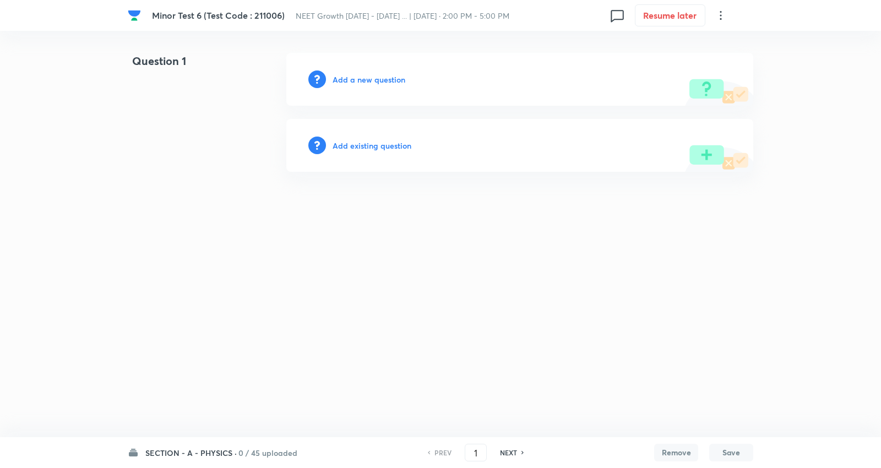
click at [229, 454] on h6 "SECTION - A - PHYSICS ·" at bounding box center [190, 453] width 91 height 12
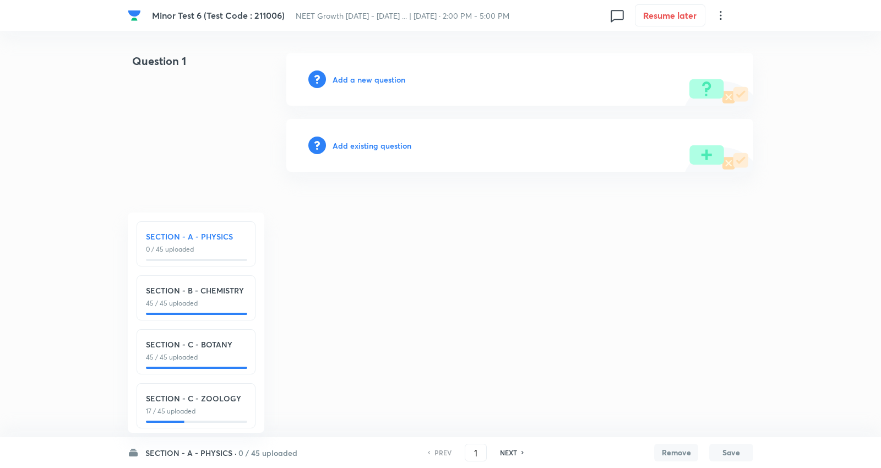
click at [174, 237] on h6 "SECTION - A - PHYSICS" at bounding box center [196, 237] width 100 height 12
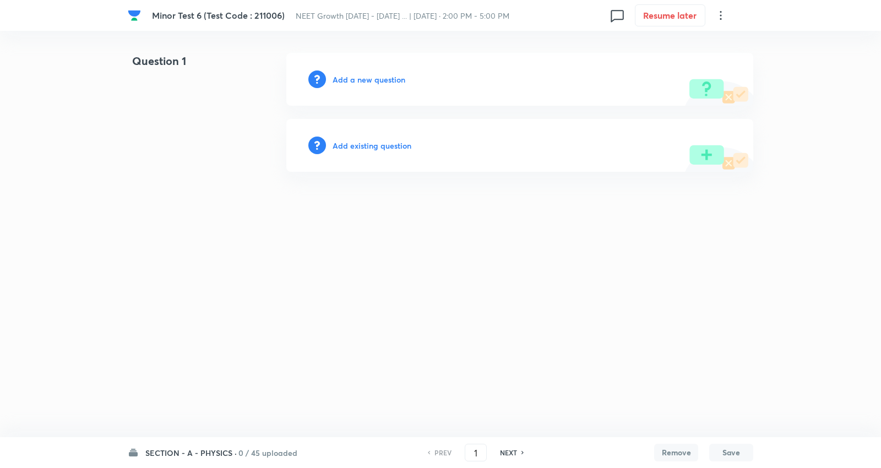
click at [195, 450] on h6 "SECTION - A - PHYSICS ·" at bounding box center [190, 453] width 91 height 12
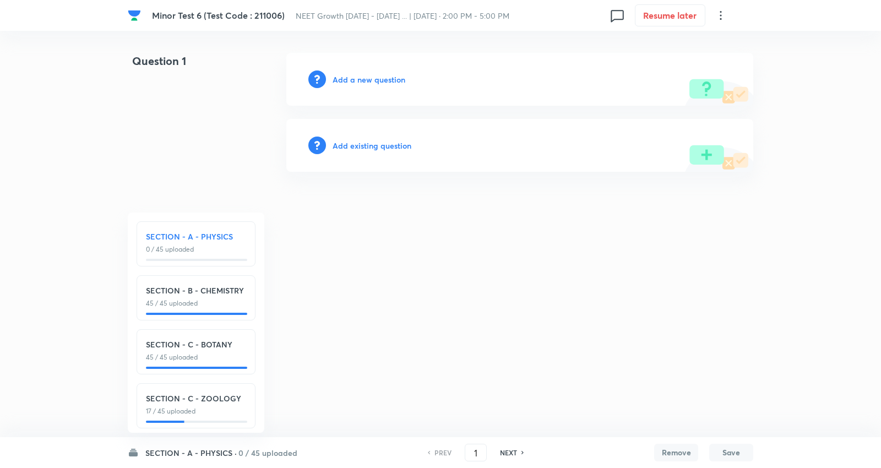
click at [198, 404] on div "SECTION - C - ZOOLOGY 17 / 45 uploaded" at bounding box center [196, 405] width 100 height 24
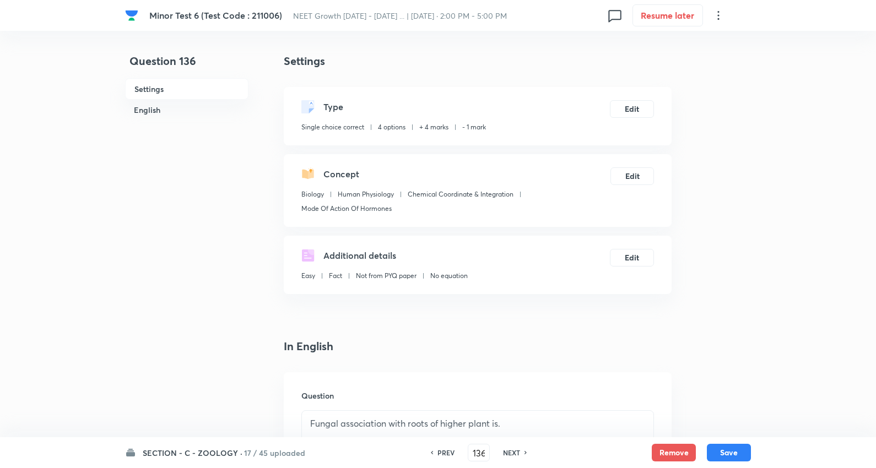
click at [266, 450] on h6 "17 / 45 uploaded" at bounding box center [274, 453] width 61 height 12
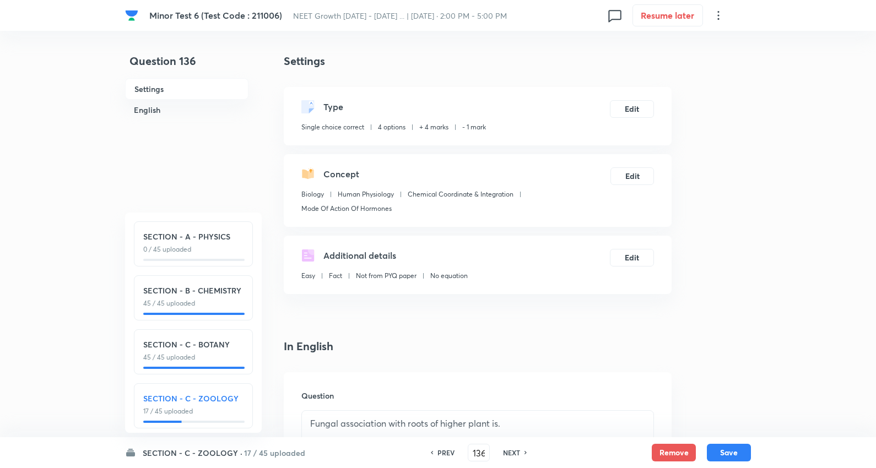
scroll to position [13, 0]
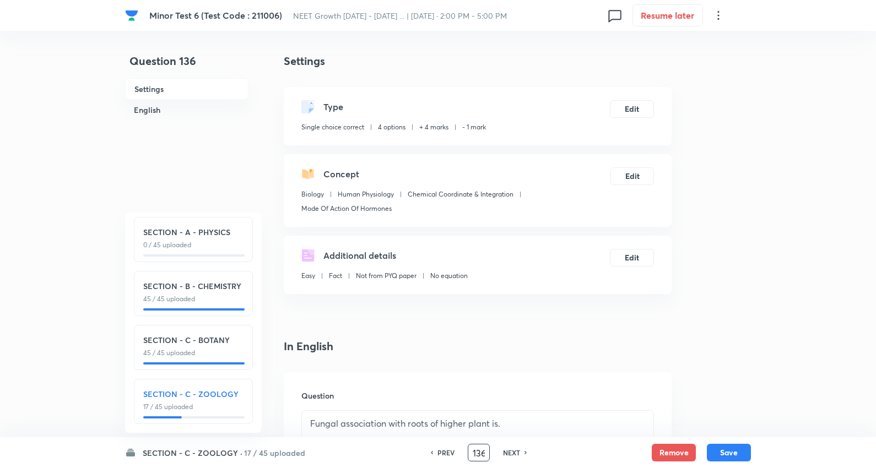
click at [481, 458] on input "136" at bounding box center [478, 452] width 21 height 19
type input "150"
checkbox input "false"
checkbox input "true"
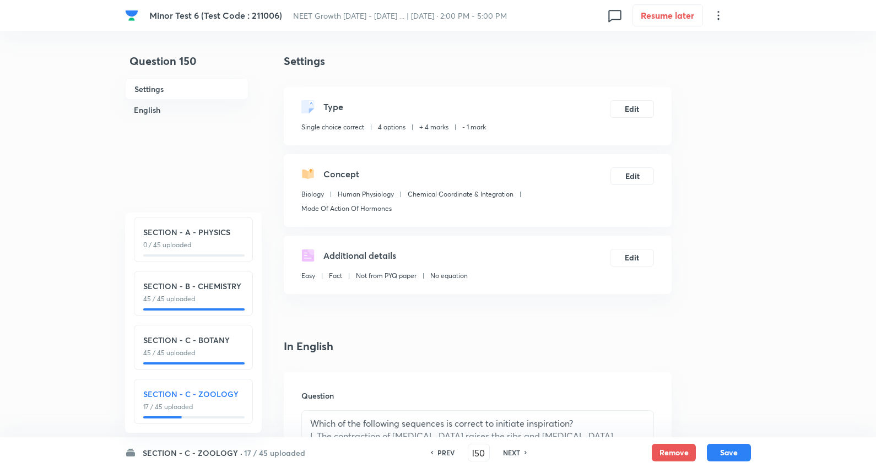
click at [508, 448] on h6 "NEXT" at bounding box center [511, 453] width 17 height 10
type input "151"
checkbox input "true"
click at [508, 448] on h6 "NEXT" at bounding box center [511, 453] width 17 height 10
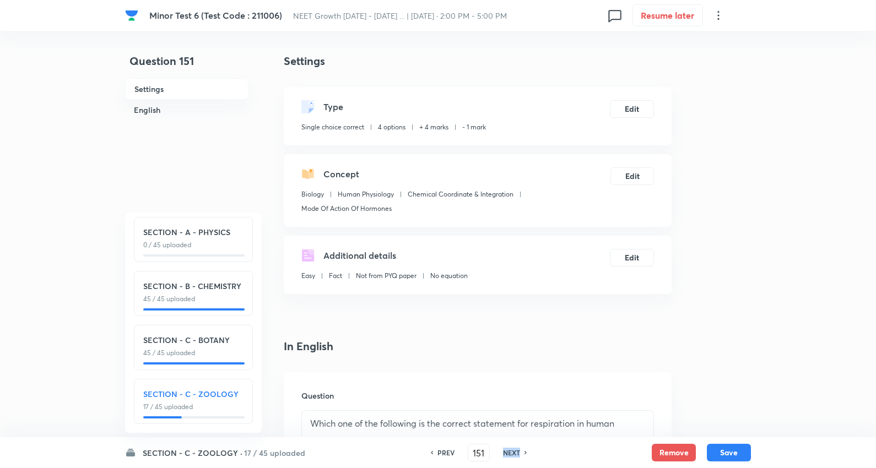
type input "152"
checkbox input "true"
checkbox input "false"
click at [508, 448] on h6 "NEXT" at bounding box center [511, 453] width 17 height 10
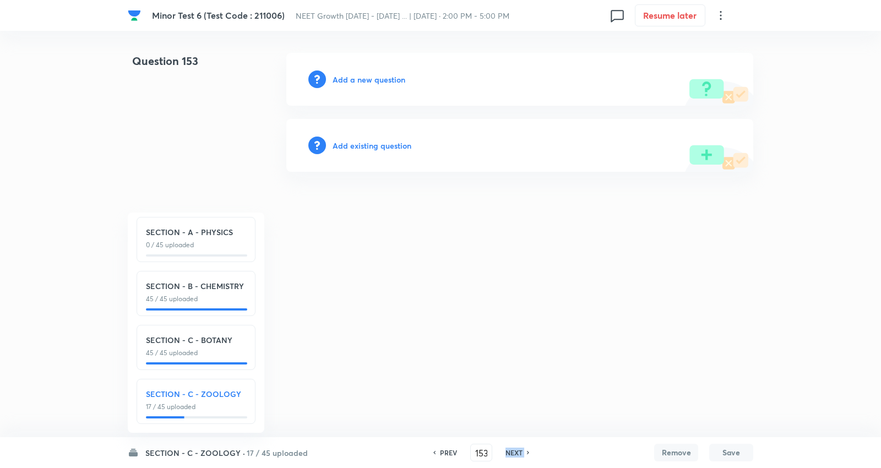
click at [508, 448] on h6 "NEXT" at bounding box center [514, 453] width 17 height 10
click at [440, 452] on h6 "PREV" at bounding box center [448, 453] width 17 height 10
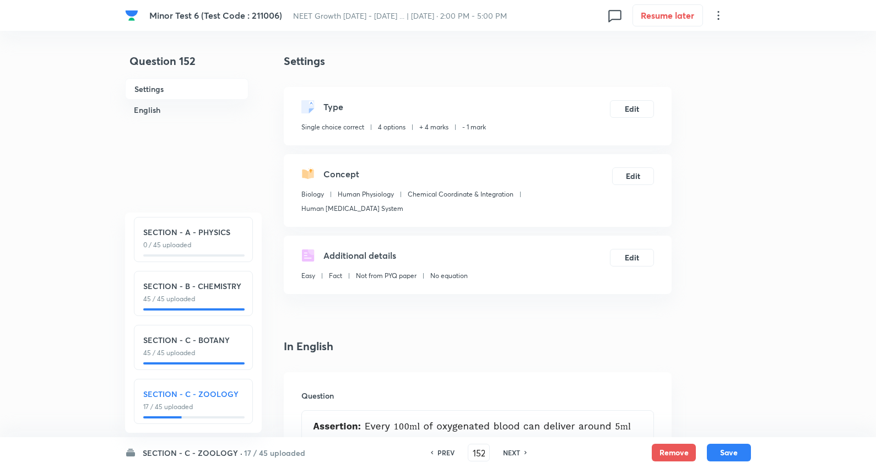
click at [514, 451] on h6 "NEXT" at bounding box center [511, 453] width 17 height 10
type input "153"
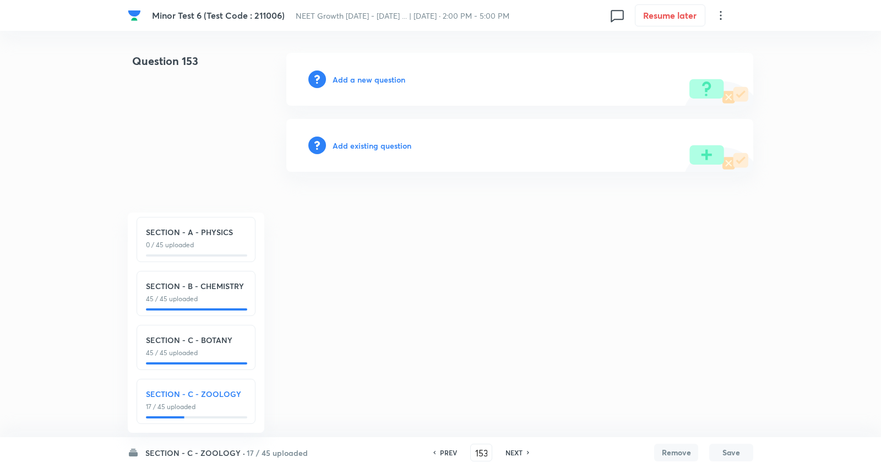
click at [271, 443] on div "SECTION - C - ZOOLOGY · 17 / 45 uploaded SECTION - A - PHYSICS 0 / 45 uploaded …" at bounding box center [441, 452] width 626 height 31
click at [231, 452] on h6 "SECTION - C - ZOOLOGY ·" at bounding box center [195, 453] width 100 height 12
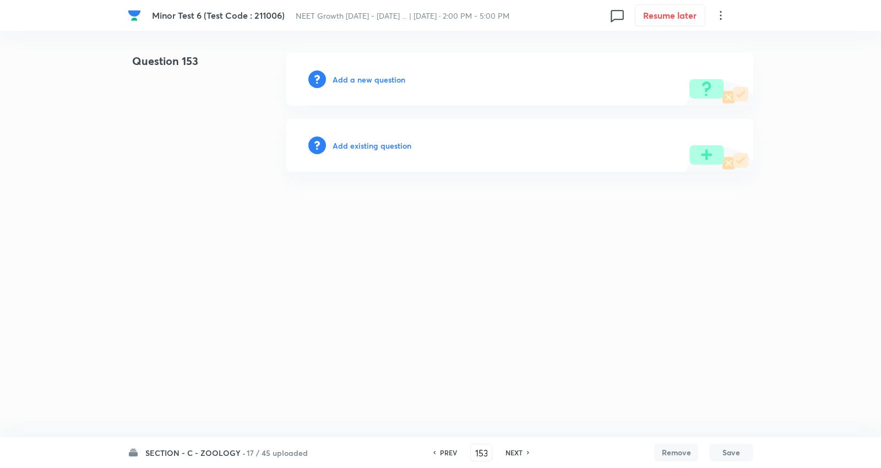
click at [386, 79] on h6 "Add a new question" at bounding box center [369, 80] width 73 height 12
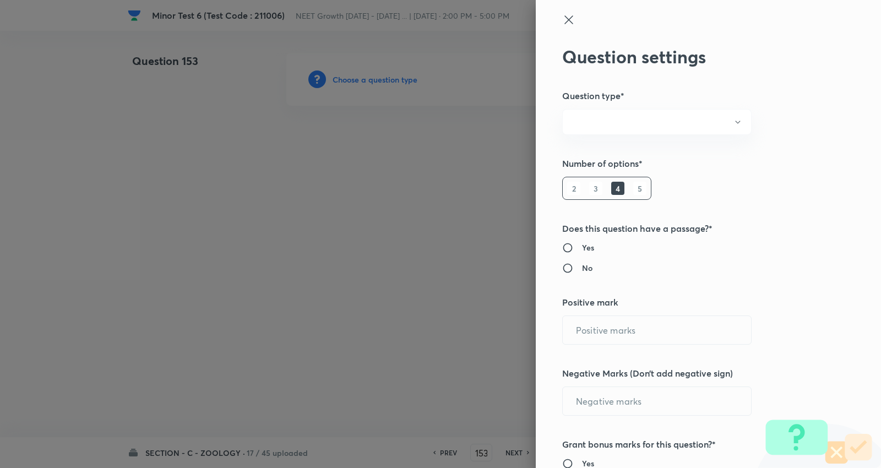
radio input "true"
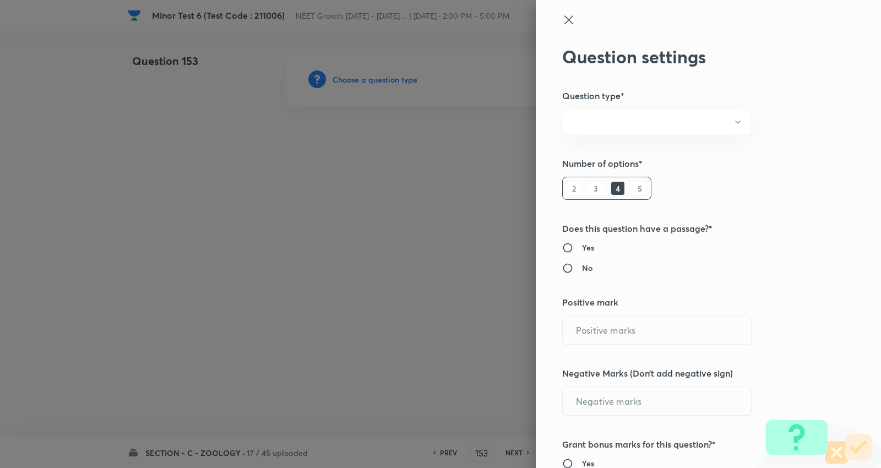
radio input "true"
type input "4"
type input "1"
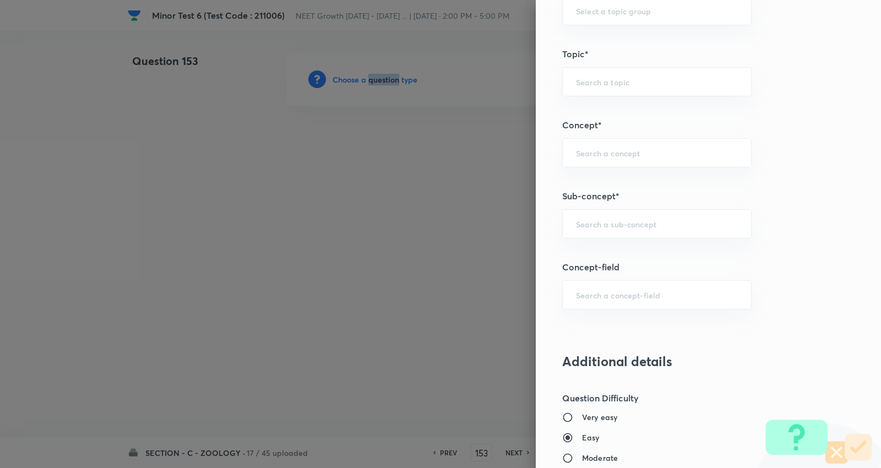
scroll to position [612, 0]
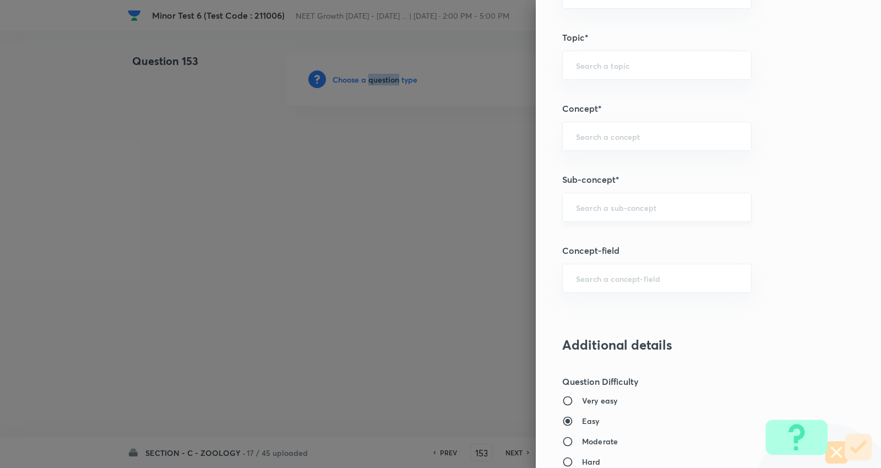
click at [640, 195] on div "​" at bounding box center [657, 207] width 190 height 29
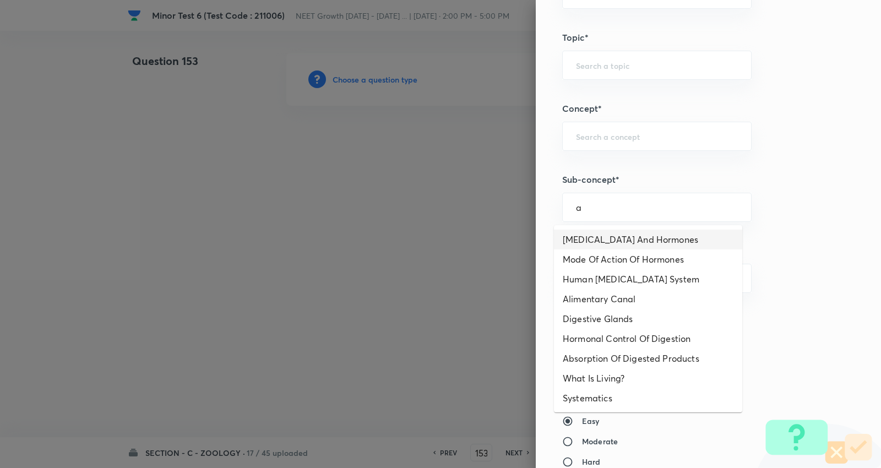
click at [652, 233] on li "[MEDICAL_DATA] And Hormones" at bounding box center [648, 240] width 188 height 20
type input "[MEDICAL_DATA] And Hormones"
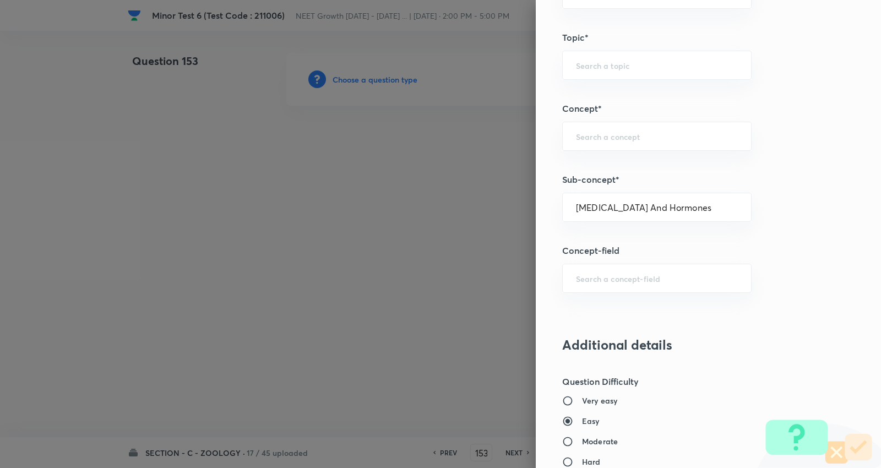
type input "Biology"
type input "Human Physiology"
type input "Chemical Coordinate & Integration"
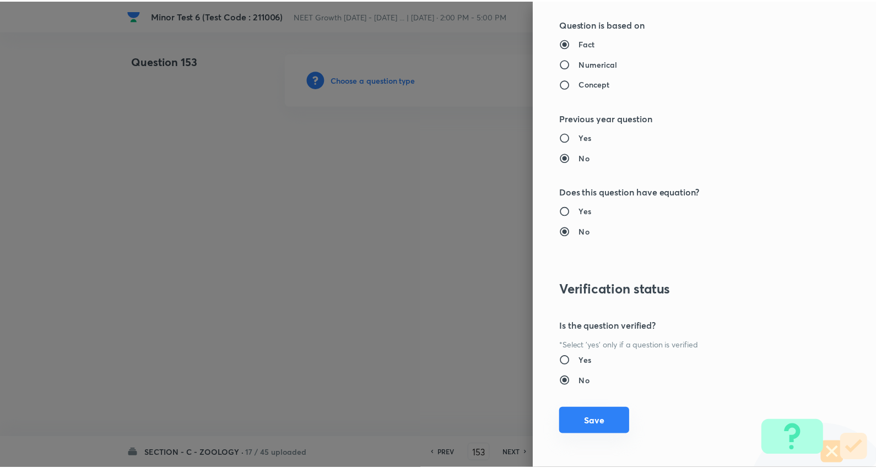
scroll to position [1108, 0]
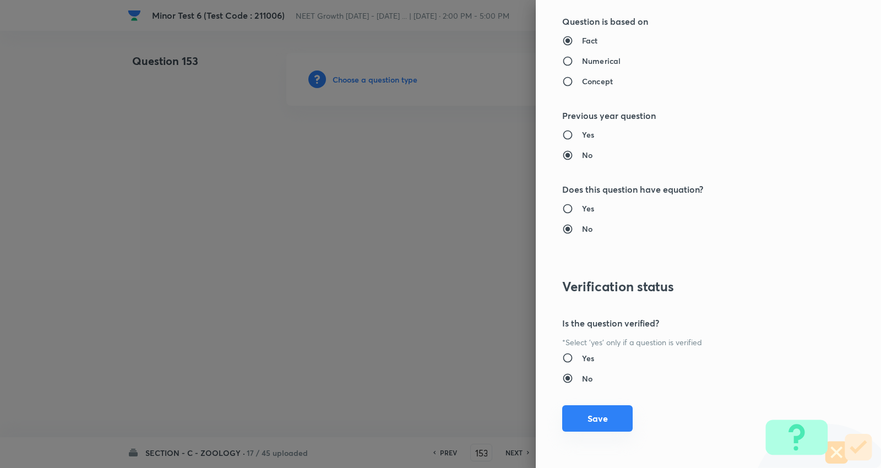
click at [590, 422] on button "Save" at bounding box center [597, 418] width 71 height 26
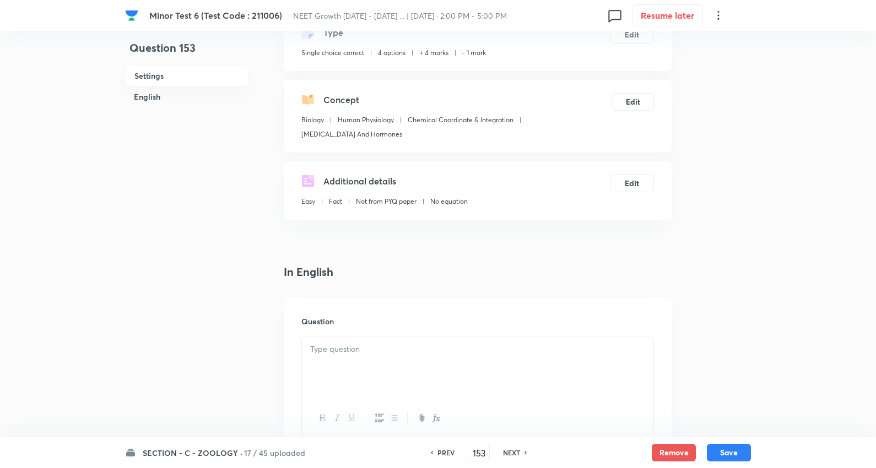
scroll to position [245, 0]
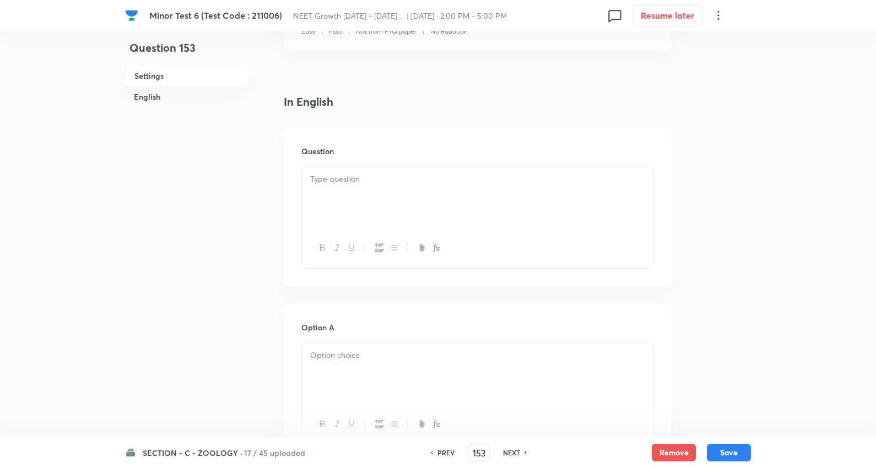
click at [355, 164] on div "Question" at bounding box center [478, 207] width 388 height 159
click at [364, 183] on p at bounding box center [477, 179] width 335 height 13
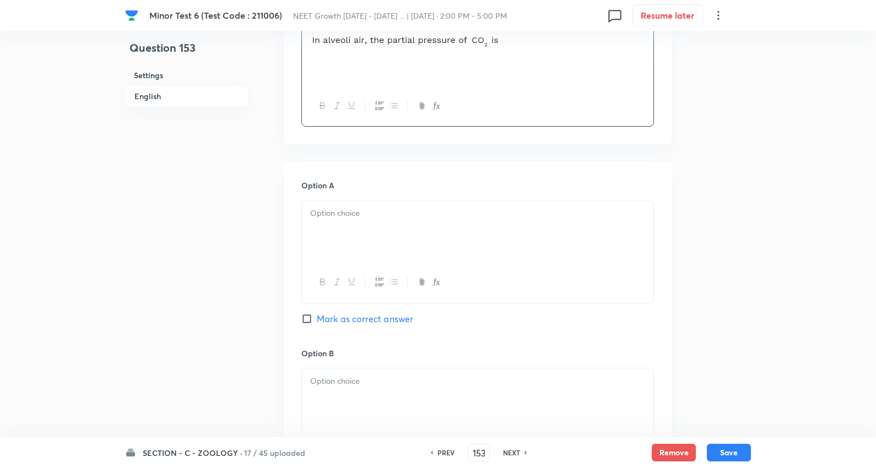
scroll to position [489, 0]
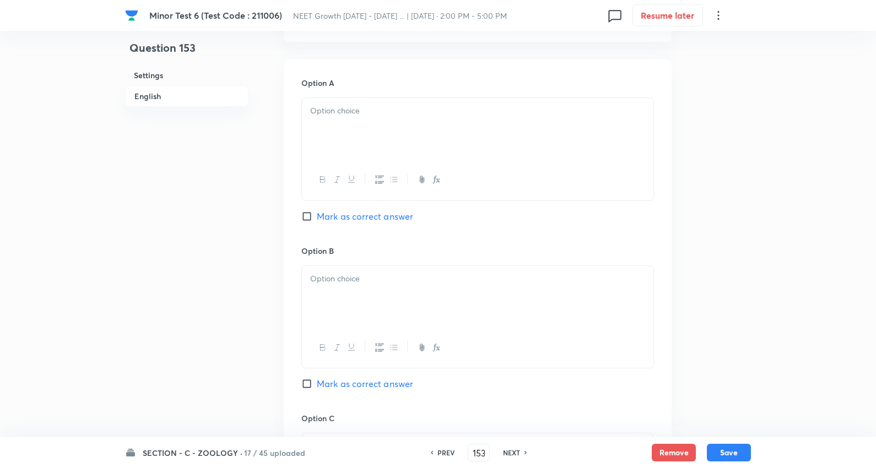
click at [379, 122] on div at bounding box center [477, 129] width 351 height 62
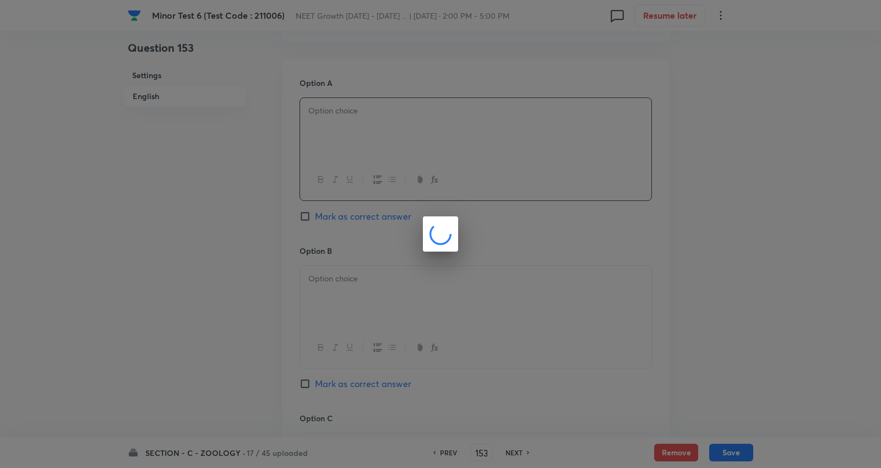
click at [339, 122] on div at bounding box center [440, 234] width 881 height 468
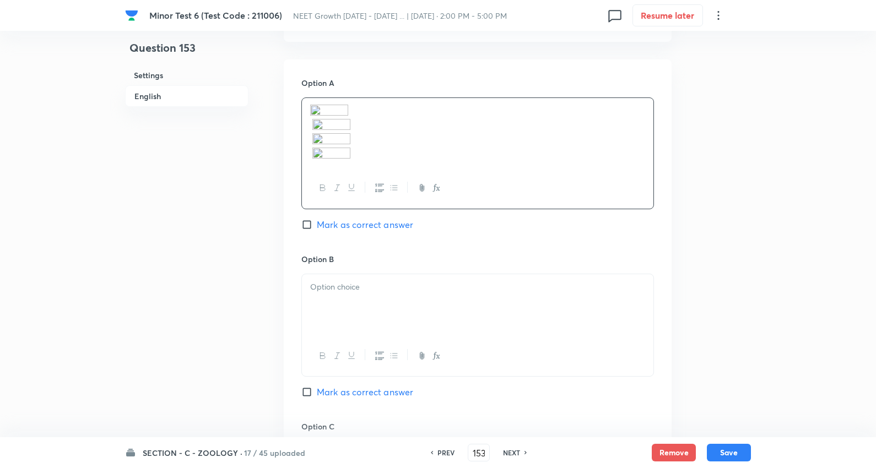
click at [344, 114] on img at bounding box center [329, 112] width 38 height 14
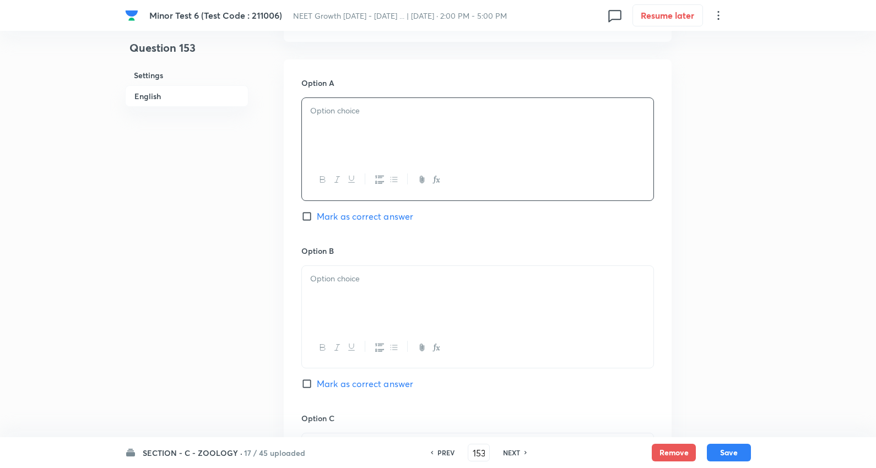
click at [353, 138] on div at bounding box center [477, 129] width 351 height 62
click at [364, 290] on div at bounding box center [477, 297] width 351 height 62
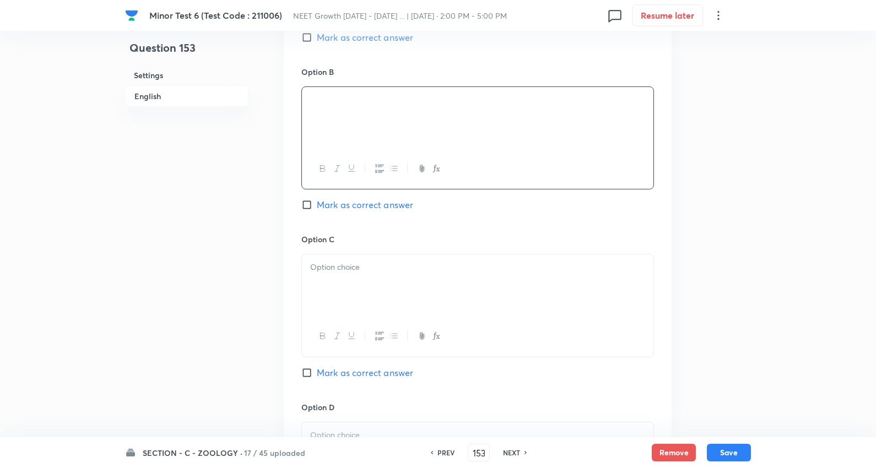
scroll to position [673, 0]
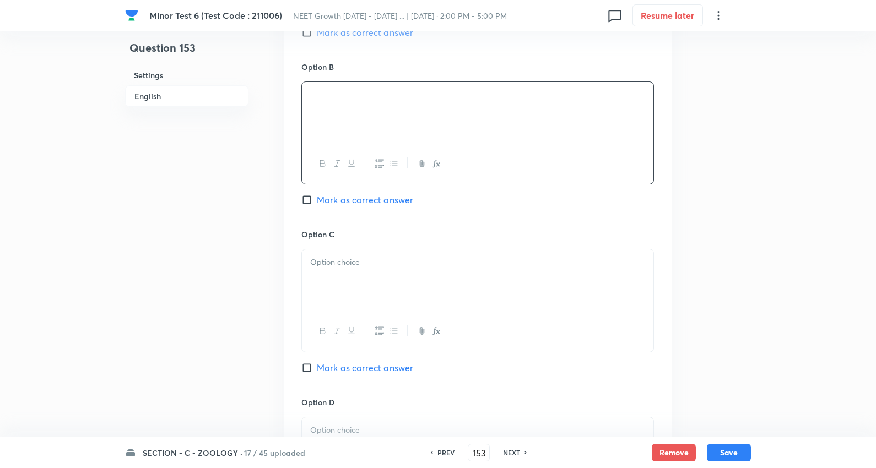
click at [365, 262] on p at bounding box center [477, 262] width 335 height 13
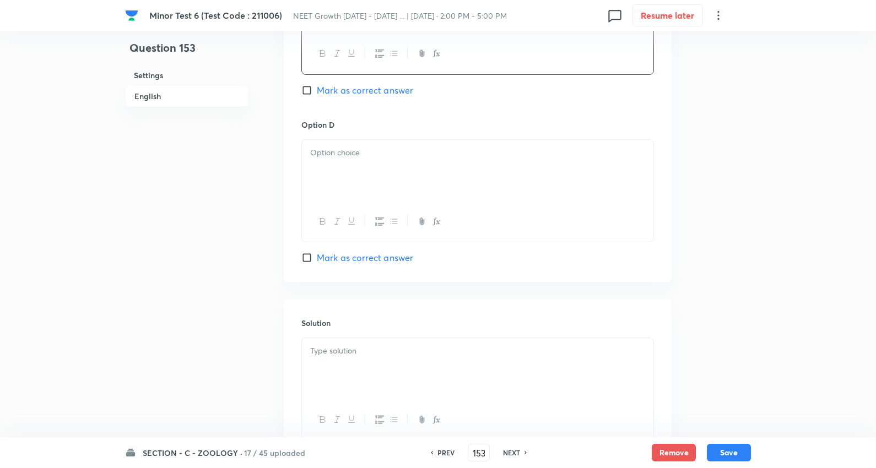
scroll to position [979, 0]
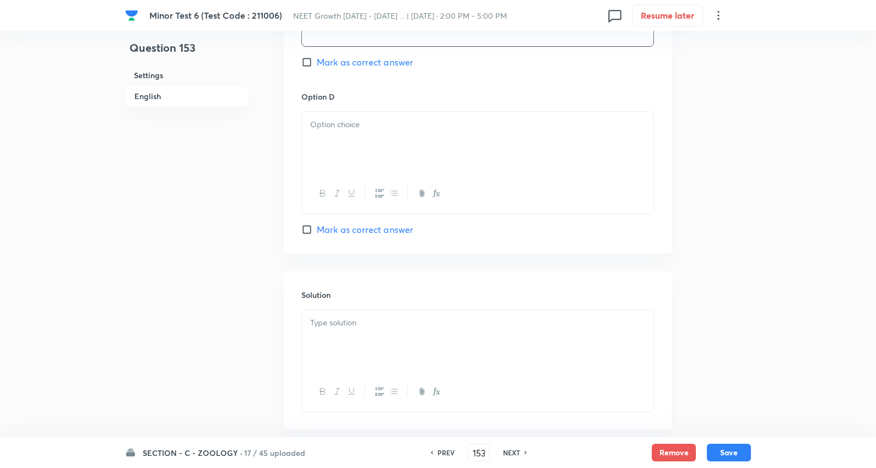
click at [361, 131] on p at bounding box center [477, 124] width 335 height 13
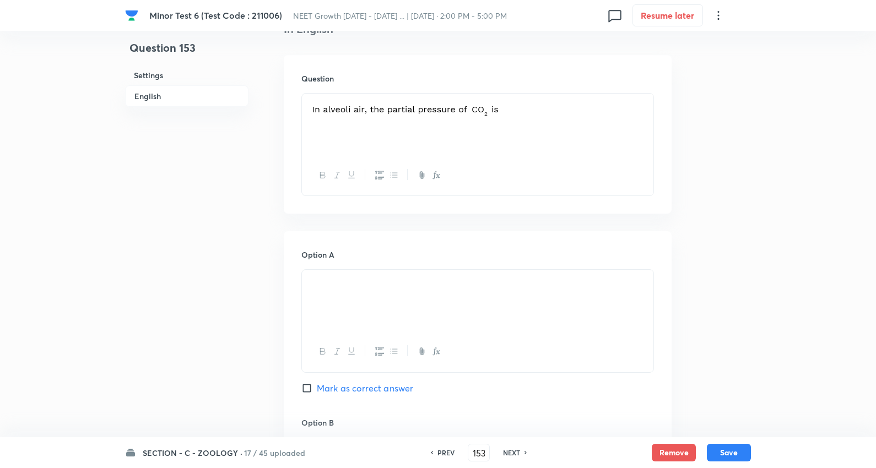
scroll to position [428, 0]
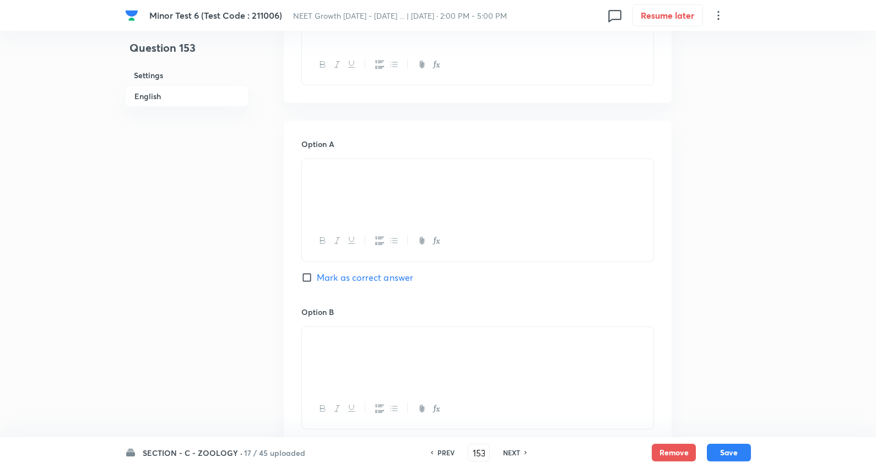
click at [367, 276] on span "Mark as correct answer" at bounding box center [365, 277] width 96 height 13
click at [317, 276] on input "Mark as correct answer" at bounding box center [308, 277] width 15 height 11
checkbox input "true"
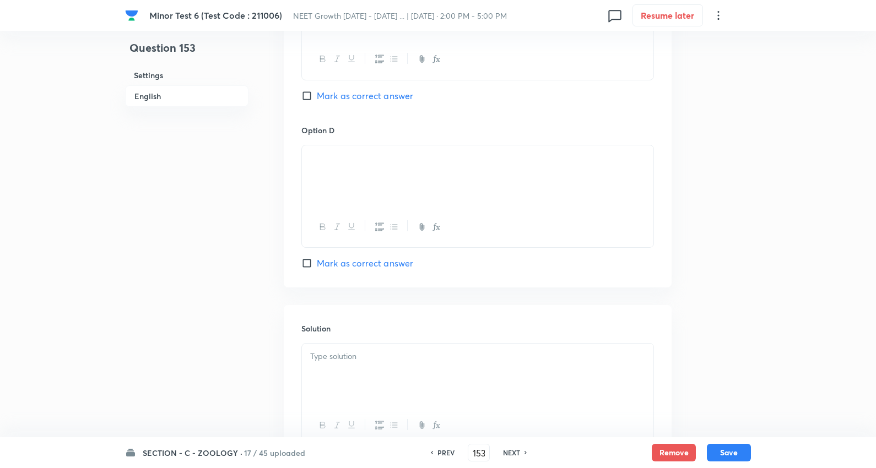
scroll to position [1040, 0]
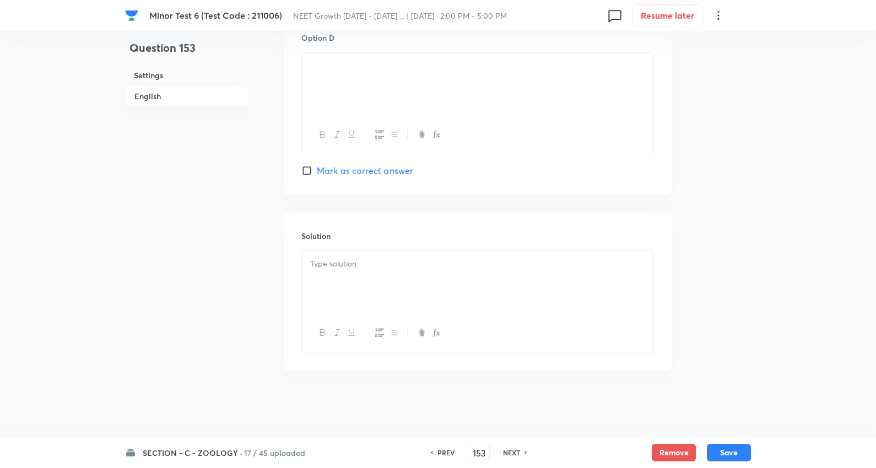
click at [355, 274] on div at bounding box center [477, 282] width 351 height 62
click at [729, 457] on button "Save" at bounding box center [729, 452] width 44 height 18
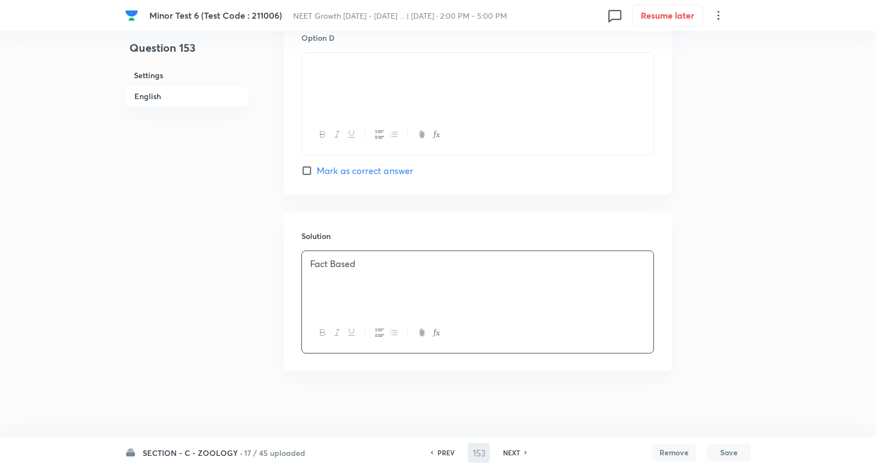
type input "154"
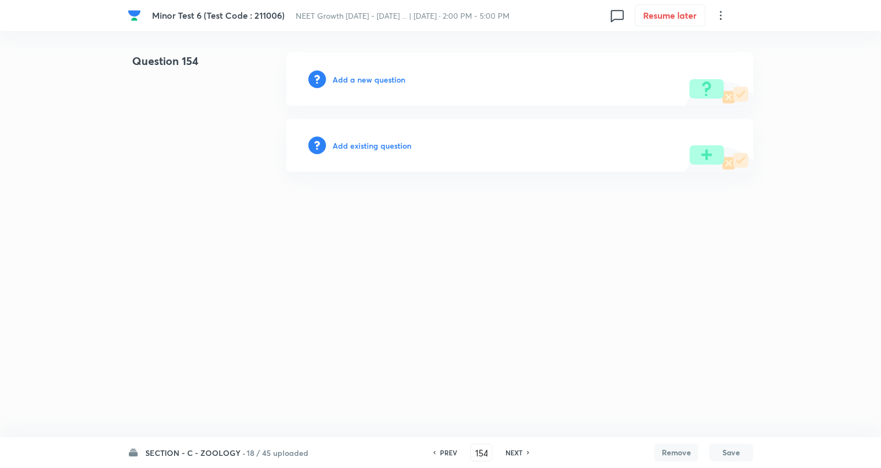
click at [365, 83] on h6 "Add a new question" at bounding box center [369, 80] width 73 height 12
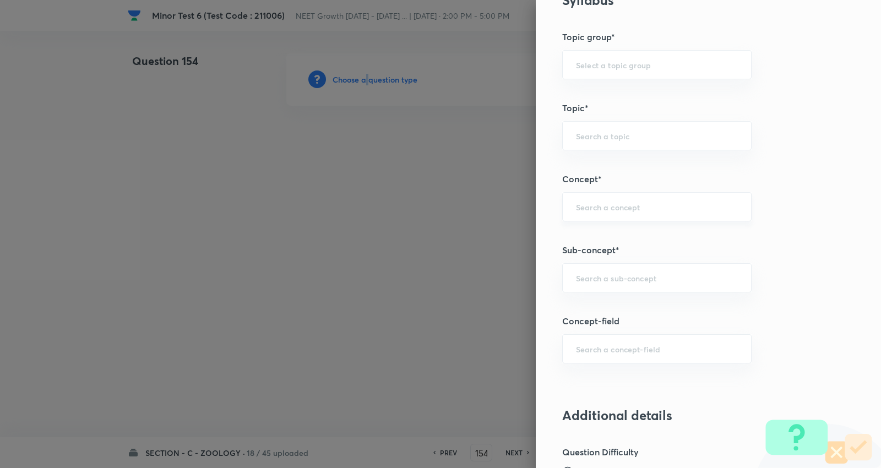
scroll to position [612, 0]
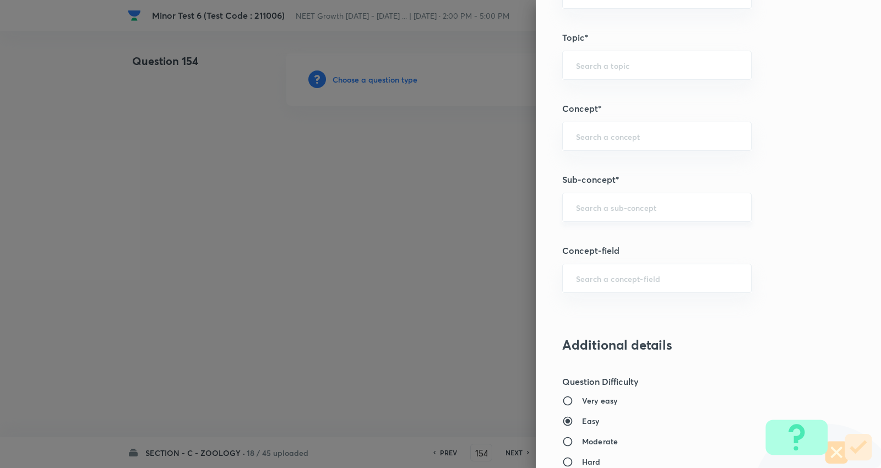
click at [613, 208] on input "text" at bounding box center [657, 207] width 162 height 10
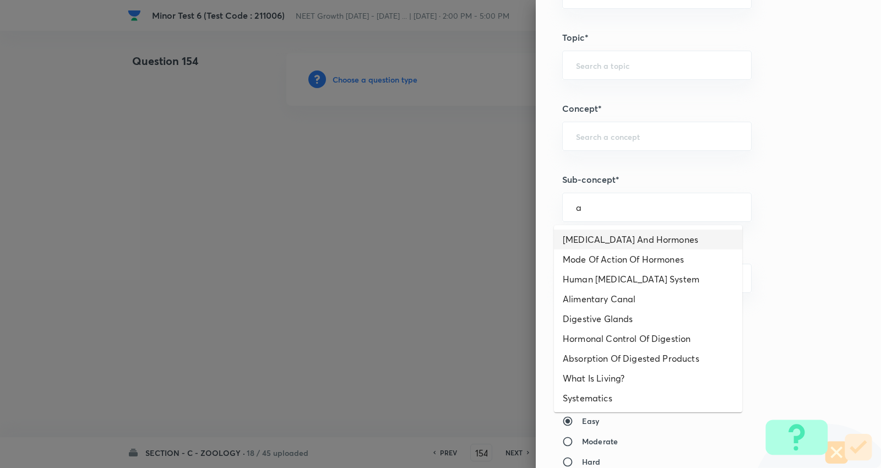
click at [621, 242] on li "[MEDICAL_DATA] And Hormones" at bounding box center [648, 240] width 188 height 20
type input "[MEDICAL_DATA] And Hormones"
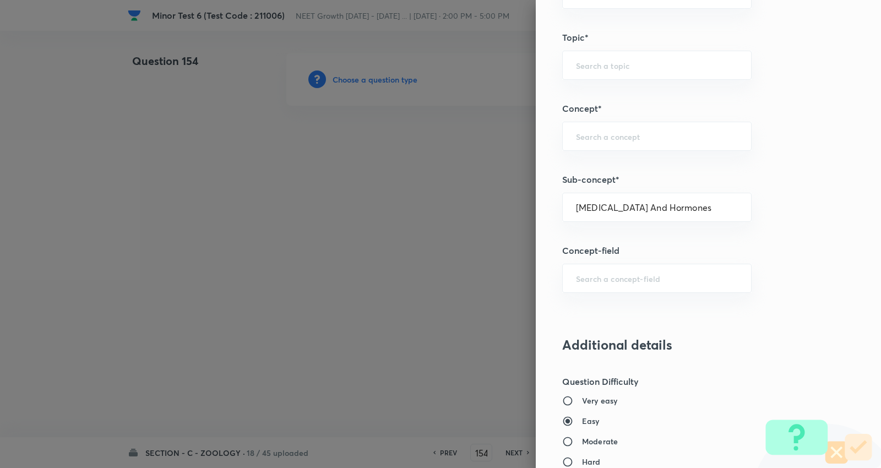
type input "Biology"
type input "Human Physiology"
type input "Chemical Coordinate & Integration"
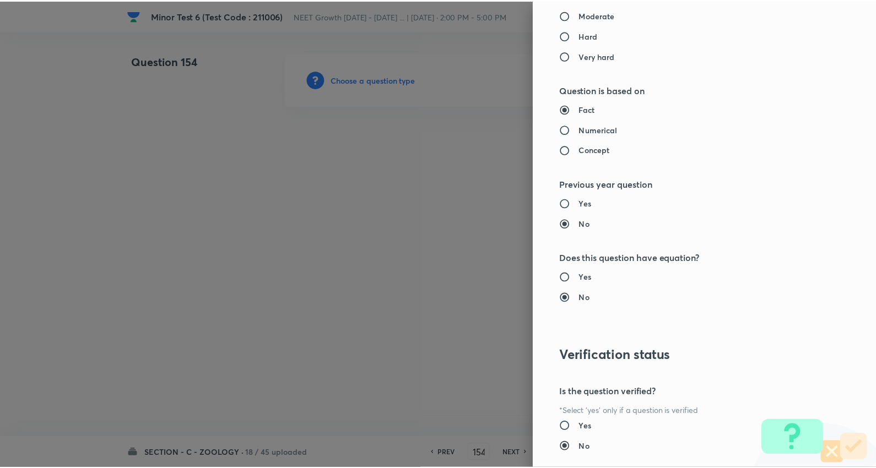
scroll to position [1108, 0]
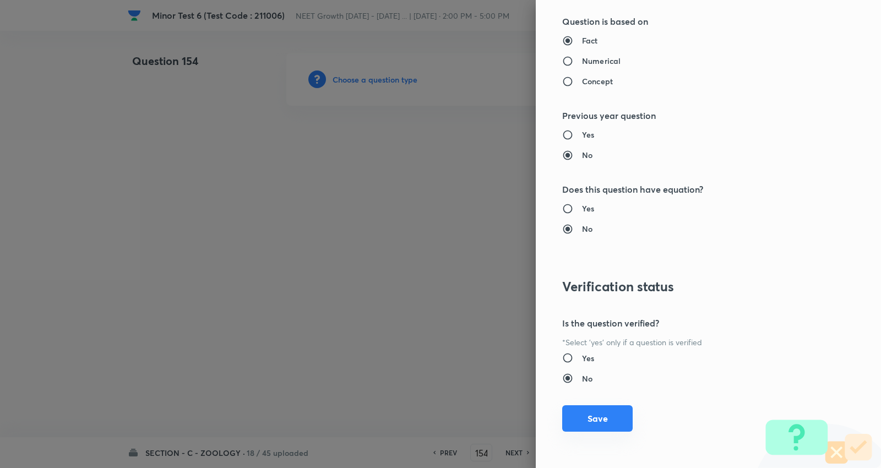
click at [595, 423] on button "Save" at bounding box center [597, 418] width 71 height 26
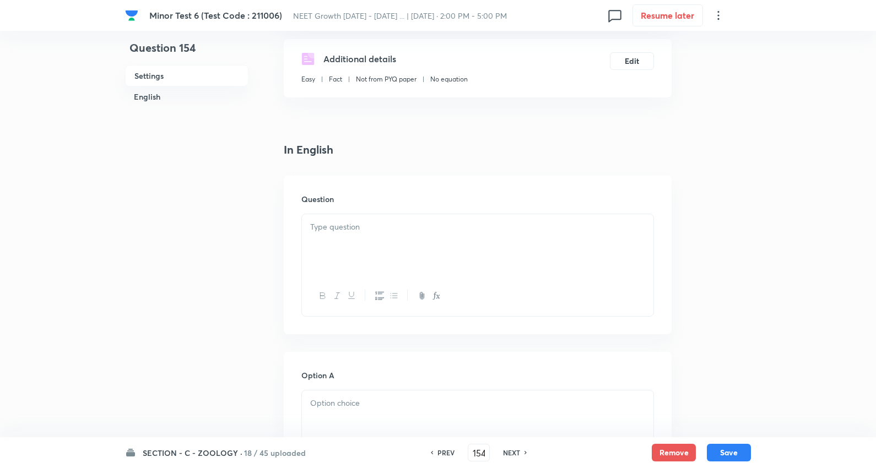
scroll to position [245, 0]
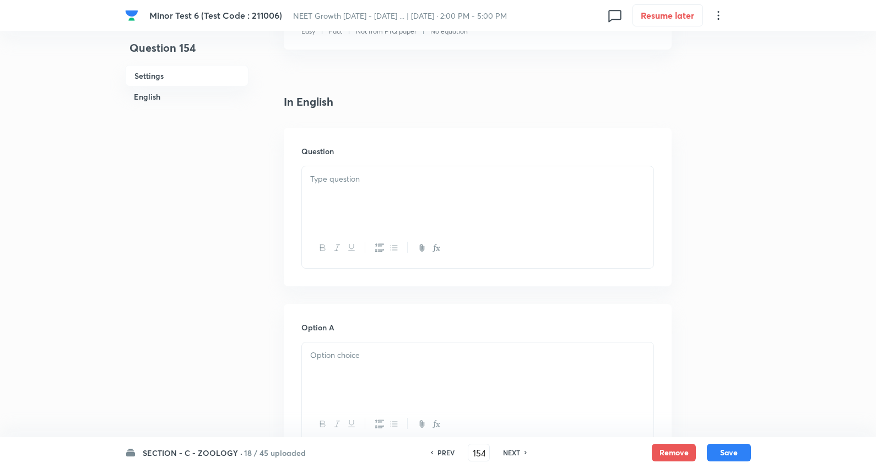
click at [342, 185] on div at bounding box center [477, 197] width 351 height 62
click at [371, 198] on div at bounding box center [477, 197] width 351 height 62
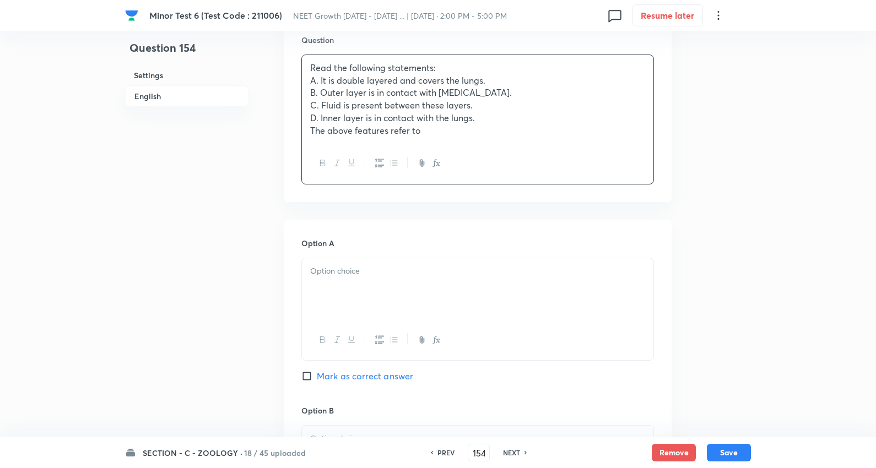
scroll to position [367, 0]
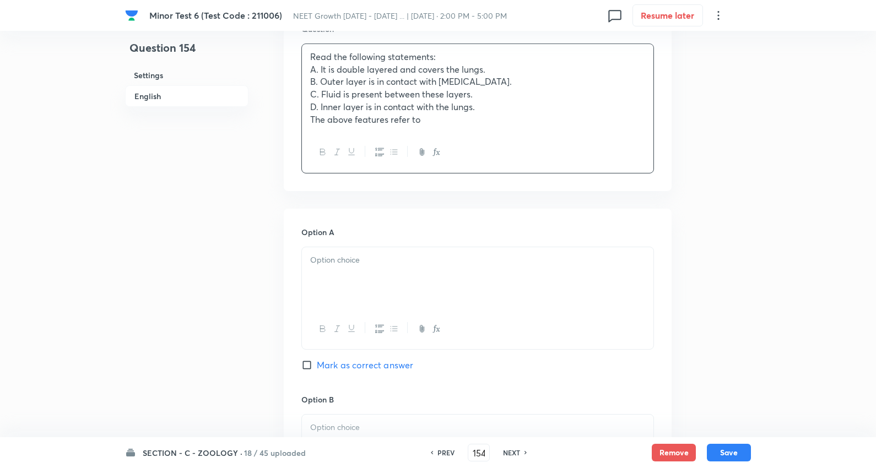
click at [349, 260] on p at bounding box center [477, 260] width 335 height 13
drag, startPoint x: 311, startPoint y: 272, endPoint x: 403, endPoint y: 348, distance: 118.6
click at [737, 360] on div "Question 154 Settings English Settings Type Single choice correct 4 options + 4…" at bounding box center [438, 400] width 626 height 1429
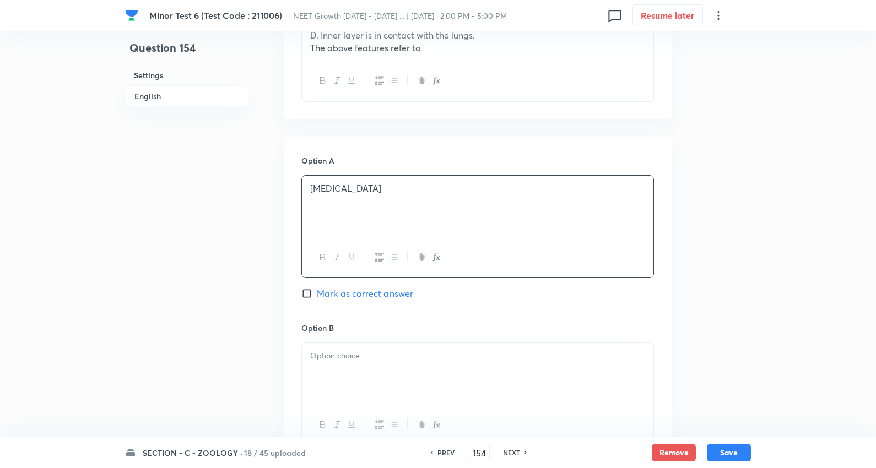
scroll to position [551, 0]
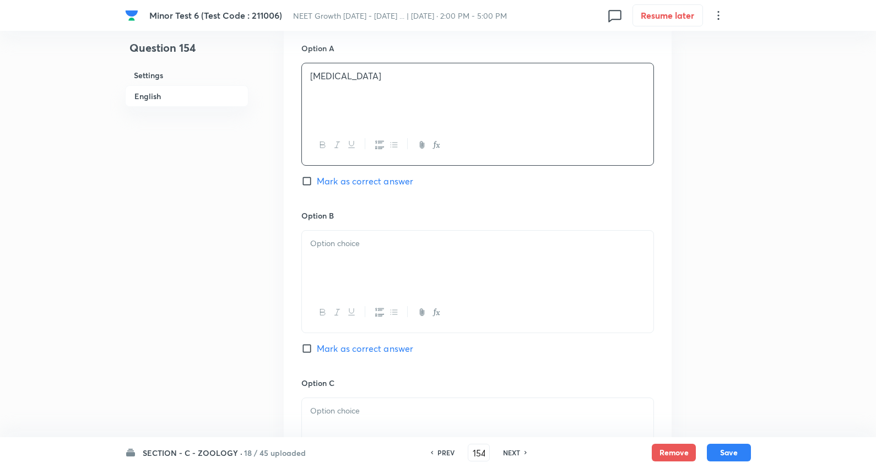
click at [361, 261] on div at bounding box center [477, 262] width 351 height 62
drag, startPoint x: 310, startPoint y: 259, endPoint x: 690, endPoint y: 313, distance: 383.3
click at [690, 313] on div "Question 154 Settings English Settings Type Single choice correct 4 options + 4…" at bounding box center [438, 215] width 626 height 1427
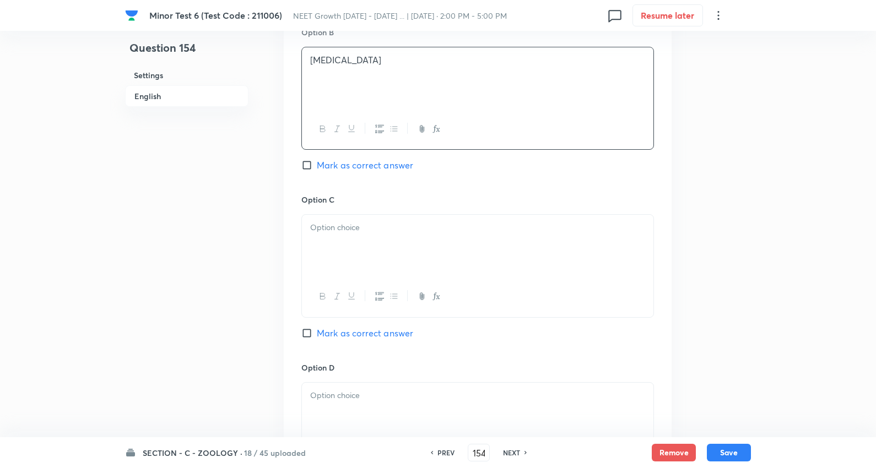
click at [353, 232] on p at bounding box center [477, 227] width 335 height 13
drag, startPoint x: 405, startPoint y: 253, endPoint x: 710, endPoint y: 293, distance: 307.1
click at [710, 293] on div "Question 154 Settings English Settings Type Single choice correct 4 options + 4…" at bounding box center [438, 32] width 626 height 1427
copy p "[MEDICAL_DATA]"
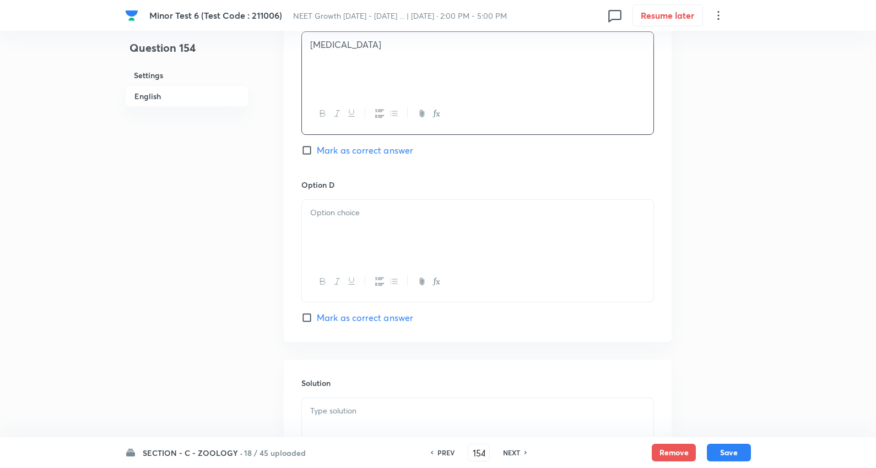
scroll to position [918, 0]
click at [377, 256] on div at bounding box center [477, 230] width 351 height 62
click at [371, 229] on div at bounding box center [477, 230] width 351 height 62
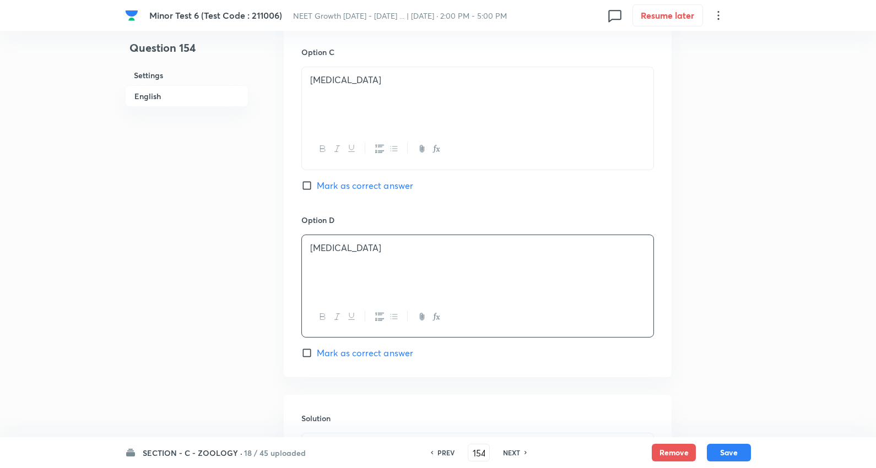
scroll to position [979, 0]
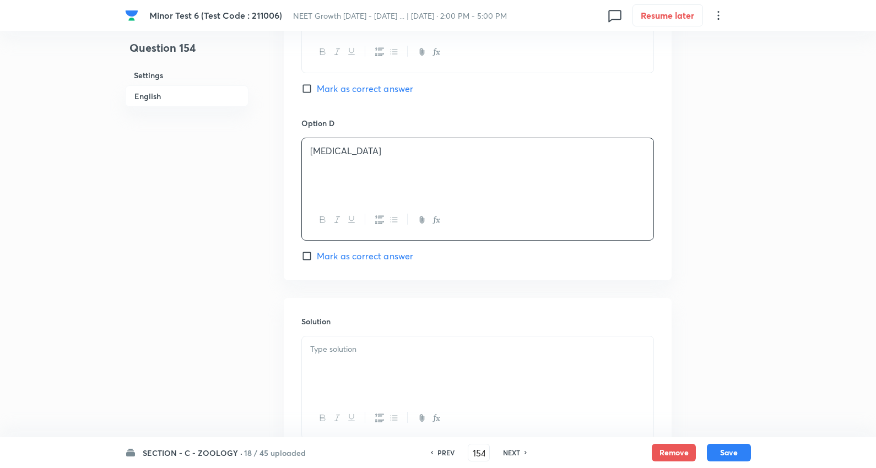
click at [369, 255] on span "Mark as correct answer" at bounding box center [365, 256] width 96 height 13
click at [317, 255] on input "Mark as correct answer" at bounding box center [308, 256] width 15 height 11
checkbox input "true"
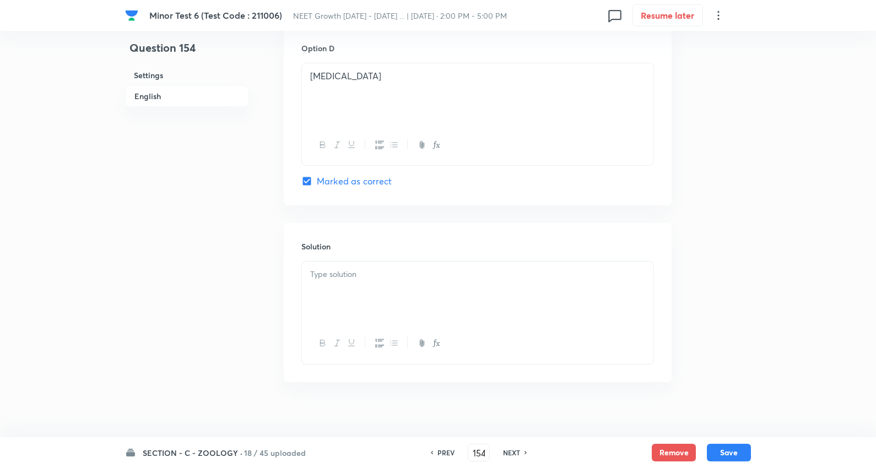
scroll to position [1067, 0]
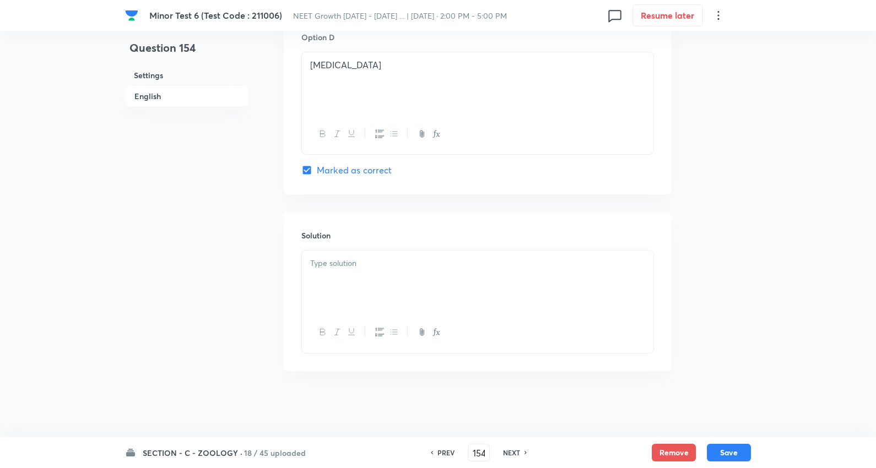
click at [359, 274] on div at bounding box center [477, 282] width 351 height 62
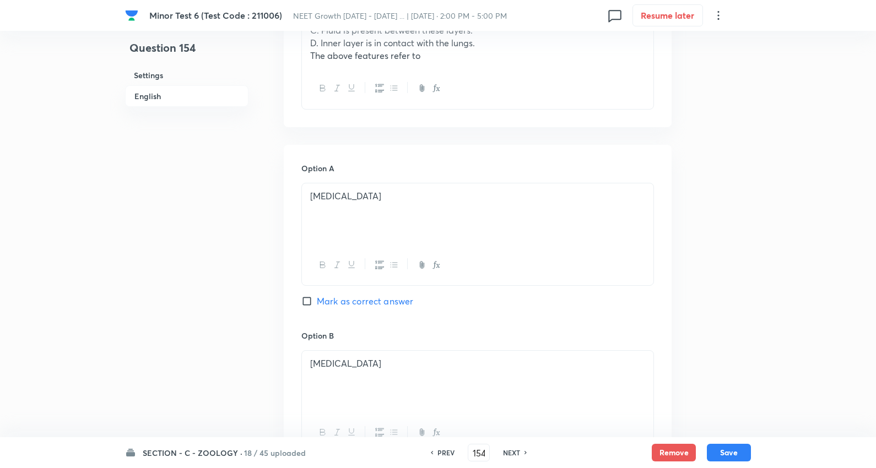
scroll to position [393, 0]
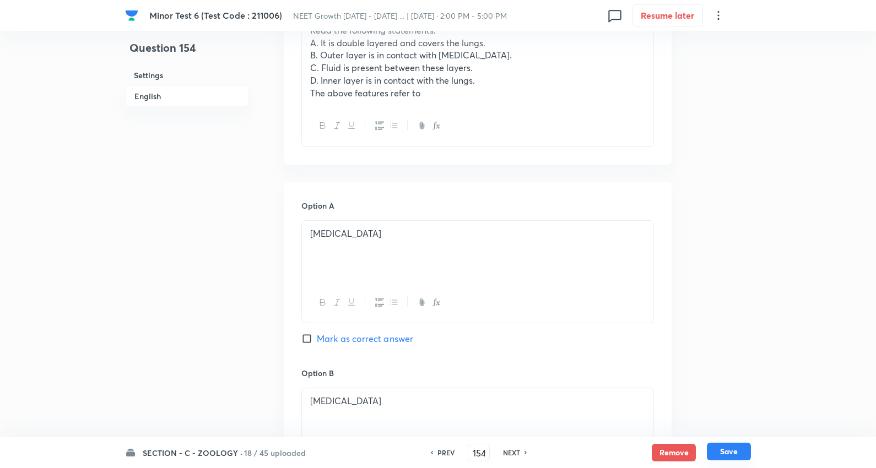
click at [722, 449] on button "Save" at bounding box center [729, 452] width 44 height 18
type input "155"
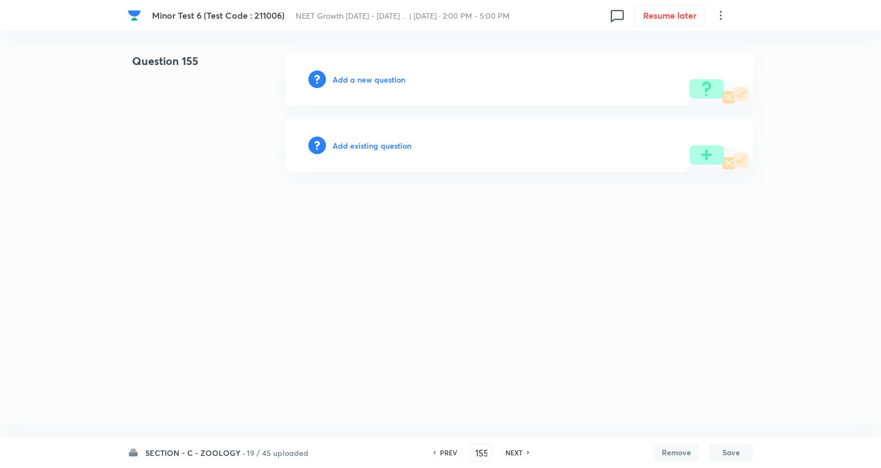
click at [368, 80] on h6 "Add a new question" at bounding box center [369, 80] width 73 height 12
click at [368, 80] on h6 "Choose a question type" at bounding box center [375, 80] width 85 height 12
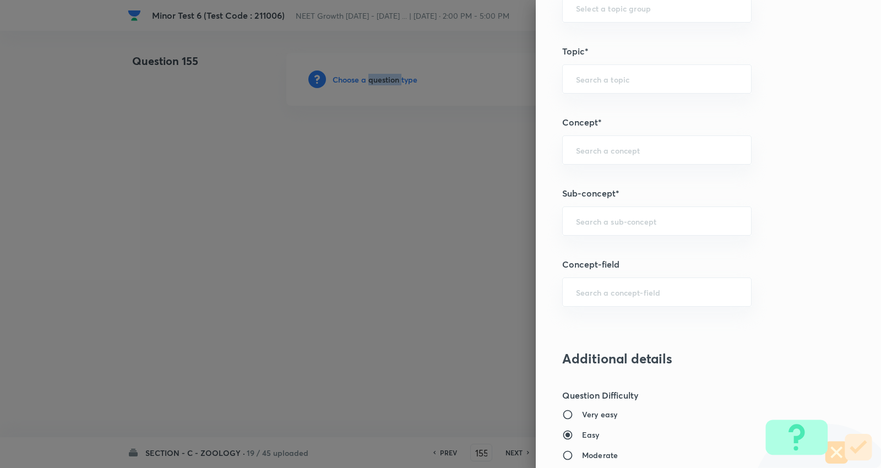
scroll to position [612, 0]
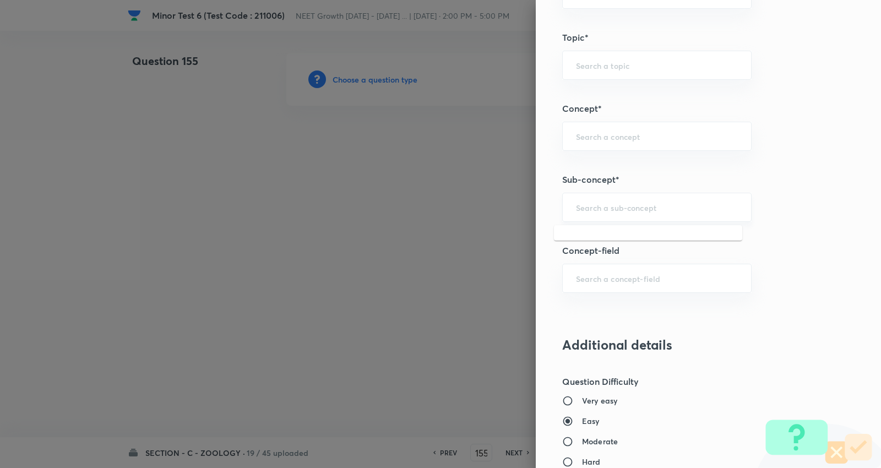
click at [609, 203] on input "text" at bounding box center [657, 207] width 162 height 10
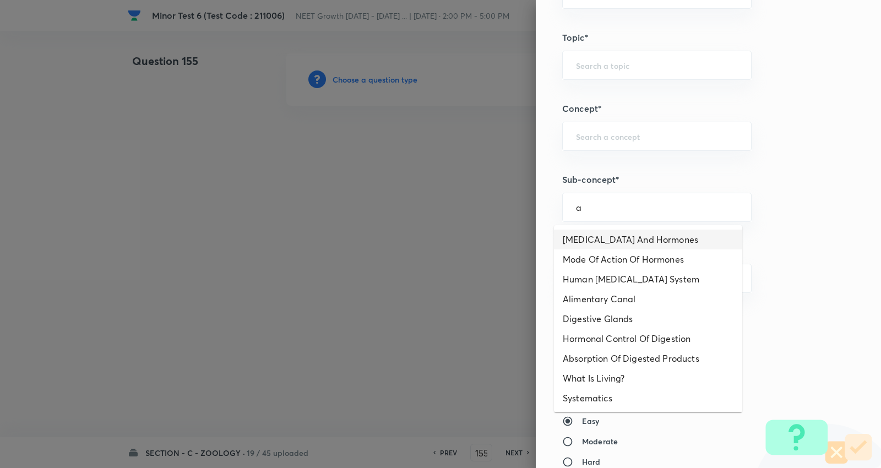
click at [618, 234] on li "[MEDICAL_DATA] And Hormones" at bounding box center [648, 240] width 188 height 20
type input "[MEDICAL_DATA] And Hormones"
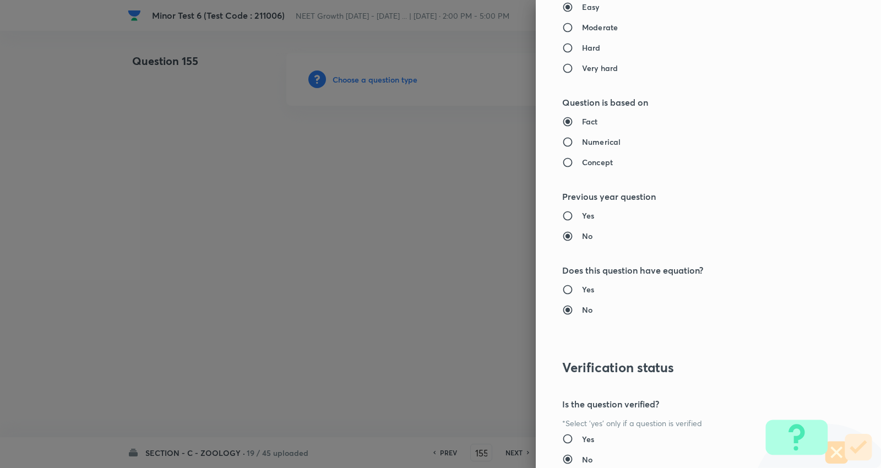
type input "Biology"
type input "Human Physiology"
type input "Chemical Coordinate & Integration"
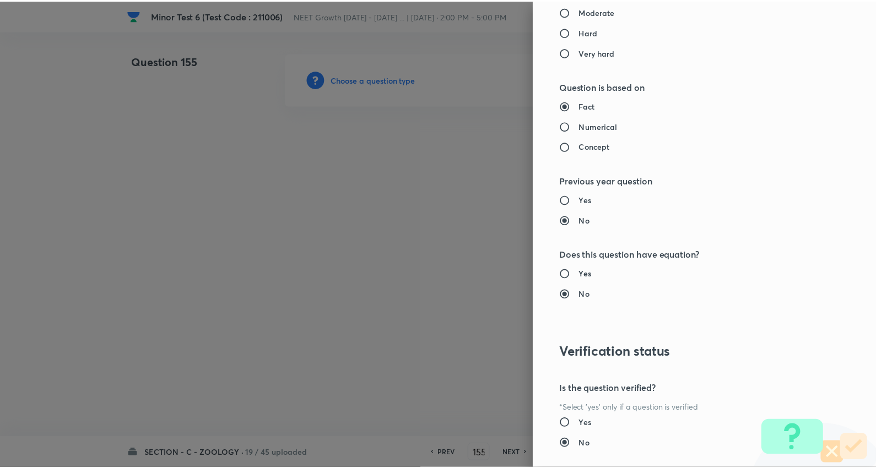
scroll to position [1108, 0]
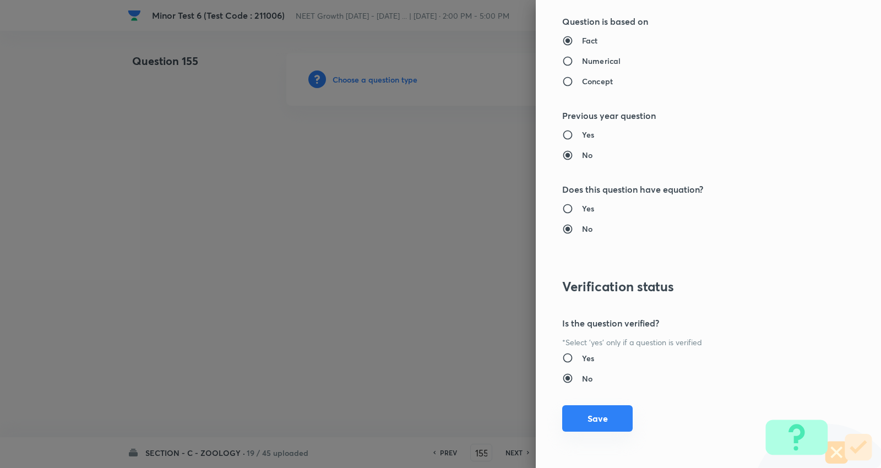
click at [575, 421] on button "Save" at bounding box center [597, 418] width 71 height 26
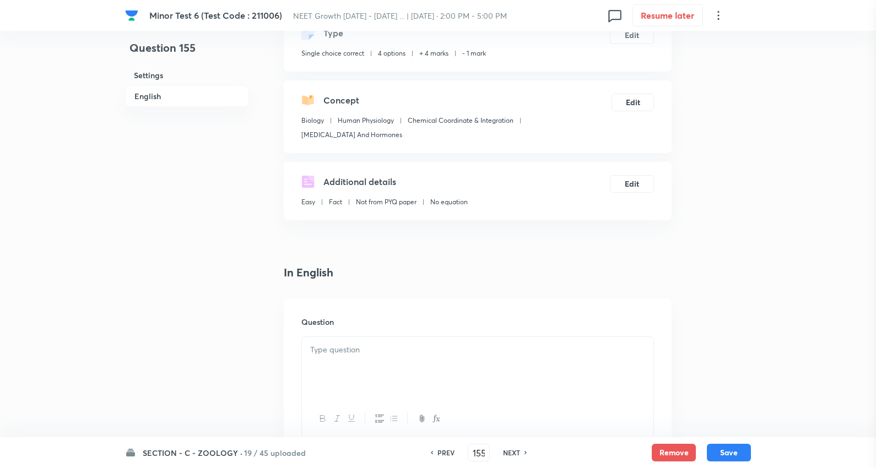
scroll to position [245, 0]
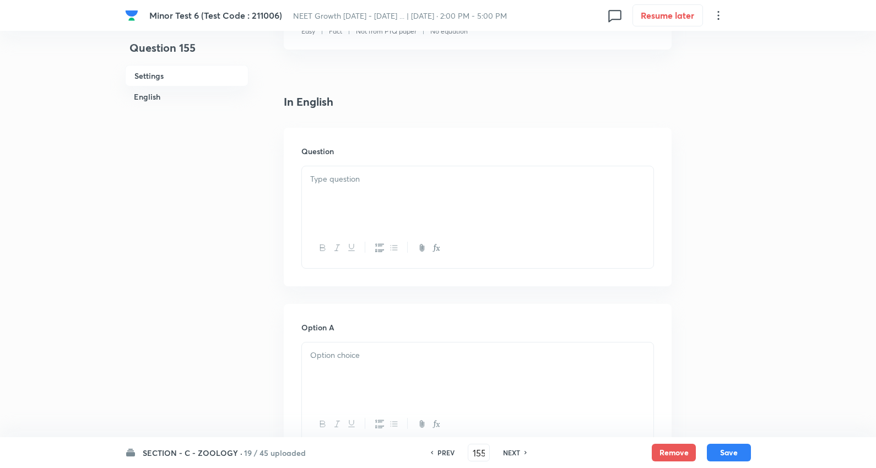
click at [349, 178] on p at bounding box center [477, 179] width 335 height 13
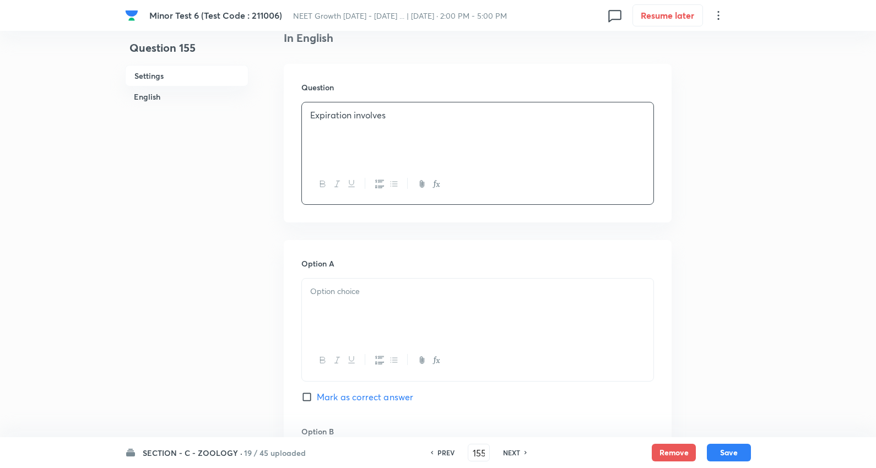
scroll to position [367, 0]
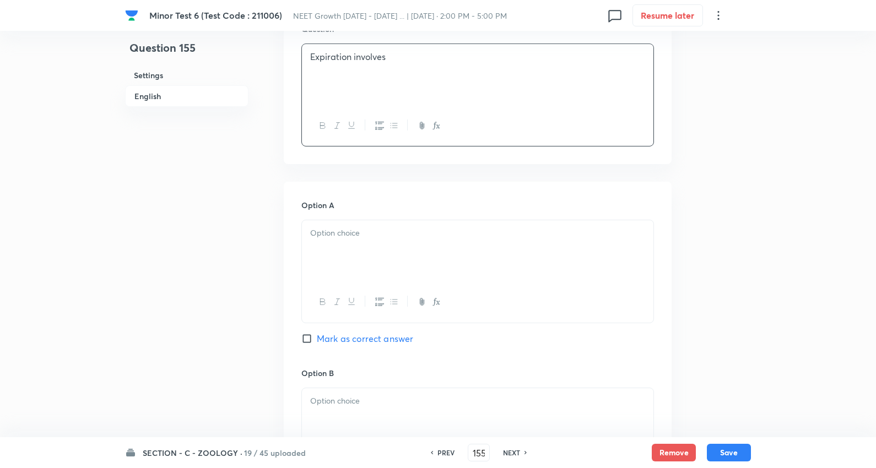
click at [349, 250] on div at bounding box center [477, 251] width 351 height 62
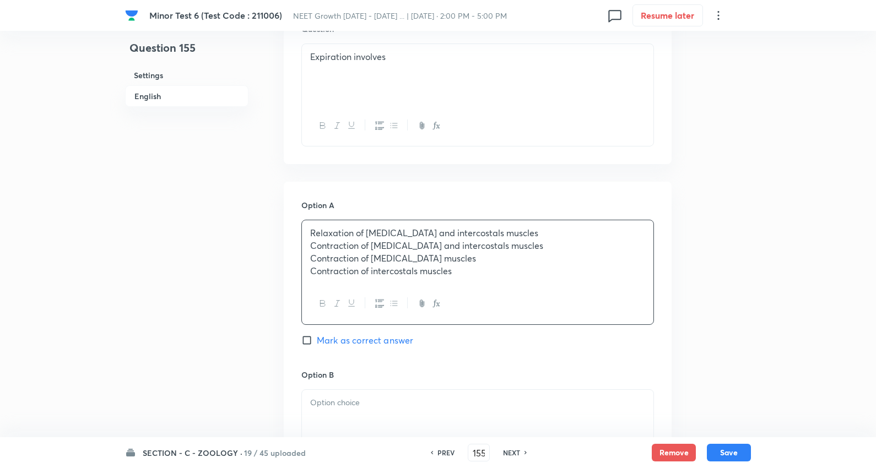
drag, startPoint x: 392, startPoint y: 279, endPoint x: 864, endPoint y: 338, distance: 475.8
click at [863, 338] on div "[MEDICAL_DATA] 6 (Test Code : 211006) NEET Growth [DATE] - [DATE] ... | [DATE] …" at bounding box center [438, 387] width 876 height 1402
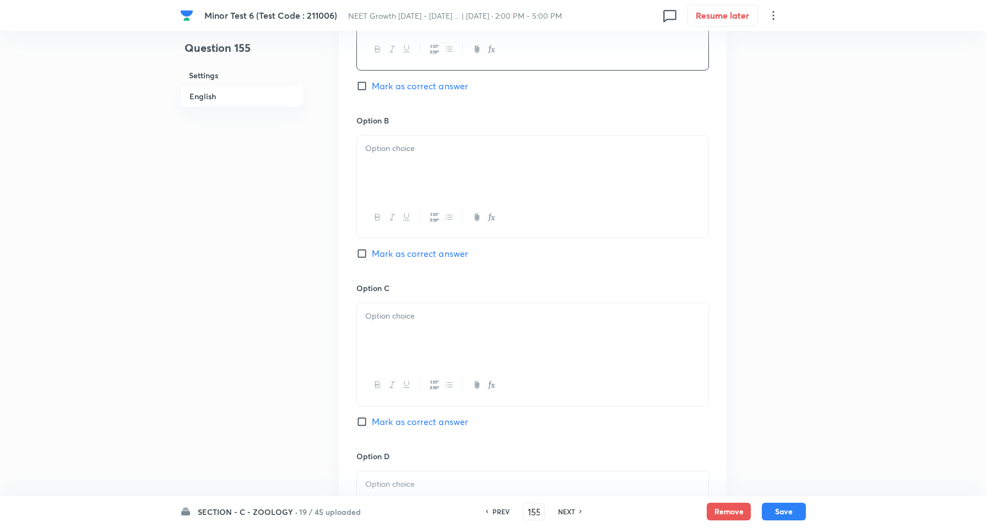
click at [409, 136] on div at bounding box center [532, 186] width 353 height 103
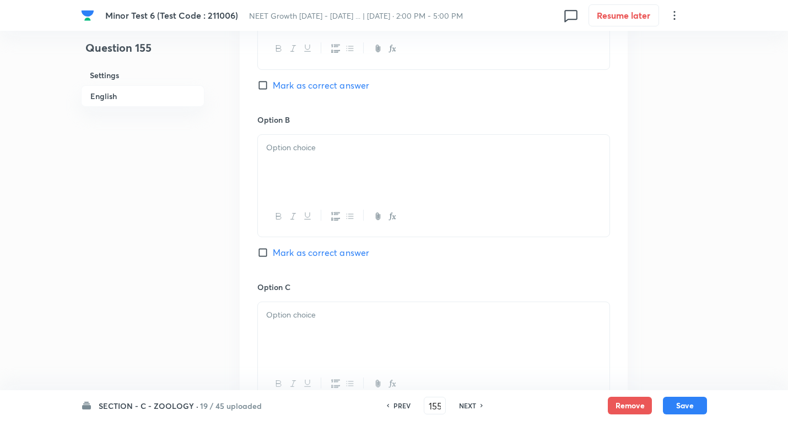
click at [311, 152] on p at bounding box center [433, 148] width 335 height 13
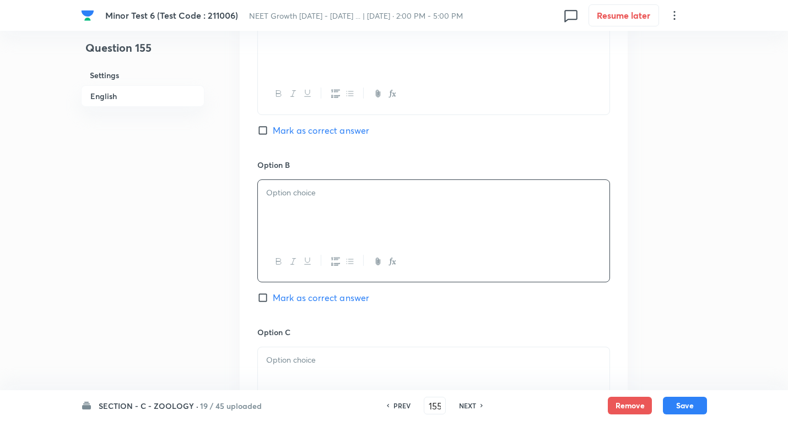
scroll to position [675, 0]
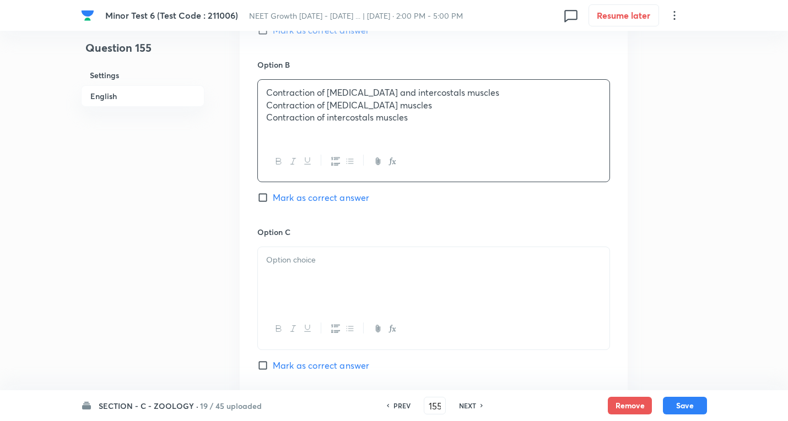
drag, startPoint x: 267, startPoint y: 105, endPoint x: 364, endPoint y: 109, distance: 97.0
click at [600, 131] on div "Contraction of [MEDICAL_DATA] and intercostals muscles Contraction of [MEDICAL_…" at bounding box center [433, 111] width 351 height 62
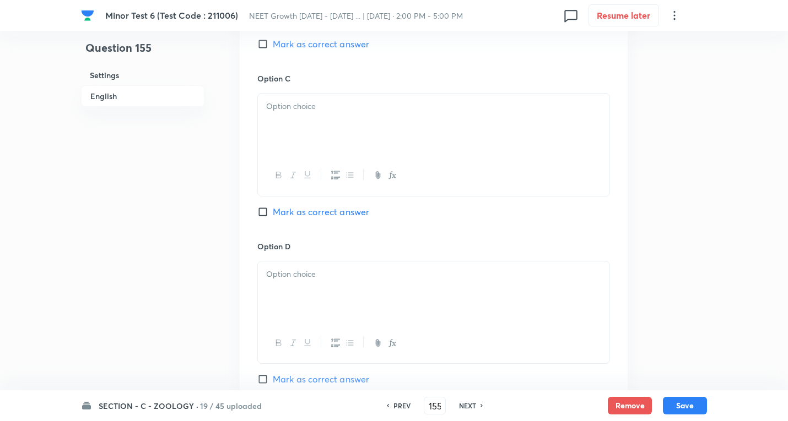
scroll to position [841, 0]
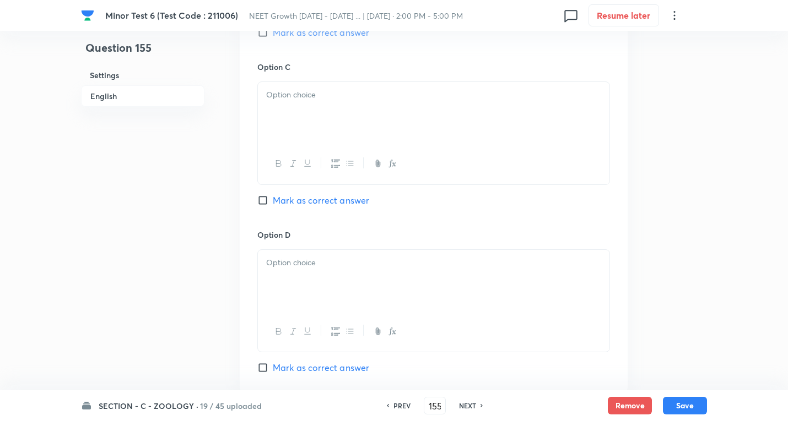
click at [294, 95] on p at bounding box center [433, 95] width 335 height 13
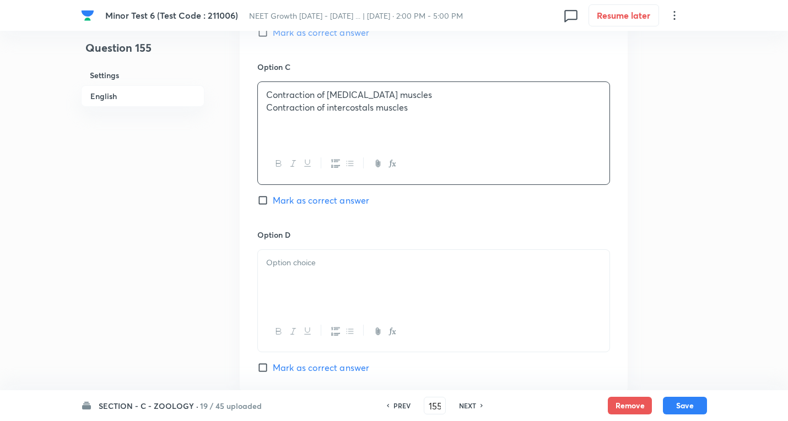
drag, startPoint x: 267, startPoint y: 106, endPoint x: 702, endPoint y: 122, distance: 436.0
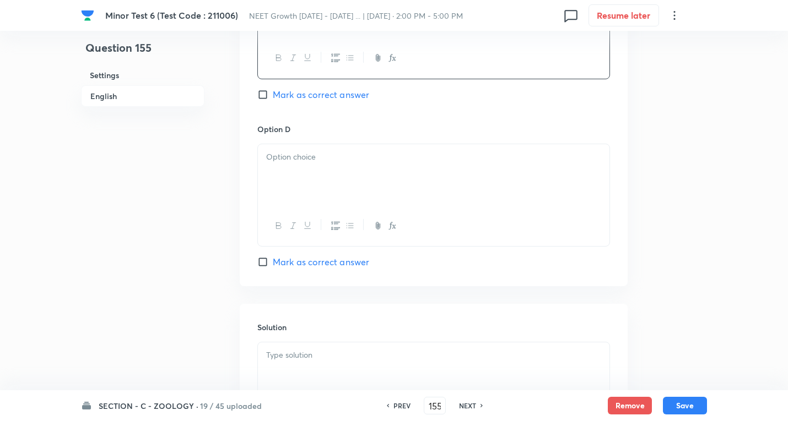
scroll to position [951, 0]
click at [307, 169] on div at bounding box center [433, 171] width 351 height 62
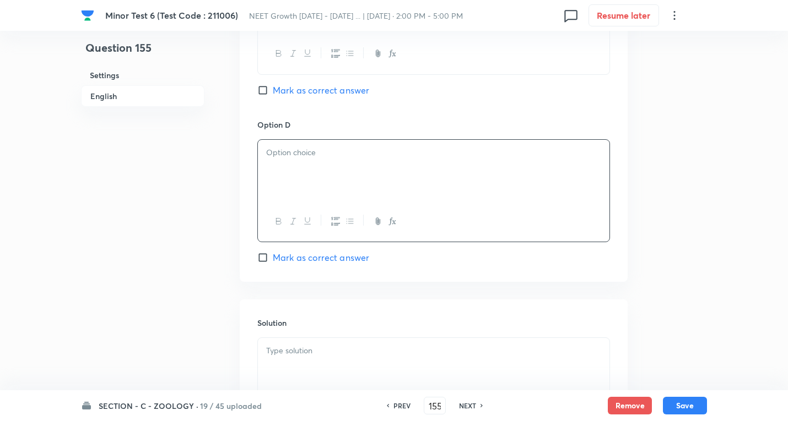
click at [290, 166] on div at bounding box center [433, 171] width 351 height 62
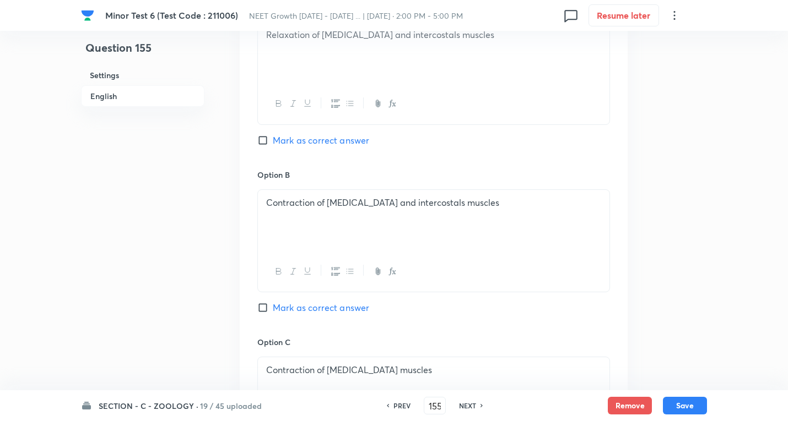
scroll to position [400, 0]
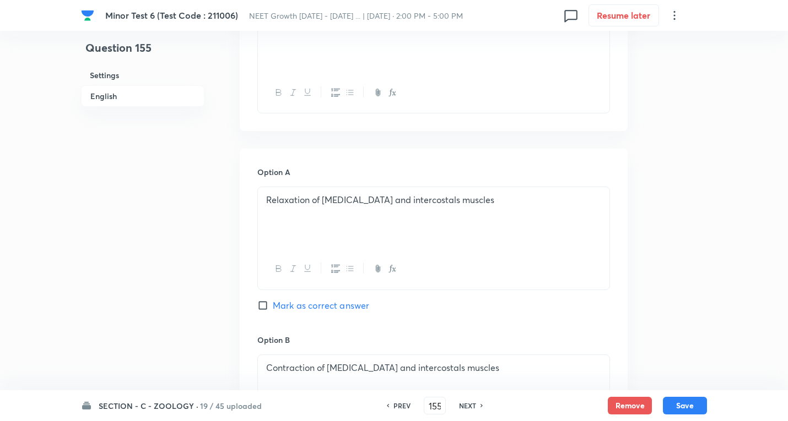
click at [327, 306] on span "Mark as correct answer" at bounding box center [321, 305] width 96 height 13
click at [273, 306] on input "Mark as correct answer" at bounding box center [264, 305] width 15 height 11
checkbox input "true"
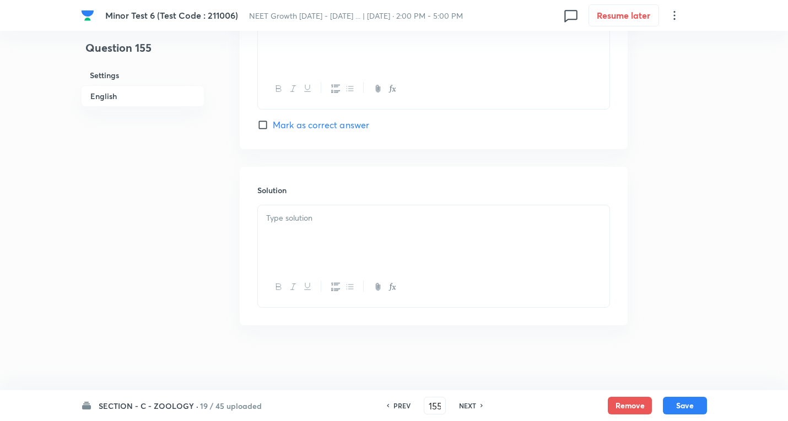
scroll to position [1085, 0]
click at [313, 214] on p at bounding box center [433, 217] width 335 height 13
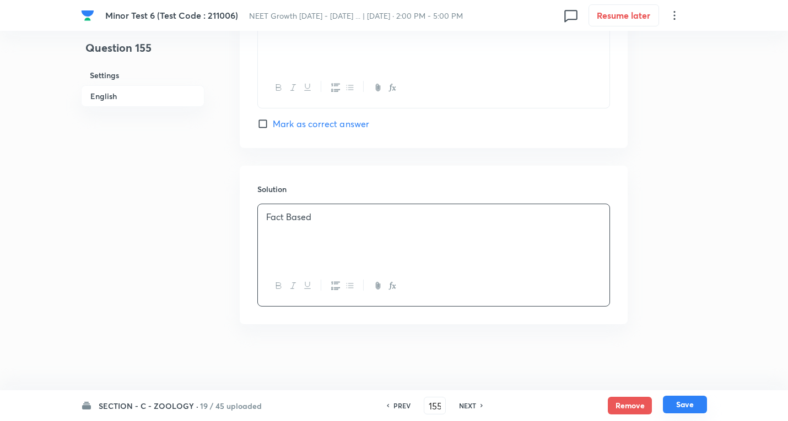
click at [679, 401] on button "Save" at bounding box center [685, 405] width 44 height 18
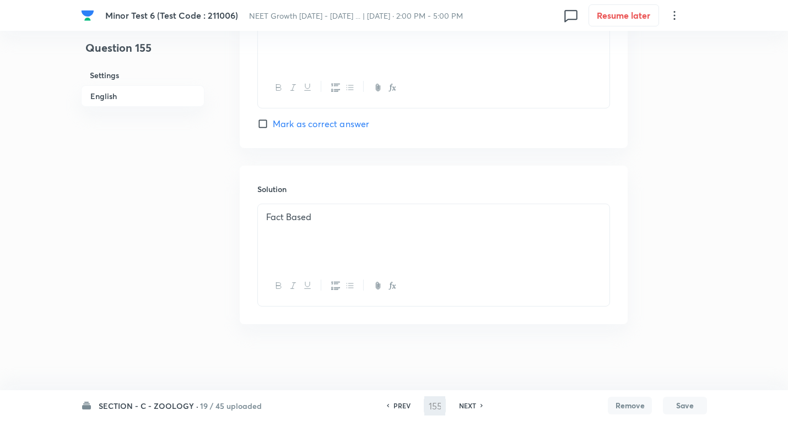
type input "156"
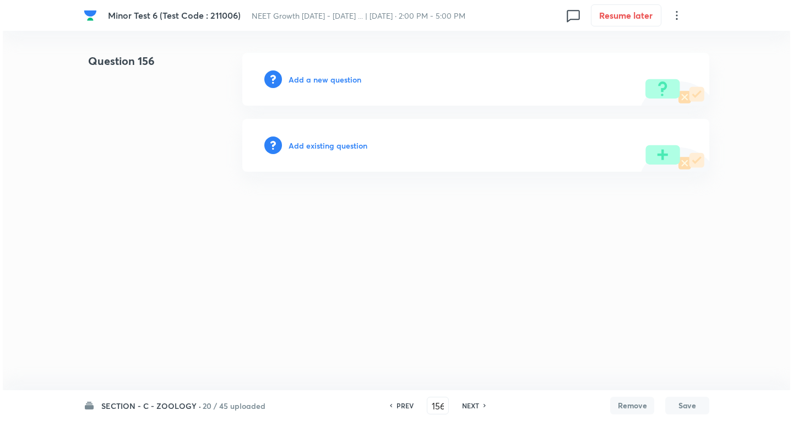
scroll to position [0, 0]
click at [335, 75] on h6 "Add a new question" at bounding box center [325, 80] width 73 height 12
click at [335, 75] on h6 "Choose a question type" at bounding box center [331, 80] width 85 height 12
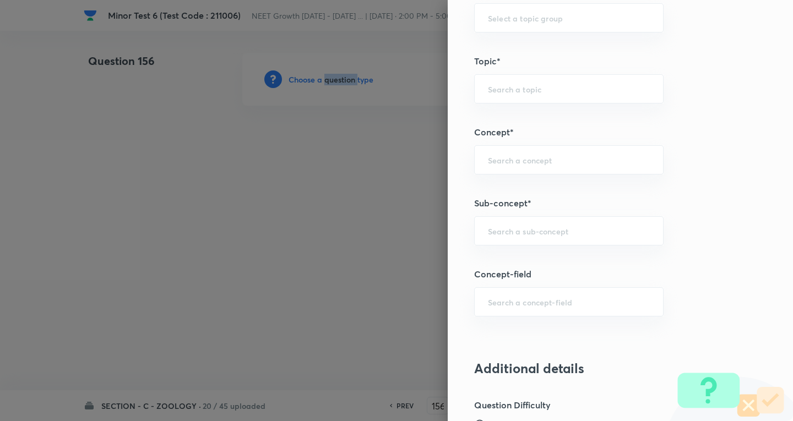
scroll to position [661, 0]
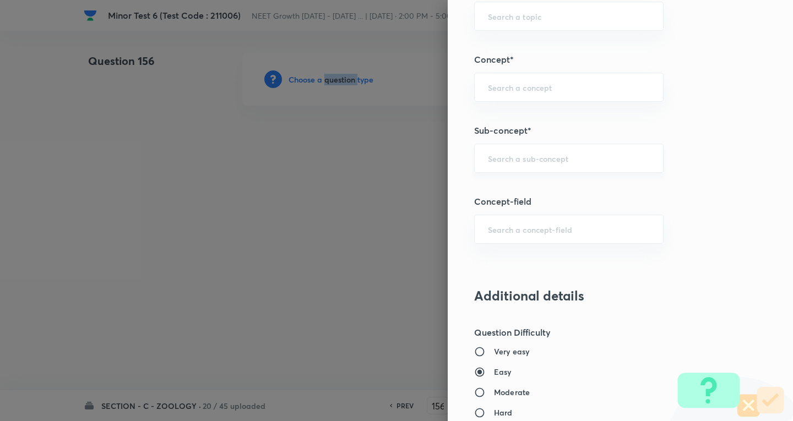
click at [538, 149] on div "​" at bounding box center [569, 158] width 190 height 29
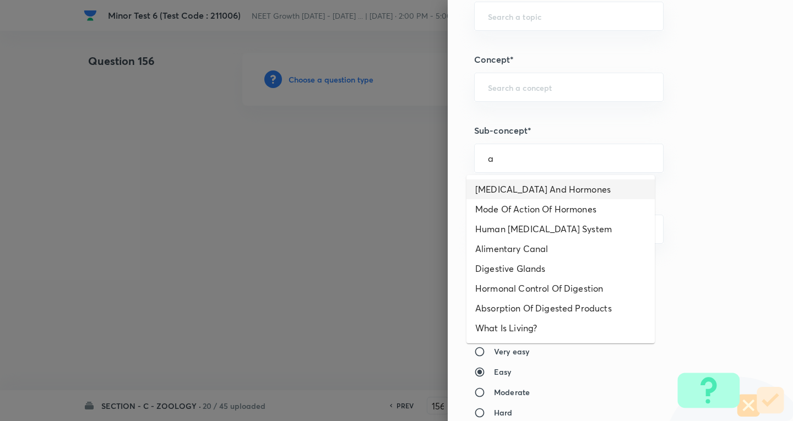
click at [516, 186] on li "[MEDICAL_DATA] And Hormones" at bounding box center [561, 190] width 188 height 20
type input "[MEDICAL_DATA] And Hormones"
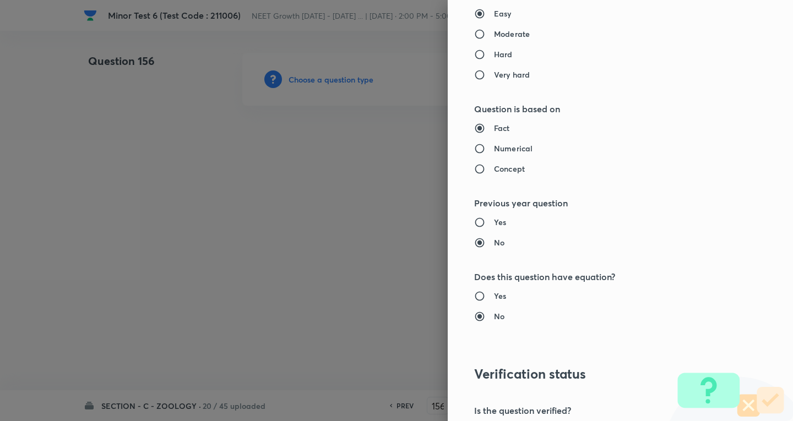
type input "Biology"
type input "Human Physiology"
type input "Chemical Coordinate & Integration"
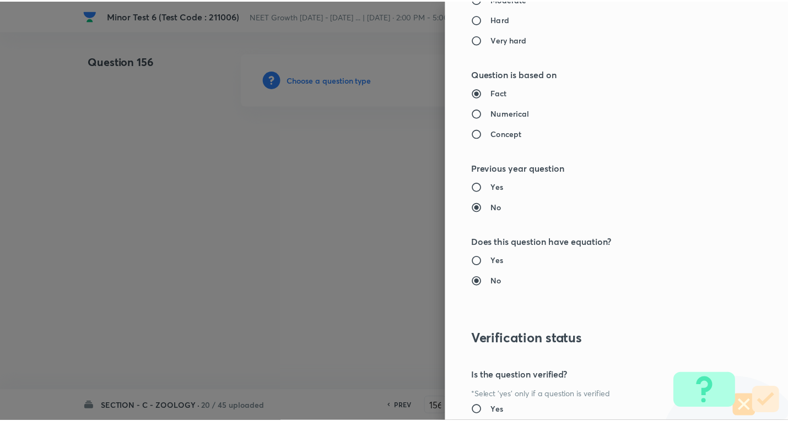
scroll to position [1154, 0]
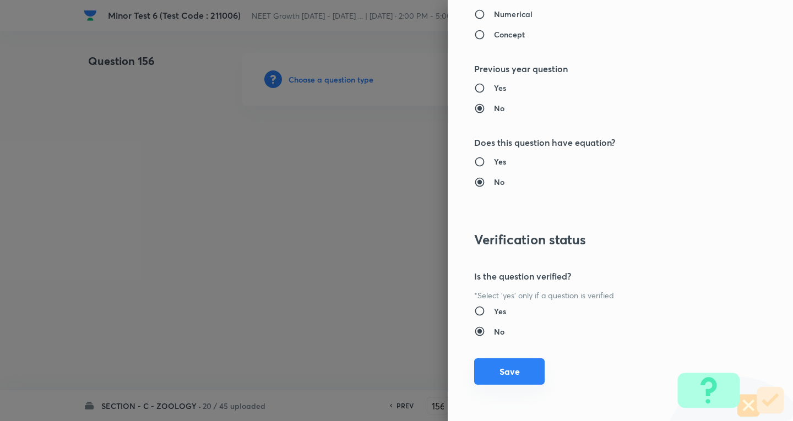
click at [520, 364] on button "Save" at bounding box center [509, 372] width 71 height 26
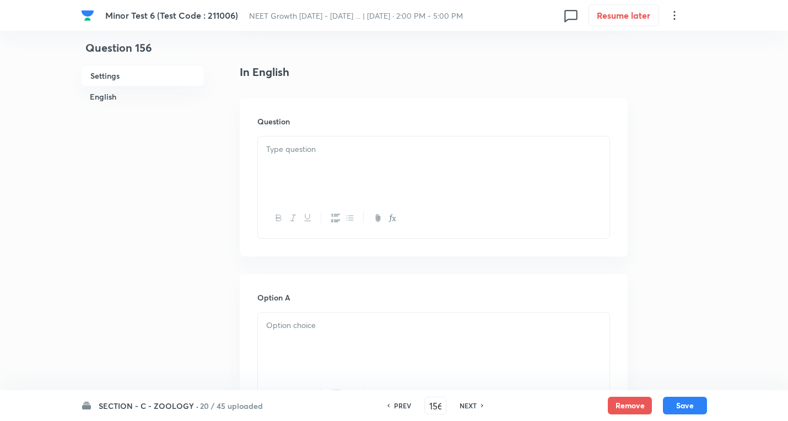
scroll to position [275, 0]
click at [300, 148] on p at bounding box center [433, 148] width 335 height 13
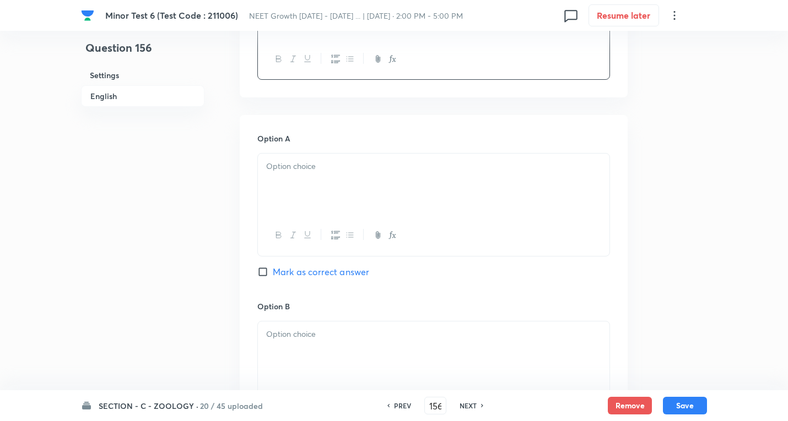
scroll to position [496, 0]
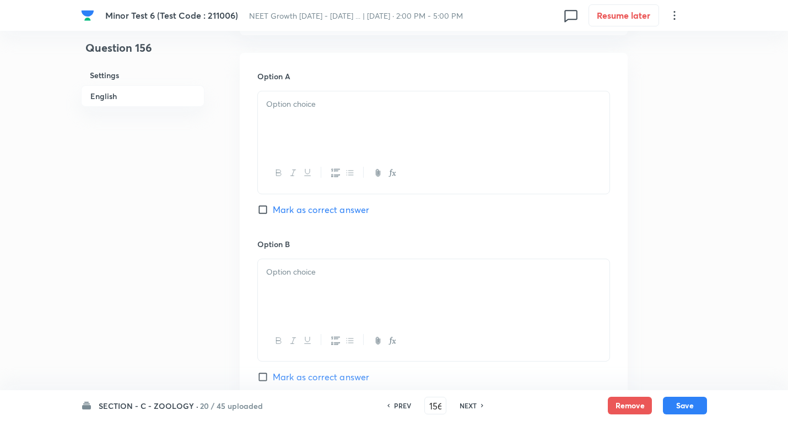
click at [312, 101] on p at bounding box center [433, 104] width 335 height 13
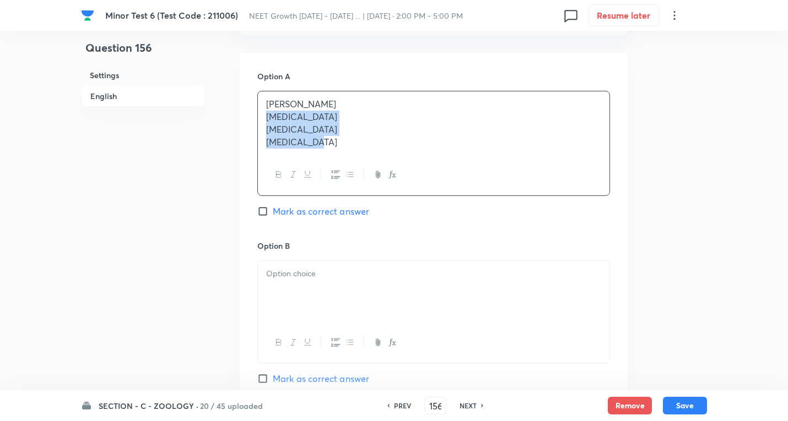
drag, startPoint x: 261, startPoint y: 120, endPoint x: 629, endPoint y: 177, distance: 371.9
click at [629, 177] on div "Question 156 Settings English Settings Type Single choice correct 4 options + 4…" at bounding box center [394, 258] width 626 height 1402
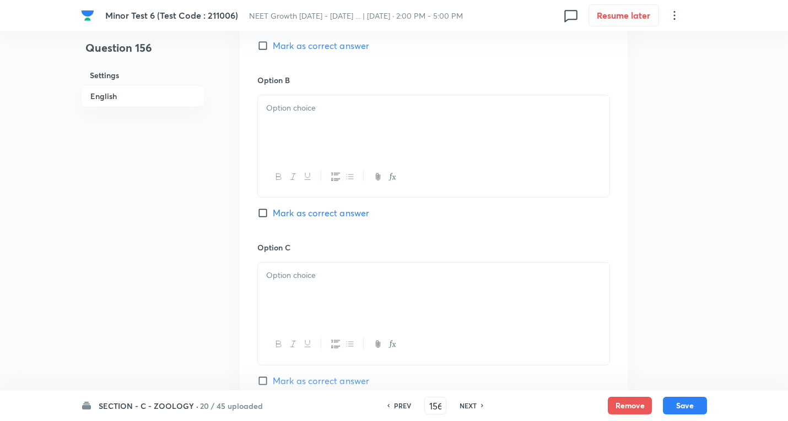
scroll to position [661, 0]
click at [313, 116] on div at bounding box center [433, 125] width 351 height 62
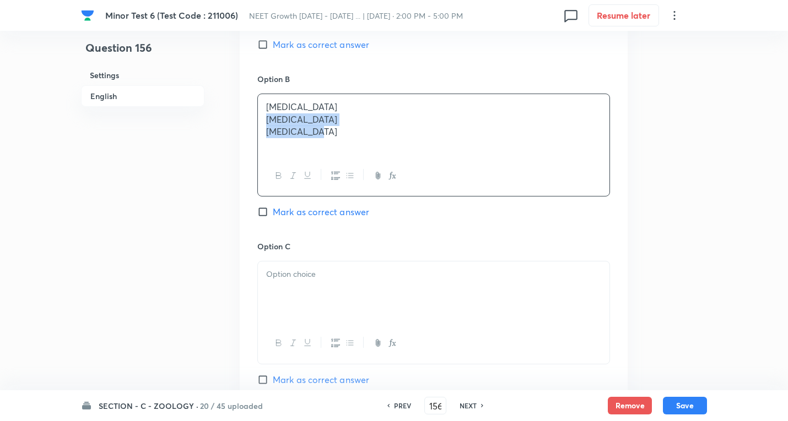
drag, startPoint x: 263, startPoint y: 120, endPoint x: 717, endPoint y: 148, distance: 455.4
click at [717, 148] on div "[MEDICAL_DATA] 6 (Test Code : 211006) NEET Growth [DATE] - [DATE] ... | [DATE] …" at bounding box center [394, 92] width 788 height 1400
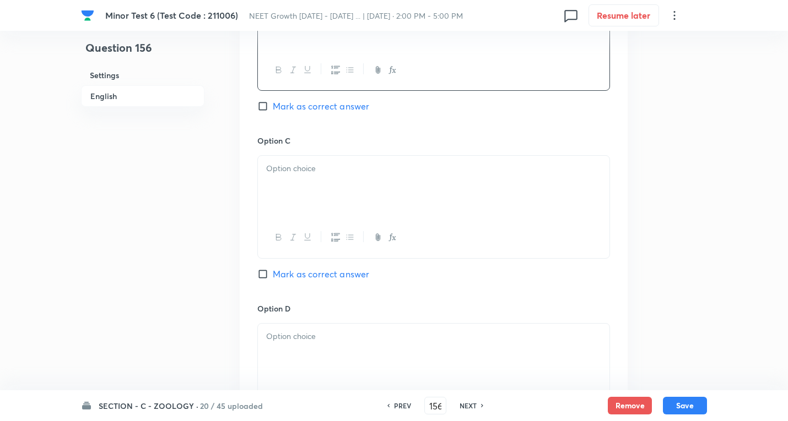
scroll to position [771, 0]
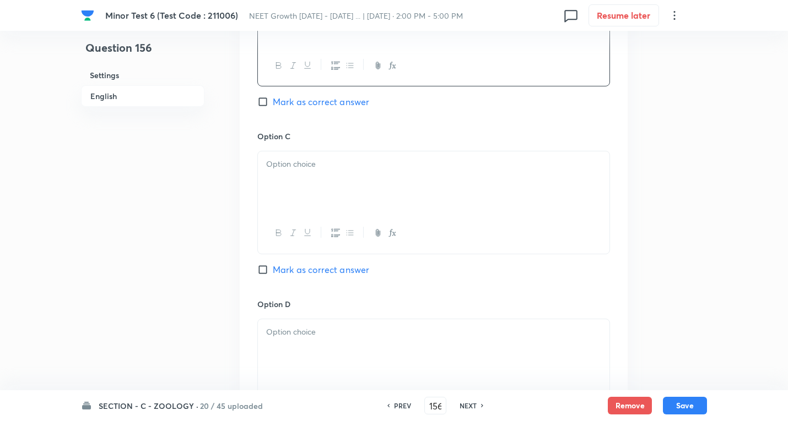
click at [308, 157] on div at bounding box center [433, 182] width 351 height 62
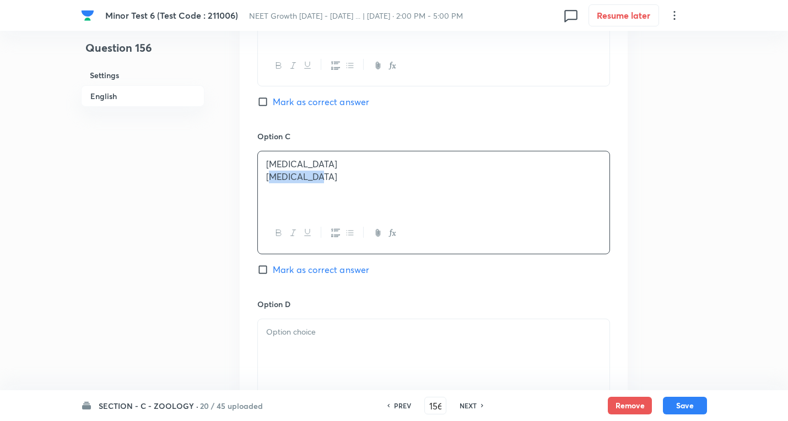
drag, startPoint x: 268, startPoint y: 177, endPoint x: 583, endPoint y: 196, distance: 315.1
click at [583, 196] on div "[MEDICAL_DATA] [MEDICAL_DATA]" at bounding box center [433, 182] width 351 height 62
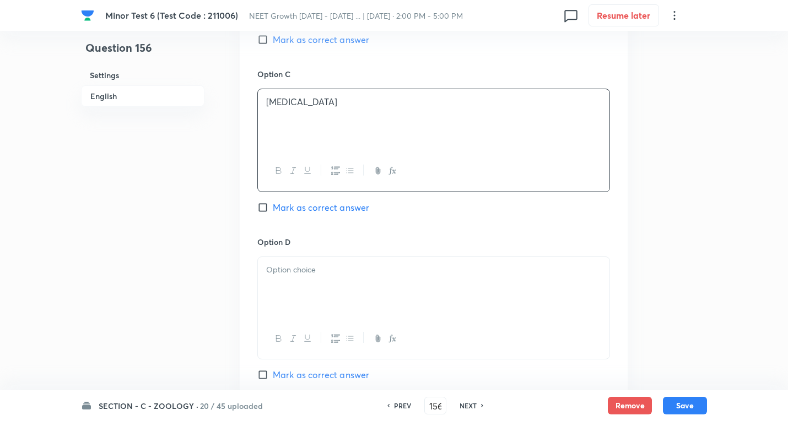
scroll to position [937, 0]
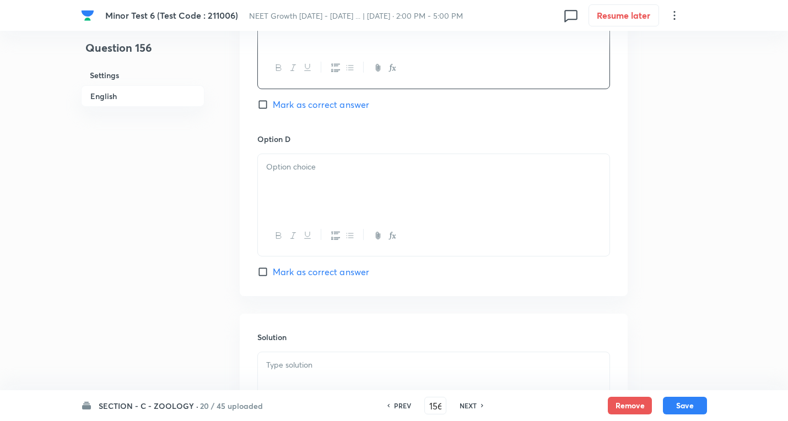
click at [335, 198] on div at bounding box center [433, 185] width 351 height 62
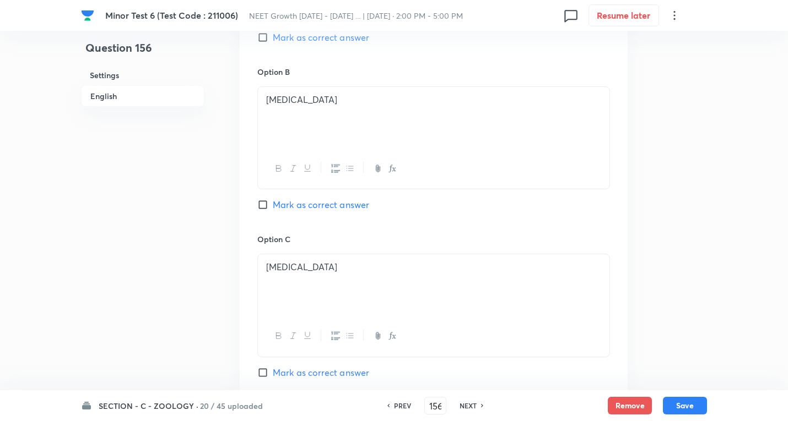
scroll to position [606, 0]
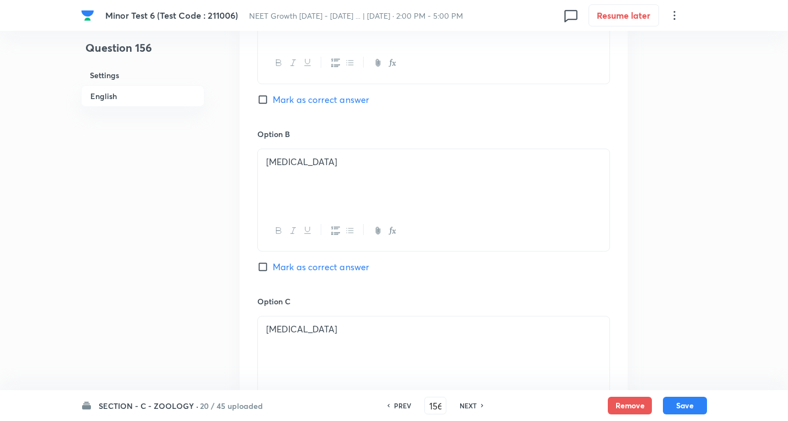
click at [338, 270] on span "Mark as correct answer" at bounding box center [321, 267] width 96 height 13
click at [273, 270] on input "Mark as correct answer" at bounding box center [264, 267] width 15 height 11
checkbox input "true"
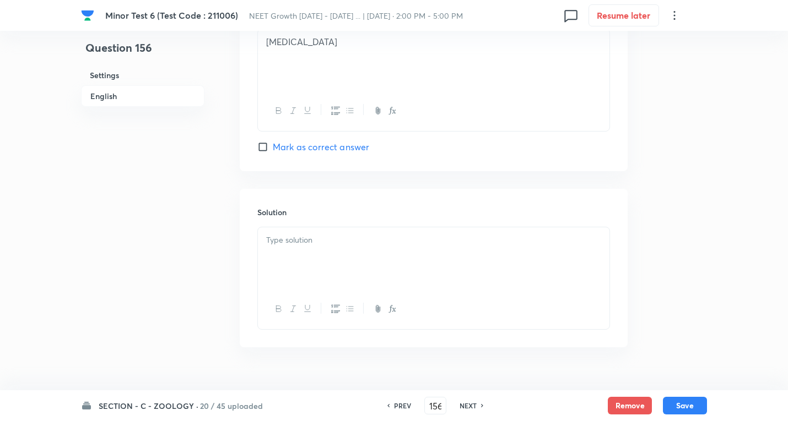
scroll to position [1085, 0]
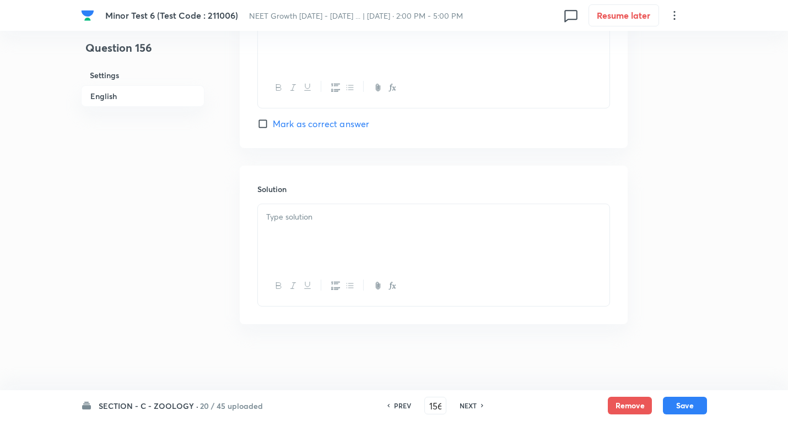
click at [315, 231] on div at bounding box center [433, 235] width 351 height 62
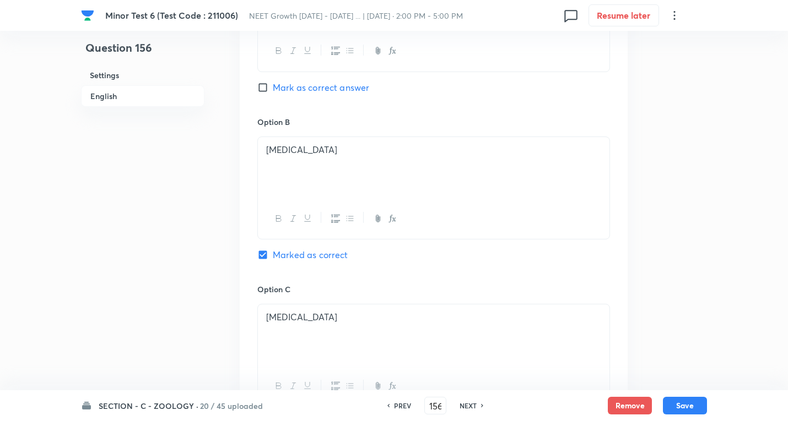
scroll to position [589, 0]
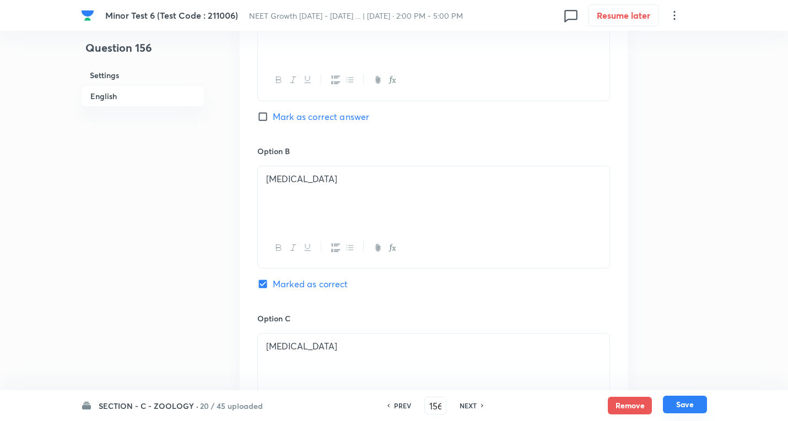
click at [684, 404] on button "Save" at bounding box center [685, 405] width 44 height 18
type input "157"
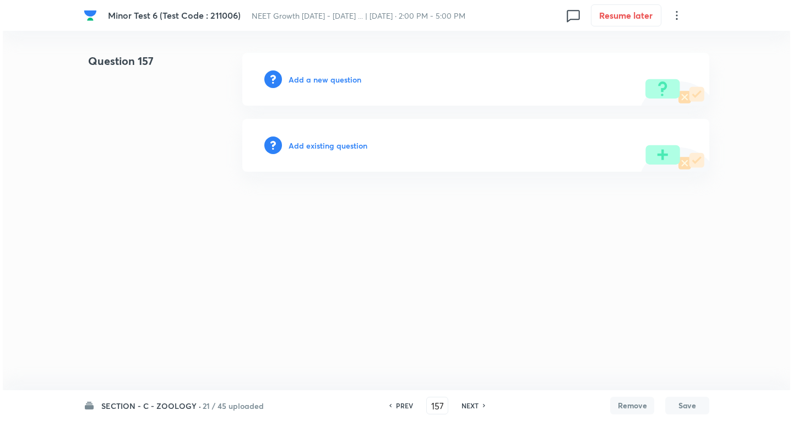
scroll to position [0, 0]
click at [328, 83] on h6 "Add a new question" at bounding box center [325, 80] width 73 height 12
click at [328, 83] on h6 "Choose a question type" at bounding box center [331, 80] width 85 height 12
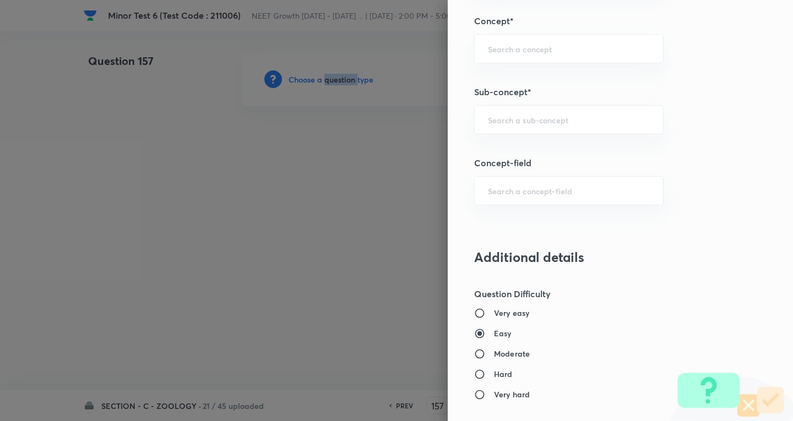
scroll to position [716, 0]
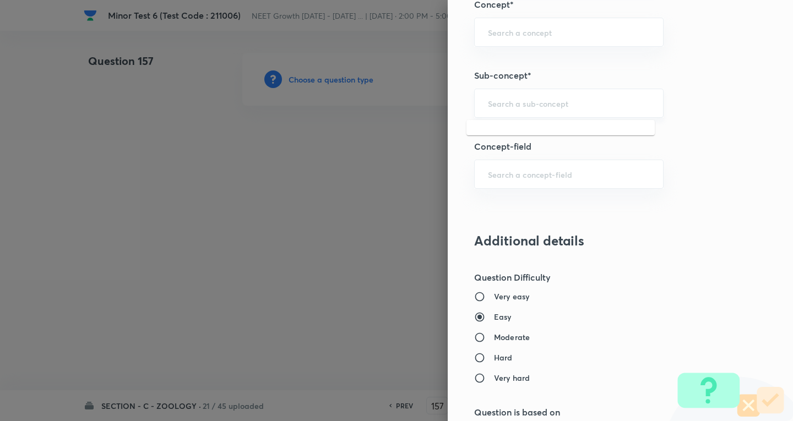
click at [526, 104] on input "text" at bounding box center [569, 103] width 162 height 10
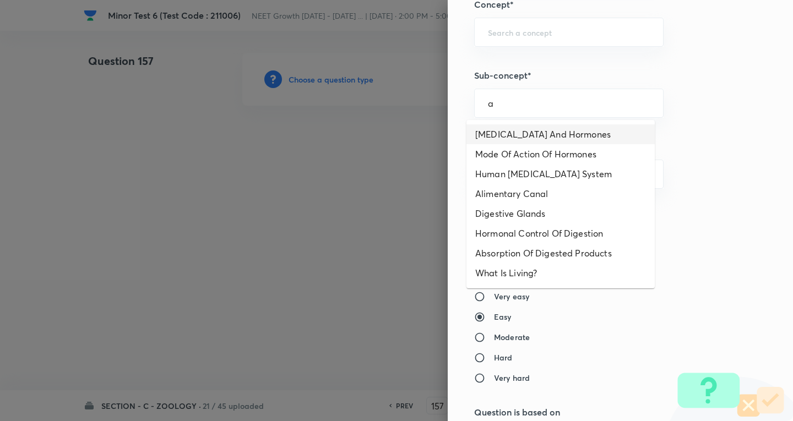
click at [564, 137] on li "[MEDICAL_DATA] And Hormones" at bounding box center [561, 135] width 188 height 20
type input "[MEDICAL_DATA] And Hormones"
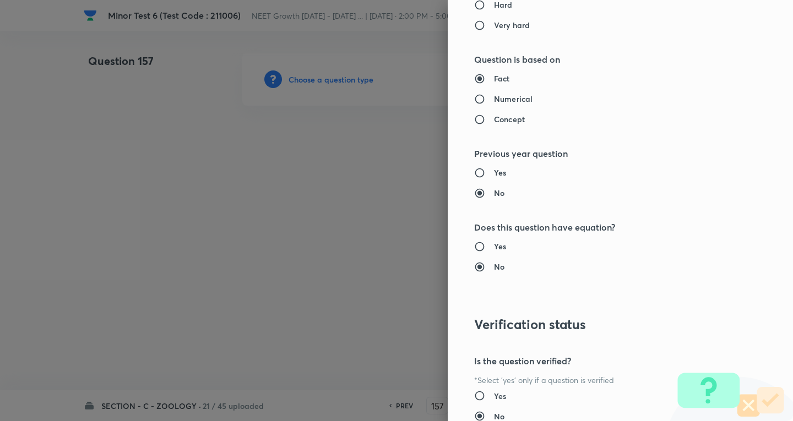
type input "Biology"
type input "Human Physiology"
type input "Chemical Coordinate & Integration"
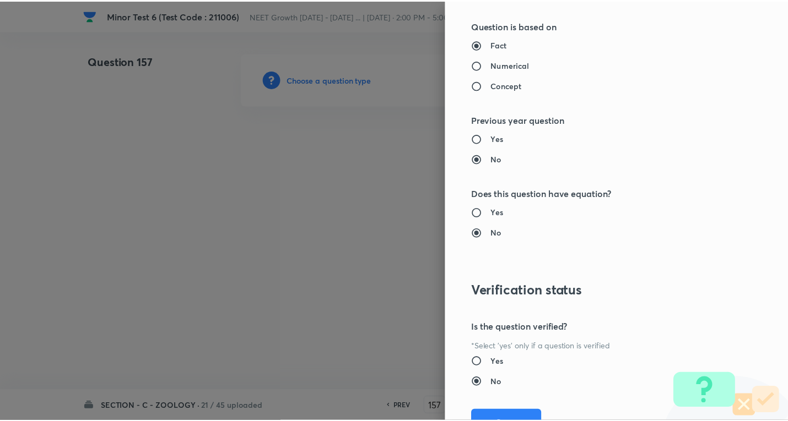
scroll to position [1154, 0]
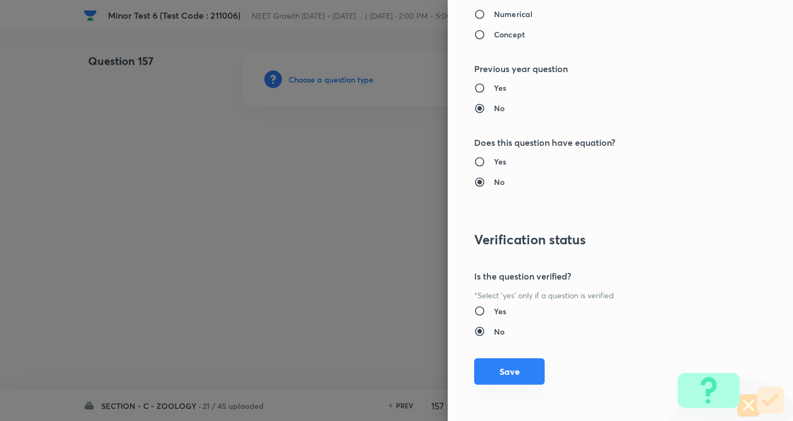
click at [500, 372] on button "Save" at bounding box center [509, 372] width 71 height 26
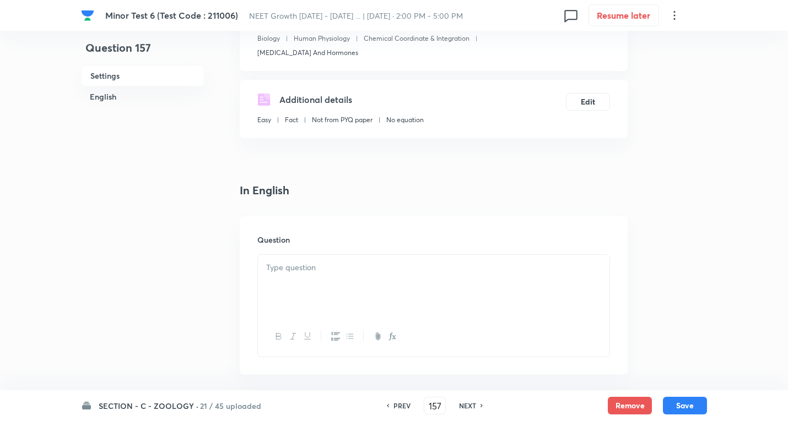
scroll to position [165, 0]
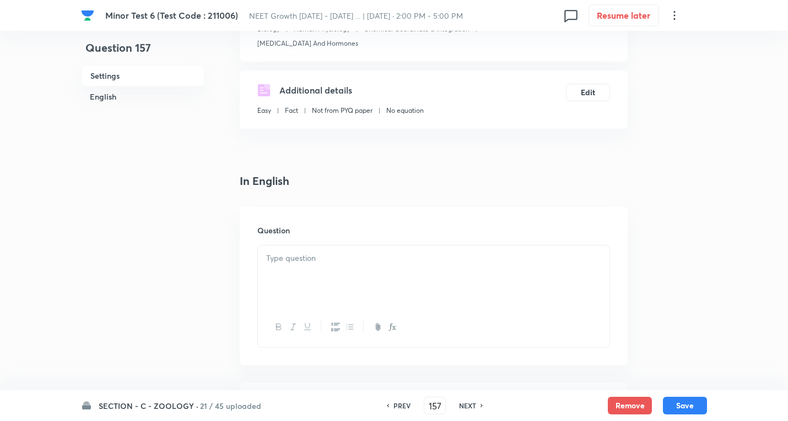
click at [290, 268] on div at bounding box center [433, 277] width 351 height 62
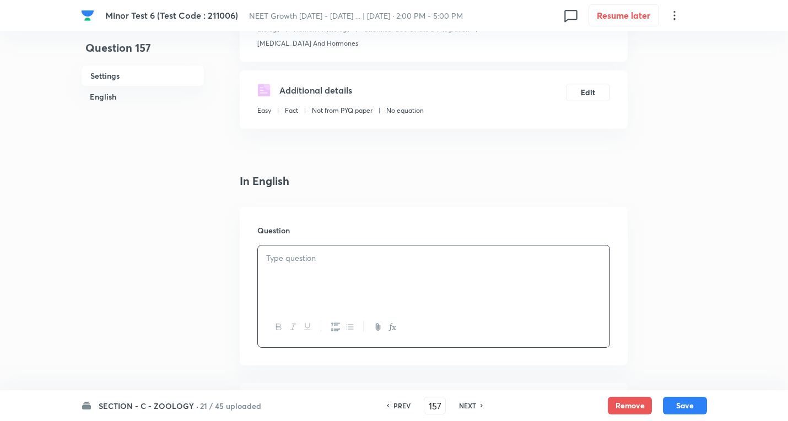
click at [326, 255] on p at bounding box center [433, 258] width 335 height 13
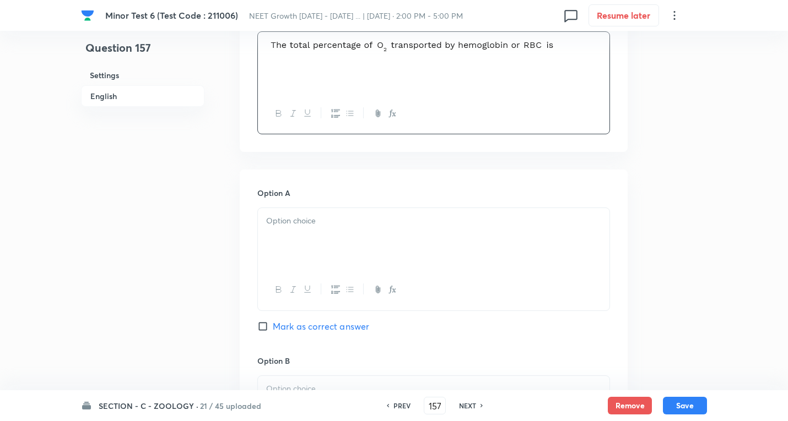
scroll to position [386, 0]
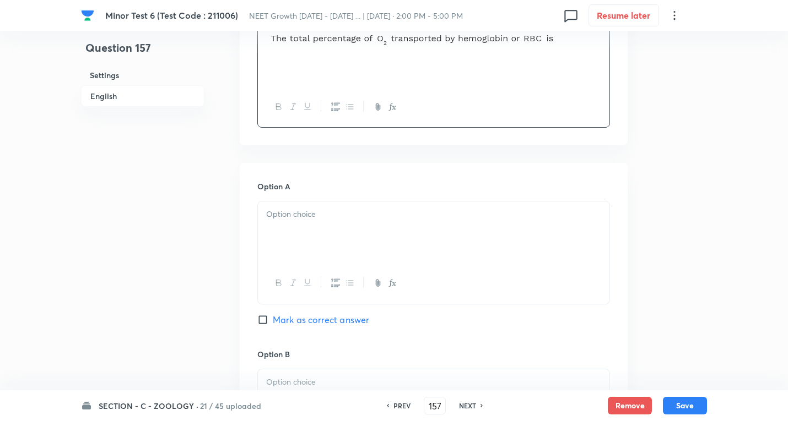
click at [302, 234] on div at bounding box center [433, 233] width 351 height 62
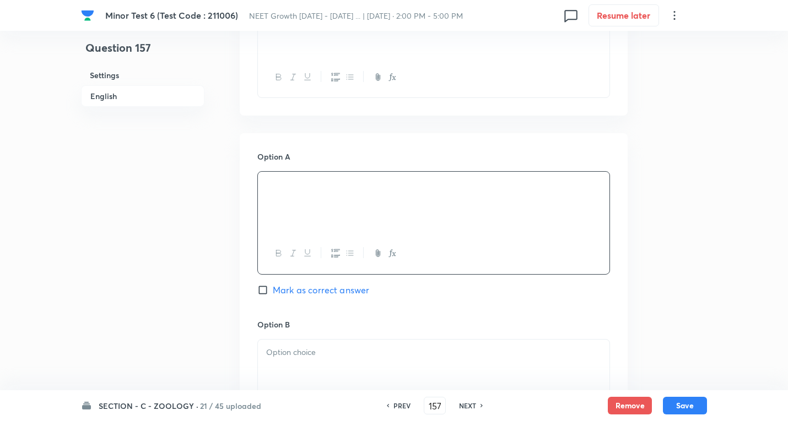
scroll to position [441, 0]
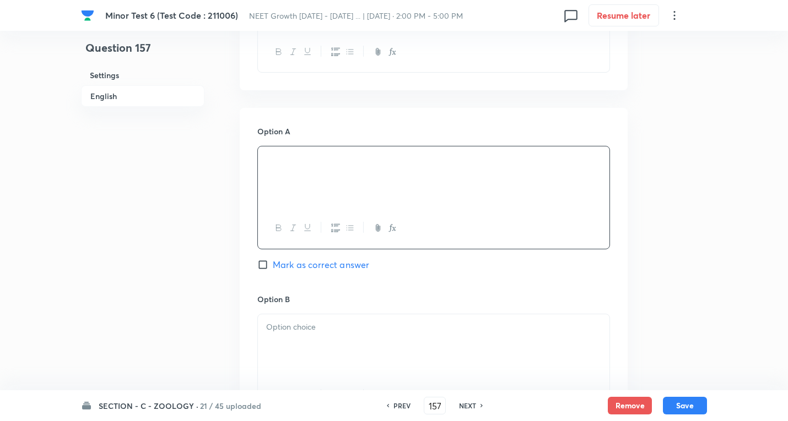
click at [322, 171] on p at bounding box center [433, 172] width 335 height 13
copy div "3%"
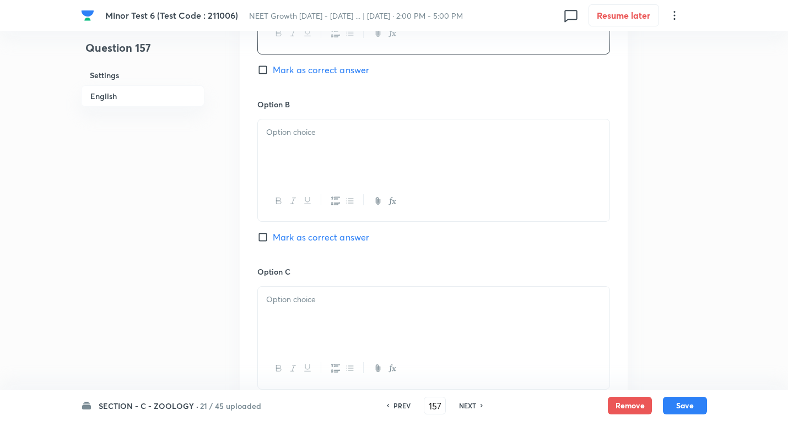
scroll to position [661, 0]
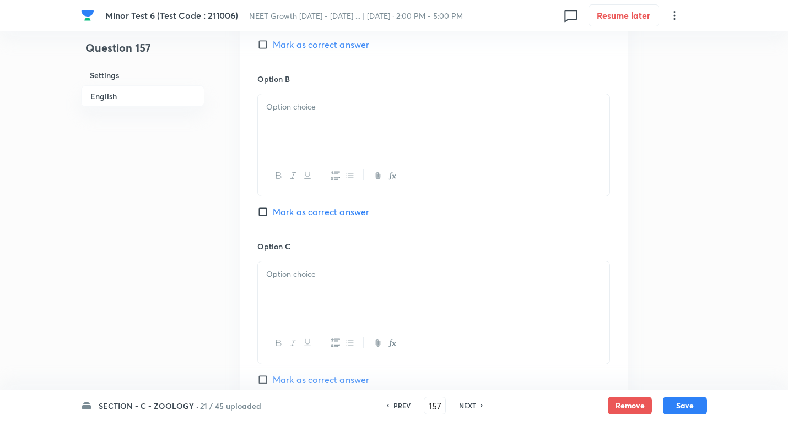
click at [326, 114] on div at bounding box center [433, 125] width 351 height 62
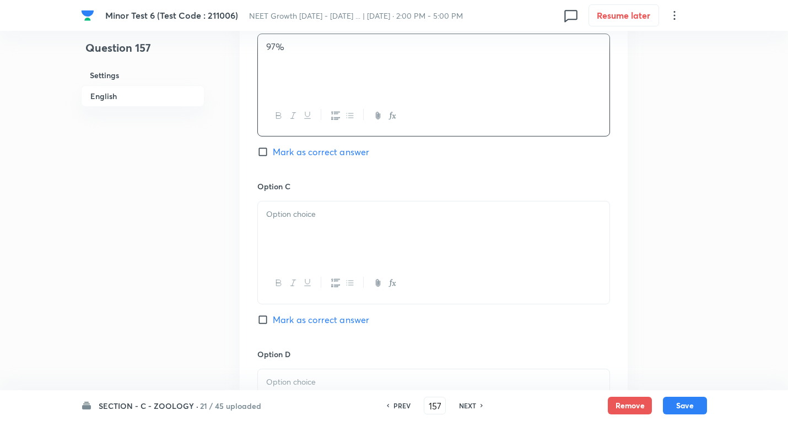
scroll to position [826, 0]
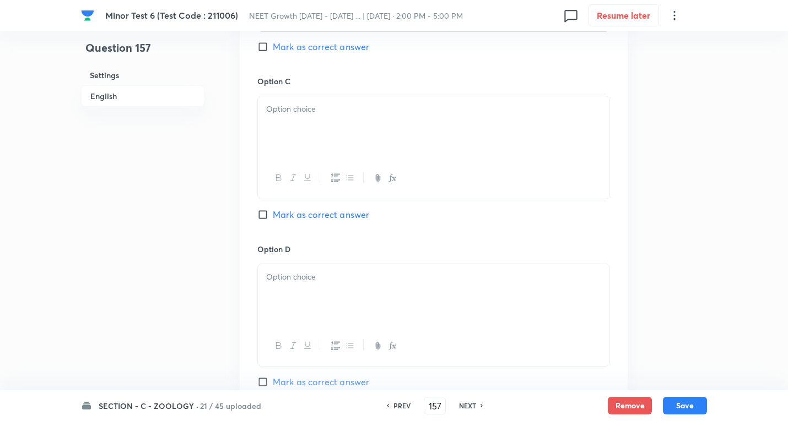
click at [325, 123] on div at bounding box center [433, 127] width 351 height 62
paste div
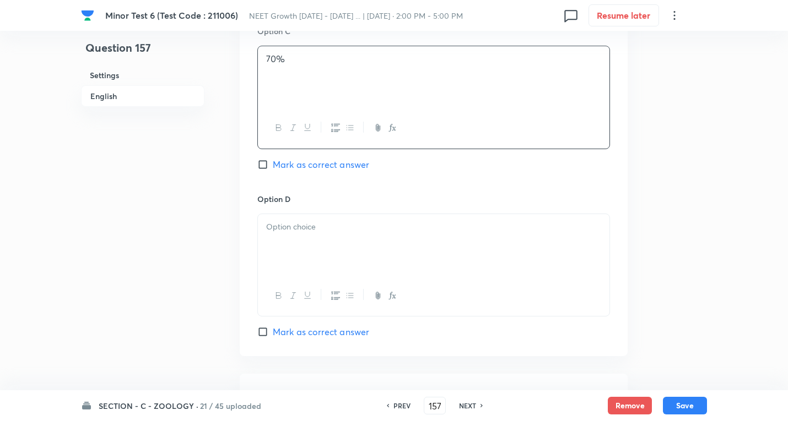
scroll to position [937, 0]
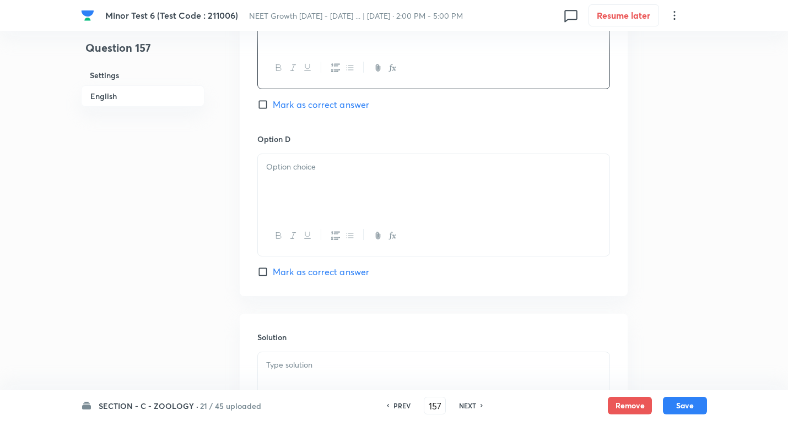
click at [324, 183] on div at bounding box center [433, 185] width 351 height 62
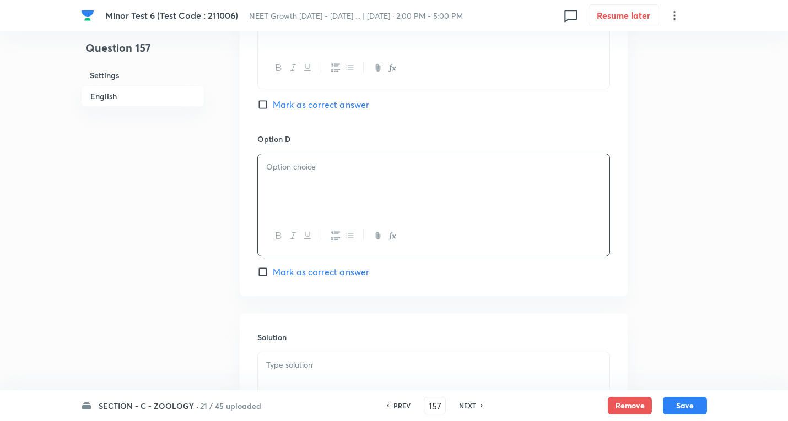
paste div
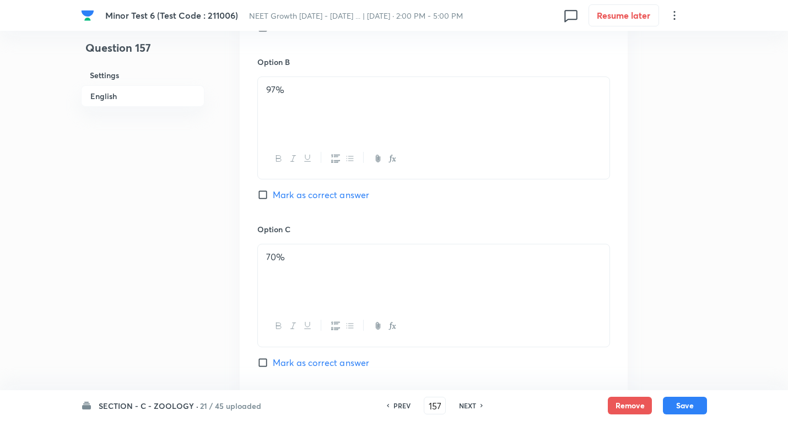
scroll to position [606, 0]
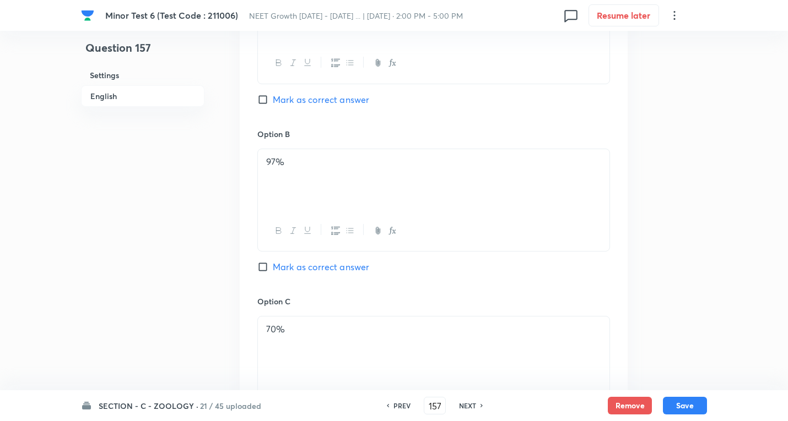
click at [340, 266] on span "Mark as correct answer" at bounding box center [321, 267] width 96 height 13
click at [273, 266] on input "Mark as correct answer" at bounding box center [264, 267] width 15 height 11
checkbox input "true"
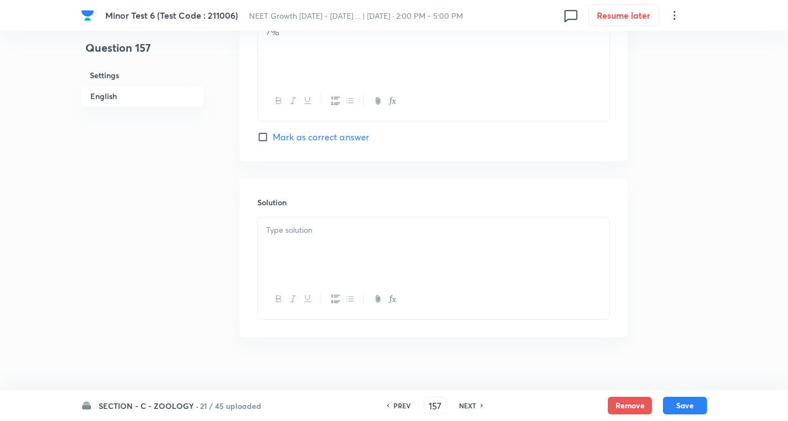
scroll to position [1085, 0]
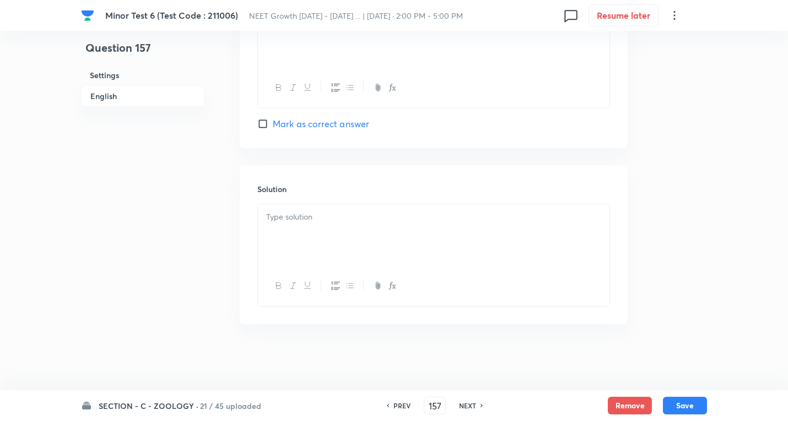
click at [319, 220] on p at bounding box center [433, 217] width 335 height 13
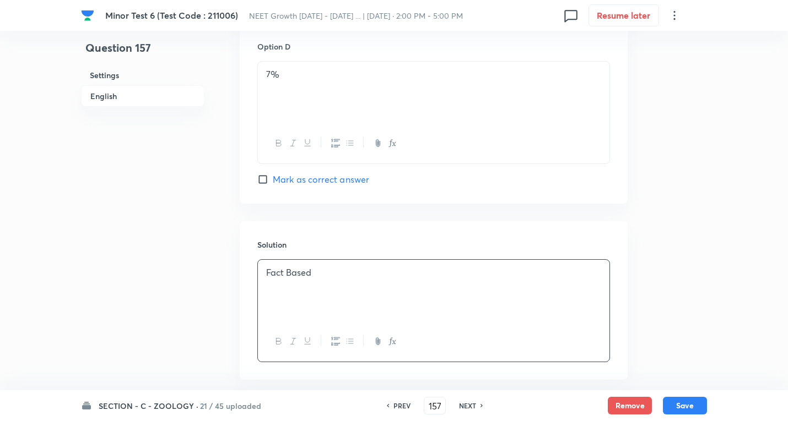
scroll to position [1030, 0]
click at [691, 404] on button "Save" at bounding box center [685, 405] width 44 height 18
type input "158"
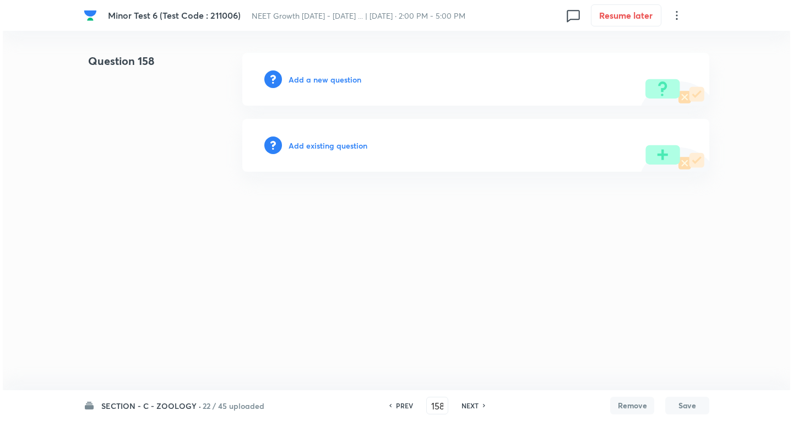
scroll to position [0, 0]
click at [321, 79] on h6 "Add a new question" at bounding box center [325, 80] width 73 height 12
click at [321, 79] on h6 "Choose a question type" at bounding box center [331, 80] width 85 height 12
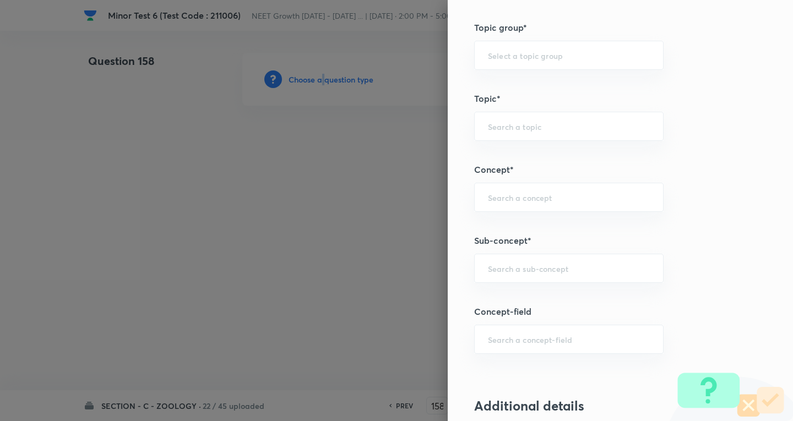
scroll to position [661, 0]
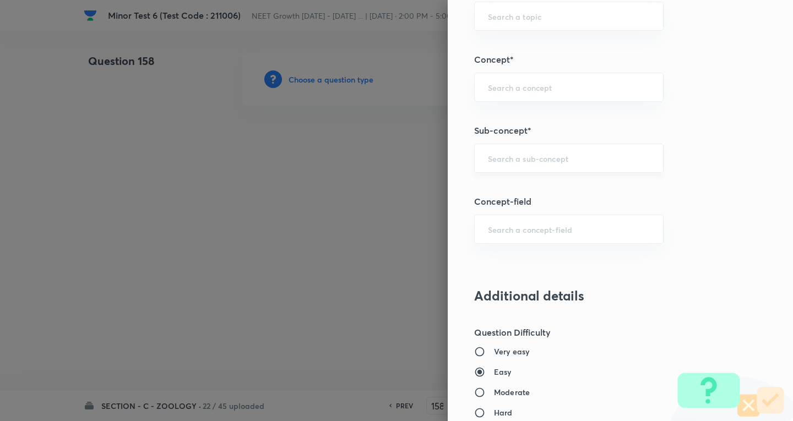
click at [554, 155] on input "text" at bounding box center [569, 158] width 162 height 10
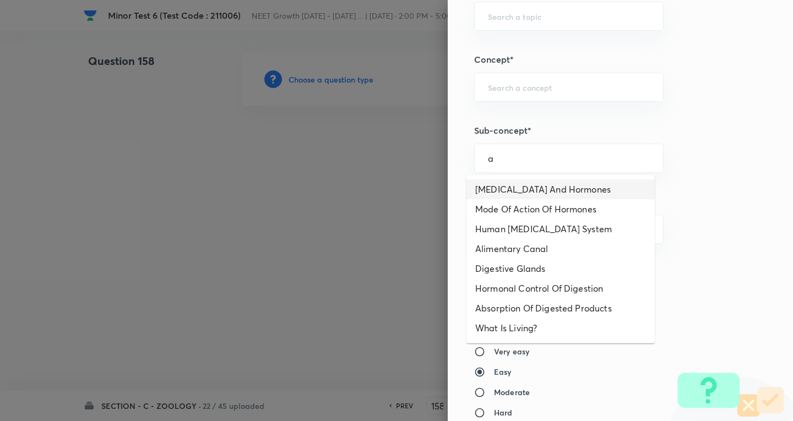
click at [538, 185] on li "[MEDICAL_DATA] And Hormones" at bounding box center [561, 190] width 188 height 20
type input "[MEDICAL_DATA] And Hormones"
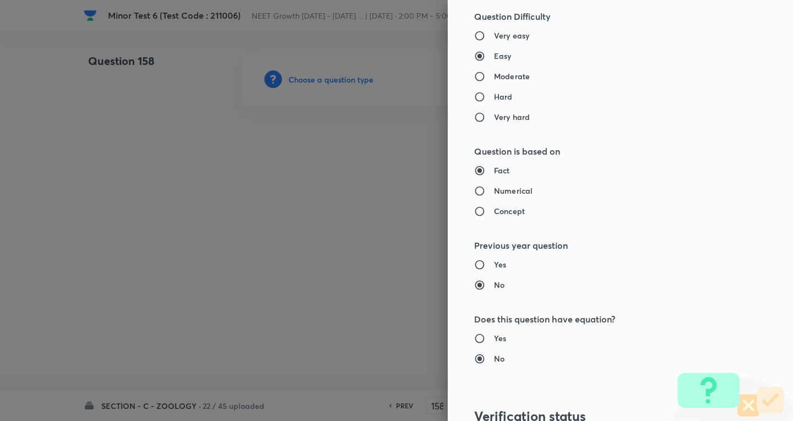
type input "Biology"
type input "Human Physiology"
type input "Chemical Coordinate & Integration"
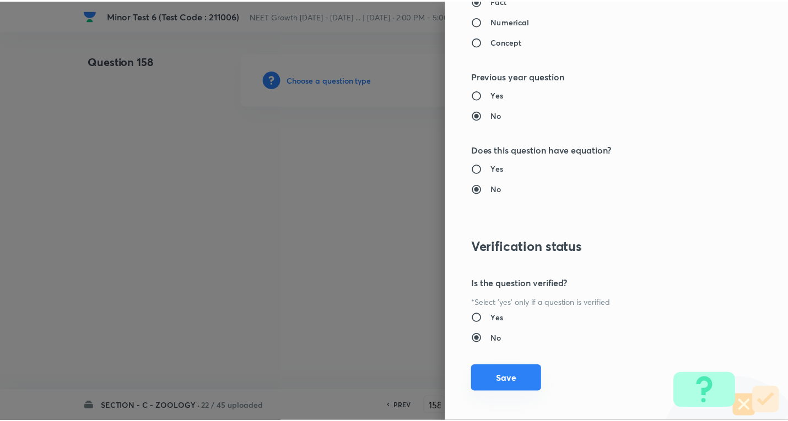
scroll to position [1154, 0]
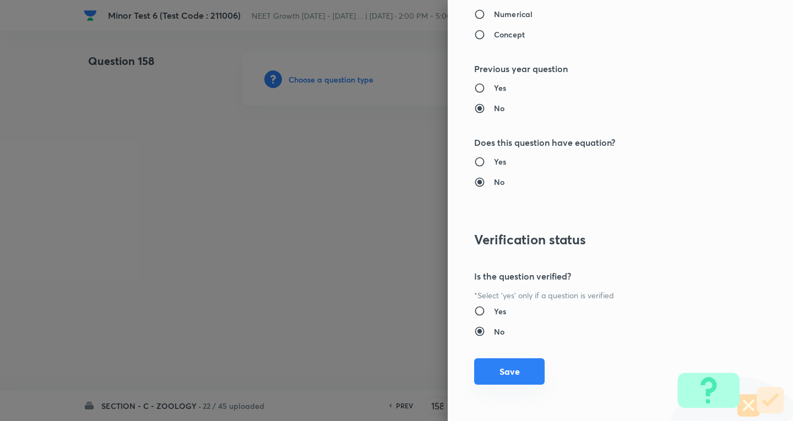
click at [507, 376] on button "Save" at bounding box center [509, 372] width 71 height 26
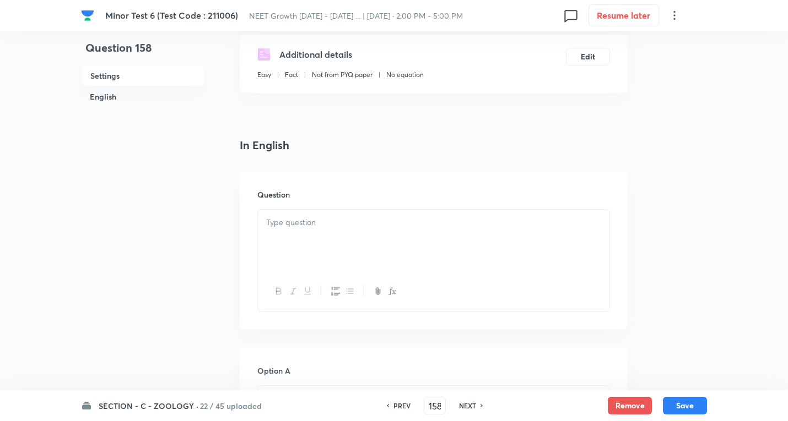
scroll to position [220, 0]
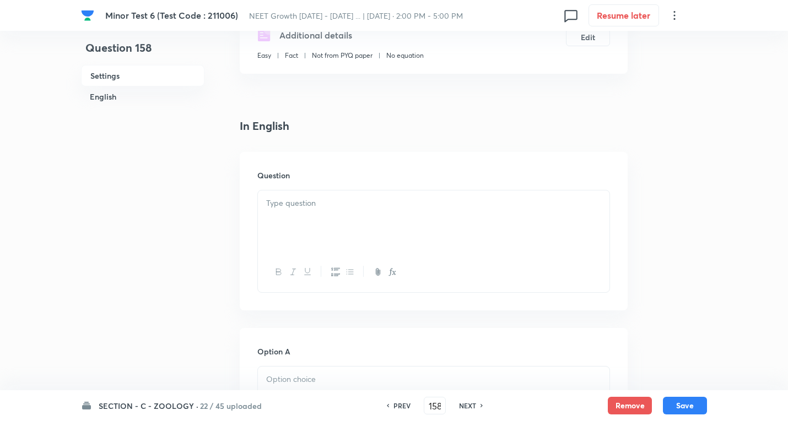
click at [319, 188] on div "Question" at bounding box center [434, 231] width 388 height 159
click at [312, 208] on p at bounding box center [433, 203] width 335 height 13
paste div
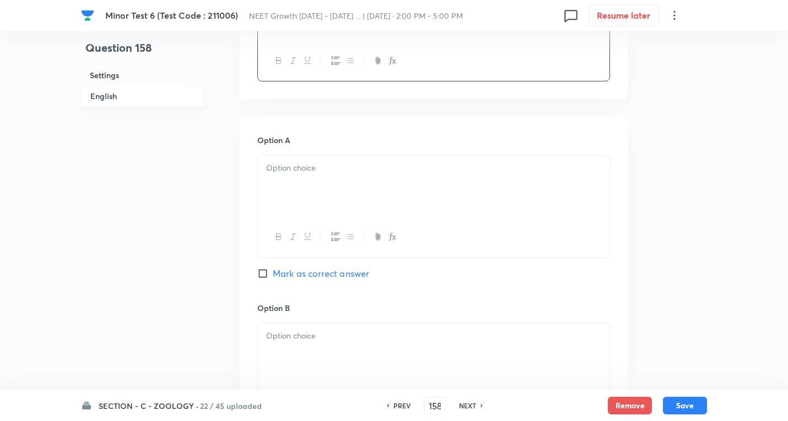
scroll to position [441, 0]
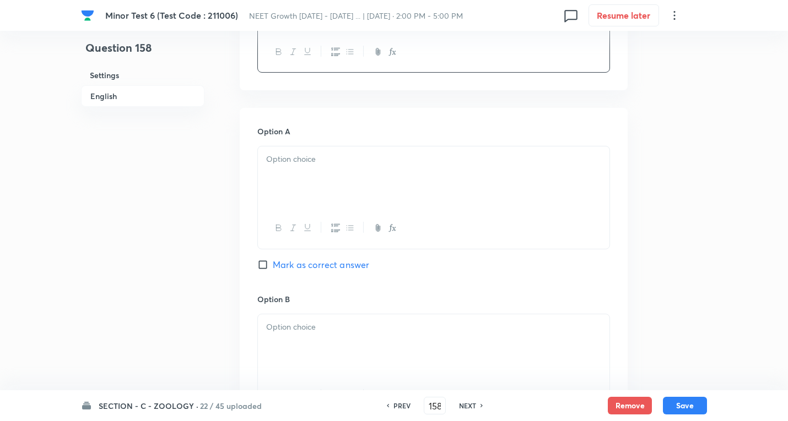
click at [327, 169] on div at bounding box center [433, 178] width 351 height 62
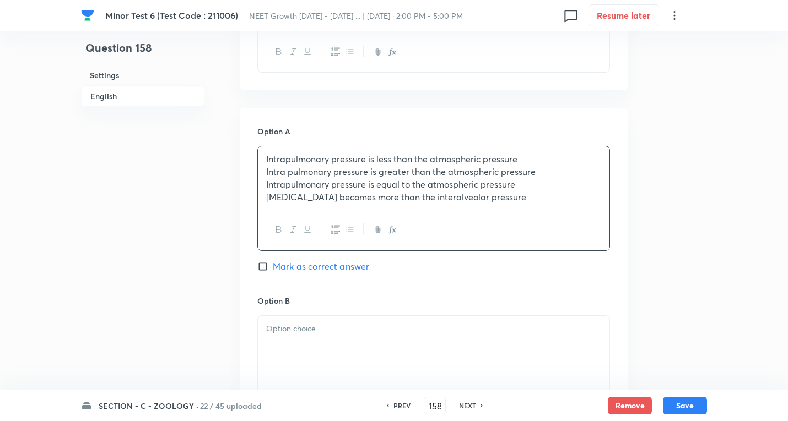
drag, startPoint x: 267, startPoint y: 174, endPoint x: 343, endPoint y: 210, distance: 84.3
click at [788, 262] on html "[MEDICAL_DATA] 6 (Test Code : 211006) NEET Growth [DATE] - [DATE] ... | [DATE] …" at bounding box center [394, 313] width 788 height 1508
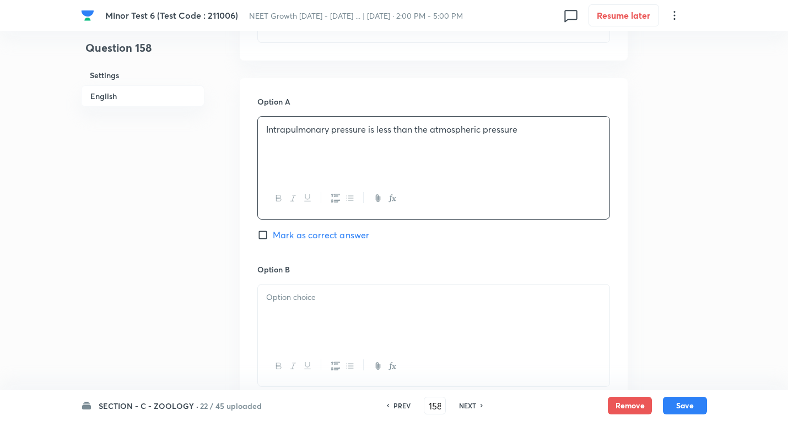
scroll to position [496, 0]
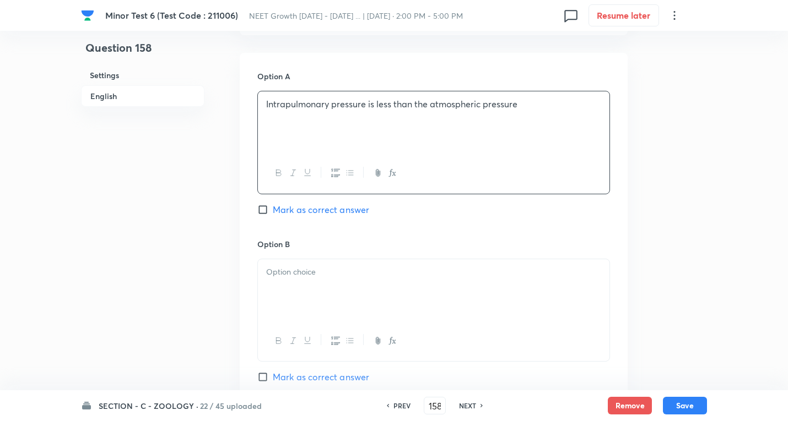
click at [328, 209] on span "Mark as correct answer" at bounding box center [321, 209] width 96 height 13
click at [273, 209] on input "Mark as correct answer" at bounding box center [264, 209] width 15 height 11
checkbox input "true"
click at [306, 267] on p at bounding box center [433, 272] width 335 height 13
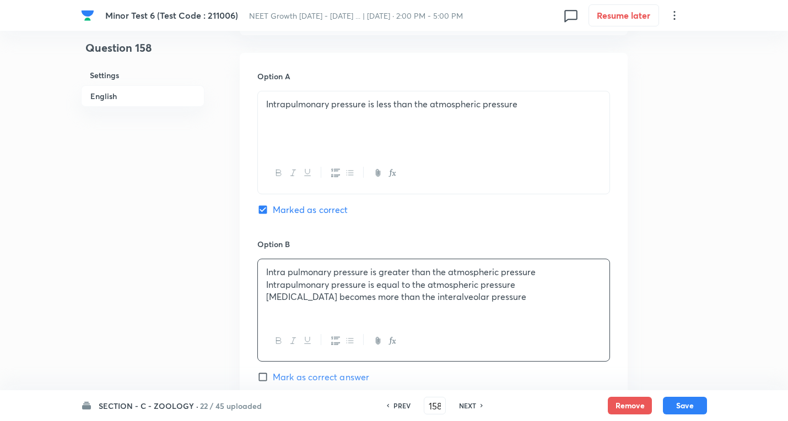
drag, startPoint x: 266, startPoint y: 282, endPoint x: 793, endPoint y: 337, distance: 529.5
click at [788, 337] on html "[MEDICAL_DATA] 6 (Test Code : 211006) NEET Growth [DATE] - [DATE] ... | [DATE] …" at bounding box center [394, 257] width 788 height 1506
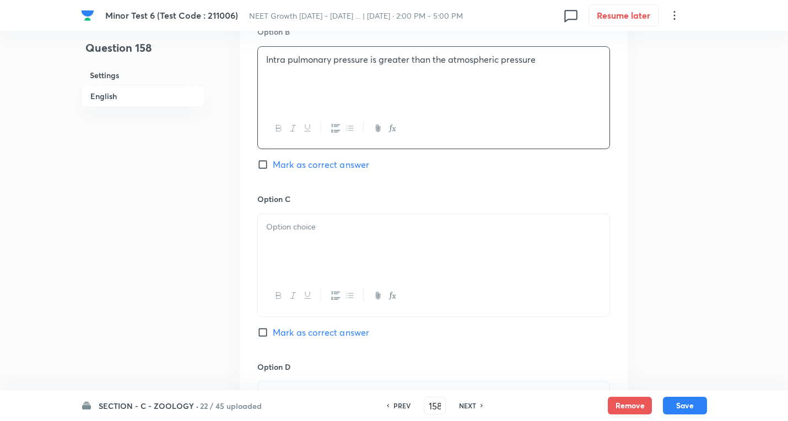
scroll to position [716, 0]
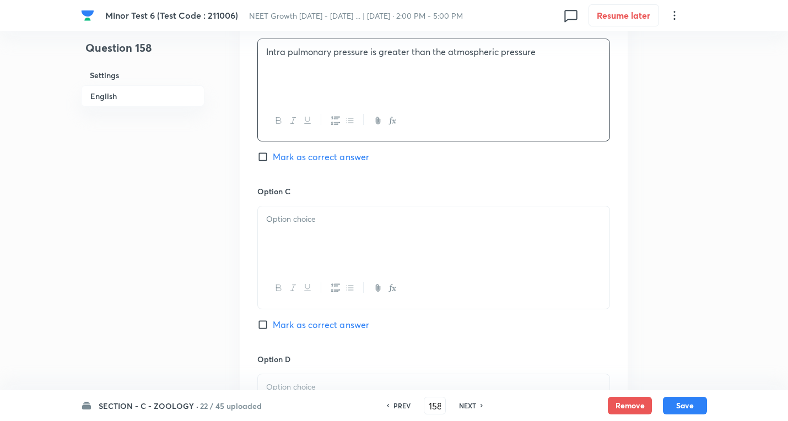
drag, startPoint x: 323, startPoint y: 231, endPoint x: 311, endPoint y: 229, distance: 12.3
click at [322, 231] on div at bounding box center [433, 238] width 351 height 62
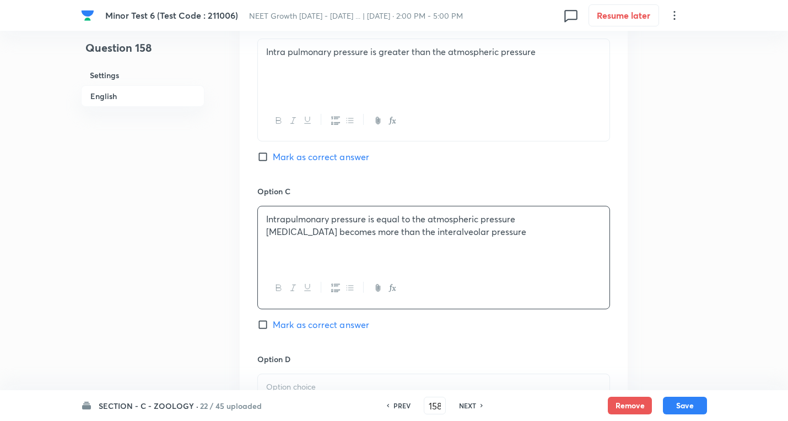
drag, startPoint x: 317, startPoint y: 235, endPoint x: 265, endPoint y: 250, distance: 53.7
click at [742, 253] on div "[MEDICAL_DATA] 6 (Test Code : 211006) NEET Growth [DATE] - [DATE] ... | [DATE] …" at bounding box center [394, 37] width 788 height 1400
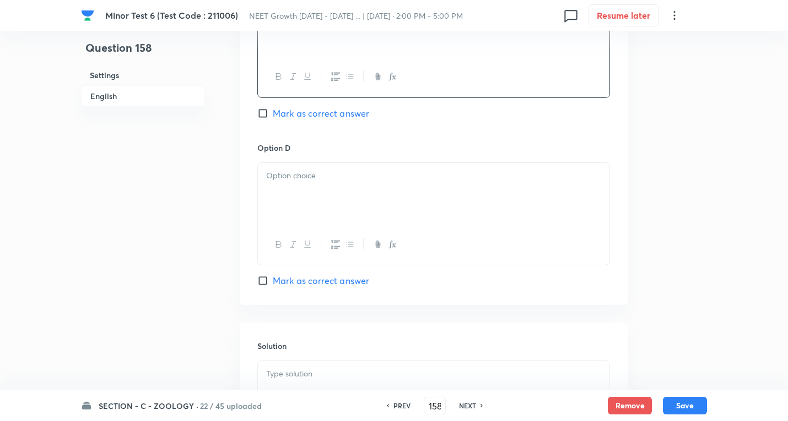
scroll to position [937, 0]
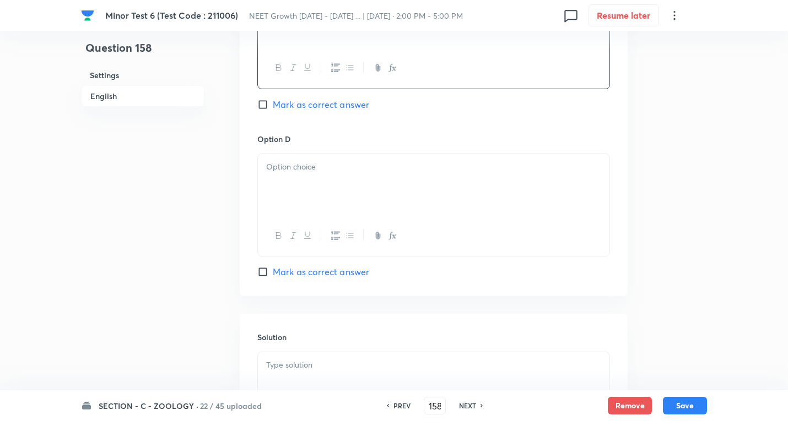
click at [317, 187] on div at bounding box center [433, 185] width 351 height 62
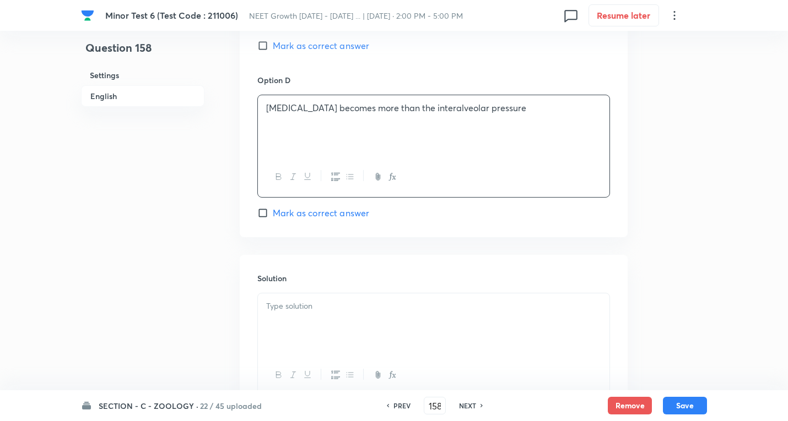
scroll to position [1085, 0]
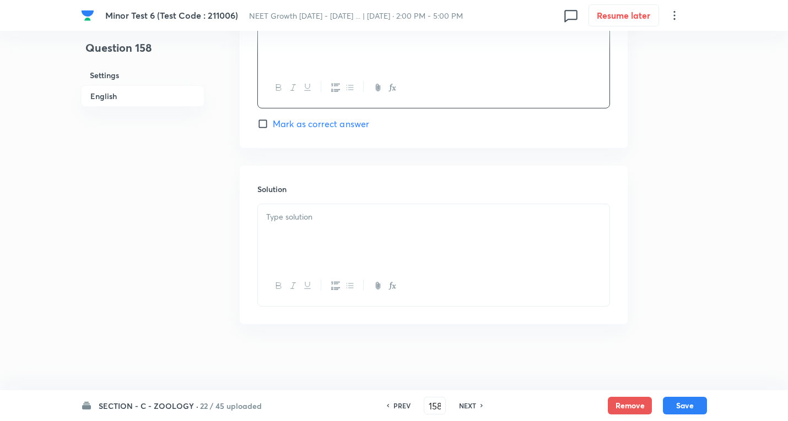
drag, startPoint x: 319, startPoint y: 214, endPoint x: 426, endPoint y: 267, distance: 119.0
click at [319, 214] on p at bounding box center [433, 217] width 335 height 13
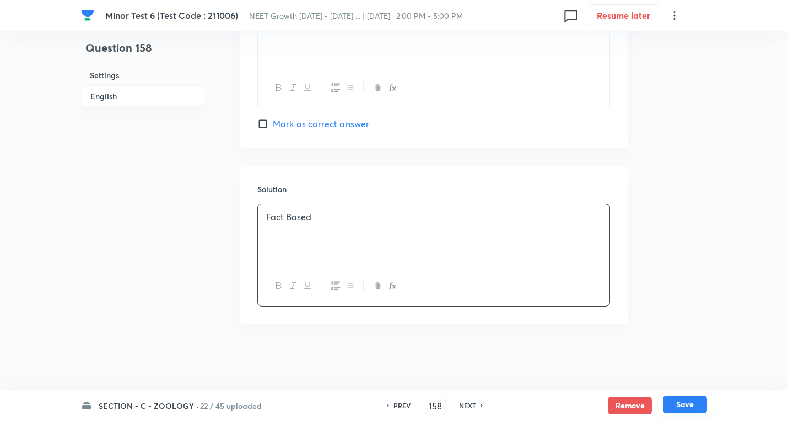
click at [683, 403] on button "Save" at bounding box center [685, 405] width 44 height 18
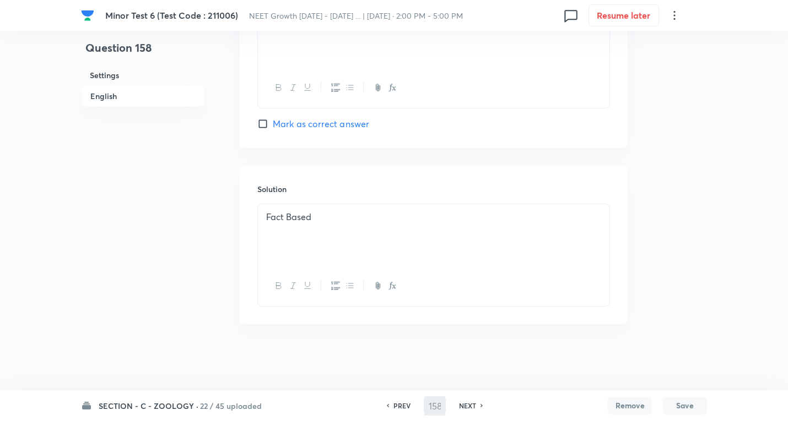
type input "159"
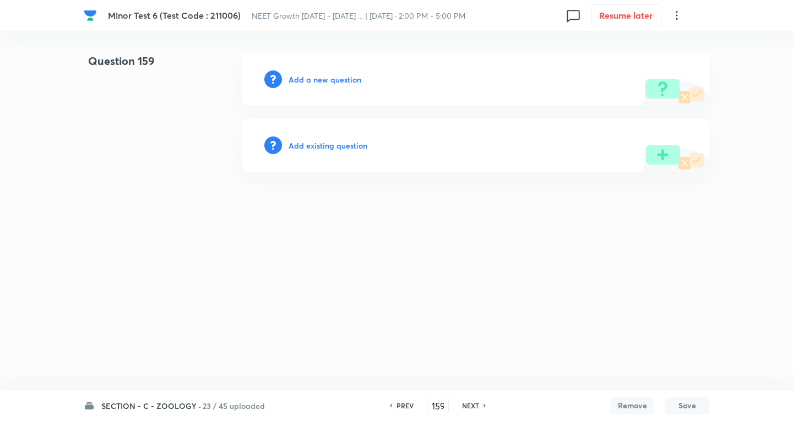
click at [350, 85] on div "Add a new question" at bounding box center [475, 79] width 467 height 53
click at [344, 82] on h6 "Add a new question" at bounding box center [325, 80] width 73 height 12
click at [344, 82] on h6 "Choose a question type" at bounding box center [331, 80] width 85 height 12
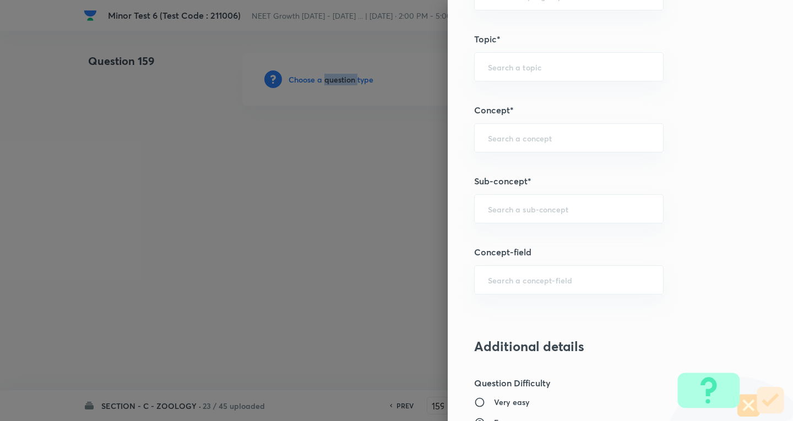
scroll to position [716, 0]
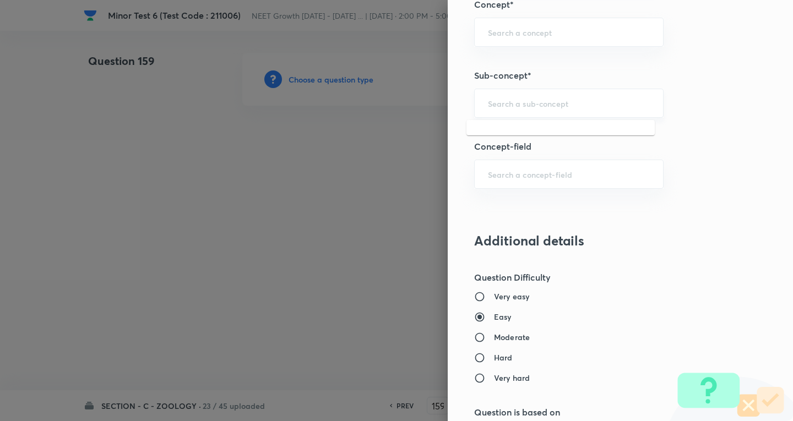
click at [543, 101] on input "text" at bounding box center [569, 103] width 162 height 10
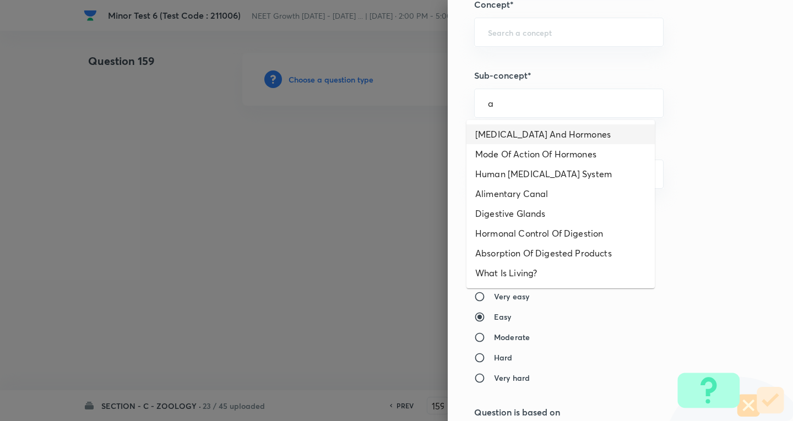
click at [558, 133] on li "[MEDICAL_DATA] And Hormones" at bounding box center [561, 135] width 188 height 20
type input "[MEDICAL_DATA] And Hormones"
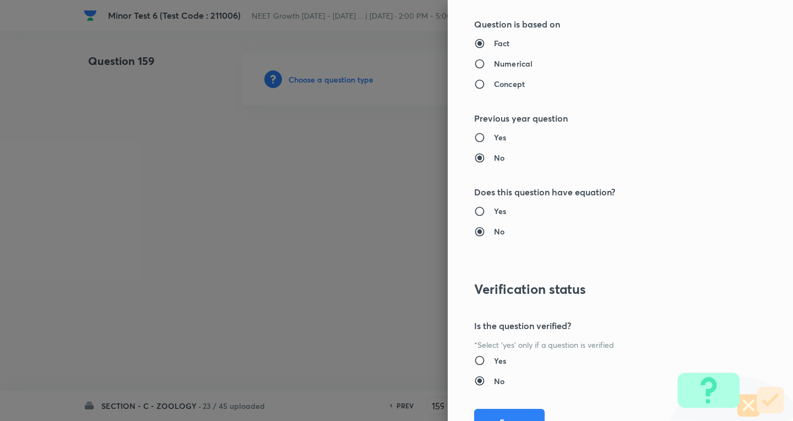
type input "Biology"
type input "Human Physiology"
type input "Chemical Coordinate & Integration"
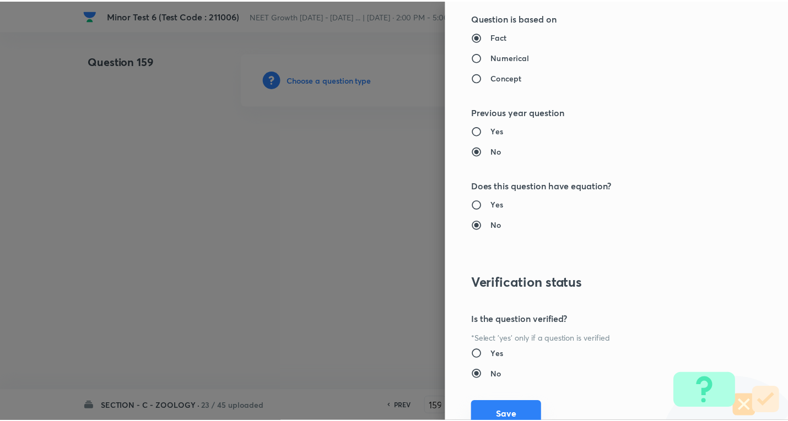
scroll to position [1154, 0]
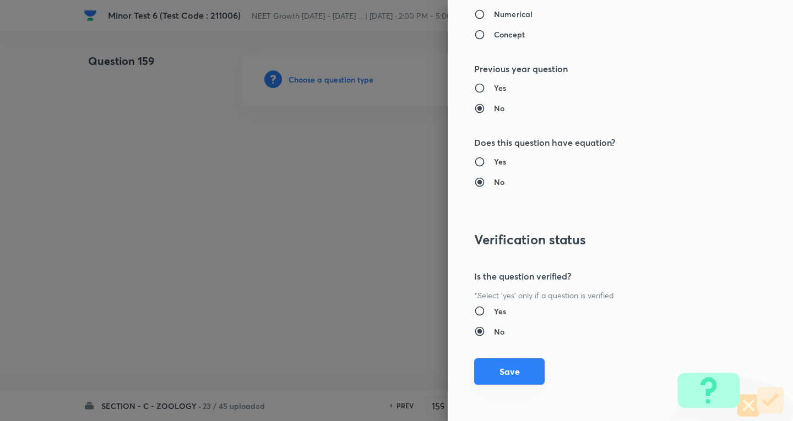
click at [523, 371] on button "Save" at bounding box center [509, 372] width 71 height 26
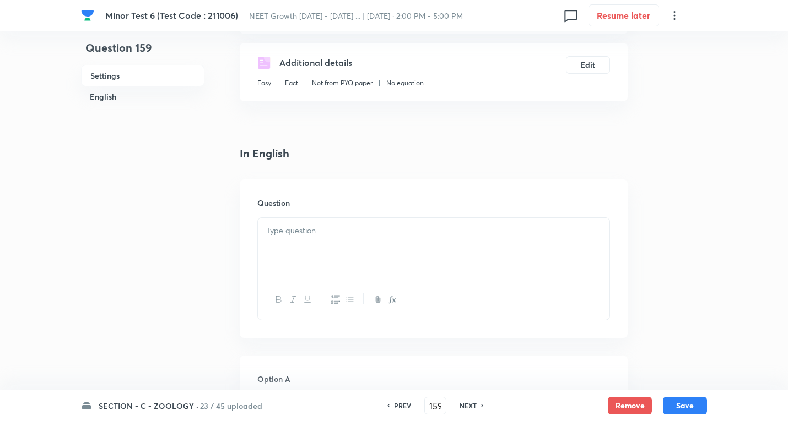
scroll to position [220, 0]
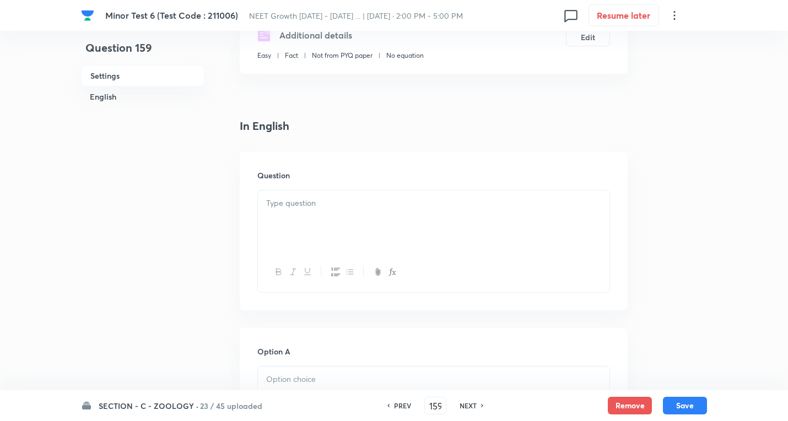
click at [322, 205] on p at bounding box center [433, 203] width 335 height 13
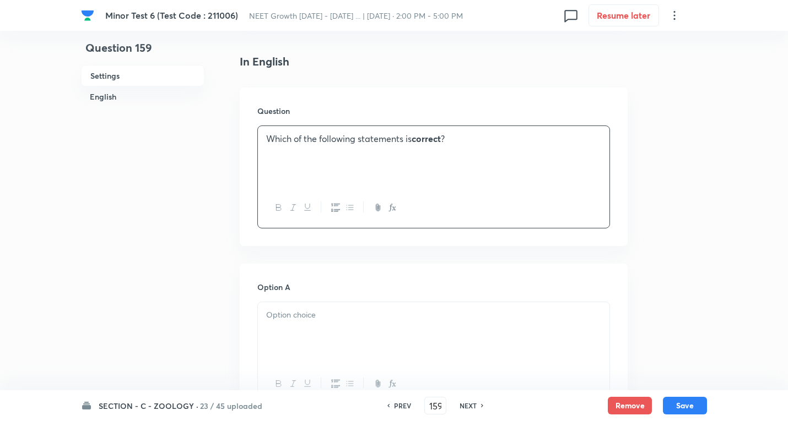
scroll to position [386, 0]
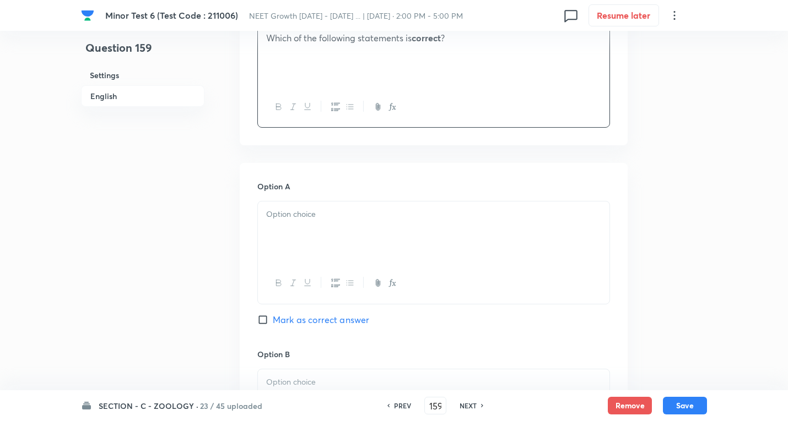
click at [326, 221] on p at bounding box center [433, 214] width 335 height 13
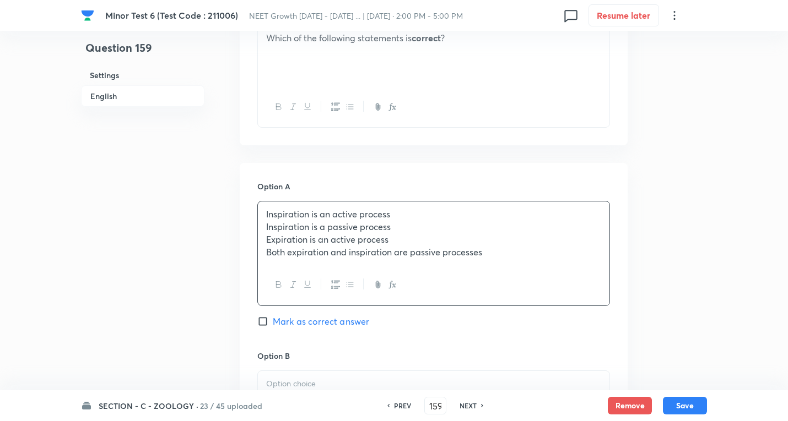
drag, startPoint x: 264, startPoint y: 228, endPoint x: 450, endPoint y: 283, distance: 193.7
click at [721, 274] on div "[MEDICAL_DATA] 6 (Test Code : 211006) NEET Growth [DATE] - [DATE] ... | [DATE] …" at bounding box center [394, 368] width 788 height 1402
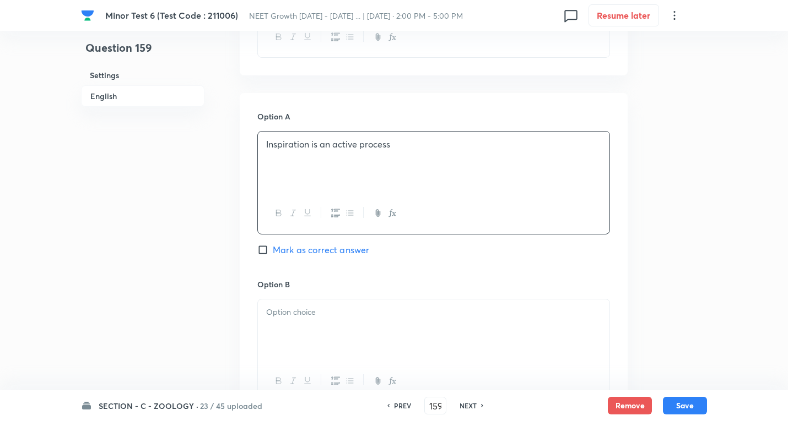
scroll to position [551, 0]
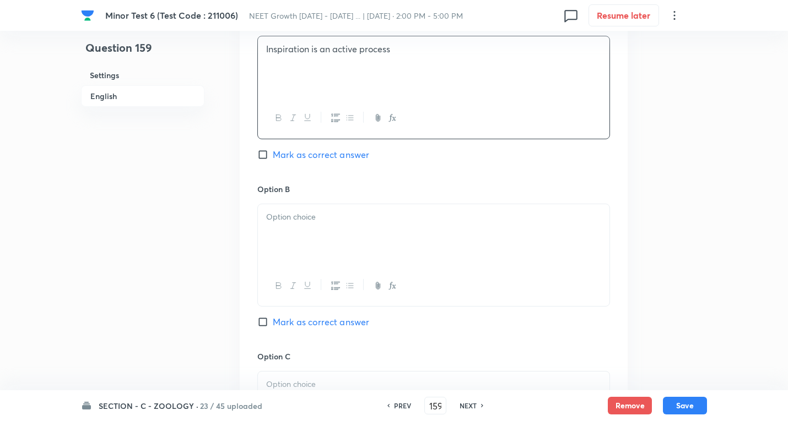
click at [315, 215] on p at bounding box center [433, 217] width 335 height 13
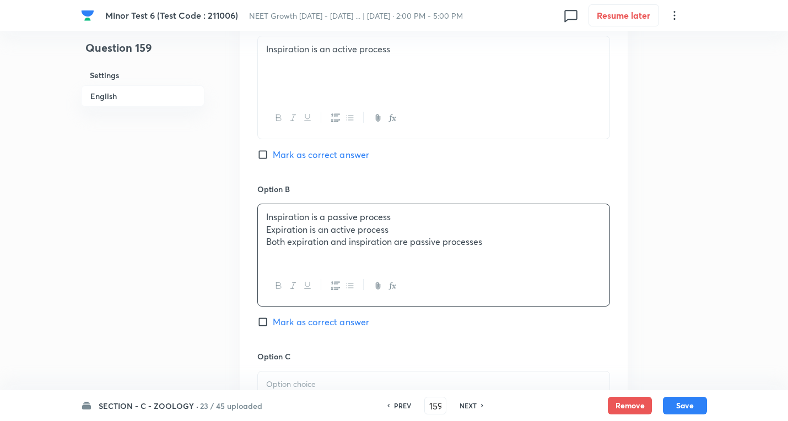
drag, startPoint x: 267, startPoint y: 232, endPoint x: 753, endPoint y: 264, distance: 486.9
click at [753, 264] on div "[MEDICAL_DATA] 6 (Test Code : 211006) NEET Growth [DATE] - [DATE] ... | [DATE] …" at bounding box center [394, 202] width 788 height 1400
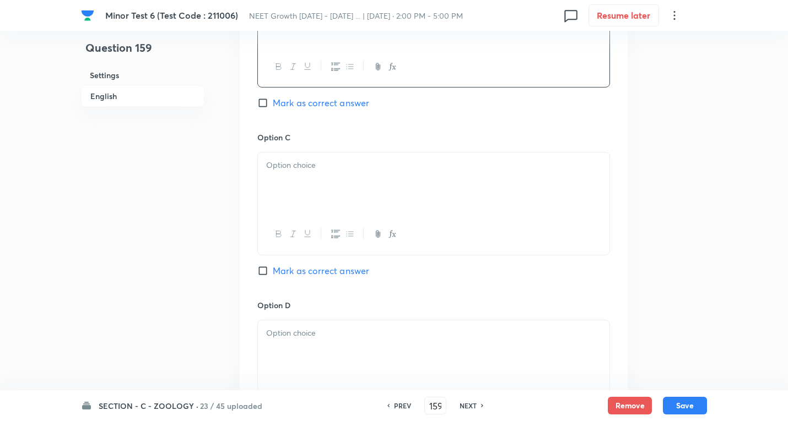
scroll to position [771, 0]
click at [305, 175] on div at bounding box center [433, 182] width 351 height 62
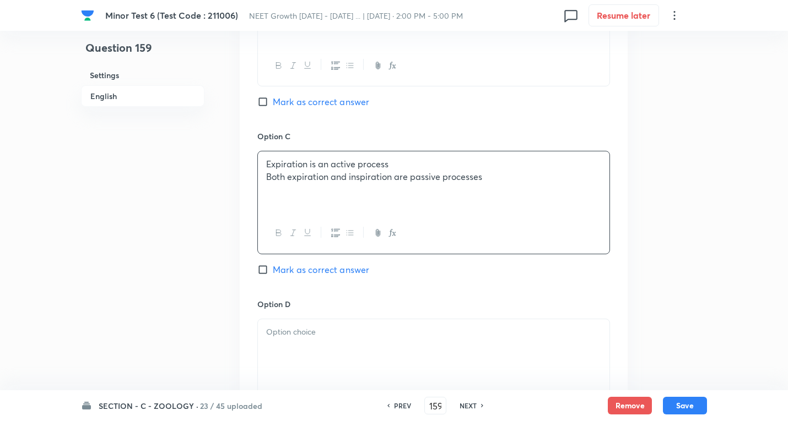
drag, startPoint x: 401, startPoint y: 185, endPoint x: 642, endPoint y: 183, distance: 241.3
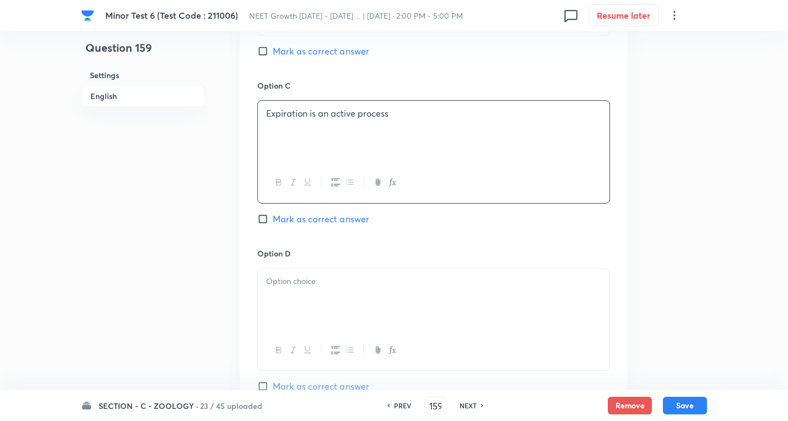
scroll to position [881, 0]
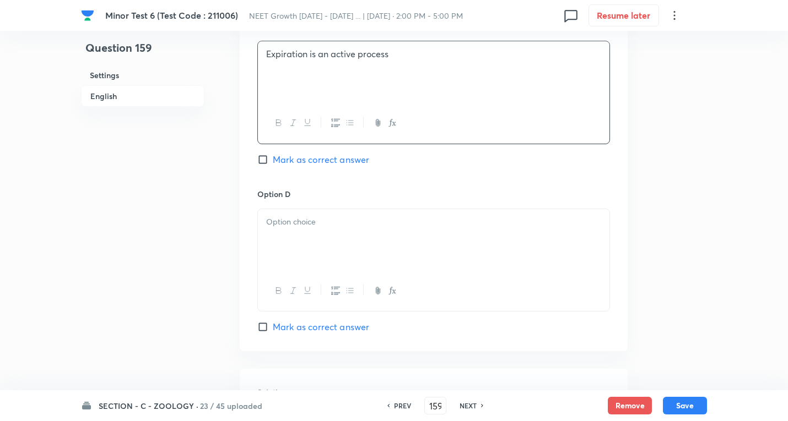
click at [318, 216] on p at bounding box center [433, 222] width 335 height 13
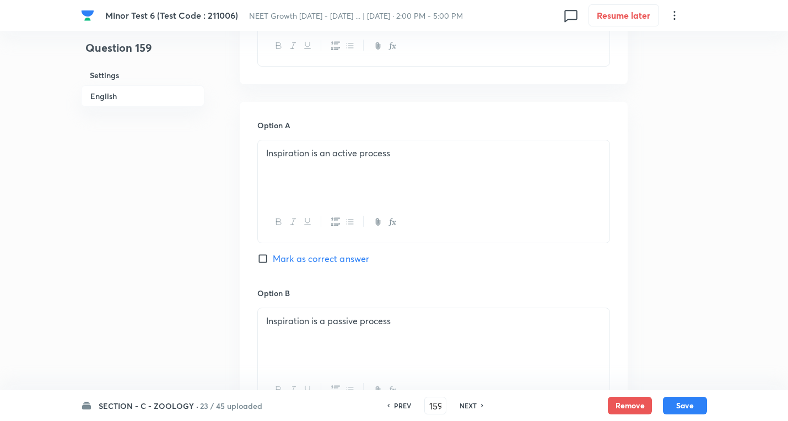
scroll to position [441, 0]
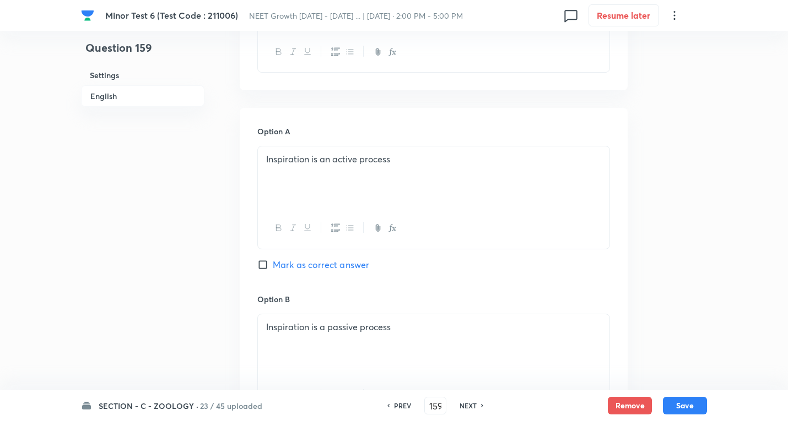
click at [321, 268] on span "Mark as correct answer" at bounding box center [321, 264] width 96 height 13
click at [273, 268] on input "Mark as correct answer" at bounding box center [264, 264] width 15 height 11
checkbox input "true"
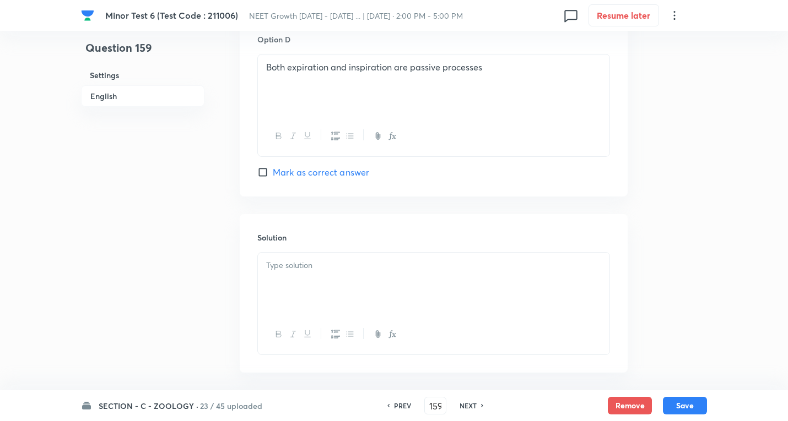
scroll to position [1047, 0]
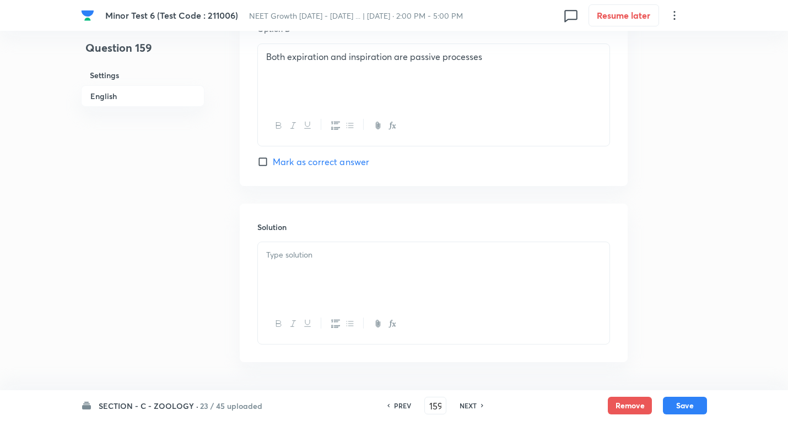
click at [326, 257] on p at bounding box center [433, 255] width 335 height 13
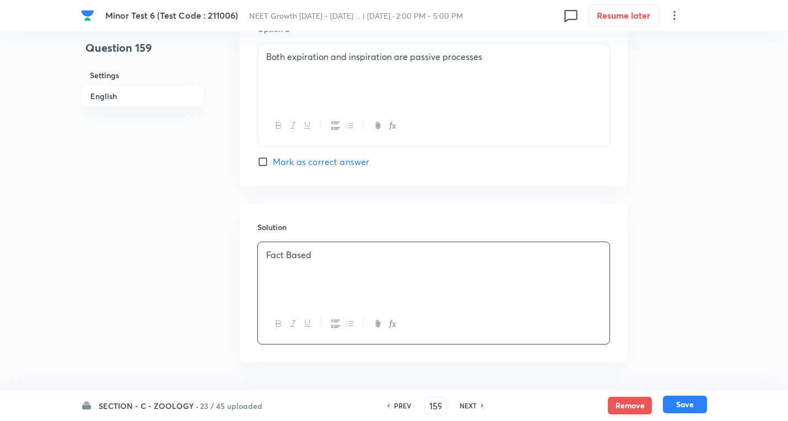
click at [696, 407] on button "Save" at bounding box center [685, 405] width 44 height 18
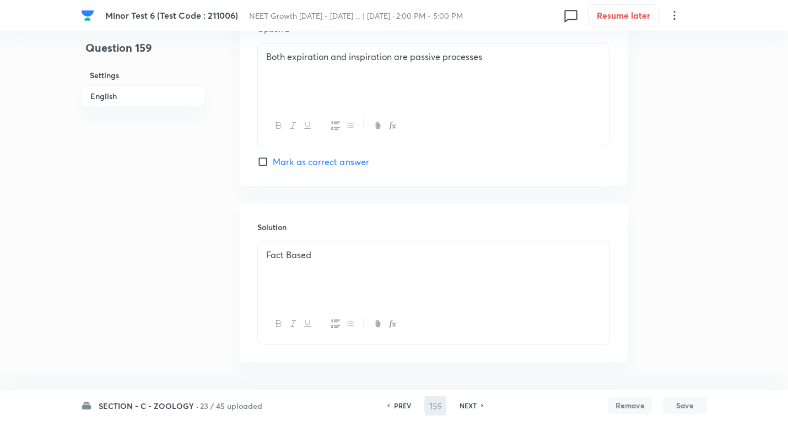
type input "160"
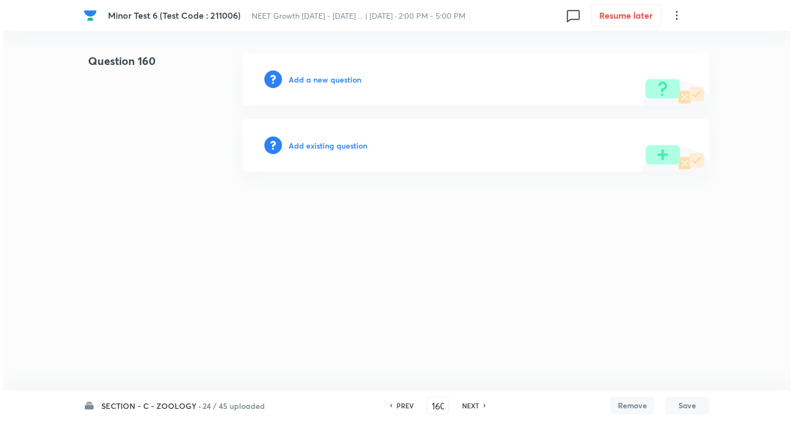
scroll to position [0, 0]
click at [335, 82] on h6 "Add a new question" at bounding box center [325, 80] width 73 height 12
click at [335, 82] on h6 "Choose a question type" at bounding box center [331, 80] width 85 height 12
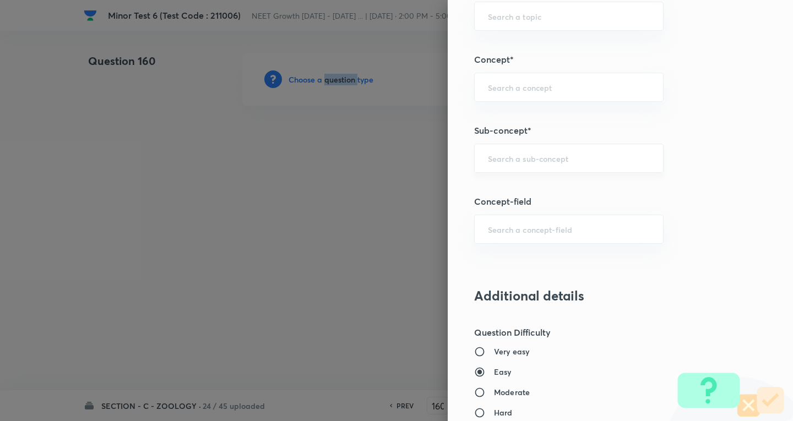
scroll to position [716, 0]
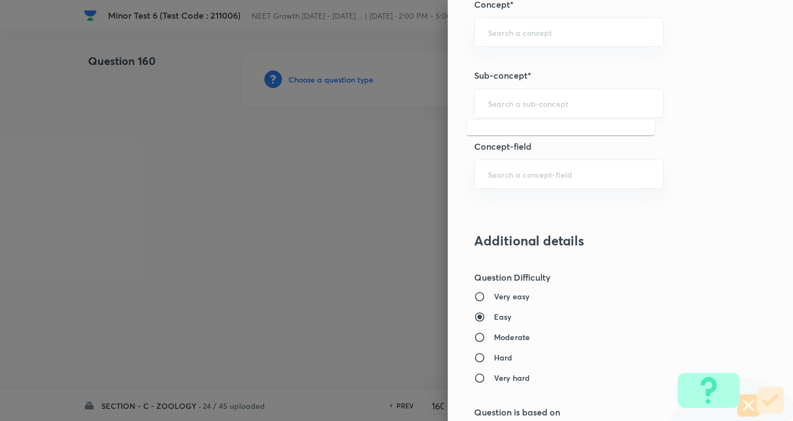
click at [546, 98] on input "text" at bounding box center [569, 103] width 162 height 10
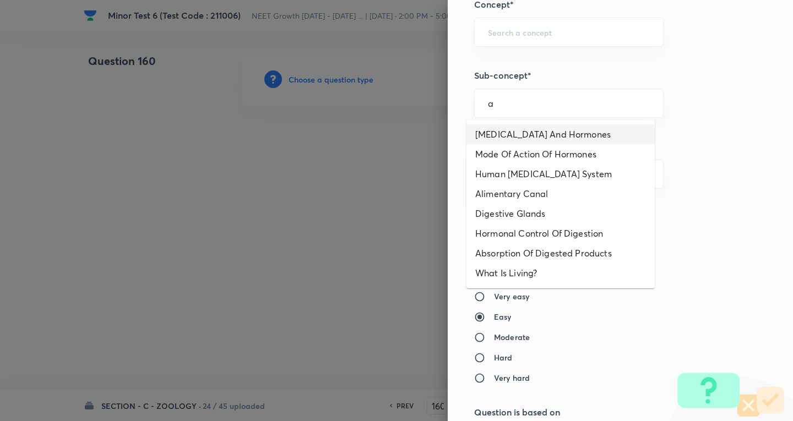
click at [521, 133] on li "[MEDICAL_DATA] And Hormones" at bounding box center [561, 135] width 188 height 20
type input "[MEDICAL_DATA] And Hormones"
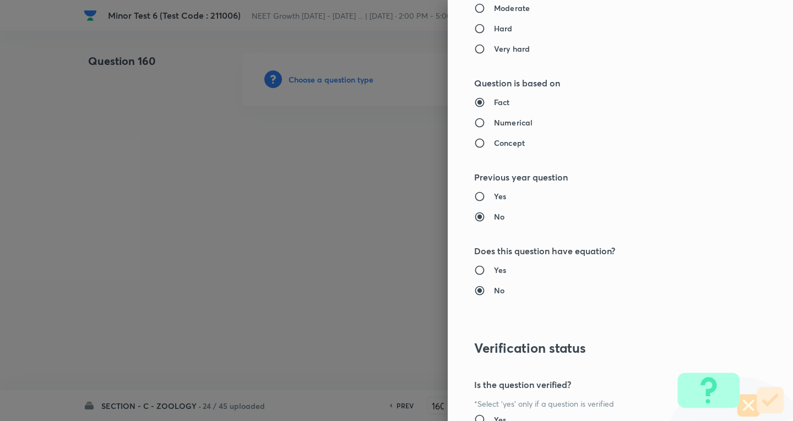
type input "Biology"
type input "Human Physiology"
type input "Chemical Coordinate & Integration"
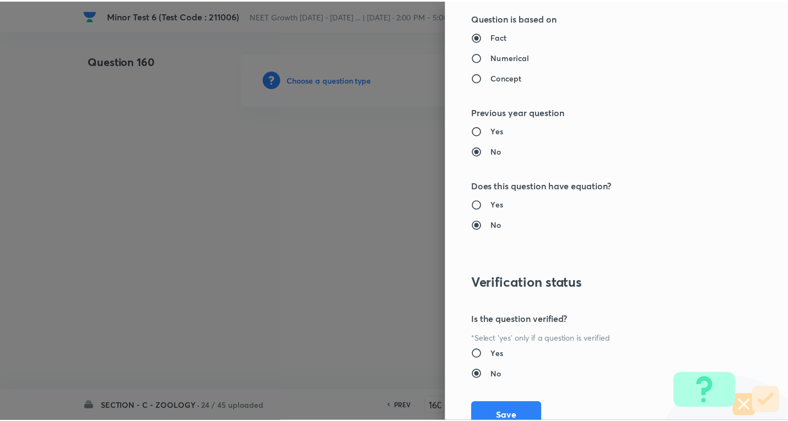
scroll to position [1154, 0]
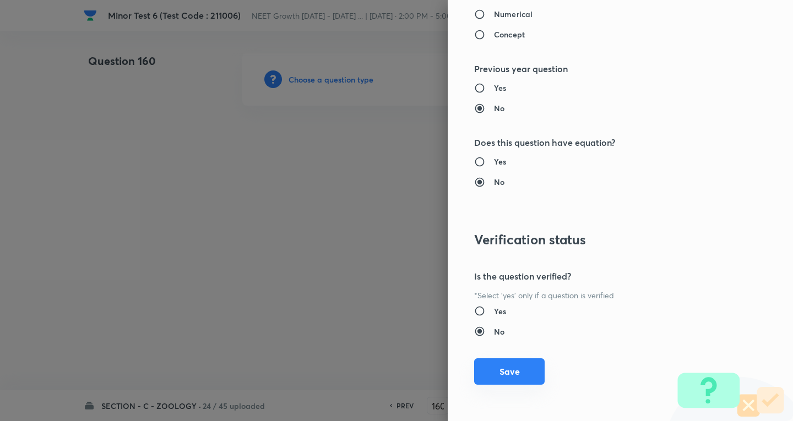
click at [506, 376] on button "Save" at bounding box center [509, 372] width 71 height 26
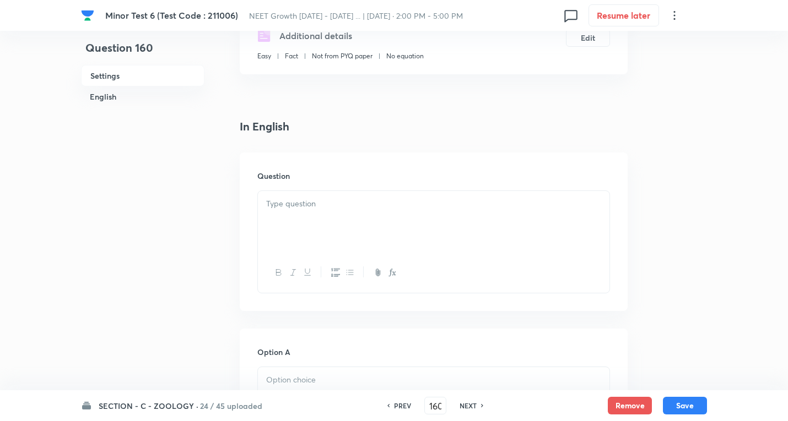
scroll to position [220, 0]
click at [329, 215] on div at bounding box center [433, 222] width 351 height 62
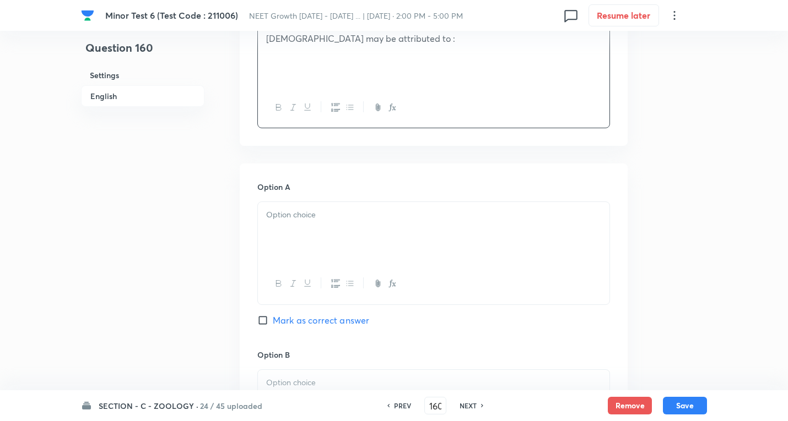
scroll to position [386, 0]
click at [321, 236] on div at bounding box center [433, 233] width 351 height 62
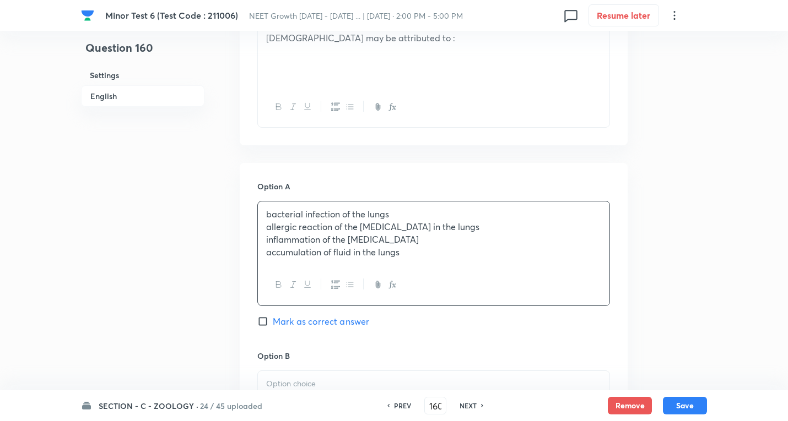
drag, startPoint x: 266, startPoint y: 229, endPoint x: 669, endPoint y: 273, distance: 405.2
click at [669, 273] on div "Question 160 Settings English Settings Type Single choice correct 4 options + 4…" at bounding box center [394, 368] width 626 height 1402
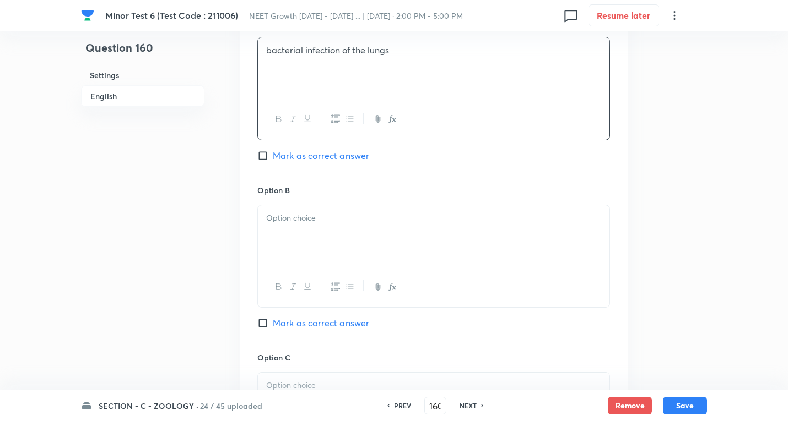
scroll to position [551, 0]
click at [305, 215] on p at bounding box center [433, 217] width 335 height 13
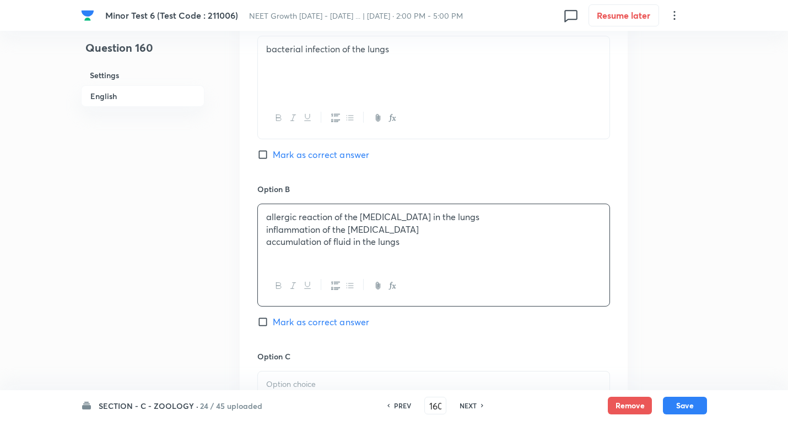
drag, startPoint x: 264, startPoint y: 229, endPoint x: 475, endPoint y: 252, distance: 212.9
click at [744, 266] on div "[MEDICAL_DATA] 6 (Test Code : 211006) NEET Growth [DATE] - [DATE] ... | [DATE] …" at bounding box center [394, 202] width 788 height 1400
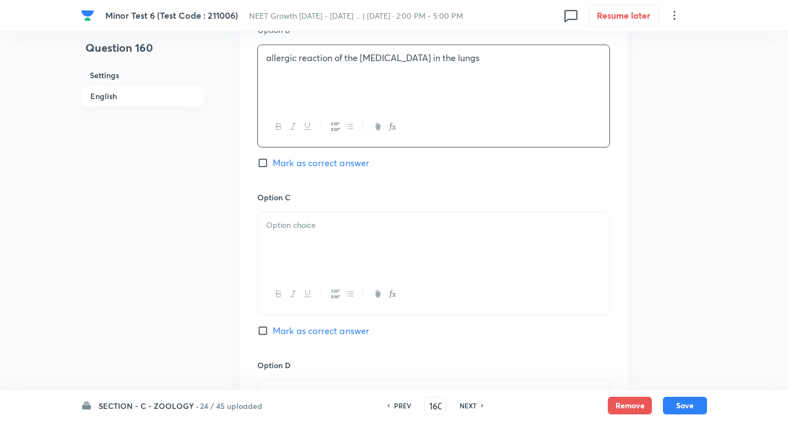
scroll to position [716, 0]
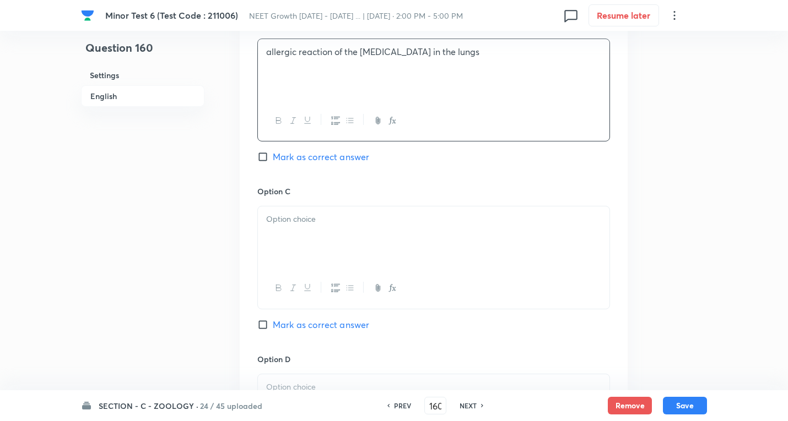
click at [314, 233] on div at bounding box center [433, 238] width 351 height 62
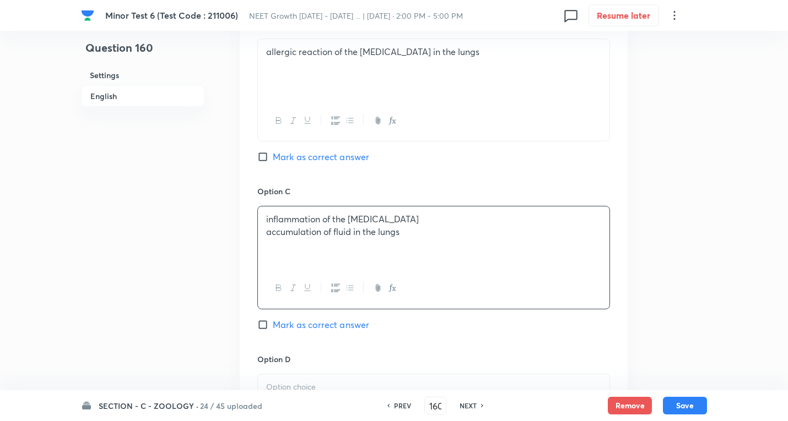
drag, startPoint x: 257, startPoint y: 229, endPoint x: 455, endPoint y: 250, distance: 198.9
click at [455, 250] on div "inflammation of the [MEDICAL_DATA] accumulation of fluid in the lungs" at bounding box center [433, 257] width 353 height 103
drag, startPoint x: 268, startPoint y: 229, endPoint x: 623, endPoint y: 241, distance: 355.0
click at [631, 241] on div "Question 160 Settings English Settings Type Single choice correct 4 options + 4…" at bounding box center [394, 37] width 626 height 1400
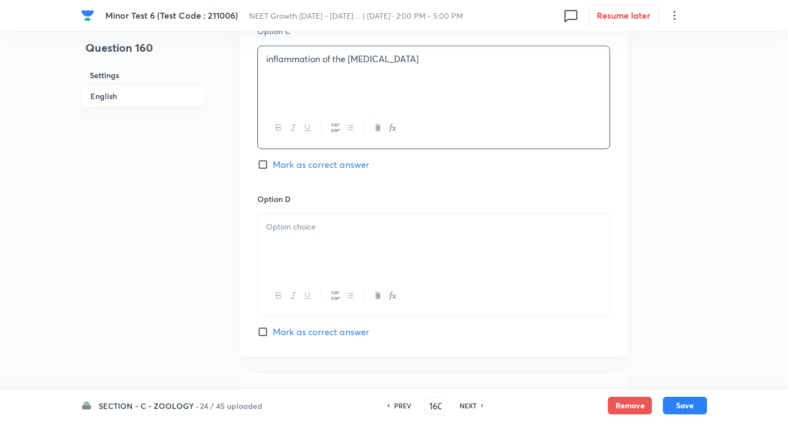
scroll to position [881, 0]
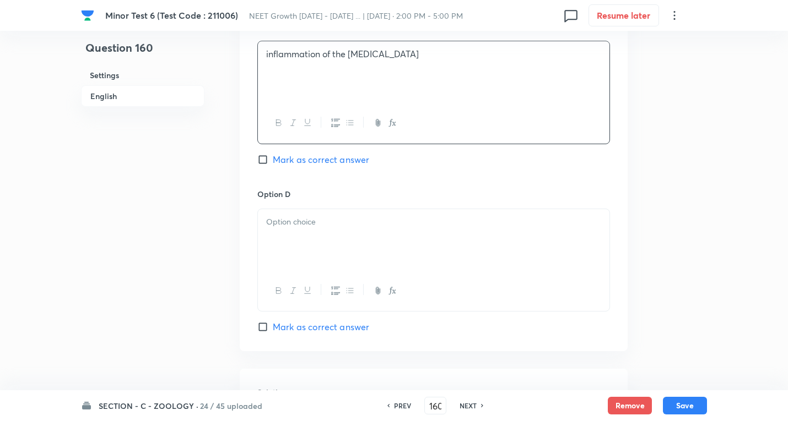
click at [304, 237] on div at bounding box center [433, 240] width 351 height 62
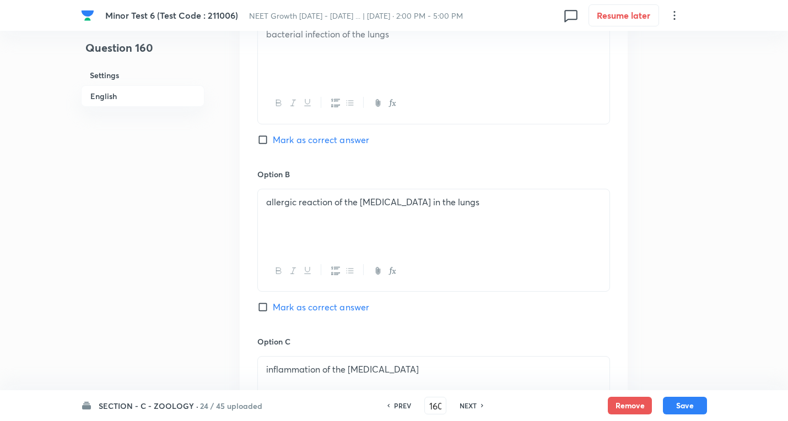
scroll to position [551, 0]
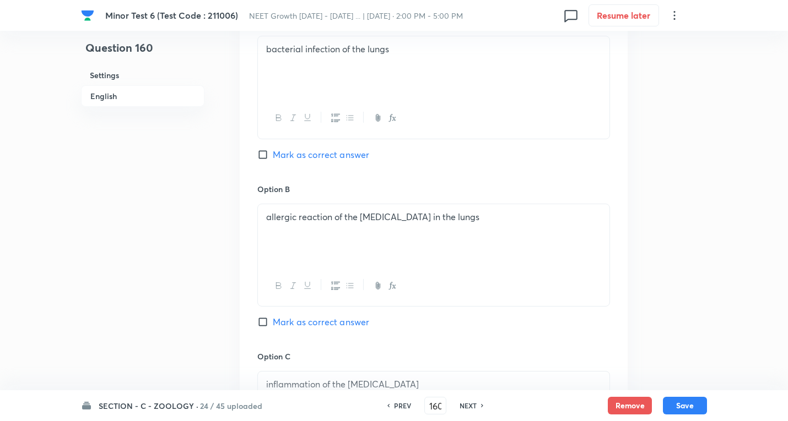
click at [324, 322] on span "Mark as correct answer" at bounding box center [321, 322] width 96 height 13
click at [273, 322] on input "Mark as correct answer" at bounding box center [264, 322] width 15 height 11
checkbox input "true"
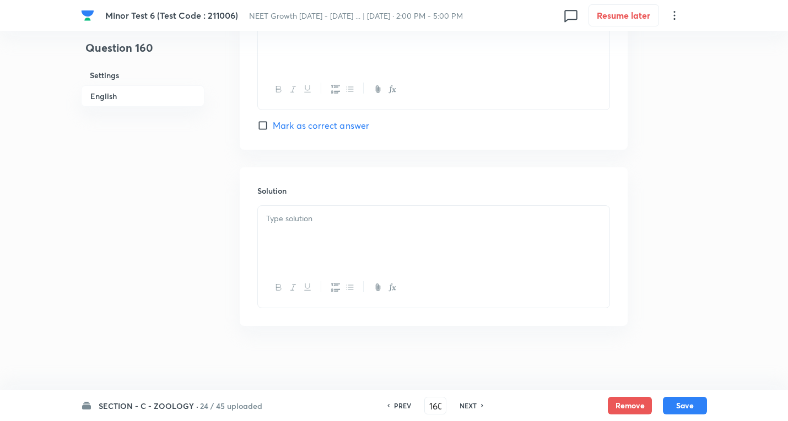
scroll to position [1085, 0]
click at [312, 226] on div at bounding box center [433, 235] width 351 height 62
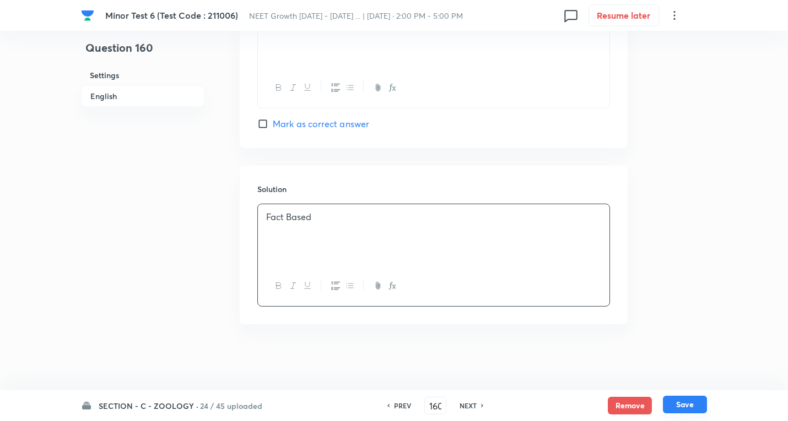
click at [685, 401] on button "Save" at bounding box center [685, 405] width 44 height 18
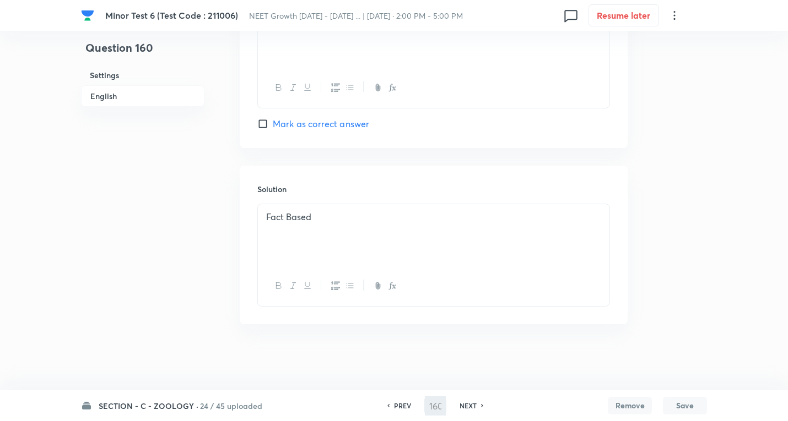
type input "161"
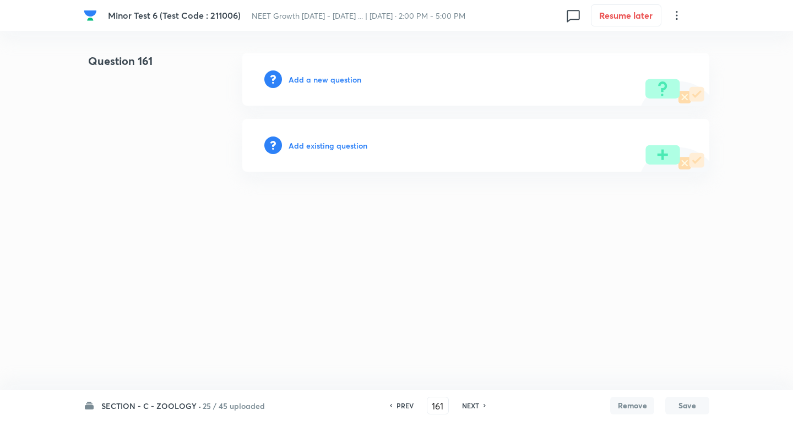
click at [333, 79] on h6 "Add a new question" at bounding box center [325, 80] width 73 height 12
click at [333, 79] on h6 "Choose a question type" at bounding box center [331, 80] width 85 height 12
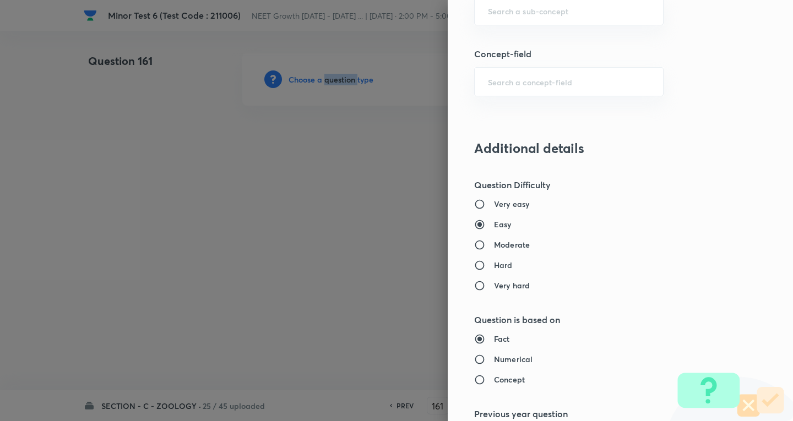
scroll to position [771, 0]
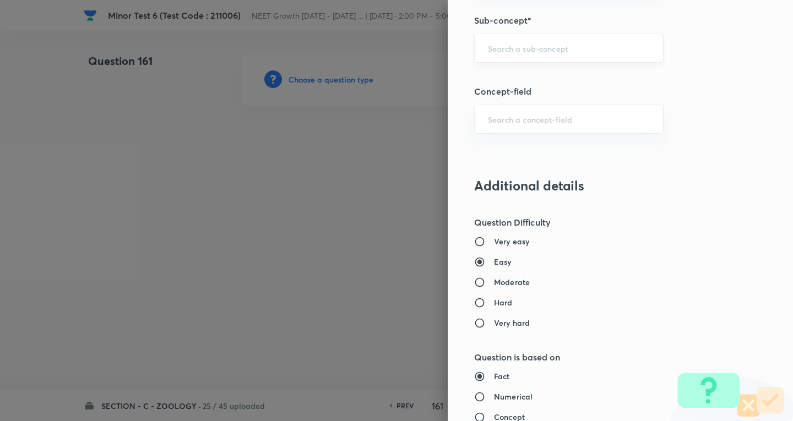
click at [524, 44] on input "text" at bounding box center [569, 48] width 162 height 10
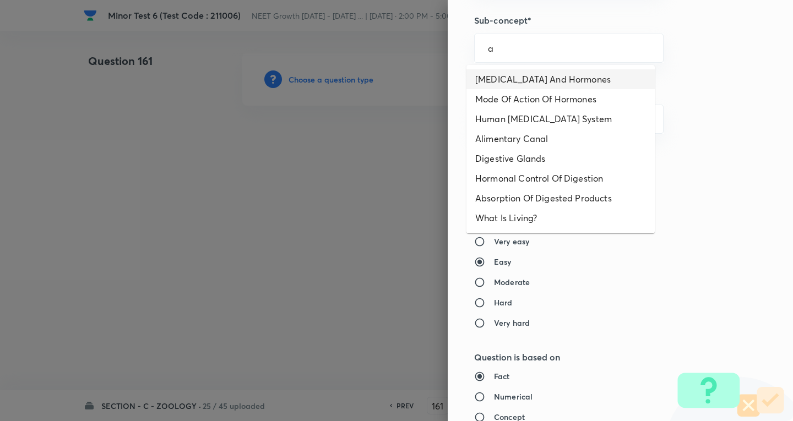
click at [525, 82] on li "[MEDICAL_DATA] And Hormones" at bounding box center [561, 79] width 188 height 20
type input "[MEDICAL_DATA] And Hormones"
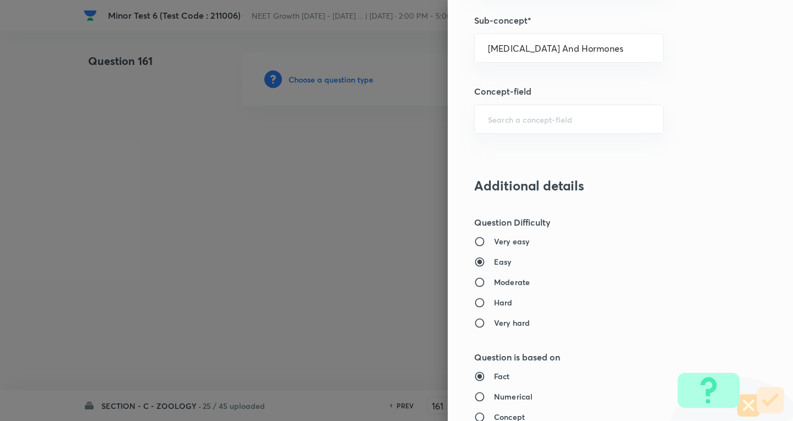
type input "Biology"
type input "Human Physiology"
type input "Chemical Coordinate & Integration"
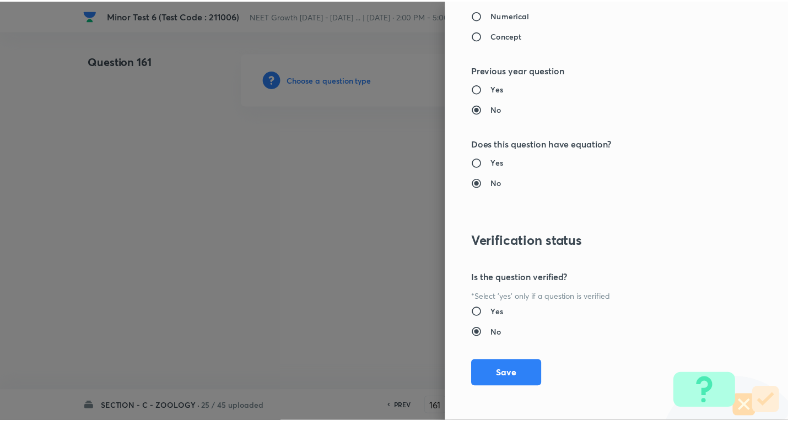
scroll to position [1154, 0]
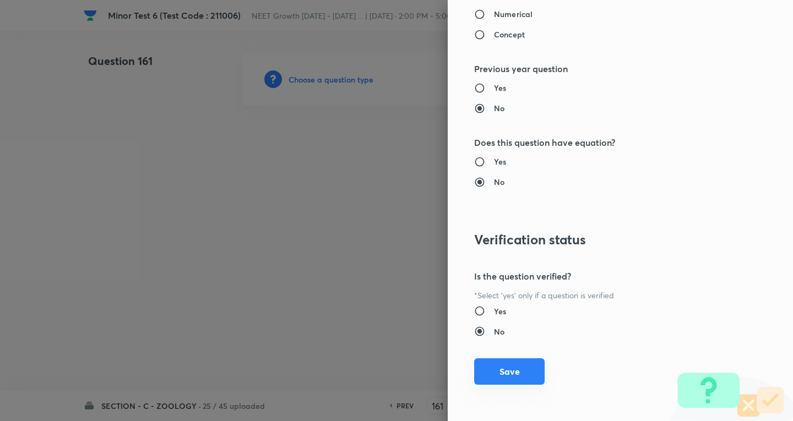
drag, startPoint x: 518, startPoint y: 376, endPoint x: 413, endPoint y: 236, distance: 174.7
click at [518, 375] on button "Save" at bounding box center [509, 372] width 71 height 26
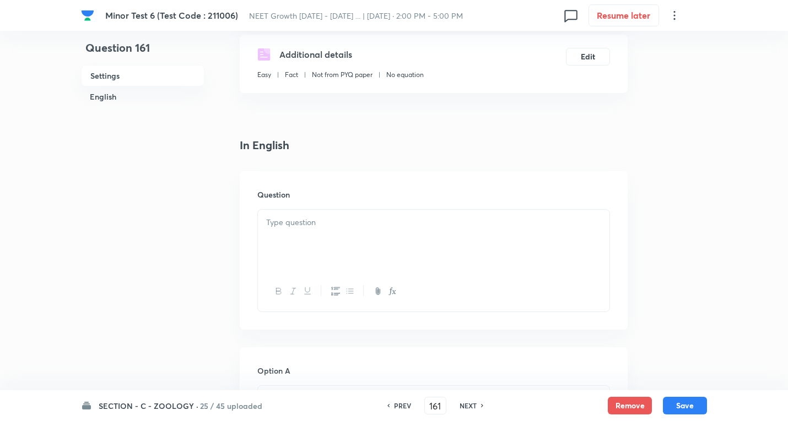
scroll to position [220, 0]
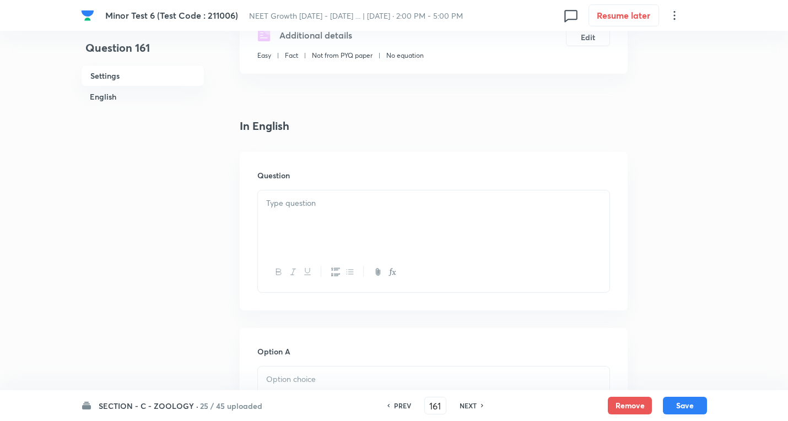
drag, startPoint x: 313, startPoint y: 199, endPoint x: 307, endPoint y: 176, distance: 24.5
click at [314, 199] on p at bounding box center [433, 203] width 335 height 13
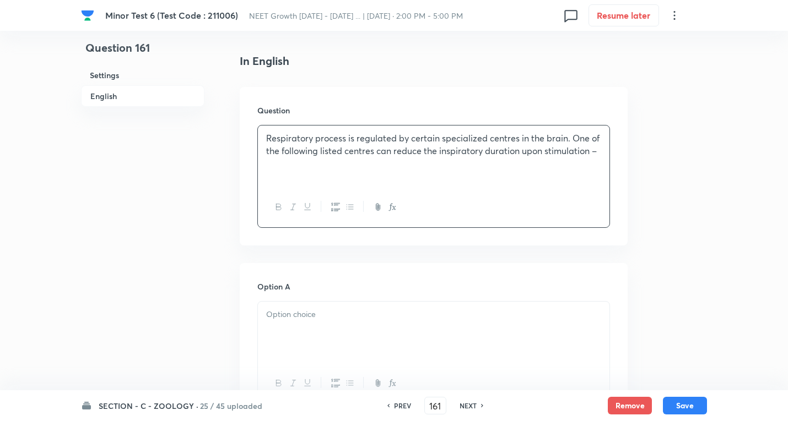
scroll to position [386, 0]
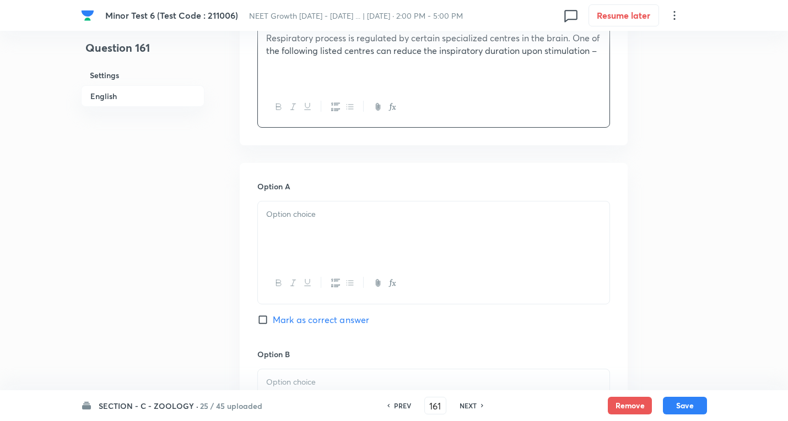
click at [309, 228] on div at bounding box center [433, 233] width 351 height 62
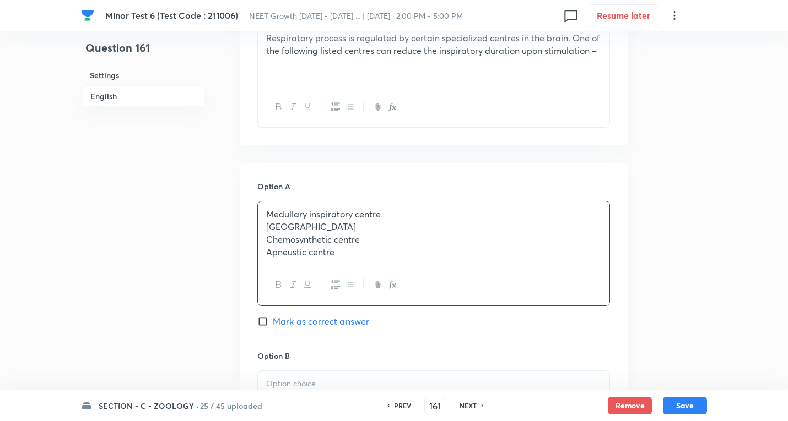
drag, startPoint x: 265, startPoint y: 225, endPoint x: 528, endPoint y: 273, distance: 267.1
click at [663, 293] on div "Question 161 Settings English Settings Type Single choice correct 4 options + 4…" at bounding box center [394, 368] width 626 height 1402
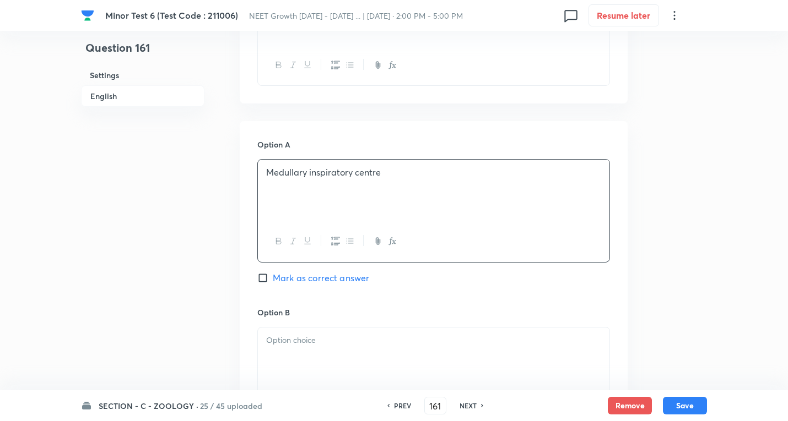
scroll to position [496, 0]
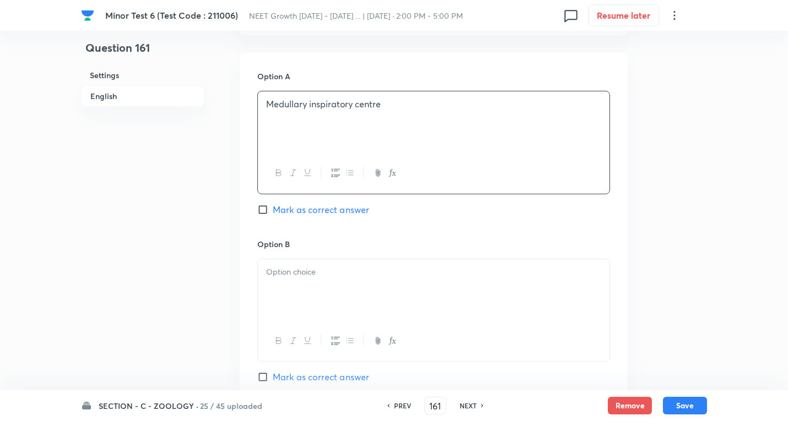
click at [307, 275] on p at bounding box center [433, 272] width 335 height 13
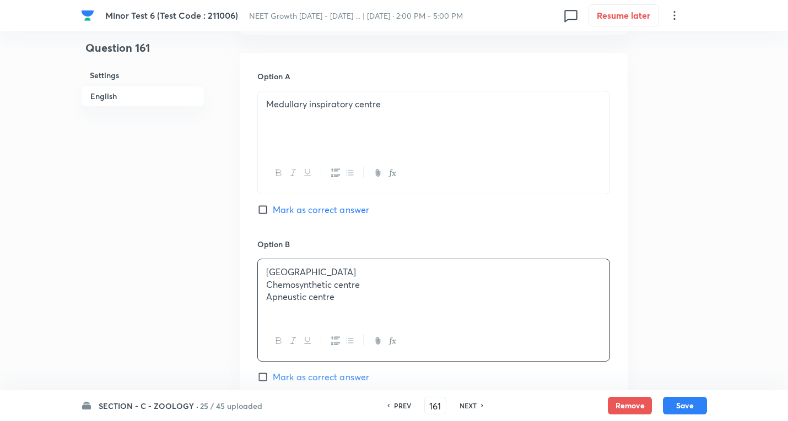
drag, startPoint x: 266, startPoint y: 285, endPoint x: 623, endPoint y: 348, distance: 361.9
click at [623, 348] on div "Option A Medullary inspiratory centre Mark as correct answer Option B Pneumotax…" at bounding box center [434, 395] width 388 height 684
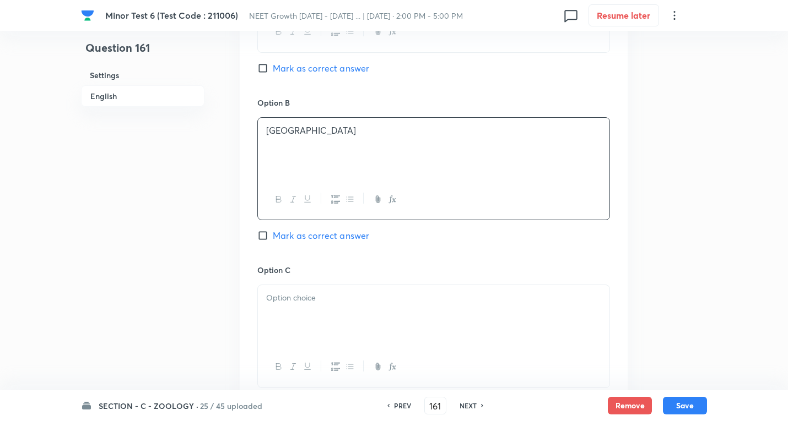
scroll to position [661, 0]
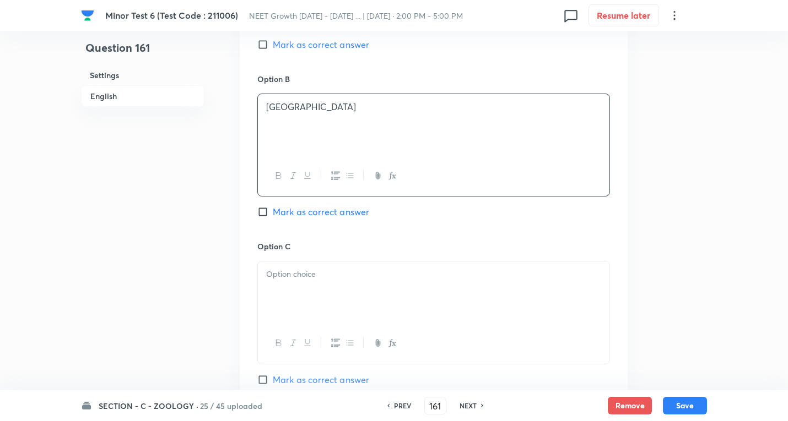
click at [296, 290] on div at bounding box center [433, 293] width 351 height 62
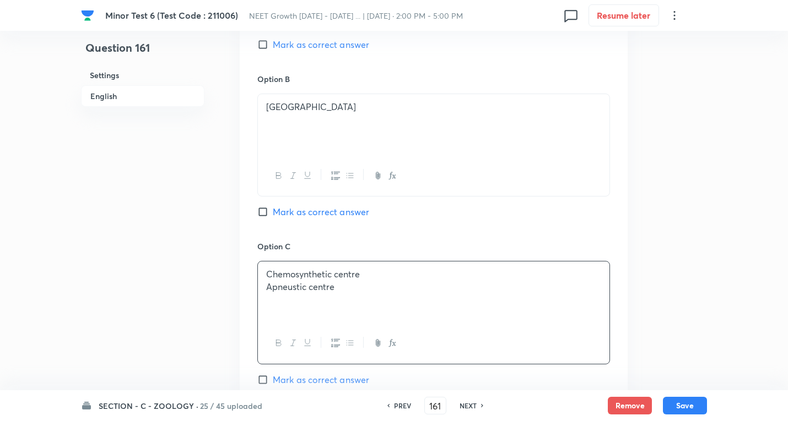
drag, startPoint x: 264, startPoint y: 289, endPoint x: 219, endPoint y: 286, distance: 45.3
click at [630, 325] on div "Question 161 Settings English Settings Type Single choice correct 4 options + 4…" at bounding box center [394, 92] width 626 height 1400
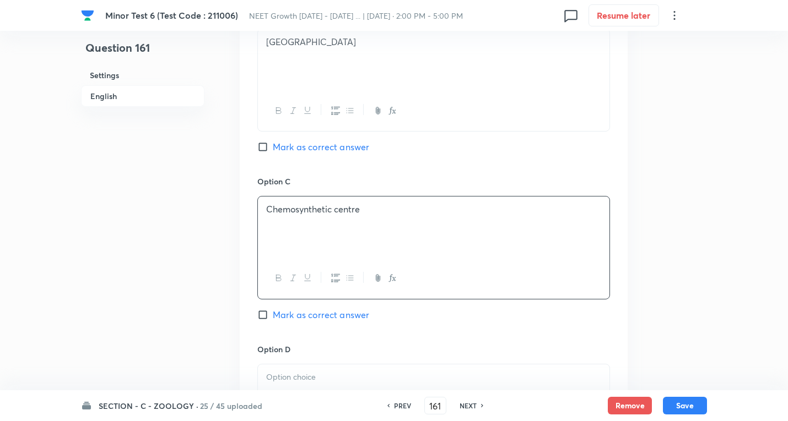
scroll to position [826, 0]
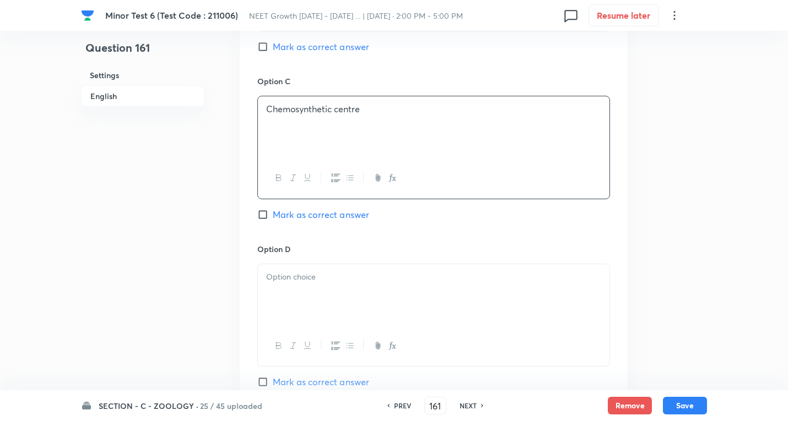
click at [312, 275] on p at bounding box center [433, 277] width 335 height 13
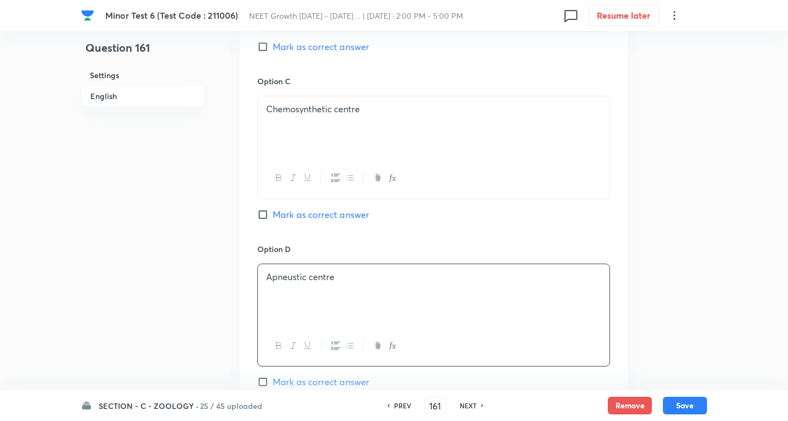
scroll to position [661, 0]
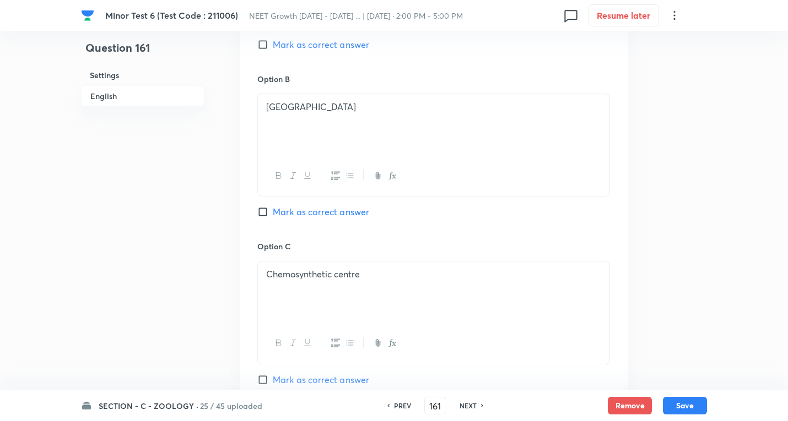
click at [325, 211] on span "Mark as correct answer" at bounding box center [321, 211] width 96 height 13
click at [273, 211] on input "Mark as correct answer" at bounding box center [264, 212] width 15 height 11
checkbox input "true"
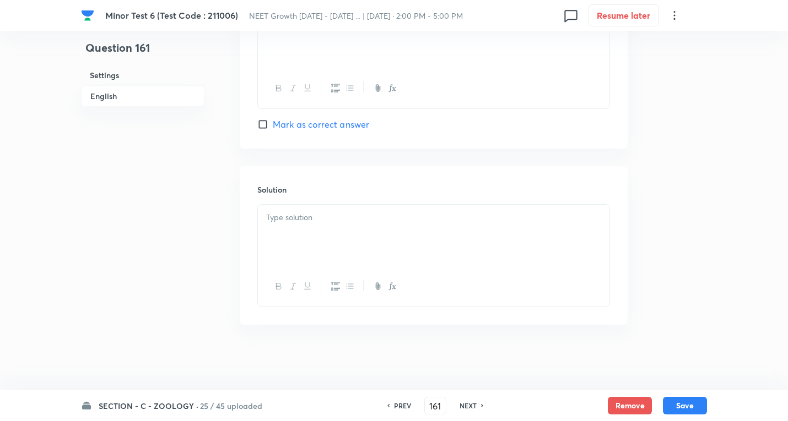
scroll to position [1085, 0]
click at [310, 232] on div at bounding box center [433, 235] width 351 height 62
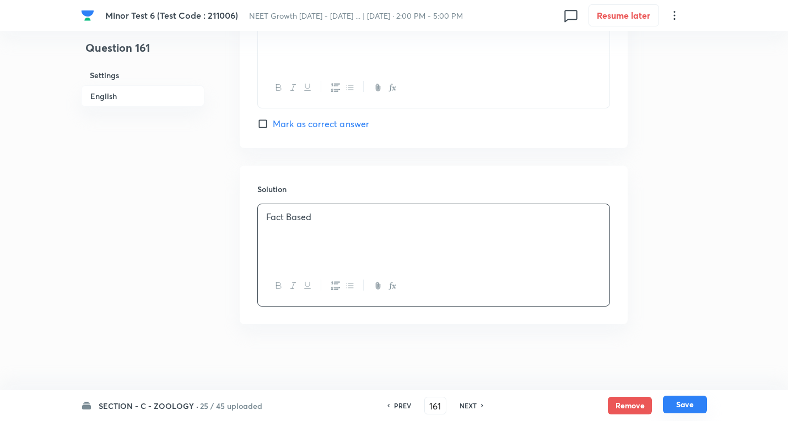
click at [690, 400] on button "Save" at bounding box center [685, 405] width 44 height 18
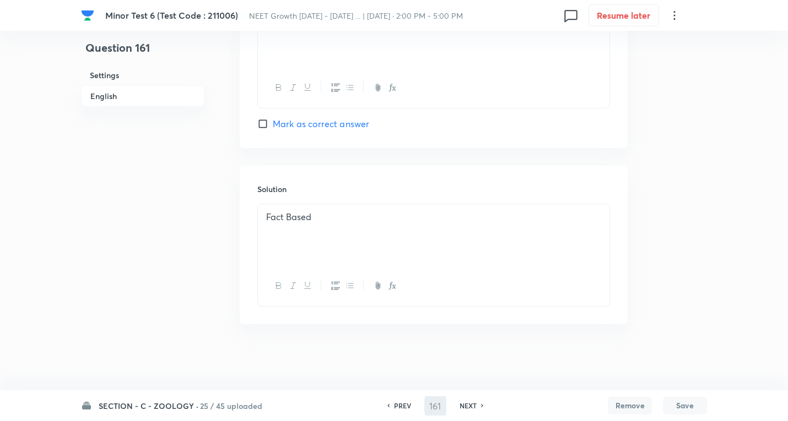
type input "162"
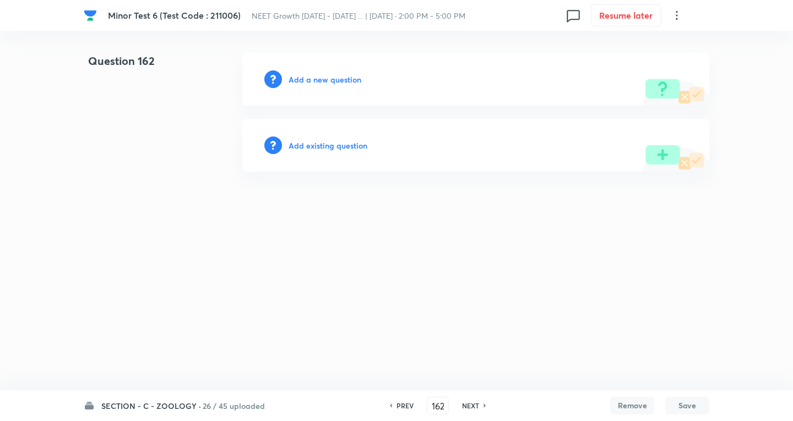
click at [336, 79] on h6 "Add a new question" at bounding box center [325, 80] width 73 height 12
click at [336, 79] on h6 "Choose a question type" at bounding box center [331, 80] width 85 height 12
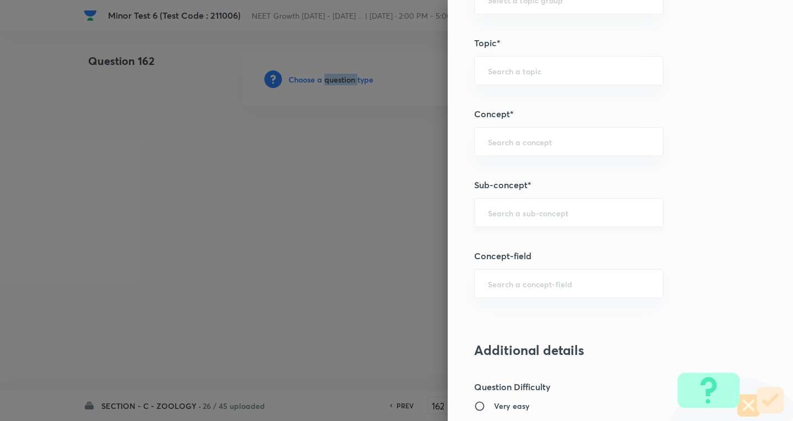
scroll to position [606, 0]
click at [539, 214] on input "text" at bounding box center [569, 213] width 162 height 10
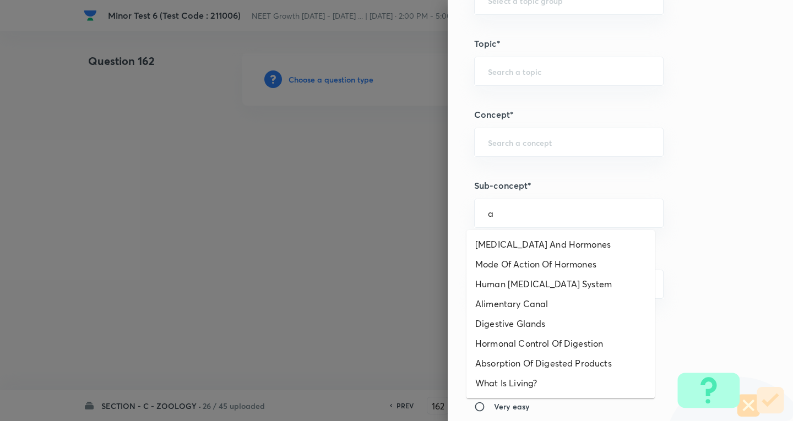
click at [521, 235] on li "[MEDICAL_DATA] And Hormones" at bounding box center [561, 245] width 188 height 20
type input "[MEDICAL_DATA] And Hormones"
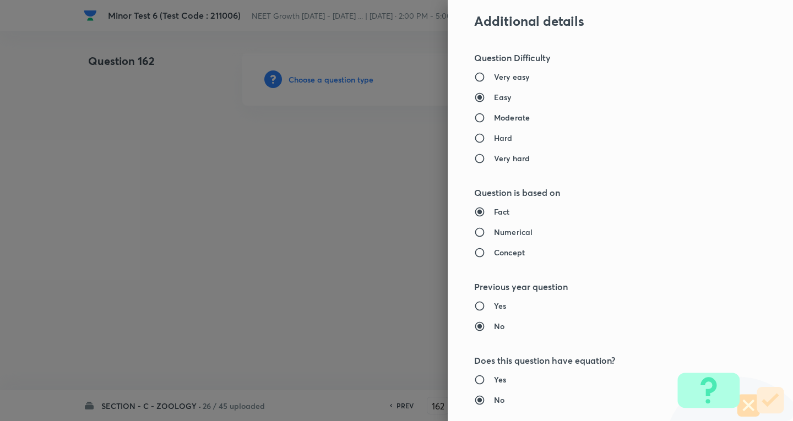
type input "Biology"
type input "Human Physiology"
type input "Chemical Coordinate & Integration"
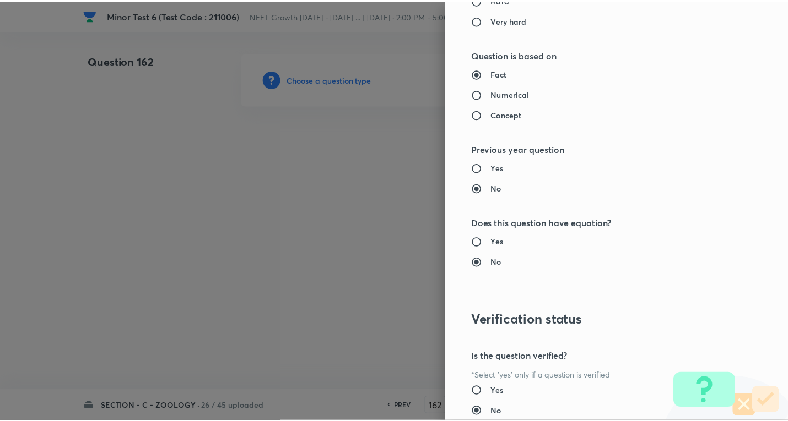
scroll to position [1154, 0]
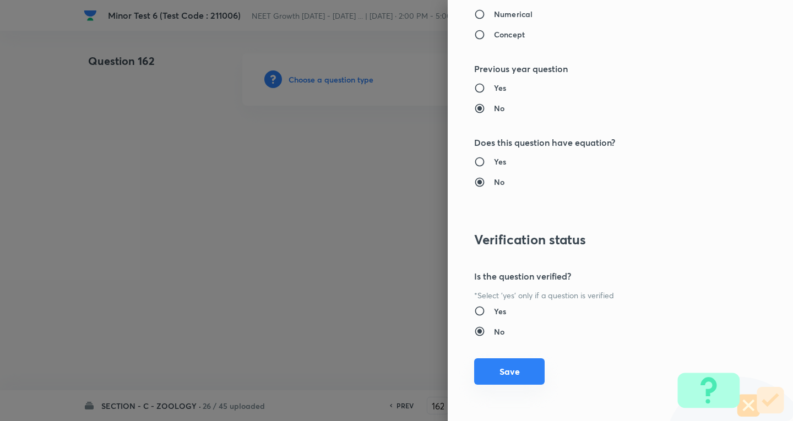
click at [504, 370] on button "Save" at bounding box center [509, 372] width 71 height 26
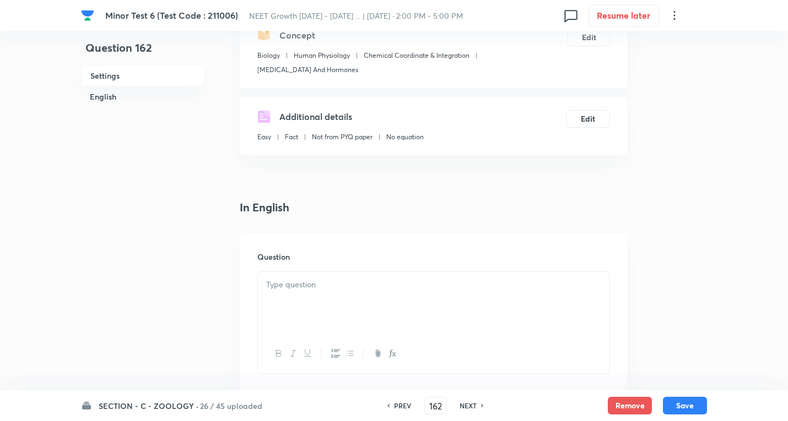
scroll to position [165, 0]
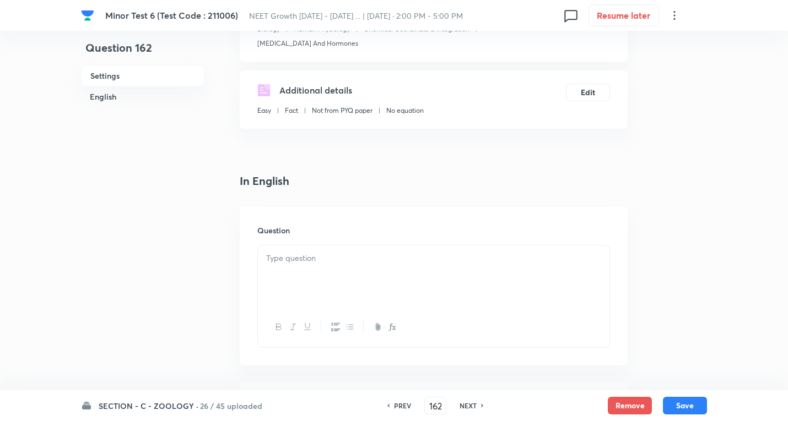
click at [306, 261] on p at bounding box center [433, 258] width 335 height 13
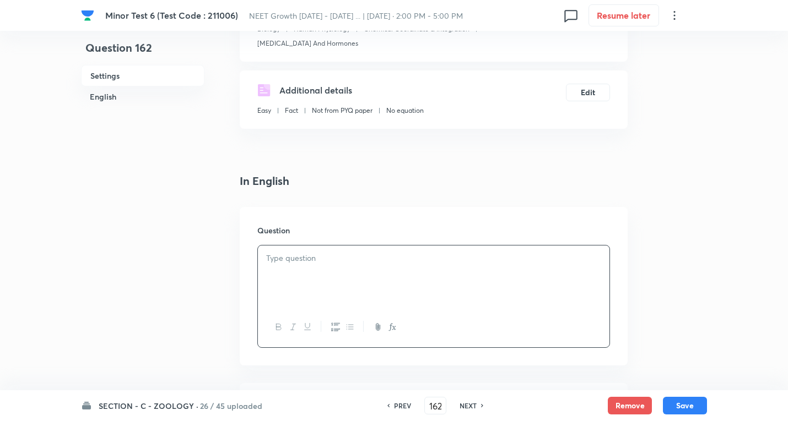
click at [380, 262] on p at bounding box center [433, 258] width 335 height 13
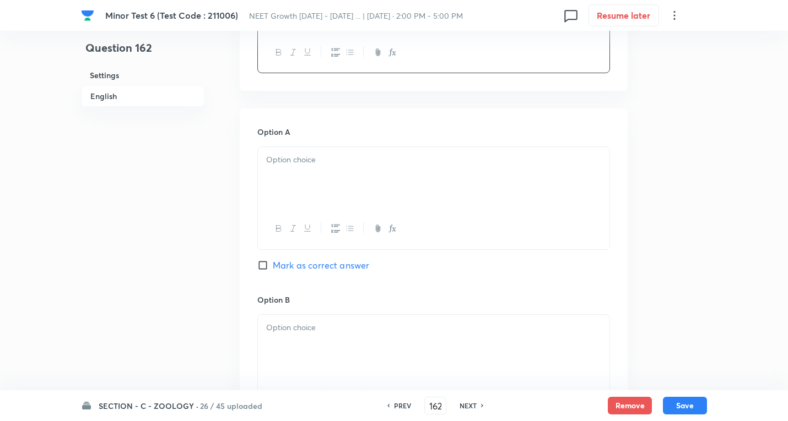
scroll to position [441, 0]
click at [327, 178] on div at bounding box center [433, 178] width 351 height 62
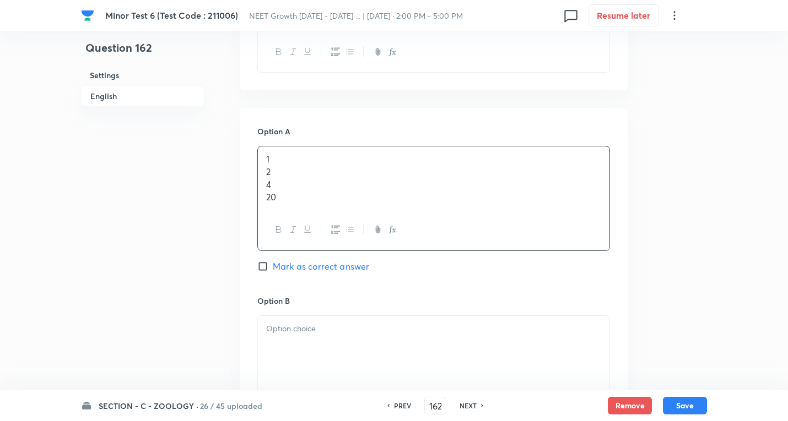
drag, startPoint x: 264, startPoint y: 177, endPoint x: 525, endPoint y: 284, distance: 282.1
click at [525, 284] on div "Option A 1 2 4 20 Mark as correct answer" at bounding box center [433, 210] width 353 height 169
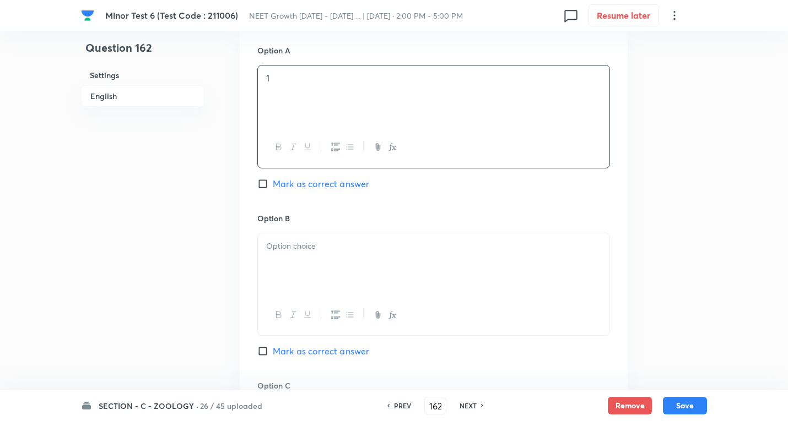
scroll to position [661, 0]
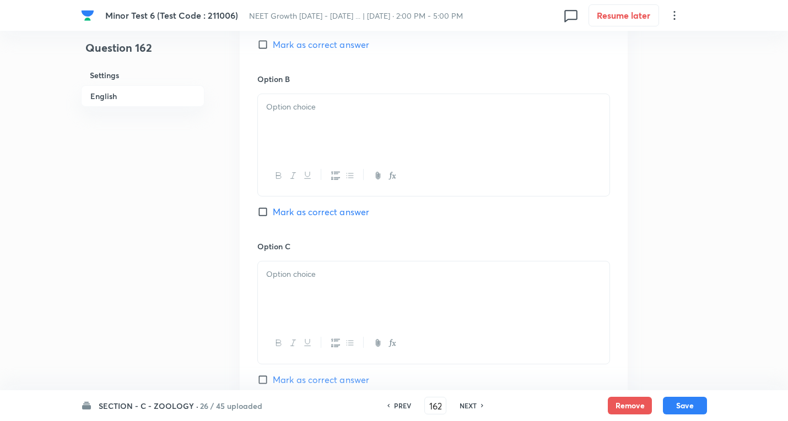
click at [296, 129] on div at bounding box center [433, 125] width 351 height 62
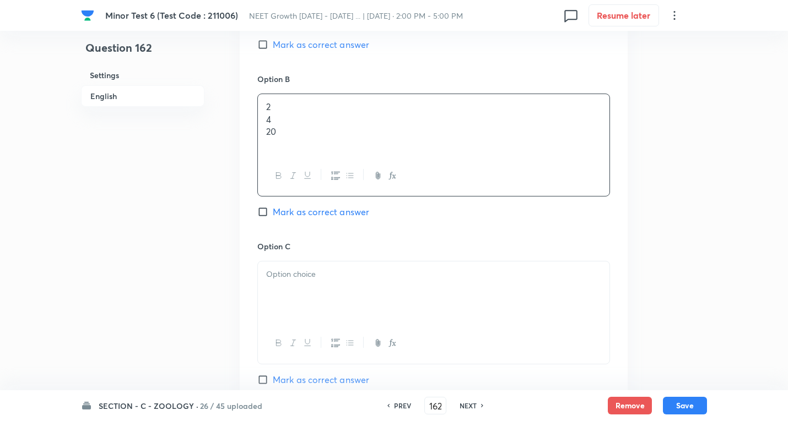
click at [478, 186] on div "2 4 20" at bounding box center [433, 145] width 353 height 103
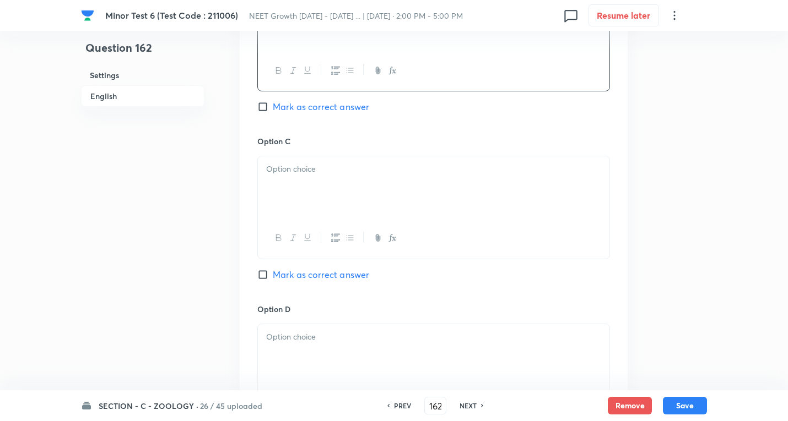
scroll to position [771, 0]
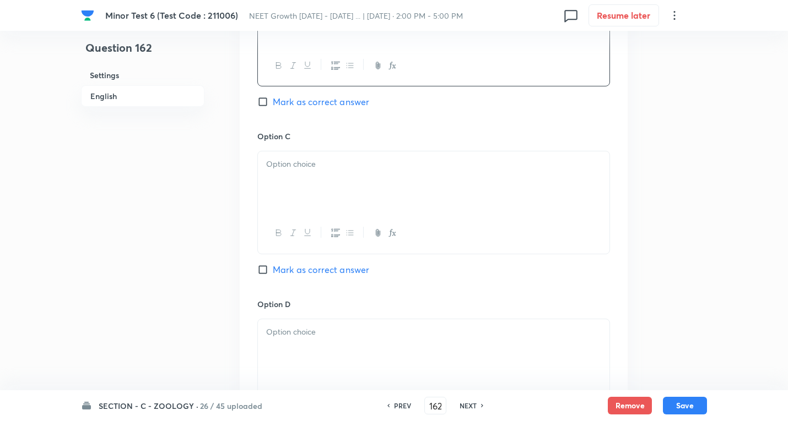
click at [306, 167] on p at bounding box center [433, 164] width 335 height 13
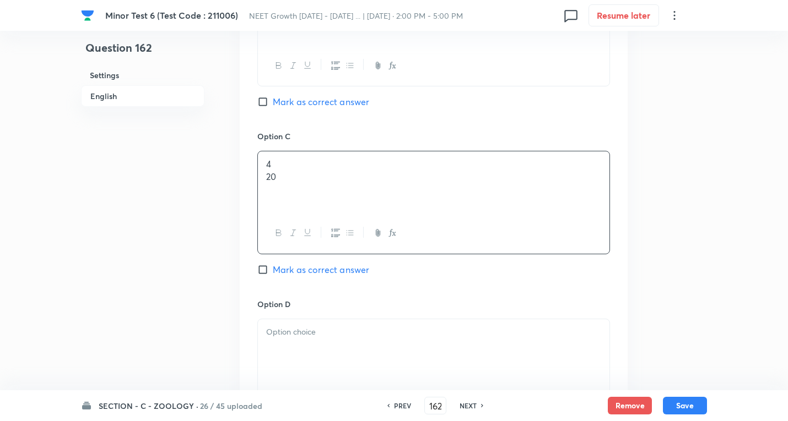
drag, startPoint x: 267, startPoint y: 176, endPoint x: 481, endPoint y: 187, distance: 214.6
click at [484, 186] on div "4 20" at bounding box center [433, 182] width 351 height 62
click at [347, 272] on span "Mark as correct answer" at bounding box center [321, 269] width 96 height 13
click at [273, 272] on input "Mark as correct answer" at bounding box center [264, 269] width 15 height 11
checkbox input "true"
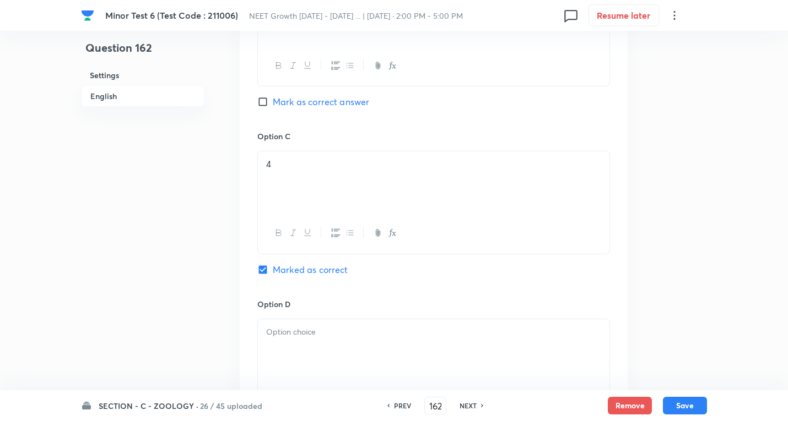
click at [308, 337] on p at bounding box center [433, 332] width 335 height 13
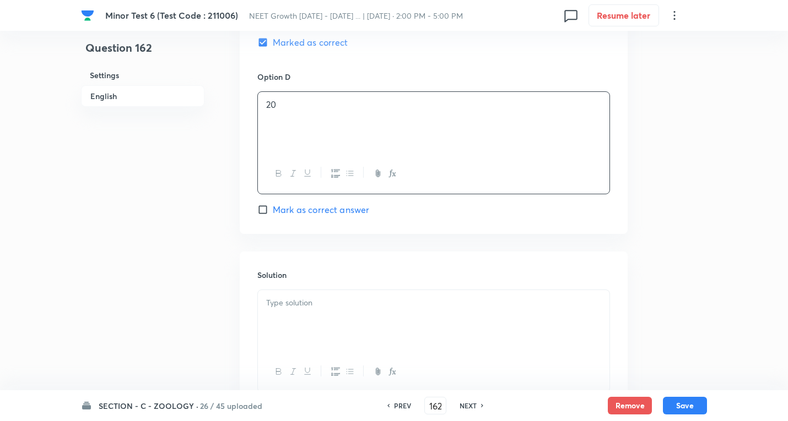
scroll to position [1047, 0]
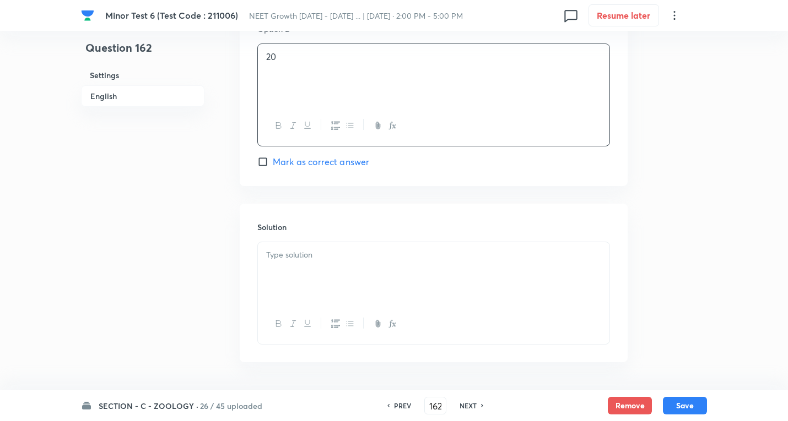
click at [317, 270] on div at bounding box center [433, 273] width 351 height 62
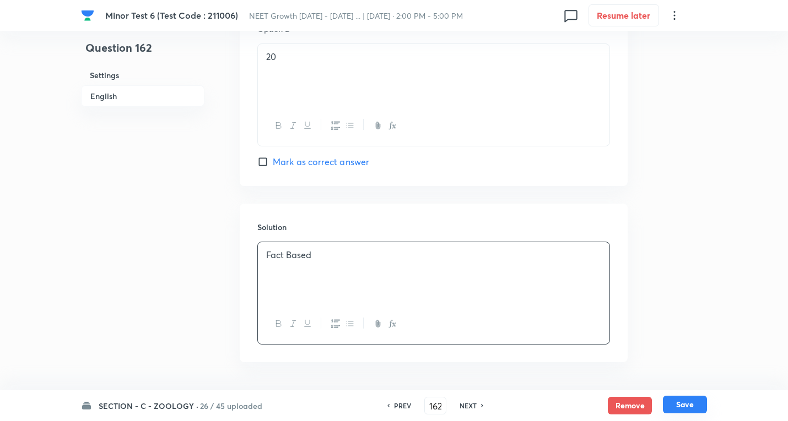
click at [685, 401] on button "Save" at bounding box center [685, 405] width 44 height 18
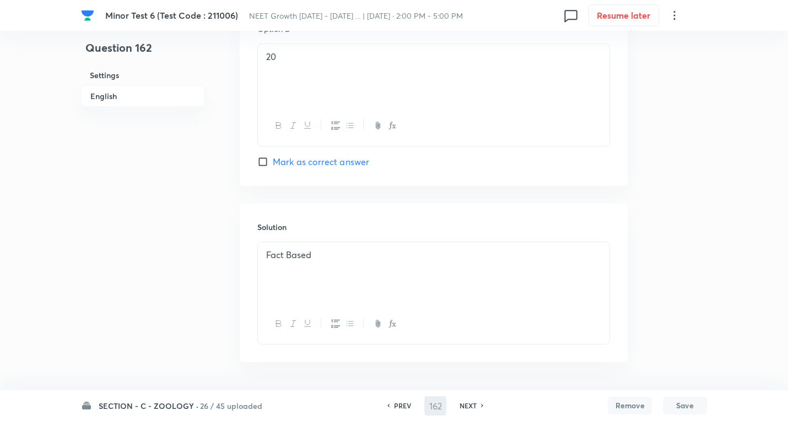
type input "163"
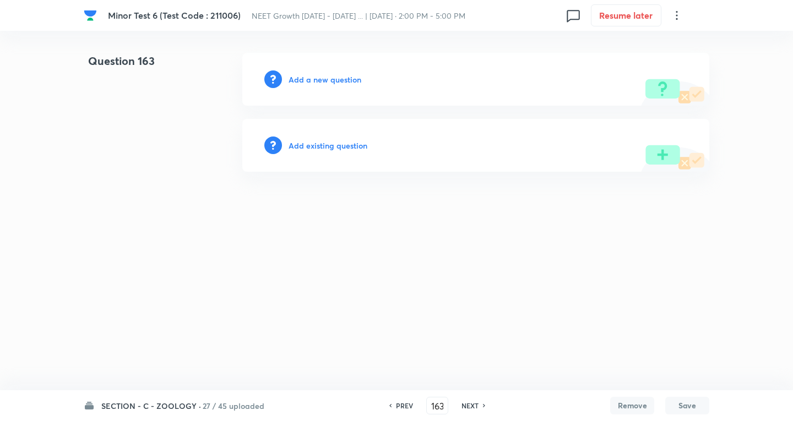
click at [335, 82] on h6 "Add a new question" at bounding box center [325, 80] width 73 height 12
click at [335, 80] on h6 "Choose a question type" at bounding box center [331, 80] width 85 height 12
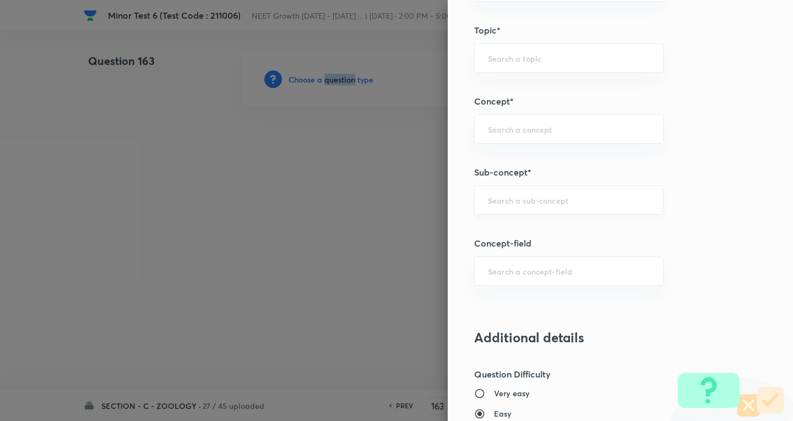
scroll to position [606, 0]
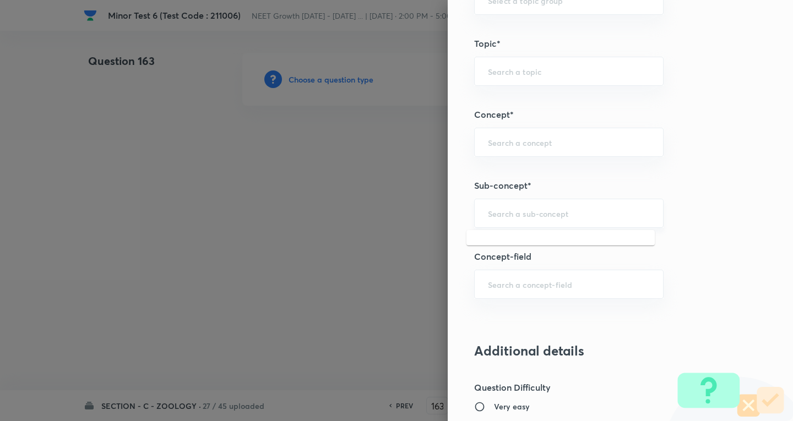
click at [538, 214] on input "text" at bounding box center [569, 213] width 162 height 10
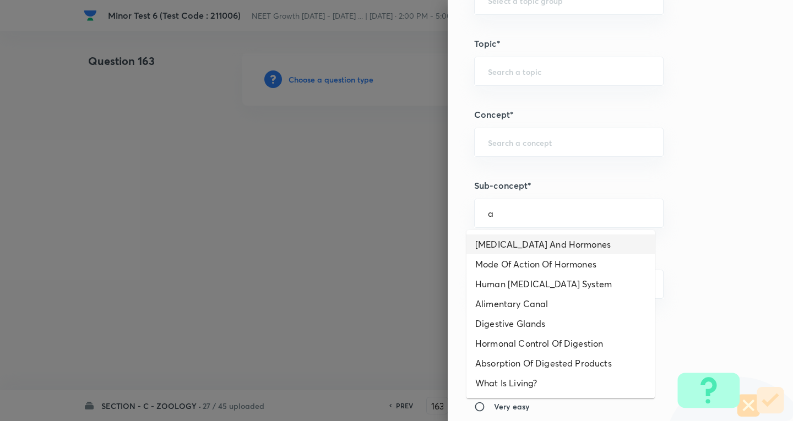
drag, startPoint x: 536, startPoint y: 239, endPoint x: 537, endPoint y: 253, distance: 14.9
click at [537, 238] on li "[MEDICAL_DATA] And Hormones" at bounding box center [561, 245] width 188 height 20
type input "[MEDICAL_DATA] And Hormones"
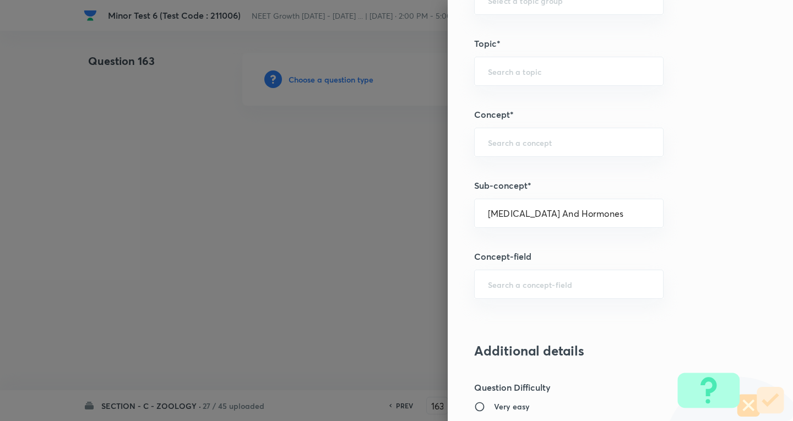
type input "Biology"
type input "Human Physiology"
type input "Chemical Coordinate & Integration"
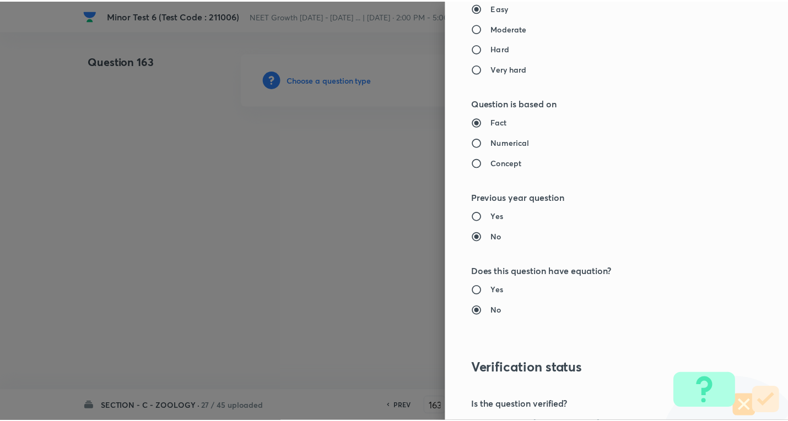
scroll to position [1154, 0]
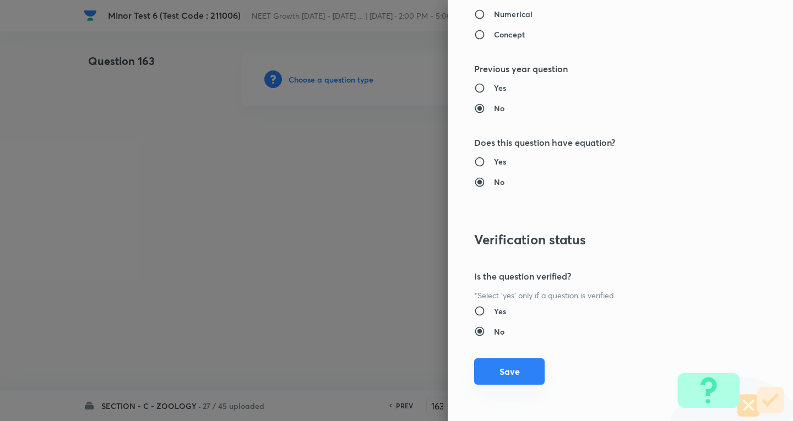
click at [523, 369] on button "Save" at bounding box center [509, 372] width 71 height 26
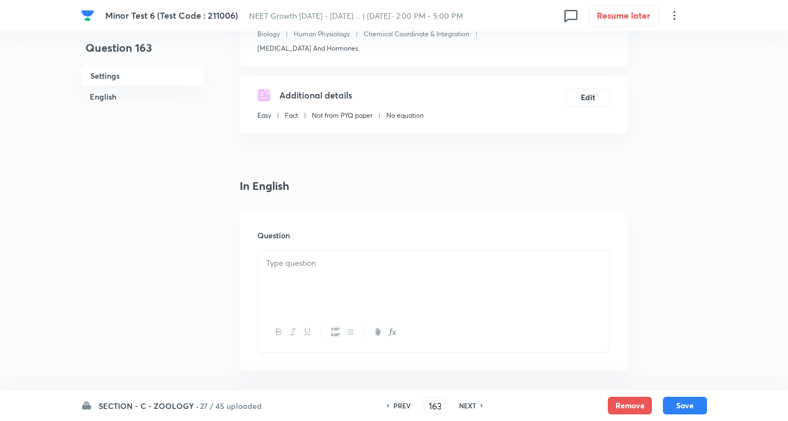
scroll to position [165, 0]
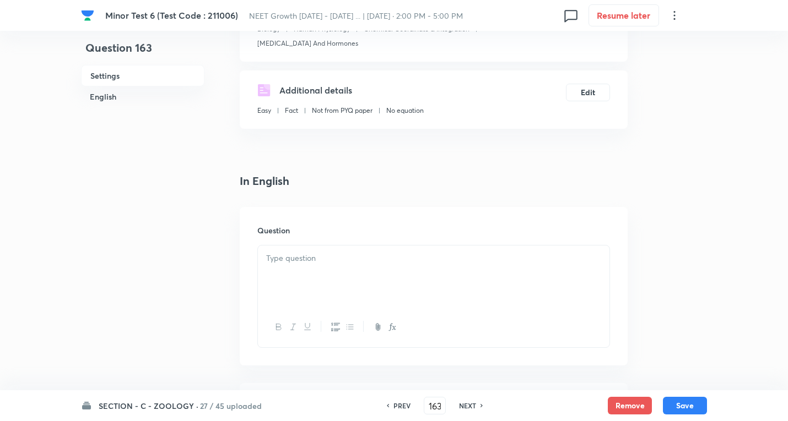
click at [328, 273] on div at bounding box center [433, 277] width 351 height 62
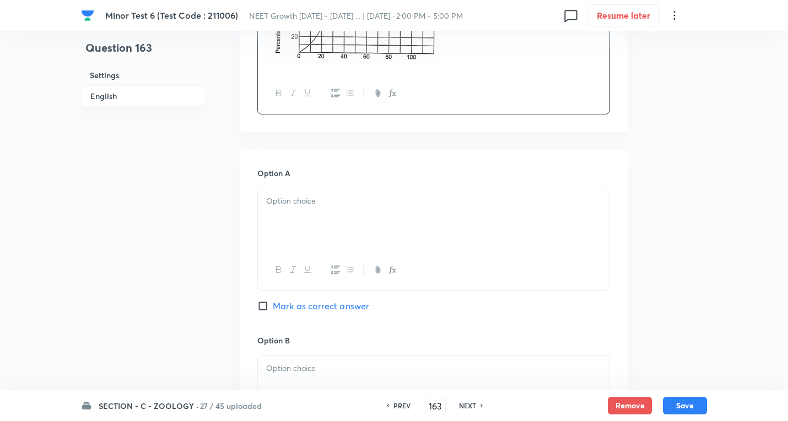
scroll to position [496, 0]
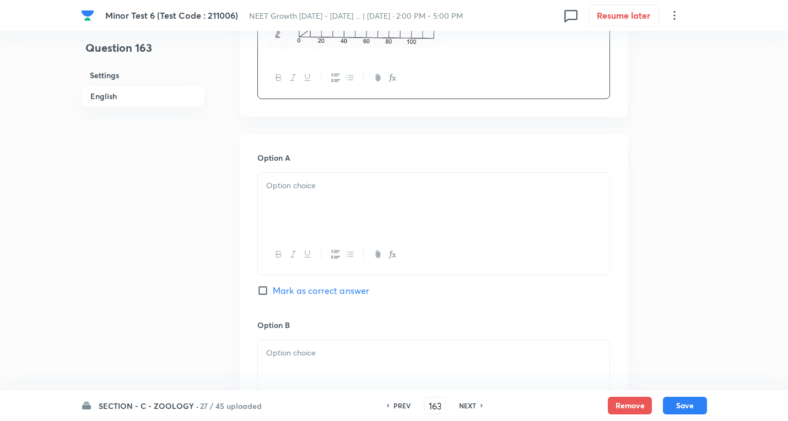
click at [320, 193] on div at bounding box center [433, 204] width 351 height 62
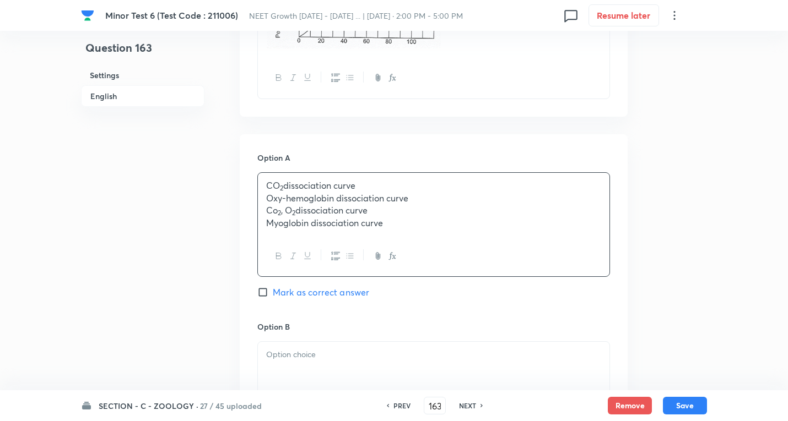
drag, startPoint x: 265, startPoint y: 197, endPoint x: 637, endPoint y: 252, distance: 376.5
click at [667, 254] on div "Question 163 Settings English Settings Type Single choice correct 4 options + 4…" at bounding box center [394, 299] width 626 height 1484
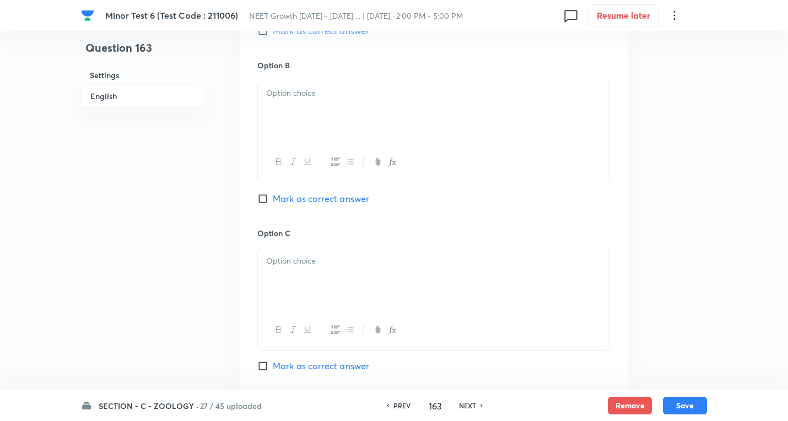
scroll to position [771, 0]
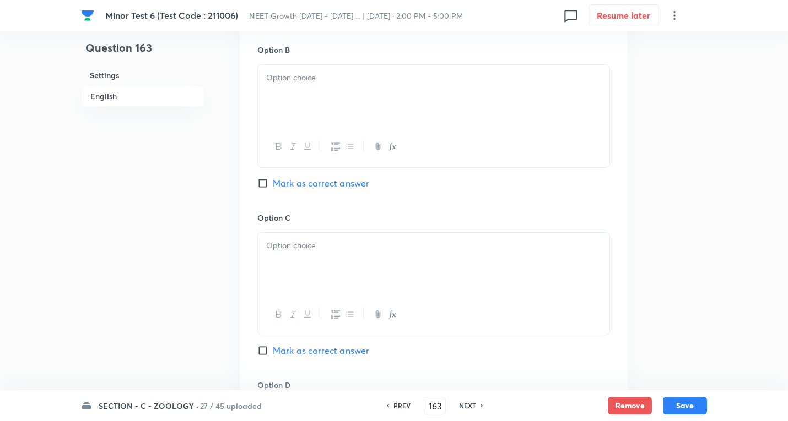
drag, startPoint x: 308, startPoint y: 100, endPoint x: 282, endPoint y: 92, distance: 27.5
click at [308, 99] on div at bounding box center [433, 96] width 351 height 62
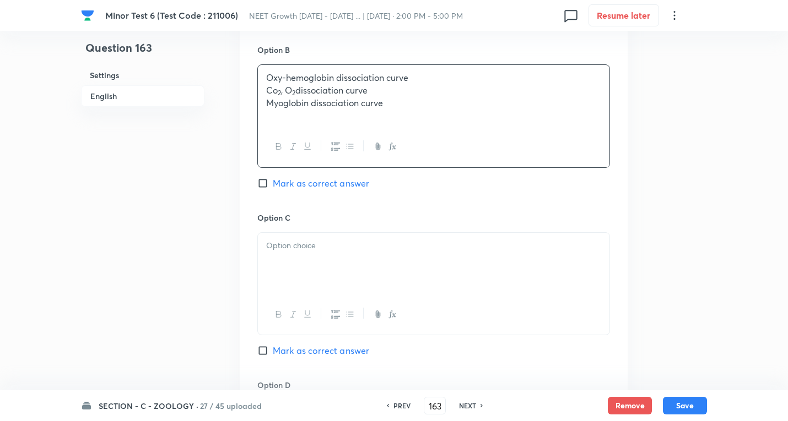
drag, startPoint x: 265, startPoint y: 91, endPoint x: 305, endPoint y: 155, distance: 74.7
click at [740, 140] on div "[MEDICAL_DATA] 6 (Test Code : 211006) NEET Growth [DATE] - [DATE] ... | [DATE] …" at bounding box center [394, 23] width 788 height 1482
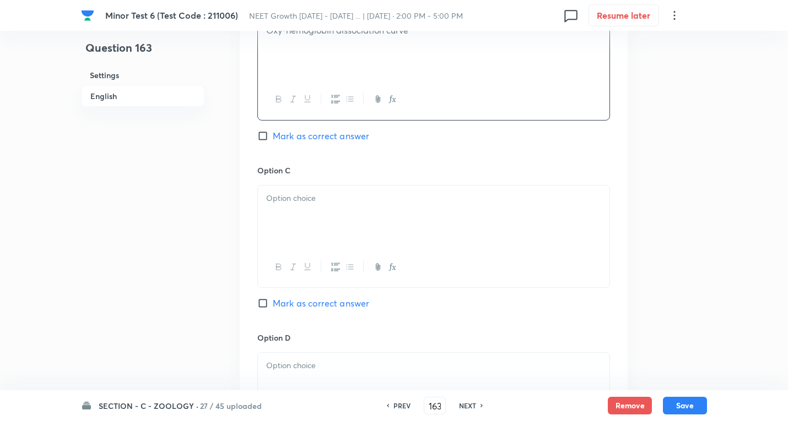
scroll to position [881, 0]
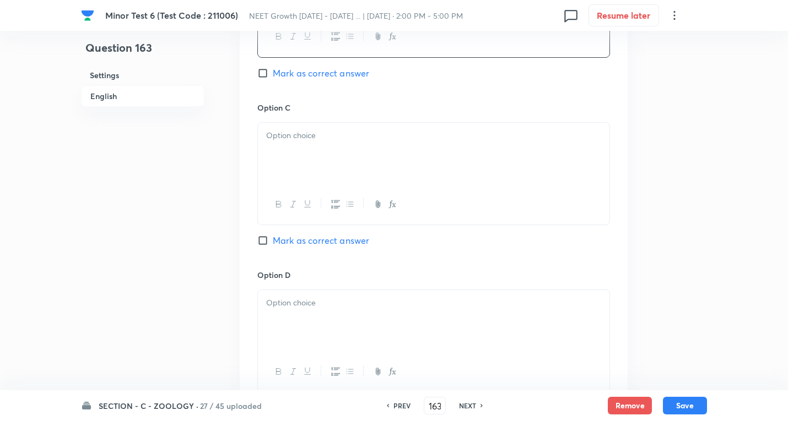
click at [330, 78] on span "Mark as correct answer" at bounding box center [321, 73] width 96 height 13
click at [273, 78] on input "Mark as correct answer" at bounding box center [264, 73] width 15 height 11
checkbox input "true"
click at [330, 151] on div at bounding box center [433, 154] width 351 height 62
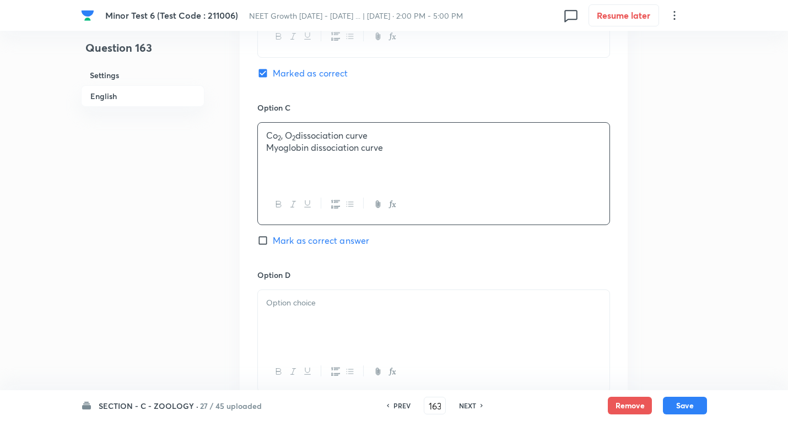
drag, startPoint x: 268, startPoint y: 149, endPoint x: 534, endPoint y: 145, distance: 265.6
click at [534, 145] on p "Myoglobin dissociation curve" at bounding box center [433, 148] width 335 height 13
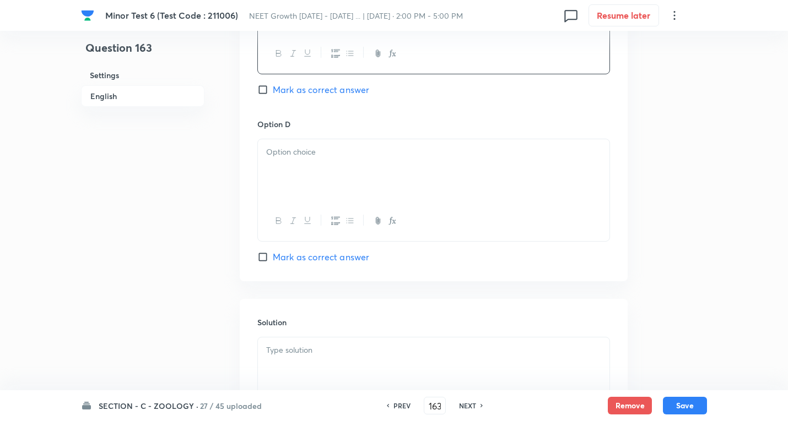
scroll to position [1047, 0]
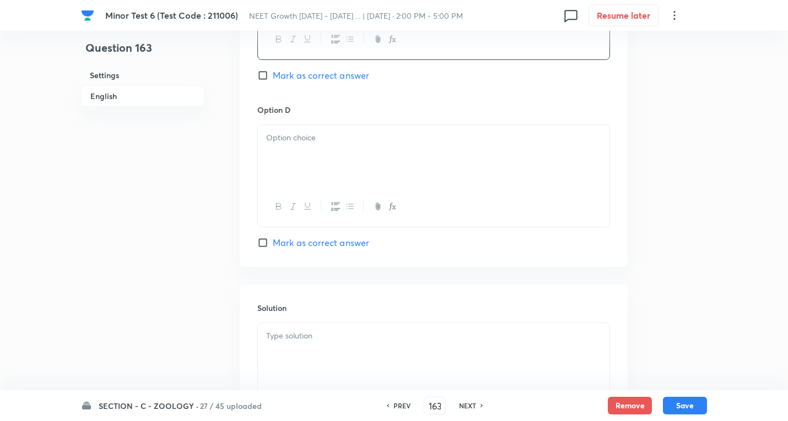
click at [323, 154] on div at bounding box center [433, 156] width 351 height 62
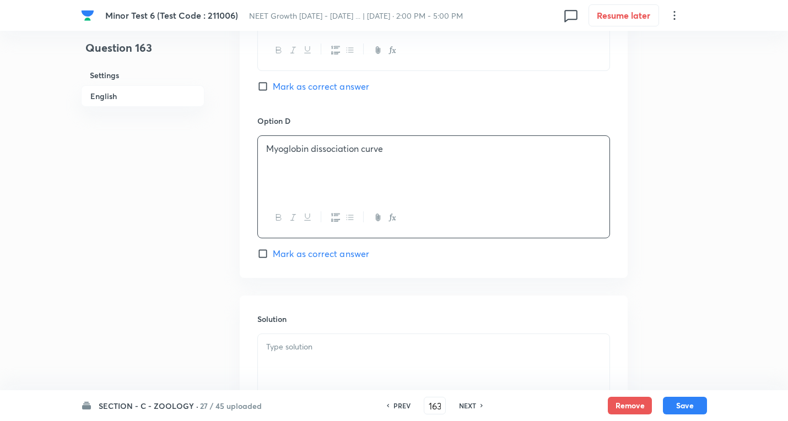
scroll to position [1102, 0]
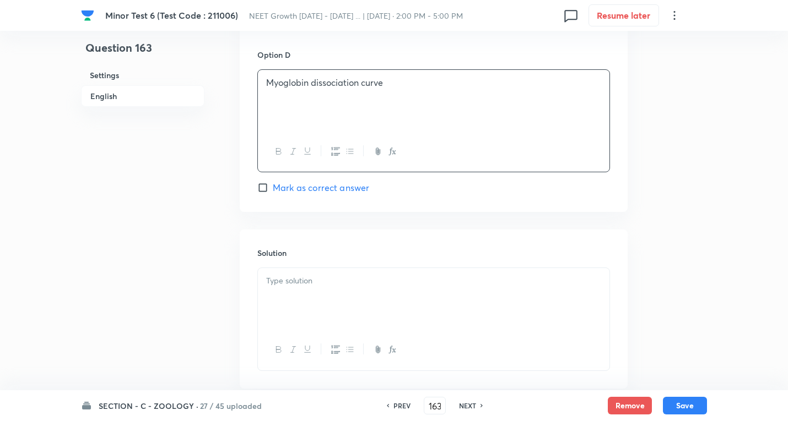
click at [318, 288] on div at bounding box center [433, 299] width 351 height 62
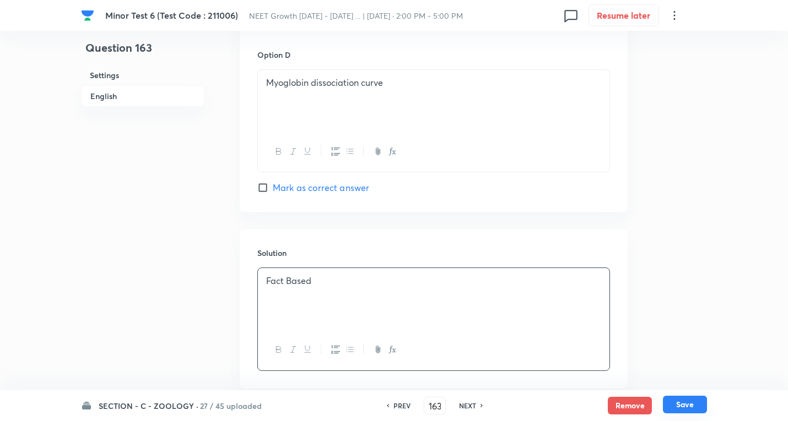
click at [683, 403] on button "Save" at bounding box center [685, 405] width 44 height 18
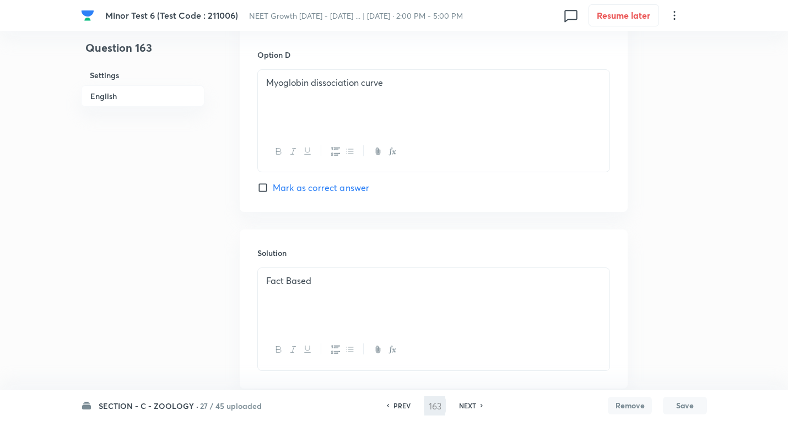
type input "164"
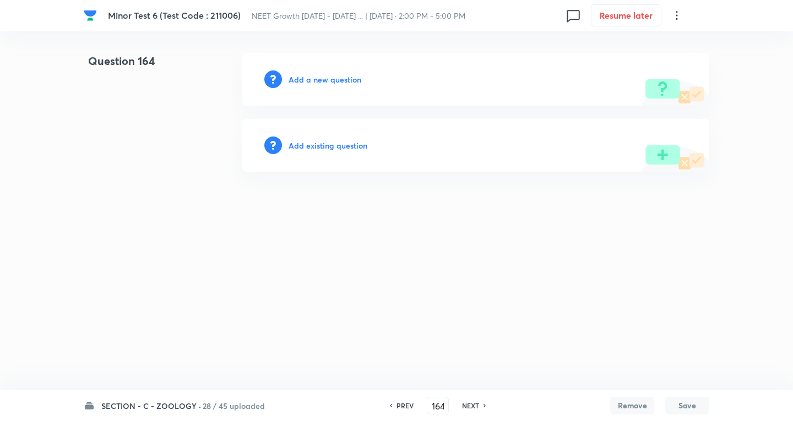
click at [342, 85] on div "Add a new question" at bounding box center [475, 79] width 467 height 53
click at [342, 84] on h6 "Add a new question" at bounding box center [325, 80] width 73 height 12
click at [360, 82] on h6 "Choose a question type" at bounding box center [331, 80] width 85 height 12
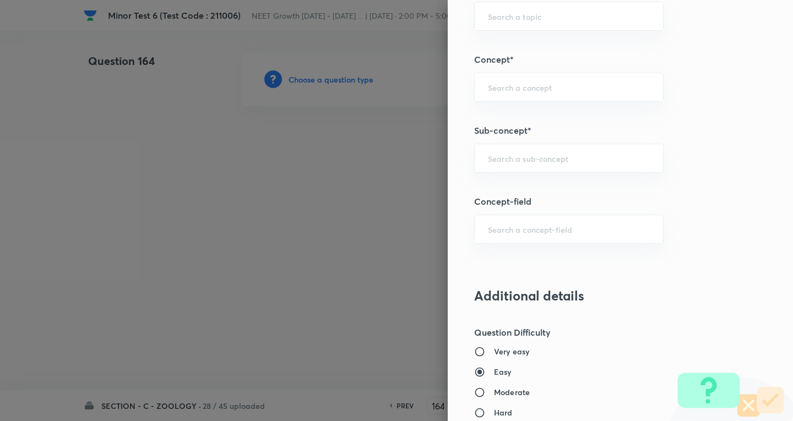
scroll to position [716, 0]
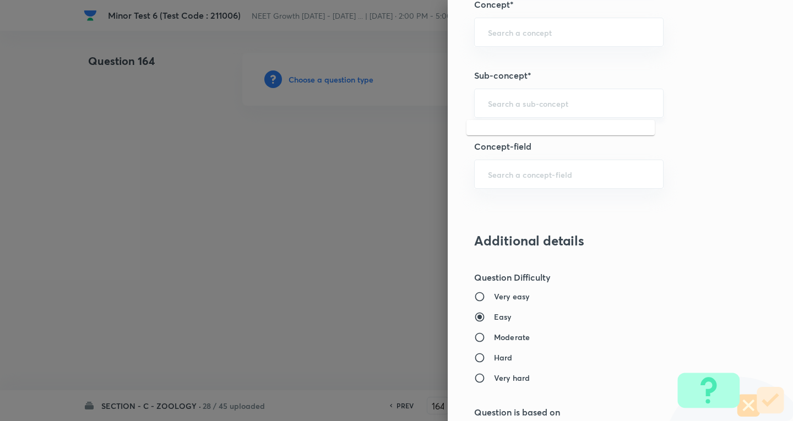
click at [528, 103] on input "text" at bounding box center [569, 103] width 162 height 10
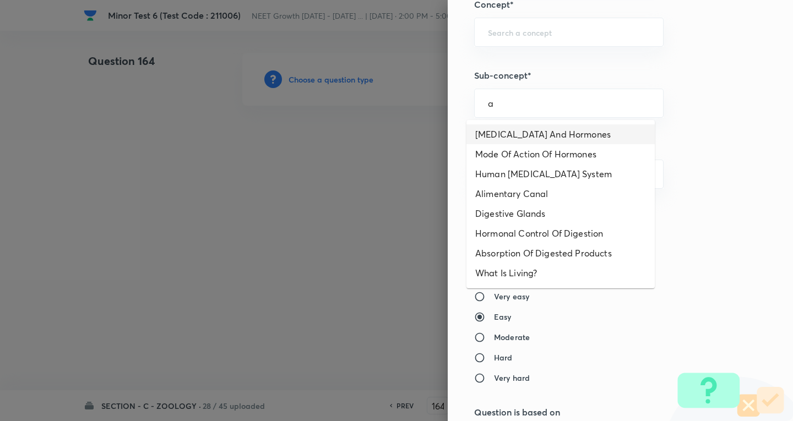
drag, startPoint x: 527, startPoint y: 136, endPoint x: 515, endPoint y: 161, distance: 28.1
click at [527, 135] on li "[MEDICAL_DATA] And Hormones" at bounding box center [561, 135] width 188 height 20
type input "[MEDICAL_DATA] And Hormones"
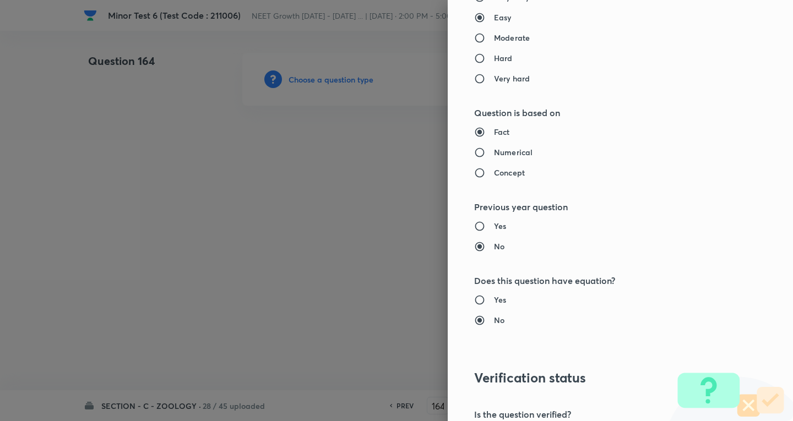
type input "Biology"
type input "Human Physiology"
type input "Chemical Coordinate & Integration"
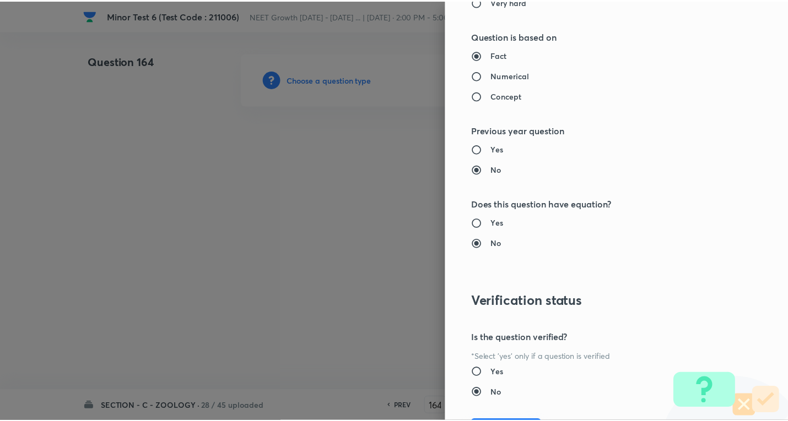
scroll to position [1154, 0]
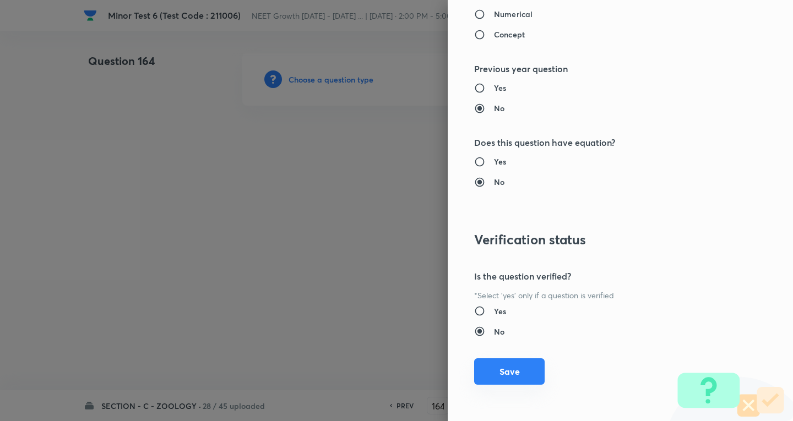
click at [500, 374] on button "Save" at bounding box center [509, 372] width 71 height 26
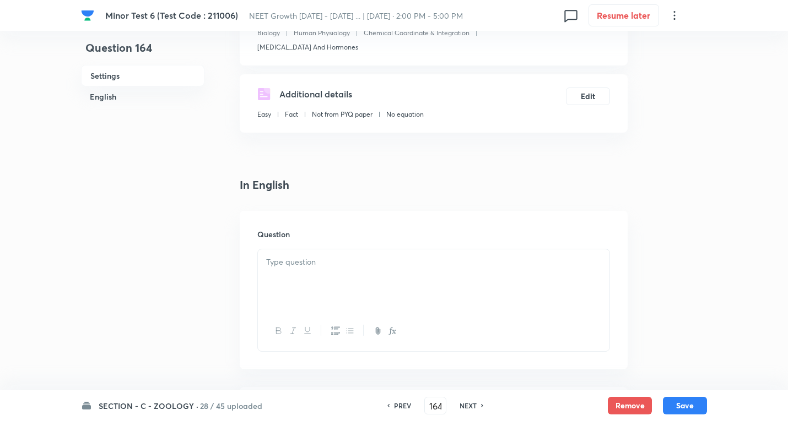
scroll to position [220, 0]
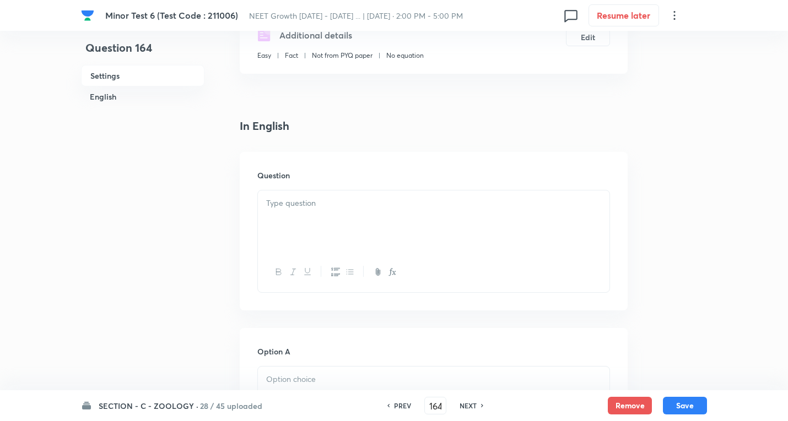
click at [335, 191] on div at bounding box center [433, 222] width 351 height 62
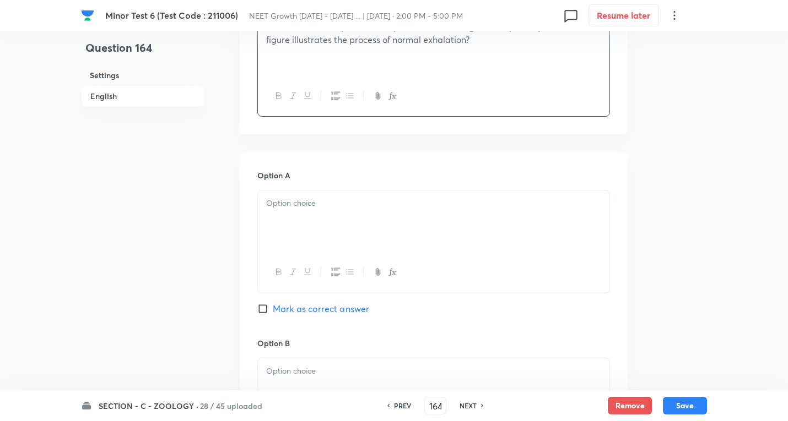
scroll to position [386, 0]
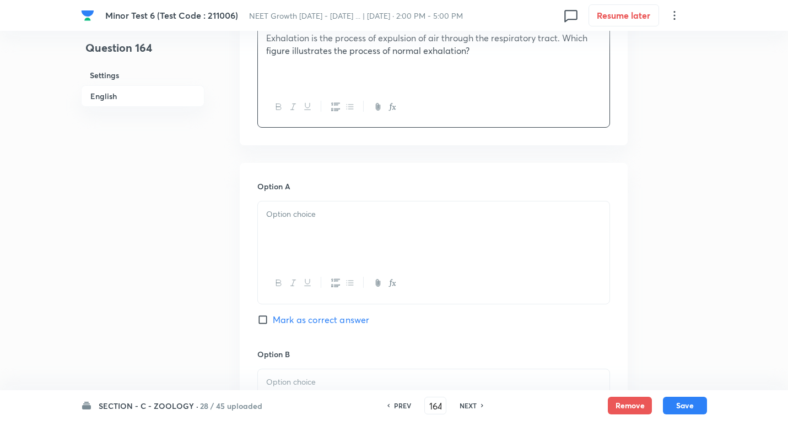
click at [338, 212] on p at bounding box center [433, 214] width 335 height 13
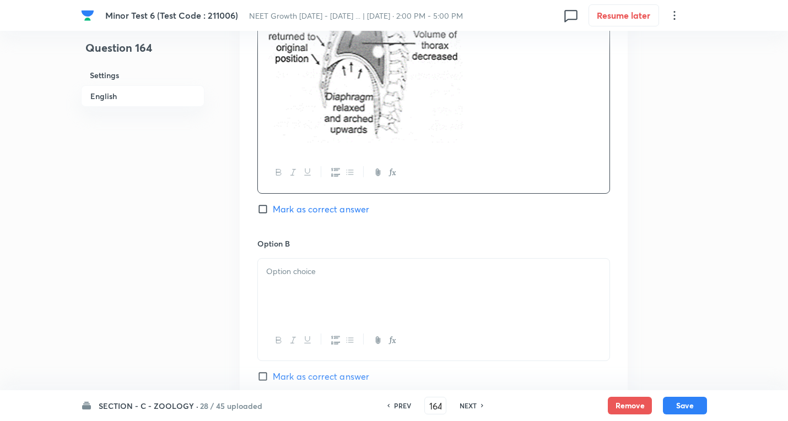
click at [300, 266] on p at bounding box center [433, 272] width 335 height 13
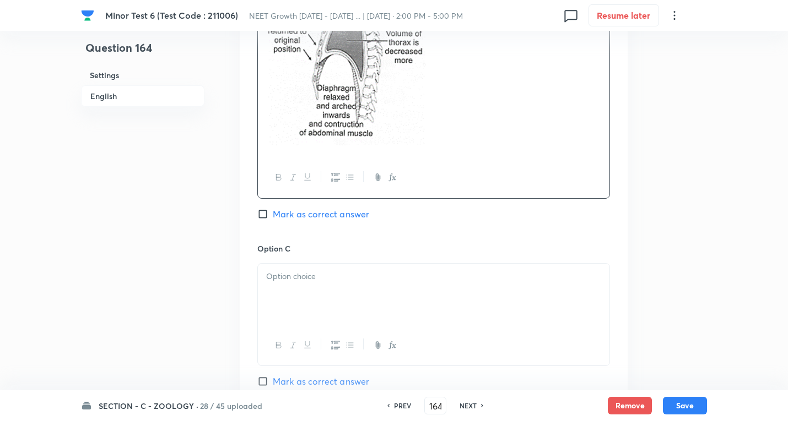
scroll to position [936, 0]
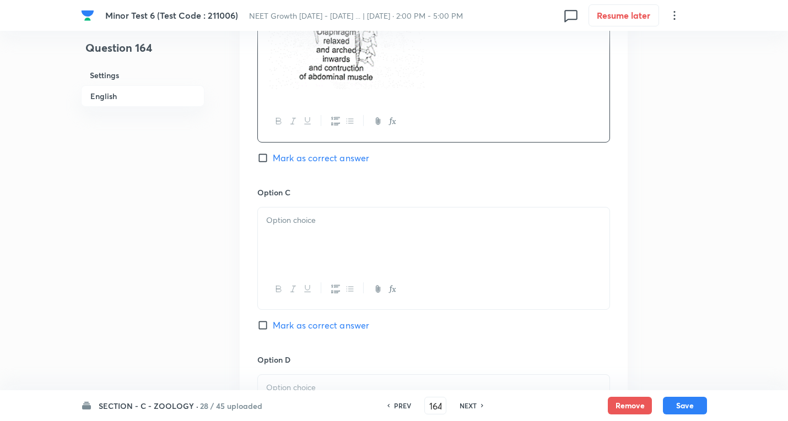
click at [307, 224] on p at bounding box center [433, 220] width 335 height 13
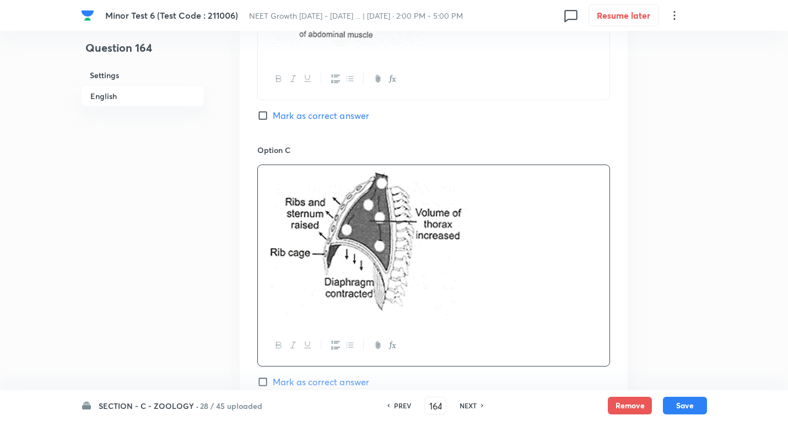
scroll to position [1156, 0]
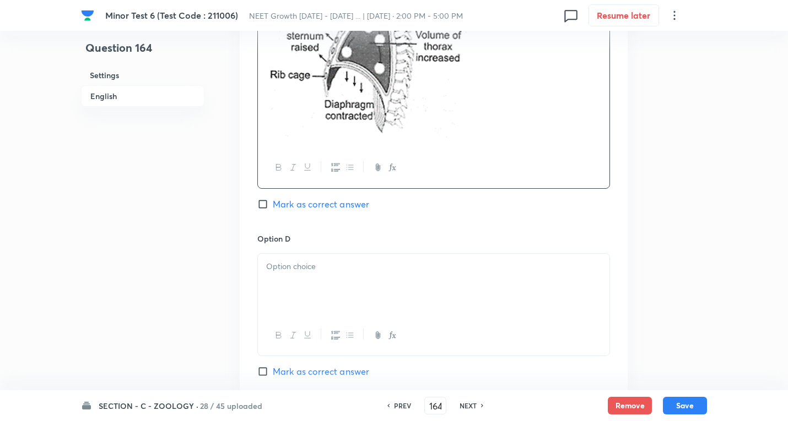
click at [306, 282] on div at bounding box center [433, 285] width 351 height 62
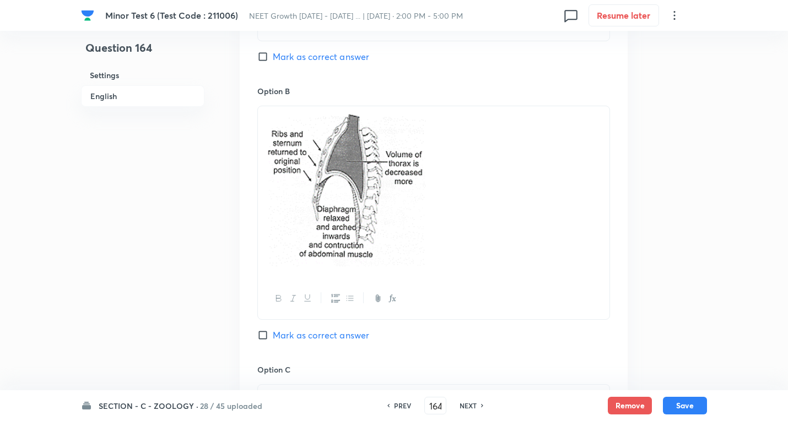
scroll to position [578, 0]
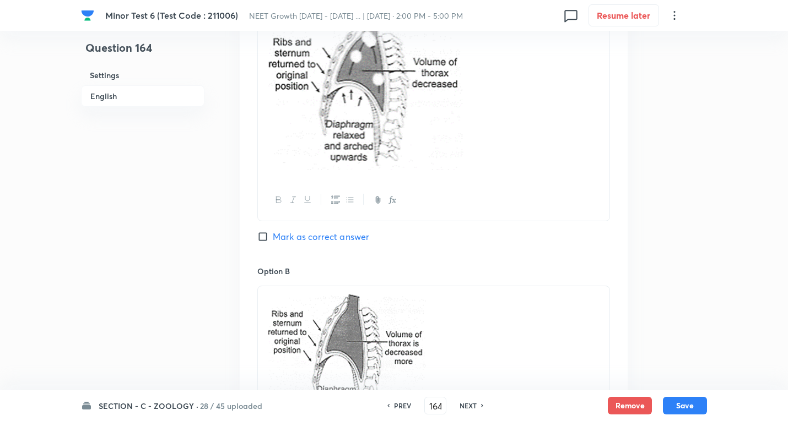
click at [315, 235] on span "Mark as correct answer" at bounding box center [321, 236] width 96 height 13
click at [273, 235] on input "Mark as correct answer" at bounding box center [264, 236] width 15 height 11
checkbox input "true"
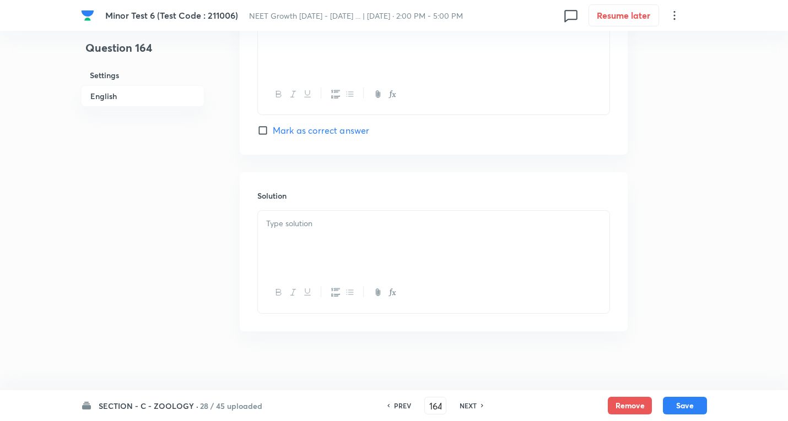
scroll to position [1405, 0]
click at [313, 228] on div at bounding box center [433, 235] width 351 height 62
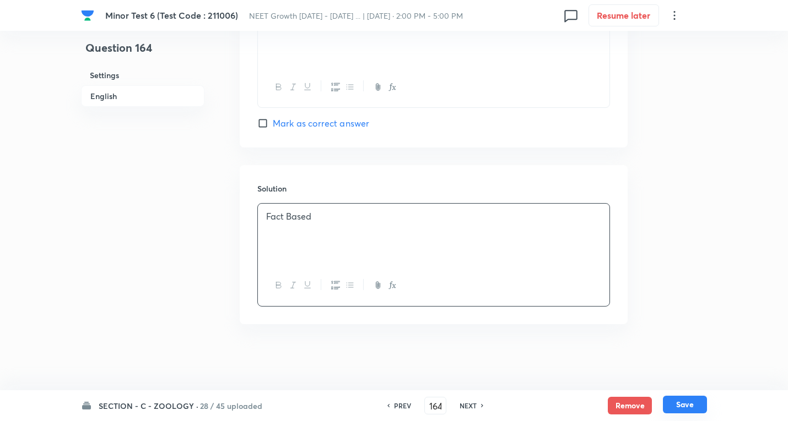
click at [695, 400] on button "Save" at bounding box center [685, 405] width 44 height 18
type input "165"
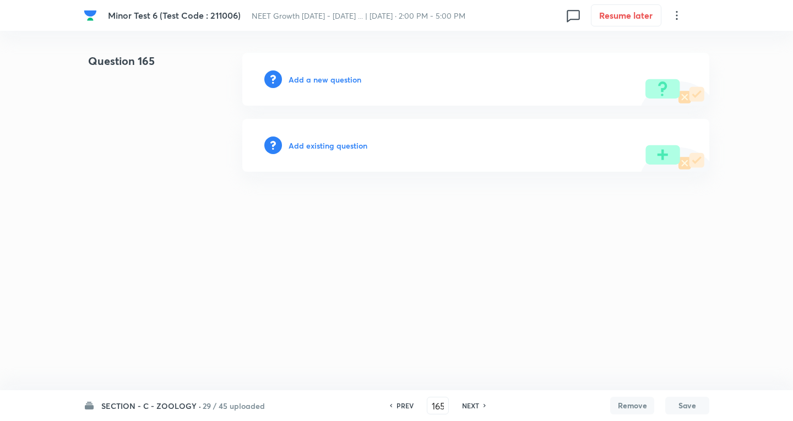
click at [343, 80] on h6 "Add a new question" at bounding box center [325, 80] width 73 height 12
click at [343, 79] on h6 "Choose a question type" at bounding box center [331, 80] width 85 height 12
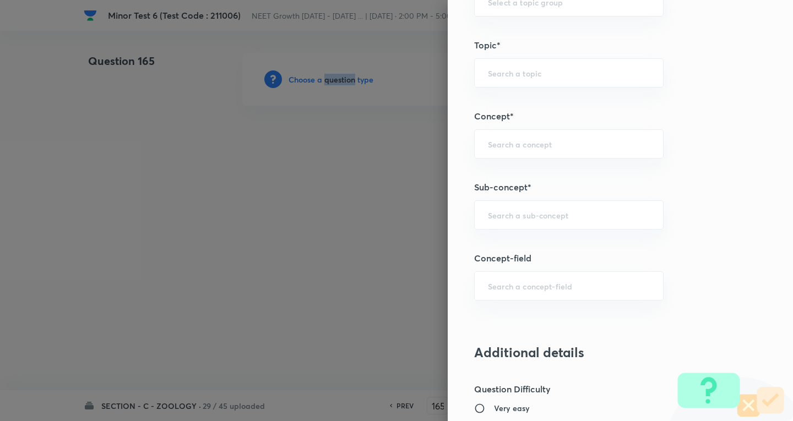
scroll to position [661, 0]
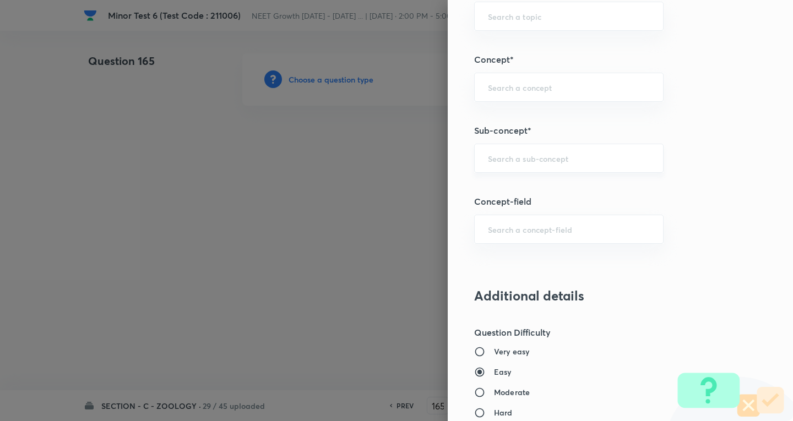
click at [528, 159] on input "text" at bounding box center [569, 158] width 162 height 10
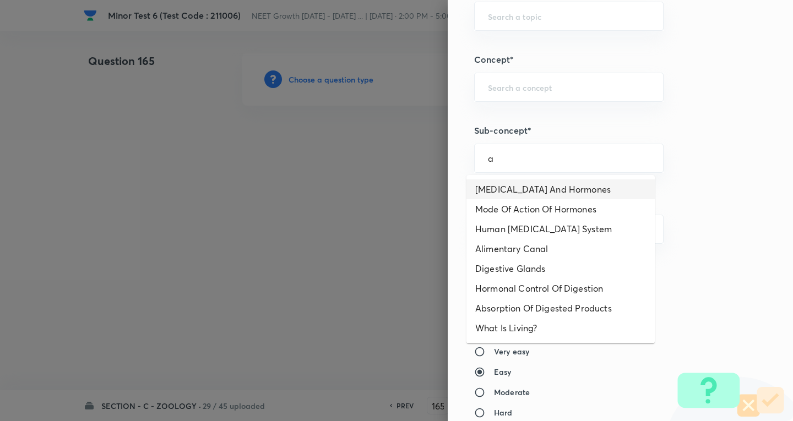
click at [533, 192] on li "[MEDICAL_DATA] And Hormones" at bounding box center [561, 190] width 188 height 20
type input "[MEDICAL_DATA] And Hormones"
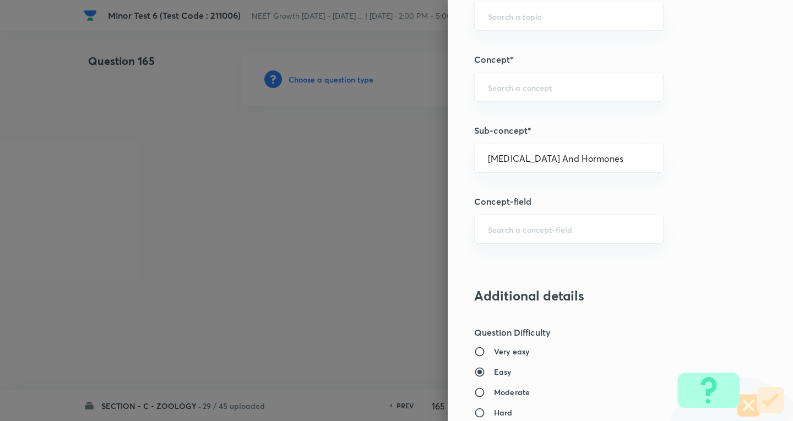
type input "Biology"
type input "Human Physiology"
type input "Chemical Coordinate & Integration"
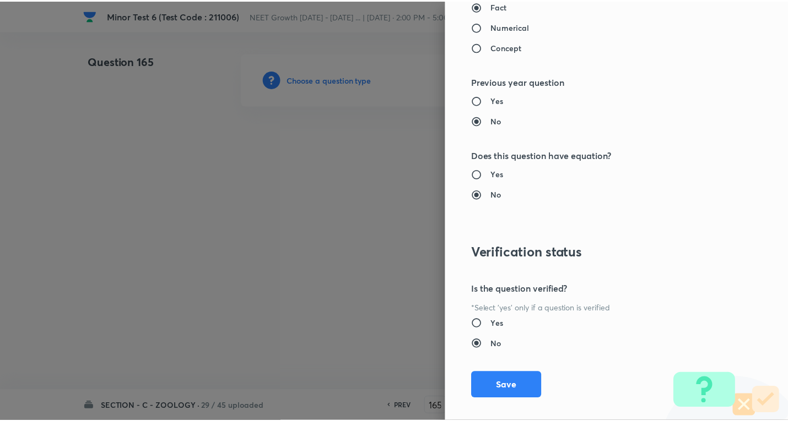
scroll to position [1154, 0]
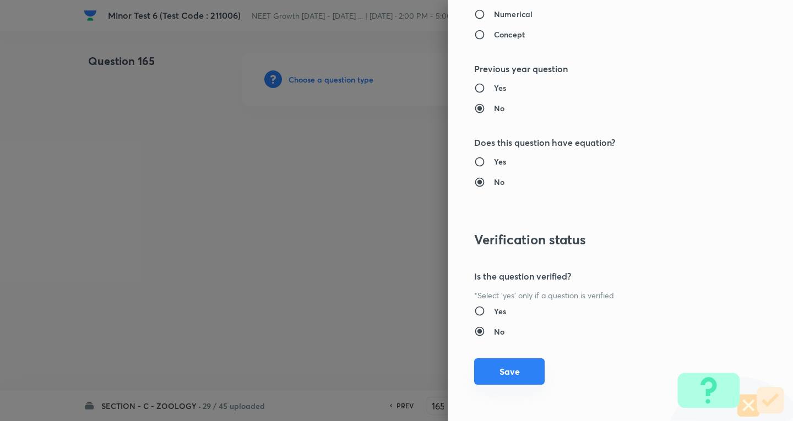
click at [507, 367] on button "Save" at bounding box center [509, 372] width 71 height 26
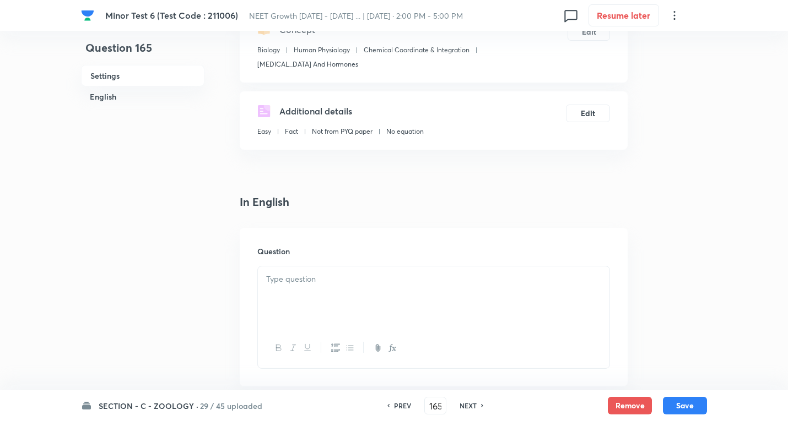
scroll to position [275, 0]
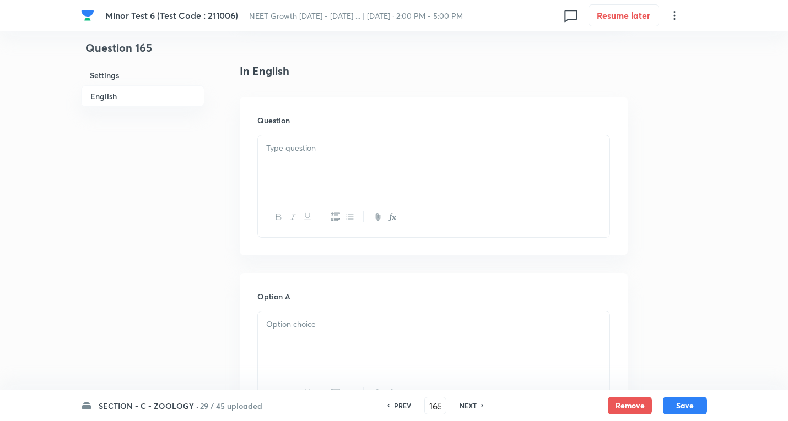
click at [298, 153] on p at bounding box center [433, 148] width 335 height 13
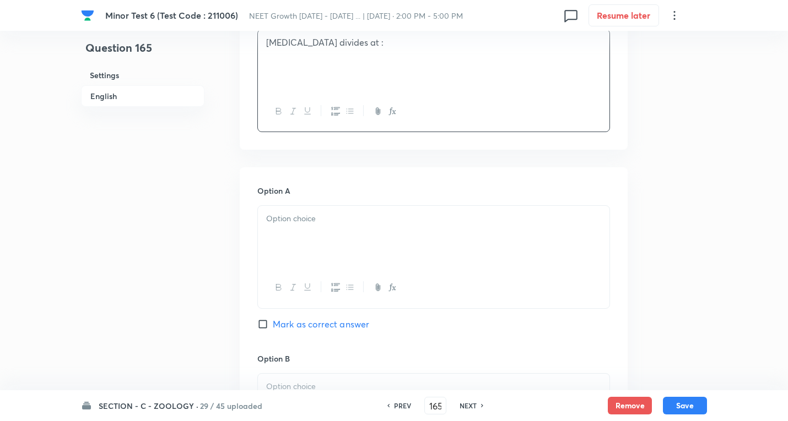
scroll to position [386, 0]
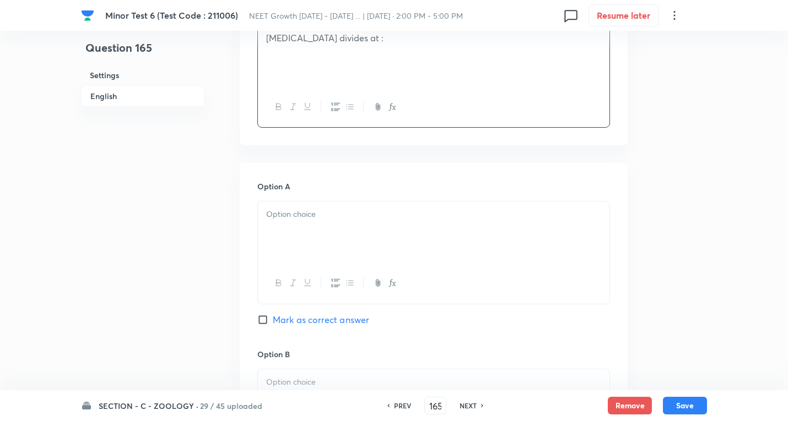
click at [316, 225] on div at bounding box center [433, 233] width 351 height 62
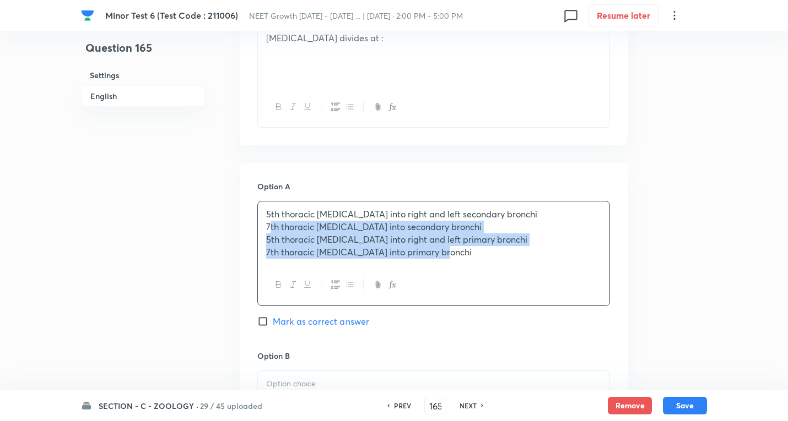
drag, startPoint x: 267, startPoint y: 228, endPoint x: 470, endPoint y: 274, distance: 208.1
click at [686, 282] on div "Question 165 Settings English Settings Type Single choice correct 4 options + 4…" at bounding box center [394, 368] width 626 height 1402
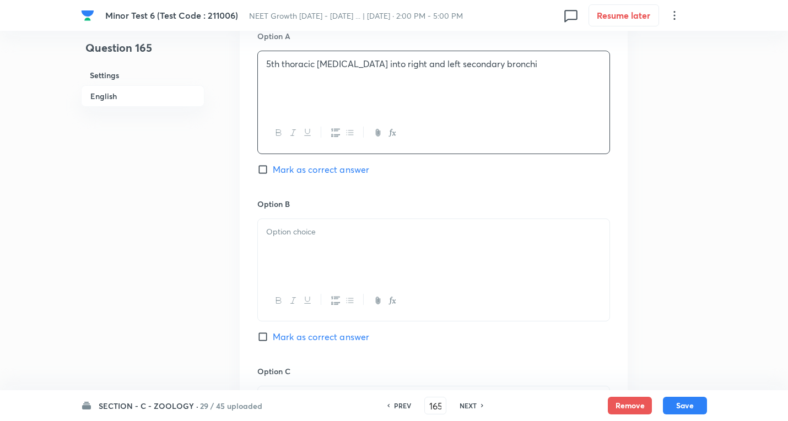
scroll to position [551, 0]
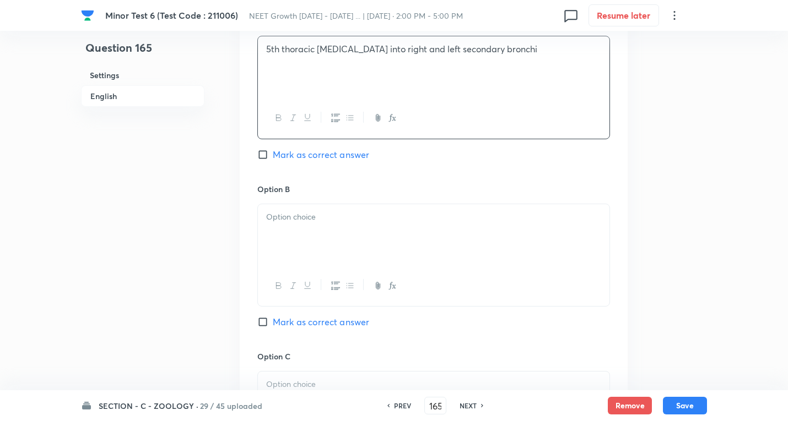
click at [305, 235] on div at bounding box center [433, 235] width 351 height 62
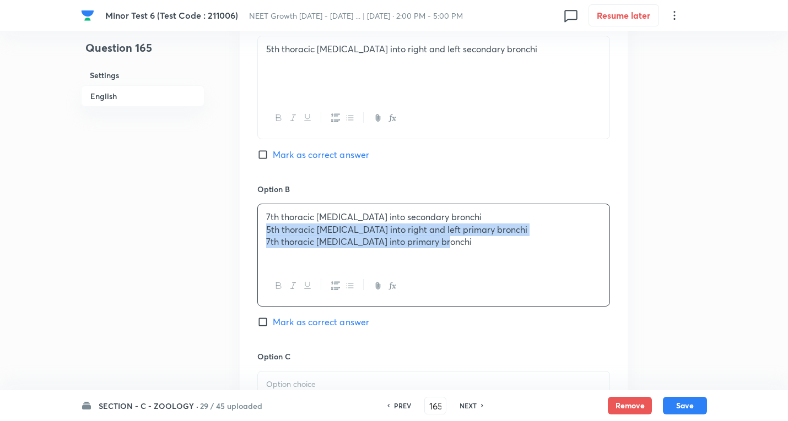
drag, startPoint x: 272, startPoint y: 232, endPoint x: 363, endPoint y: 245, distance: 92.3
click at [759, 289] on div "[MEDICAL_DATA] 6 (Test Code : 211006) NEET Growth [DATE] - [DATE] ... | [DATE] …" at bounding box center [394, 202] width 788 height 1400
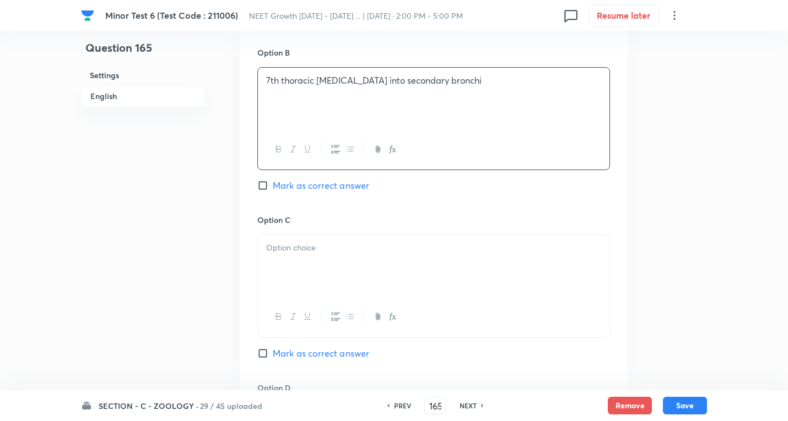
scroll to position [716, 0]
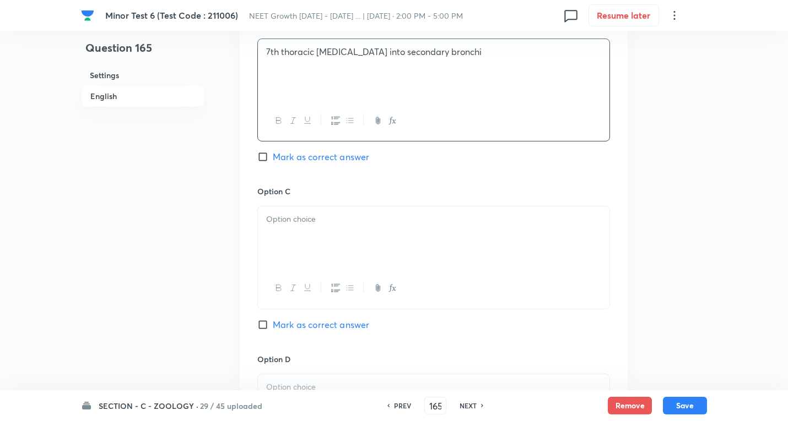
click at [322, 226] on div at bounding box center [433, 238] width 351 height 62
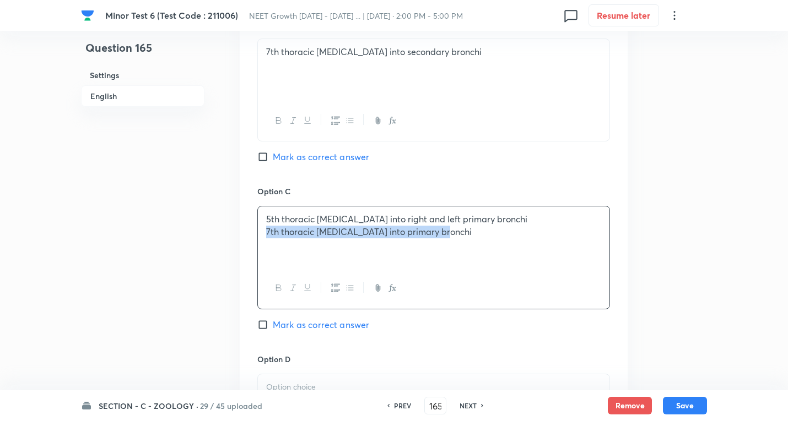
drag, startPoint x: 260, startPoint y: 230, endPoint x: 732, endPoint y: 246, distance: 471.8
click at [753, 249] on div "[MEDICAL_DATA] 6 (Test Code : 211006) NEET Growth [DATE] - [DATE] ... | [DATE] …" at bounding box center [394, 37] width 788 height 1400
click at [329, 323] on span "Mark as correct answer" at bounding box center [321, 324] width 96 height 13
click at [273, 323] on input "Mark as correct answer" at bounding box center [264, 325] width 15 height 11
checkbox input "true"
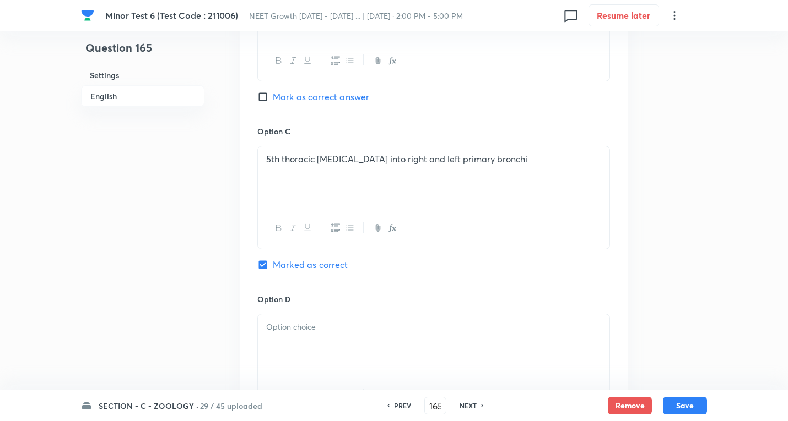
scroll to position [881, 0]
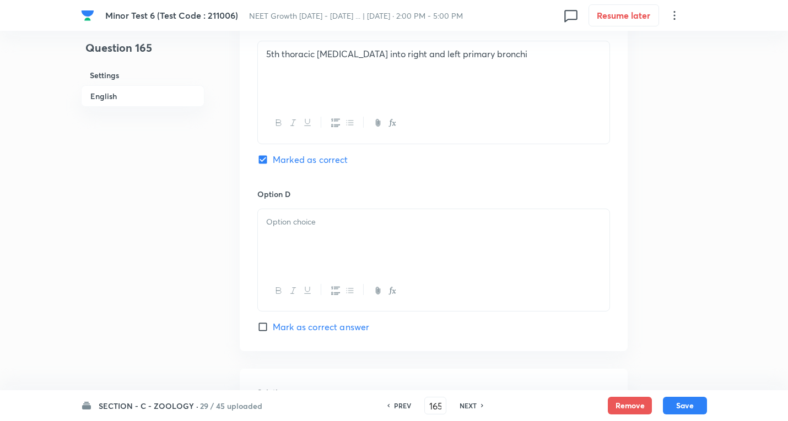
click at [285, 223] on p at bounding box center [433, 222] width 335 height 13
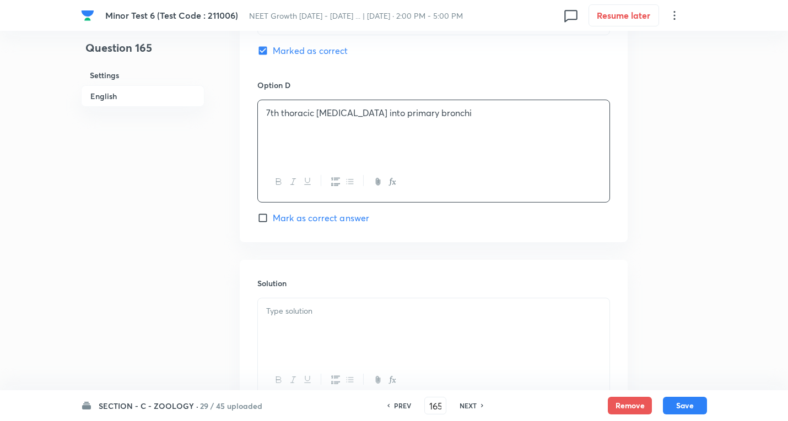
scroll to position [992, 0]
click at [313, 321] on div at bounding box center [433, 328] width 351 height 62
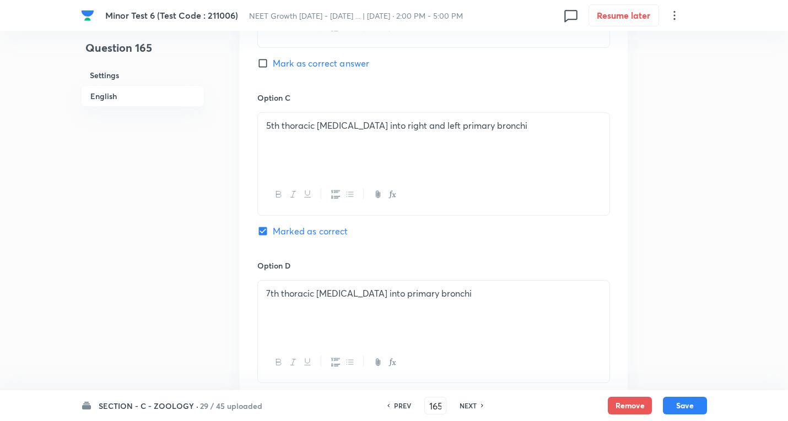
scroll to position [809, 0]
click at [687, 405] on button "Save" at bounding box center [685, 405] width 44 height 18
type input "166"
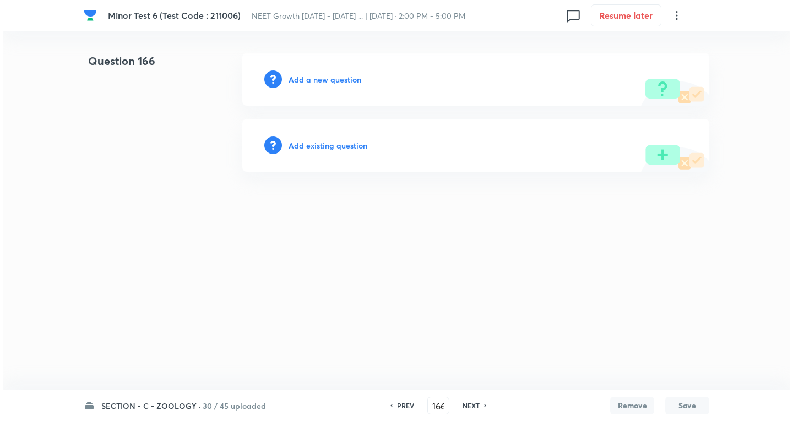
scroll to position [0, 0]
click at [330, 79] on h6 "Add a new question" at bounding box center [325, 80] width 73 height 12
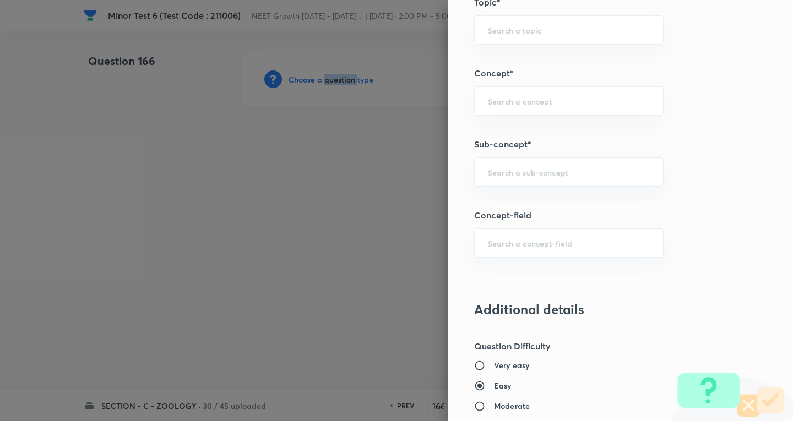
scroll to position [716, 0]
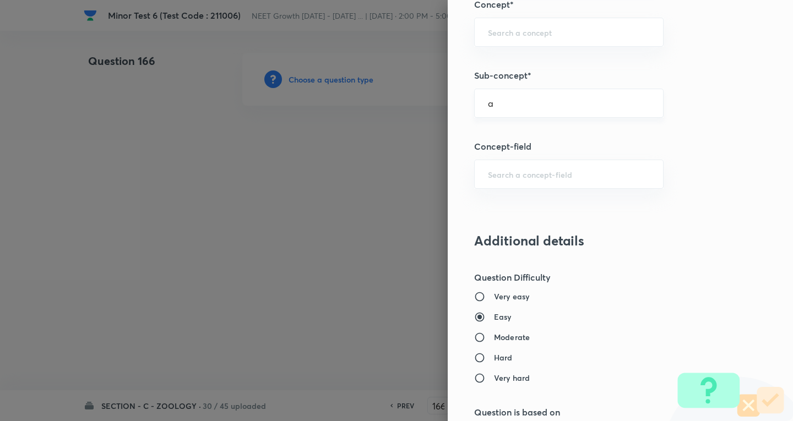
click at [524, 104] on input "a" at bounding box center [569, 103] width 162 height 10
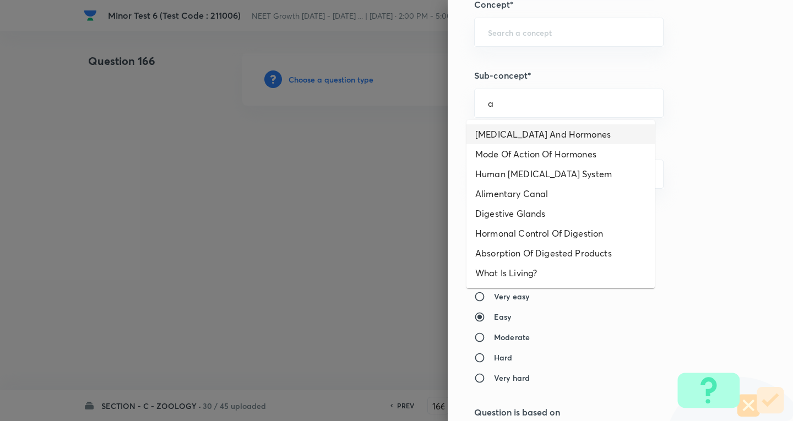
click at [507, 134] on li "[MEDICAL_DATA] And Hormones" at bounding box center [561, 135] width 188 height 20
type input "[MEDICAL_DATA] And Hormones"
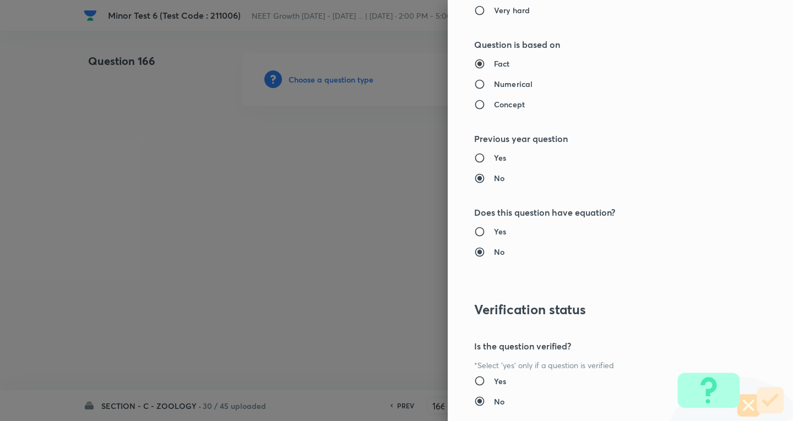
type input "Biology"
type input "Human Physiology"
type input "Chemical Coordinate & Integration"
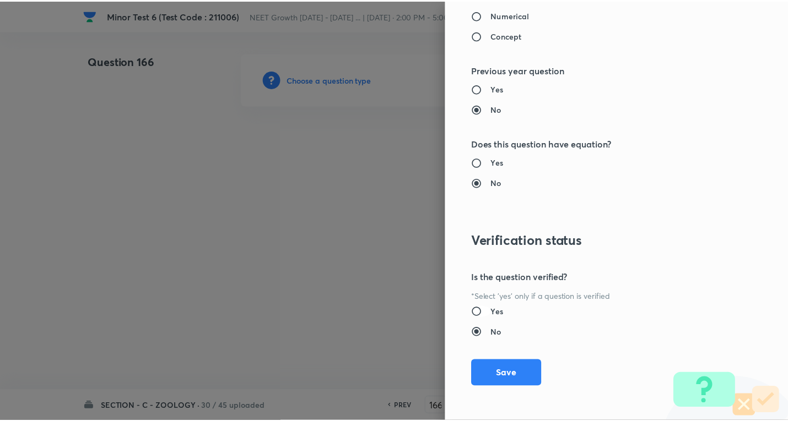
scroll to position [1154, 0]
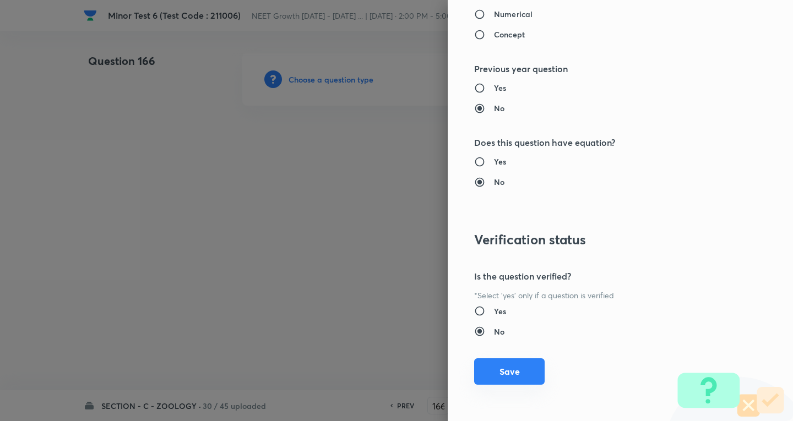
click at [504, 364] on button "Save" at bounding box center [509, 372] width 71 height 26
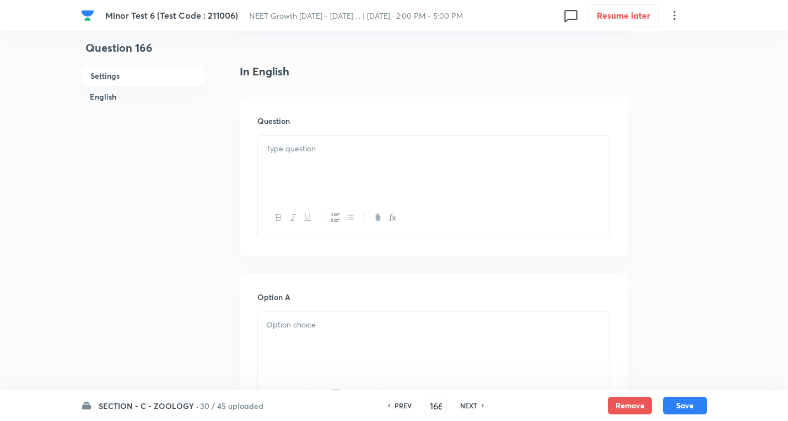
scroll to position [275, 0]
click at [320, 163] on div at bounding box center [433, 167] width 351 height 62
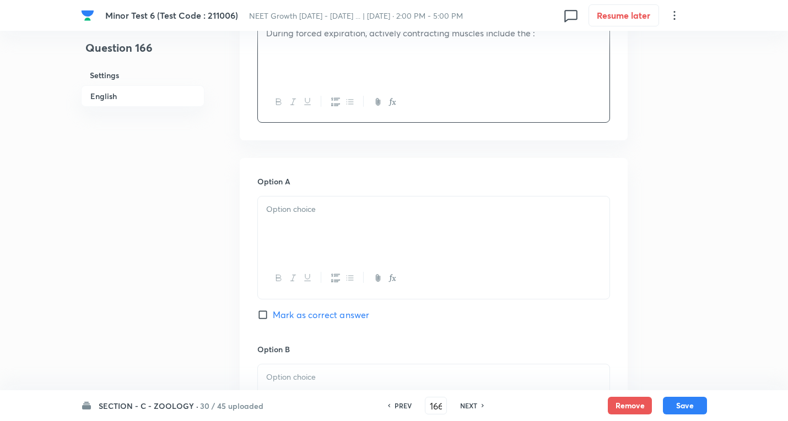
scroll to position [496, 0]
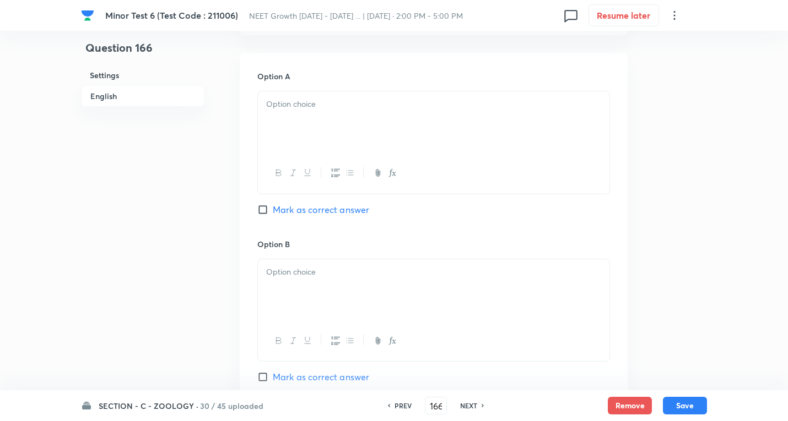
click at [308, 109] on p at bounding box center [433, 104] width 335 height 13
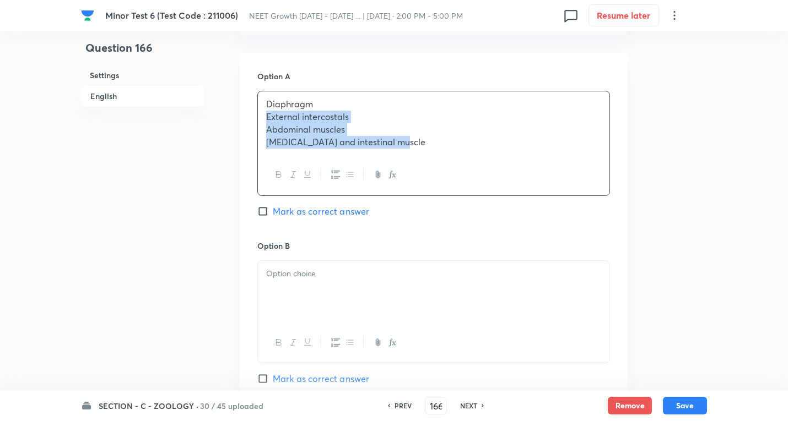
drag, startPoint x: 268, startPoint y: 121, endPoint x: 364, endPoint y: 163, distance: 104.1
click at [613, 214] on div "Option A [MEDICAL_DATA] External intercostals Abdominal muscles [MEDICAL_DATA] …" at bounding box center [434, 395] width 388 height 685
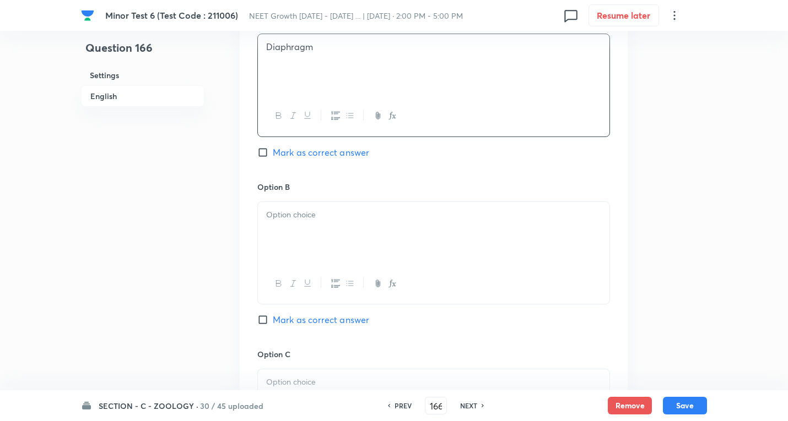
scroll to position [606, 0]
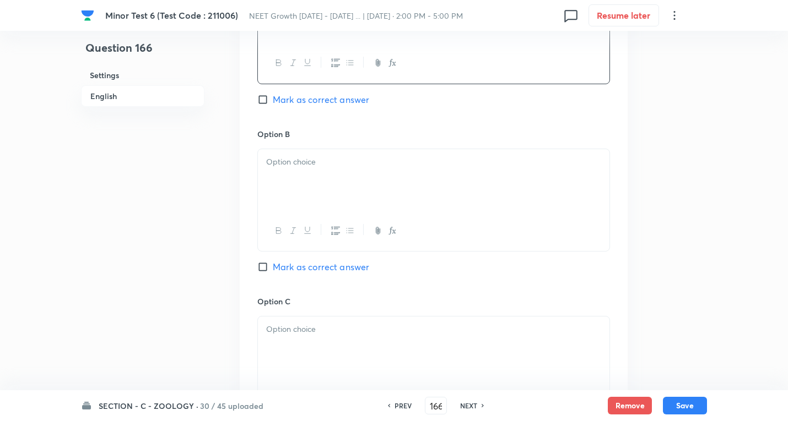
click at [306, 167] on p at bounding box center [433, 162] width 335 height 13
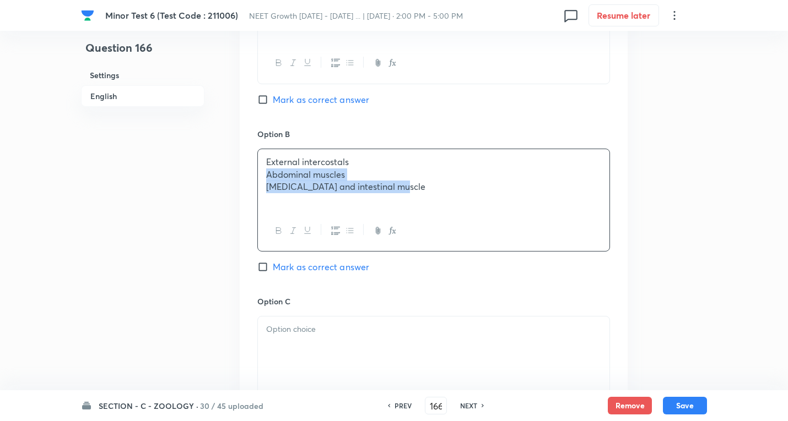
drag, startPoint x: 266, startPoint y: 177, endPoint x: 667, endPoint y: 232, distance: 404.8
click at [667, 234] on div "Question 166 Settings English Settings Type Single choice correct 4 options + 4…" at bounding box center [394, 147] width 626 height 1400
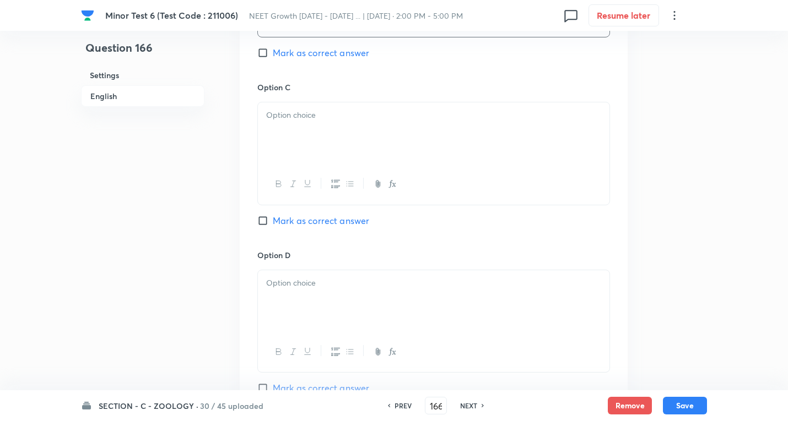
scroll to position [826, 0]
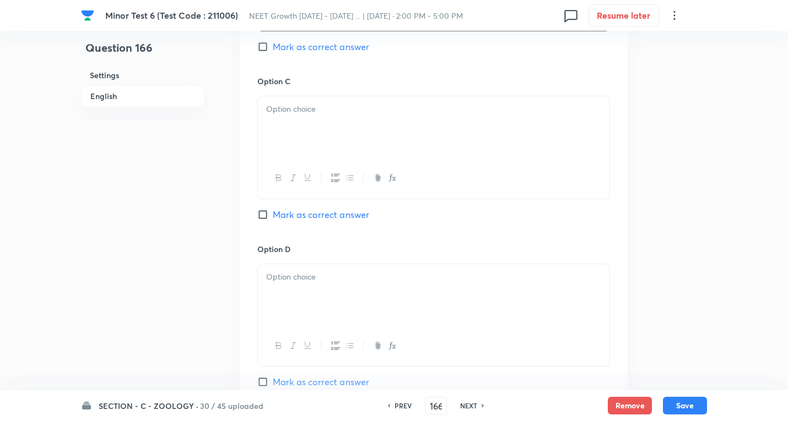
click at [300, 118] on div at bounding box center [433, 127] width 351 height 62
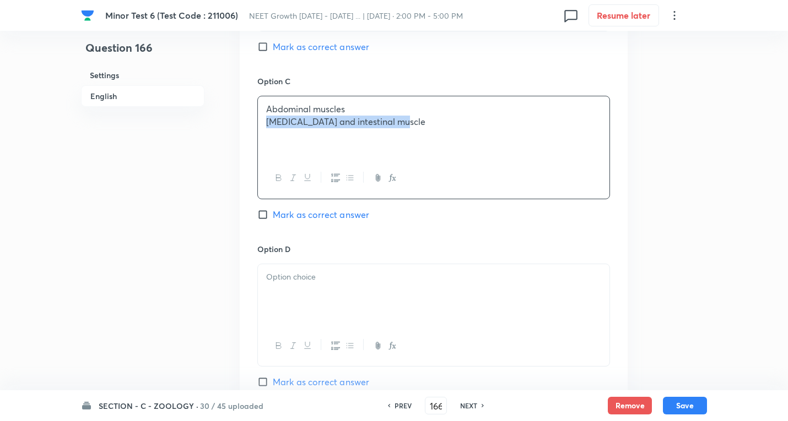
drag, startPoint x: 541, startPoint y: 142, endPoint x: 720, endPoint y: 142, distance: 179.0
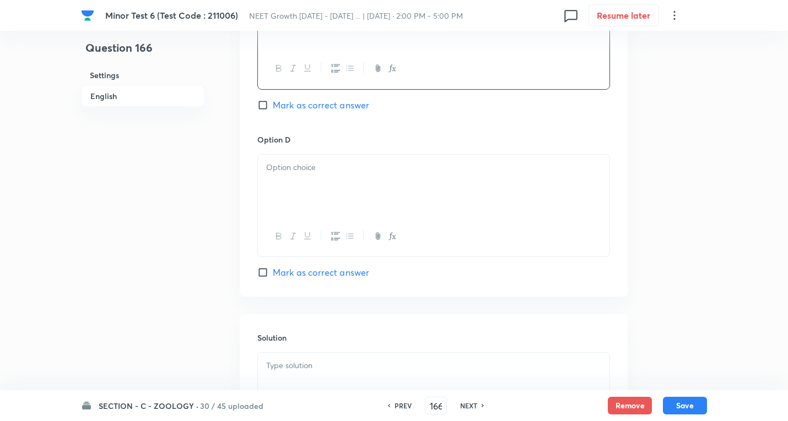
scroll to position [937, 0]
click at [323, 175] on div at bounding box center [433, 185] width 351 height 62
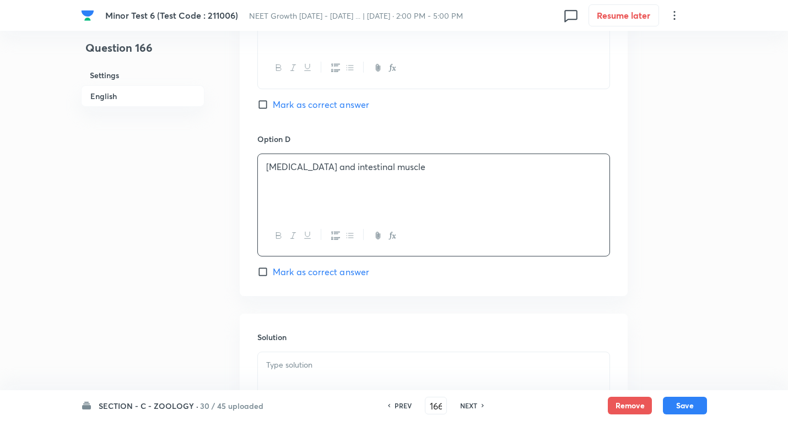
click at [312, 106] on span "Mark as correct answer" at bounding box center [321, 104] width 96 height 13
click at [273, 106] on input "Mark as correct answer" at bounding box center [264, 104] width 15 height 11
checkbox input "true"
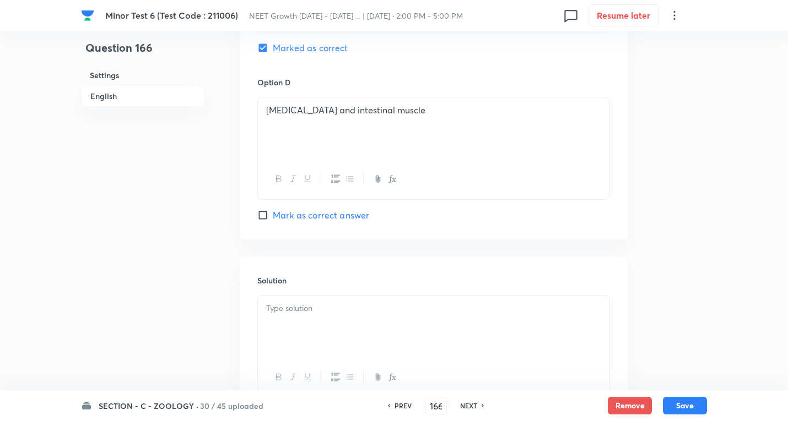
scroll to position [1085, 0]
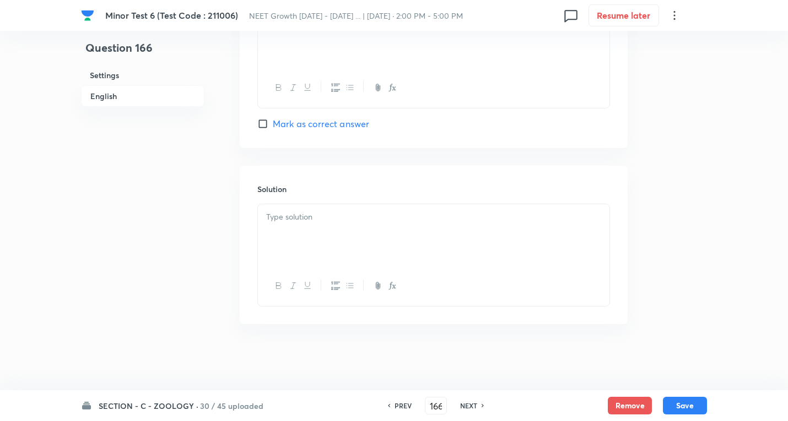
click at [306, 223] on p at bounding box center [433, 217] width 335 height 13
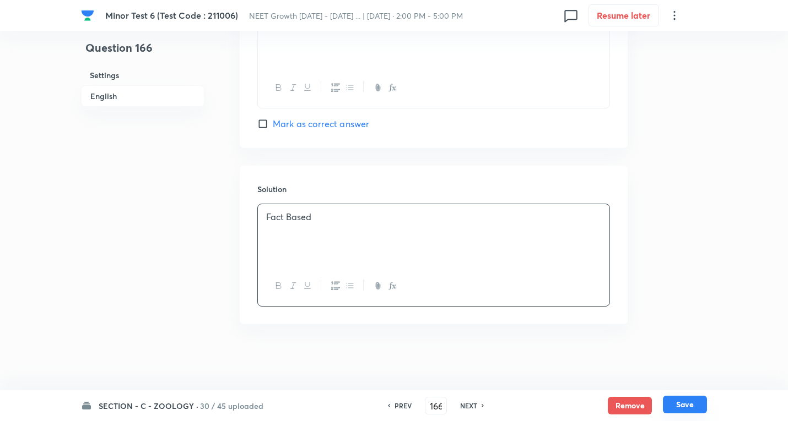
click at [687, 403] on button "Save" at bounding box center [685, 405] width 44 height 18
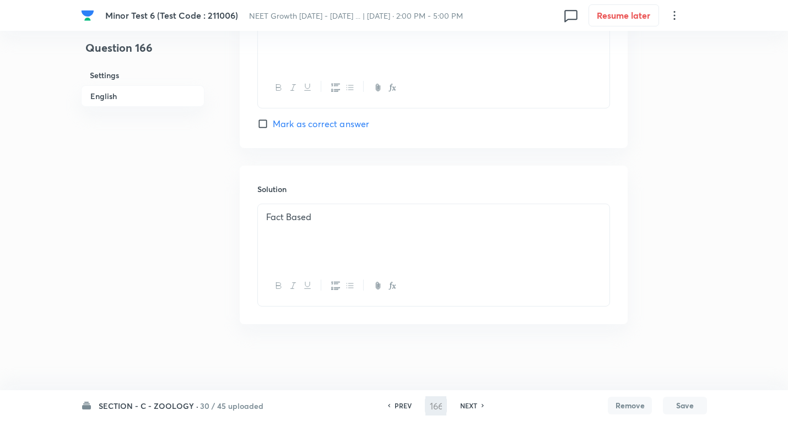
type input "167"
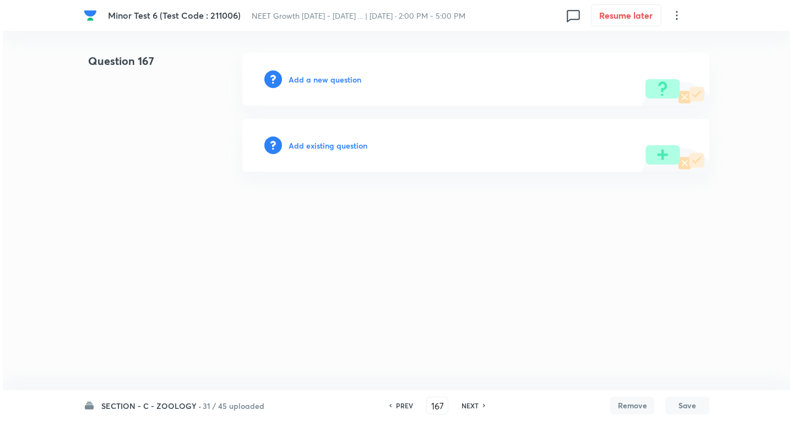
scroll to position [0, 0]
click at [331, 80] on h6 "Add a new question" at bounding box center [325, 80] width 73 height 12
click at [330, 79] on h6 "Choose a question type" at bounding box center [331, 80] width 85 height 12
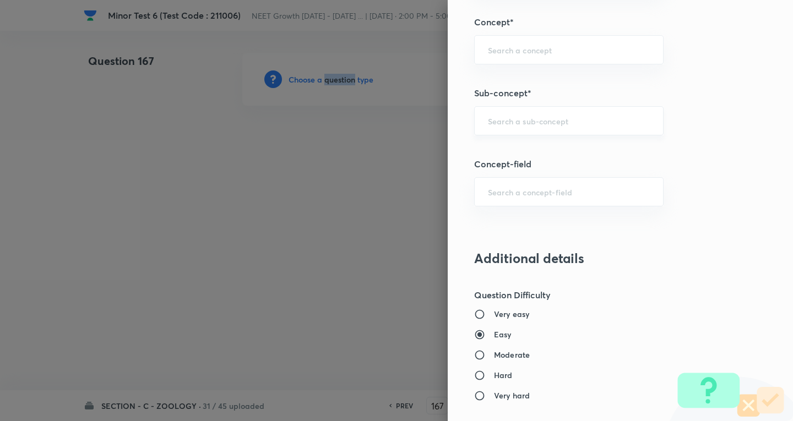
scroll to position [716, 0]
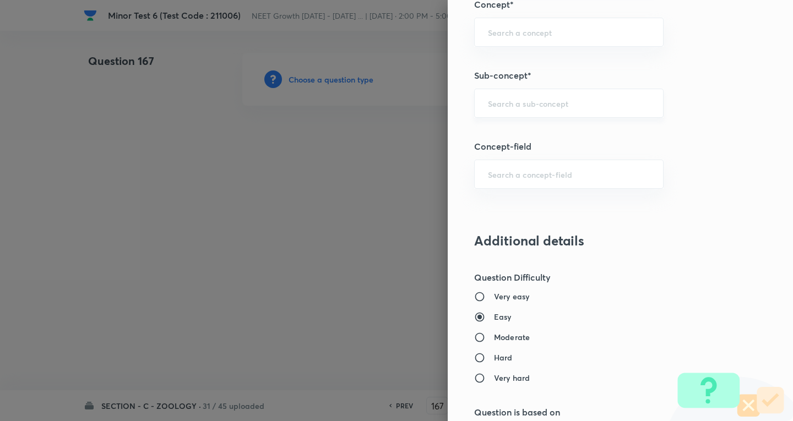
click at [543, 100] on input "text" at bounding box center [569, 103] width 162 height 10
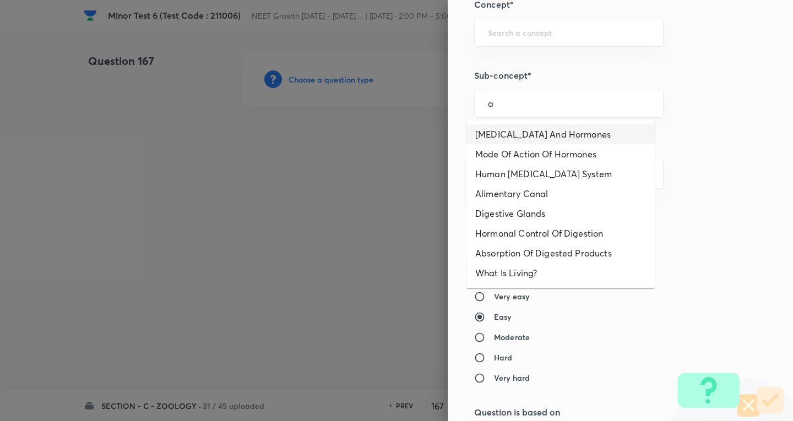
click at [537, 135] on li "[MEDICAL_DATA] And Hormones" at bounding box center [561, 135] width 188 height 20
type input "[MEDICAL_DATA] And Hormones"
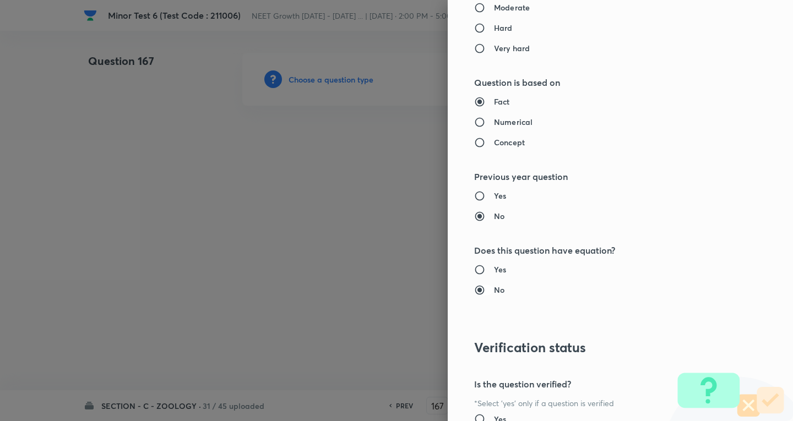
type input "Biology"
type input "Human Physiology"
type input "Chemical Coordinate & Integration"
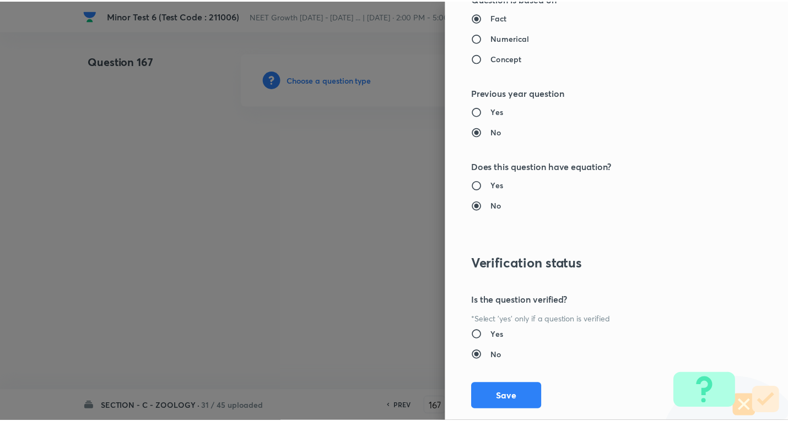
scroll to position [1154, 0]
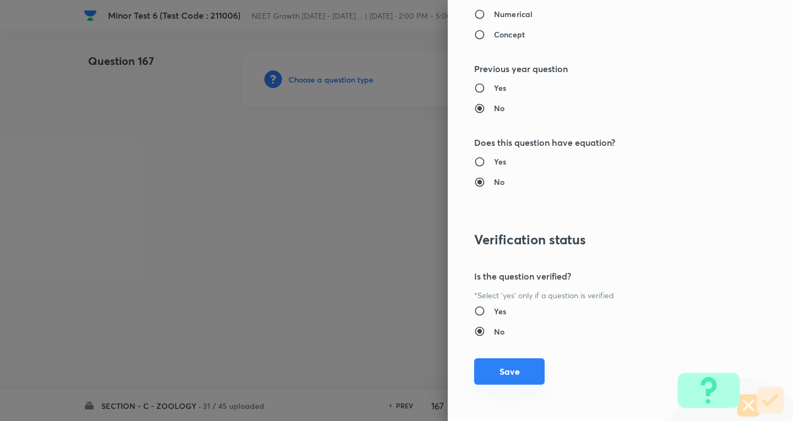
click at [503, 371] on button "Save" at bounding box center [509, 372] width 71 height 26
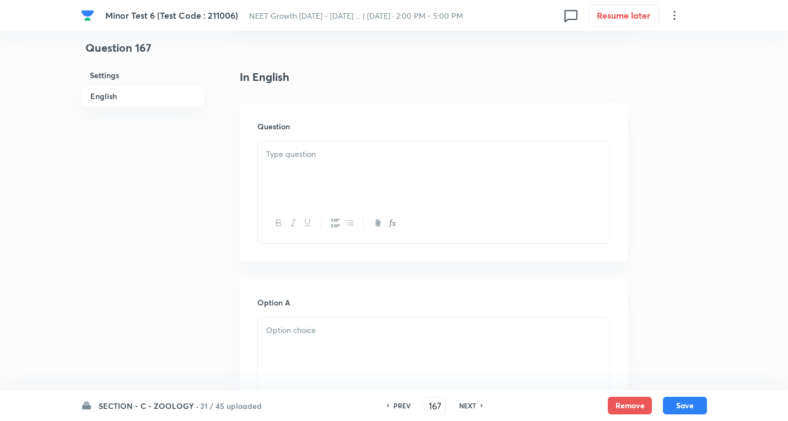
scroll to position [275, 0]
click at [328, 158] on div at bounding box center [433, 167] width 351 height 62
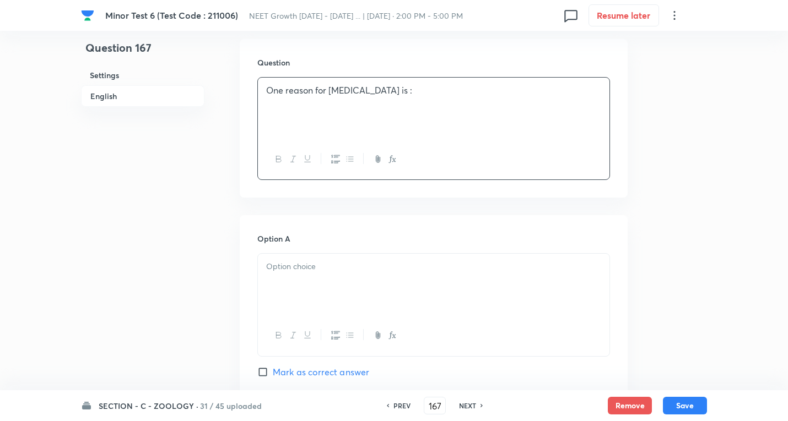
scroll to position [441, 0]
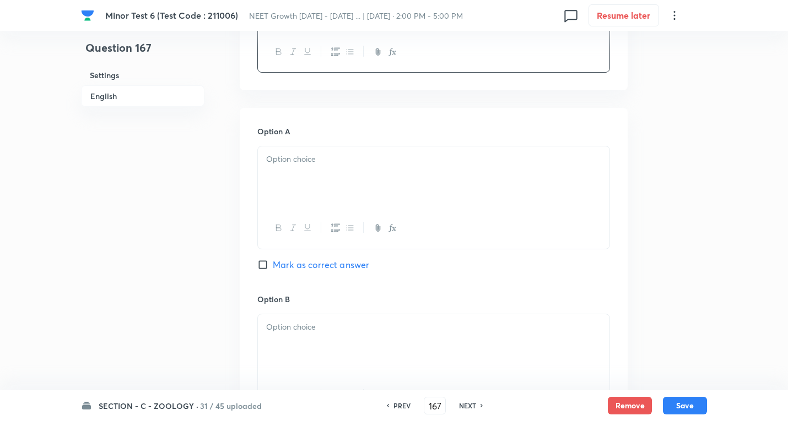
click at [322, 175] on div at bounding box center [433, 178] width 351 height 62
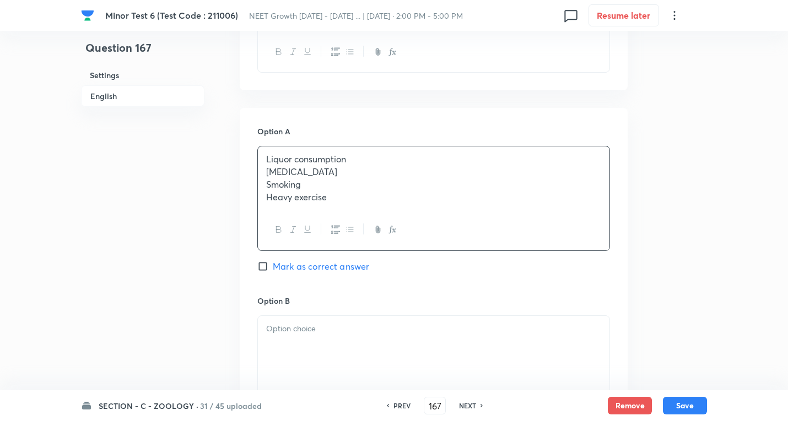
drag, startPoint x: 474, startPoint y: 210, endPoint x: 619, endPoint y: 231, distance: 145.8
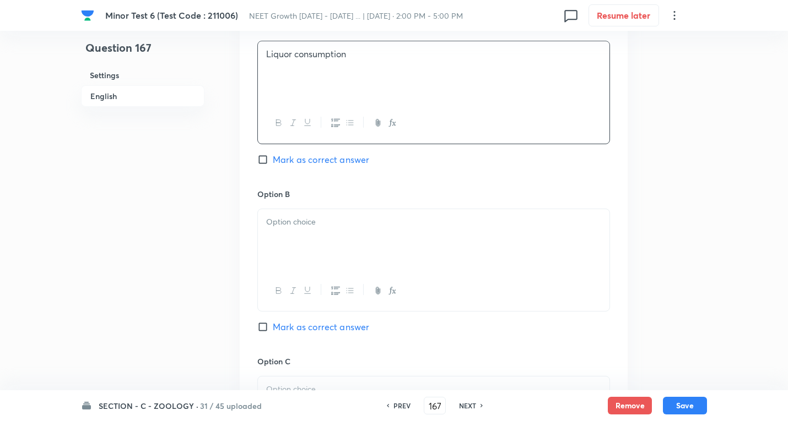
scroll to position [551, 0]
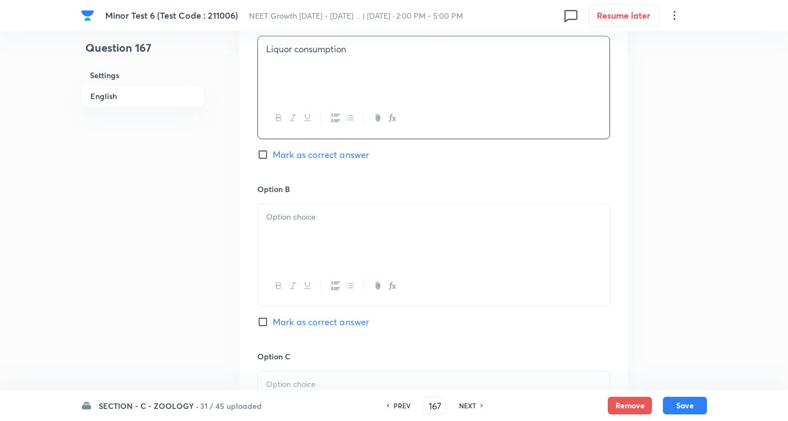
click at [299, 217] on p at bounding box center [433, 217] width 335 height 13
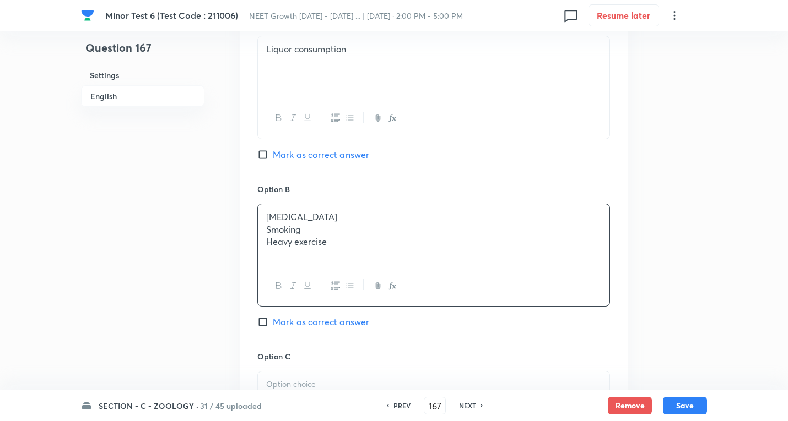
drag, startPoint x: 267, startPoint y: 230, endPoint x: 346, endPoint y: 221, distance: 79.2
click at [589, 277] on div "[MEDICAL_DATA] Smoking Heavy exercise" at bounding box center [433, 255] width 353 height 103
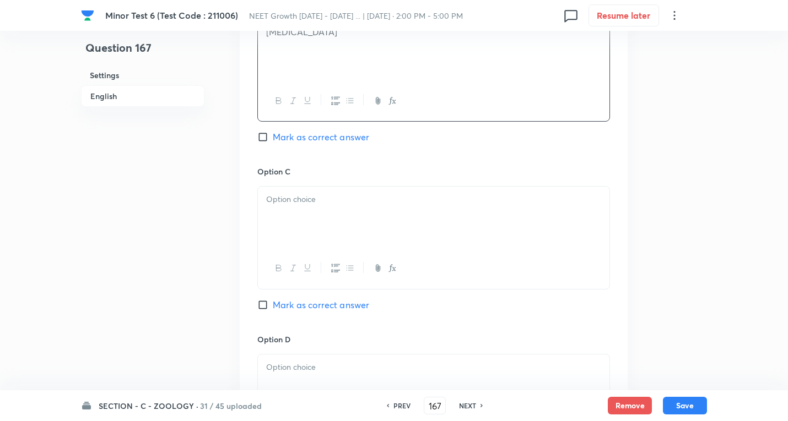
scroll to position [771, 0]
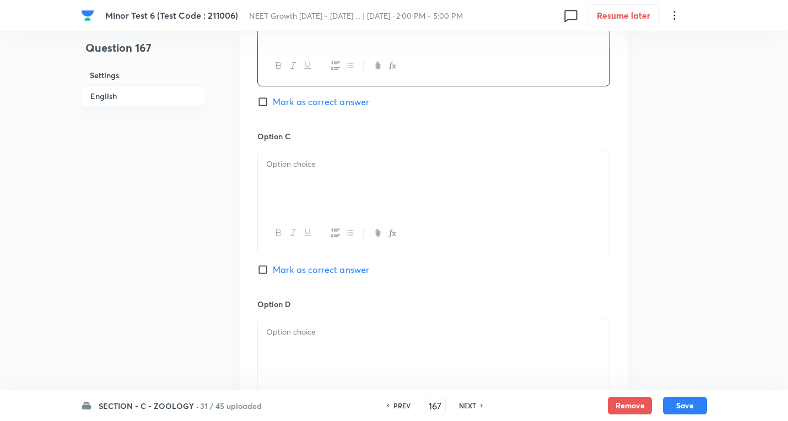
click at [310, 173] on div at bounding box center [433, 182] width 351 height 62
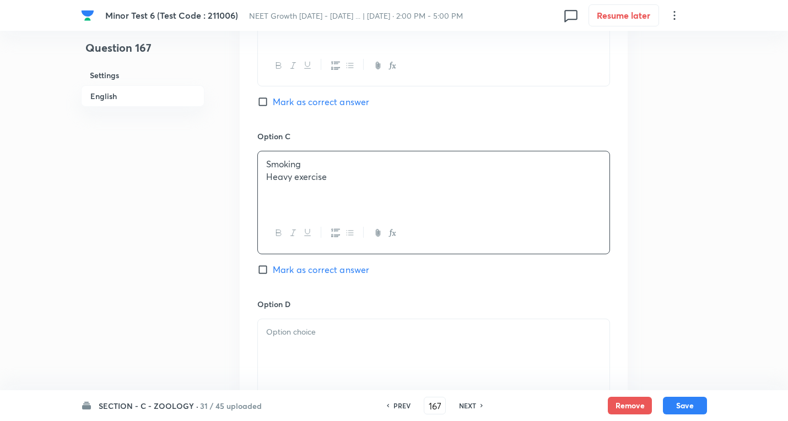
drag, startPoint x: 383, startPoint y: 190, endPoint x: 409, endPoint y: 180, distance: 27.0
click at [528, 187] on div "Smoking Heavy exercise" at bounding box center [433, 182] width 351 height 62
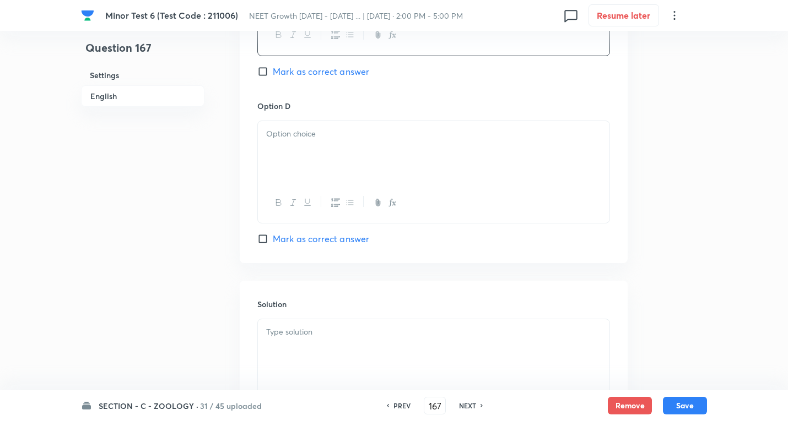
scroll to position [992, 0]
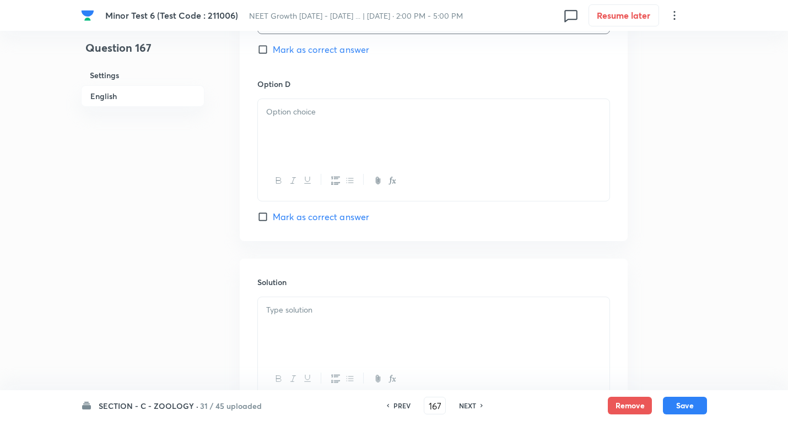
click at [301, 140] on div at bounding box center [433, 130] width 351 height 62
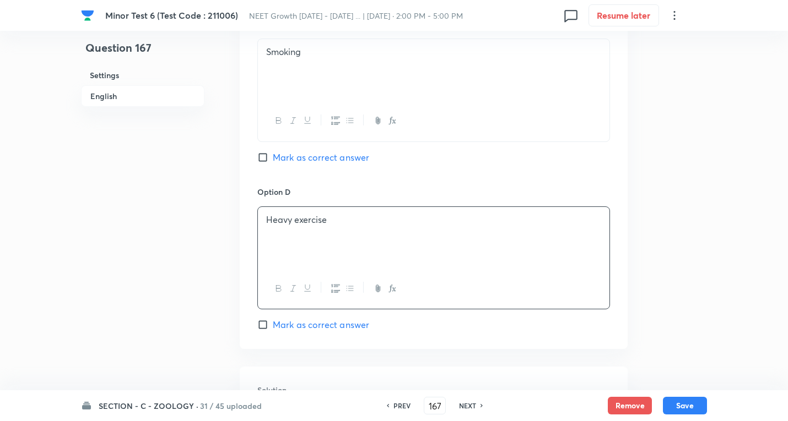
scroll to position [881, 0]
click at [325, 163] on span "Mark as correct answer" at bounding box center [321, 159] width 96 height 13
click at [273, 163] on input "Mark as correct answer" at bounding box center [264, 159] width 15 height 11
checkbox input "true"
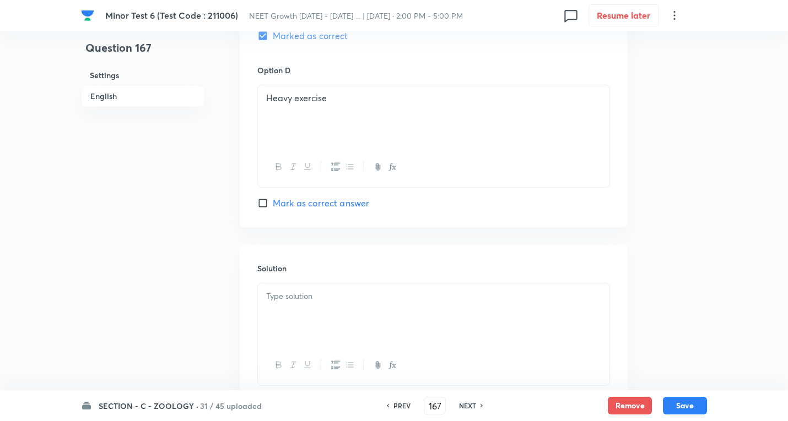
scroll to position [1085, 0]
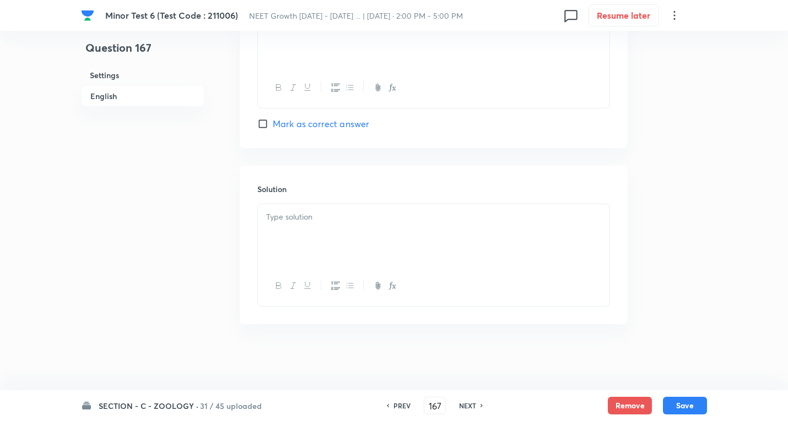
click at [325, 218] on p at bounding box center [433, 217] width 335 height 13
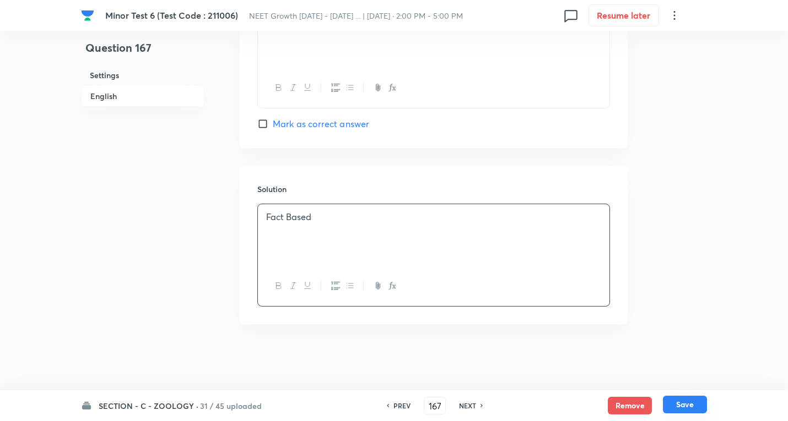
click at [678, 404] on button "Save" at bounding box center [685, 405] width 44 height 18
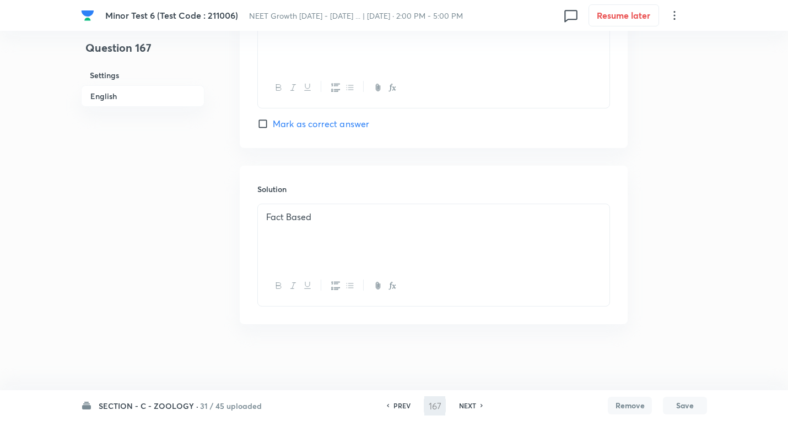
type input "168"
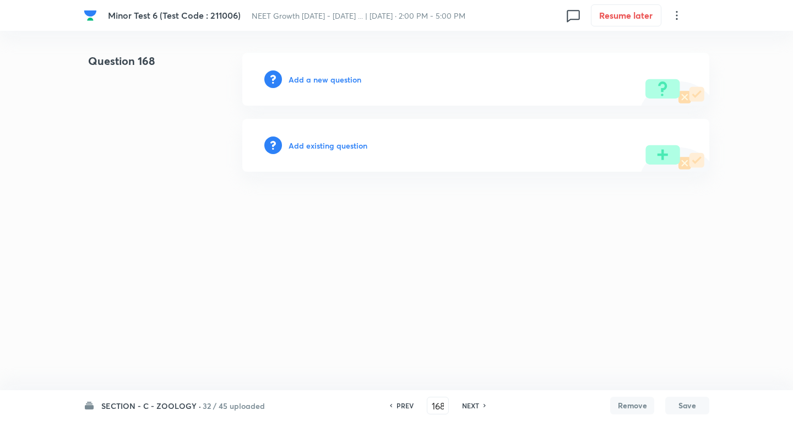
click at [348, 79] on h6 "Add a new question" at bounding box center [325, 80] width 73 height 12
click at [349, 78] on h6 "Choose a question type" at bounding box center [331, 80] width 85 height 12
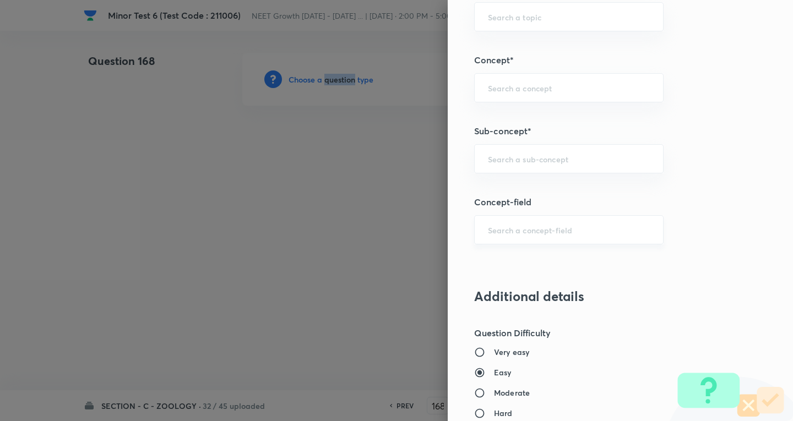
scroll to position [661, 0]
click at [536, 155] on input "text" at bounding box center [569, 158] width 162 height 10
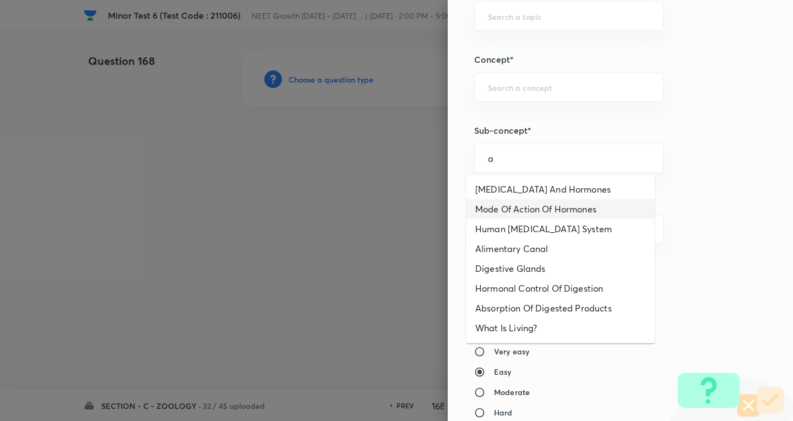
click at [530, 197] on li "[MEDICAL_DATA] And Hormones" at bounding box center [561, 190] width 188 height 20
type input "[MEDICAL_DATA] And Hormones"
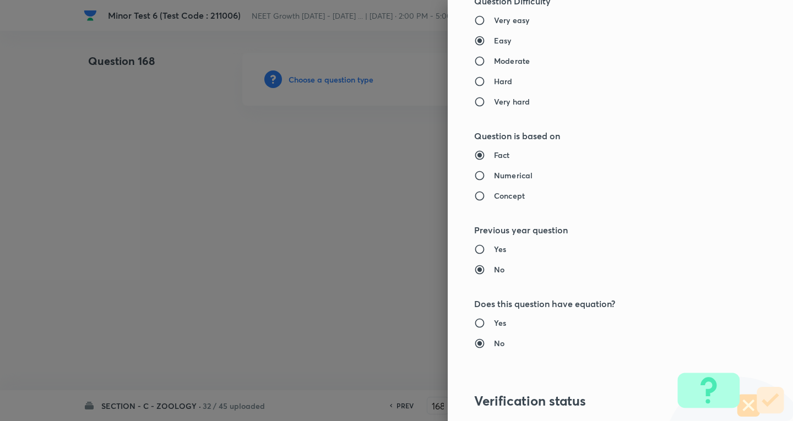
type input "Biology"
type input "Human Physiology"
type input "Chemical Coordinate & Integration"
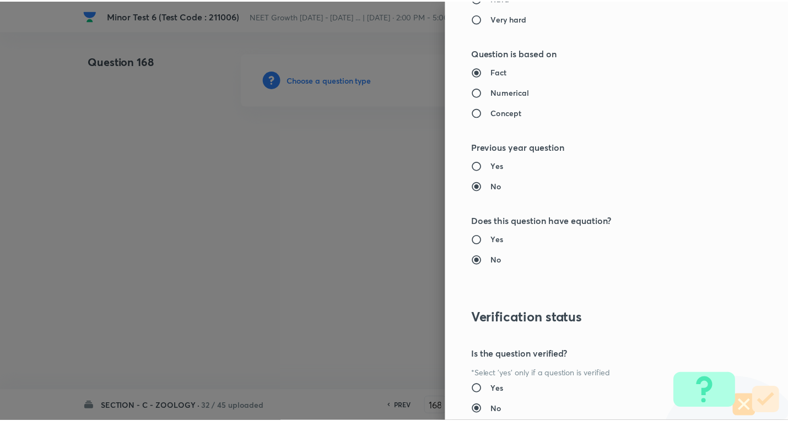
scroll to position [1154, 0]
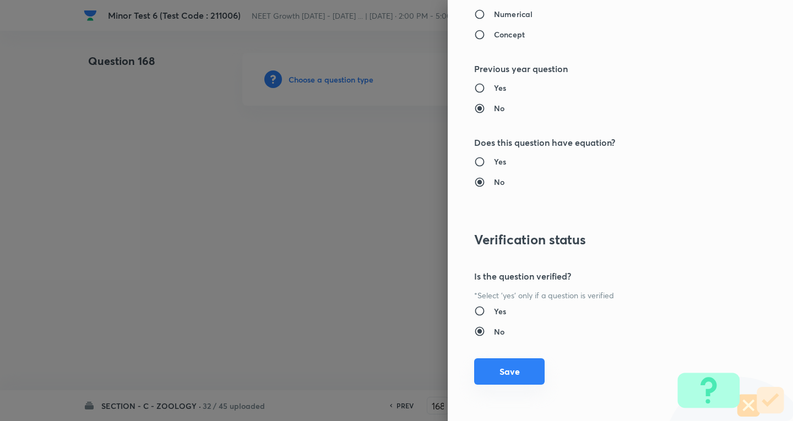
click at [511, 363] on button "Save" at bounding box center [509, 372] width 71 height 26
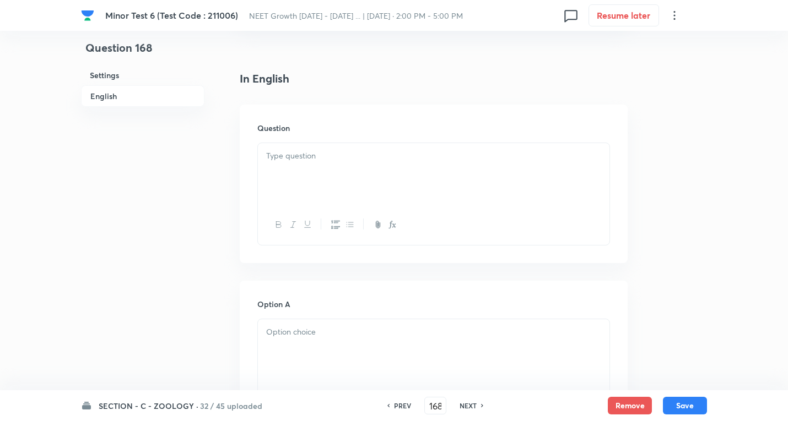
scroll to position [275, 0]
click at [313, 156] on div at bounding box center [433, 167] width 351 height 62
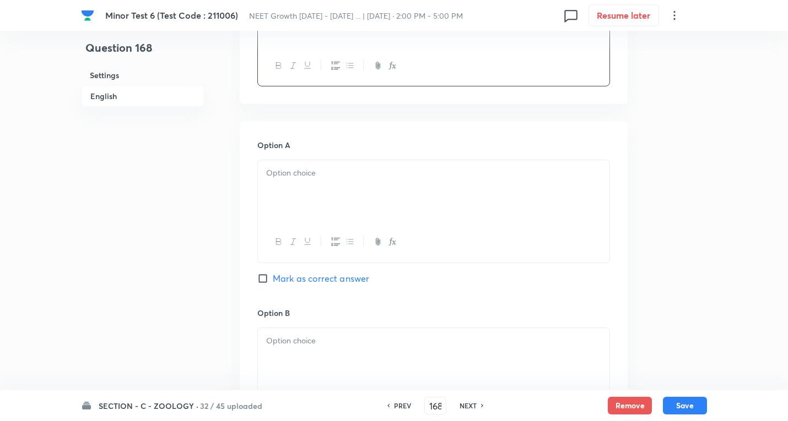
scroll to position [441, 0]
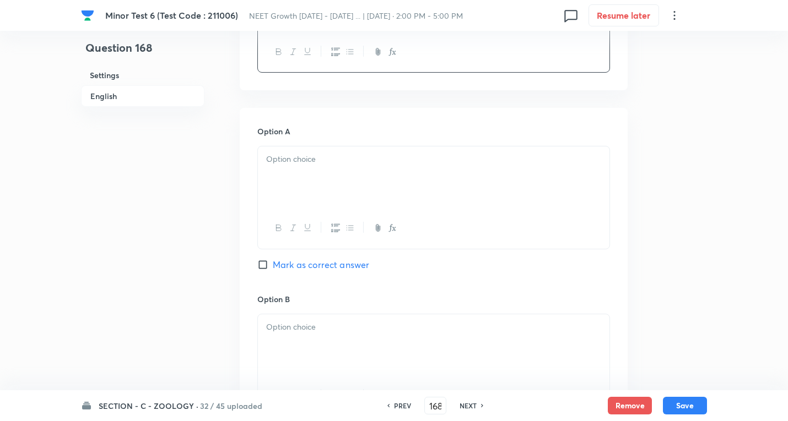
click at [302, 159] on p at bounding box center [433, 159] width 335 height 13
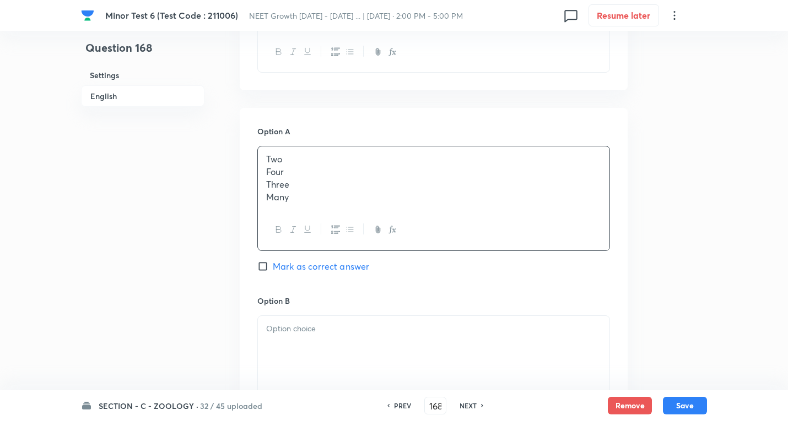
drag, startPoint x: 264, startPoint y: 173, endPoint x: 529, endPoint y: 266, distance: 280.7
click at [529, 266] on div "Option A Two Four Three Many Mark as correct answer" at bounding box center [433, 210] width 353 height 169
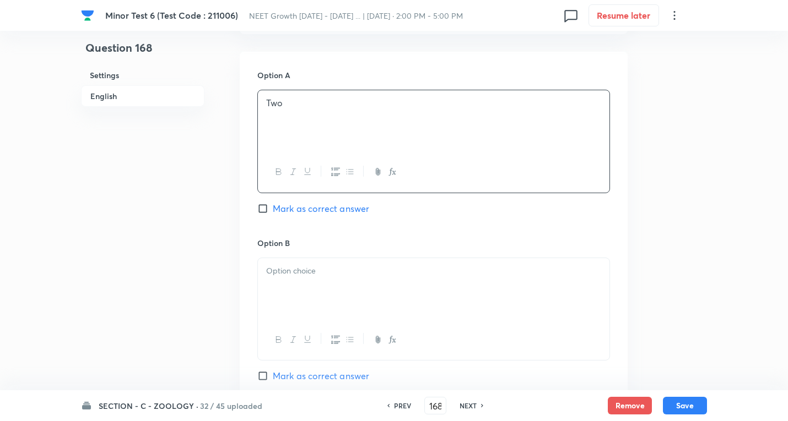
scroll to position [551, 0]
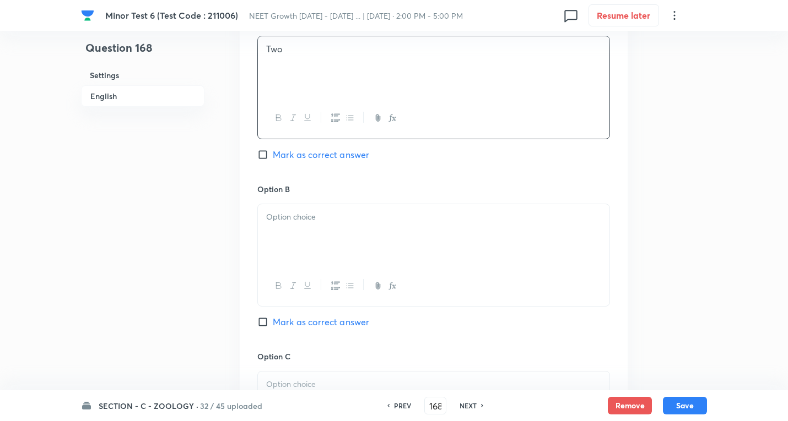
click at [300, 229] on div at bounding box center [433, 235] width 351 height 62
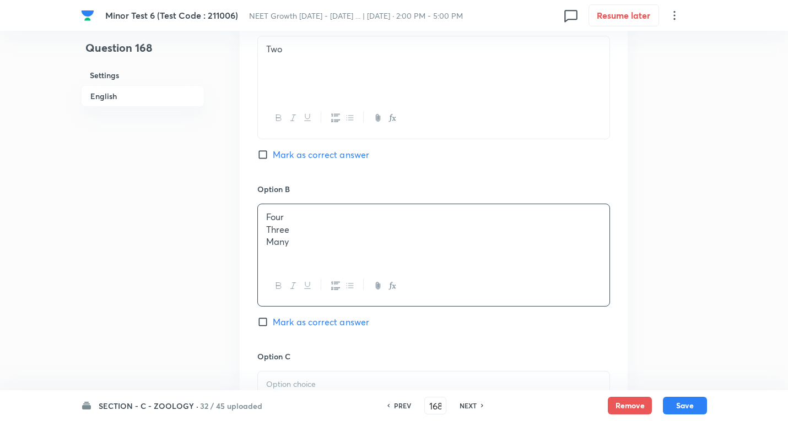
drag, startPoint x: 389, startPoint y: 258, endPoint x: 485, endPoint y: 285, distance: 100.1
click at [503, 285] on div "Four Three Many" at bounding box center [433, 255] width 353 height 103
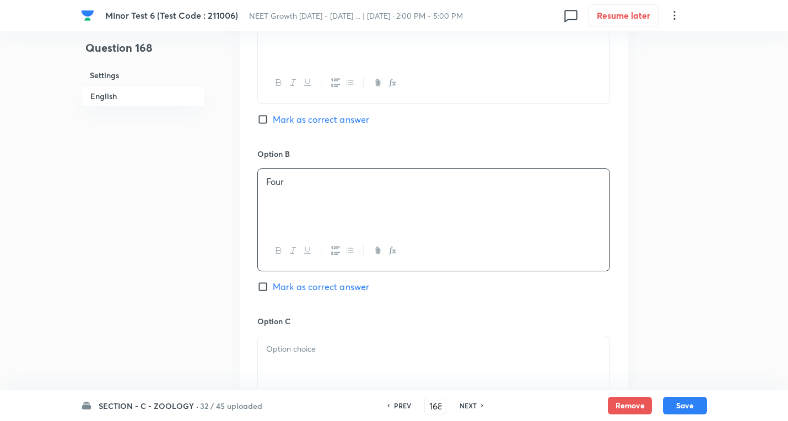
scroll to position [716, 0]
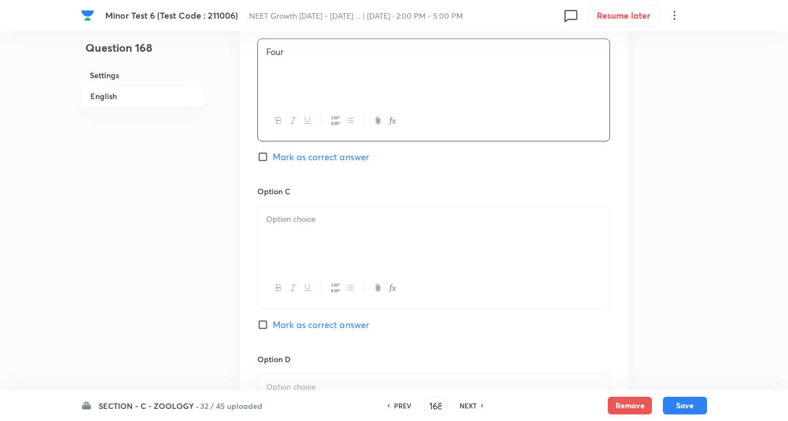
click at [294, 223] on p at bounding box center [433, 219] width 335 height 13
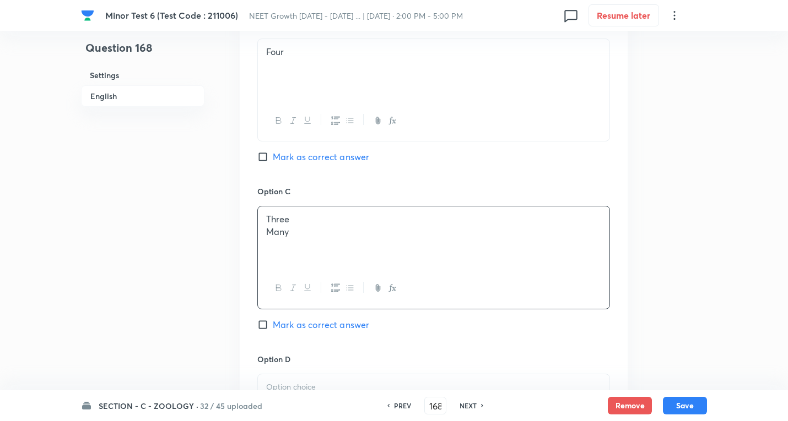
drag, startPoint x: 266, startPoint y: 232, endPoint x: 393, endPoint y: 311, distance: 149.7
click at [504, 258] on div "Three Many" at bounding box center [433, 238] width 351 height 62
click at [320, 387] on p at bounding box center [433, 387] width 335 height 13
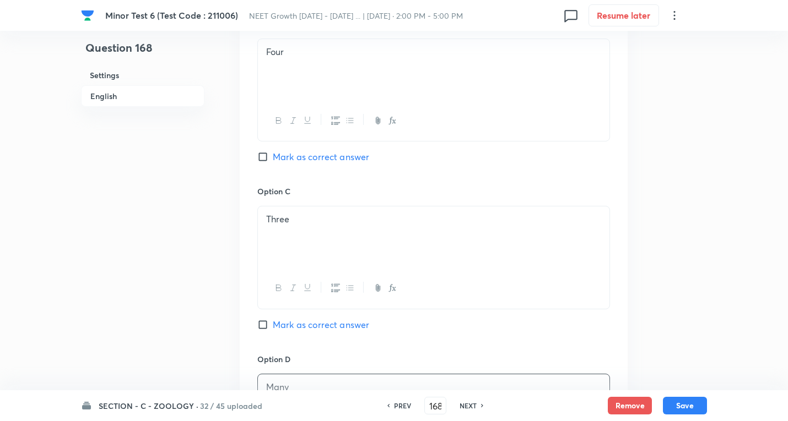
click at [327, 326] on span "Mark as correct answer" at bounding box center [321, 324] width 96 height 13
click at [273, 326] on input "Mark as correct answer" at bounding box center [264, 325] width 15 height 11
checkbox input "true"
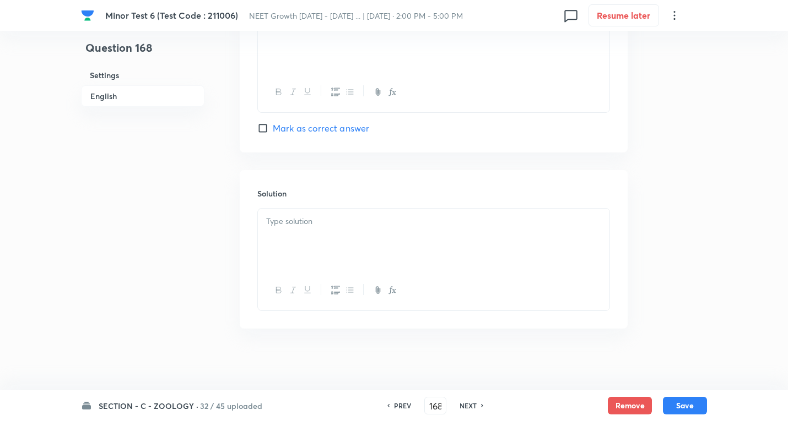
scroll to position [1085, 0]
click at [315, 219] on p at bounding box center [433, 217] width 335 height 13
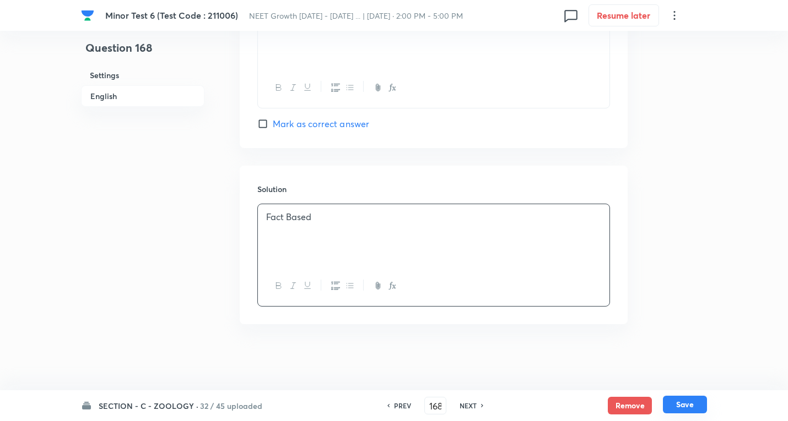
click at [681, 403] on button "Save" at bounding box center [685, 405] width 44 height 18
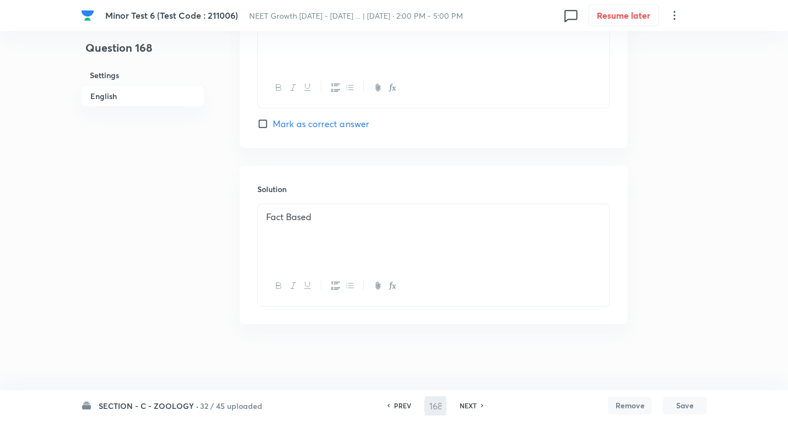
type input "169"
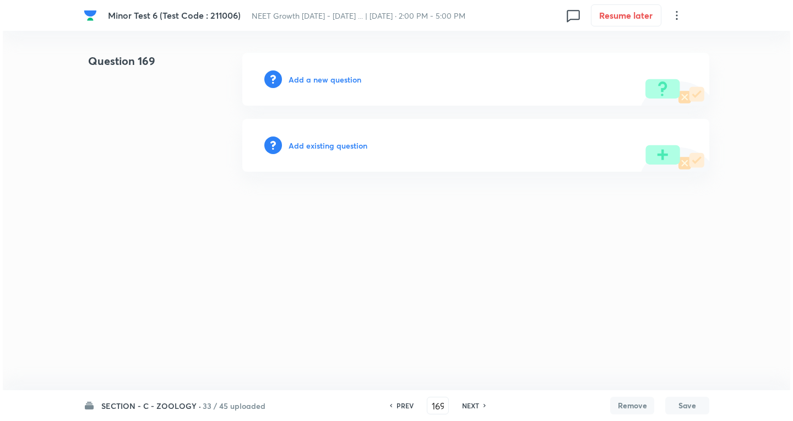
scroll to position [0, 0]
click at [324, 78] on h6 "Add a new question" at bounding box center [325, 80] width 73 height 12
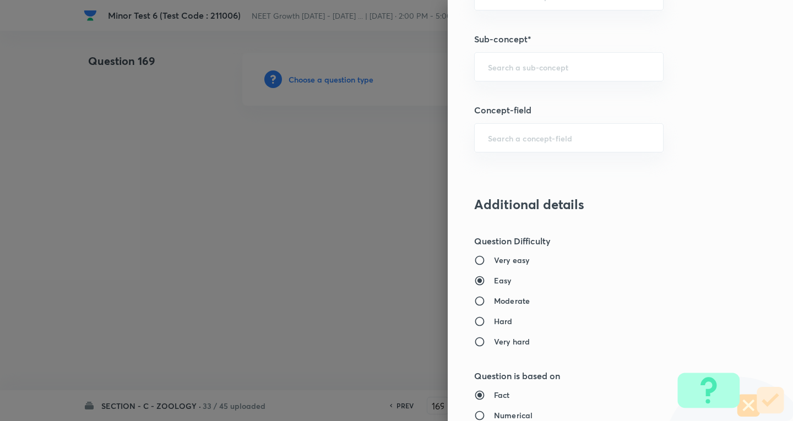
scroll to position [771, 0]
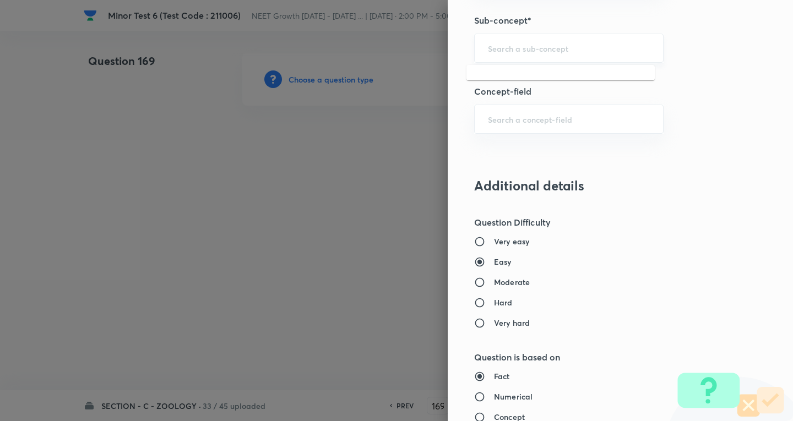
click at [543, 48] on input "text" at bounding box center [569, 48] width 162 height 10
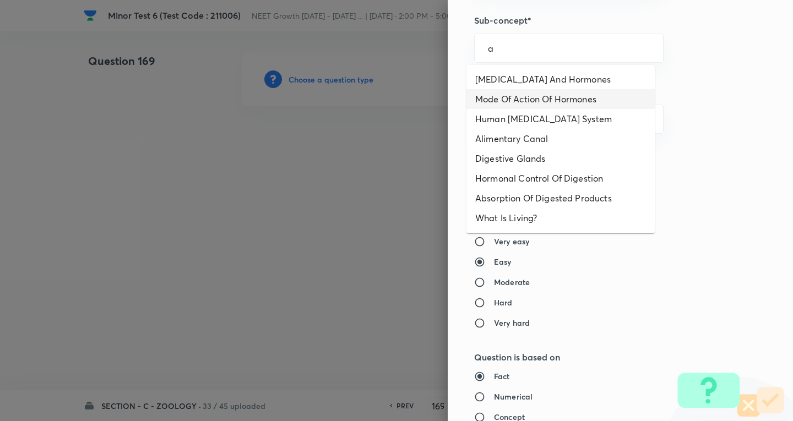
click at [522, 79] on li "[MEDICAL_DATA] And Hormones" at bounding box center [561, 79] width 188 height 20
type input "[MEDICAL_DATA] And Hormones"
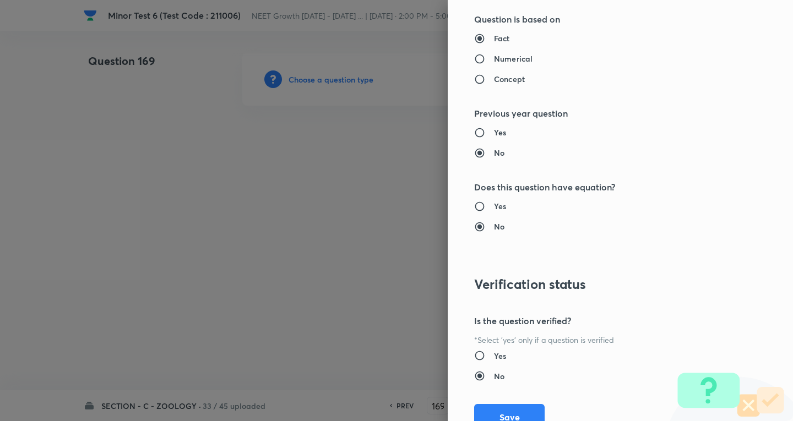
type input "Biology"
type input "Human Physiology"
type input "Chemical Coordinate & Integration"
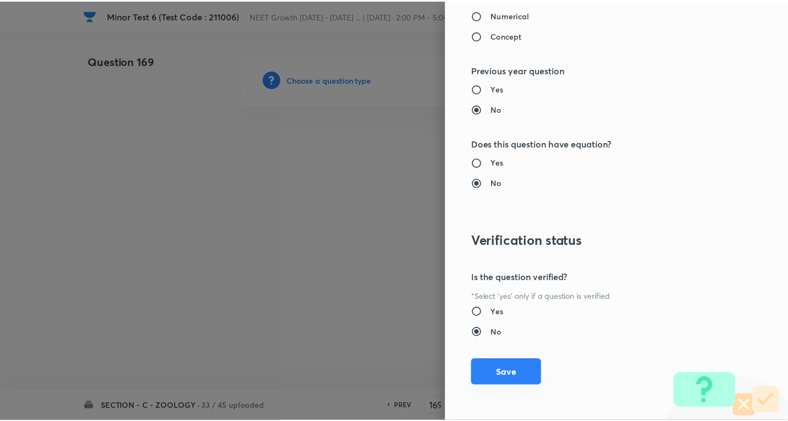
scroll to position [1154, 0]
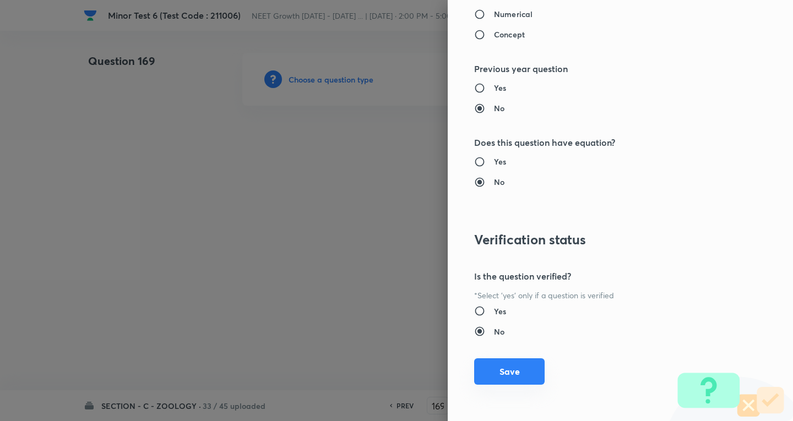
click at [501, 372] on button "Save" at bounding box center [509, 372] width 71 height 26
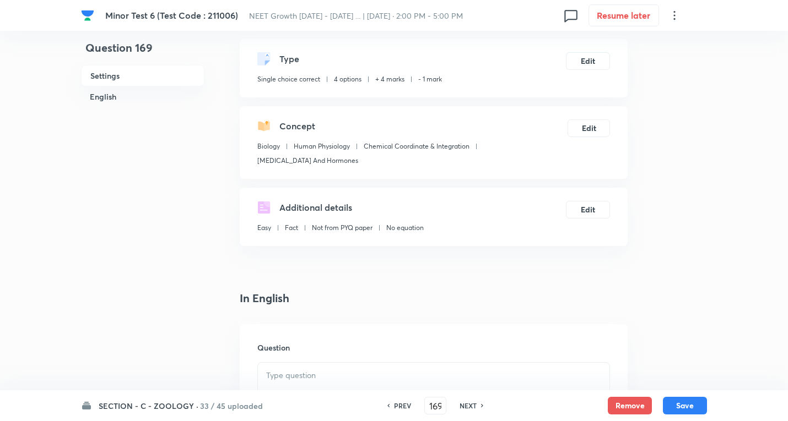
scroll to position [275, 0]
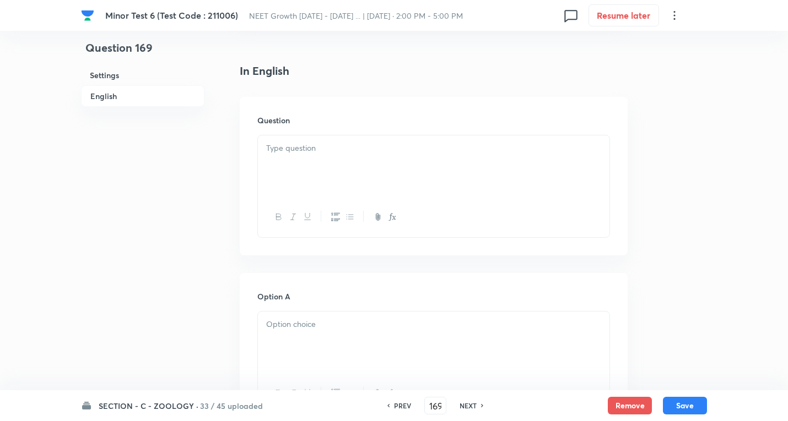
click at [331, 155] on div at bounding box center [433, 167] width 351 height 62
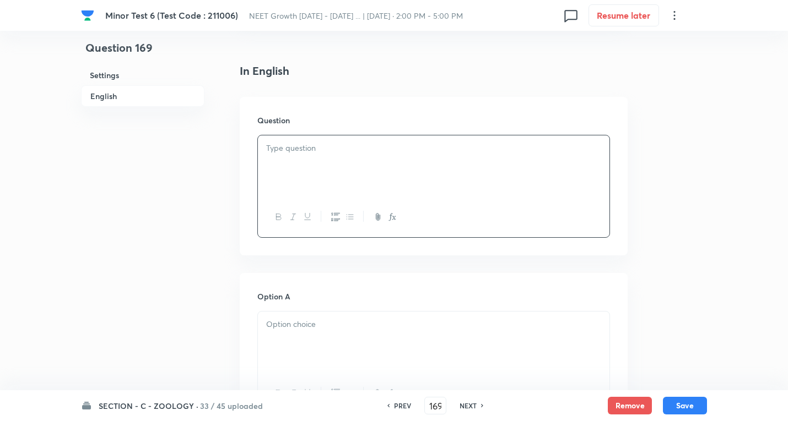
paste div
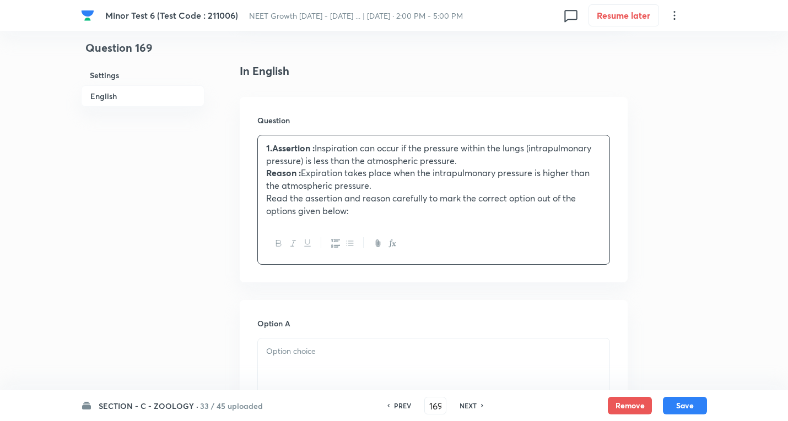
click at [323, 149] on p "1.Assertion : Inspiration can occur if the pressure within the lungs (intrapulm…" at bounding box center [433, 154] width 335 height 25
click at [326, 145] on p "1.Assertion : Inspiration can occur if the pressure within the lungs (intrapulm…" at bounding box center [433, 154] width 335 height 25
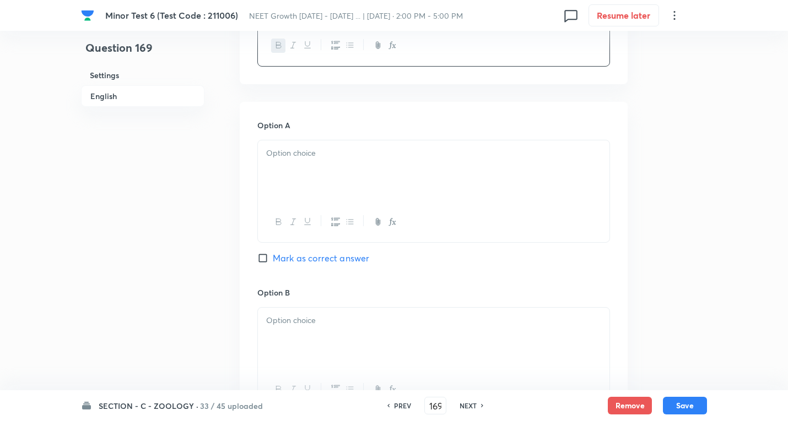
scroll to position [496, 0]
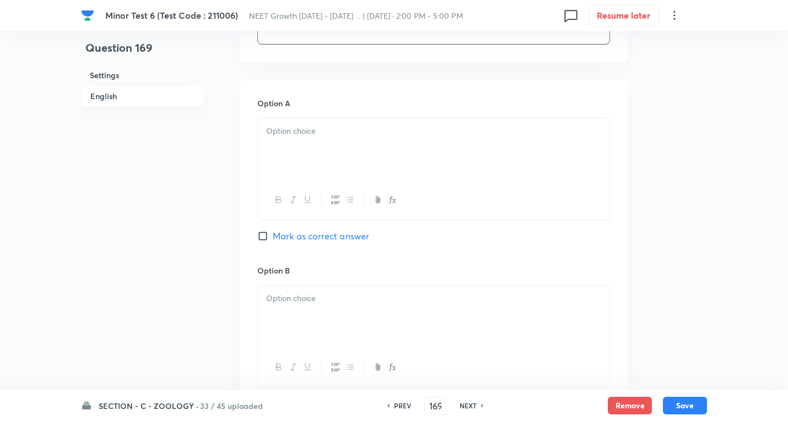
click at [316, 122] on div at bounding box center [433, 149] width 351 height 62
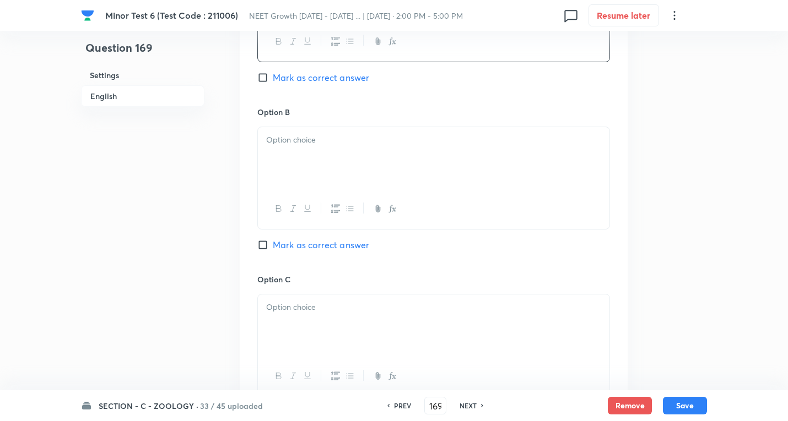
scroll to position [661, 0]
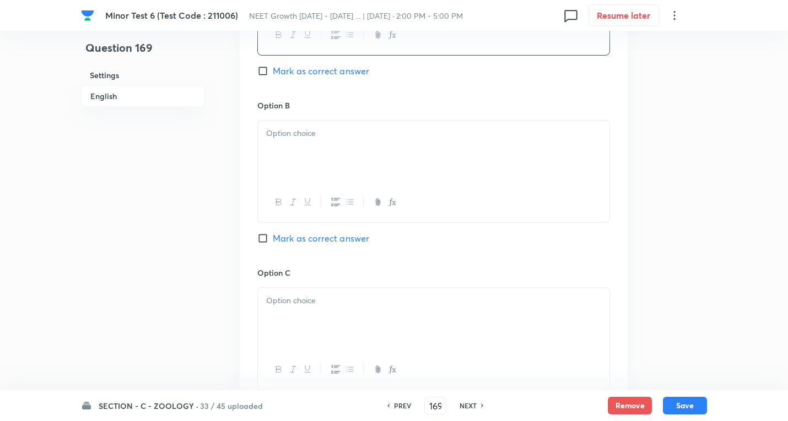
click at [310, 136] on p at bounding box center [433, 133] width 335 height 13
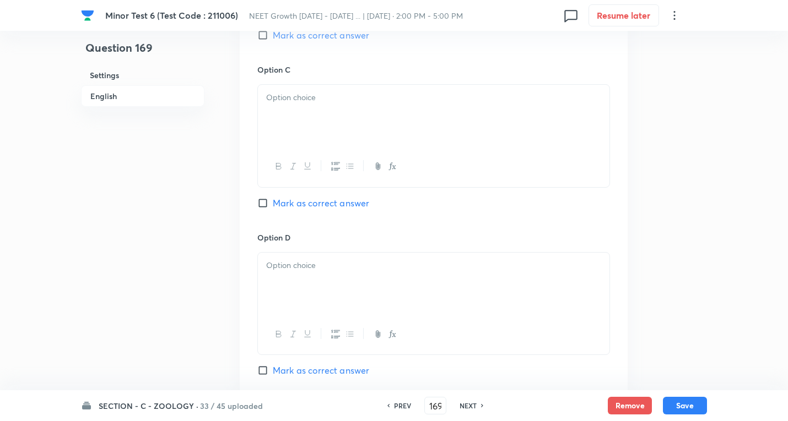
scroll to position [881, 0]
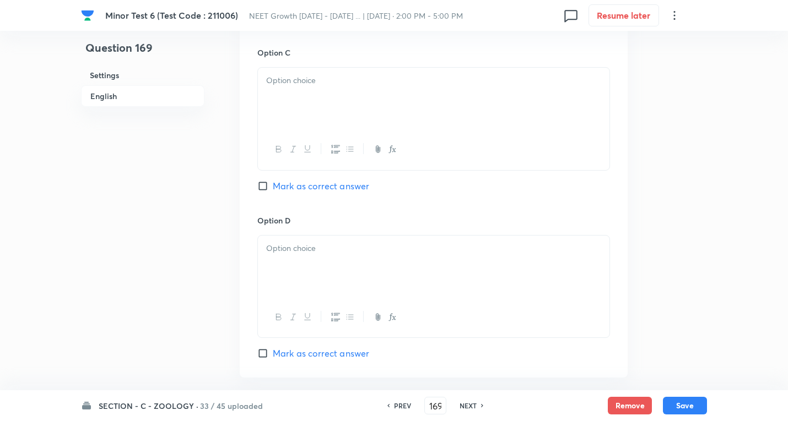
click at [301, 68] on div at bounding box center [433, 99] width 351 height 62
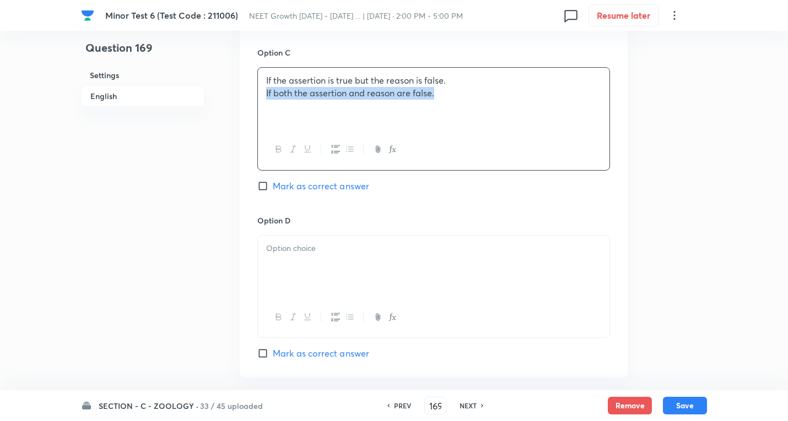
drag, startPoint x: 263, startPoint y: 93, endPoint x: 667, endPoint y: 113, distance: 404.8
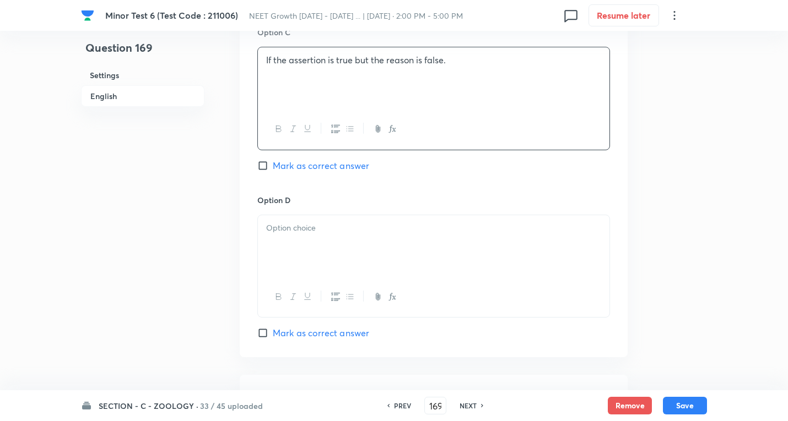
scroll to position [937, 0]
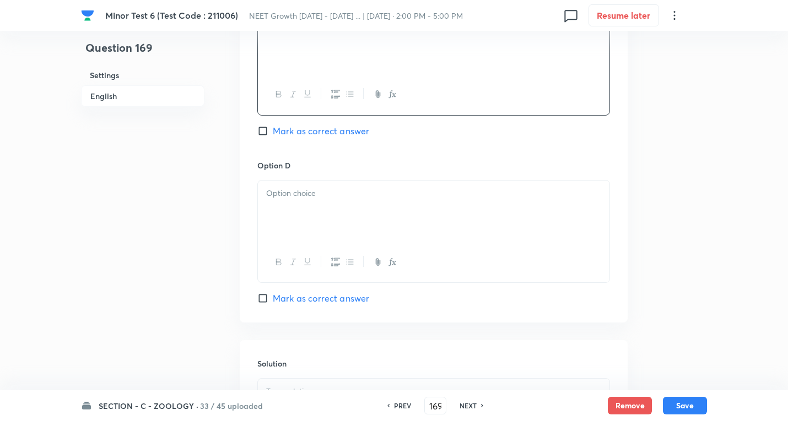
click at [321, 208] on div at bounding box center [433, 212] width 351 height 62
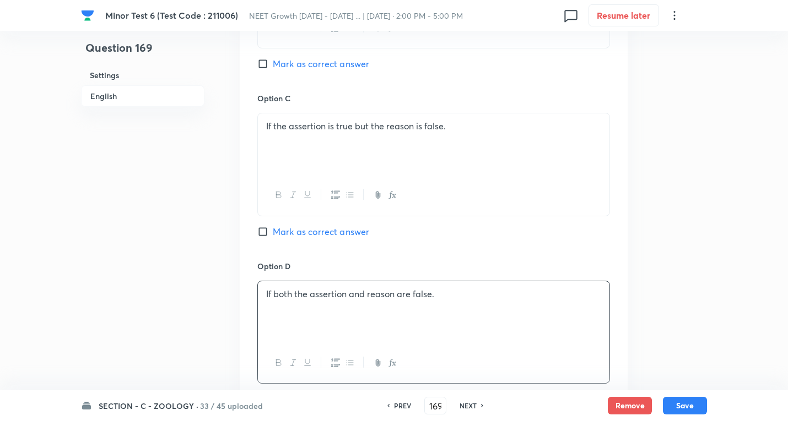
scroll to position [826, 0]
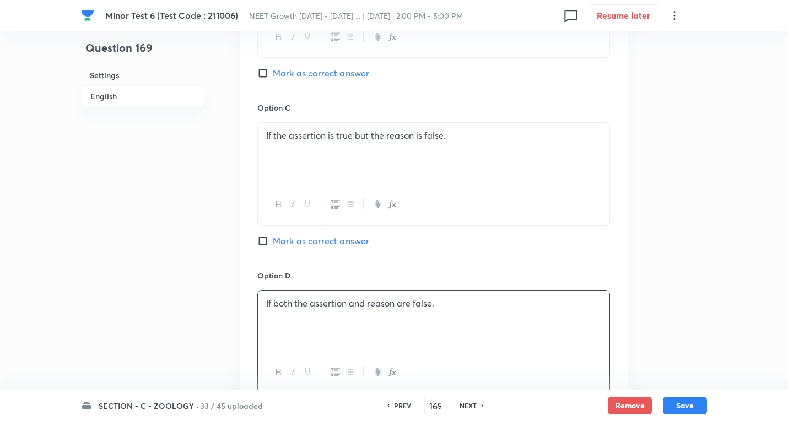
click at [343, 74] on span "Mark as correct answer" at bounding box center [321, 73] width 96 height 13
click at [273, 74] on input "Mark as correct answer" at bounding box center [264, 73] width 15 height 11
checkbox input "true"
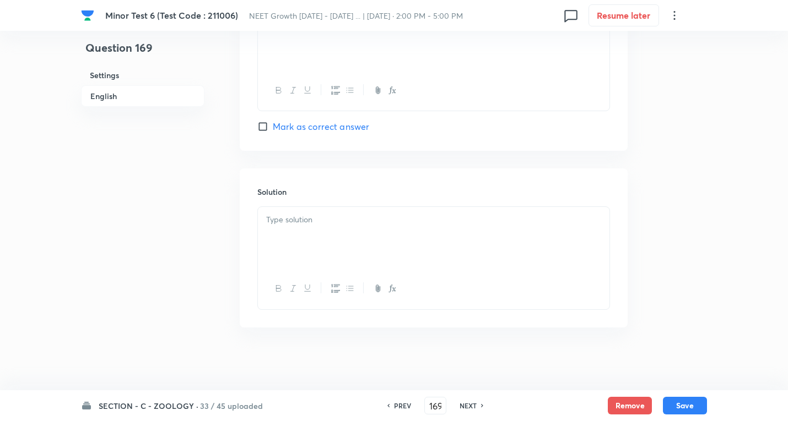
scroll to position [1112, 0]
click at [306, 216] on p at bounding box center [433, 216] width 335 height 13
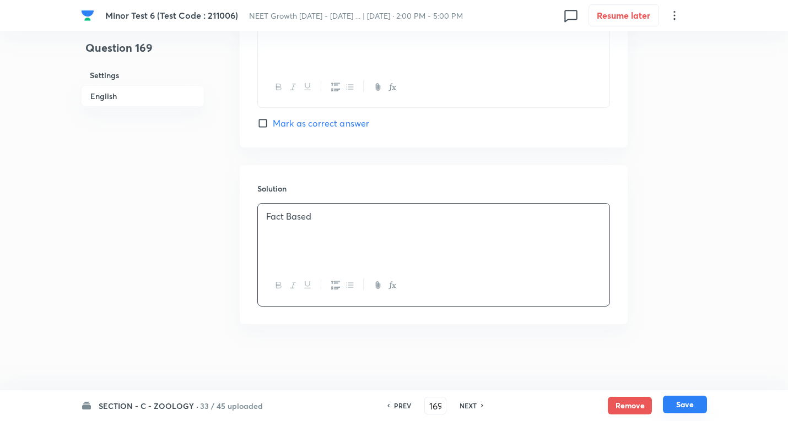
click at [695, 405] on button "Save" at bounding box center [685, 405] width 44 height 18
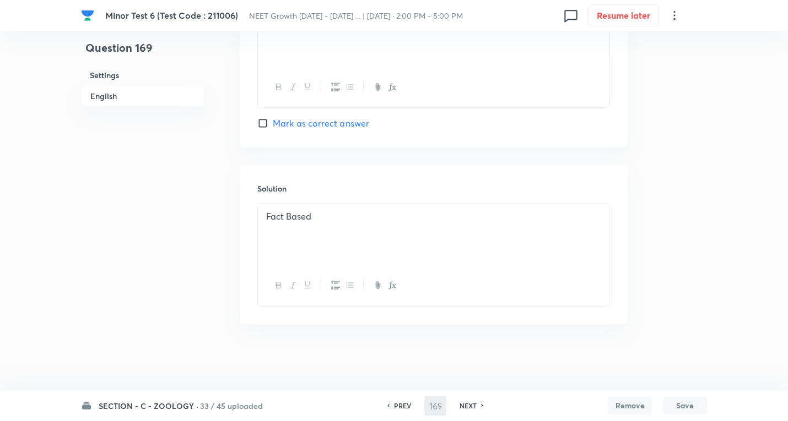
type input "170"
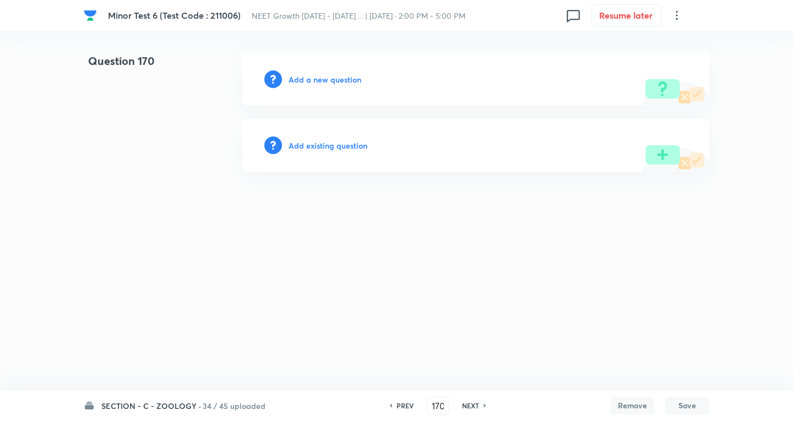
click at [322, 72] on div "Add a new question" at bounding box center [475, 79] width 467 height 53
click at [320, 69] on div "Add a new question" at bounding box center [475, 79] width 467 height 53
click at [328, 80] on h6 "Add a new question" at bounding box center [325, 80] width 73 height 12
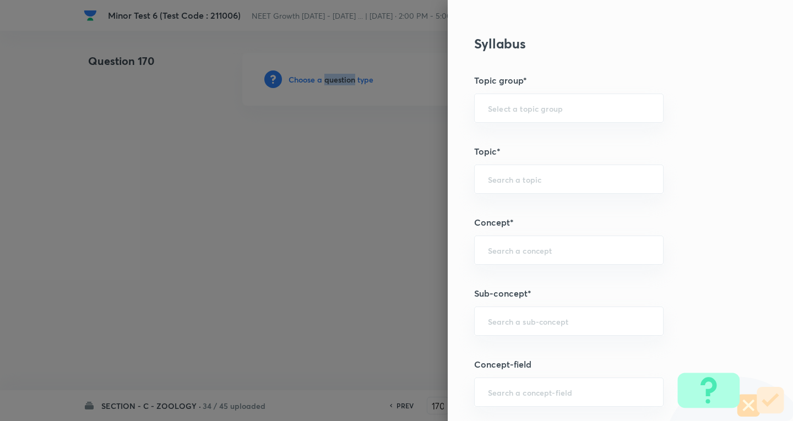
scroll to position [606, 0]
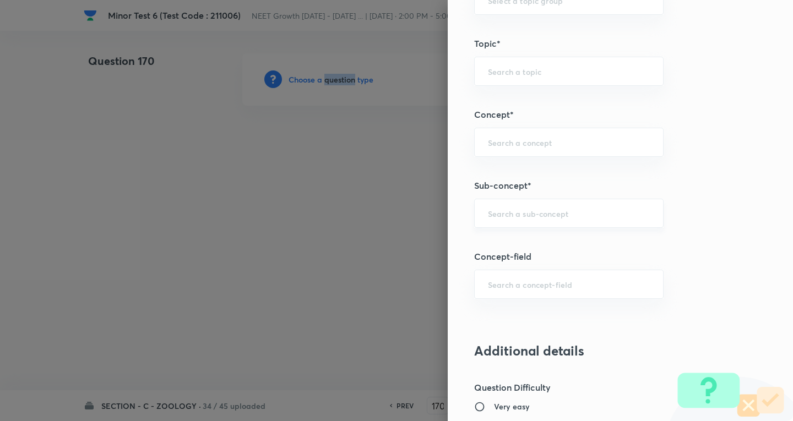
click at [520, 205] on div "​" at bounding box center [569, 213] width 190 height 29
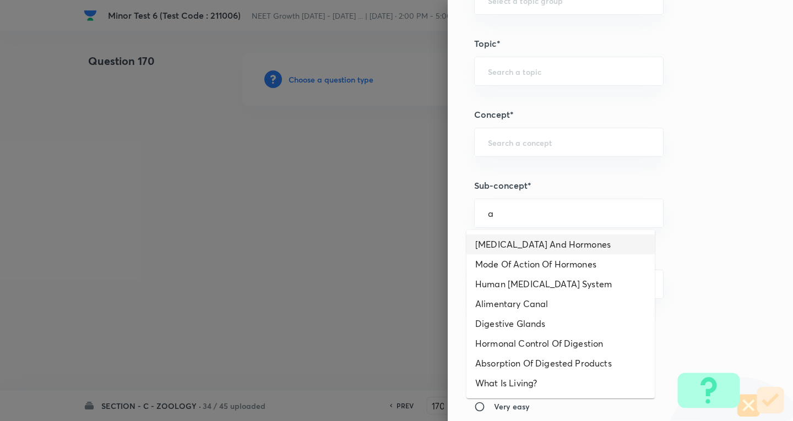
click at [514, 243] on li "[MEDICAL_DATA] And Hormones" at bounding box center [561, 245] width 188 height 20
type input "[MEDICAL_DATA] And Hormones"
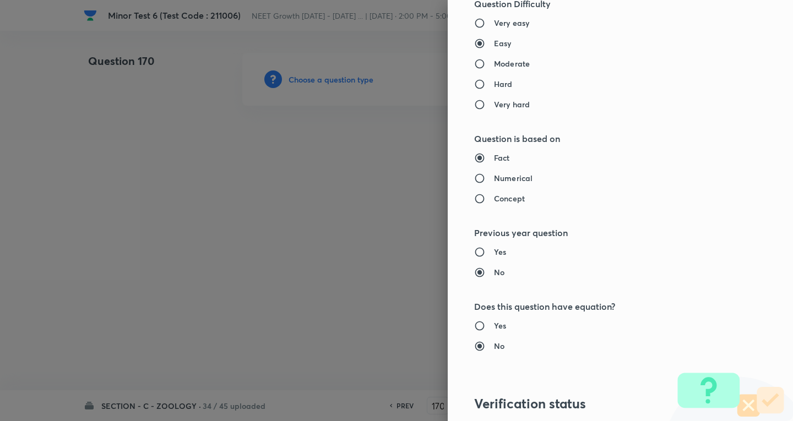
type input "Biology"
type input "Human Physiology"
type input "Chemical Coordinate & Integration"
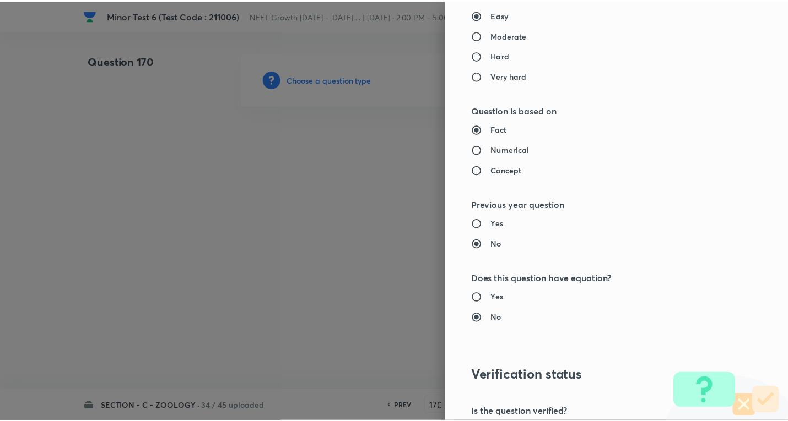
scroll to position [1154, 0]
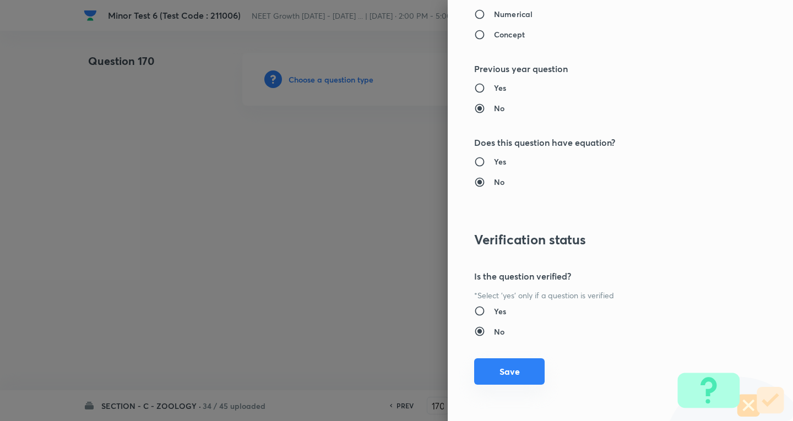
click at [500, 376] on button "Save" at bounding box center [509, 372] width 71 height 26
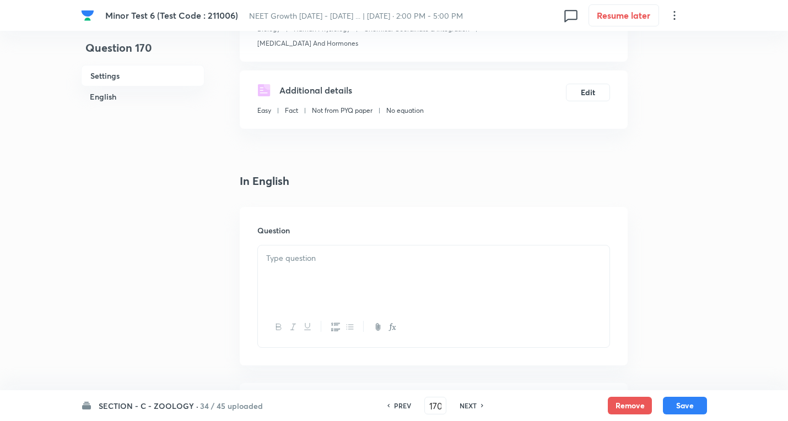
click at [326, 269] on div at bounding box center [433, 277] width 351 height 62
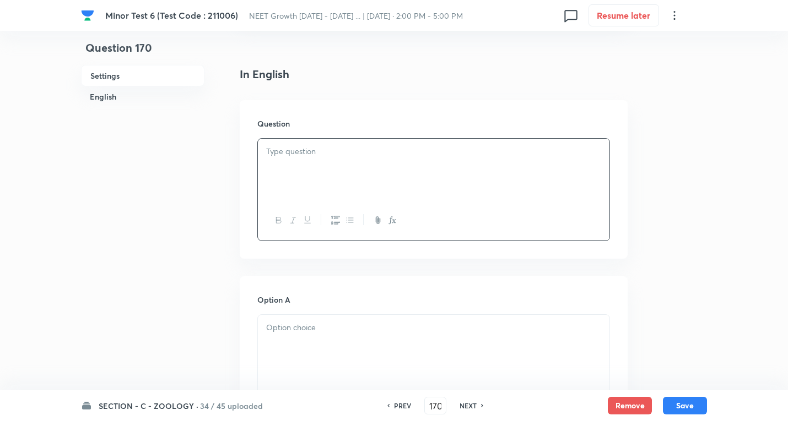
scroll to position [275, 0]
click at [318, 140] on div at bounding box center [433, 167] width 351 height 62
click at [328, 120] on h6 "Question" at bounding box center [433, 121] width 353 height 12
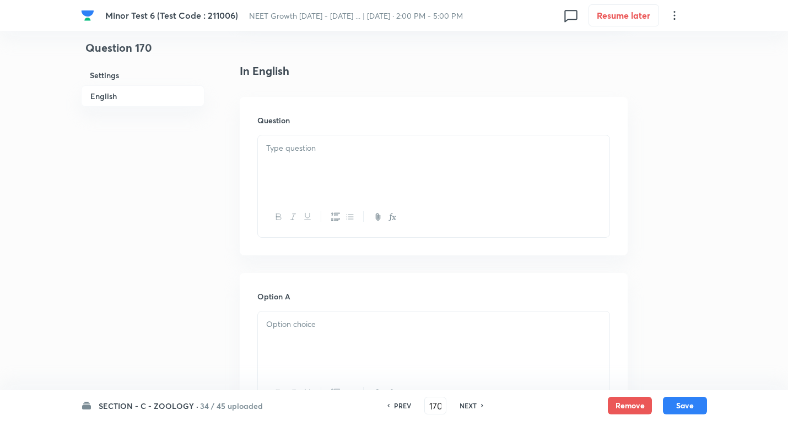
click at [286, 157] on div at bounding box center [433, 167] width 351 height 62
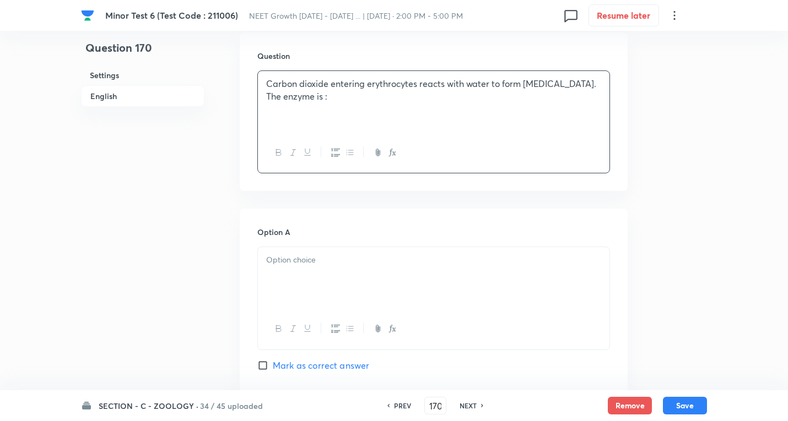
scroll to position [441, 0]
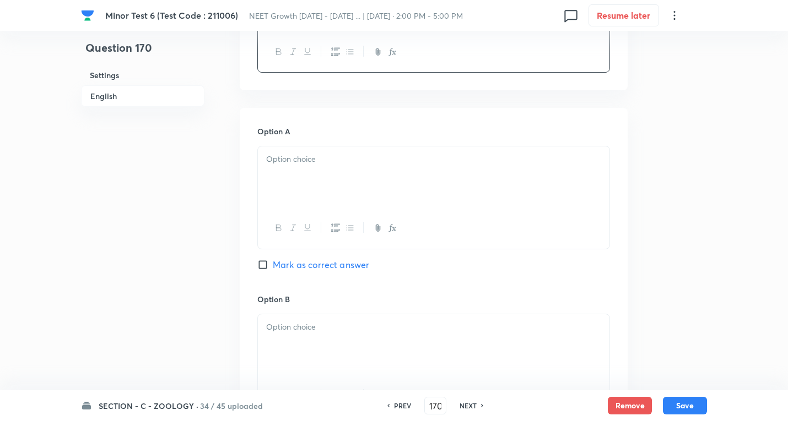
click at [302, 154] on p at bounding box center [433, 159] width 335 height 13
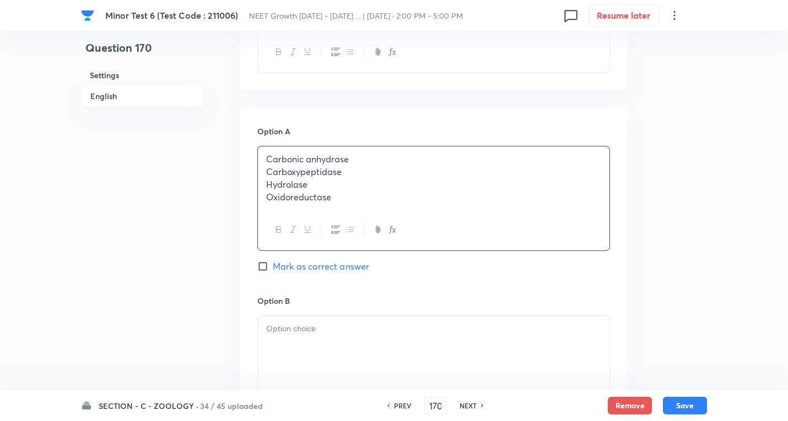
drag, startPoint x: 354, startPoint y: 195, endPoint x: 565, endPoint y: 229, distance: 213.7
click at [569, 229] on div "Carbonic anhydrase Carboxypeptidase Hydrolase Oxidoreductase" at bounding box center [433, 198] width 353 height 105
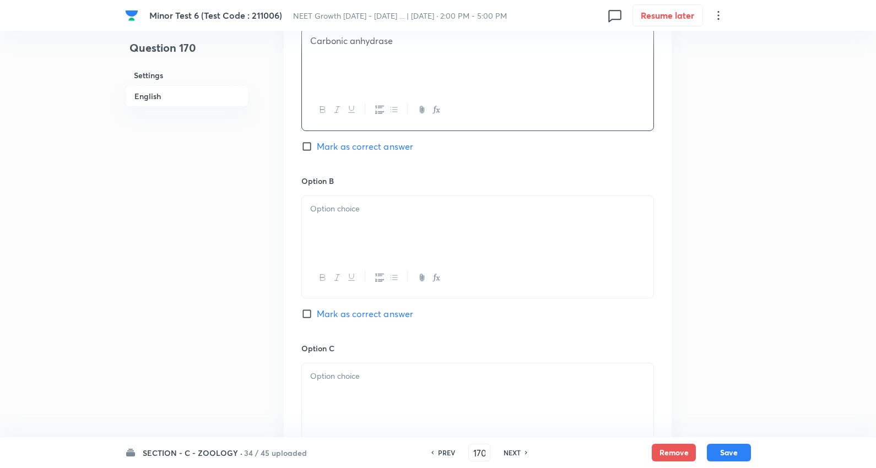
scroll to position [624, 0]
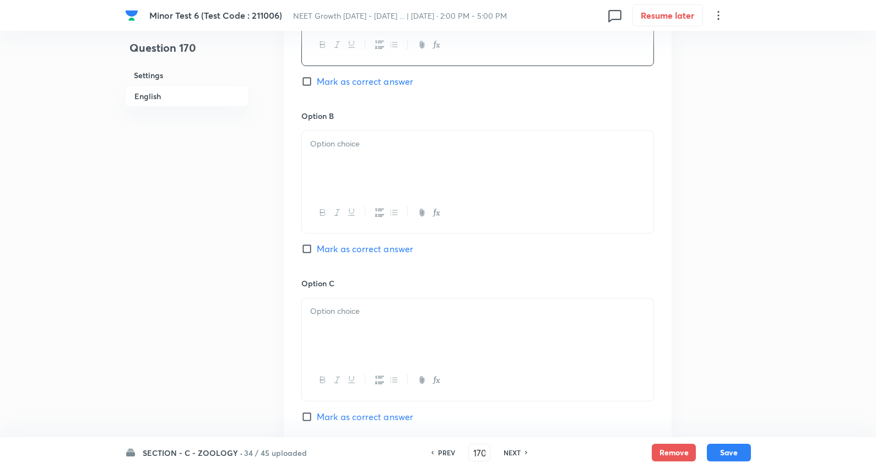
click at [356, 158] on div at bounding box center [477, 162] width 351 height 62
drag, startPoint x: 308, startPoint y: 156, endPoint x: 247, endPoint y: 174, distance: 64.2
click at [664, 204] on div "Option A Carbonic anhydrase Mark as correct answer Option B Carboxypeptidase Hy…" at bounding box center [478, 267] width 388 height 684
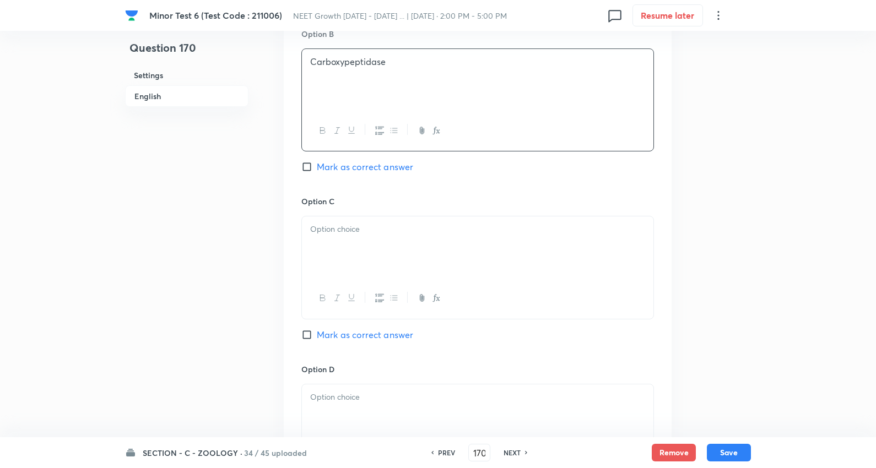
scroll to position [808, 0]
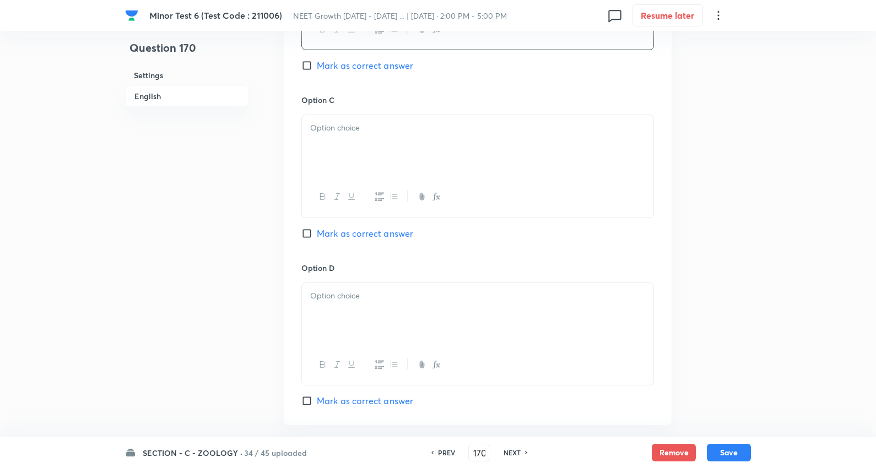
click at [370, 141] on div at bounding box center [477, 146] width 351 height 62
drag, startPoint x: 560, startPoint y: 148, endPoint x: 549, endPoint y: 147, distance: 11.1
click at [620, 147] on p "Oxidoreductase" at bounding box center [477, 140] width 335 height 13
click at [335, 297] on p at bounding box center [477, 296] width 335 height 13
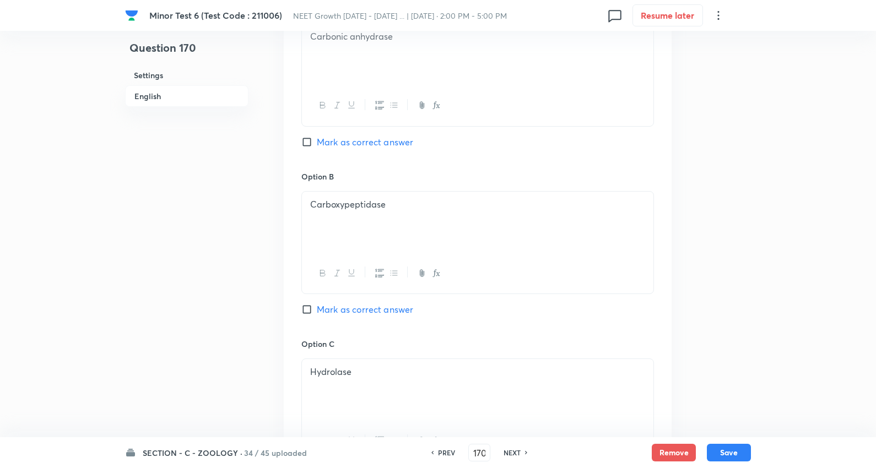
scroll to position [563, 0]
click at [360, 141] on span "Mark as correct answer" at bounding box center [365, 142] width 96 height 13
click at [317, 141] on input "Mark as correct answer" at bounding box center [308, 142] width 15 height 11
checkbox input "true"
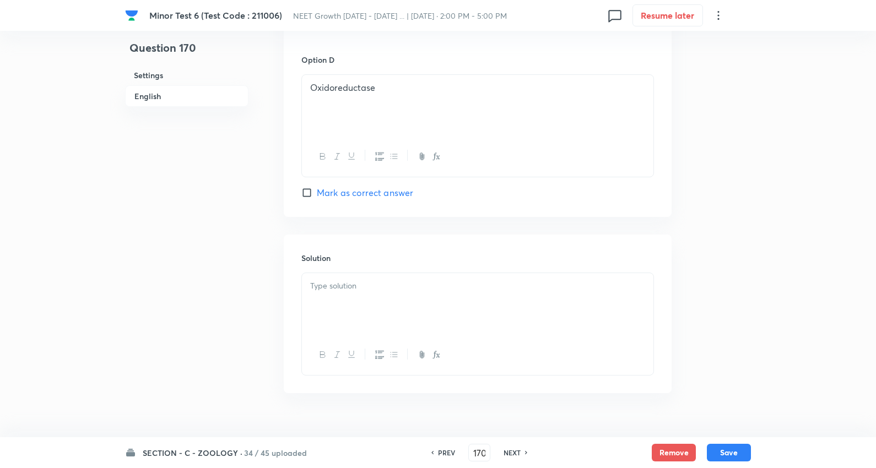
scroll to position [1040, 0]
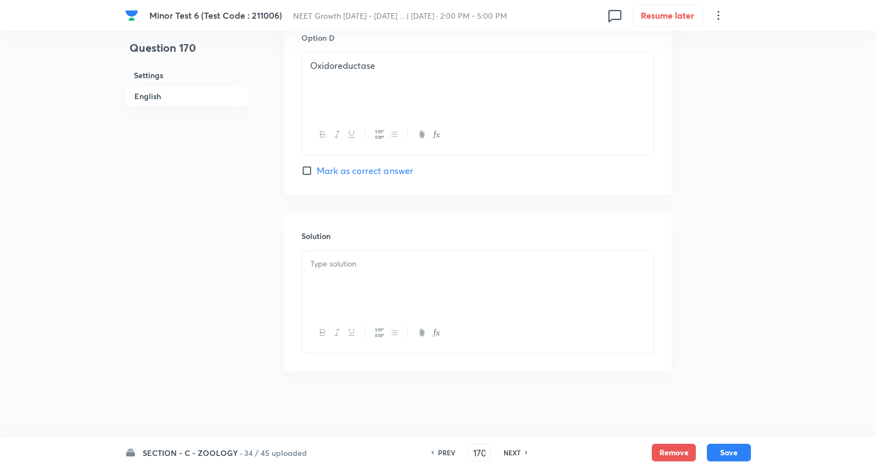
drag, startPoint x: 340, startPoint y: 273, endPoint x: 388, endPoint y: 273, distance: 47.9
click at [344, 272] on div at bounding box center [477, 282] width 351 height 62
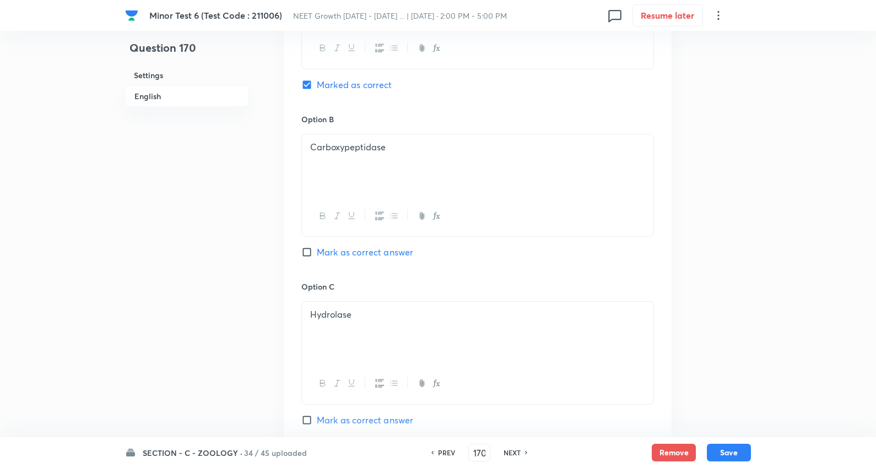
scroll to position [612, 0]
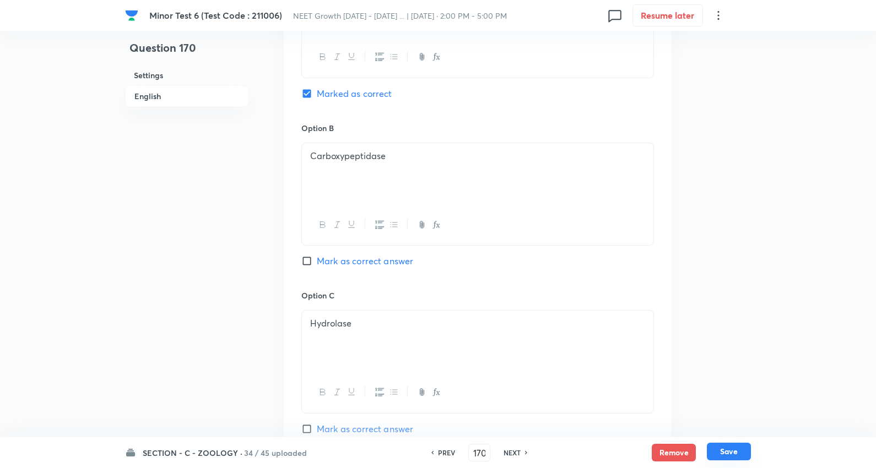
click at [727, 448] on button "Save" at bounding box center [729, 452] width 44 height 18
type input "171"
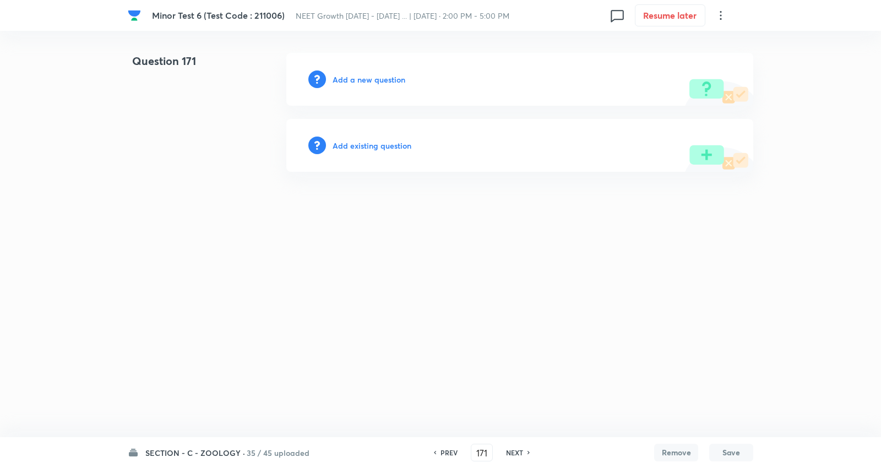
click at [389, 74] on h6 "Add a new question" at bounding box center [369, 80] width 73 height 12
click at [388, 74] on h6 "Choose a question type" at bounding box center [375, 80] width 85 height 12
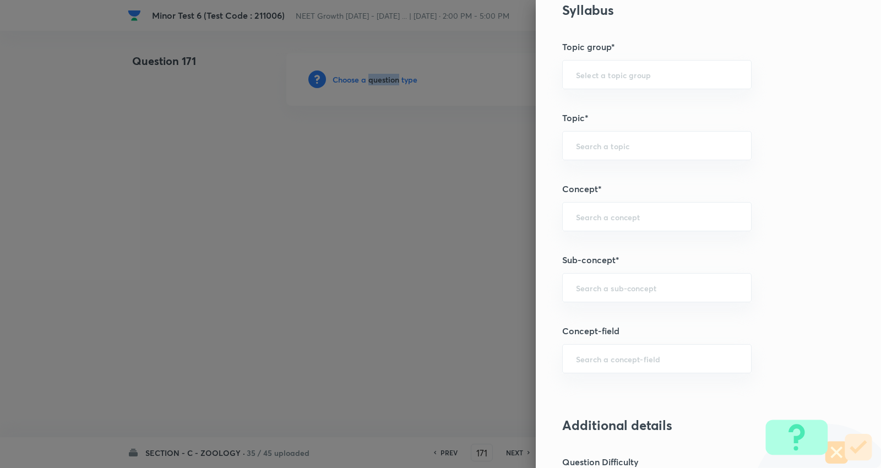
scroll to position [551, 0]
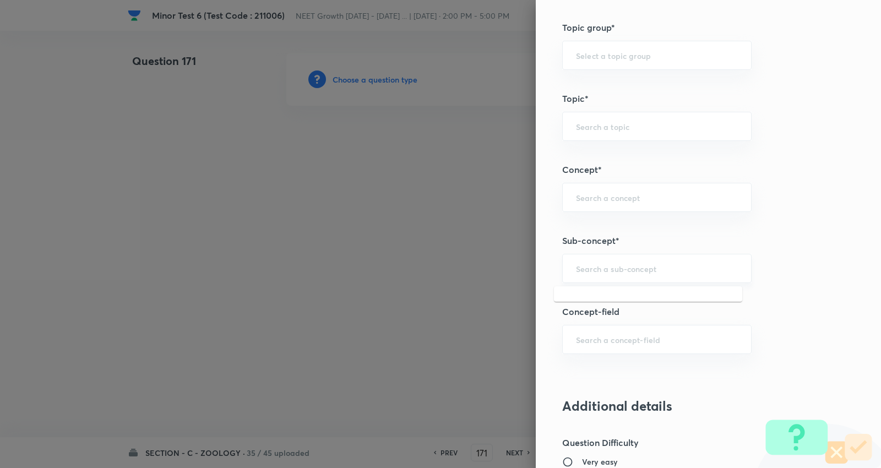
click at [632, 262] on div "​" at bounding box center [657, 268] width 190 height 29
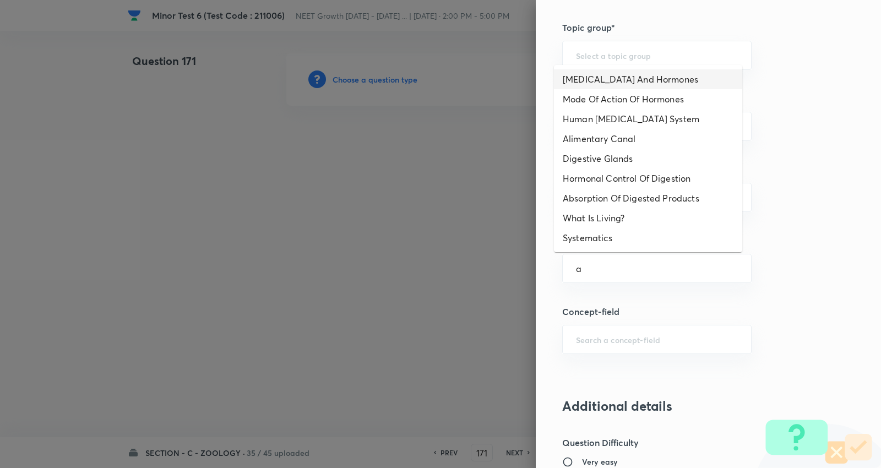
click at [608, 80] on li "[MEDICAL_DATA] And Hormones" at bounding box center [648, 79] width 188 height 20
type input "[MEDICAL_DATA] And Hormones"
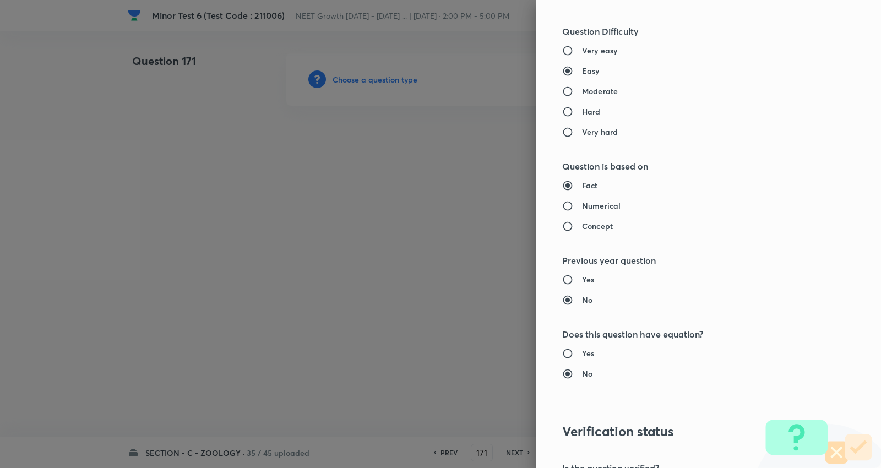
type input "Biology"
type input "Human Physiology"
type input "Chemical Coordinate & Integration"
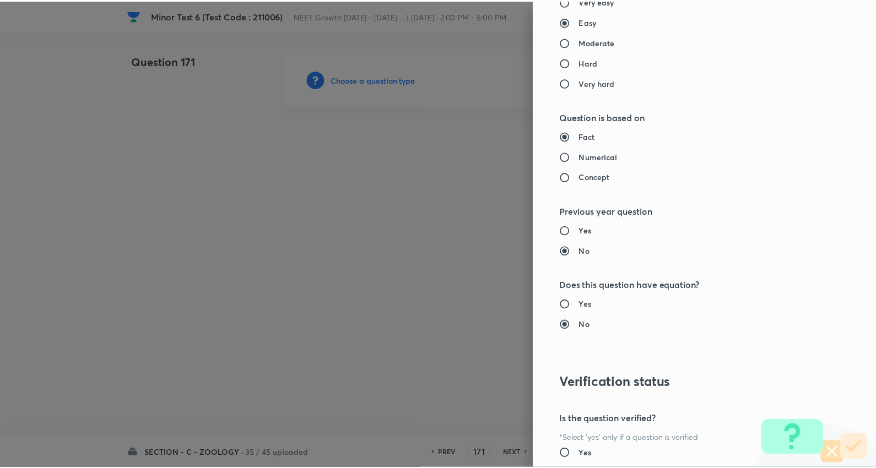
scroll to position [1108, 0]
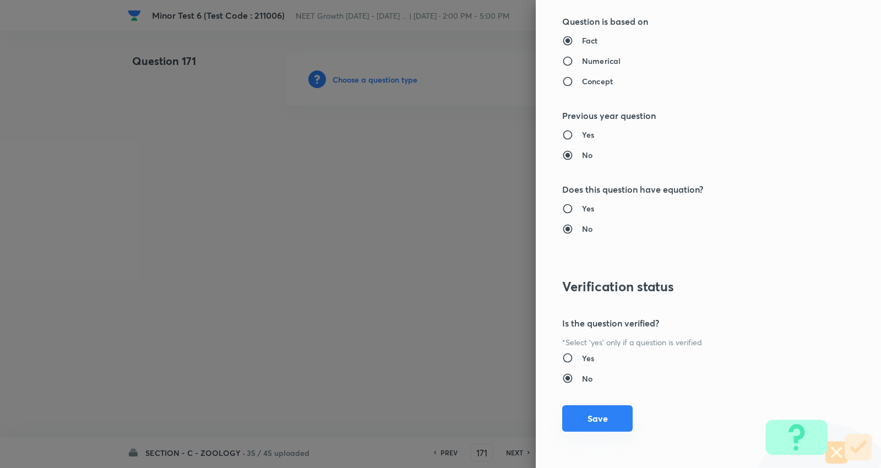
click at [575, 418] on button "Save" at bounding box center [597, 418] width 71 height 26
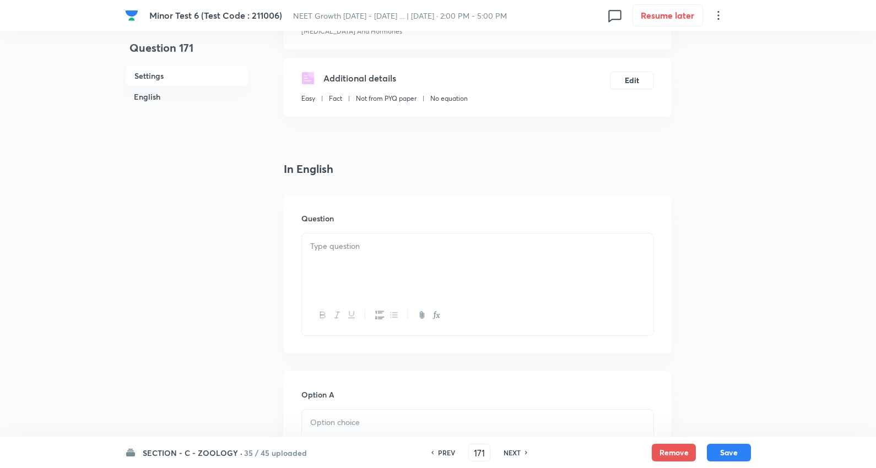
scroll to position [183, 0]
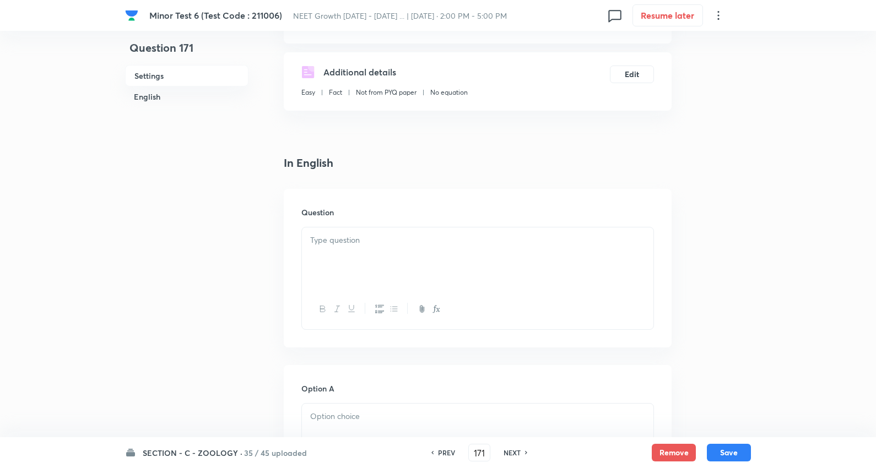
click at [358, 250] on div at bounding box center [477, 259] width 351 height 62
paste div
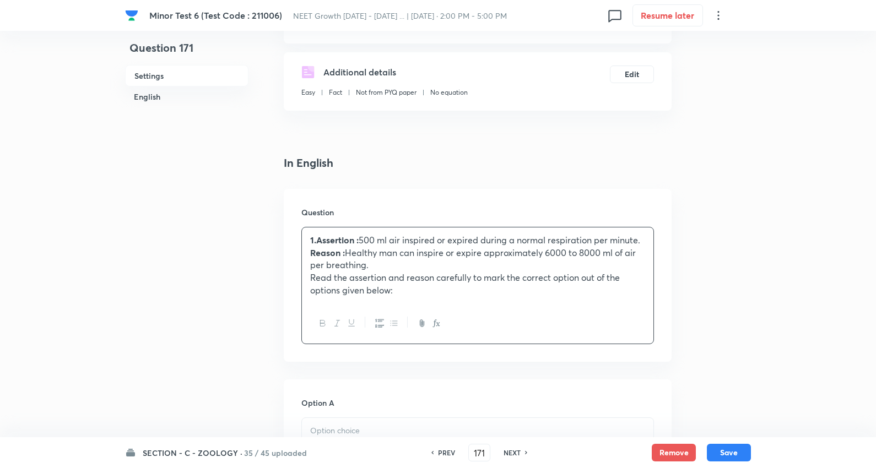
click at [382, 262] on p "Reason : Healthy man can inspire or expire approximately 6000 to 8000 ml of air…" at bounding box center [477, 259] width 335 height 25
click at [392, 236] on p "1.Assertion : 500 ml air inspired or expired during a normal respiration per mi…" at bounding box center [477, 240] width 335 height 13
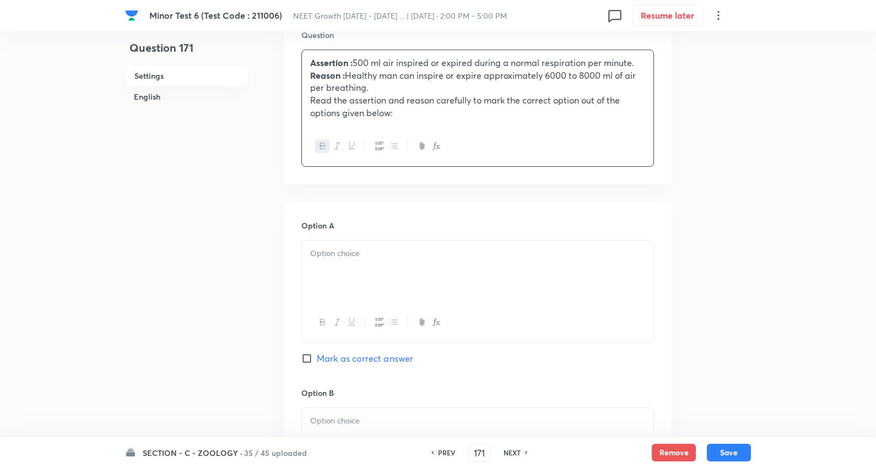
scroll to position [367, 0]
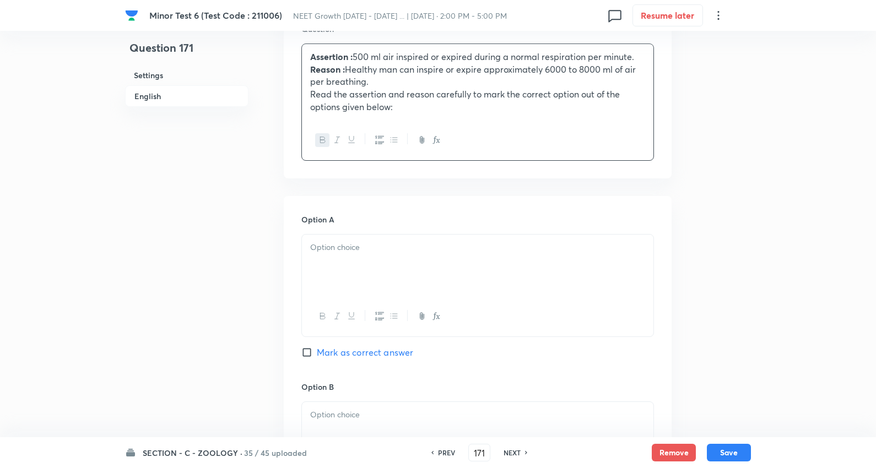
click at [351, 256] on div at bounding box center [477, 266] width 351 height 62
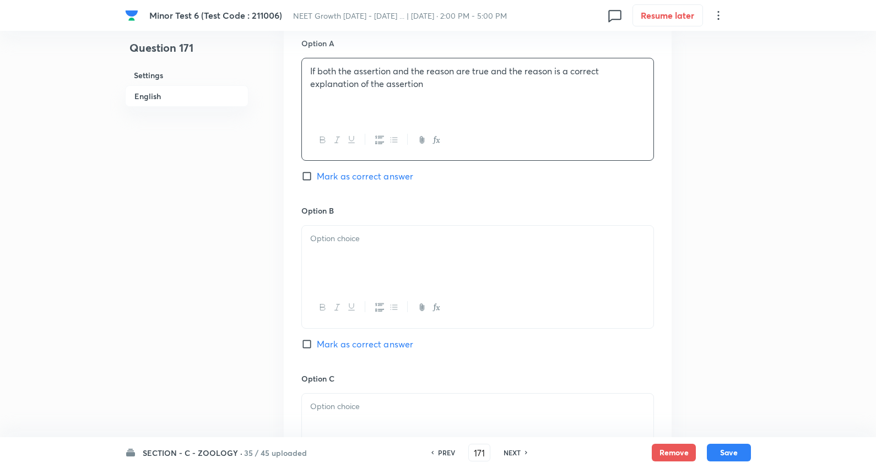
scroll to position [551, 0]
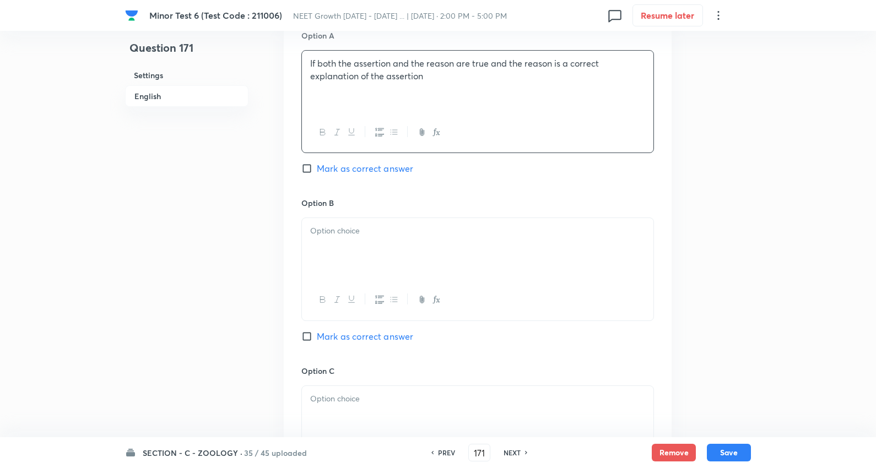
click at [362, 240] on div at bounding box center [477, 249] width 351 height 62
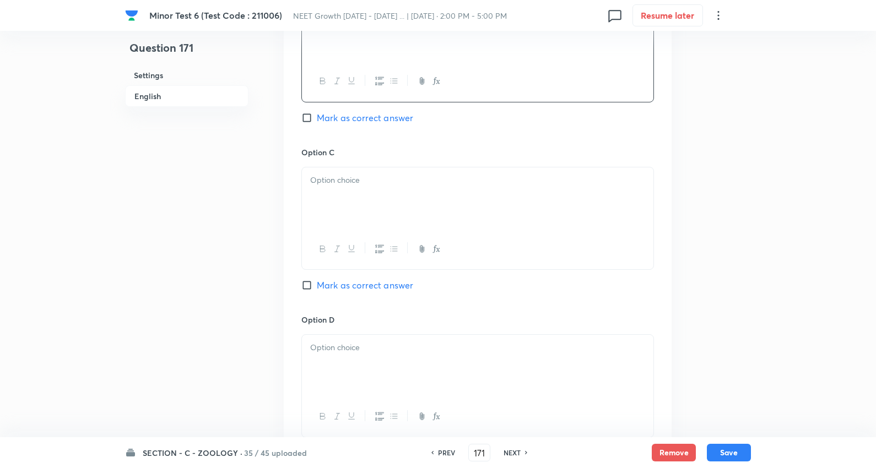
scroll to position [795, 0]
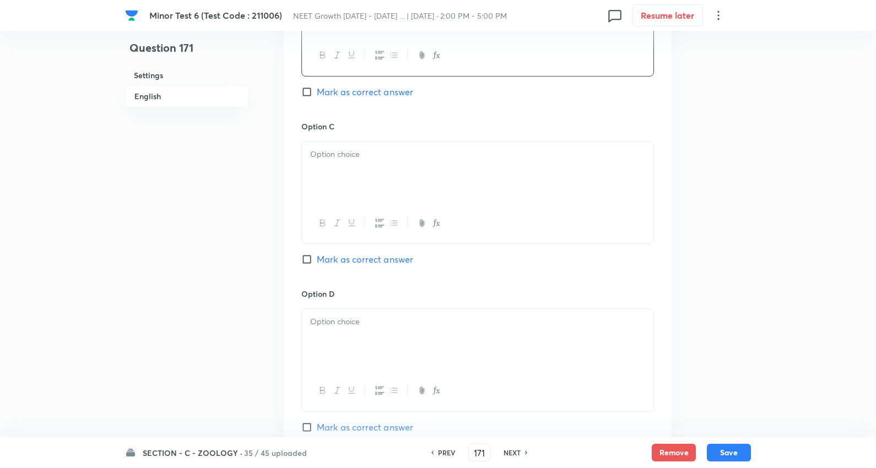
click at [365, 169] on div at bounding box center [477, 173] width 351 height 62
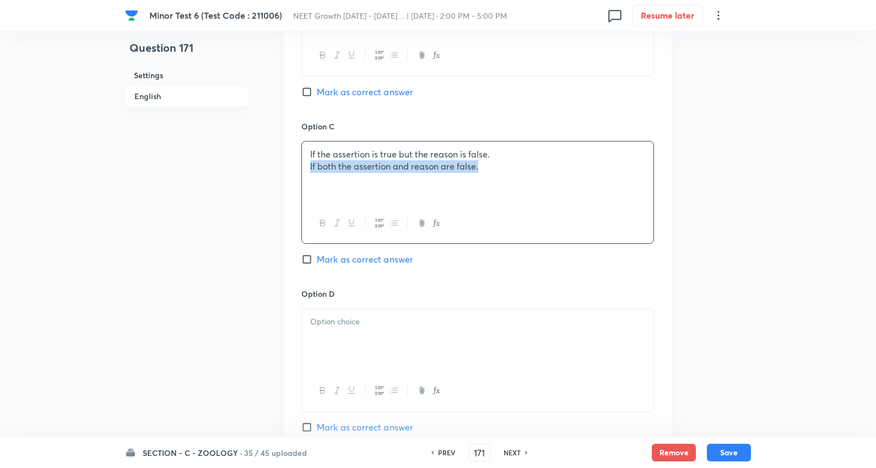
drag, startPoint x: 310, startPoint y: 169, endPoint x: 761, endPoint y: 182, distance: 451.9
click at [355, 327] on p at bounding box center [477, 322] width 335 height 13
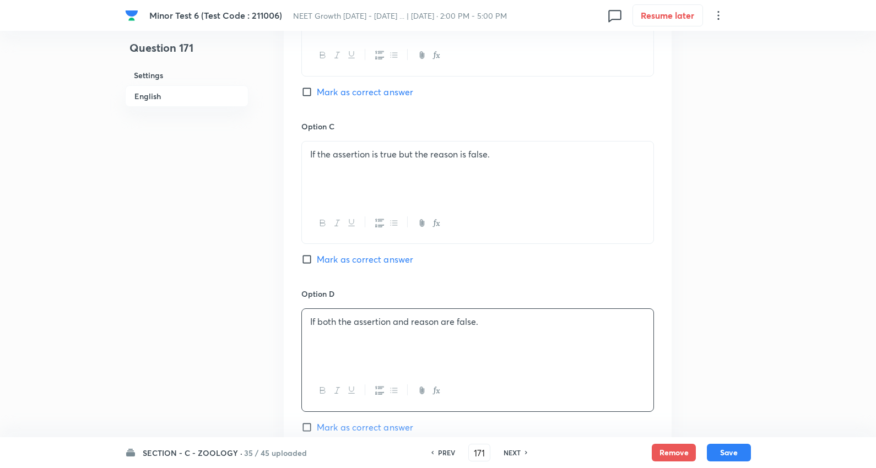
click at [365, 429] on span "Mark as correct answer" at bounding box center [365, 427] width 96 height 13
click at [317, 429] on input "Mark as correct answer" at bounding box center [308, 427] width 15 height 11
checkbox input "true"
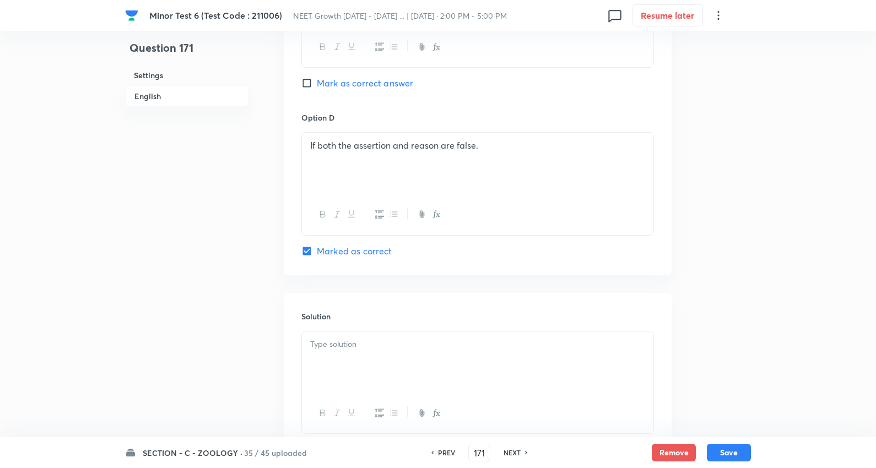
scroll to position [1054, 0]
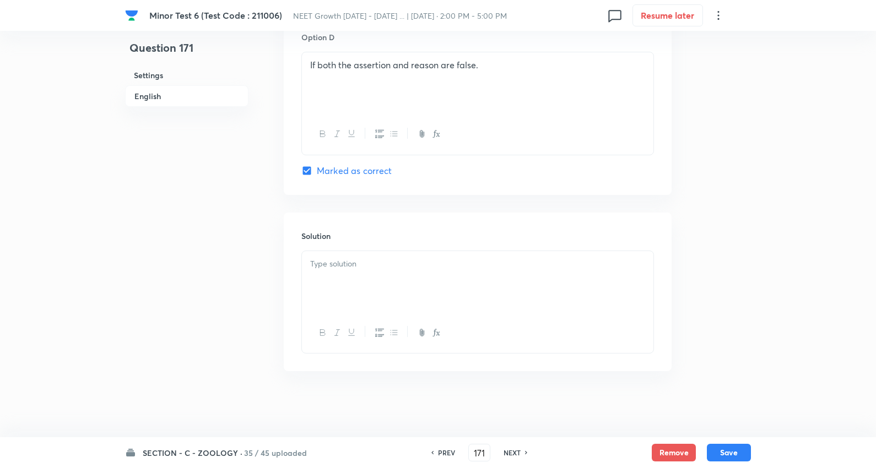
click at [373, 260] on p at bounding box center [477, 264] width 335 height 13
click at [726, 445] on button "Save" at bounding box center [729, 452] width 44 height 18
type input "172"
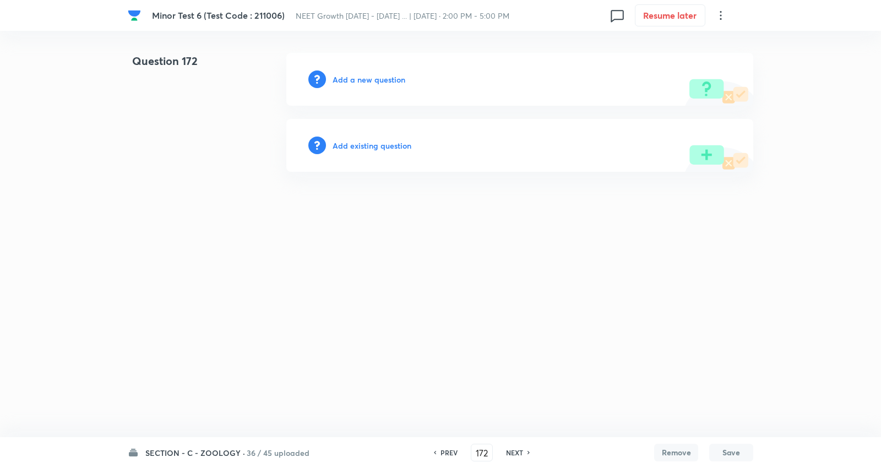
drag, startPoint x: 348, startPoint y: 301, endPoint x: 287, endPoint y: 1, distance: 306.9
click at [349, 225] on html "[MEDICAL_DATA] 6 (Test Code : 211006) NEET Growth [DATE] - [DATE] ... | [DATE] …" at bounding box center [440, 112] width 881 height 225
click at [380, 80] on h6 "Add a new question" at bounding box center [369, 80] width 73 height 12
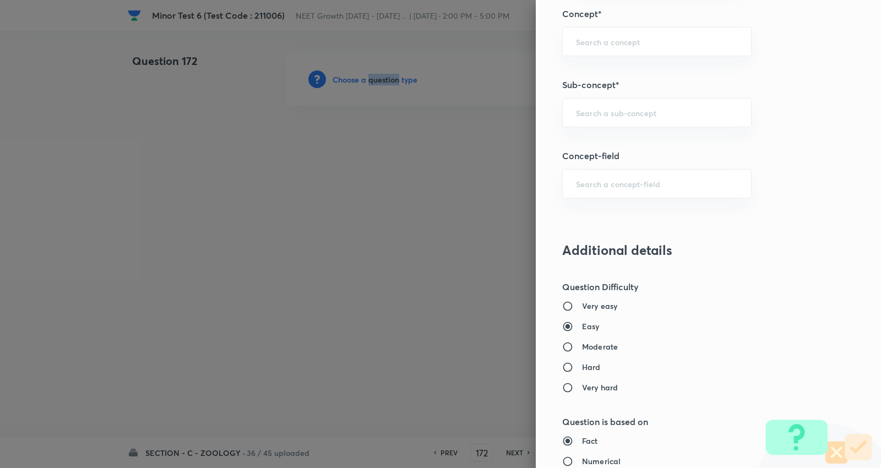
scroll to position [734, 0]
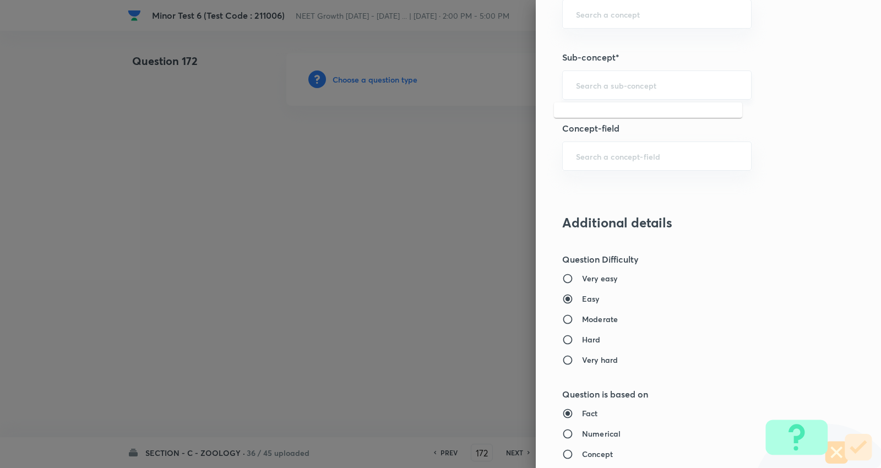
click at [613, 84] on input "text" at bounding box center [657, 85] width 162 height 10
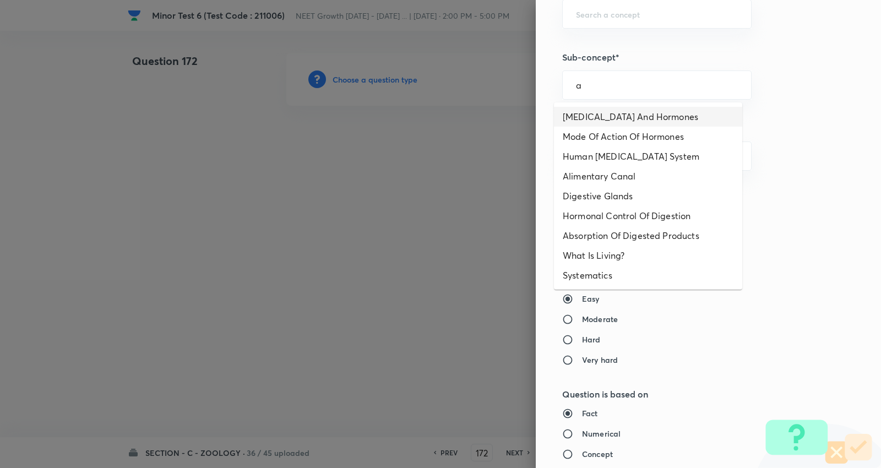
click at [624, 116] on li "[MEDICAL_DATA] And Hormones" at bounding box center [648, 117] width 188 height 20
type input "[MEDICAL_DATA] And Hormones"
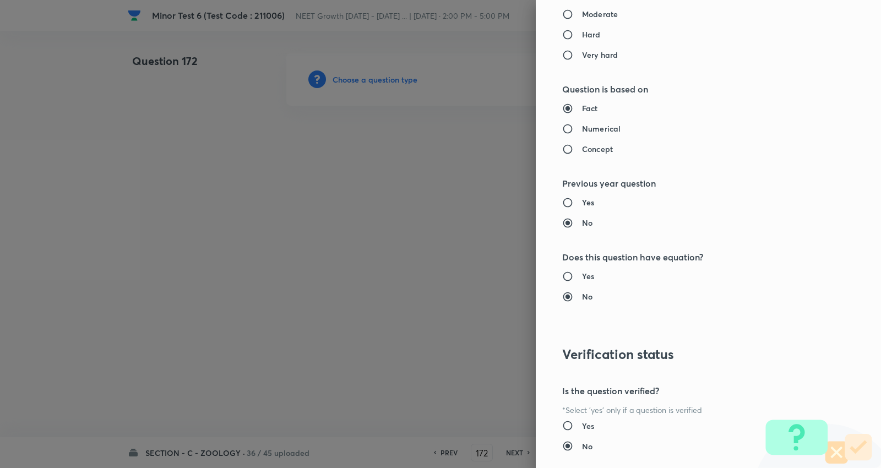
type input "Biology"
type input "Human Physiology"
type input "Chemical Coordinate & Integration"
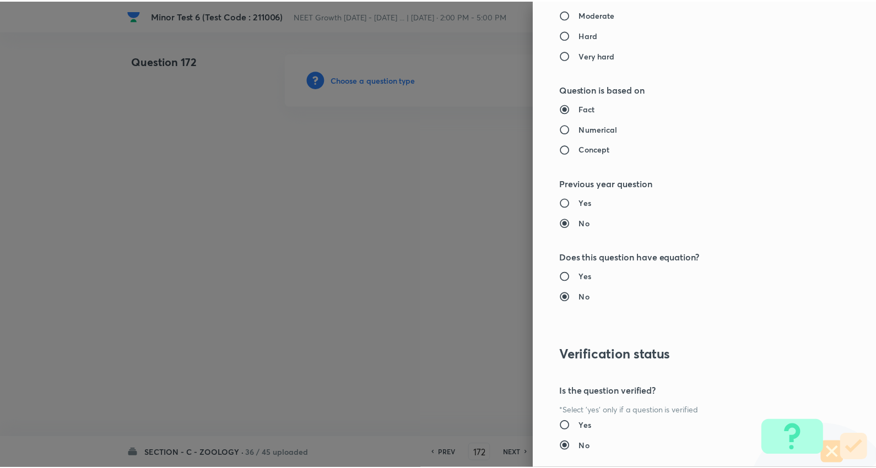
scroll to position [1108, 0]
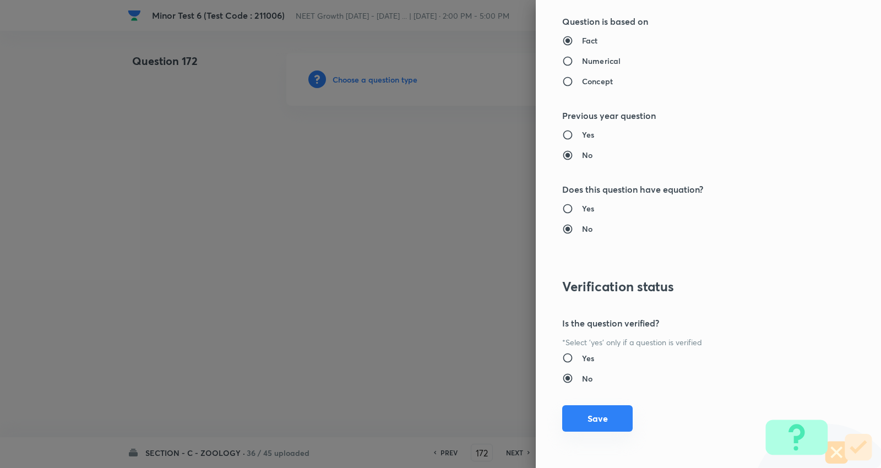
click at [596, 410] on button "Save" at bounding box center [597, 418] width 71 height 26
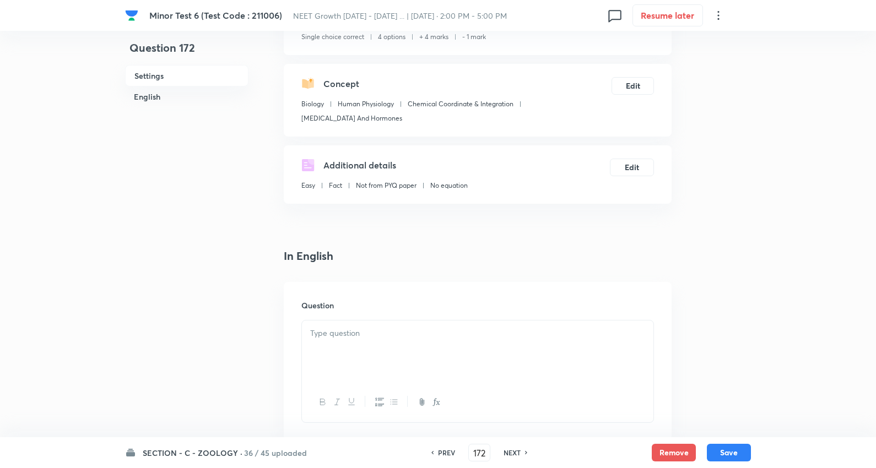
scroll to position [245, 0]
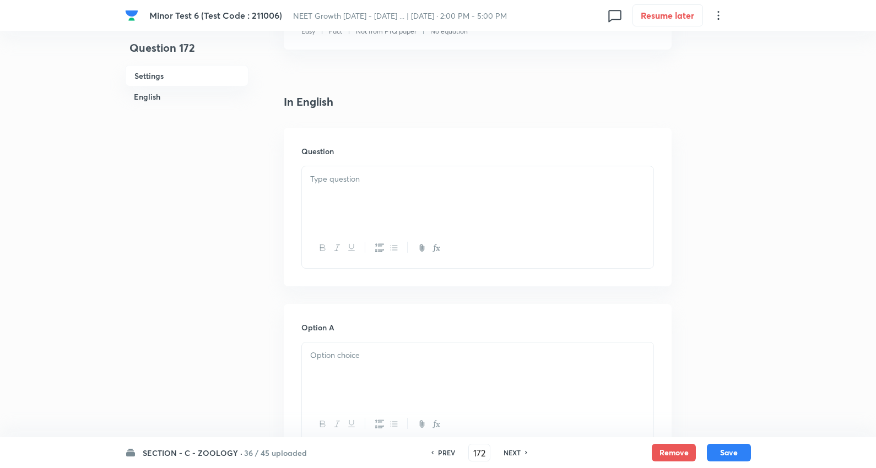
click at [361, 191] on div at bounding box center [477, 197] width 351 height 62
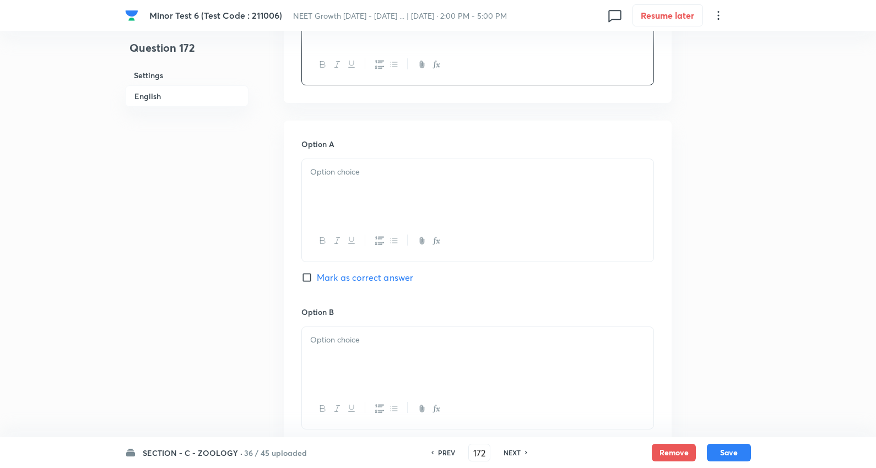
click at [358, 173] on p at bounding box center [477, 172] width 335 height 13
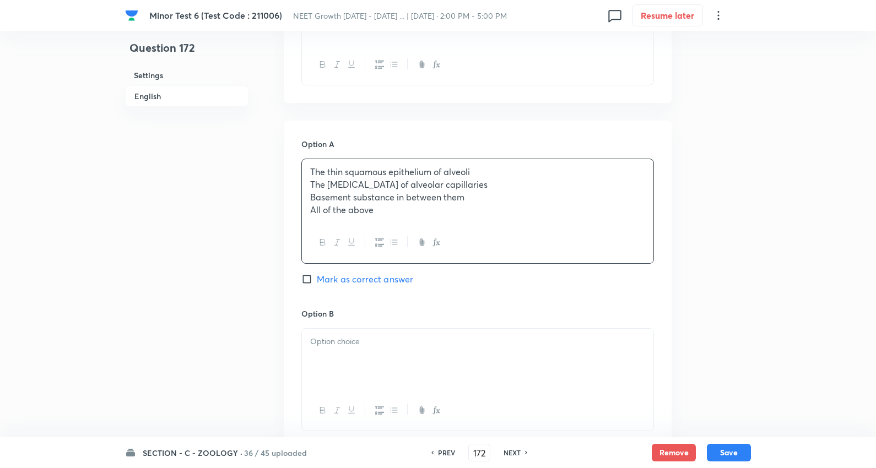
drag, startPoint x: 307, startPoint y: 185, endPoint x: 654, endPoint y: 261, distance: 355.2
click at [775, 279] on div "[MEDICAL_DATA] 6 (Test Code : 211006) NEET Growth [DATE] - [DATE] ... | [DATE] …" at bounding box center [438, 326] width 876 height 1402
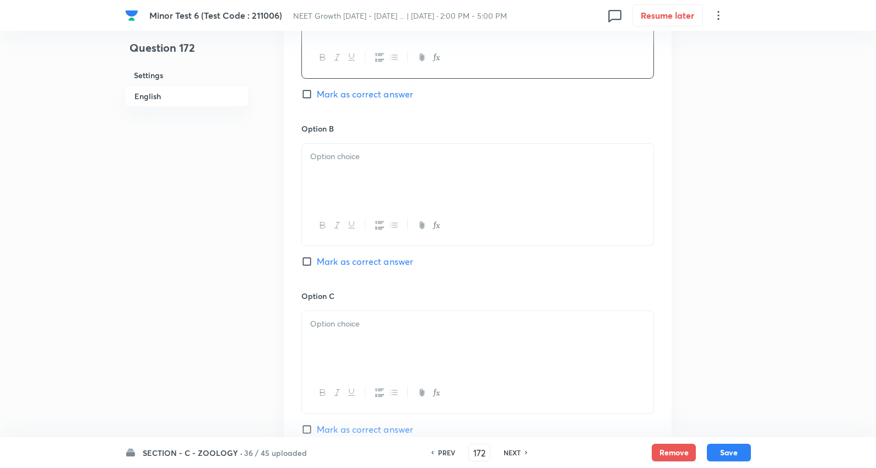
scroll to position [612, 0]
click at [356, 165] on div at bounding box center [477, 174] width 351 height 62
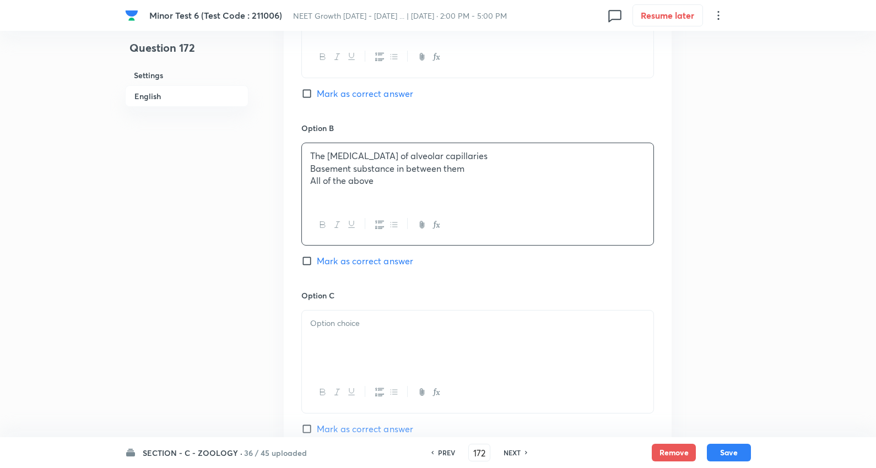
drag, startPoint x: 309, startPoint y: 171, endPoint x: 491, endPoint y: 193, distance: 183.1
click at [724, 221] on div "Question 172 Settings English Settings Type Single choice correct 4 options + 4…" at bounding box center [438, 141] width 626 height 1400
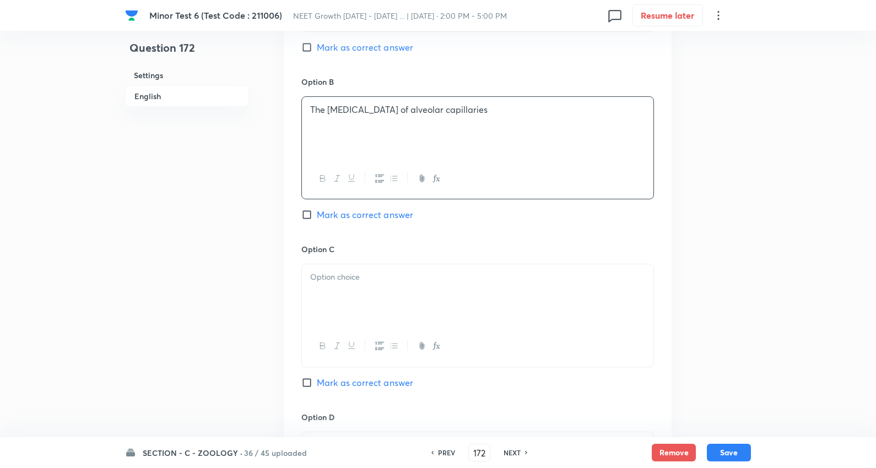
scroll to position [734, 0]
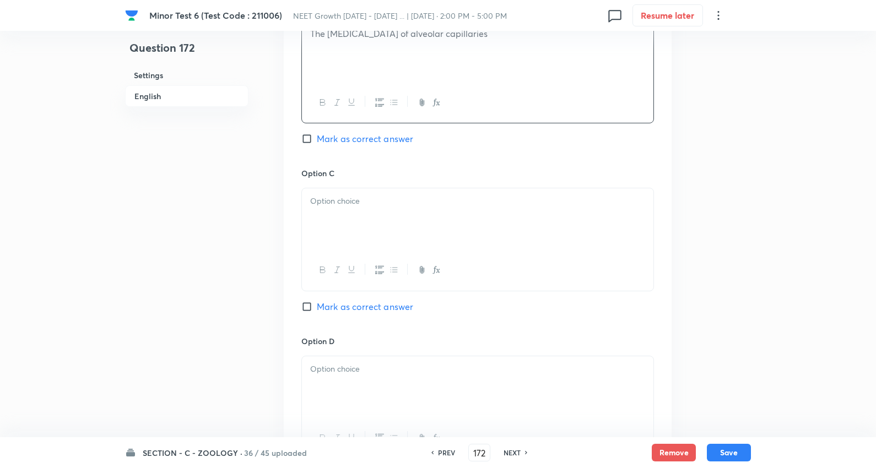
click at [340, 215] on div at bounding box center [477, 219] width 351 height 62
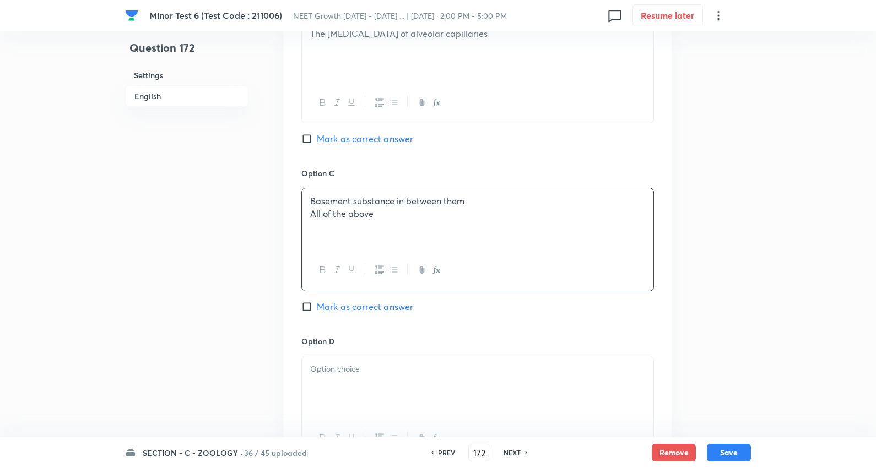
drag, startPoint x: 311, startPoint y: 214, endPoint x: 478, endPoint y: 243, distance: 170.0
click at [614, 243] on div "Basement substance in between them All of the above" at bounding box center [477, 219] width 351 height 62
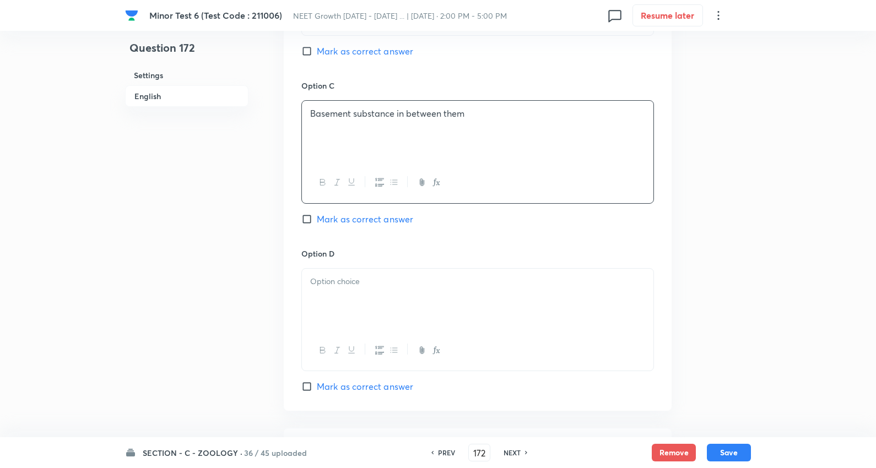
scroll to position [918, 0]
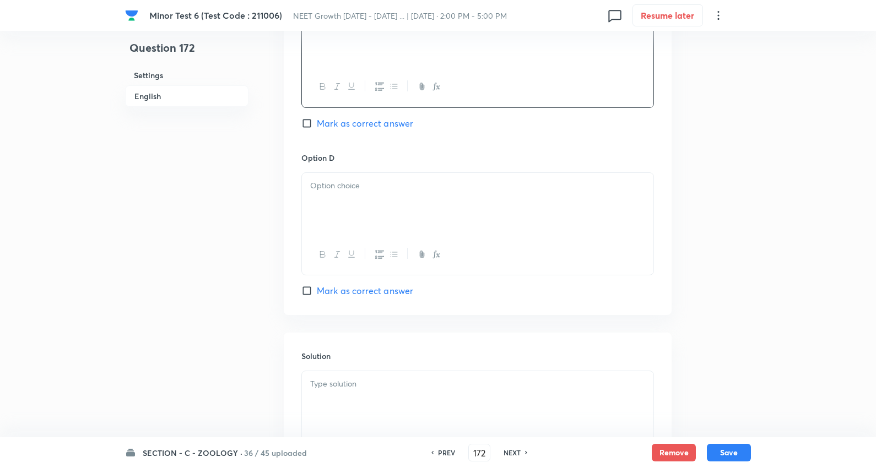
click at [350, 195] on div at bounding box center [477, 204] width 351 height 62
click at [371, 289] on span "Mark as correct answer" at bounding box center [365, 290] width 96 height 13
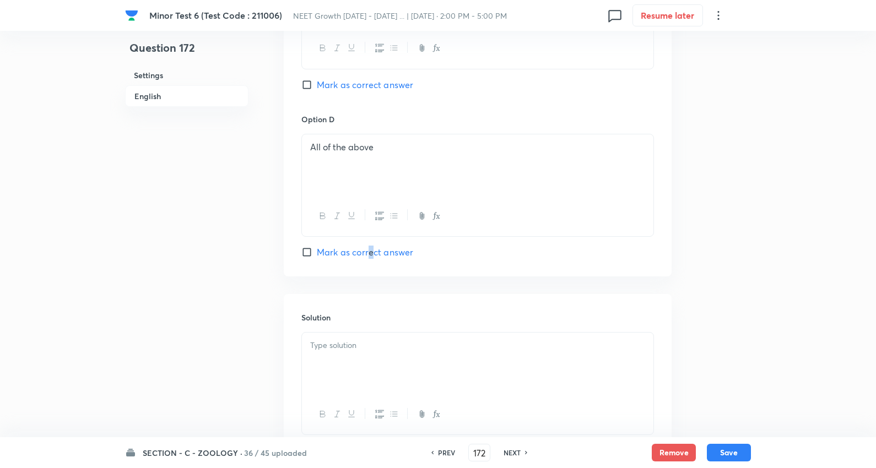
scroll to position [1040, 0]
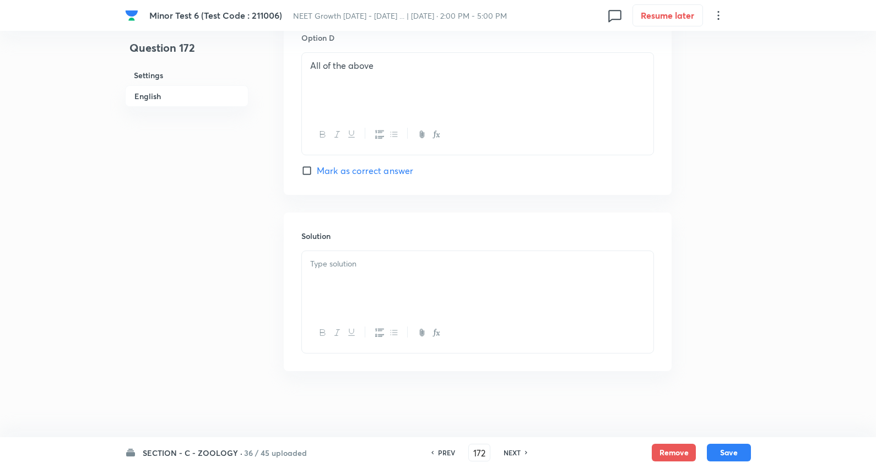
drag, startPoint x: 366, startPoint y: 268, endPoint x: 358, endPoint y: 273, distance: 9.6
click at [366, 269] on p at bounding box center [477, 264] width 335 height 13
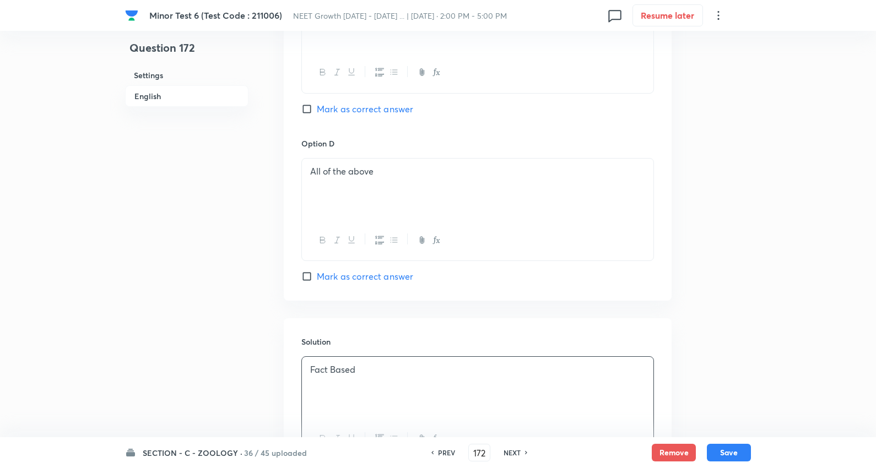
scroll to position [857, 0]
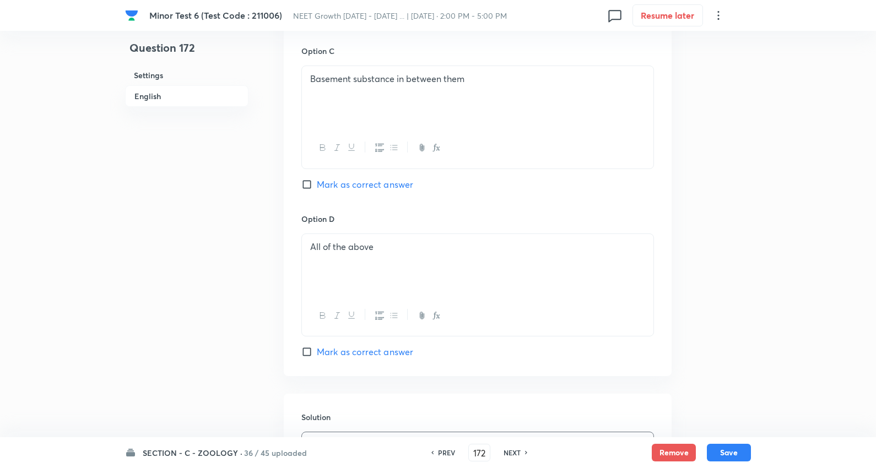
click at [373, 356] on span "Mark as correct answer" at bounding box center [365, 351] width 96 height 13
click at [317, 356] on input "Mark as correct answer" at bounding box center [308, 352] width 15 height 11
checkbox input "true"
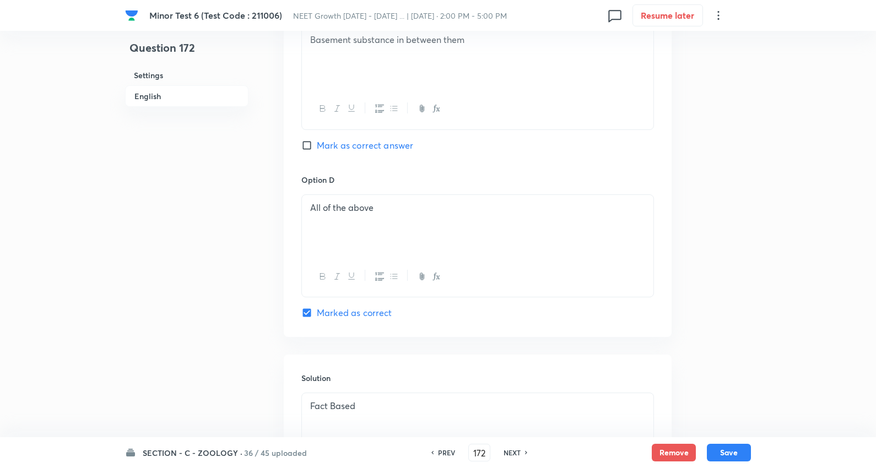
scroll to position [979, 0]
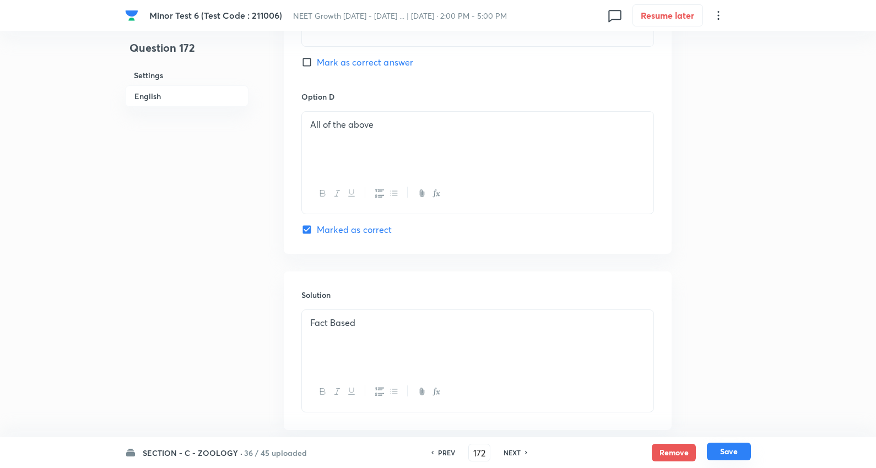
click at [731, 450] on button "Save" at bounding box center [729, 452] width 44 height 18
type input "173"
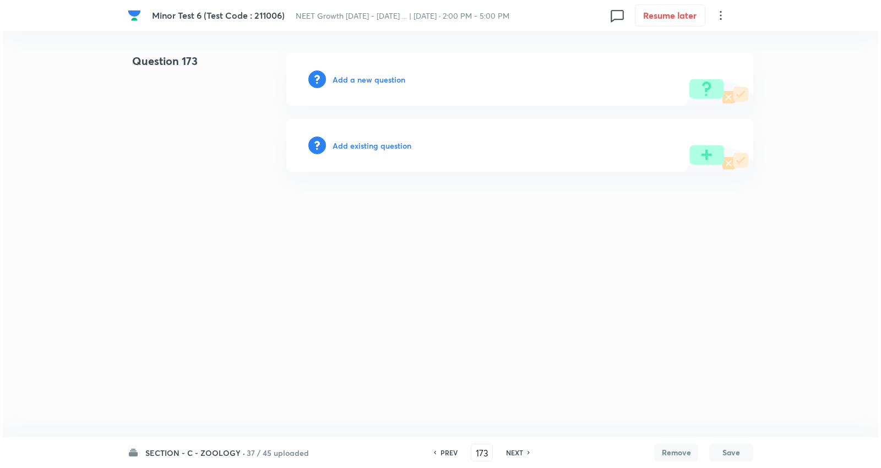
scroll to position [0, 0]
click at [367, 77] on h6 "Add a new question" at bounding box center [369, 80] width 73 height 12
click at [367, 77] on h6 "Choose a question type" at bounding box center [375, 80] width 85 height 12
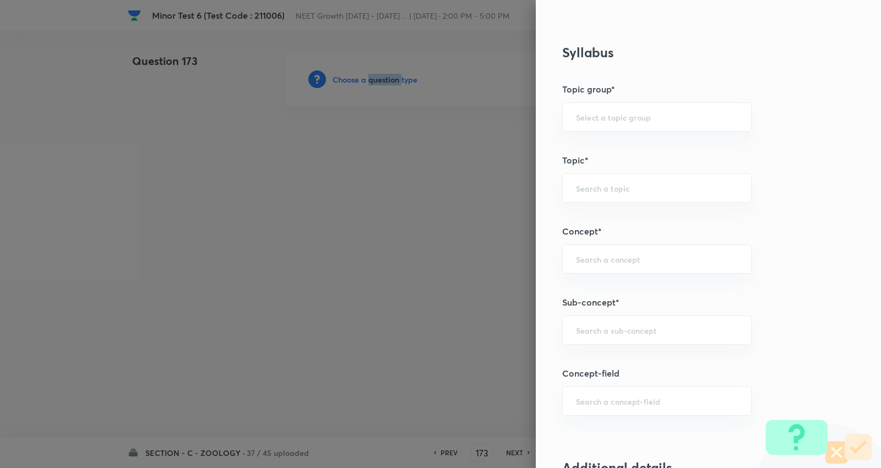
scroll to position [673, 0]
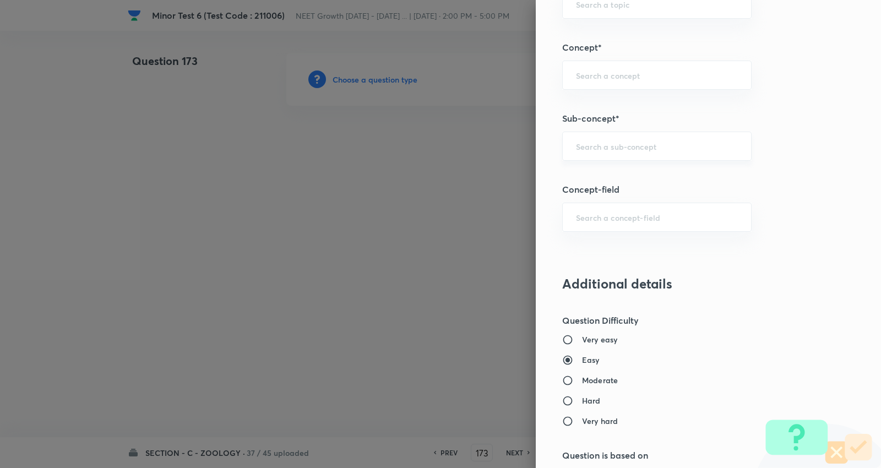
click at [634, 149] on input "text" at bounding box center [657, 146] width 162 height 10
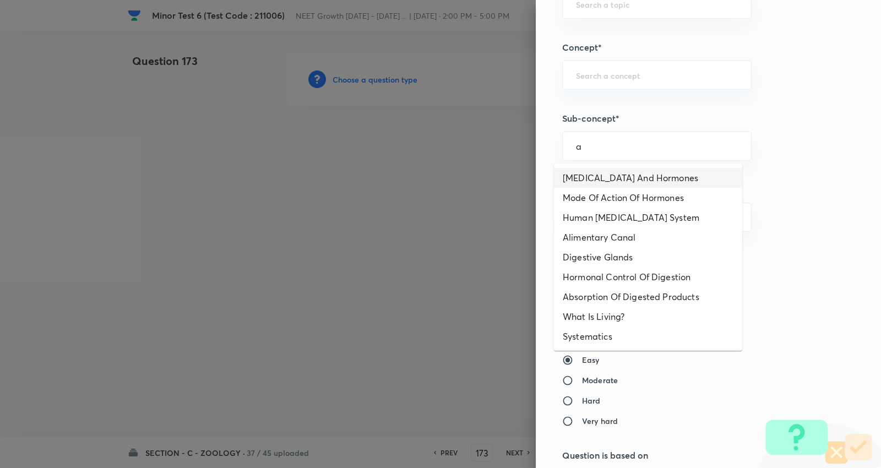
click at [614, 178] on li "[MEDICAL_DATA] And Hormones" at bounding box center [648, 178] width 188 height 20
type input "[MEDICAL_DATA] And Hormones"
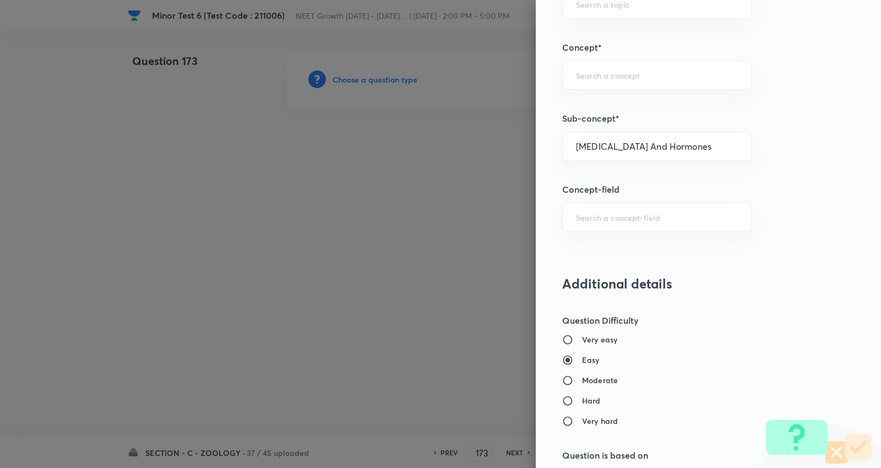
type input "Biology"
type input "Human Physiology"
type input "Chemical Coordinate & Integration"
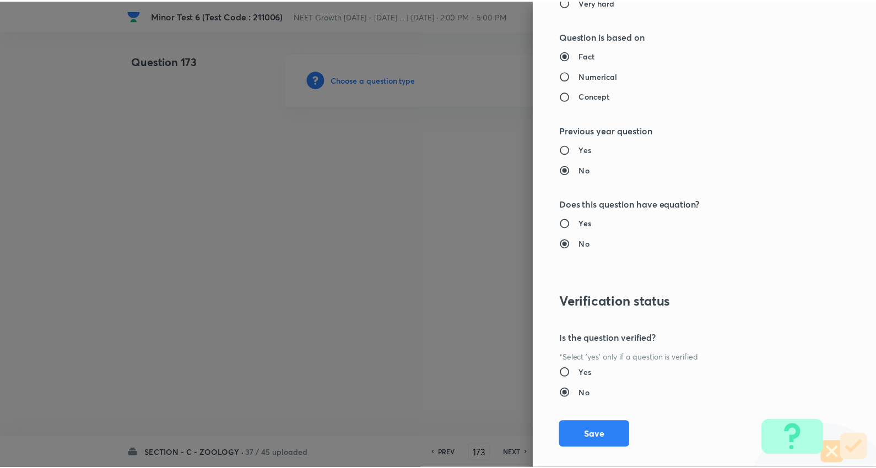
scroll to position [1108, 0]
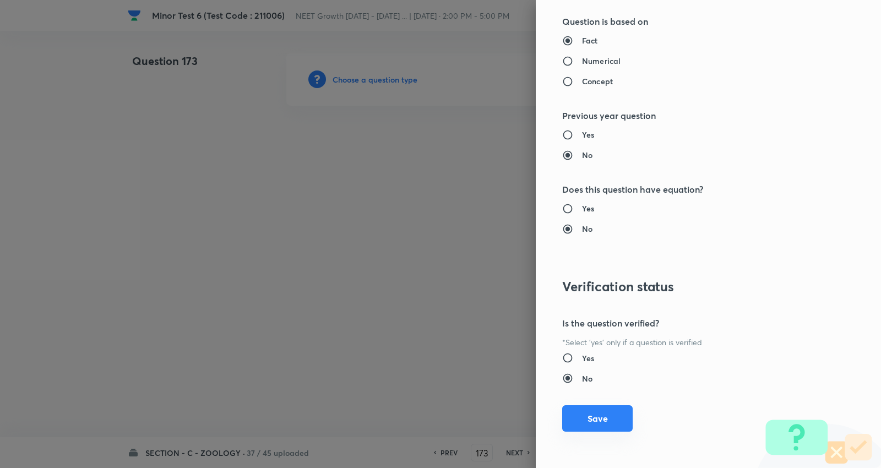
click at [607, 420] on button "Save" at bounding box center [597, 418] width 71 height 26
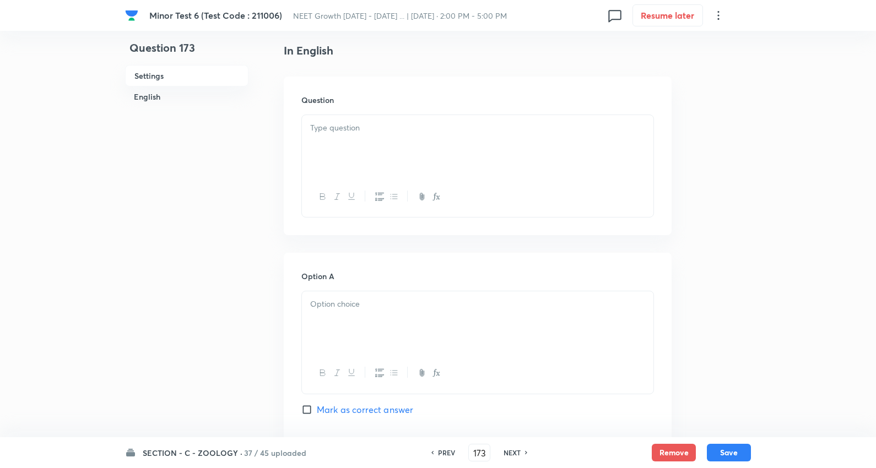
scroll to position [245, 0]
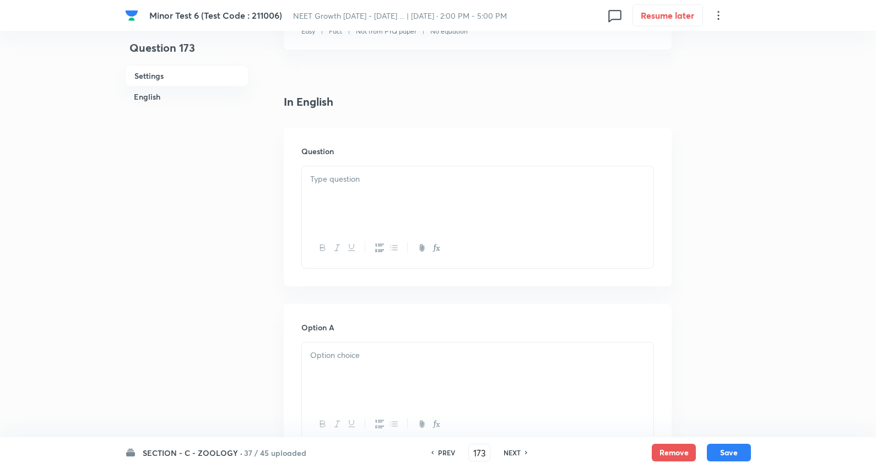
click at [367, 166] on div at bounding box center [477, 197] width 351 height 62
click at [353, 204] on div at bounding box center [477, 197] width 351 height 62
click at [360, 182] on p at bounding box center [477, 179] width 335 height 13
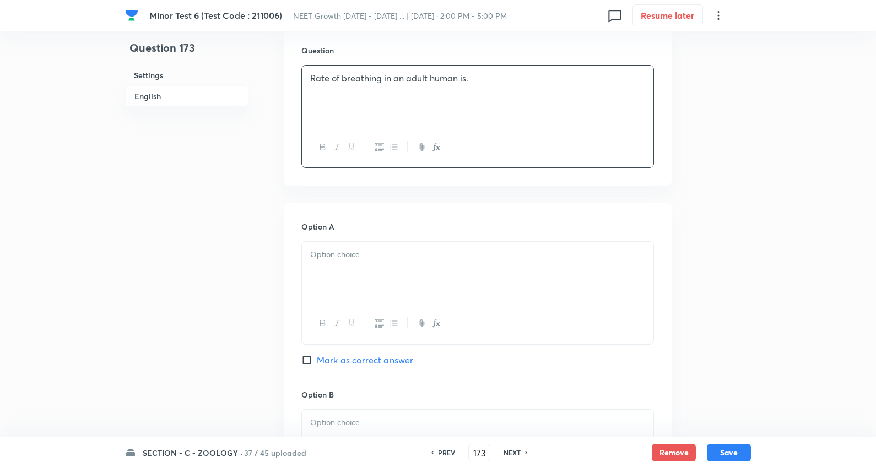
scroll to position [367, 0]
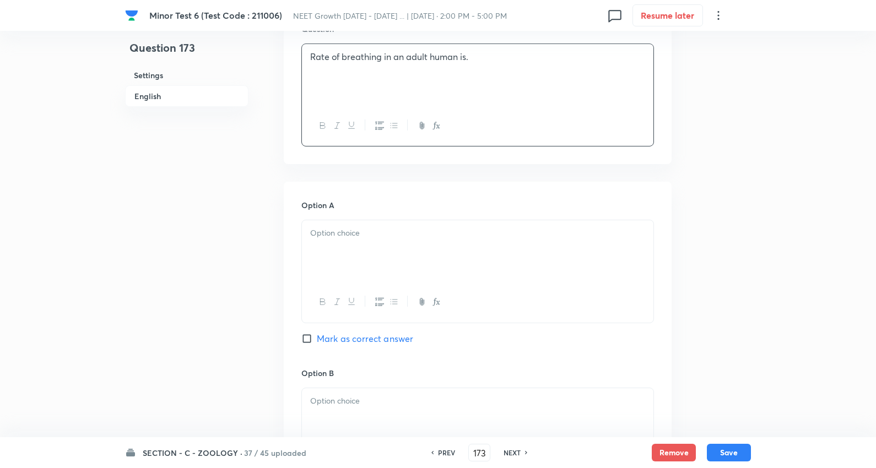
click at [348, 235] on p at bounding box center [477, 233] width 335 height 13
drag, startPoint x: 311, startPoint y: 247, endPoint x: 495, endPoint y: 322, distance: 198.9
click at [611, 328] on div "Option A 10-12/min 12-16/min 20-25/min 25-30/min [PERSON_NAME] as correct answer" at bounding box center [477, 283] width 353 height 169
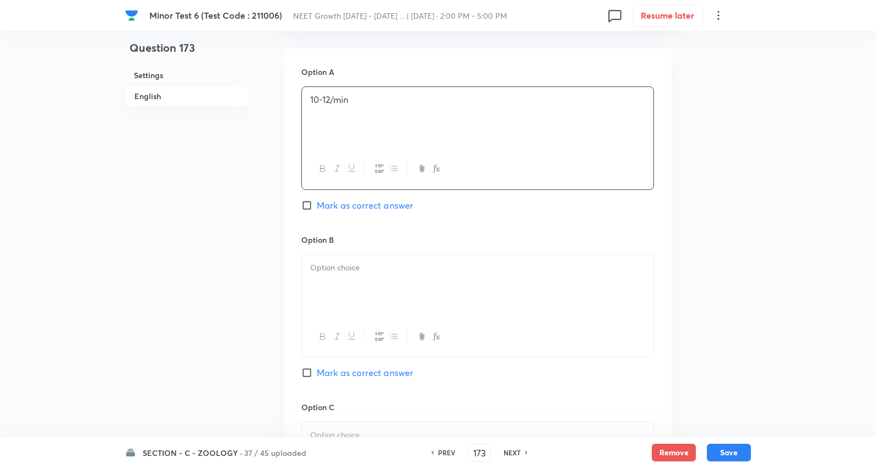
scroll to position [551, 0]
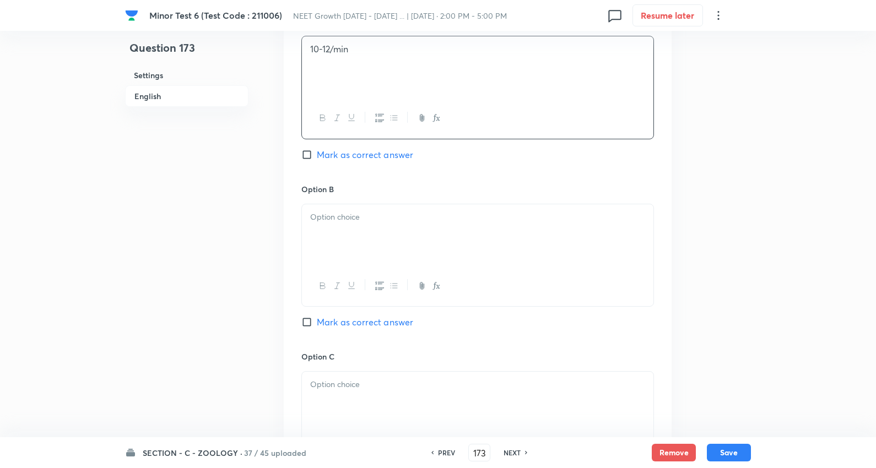
click at [345, 224] on p at bounding box center [477, 217] width 335 height 13
drag, startPoint x: 307, startPoint y: 232, endPoint x: 589, endPoint y: 285, distance: 287.0
click at [589, 285] on div "12-16/min 20-25/min 25-30/min" at bounding box center [477, 255] width 353 height 103
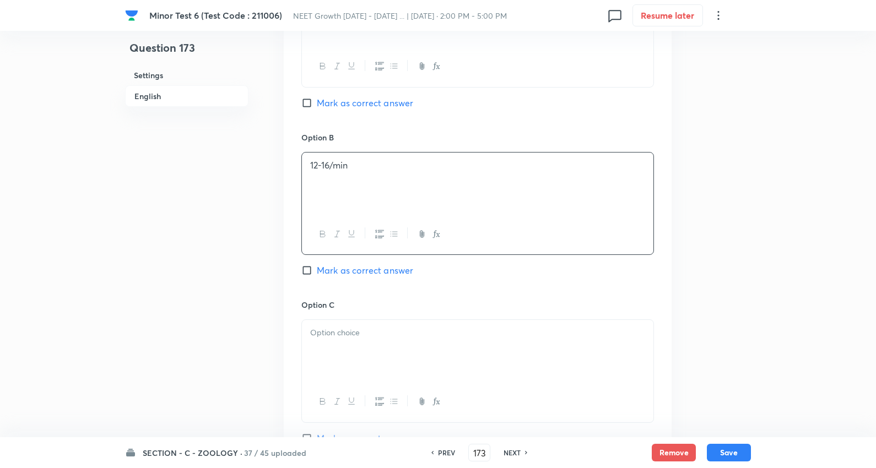
scroll to position [673, 0]
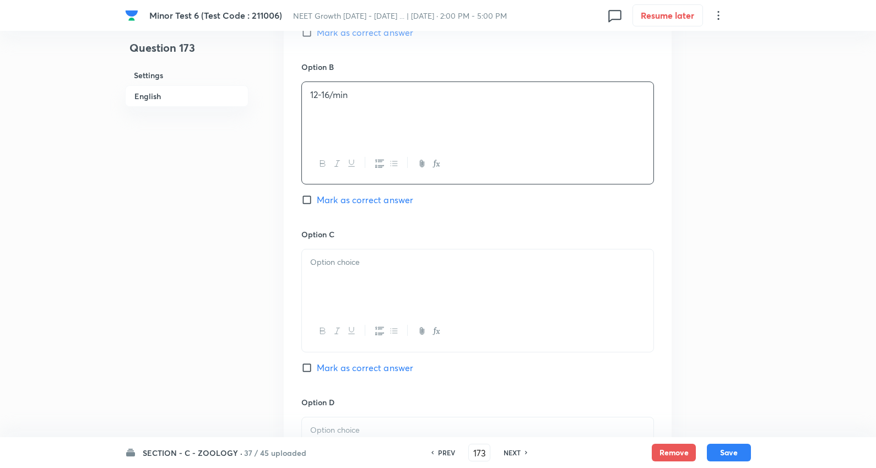
drag, startPoint x: 348, startPoint y: 270, endPoint x: 337, endPoint y: 270, distance: 11.6
click at [347, 270] on div at bounding box center [477, 281] width 351 height 62
drag, startPoint x: 310, startPoint y: 276, endPoint x: 276, endPoint y: 300, distance: 41.4
click at [705, 312] on div "Question 173 Settings English Settings Type Single choice correct 4 options + 4…" at bounding box center [438, 80] width 626 height 1400
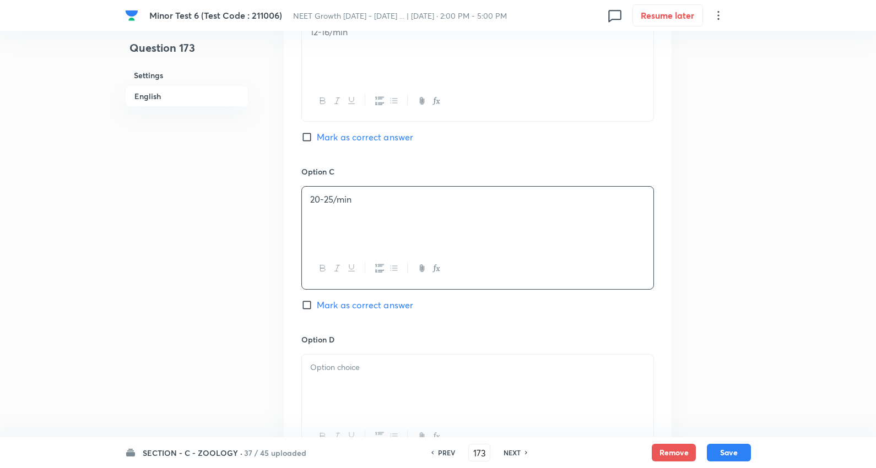
scroll to position [795, 0]
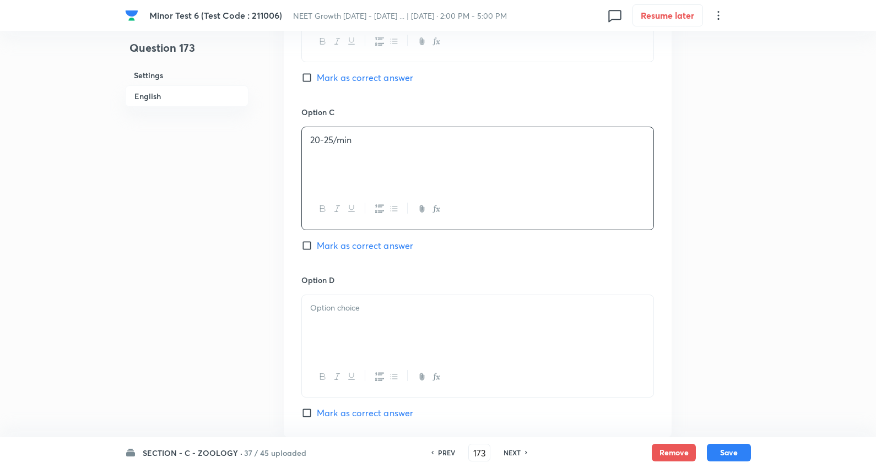
click at [336, 326] on div at bounding box center [477, 326] width 351 height 62
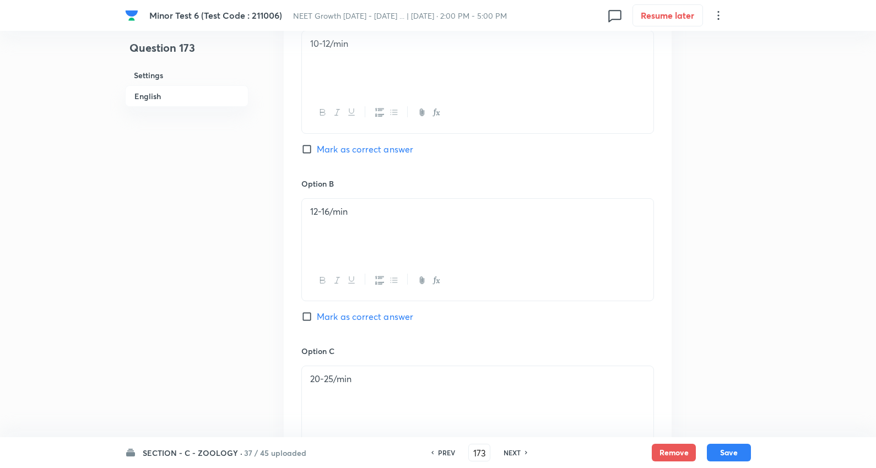
scroll to position [551, 0]
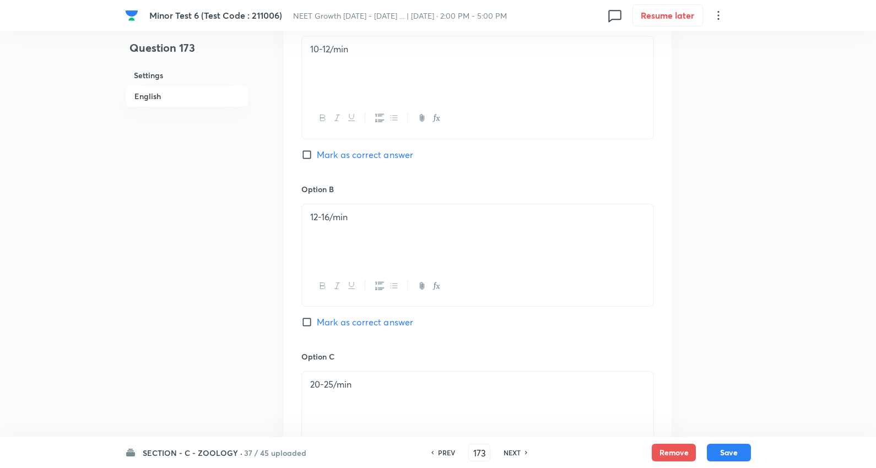
click at [365, 324] on span "Mark as correct answer" at bounding box center [365, 322] width 96 height 13
click at [317, 324] on input "Mark as correct answer" at bounding box center [308, 322] width 15 height 11
checkbox input "true"
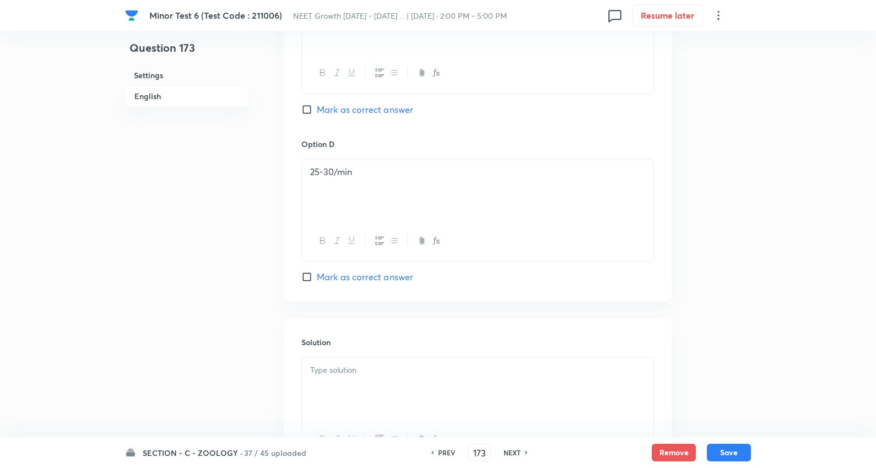
scroll to position [1040, 0]
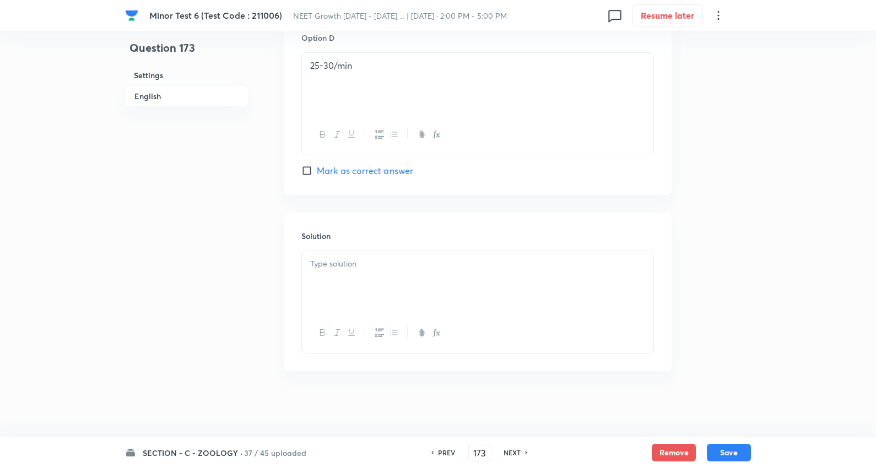
drag, startPoint x: 360, startPoint y: 268, endPoint x: 354, endPoint y: 270, distance: 6.7
click at [361, 268] on p at bounding box center [477, 264] width 335 height 13
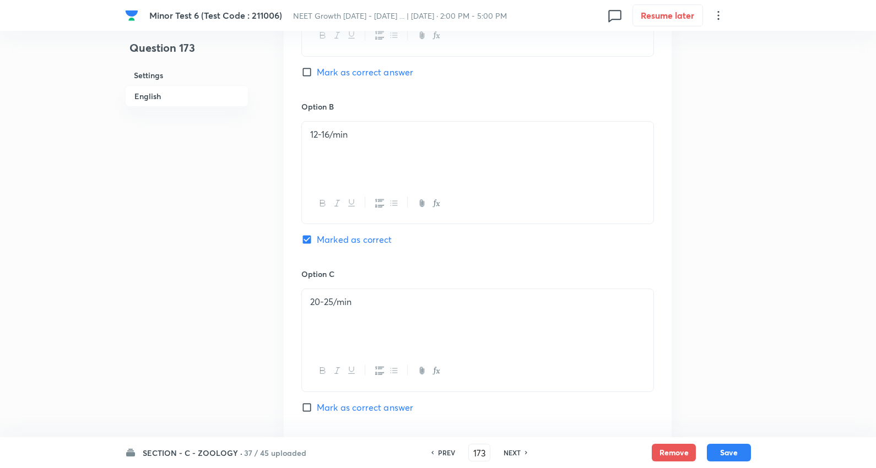
scroll to position [612, 0]
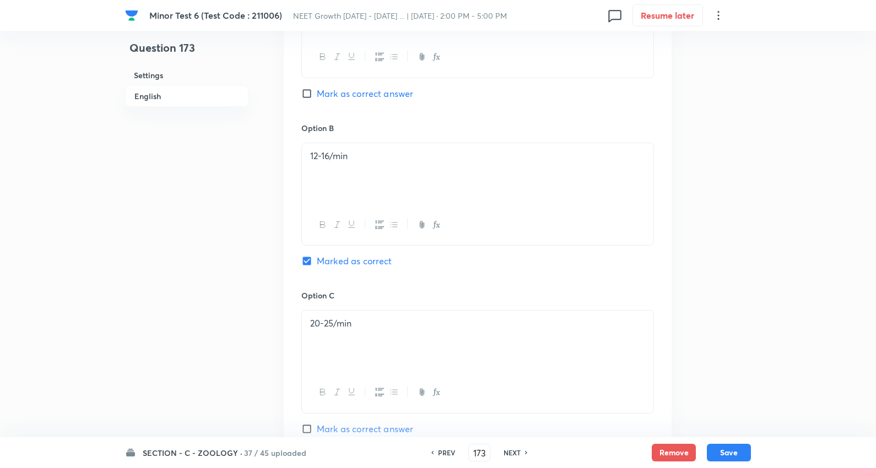
drag, startPoint x: 737, startPoint y: 451, endPoint x: 574, endPoint y: 411, distance: 167.8
click at [737, 450] on button "Save" at bounding box center [729, 453] width 44 height 18
type input "174"
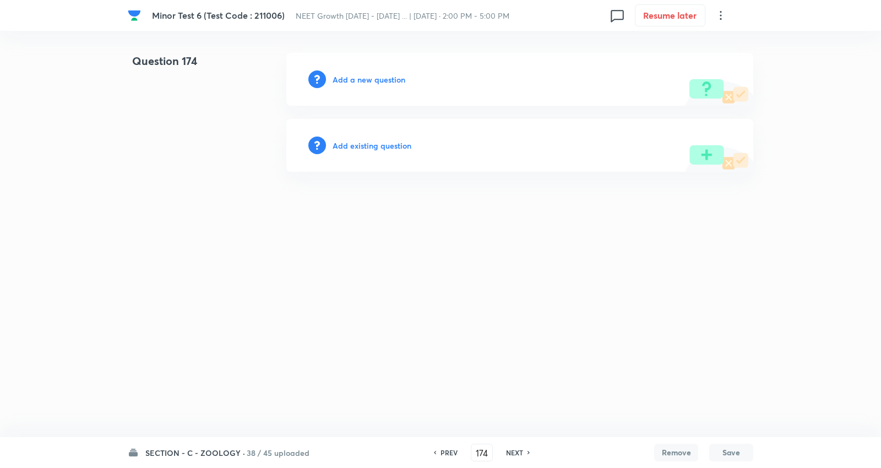
click at [377, 75] on h6 "Add a new question" at bounding box center [369, 80] width 73 height 12
click at [377, 75] on h6 "Choose a question type" at bounding box center [375, 80] width 85 height 12
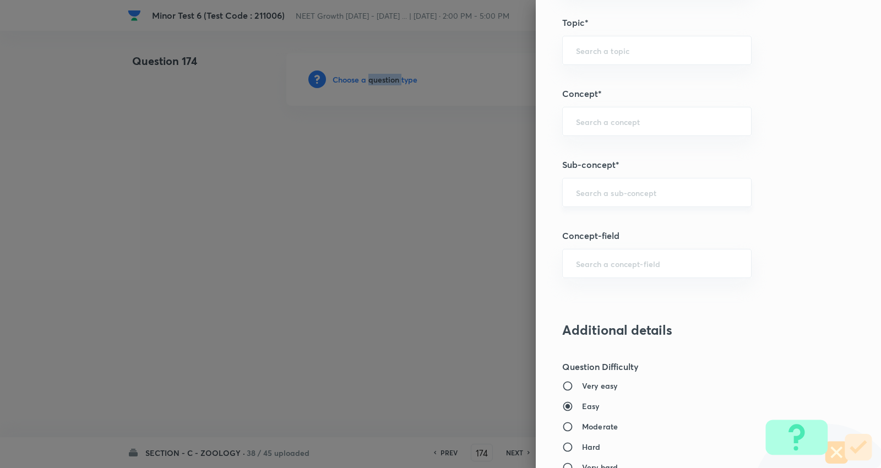
scroll to position [673, 0]
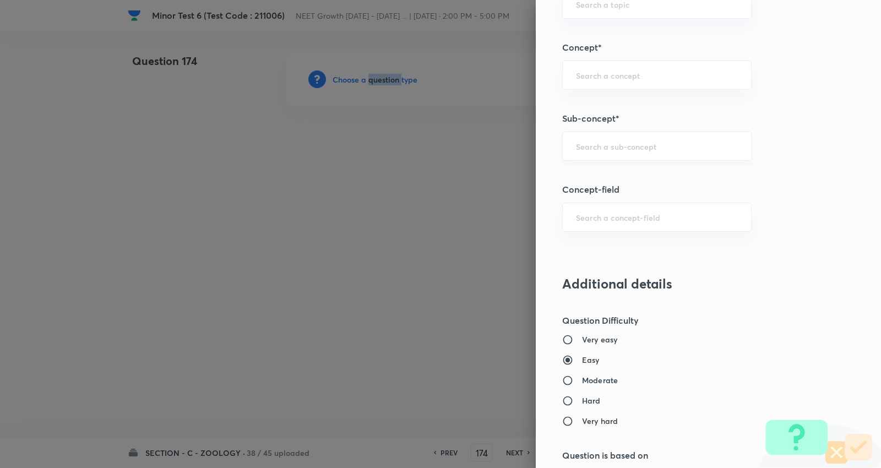
click at [629, 155] on div "​" at bounding box center [657, 146] width 190 height 29
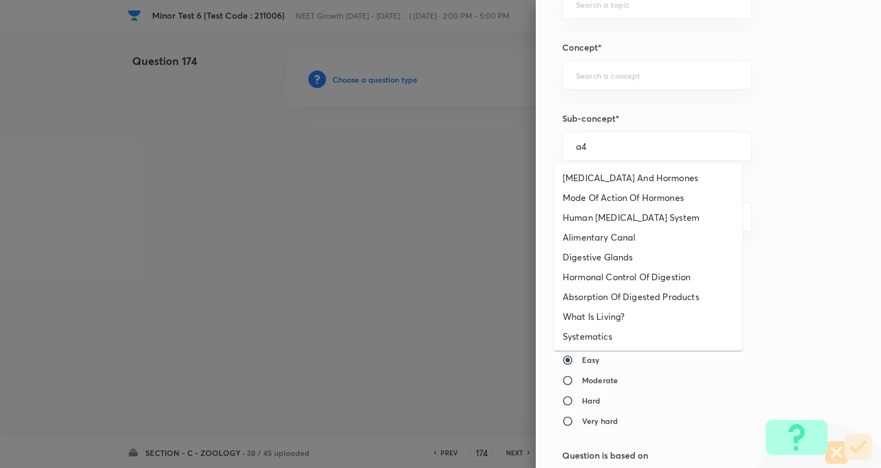
click at [617, 175] on li "[MEDICAL_DATA] And Hormones" at bounding box center [648, 178] width 188 height 20
type input "[MEDICAL_DATA] And Hormones"
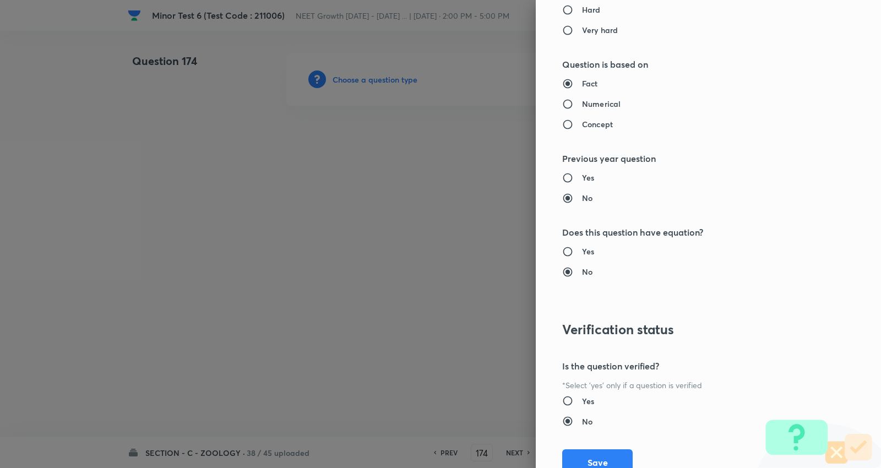
type input "Biology"
type input "Human Physiology"
type input "Chemical Coordinate & Integration"
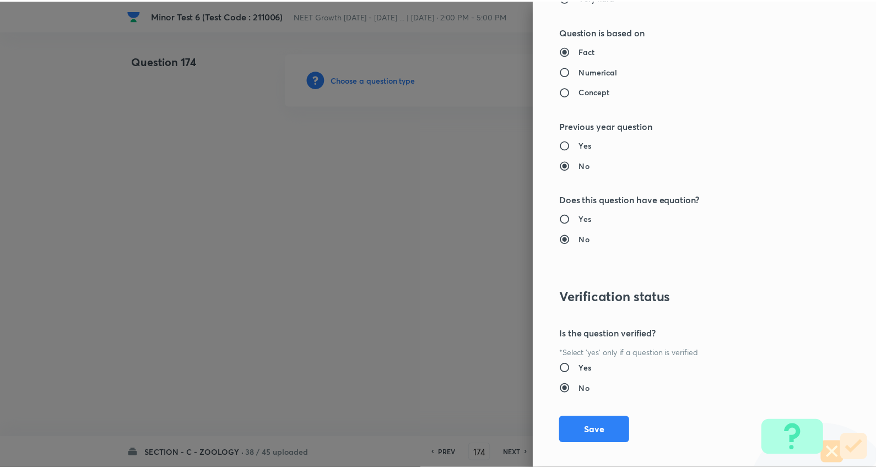
scroll to position [1108, 0]
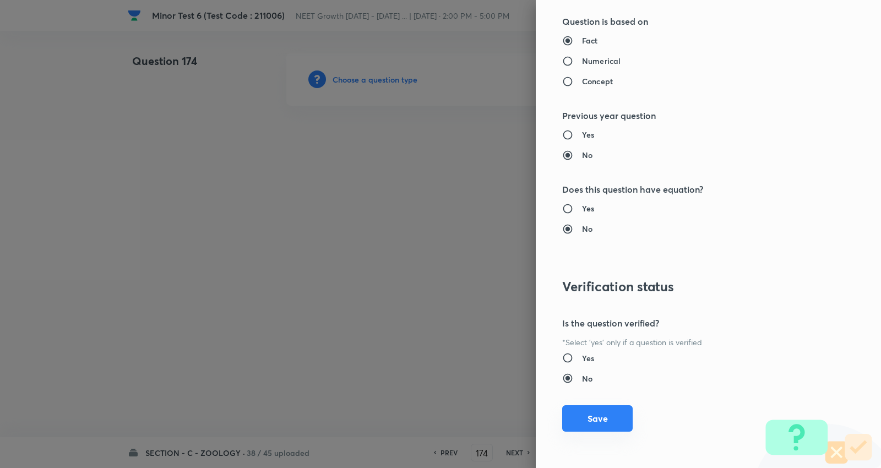
click at [586, 412] on button "Save" at bounding box center [597, 418] width 71 height 26
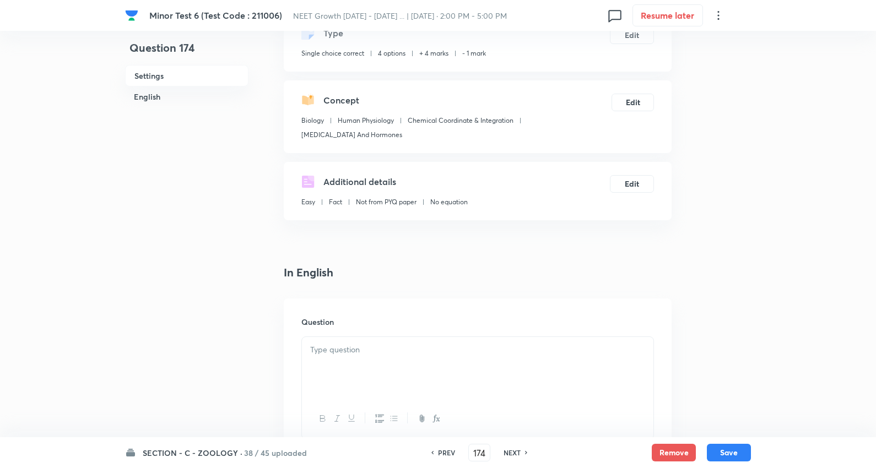
scroll to position [245, 0]
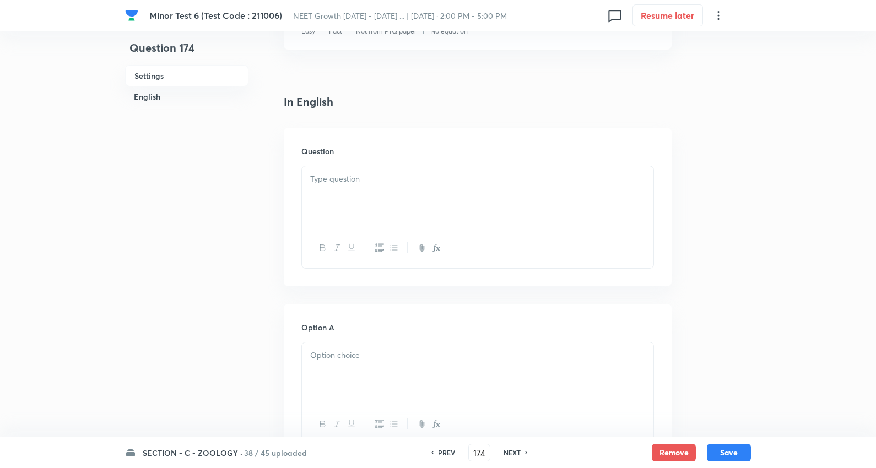
drag, startPoint x: 355, startPoint y: 192, endPoint x: 362, endPoint y: 203, distance: 13.1
click at [355, 191] on div at bounding box center [477, 197] width 351 height 62
click at [366, 174] on p at bounding box center [477, 179] width 335 height 13
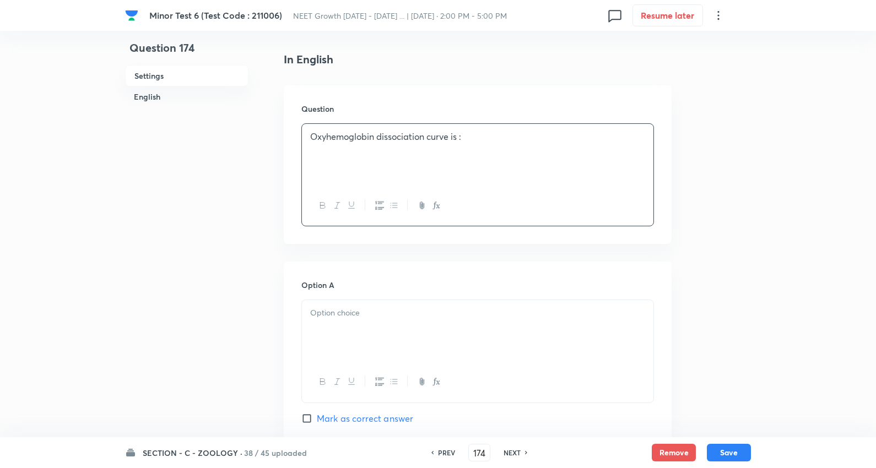
scroll to position [306, 0]
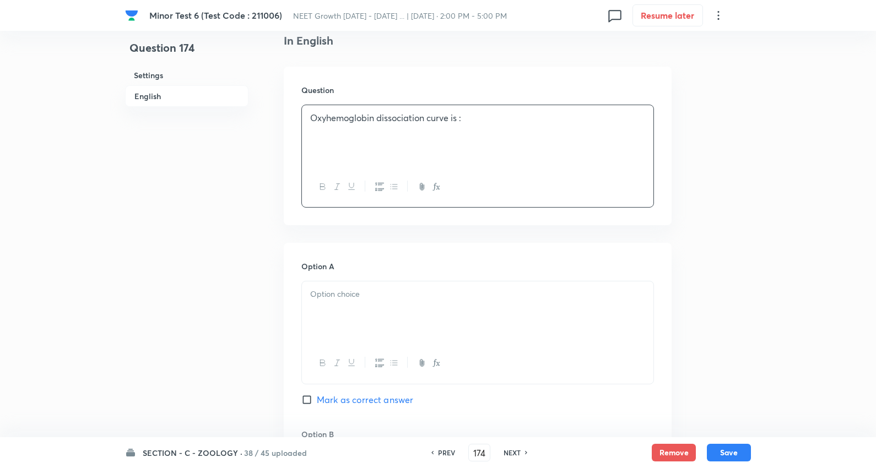
click at [361, 290] on p at bounding box center [477, 294] width 335 height 13
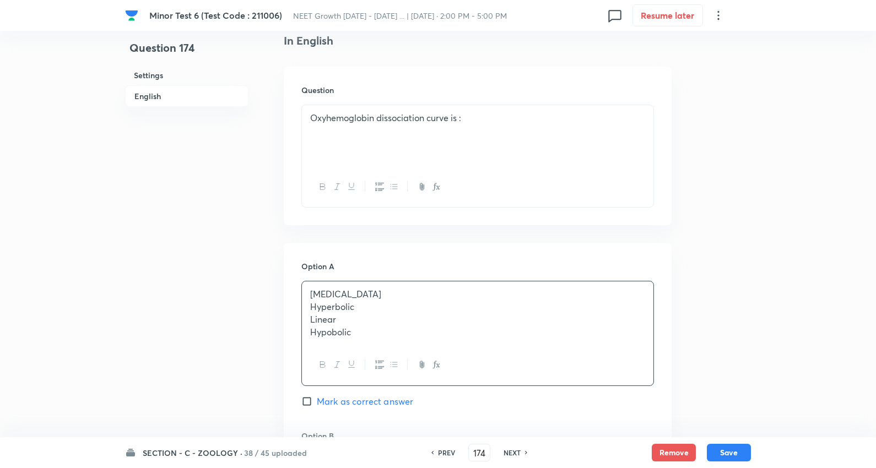
drag, startPoint x: 466, startPoint y: 354, endPoint x: 547, endPoint y: 376, distance: 83.9
click at [566, 379] on div "[MEDICAL_DATA] Hyperbolic Linear Hypobolic" at bounding box center [477, 333] width 353 height 105
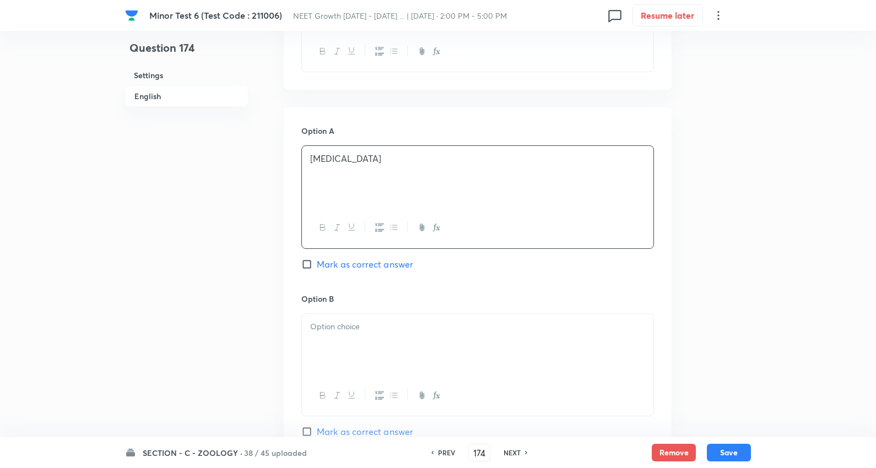
scroll to position [489, 0]
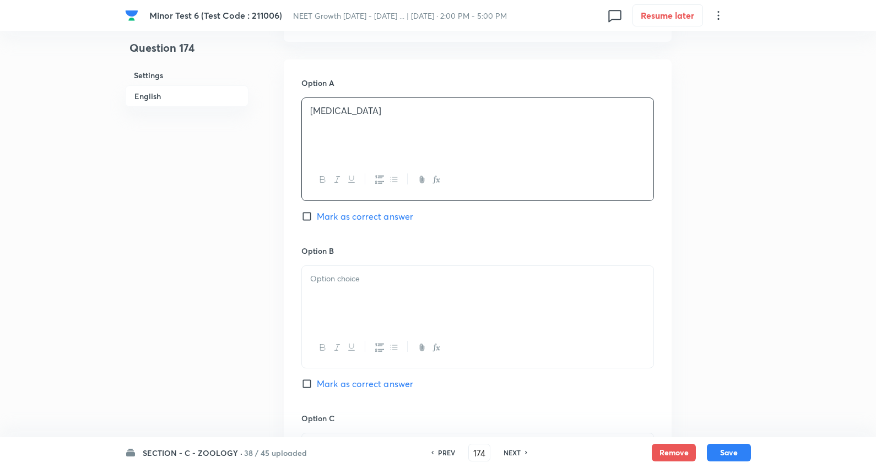
click at [357, 282] on p at bounding box center [477, 279] width 335 height 13
drag, startPoint x: 306, startPoint y: 293, endPoint x: 614, endPoint y: 366, distance: 317.1
click at [625, 371] on div "Option B Hyperbolic Linear Hypobolic Mark as correct answer" at bounding box center [477, 328] width 353 height 167
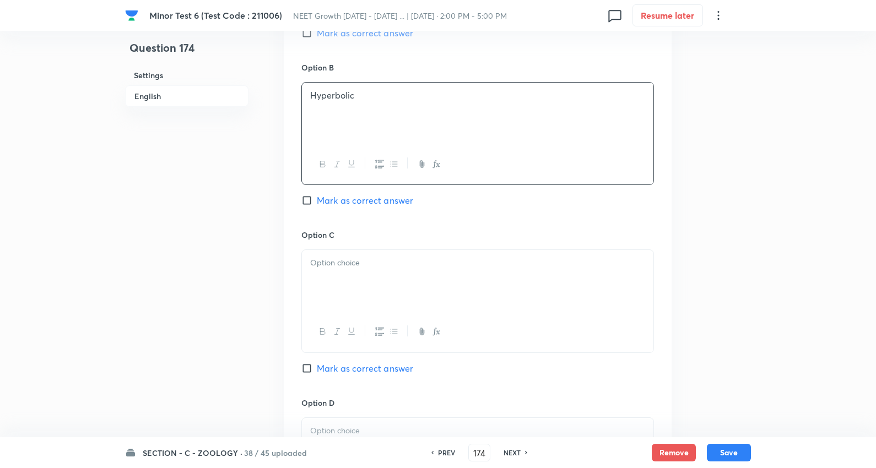
scroll to position [673, 0]
click at [334, 268] on p at bounding box center [477, 262] width 335 height 13
drag, startPoint x: 310, startPoint y: 275, endPoint x: 357, endPoint y: 267, distance: 48.2
click at [584, 290] on div "Linear Hypobolic" at bounding box center [477, 281] width 351 height 62
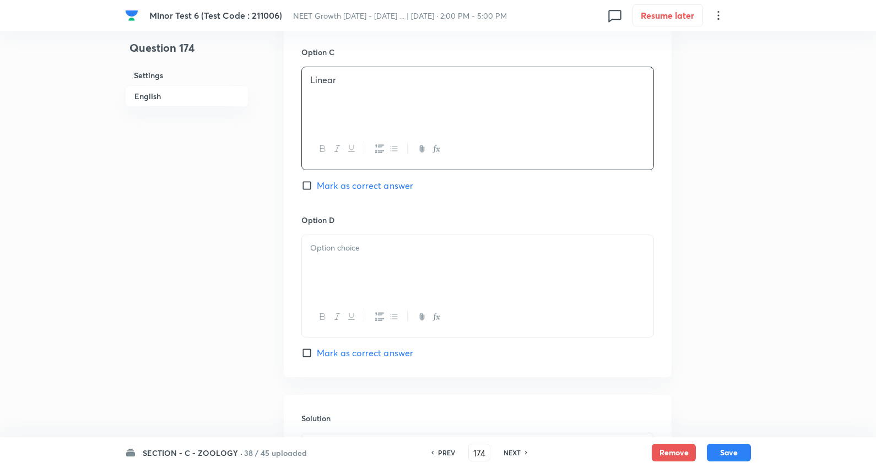
scroll to position [857, 0]
click at [326, 256] on div at bounding box center [477, 265] width 351 height 62
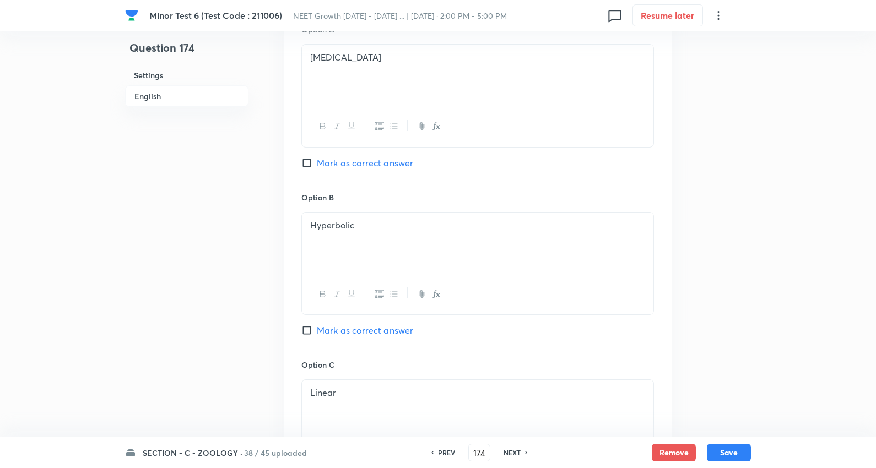
scroll to position [489, 0]
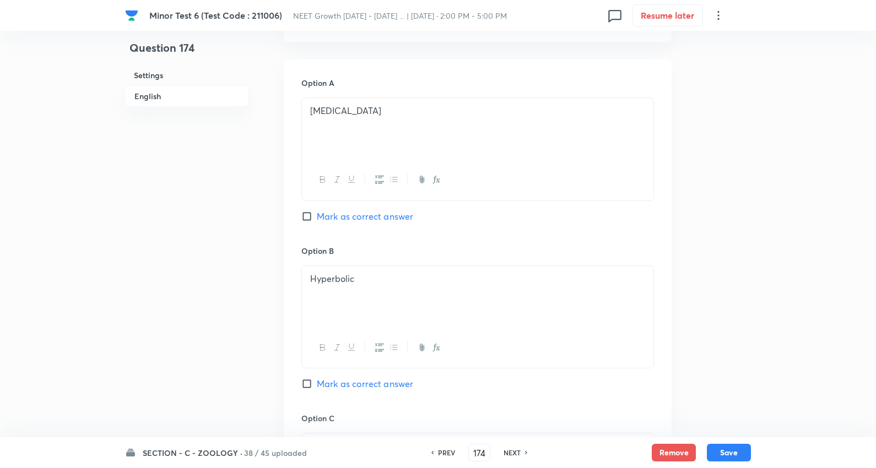
click at [366, 217] on span "Mark as correct answer" at bounding box center [365, 216] width 96 height 13
click at [317, 217] on input "Mark as correct answer" at bounding box center [308, 216] width 15 height 11
checkbox input "true"
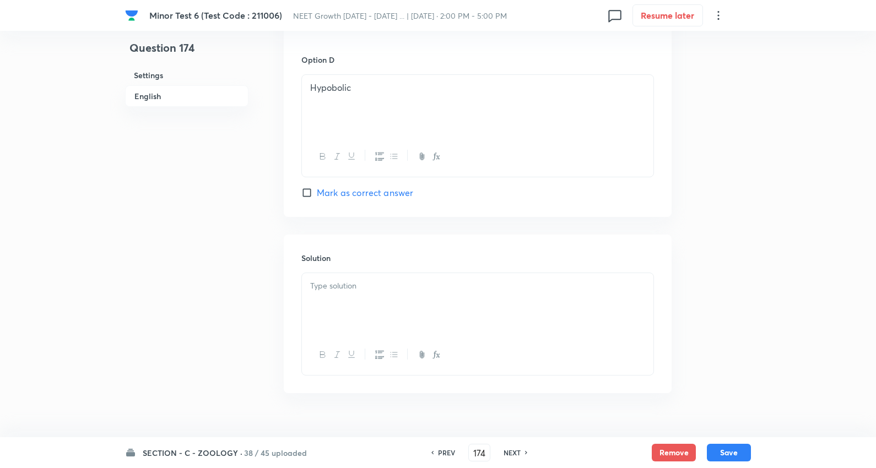
scroll to position [1040, 0]
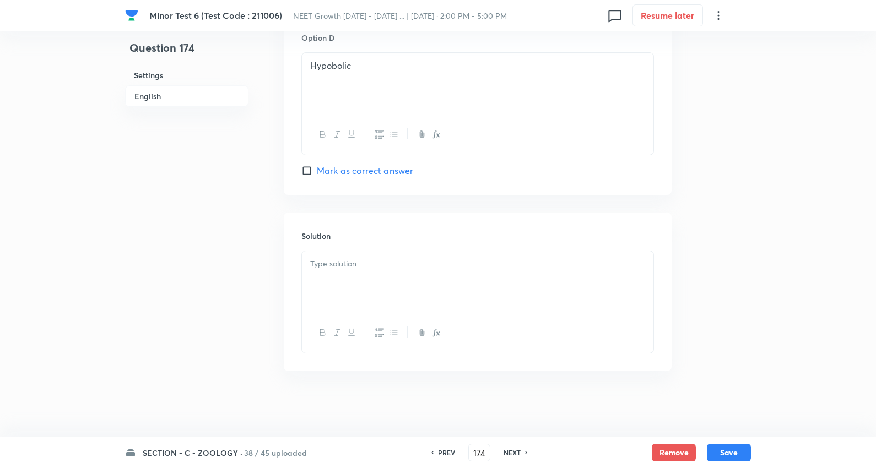
click at [355, 264] on p at bounding box center [477, 264] width 335 height 13
click at [733, 448] on button "Save" at bounding box center [729, 452] width 44 height 18
type input "175"
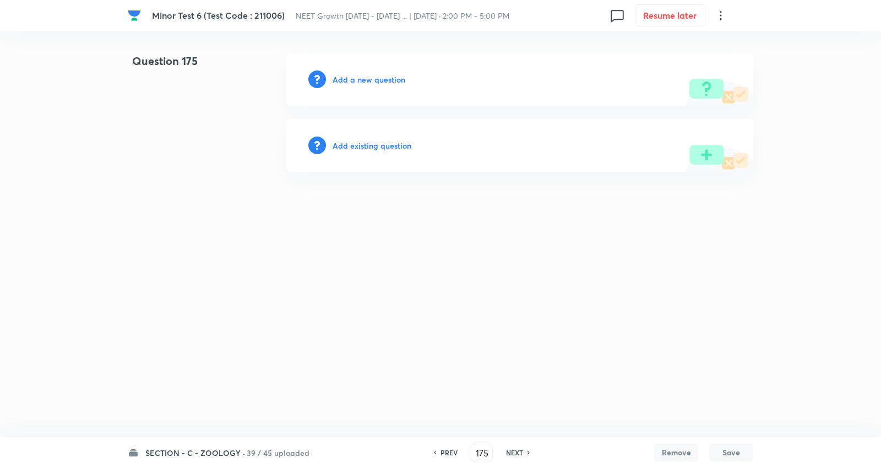
click at [360, 82] on h6 "Add a new question" at bounding box center [369, 80] width 73 height 12
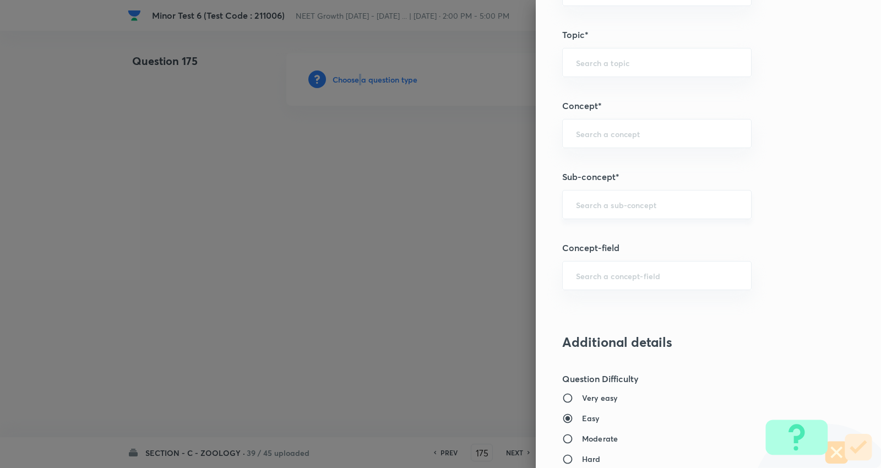
scroll to position [673, 0]
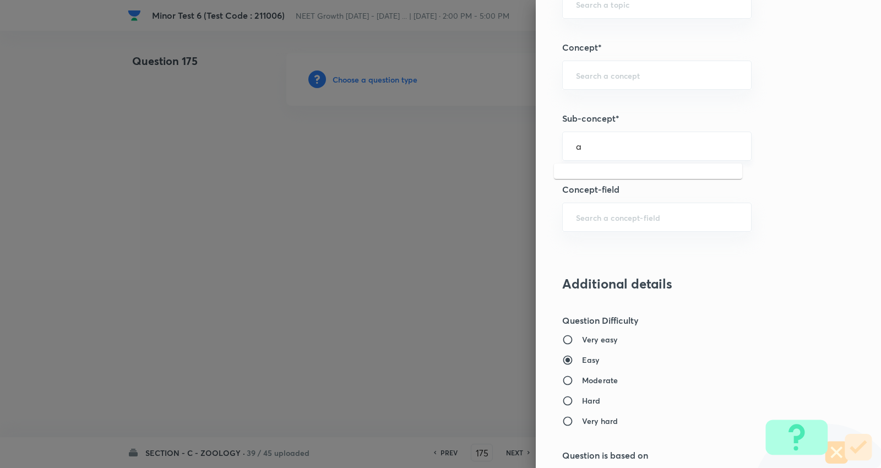
click at [625, 148] on input "a" at bounding box center [657, 146] width 162 height 10
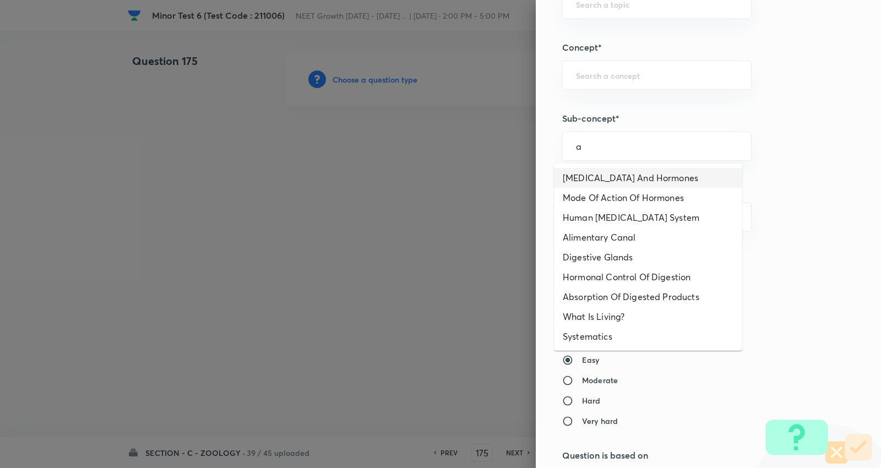
click at [596, 173] on li "[MEDICAL_DATA] And Hormones" at bounding box center [648, 178] width 188 height 20
type input "[MEDICAL_DATA] And Hormones"
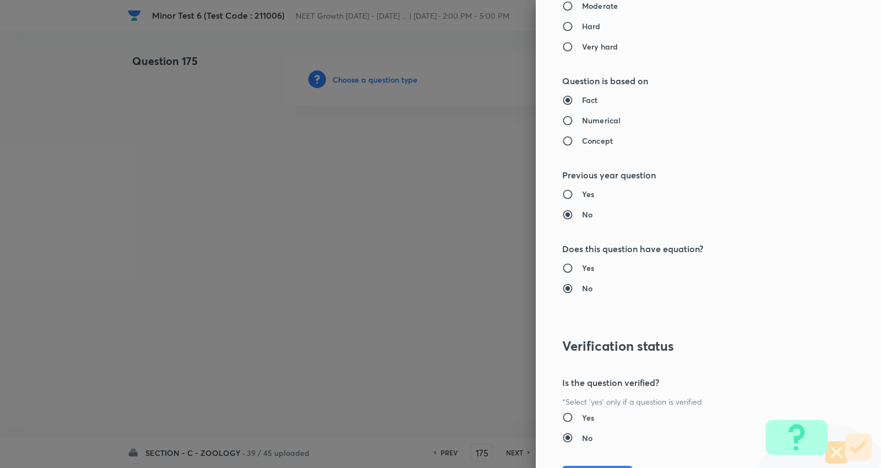
type input "Biology"
type input "Human Physiology"
type input "Chemical Coordinate & Integration"
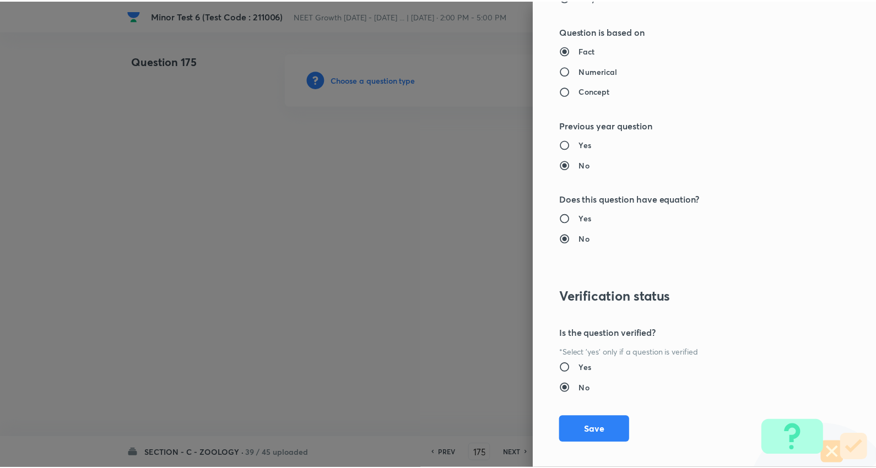
scroll to position [1108, 0]
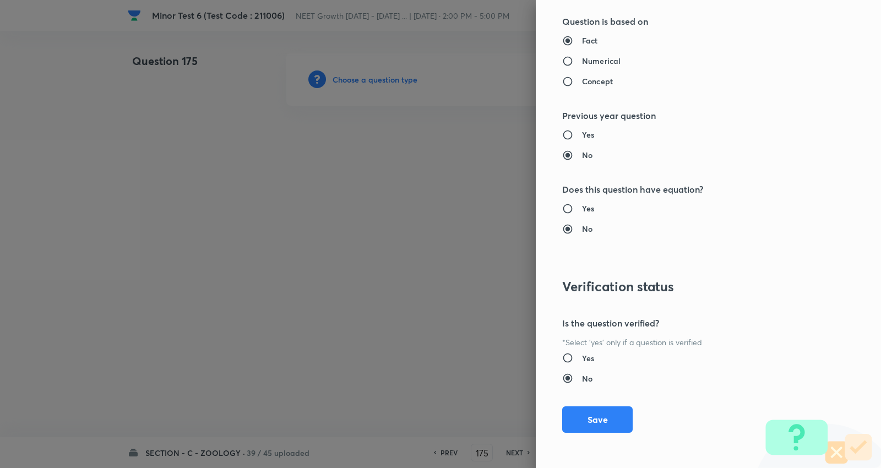
drag, startPoint x: 596, startPoint y: 418, endPoint x: 414, endPoint y: 296, distance: 218.3
click at [597, 417] on button "Save" at bounding box center [597, 420] width 71 height 26
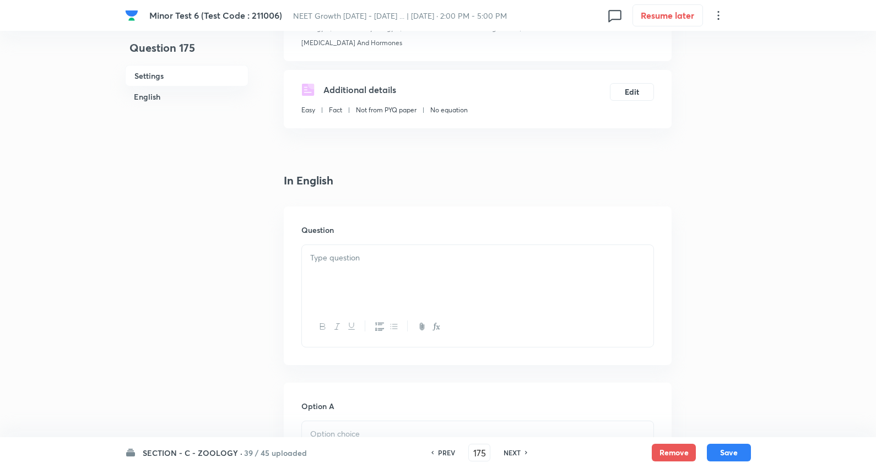
scroll to position [183, 0]
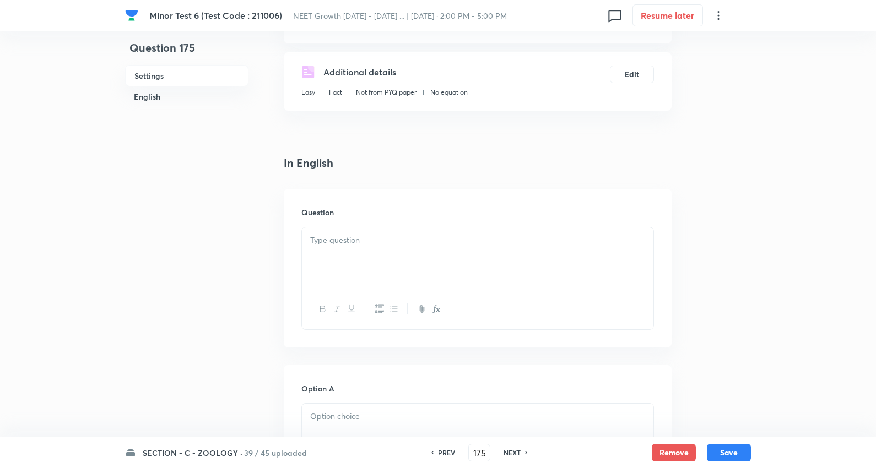
drag, startPoint x: 355, startPoint y: 246, endPoint x: 359, endPoint y: 239, distance: 7.4
click at [355, 245] on p at bounding box center [477, 240] width 335 height 13
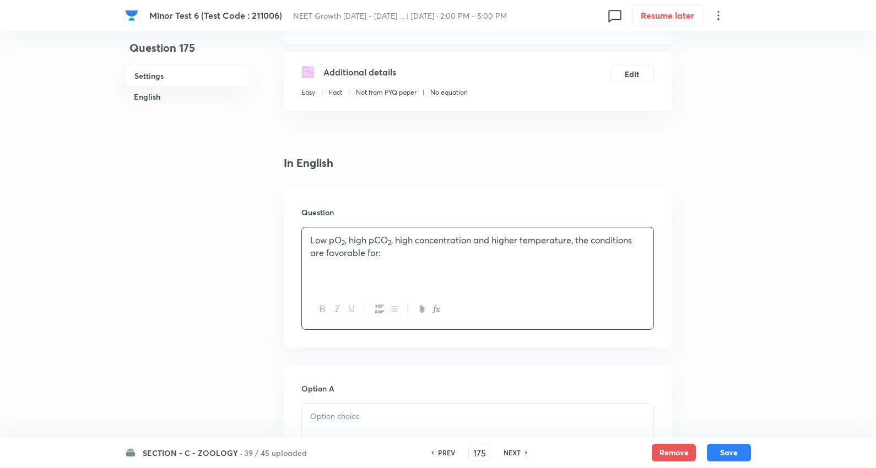
scroll to position [367, 0]
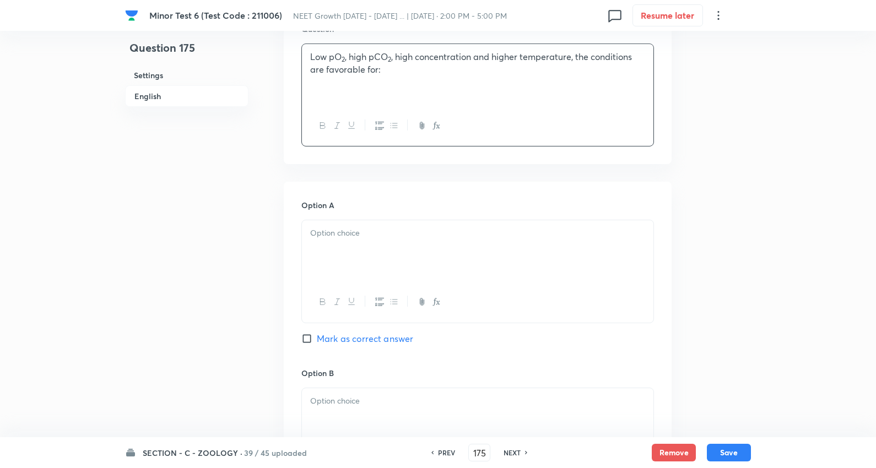
click at [362, 246] on div at bounding box center [477, 251] width 351 height 62
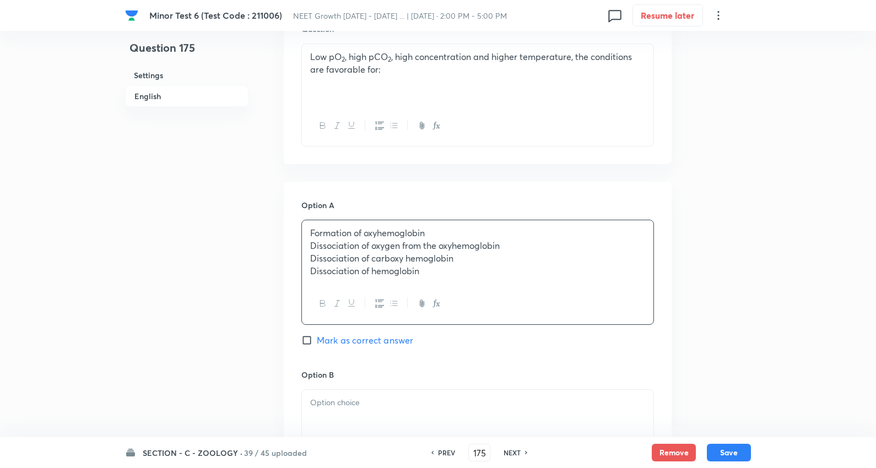
drag, startPoint x: 308, startPoint y: 250, endPoint x: 502, endPoint y: 285, distance: 197.2
click at [753, 316] on div "[MEDICAL_DATA] 6 (Test Code : 211006) NEET Growth [DATE] - [DATE] ... | [DATE] …" at bounding box center [438, 387] width 876 height 1402
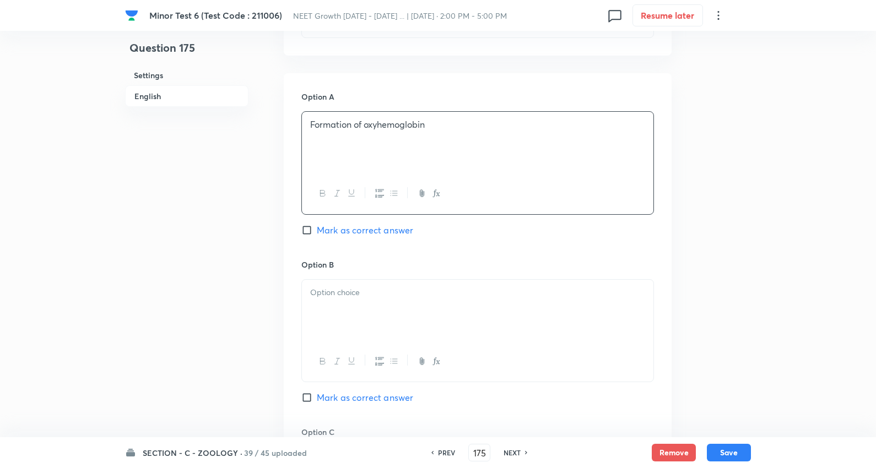
scroll to position [551, 0]
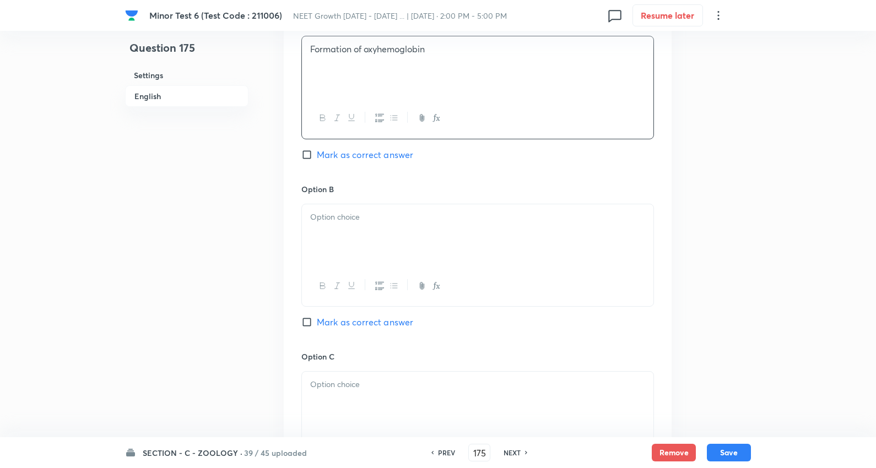
click at [345, 248] on div at bounding box center [477, 235] width 351 height 62
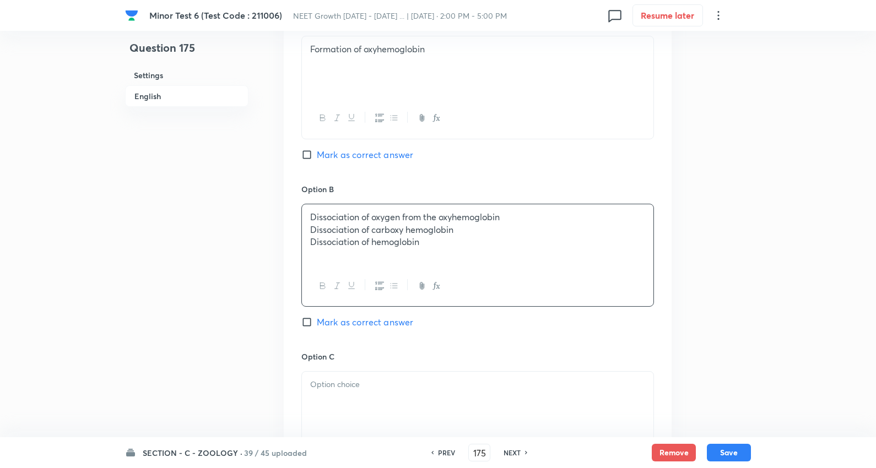
drag, startPoint x: 308, startPoint y: 233, endPoint x: 205, endPoint y: 225, distance: 103.9
click at [696, 241] on div "Question 175 Settings English Settings Type Single choice correct 4 options + 4…" at bounding box center [438, 202] width 626 height 1400
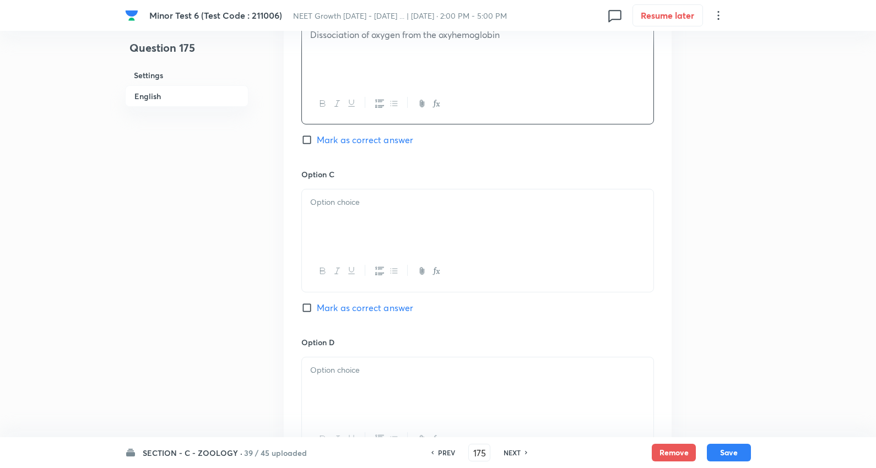
scroll to position [734, 0]
click at [351, 218] on div at bounding box center [477, 219] width 351 height 62
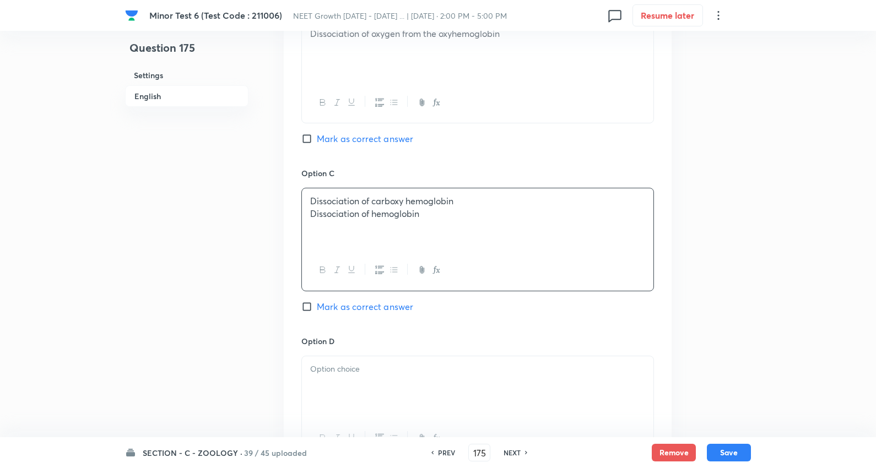
drag, startPoint x: 307, startPoint y: 216, endPoint x: 673, endPoint y: 215, distance: 365.8
click at [722, 216] on div "Question 175 Settings English Settings Type Single choice correct 4 options + 4…" at bounding box center [438, 19] width 626 height 1400
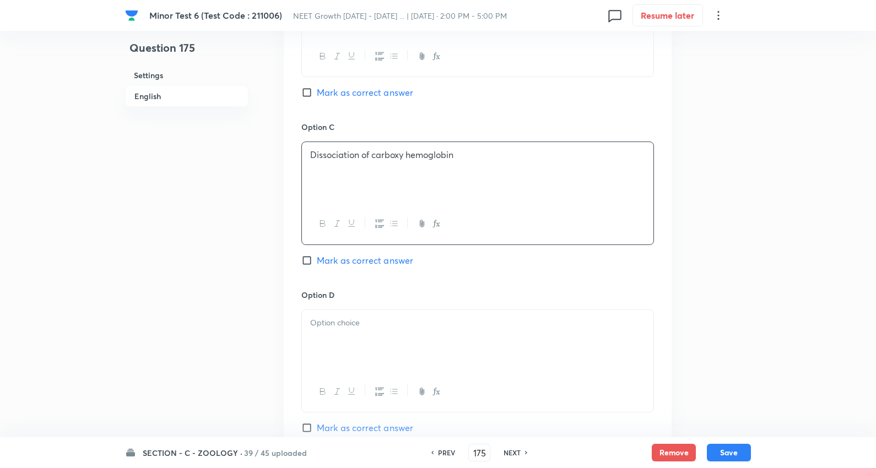
scroll to position [857, 0]
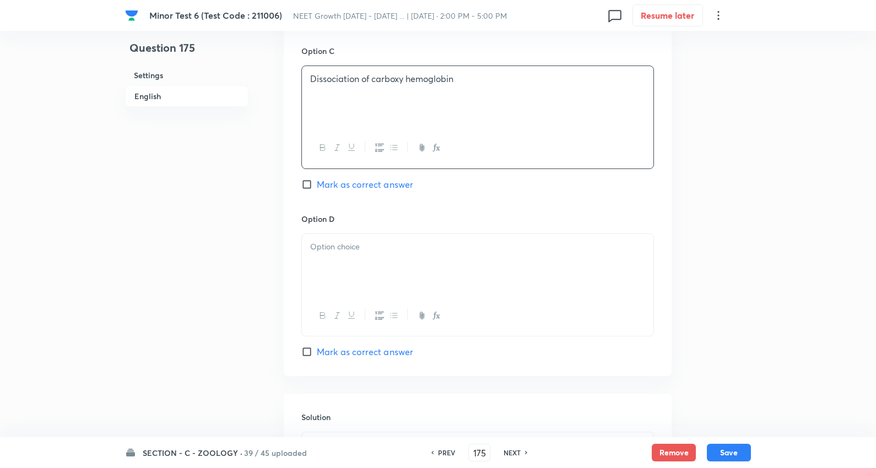
click at [345, 246] on p at bounding box center [477, 247] width 335 height 13
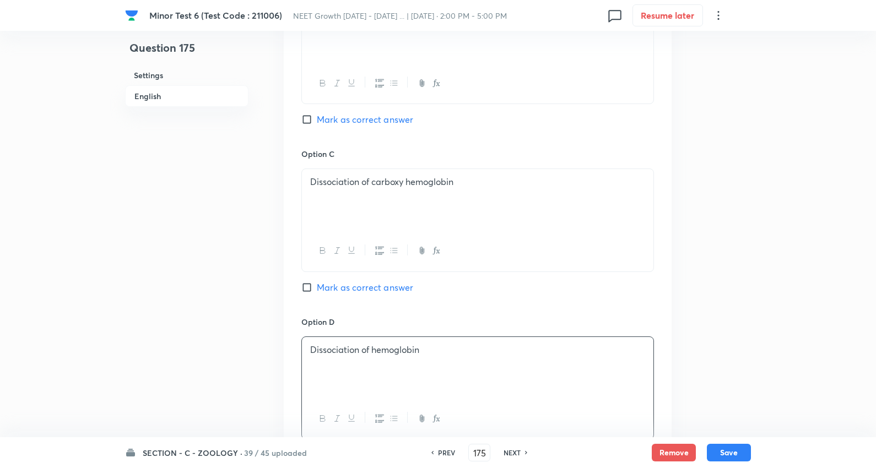
scroll to position [734, 0]
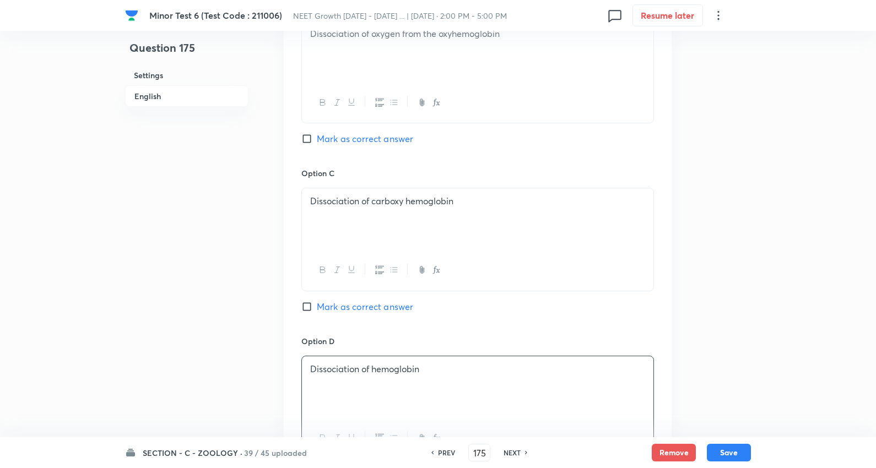
click at [395, 138] on span "Mark as correct answer" at bounding box center [365, 138] width 96 height 13
click at [317, 138] on input "Mark as correct answer" at bounding box center [308, 138] width 15 height 11
checkbox input "true"
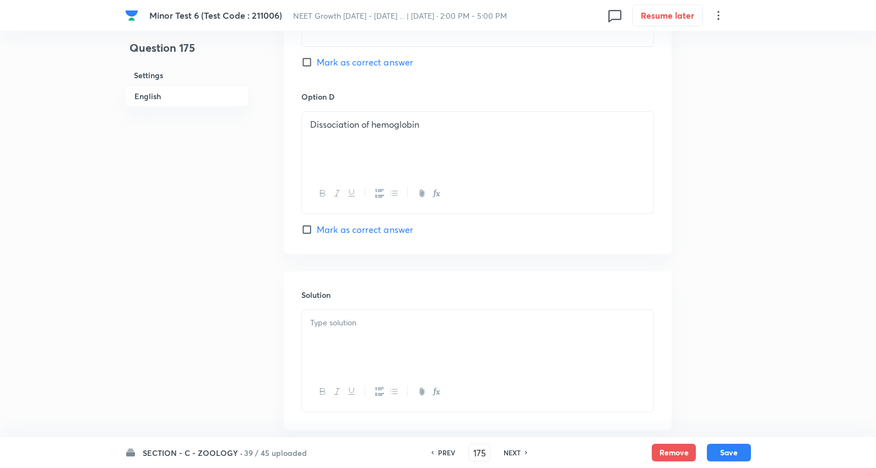
scroll to position [1040, 0]
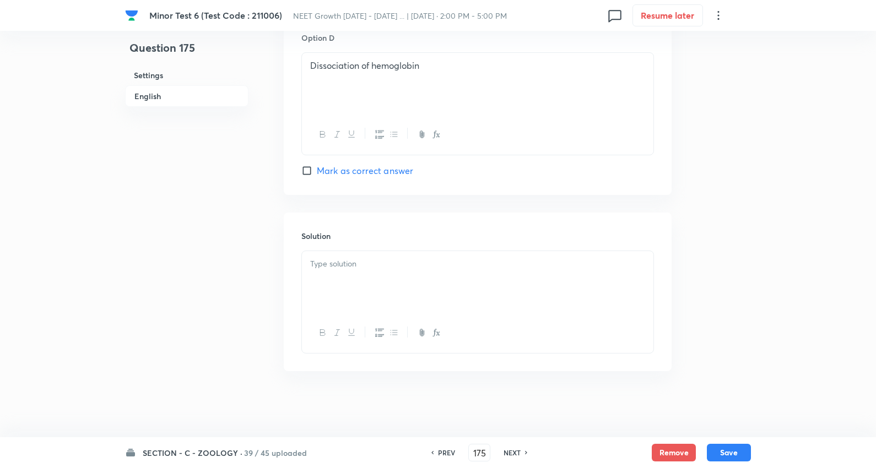
drag, startPoint x: 347, startPoint y: 272, endPoint x: 422, endPoint y: 285, distance: 76.2
click at [347, 270] on div at bounding box center [477, 282] width 351 height 62
click at [734, 453] on button "Save" at bounding box center [729, 452] width 44 height 18
type input "176"
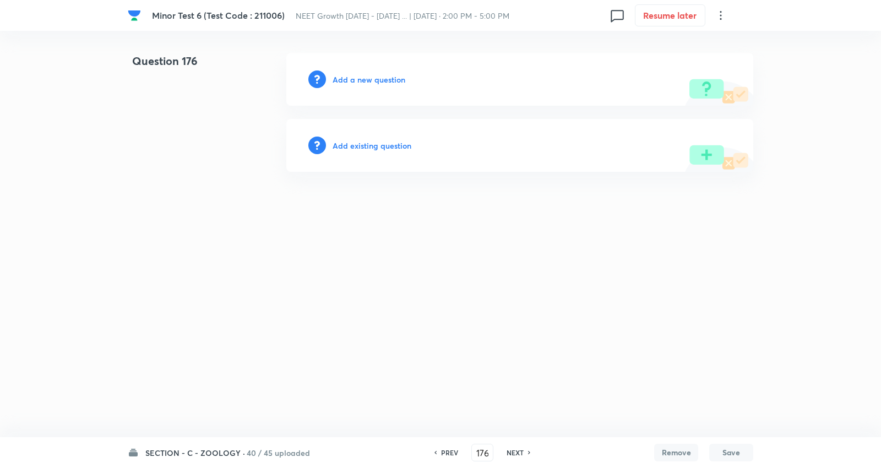
click at [367, 76] on h6 "Add a new question" at bounding box center [369, 80] width 73 height 12
click at [367, 75] on h6 "Choose a question type" at bounding box center [375, 80] width 85 height 12
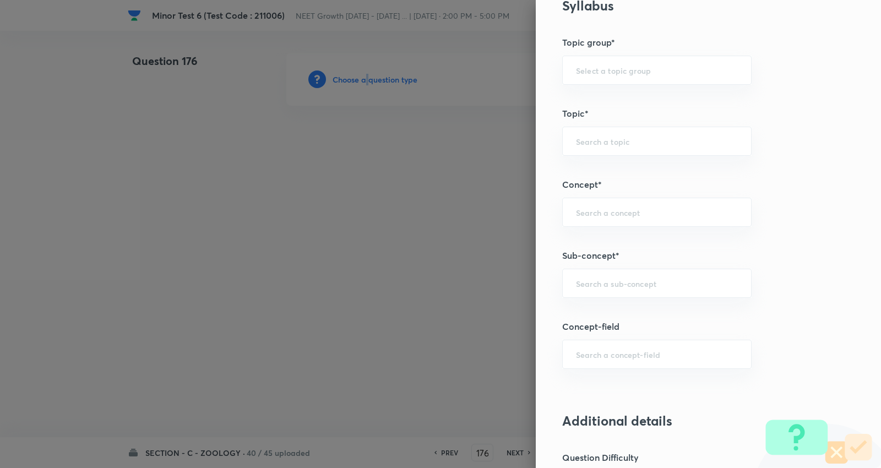
scroll to position [612, 0]
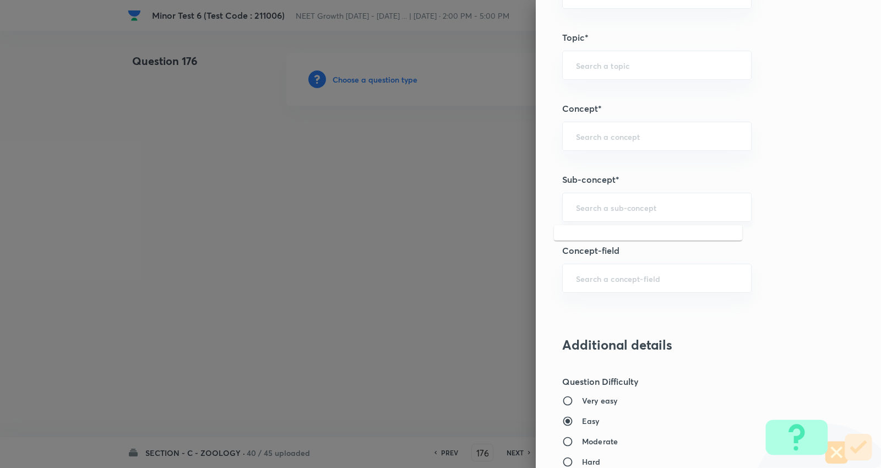
click at [605, 210] on input "text" at bounding box center [657, 207] width 162 height 10
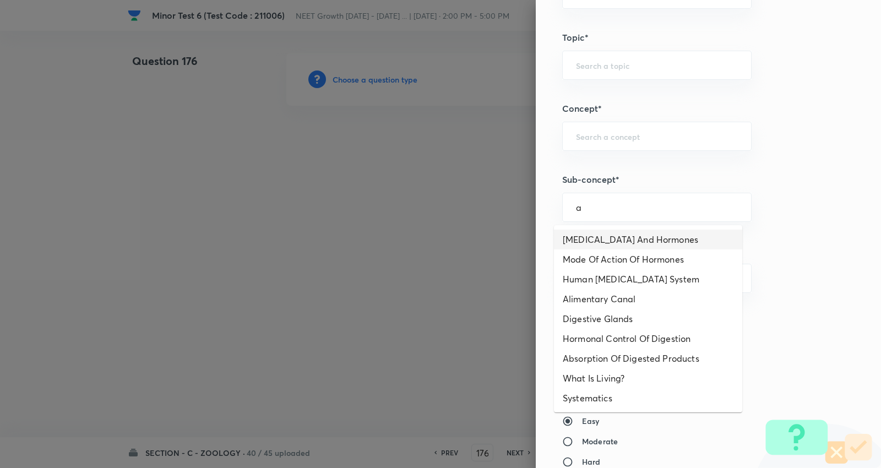
click at [609, 241] on li "[MEDICAL_DATA] And Hormones" at bounding box center [648, 240] width 188 height 20
type input "[MEDICAL_DATA] And Hormones"
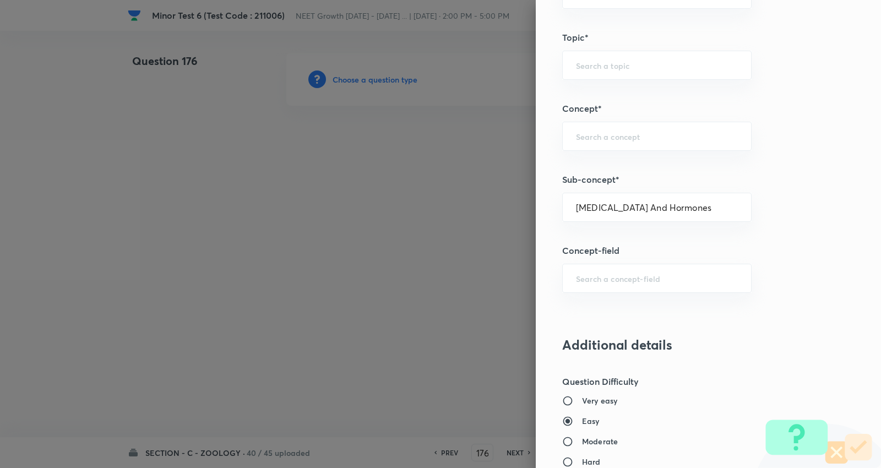
type input "Biology"
type input "Human Physiology"
type input "Chemical Coordinate & Integration"
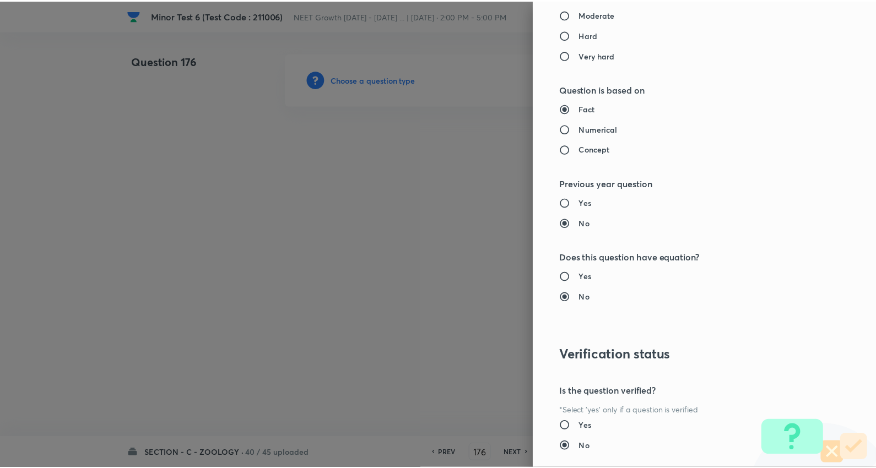
scroll to position [1108, 0]
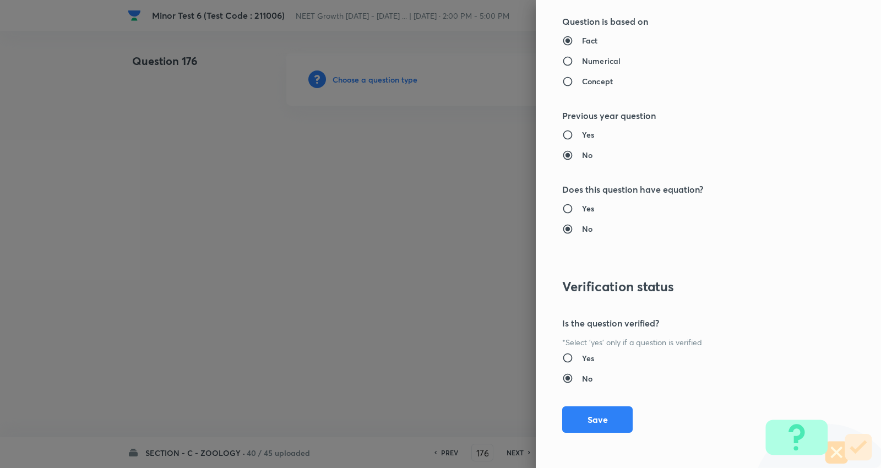
drag, startPoint x: 593, startPoint y: 426, endPoint x: 571, endPoint y: 403, distance: 31.6
click at [593, 425] on button "Save" at bounding box center [597, 420] width 71 height 26
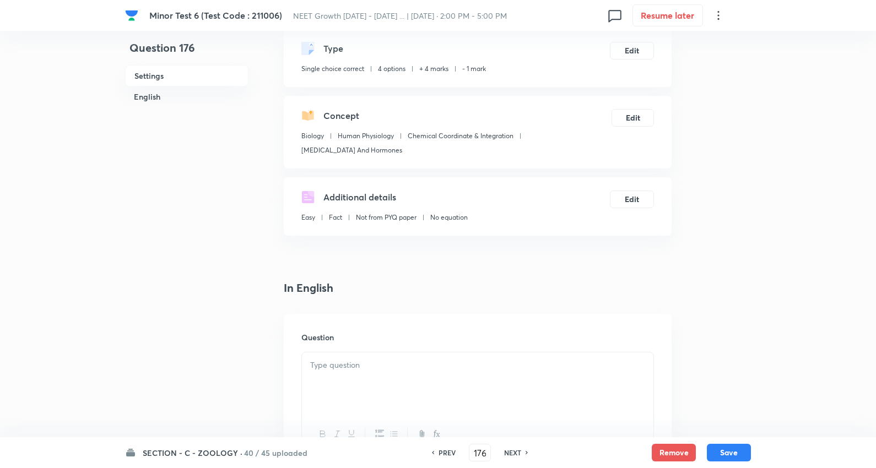
scroll to position [245, 0]
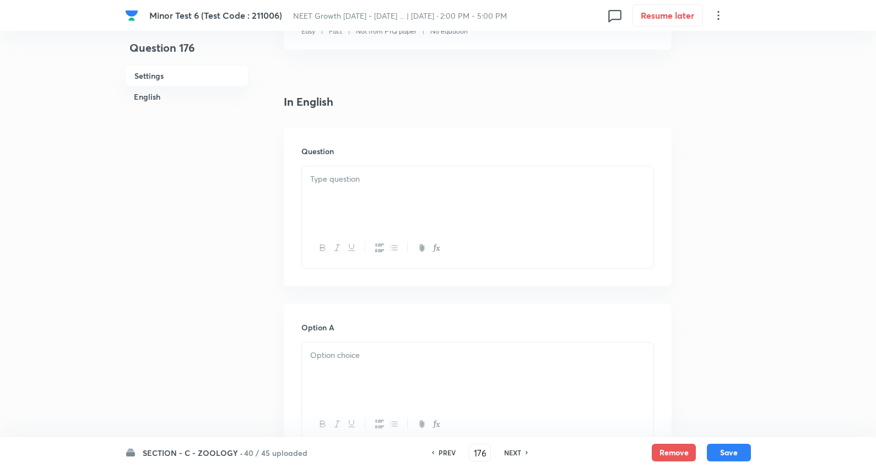
drag, startPoint x: 316, startPoint y: 185, endPoint x: 329, endPoint y: 196, distance: 17.2
click at [316, 184] on div at bounding box center [477, 197] width 351 height 62
paste div
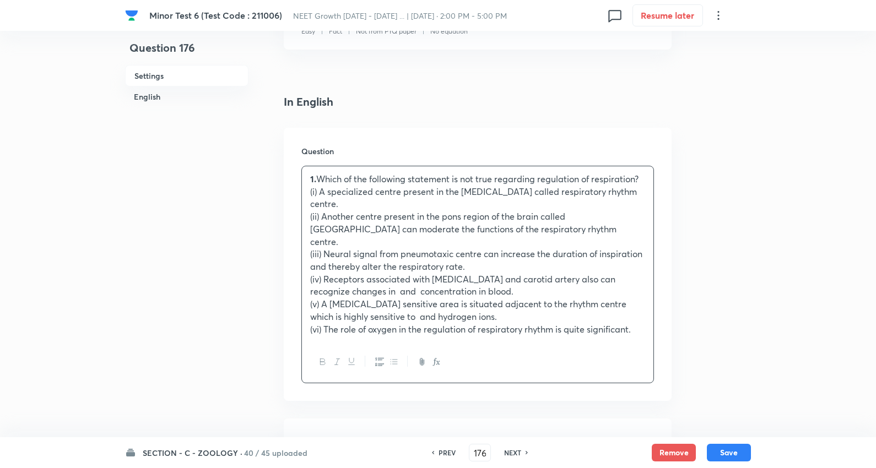
click at [379, 186] on p "(i) A specialized centre present in the [MEDICAL_DATA] called respiratory rhyth…" at bounding box center [477, 198] width 335 height 25
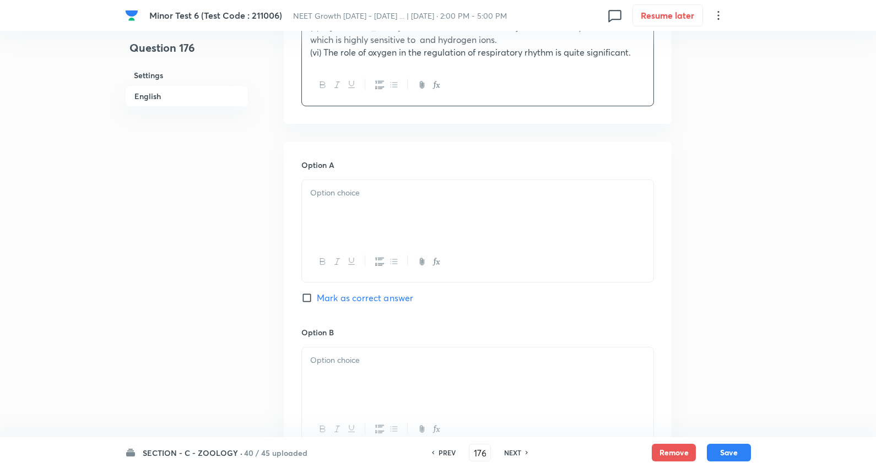
scroll to position [612, 0]
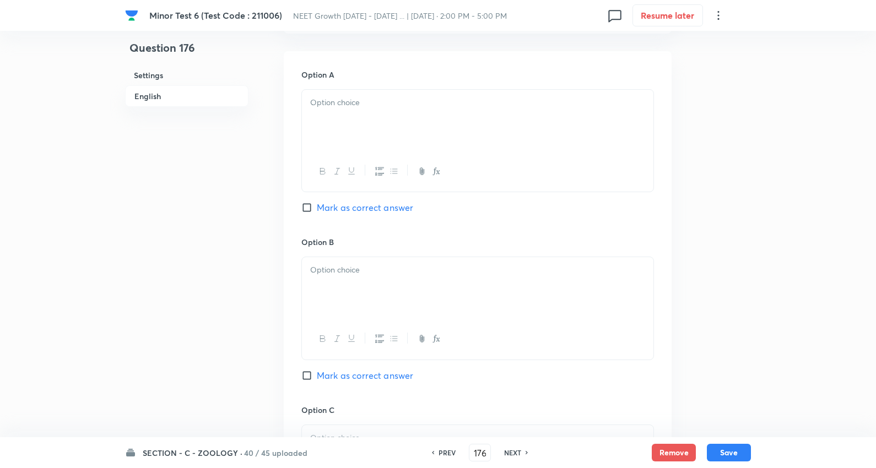
click at [348, 90] on div at bounding box center [477, 121] width 351 height 62
drag, startPoint x: 421, startPoint y: 127, endPoint x: 580, endPoint y: 158, distance: 162.2
click at [592, 158] on div "(ii), (iii), (vi) (iii), (v), (vi) (iv), (v) (v), (vi) only" at bounding box center [477, 141] width 353 height 105
click at [327, 264] on p at bounding box center [477, 270] width 335 height 13
drag, startPoint x: 309, startPoint y: 262, endPoint x: 419, endPoint y: 310, distance: 119.6
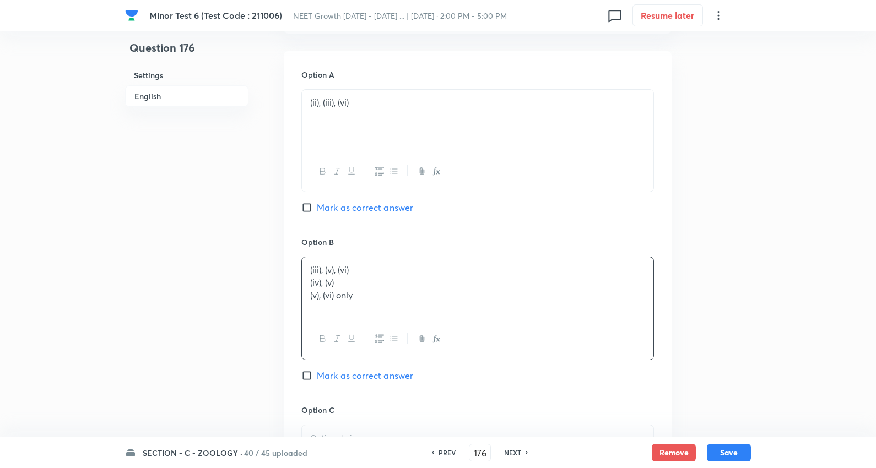
click at [679, 307] on div "Question 176 Settings English Settings Type Single choice correct 4 options + 4…" at bounding box center [438, 198] width 626 height 1515
click at [387, 369] on span "Mark as correct answer" at bounding box center [365, 375] width 96 height 13
click at [317, 370] on input "Mark as correct answer" at bounding box center [308, 375] width 15 height 11
checkbox input "true"
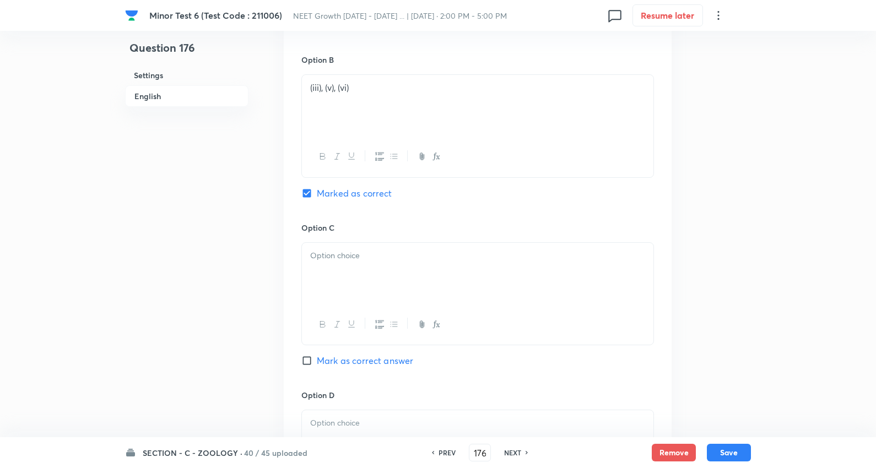
scroll to position [795, 0]
click at [343, 246] on div at bounding box center [477, 273] width 351 height 62
drag, startPoint x: 310, startPoint y: 245, endPoint x: 611, endPoint y: 265, distance: 302.5
click at [611, 265] on div "(iv), (v) (v), (vi) only" at bounding box center [477, 273] width 351 height 62
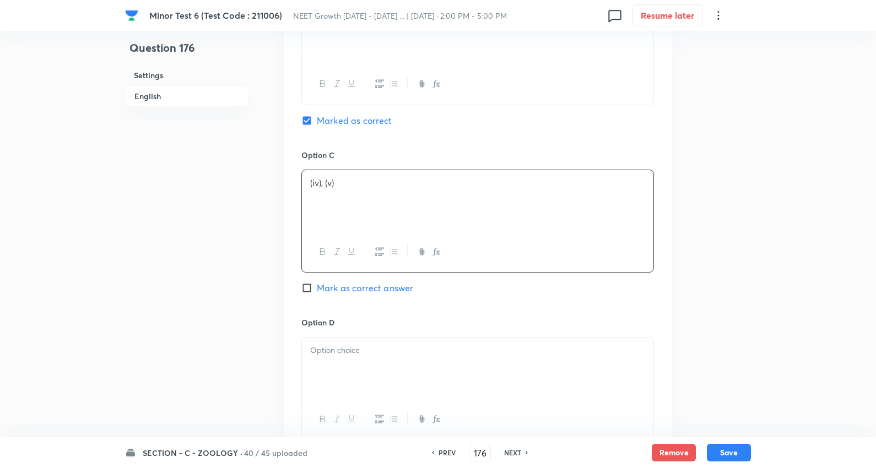
scroll to position [979, 0]
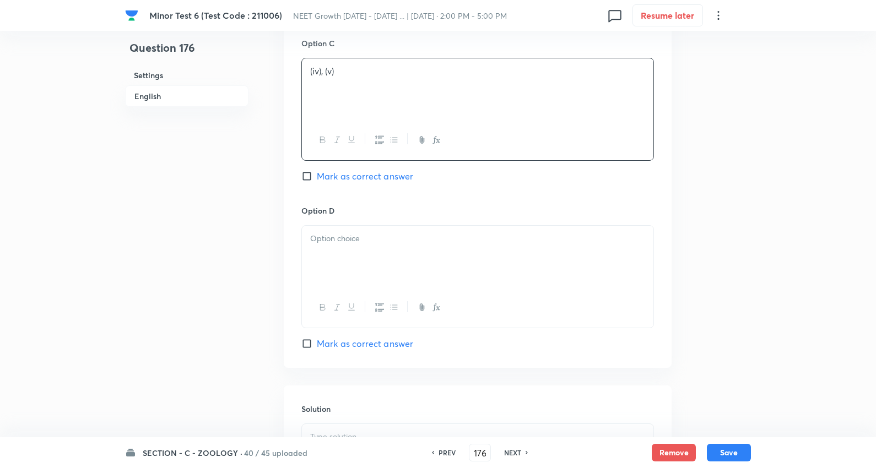
click at [334, 232] on div at bounding box center [477, 257] width 351 height 62
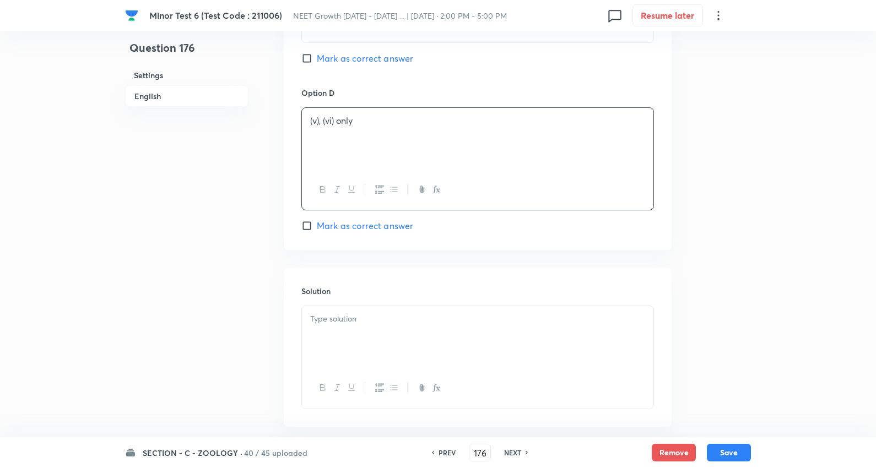
scroll to position [1102, 0]
click at [373, 329] on div at bounding box center [477, 332] width 351 height 62
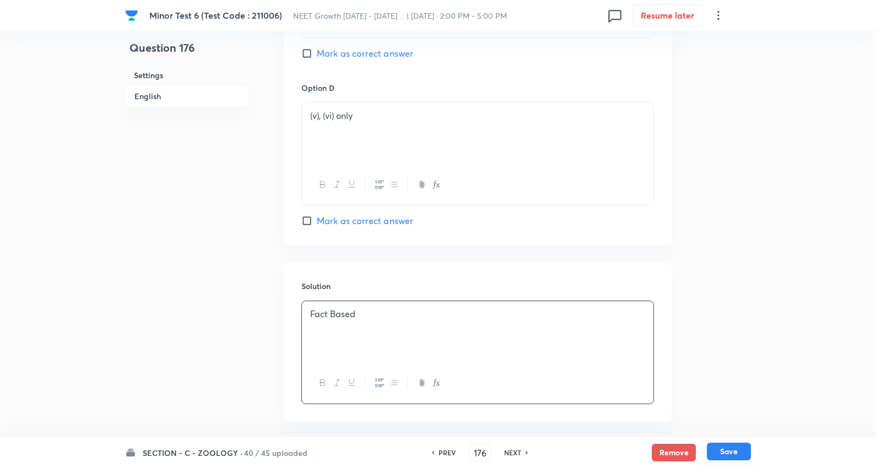
click at [739, 450] on button "Save" at bounding box center [729, 452] width 44 height 18
type input "177"
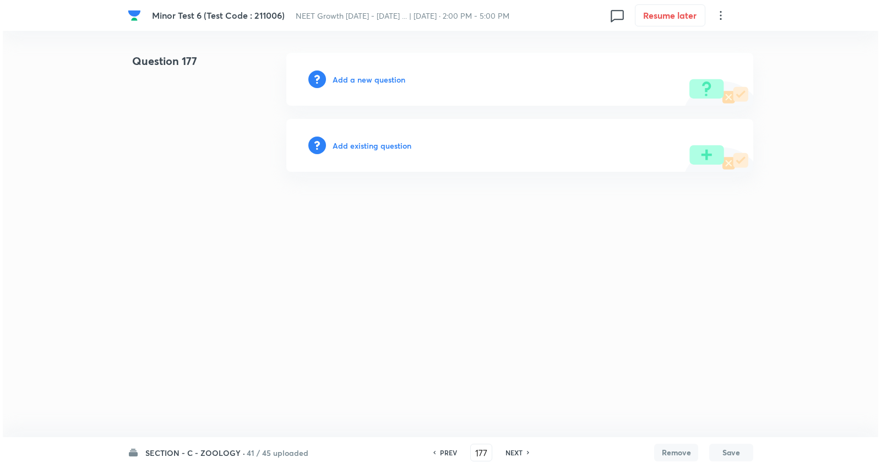
scroll to position [0, 0]
click at [383, 79] on h6 "Add a new question" at bounding box center [369, 80] width 73 height 12
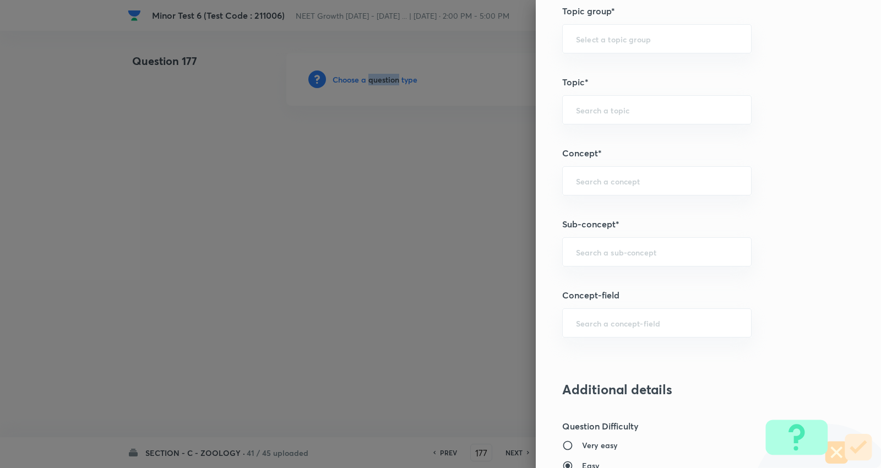
scroll to position [612, 0]
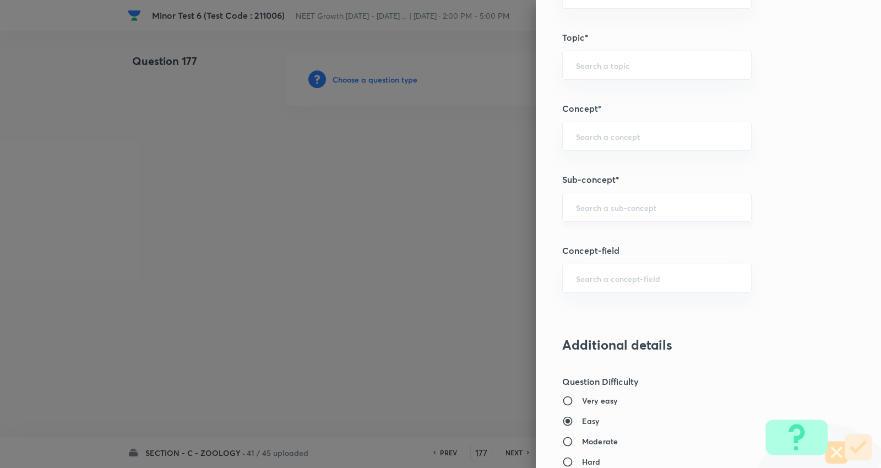
click at [593, 212] on input "text" at bounding box center [657, 207] width 162 height 10
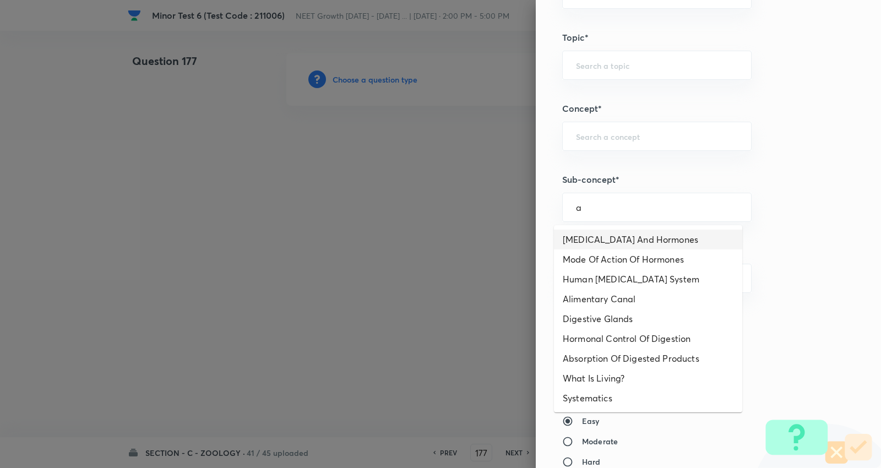
click at [608, 238] on li "[MEDICAL_DATA] And Hormones" at bounding box center [648, 240] width 188 height 20
type input "[MEDICAL_DATA] And Hormones"
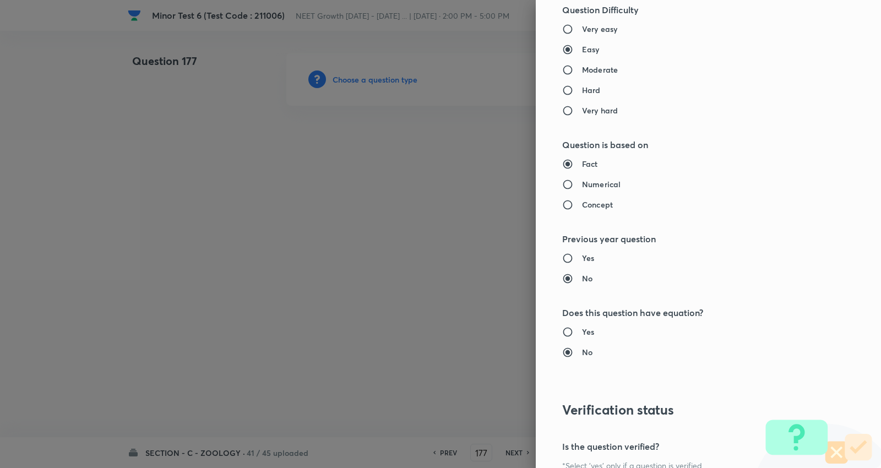
type input "Biology"
type input "Human Physiology"
type input "Chemical Coordinate & Integration"
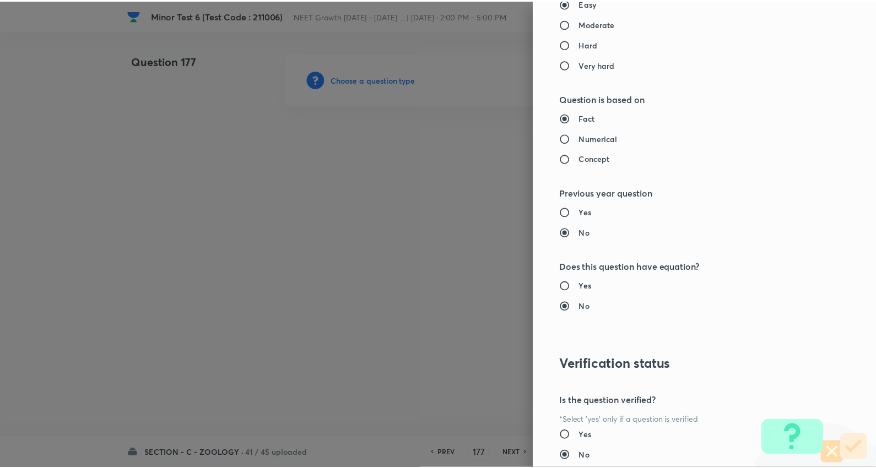
scroll to position [1108, 0]
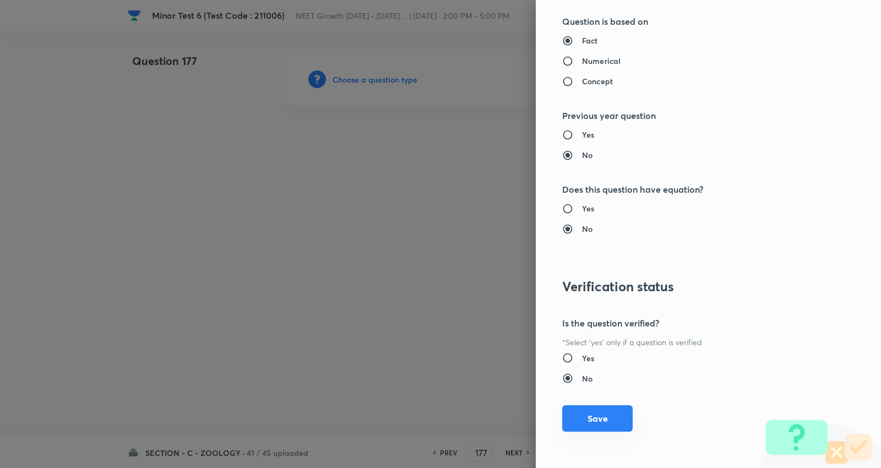
click at [599, 415] on button "Save" at bounding box center [597, 418] width 71 height 26
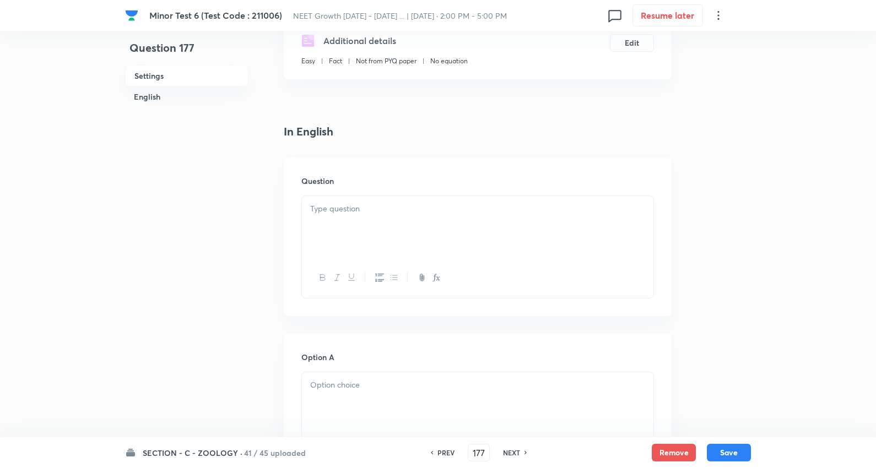
scroll to position [245, 0]
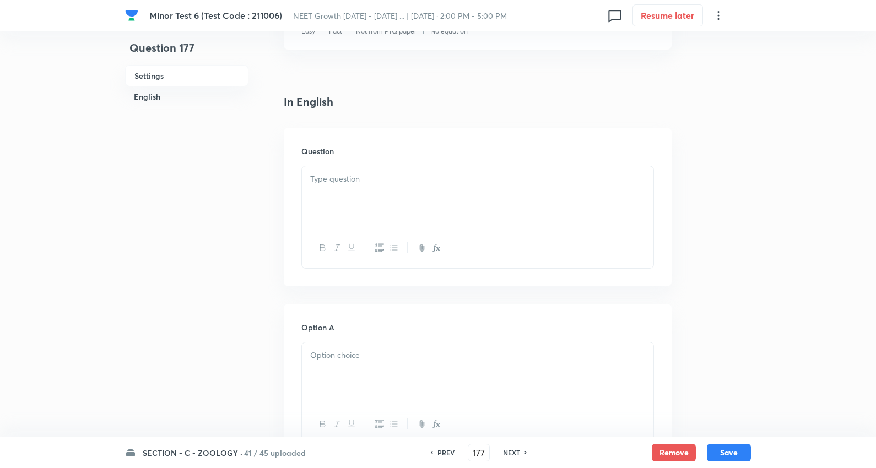
click at [356, 171] on div at bounding box center [477, 197] width 351 height 62
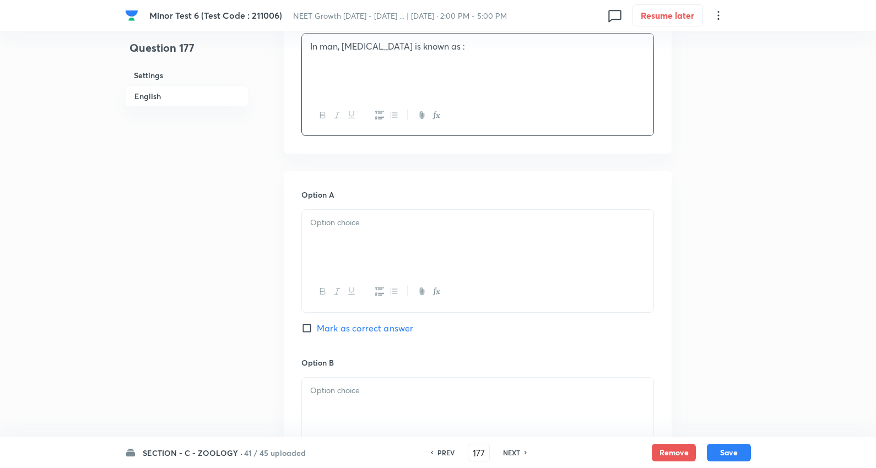
scroll to position [428, 0]
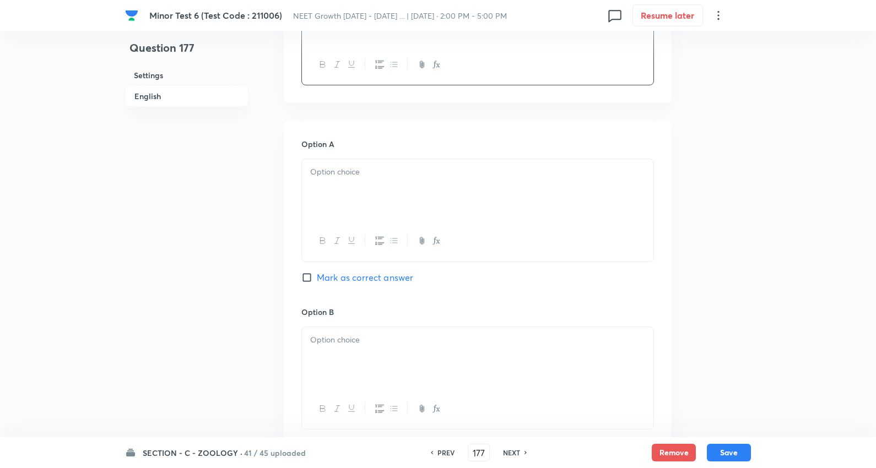
click at [357, 179] on div at bounding box center [477, 190] width 351 height 62
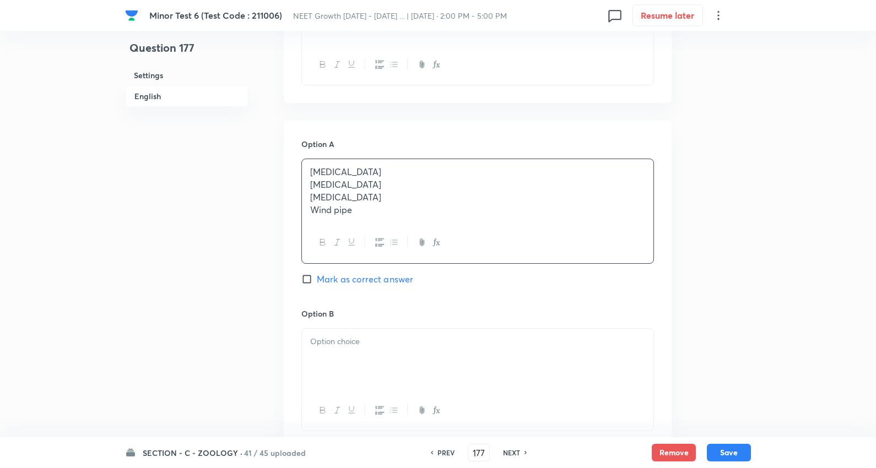
drag, startPoint x: 307, startPoint y: 187, endPoint x: 467, endPoint y: 237, distance: 167.4
click at [491, 237] on div "[MEDICAL_DATA] [MEDICAL_DATA] [MEDICAL_DATA] Wind pipe" at bounding box center [477, 211] width 353 height 105
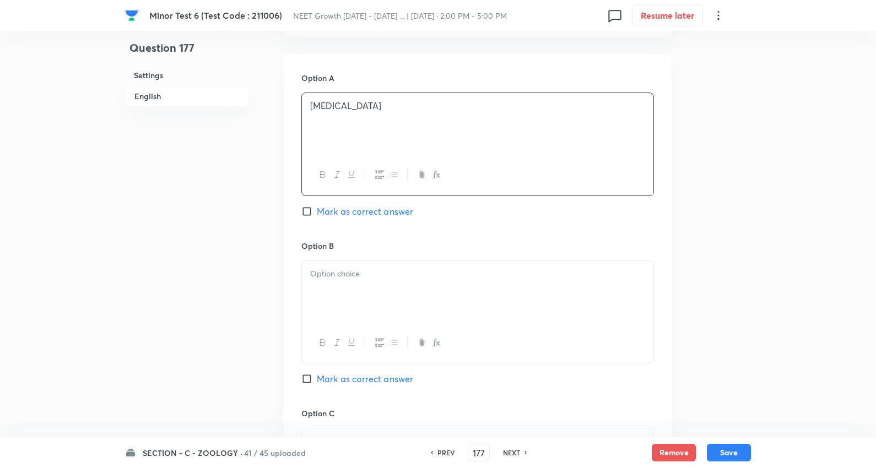
scroll to position [612, 0]
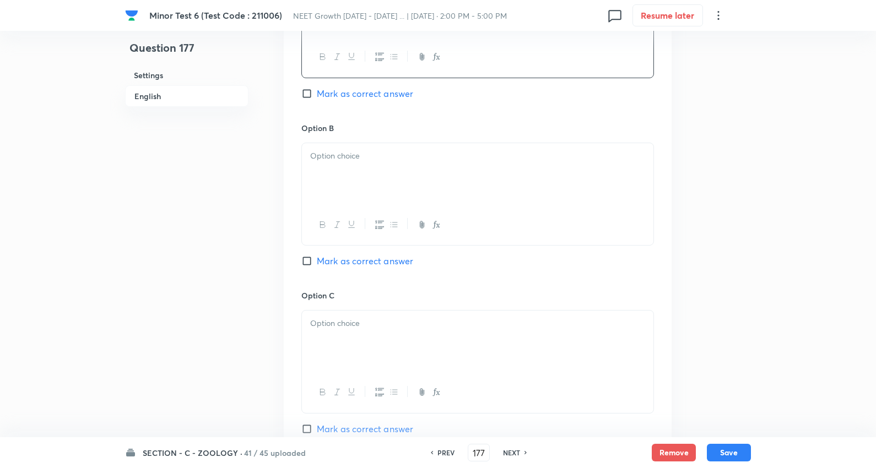
click at [374, 155] on p at bounding box center [477, 156] width 335 height 13
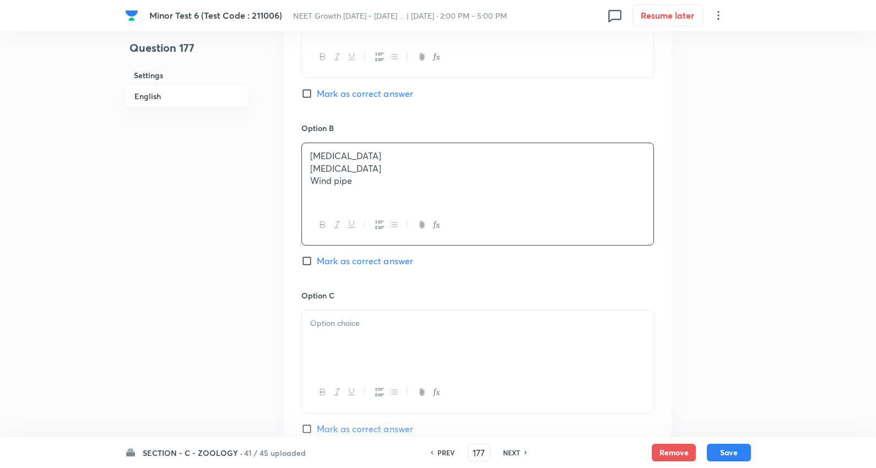
drag, startPoint x: 309, startPoint y: 169, endPoint x: 609, endPoint y: 215, distance: 303.3
click at [609, 215] on div "[MEDICAL_DATA] [MEDICAL_DATA] Wind pipe" at bounding box center [477, 194] width 353 height 103
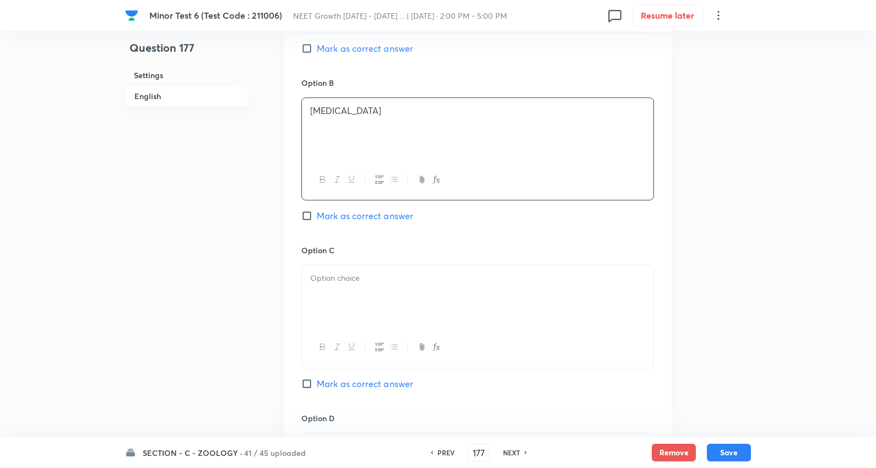
scroll to position [734, 0]
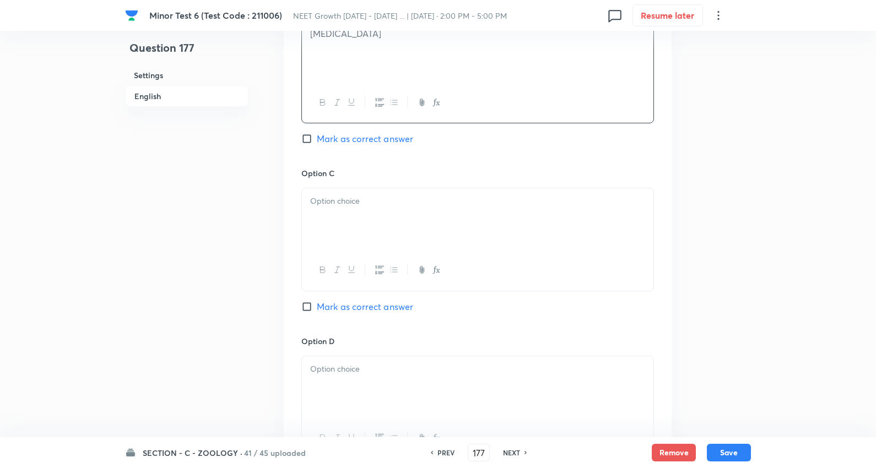
click at [364, 209] on div at bounding box center [477, 219] width 351 height 62
drag, startPoint x: 542, startPoint y: 250, endPoint x: 603, endPoint y: 255, distance: 60.8
click at [665, 256] on div "Option A [PERSON_NAME] Mark as correct answer Option B [MEDICAL_DATA] Mark as c…" at bounding box center [478, 156] width 388 height 684
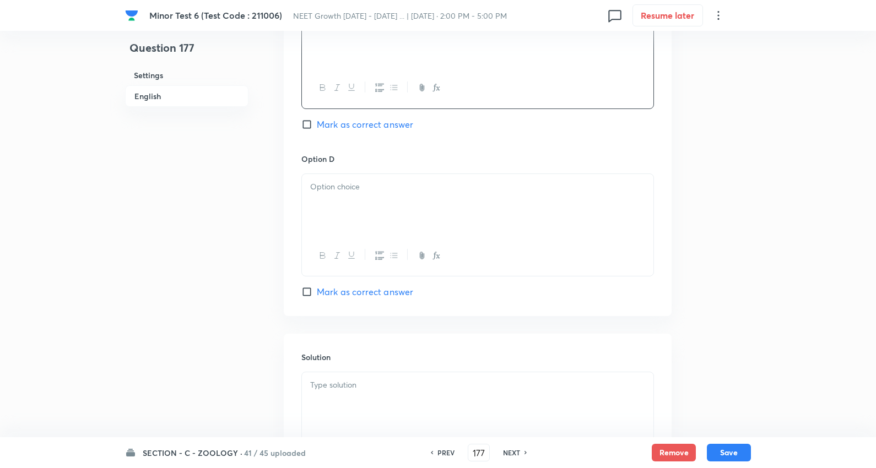
scroll to position [918, 0]
click at [353, 210] on div at bounding box center [477, 204] width 351 height 62
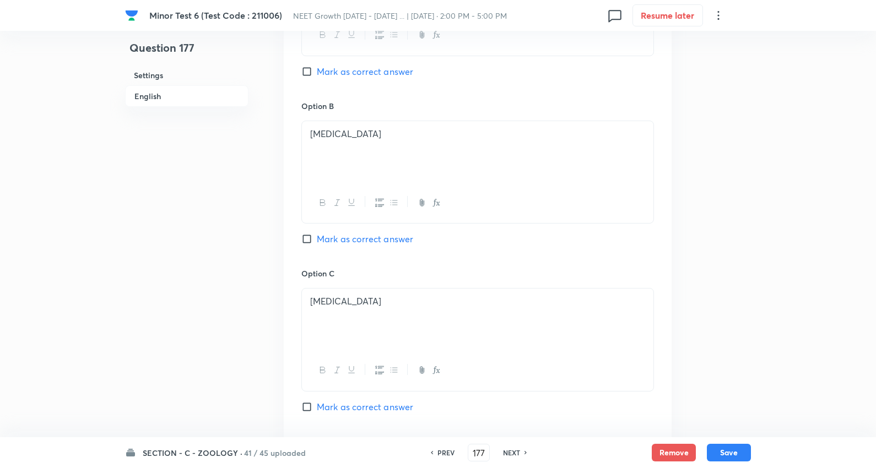
scroll to position [612, 0]
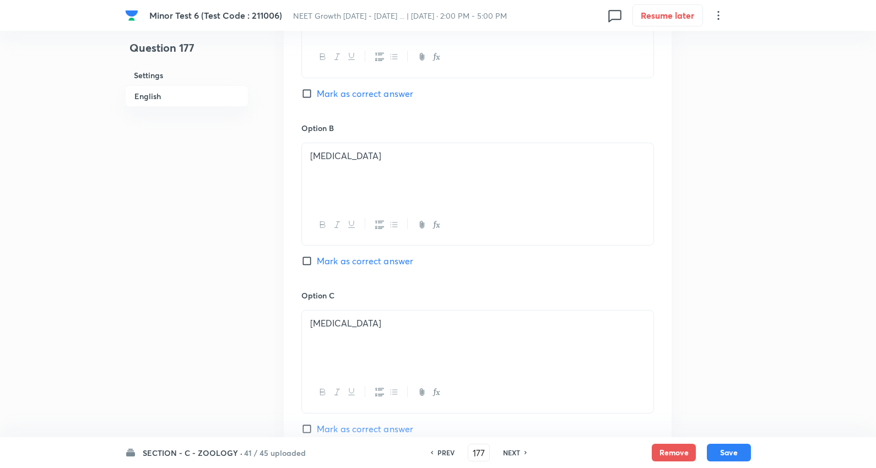
click at [367, 261] on span "Mark as correct answer" at bounding box center [365, 261] width 96 height 13
click at [317, 261] on input "Mark as correct answer" at bounding box center [308, 261] width 15 height 11
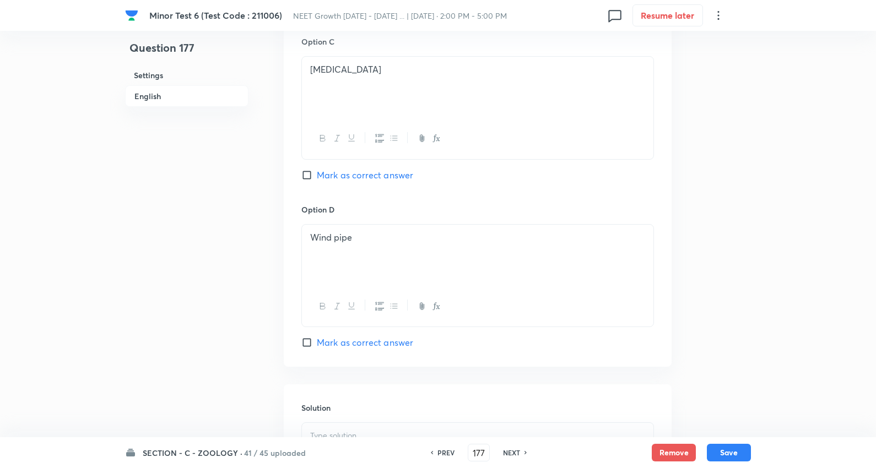
scroll to position [979, 0]
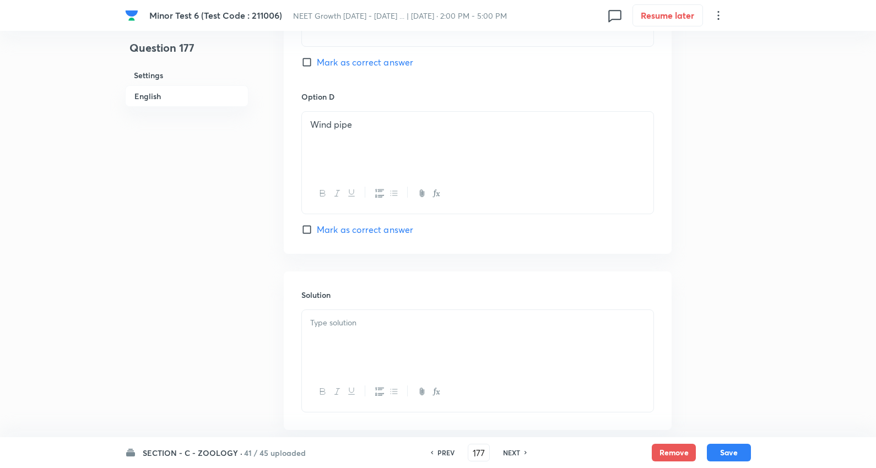
click at [361, 332] on div at bounding box center [477, 341] width 351 height 62
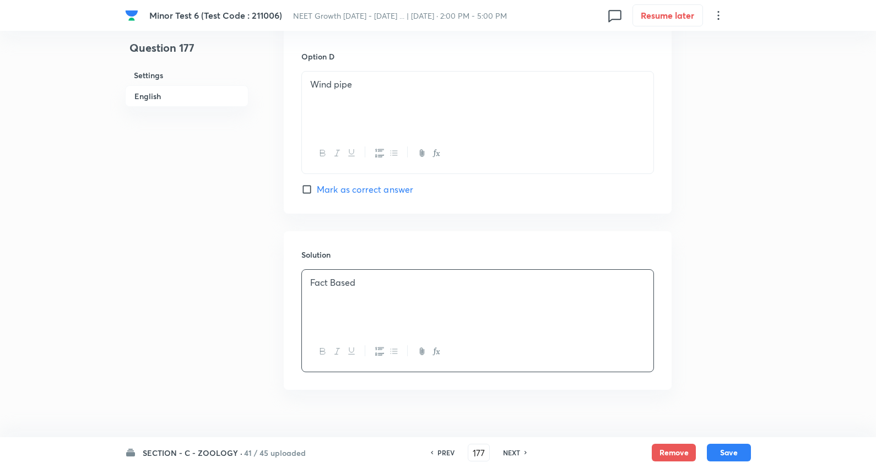
scroll to position [1040, 0]
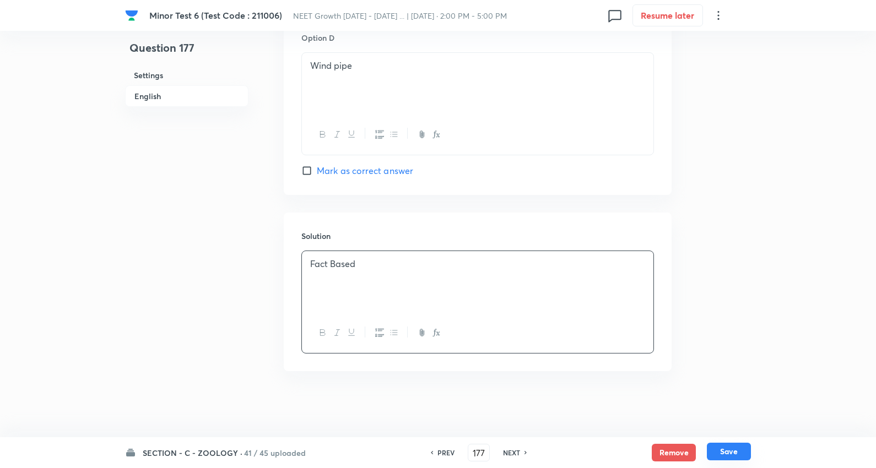
click at [726, 454] on button "Save" at bounding box center [729, 452] width 44 height 18
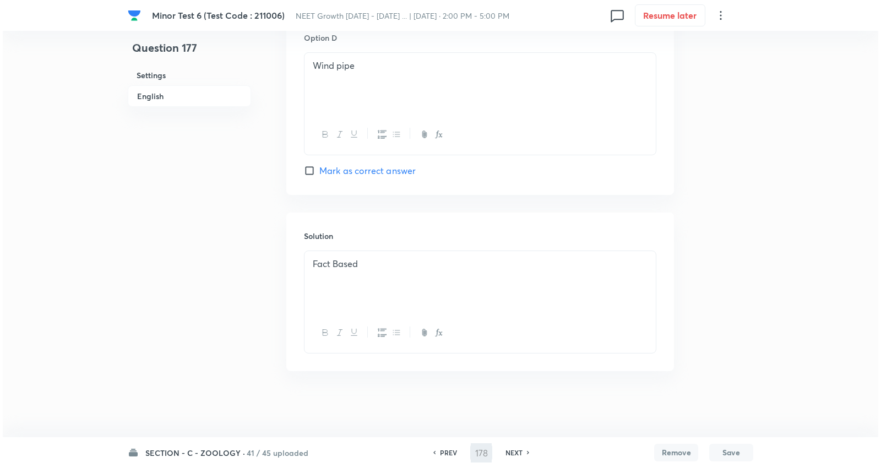
scroll to position [0, 0]
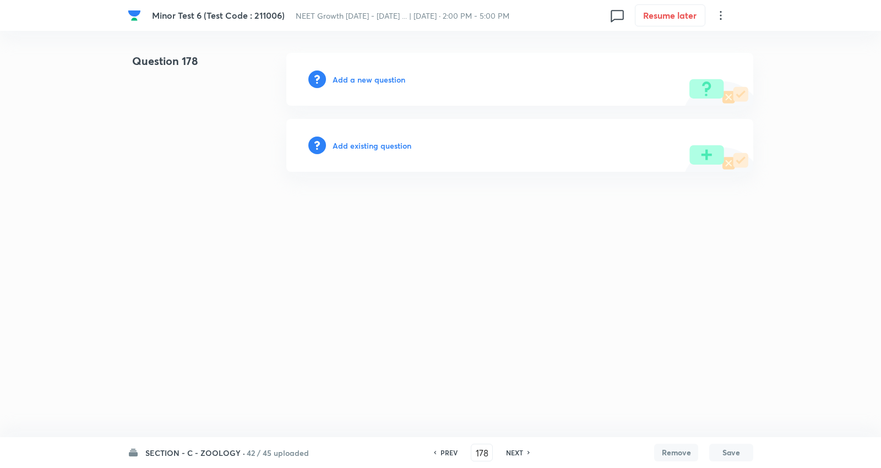
click at [376, 77] on h6 "Add a new question" at bounding box center [369, 80] width 73 height 12
click at [376, 77] on h6 "Choose a question type" at bounding box center [375, 80] width 85 height 12
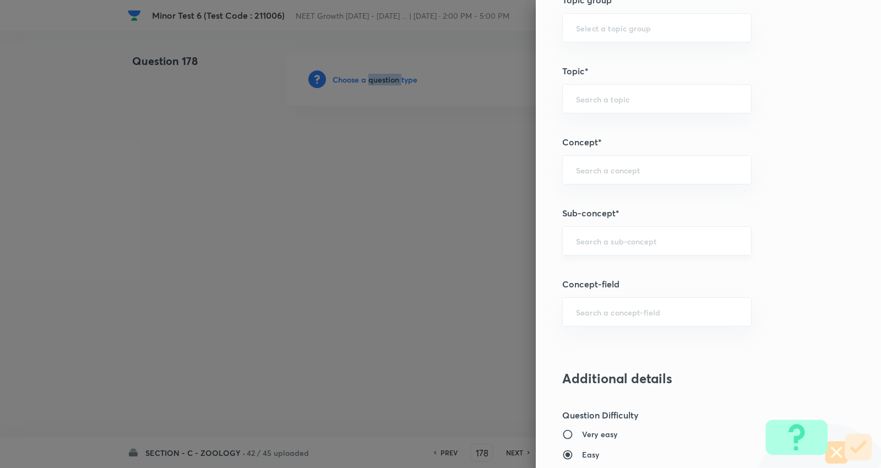
scroll to position [612, 0]
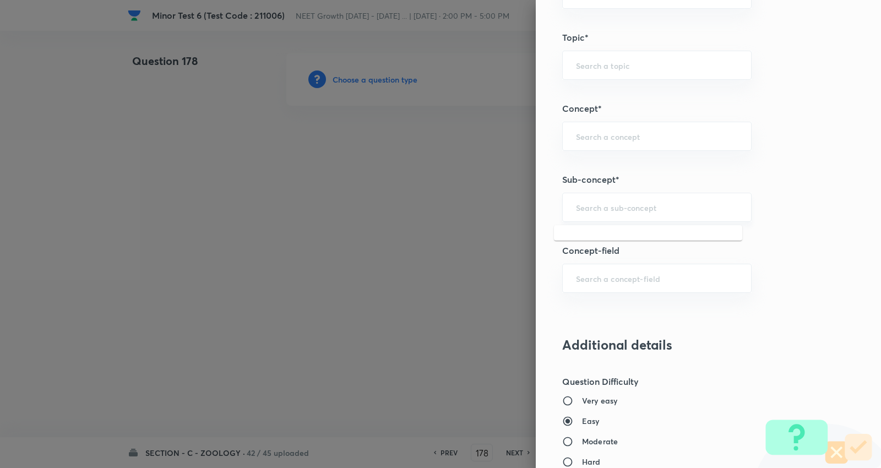
click at [598, 210] on input "text" at bounding box center [657, 207] width 162 height 10
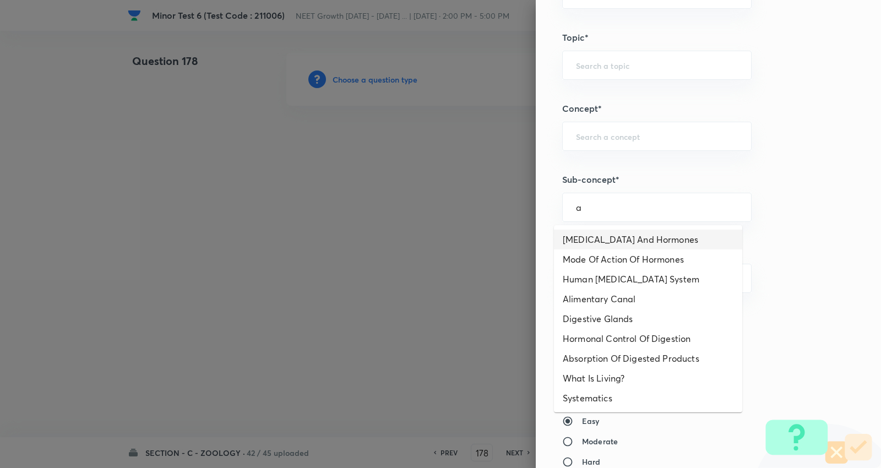
click at [587, 235] on li "[MEDICAL_DATA] And Hormones" at bounding box center [648, 240] width 188 height 20
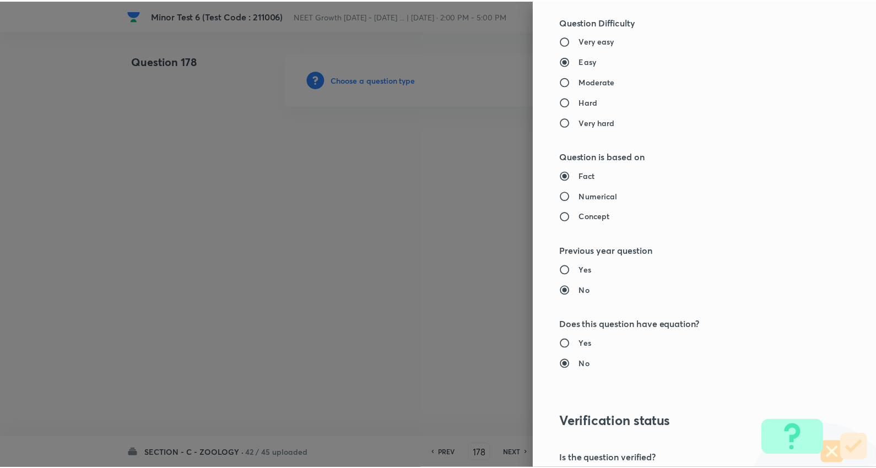
scroll to position [1108, 0]
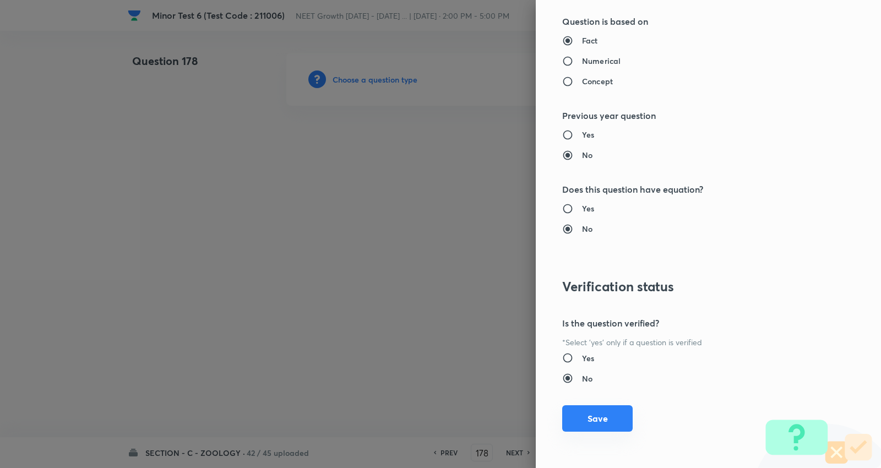
click at [593, 414] on button "Save" at bounding box center [597, 418] width 71 height 26
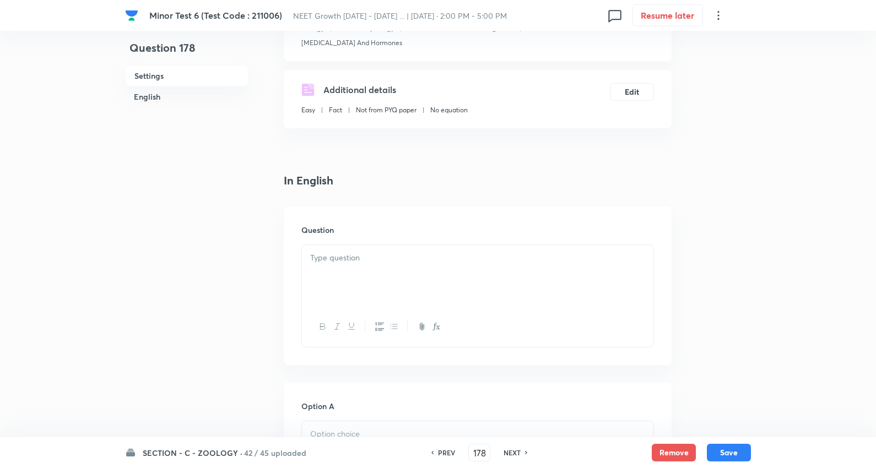
scroll to position [183, 0]
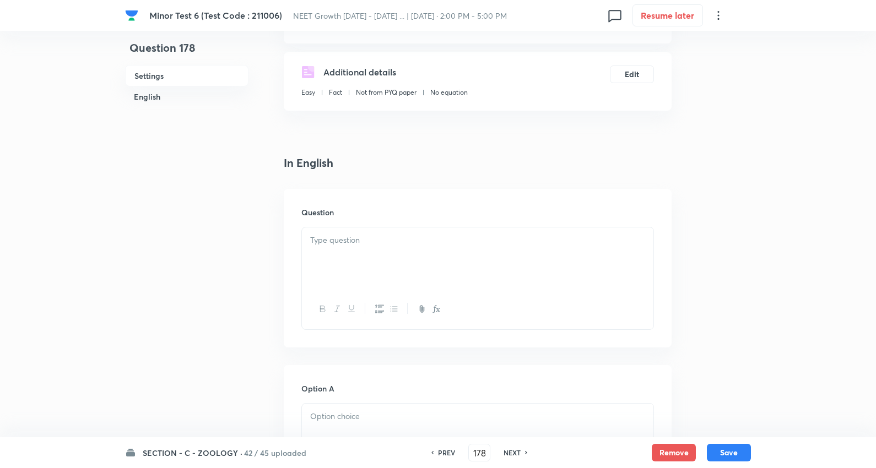
click at [358, 249] on div at bounding box center [477, 259] width 351 height 62
click at [386, 262] on div at bounding box center [477, 259] width 351 height 62
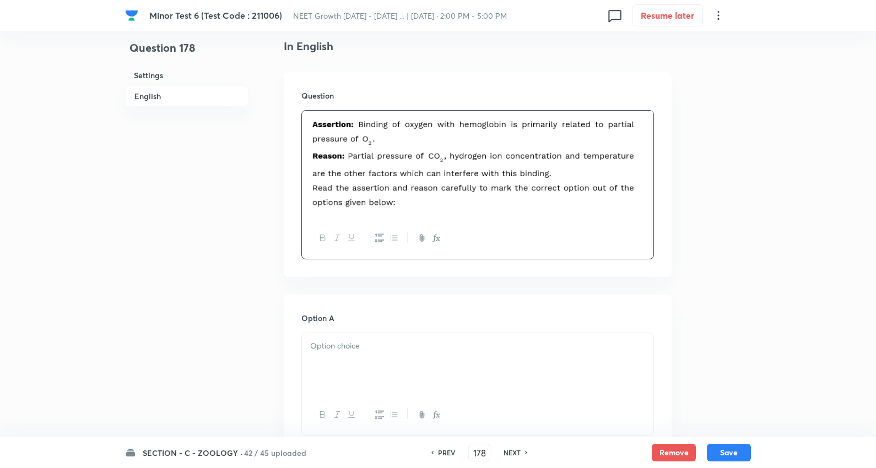
scroll to position [306, 0]
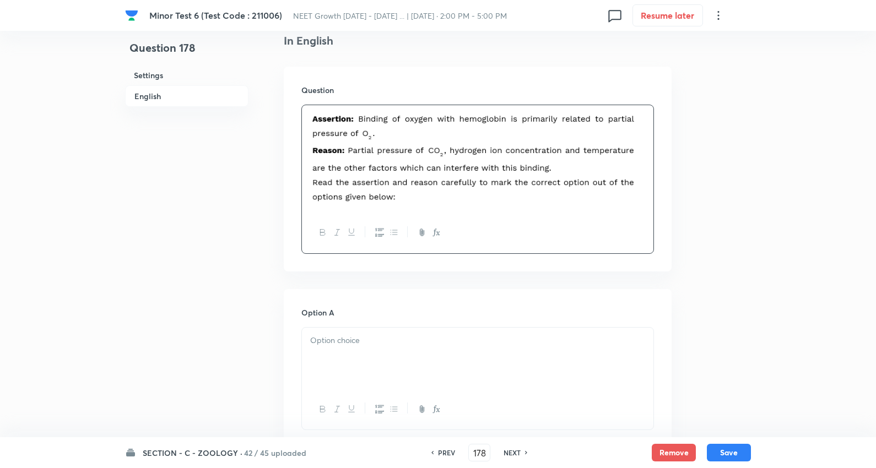
drag, startPoint x: 386, startPoint y: 354, endPoint x: 385, endPoint y: 349, distance: 5.8
click at [386, 354] on div at bounding box center [477, 359] width 351 height 62
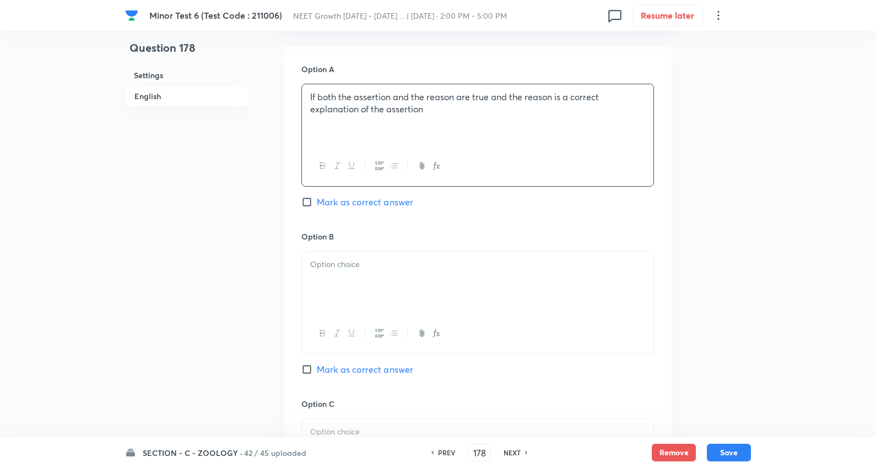
scroll to position [551, 0]
click at [355, 267] on p at bounding box center [477, 263] width 335 height 13
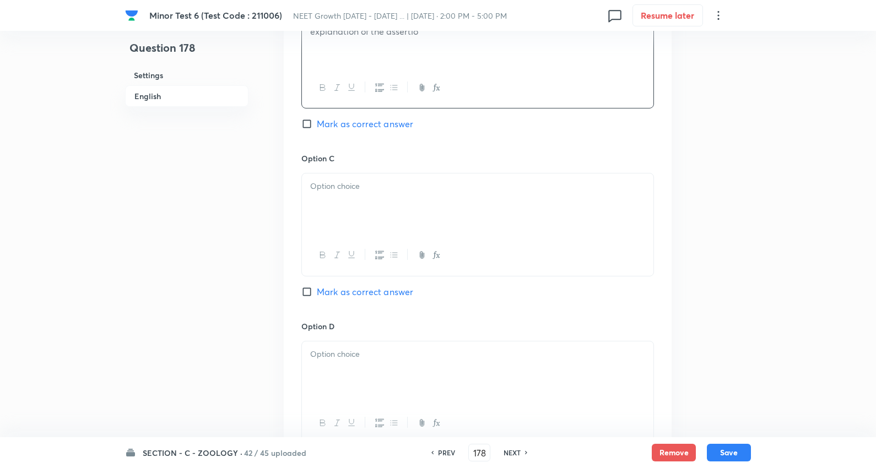
scroll to position [795, 0]
click at [355, 193] on div at bounding box center [477, 204] width 351 height 62
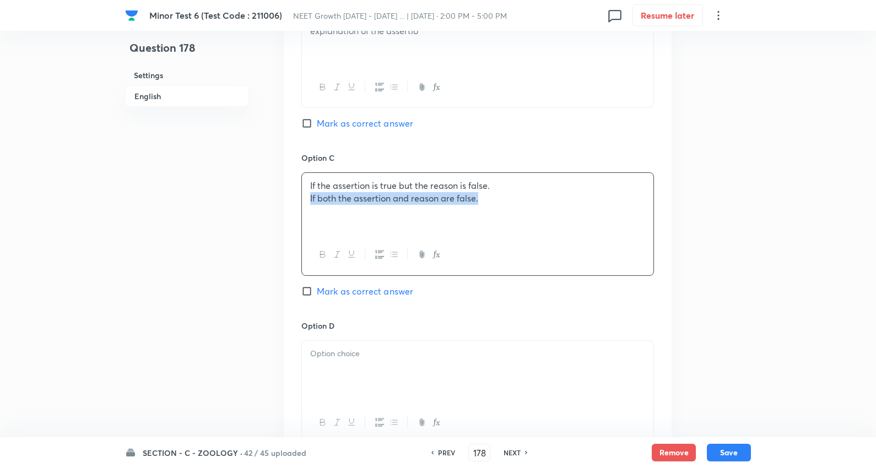
drag, startPoint x: 351, startPoint y: 201, endPoint x: 366, endPoint y: 294, distance: 94.2
click at [370, 355] on p at bounding box center [477, 354] width 335 height 13
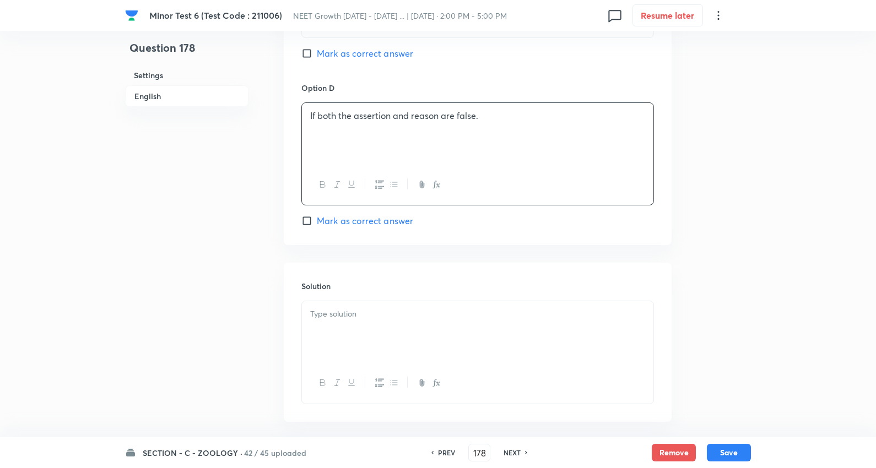
scroll to position [1086, 0]
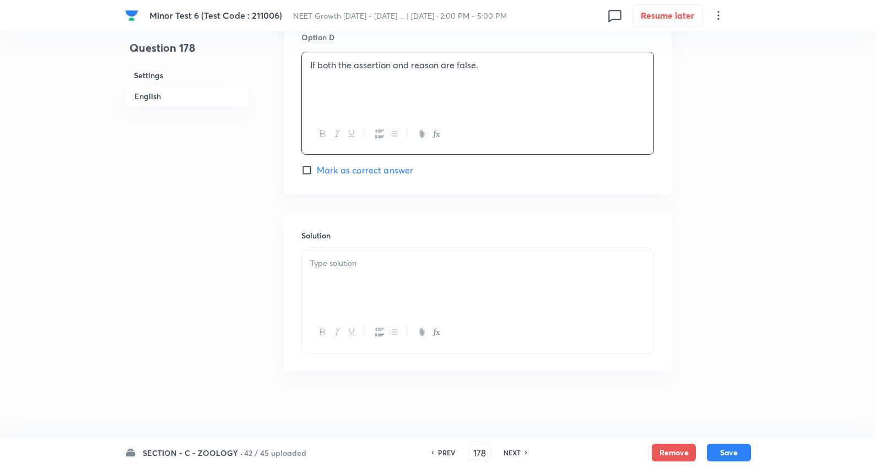
click at [347, 278] on div at bounding box center [477, 282] width 351 height 62
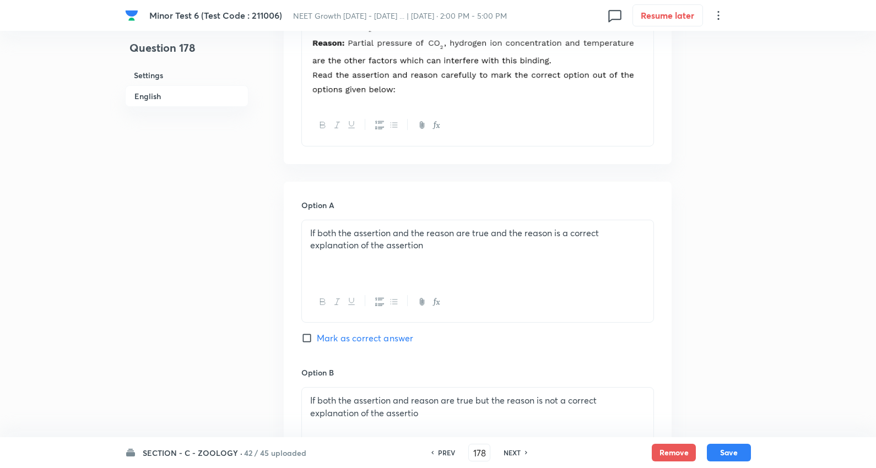
scroll to position [658, 0]
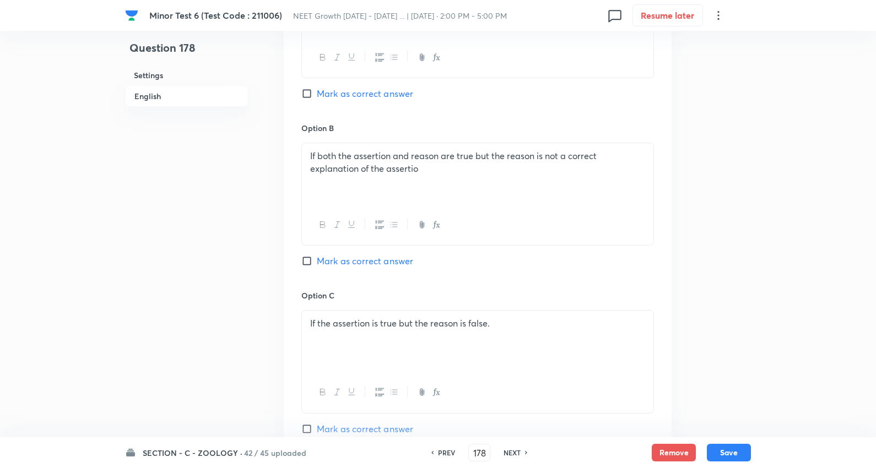
click at [387, 263] on span "Mark as correct answer" at bounding box center [365, 261] width 96 height 13
click at [317, 263] on input "Mark as correct answer" at bounding box center [308, 261] width 15 height 11
click at [736, 458] on button "Save" at bounding box center [729, 452] width 44 height 18
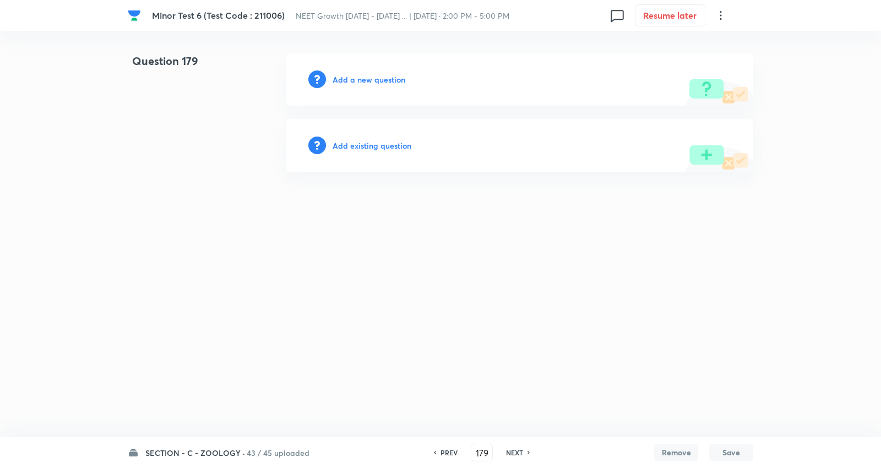
click at [369, 75] on h6 "Add a new question" at bounding box center [369, 80] width 73 height 12
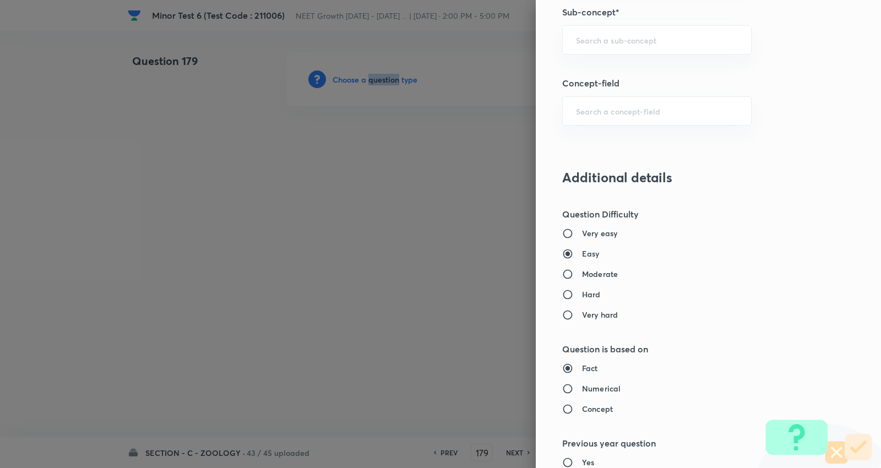
scroll to position [734, 0]
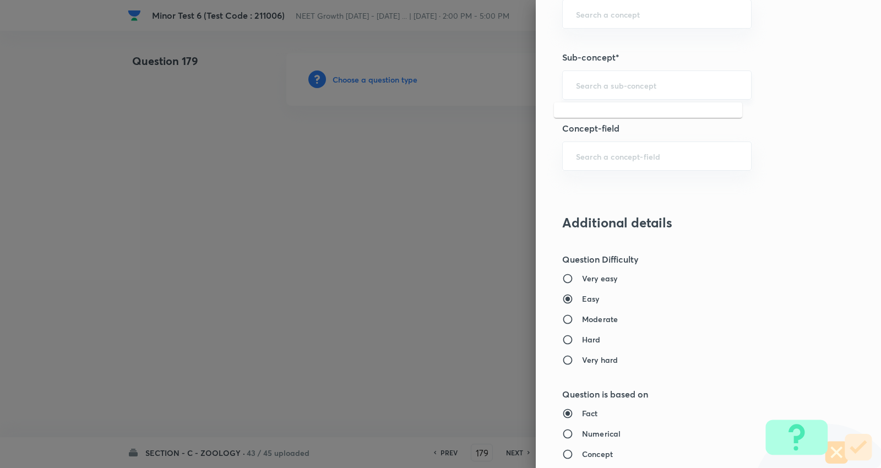
click at [626, 84] on input "text" at bounding box center [657, 85] width 162 height 10
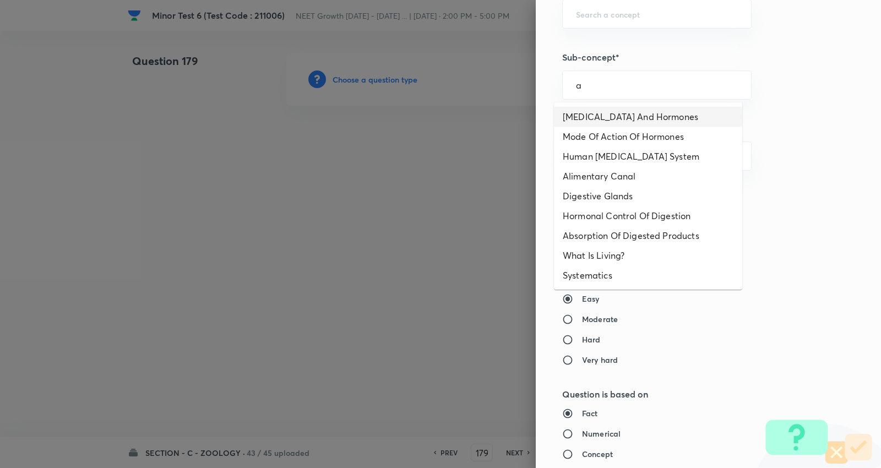
click at [626, 110] on li "[MEDICAL_DATA] And Hormones" at bounding box center [648, 117] width 188 height 20
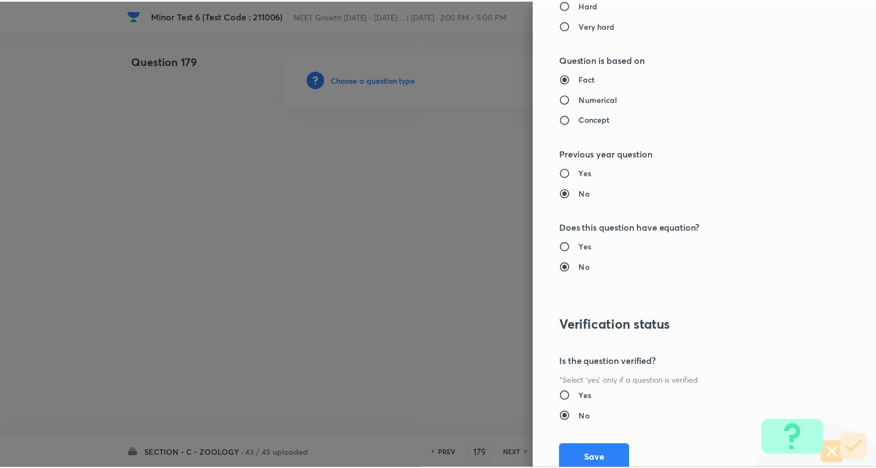
scroll to position [1108, 0]
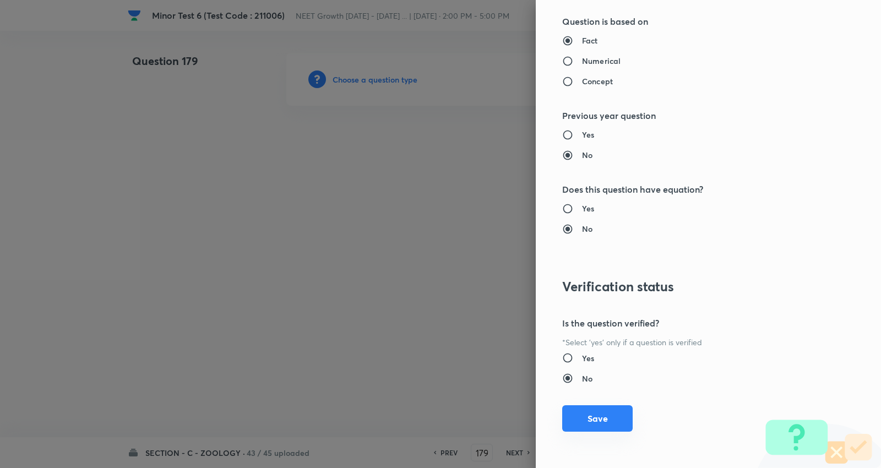
click at [585, 421] on button "Save" at bounding box center [597, 418] width 71 height 26
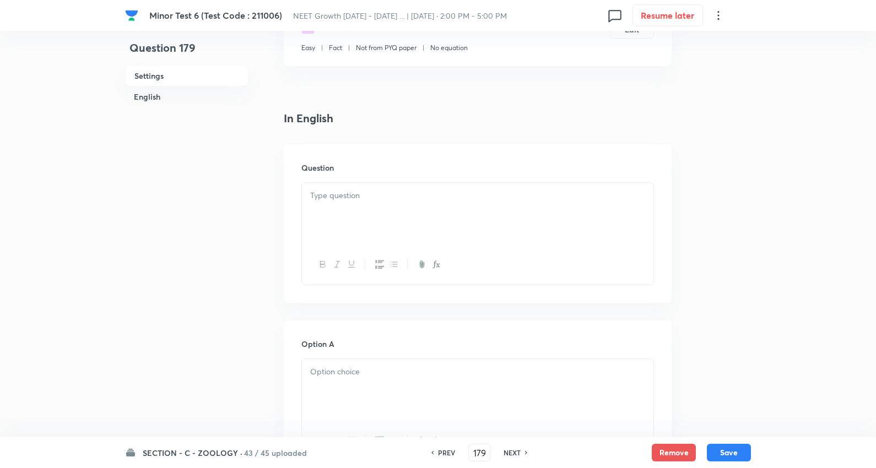
scroll to position [245, 0]
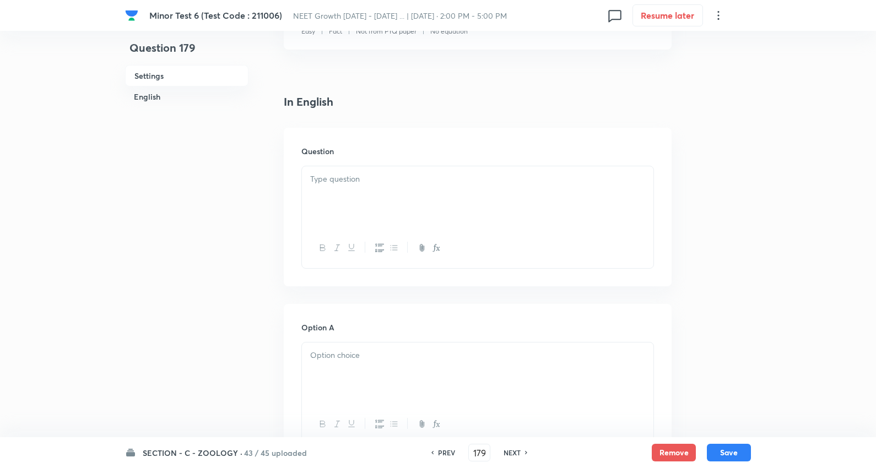
click at [367, 176] on p at bounding box center [477, 179] width 335 height 13
paste div
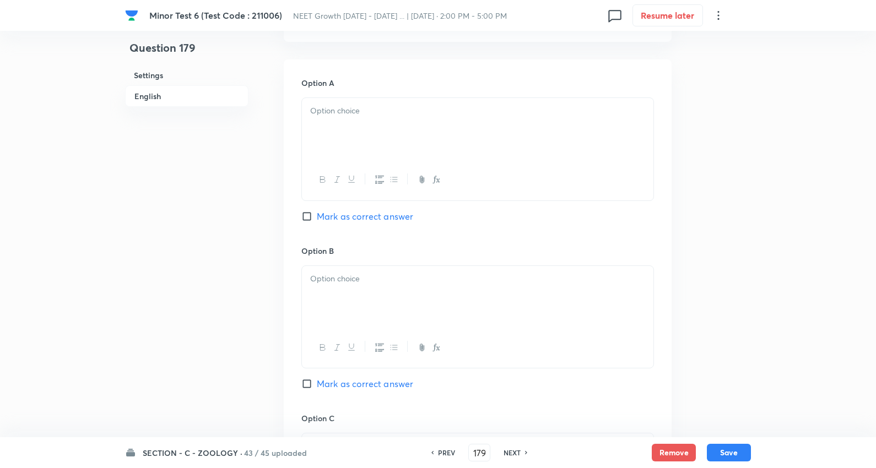
drag, startPoint x: 339, startPoint y: 91, endPoint x: 321, endPoint y: 104, distance: 21.7
click at [339, 94] on div "Option A Mark as correct answer" at bounding box center [477, 160] width 353 height 167
click at [331, 119] on div at bounding box center [477, 129] width 351 height 62
drag, startPoint x: 372, startPoint y: 152, endPoint x: 647, endPoint y: 190, distance: 277.4
click at [674, 196] on div "Question 179 Settings English Settings Type Single choice correct 4 options + 4…" at bounding box center [438, 265] width 626 height 1402
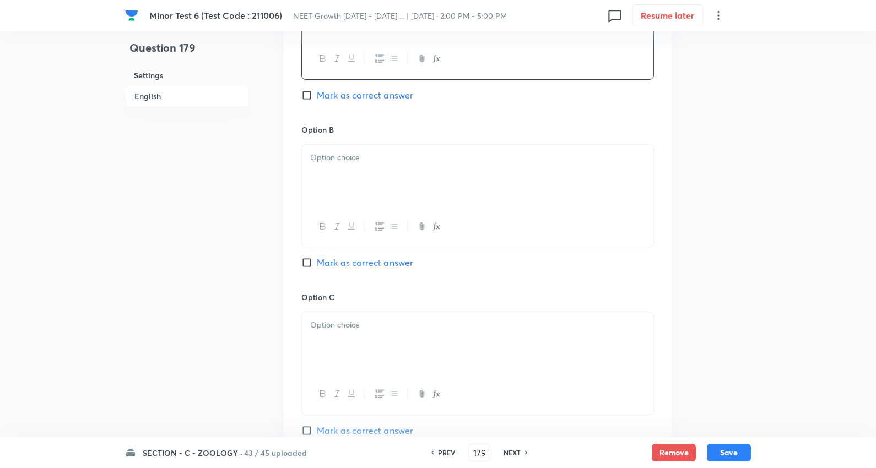
scroll to position [612, 0]
click at [347, 166] on div at bounding box center [477, 174] width 351 height 62
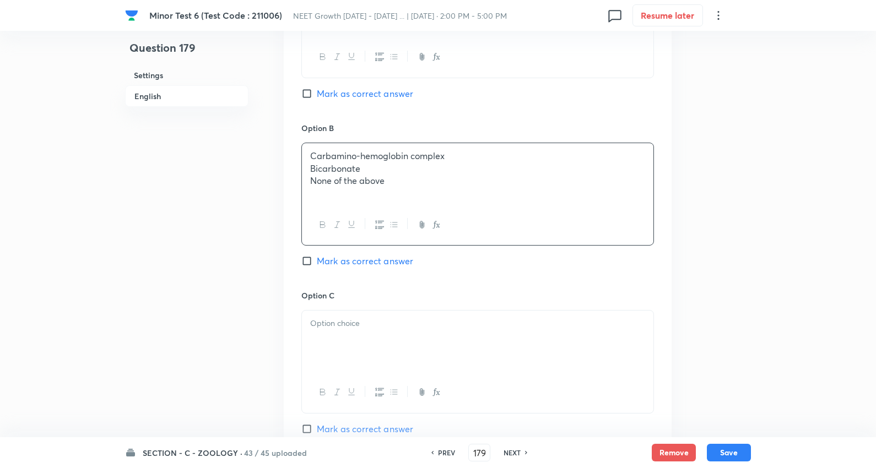
drag, startPoint x: 310, startPoint y: 171, endPoint x: 564, endPoint y: 218, distance: 258.7
click at [564, 218] on div "Carbamino-hemoglobin complex Bicarbonate None of the above" at bounding box center [477, 194] width 353 height 103
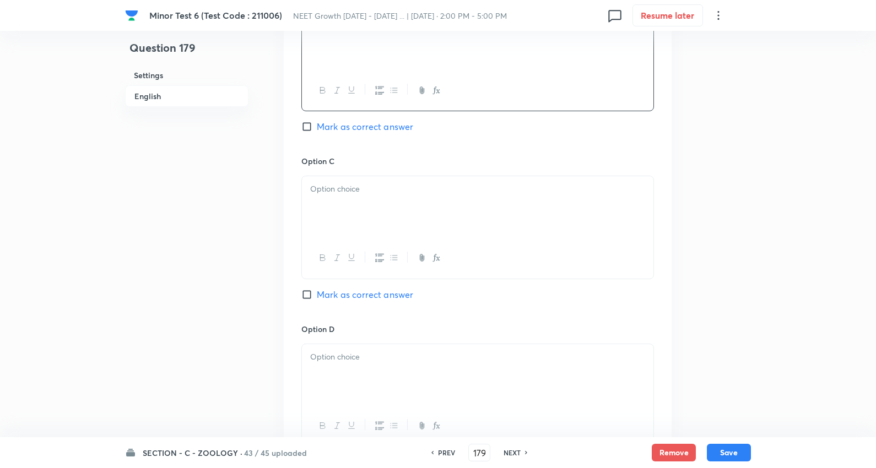
scroll to position [795, 0]
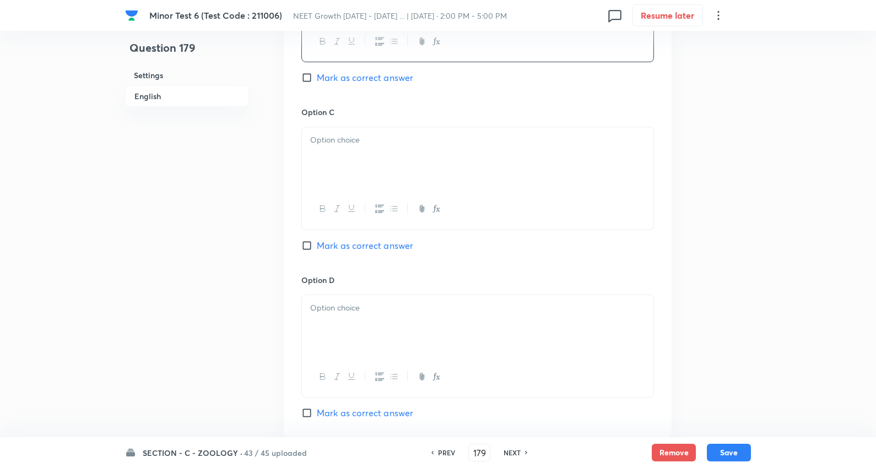
click at [329, 146] on p at bounding box center [477, 140] width 335 height 13
drag, startPoint x: 592, startPoint y: 173, endPoint x: 614, endPoint y: 172, distance: 22.6
click at [614, 172] on div "Bicarbonate None of the above" at bounding box center [477, 158] width 351 height 62
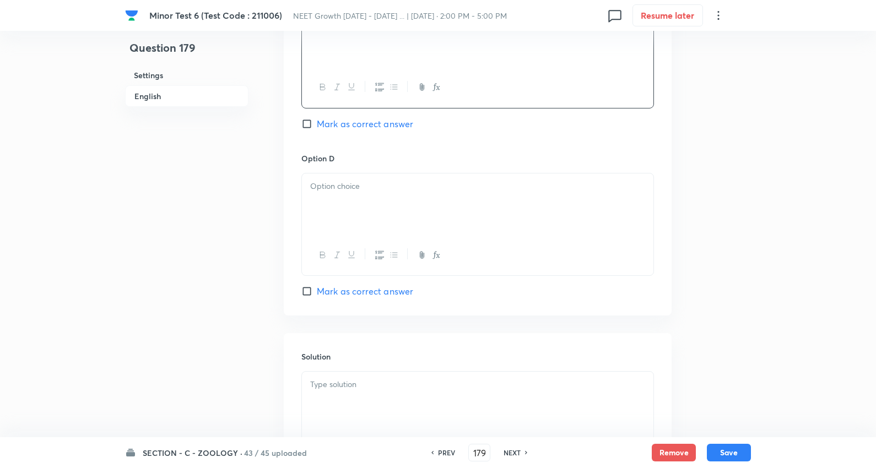
scroll to position [918, 0]
click at [349, 187] on p at bounding box center [477, 186] width 335 height 13
click at [360, 122] on span "Mark as correct answer" at bounding box center [365, 123] width 96 height 13
click at [317, 122] on input "Mark as correct answer" at bounding box center [308, 123] width 15 height 11
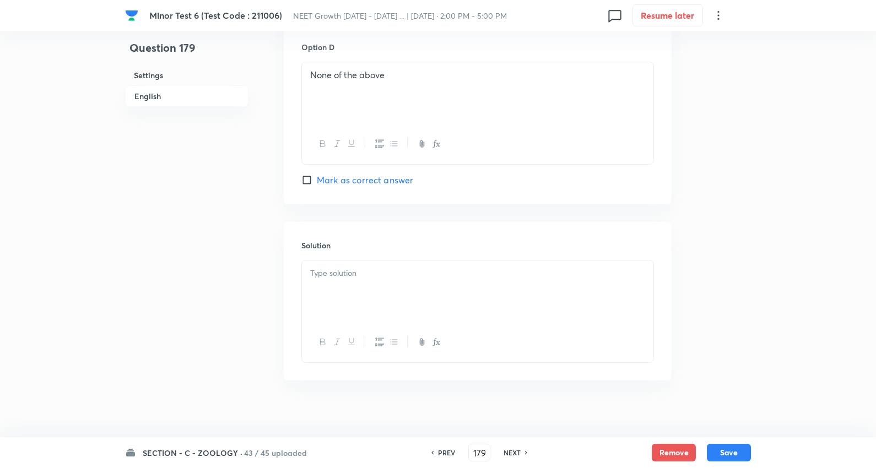
scroll to position [1040, 0]
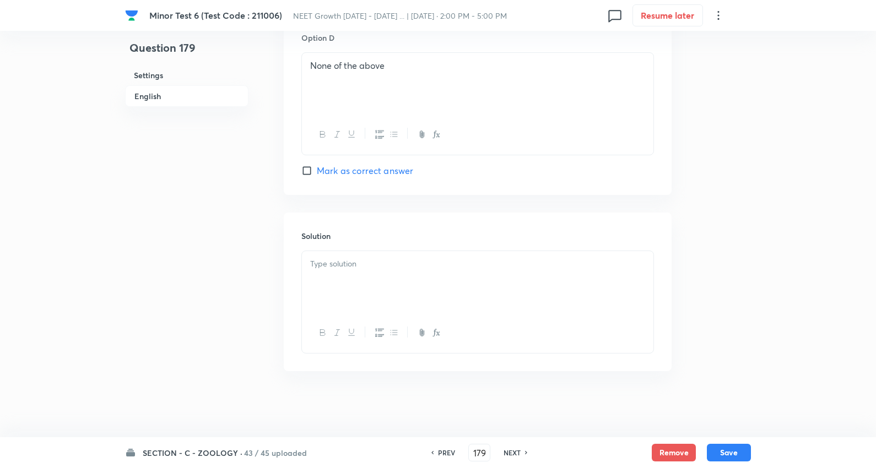
click at [367, 255] on div at bounding box center [477, 282] width 351 height 62
click at [737, 453] on button "Save" at bounding box center [729, 452] width 44 height 18
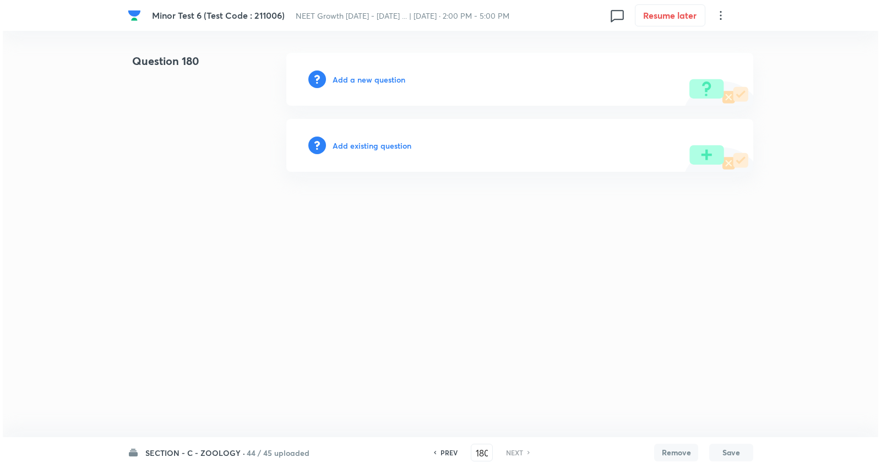
scroll to position [0, 0]
click at [377, 78] on h6 "Add a new question" at bounding box center [369, 80] width 73 height 12
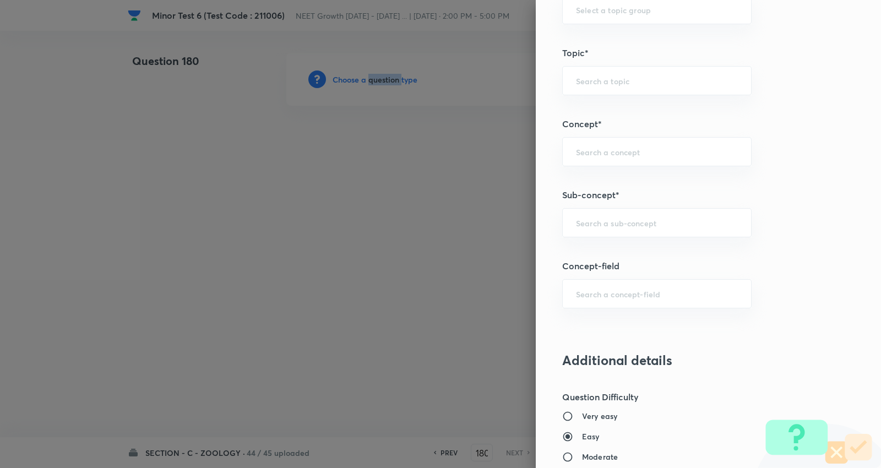
scroll to position [673, 0]
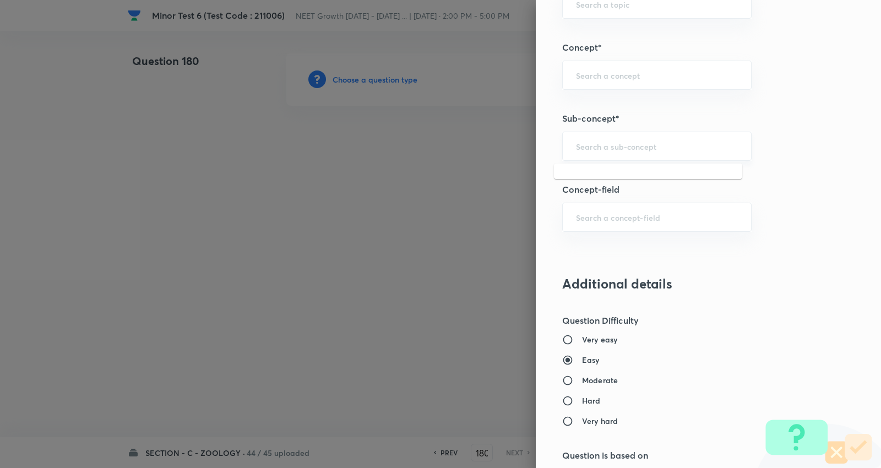
click at [630, 151] on input "text" at bounding box center [657, 146] width 162 height 10
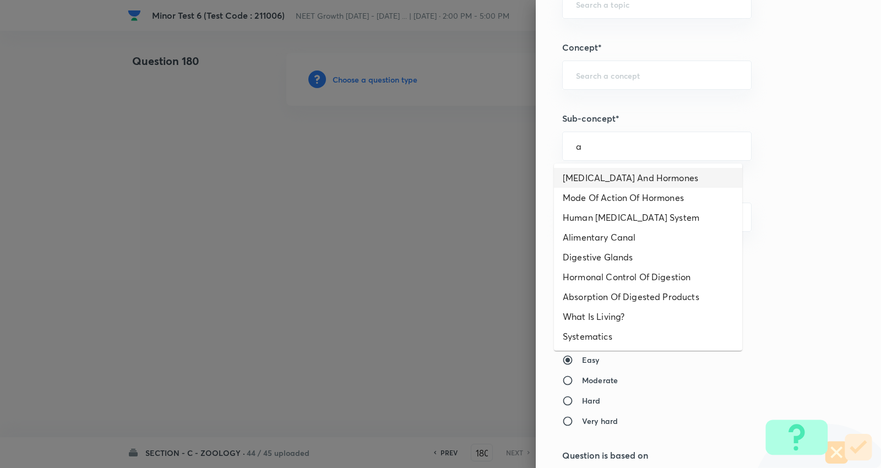
click at [617, 179] on li "[MEDICAL_DATA] And Hormones" at bounding box center [648, 178] width 188 height 20
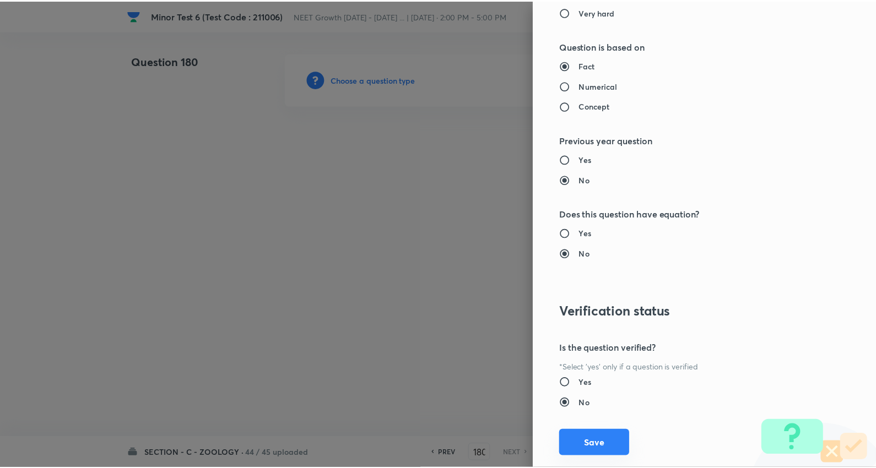
scroll to position [1108, 0]
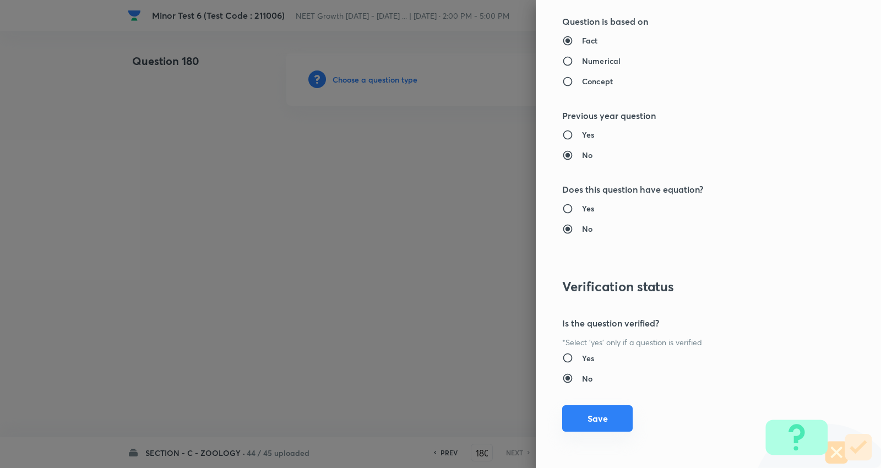
click at [587, 420] on button "Save" at bounding box center [597, 418] width 71 height 26
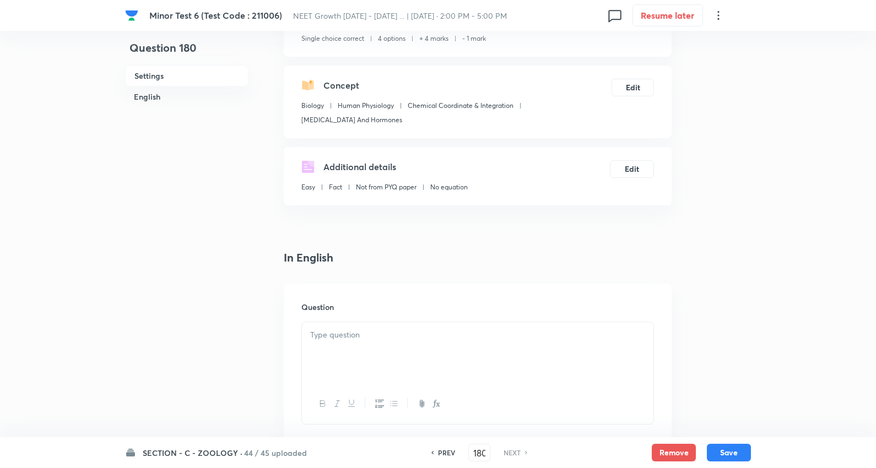
scroll to position [245, 0]
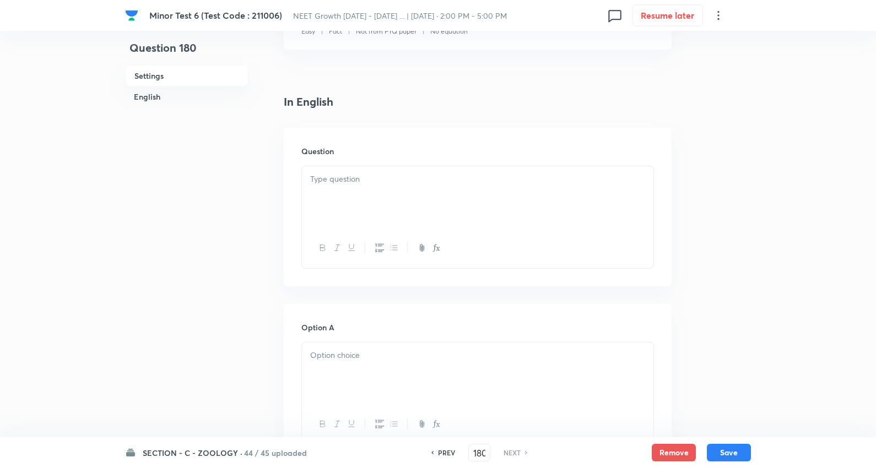
click at [370, 184] on p at bounding box center [477, 179] width 335 height 13
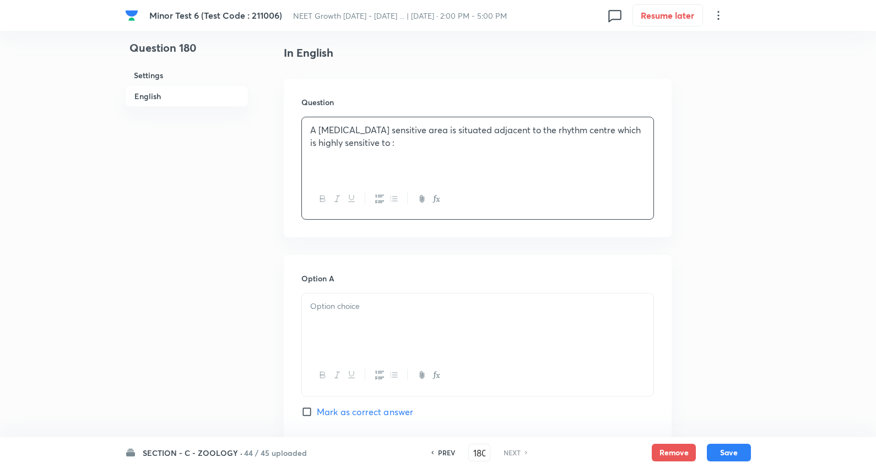
scroll to position [428, 0]
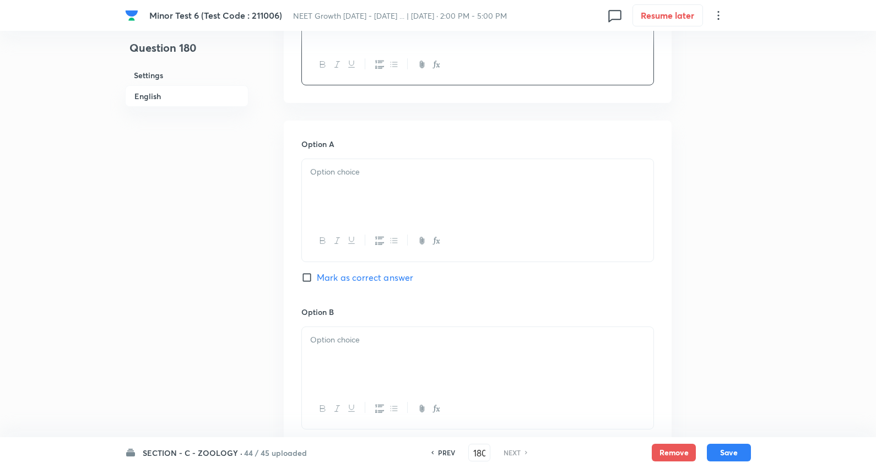
click at [370, 184] on div at bounding box center [477, 190] width 351 height 62
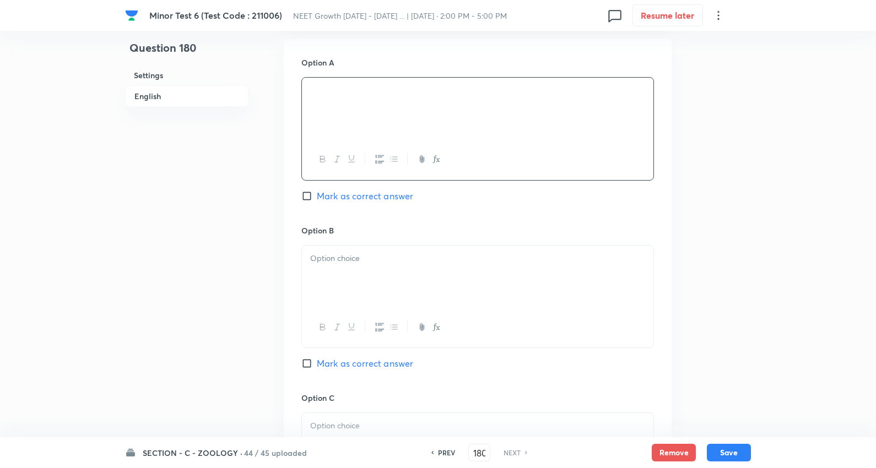
scroll to position [612, 0]
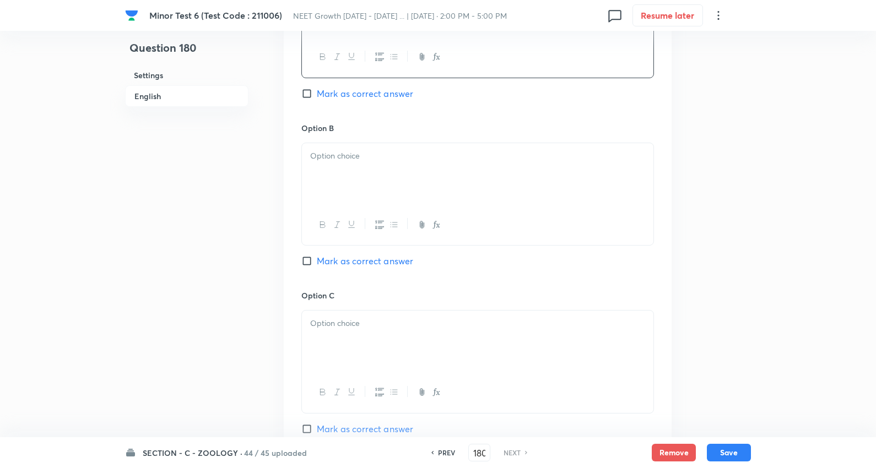
click at [365, 155] on p at bounding box center [477, 156] width 335 height 13
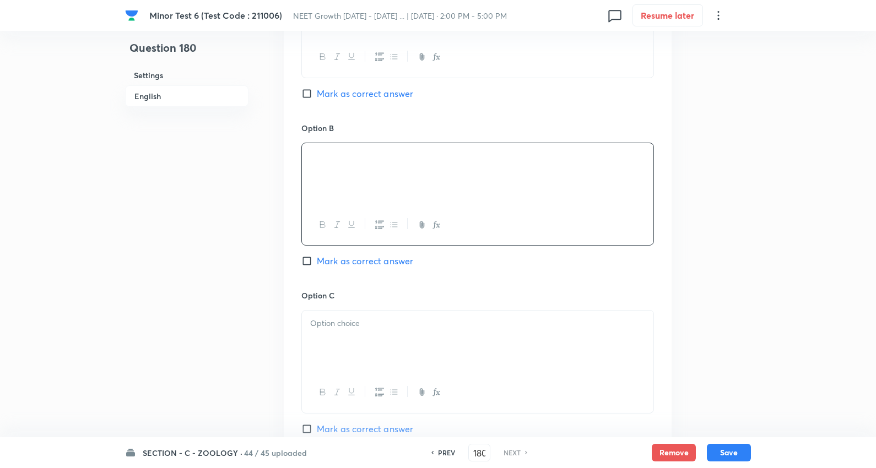
click at [388, 263] on span "Mark as correct answer" at bounding box center [365, 261] width 96 height 13
click at [317, 263] on input "Mark as correct answer" at bounding box center [308, 261] width 15 height 11
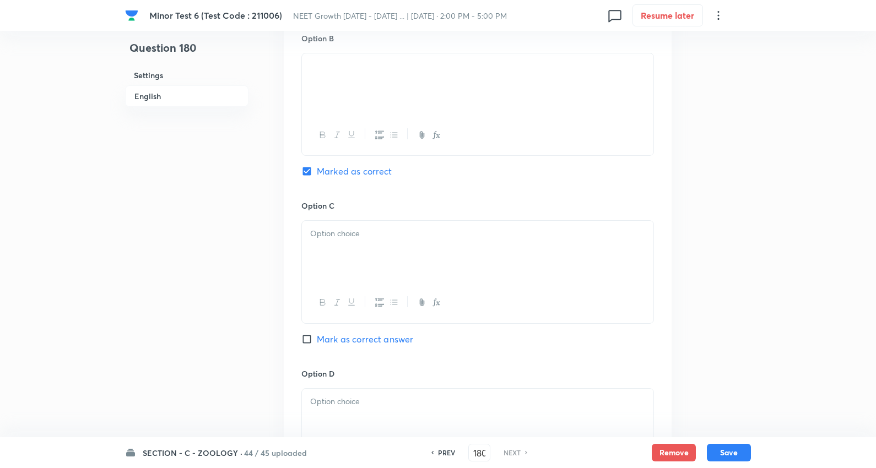
scroll to position [795, 0]
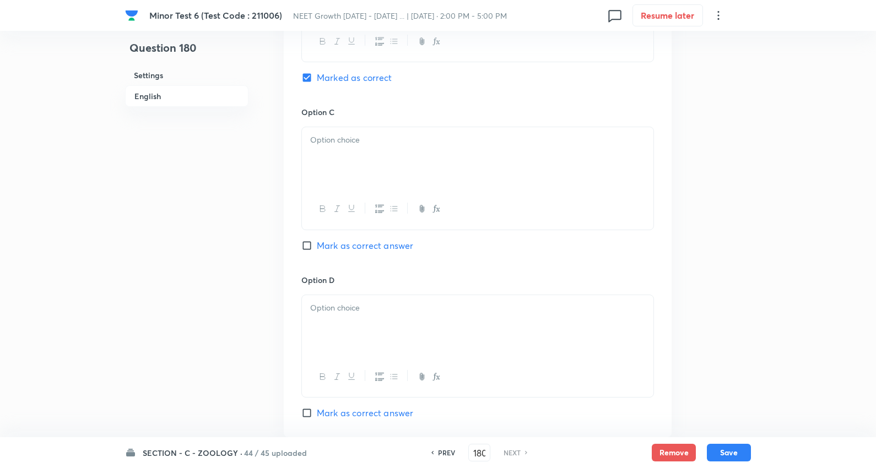
drag, startPoint x: 345, startPoint y: 142, endPoint x: 347, endPoint y: 150, distance: 9.0
click at [346, 142] on p at bounding box center [477, 140] width 335 height 13
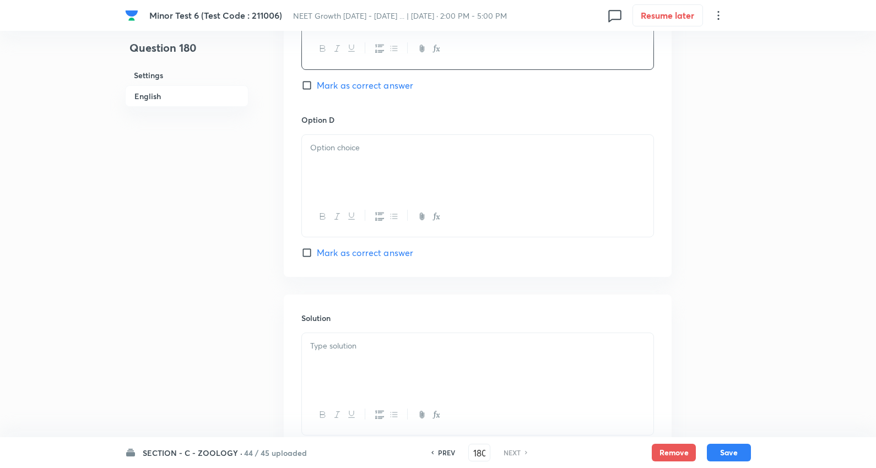
scroll to position [979, 0]
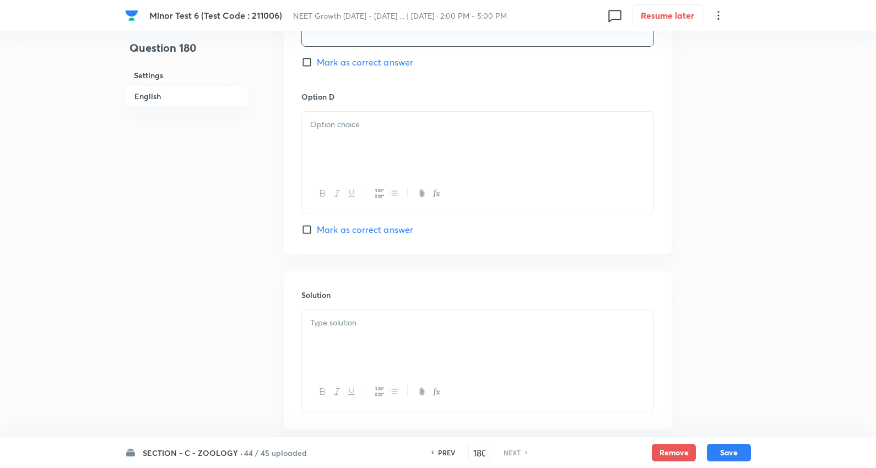
drag, startPoint x: 377, startPoint y: 152, endPoint x: 364, endPoint y: 158, distance: 13.8
click at [377, 151] on div at bounding box center [477, 143] width 351 height 62
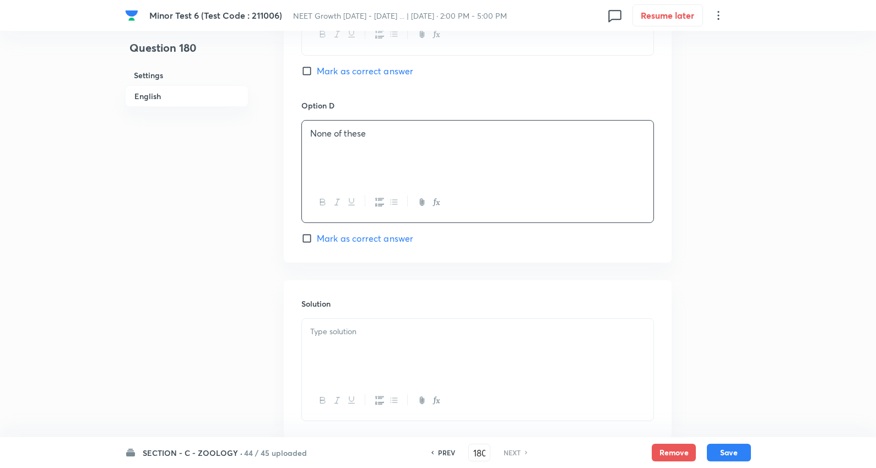
scroll to position [1040, 0]
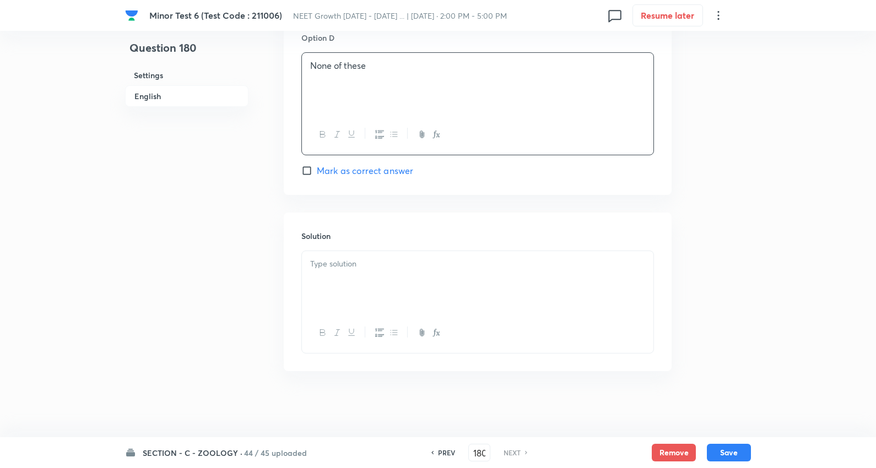
click at [361, 263] on p at bounding box center [477, 264] width 335 height 13
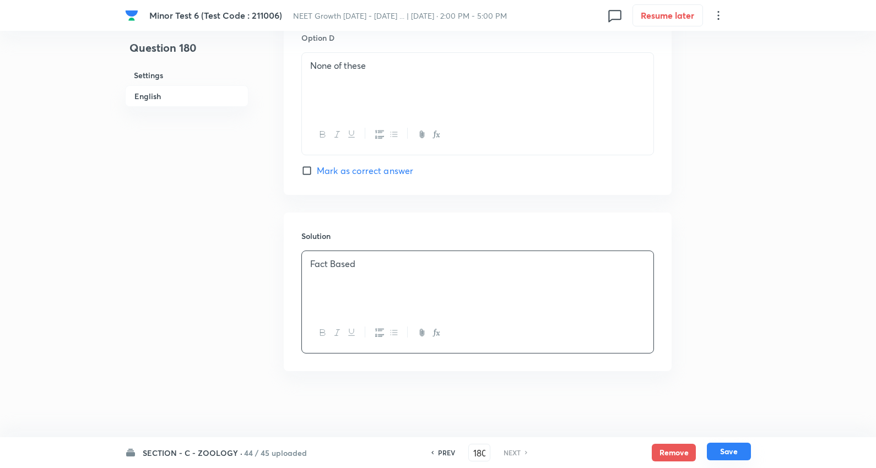
click at [736, 450] on button "Save" at bounding box center [729, 452] width 44 height 18
click at [735, 448] on button "Save" at bounding box center [729, 452] width 44 height 18
click at [207, 452] on h6 "SECTION - C - ZOOLOGY ·" at bounding box center [193, 453] width 100 height 12
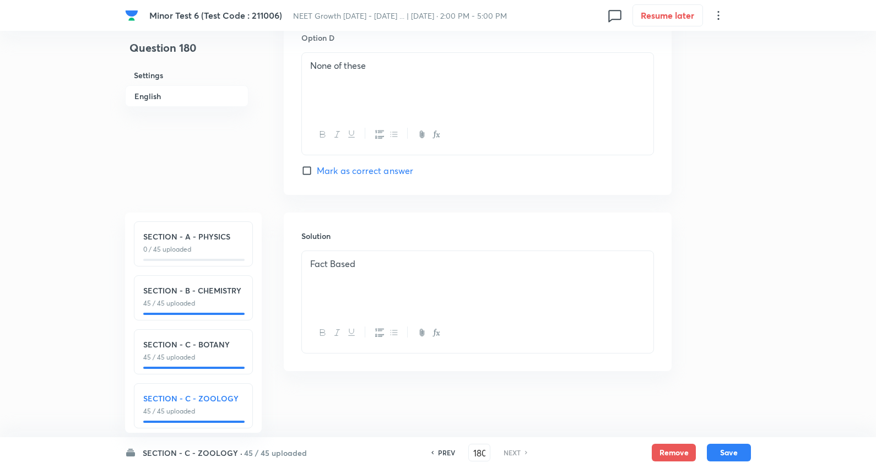
click at [207, 235] on h6 "SECTION - A - PHYSICS" at bounding box center [193, 237] width 100 height 12
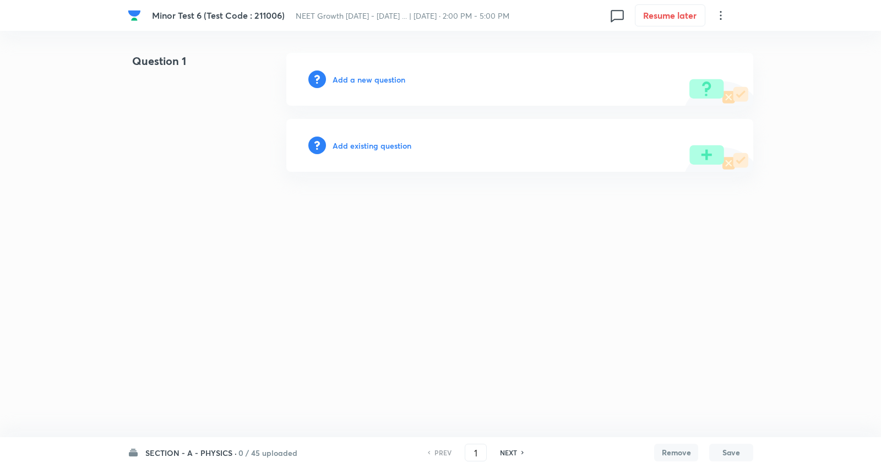
click at [348, 74] on h6 "Add a new question" at bounding box center [369, 80] width 73 height 12
click at [372, 84] on h6 "Choose a question type" at bounding box center [375, 80] width 85 height 12
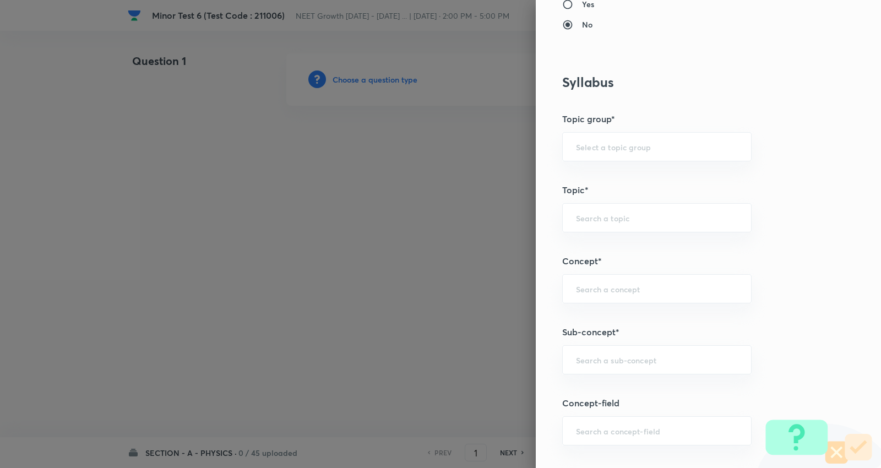
scroll to position [612, 0]
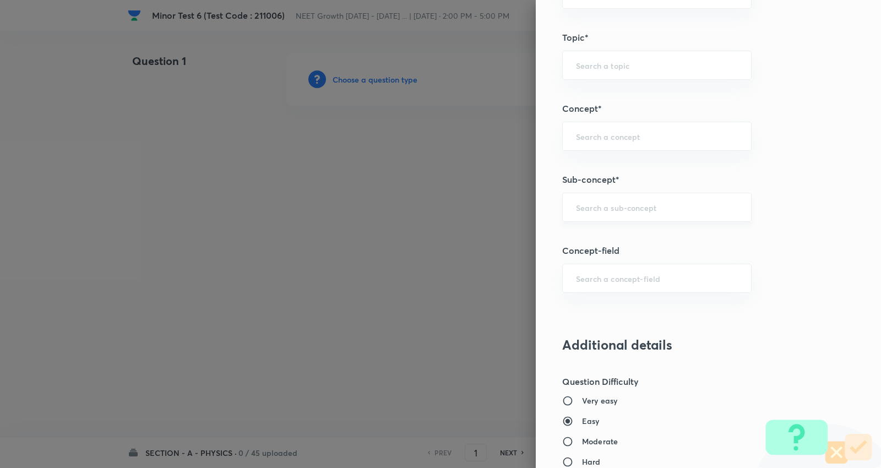
click at [609, 201] on div "​" at bounding box center [657, 207] width 190 height 29
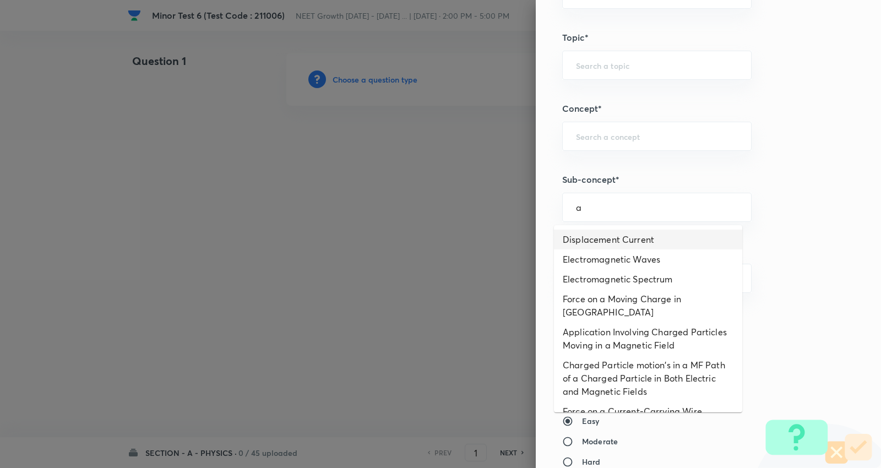
click at [623, 230] on li "Displacement Current" at bounding box center [648, 240] width 188 height 20
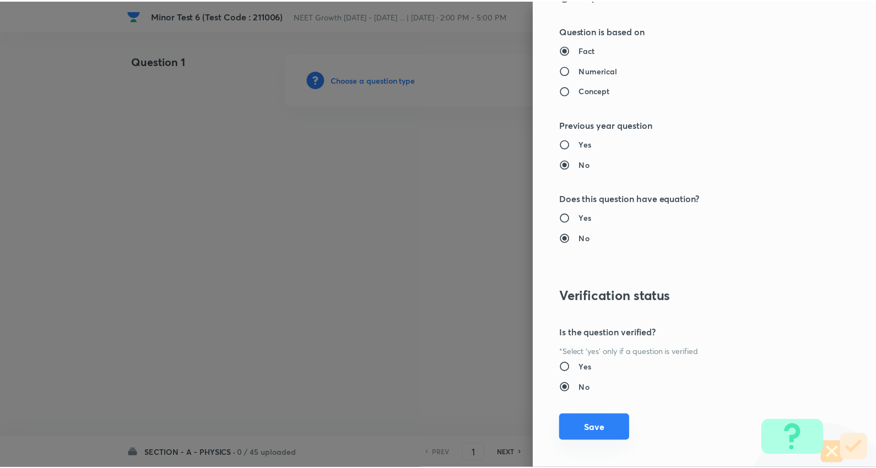
scroll to position [1108, 0]
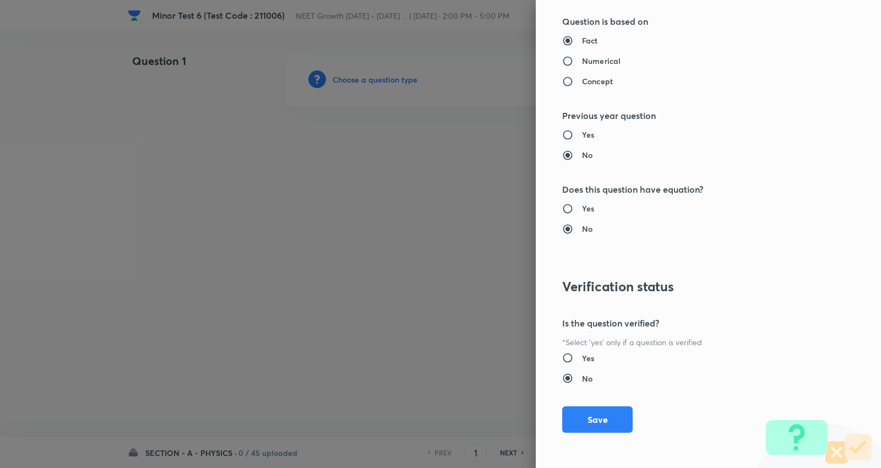
click at [591, 410] on button "Save" at bounding box center [597, 420] width 71 height 26
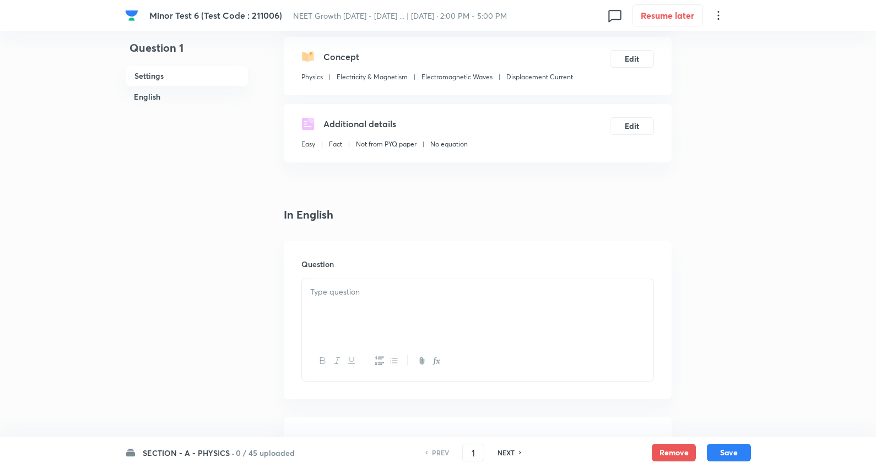
scroll to position [122, 0]
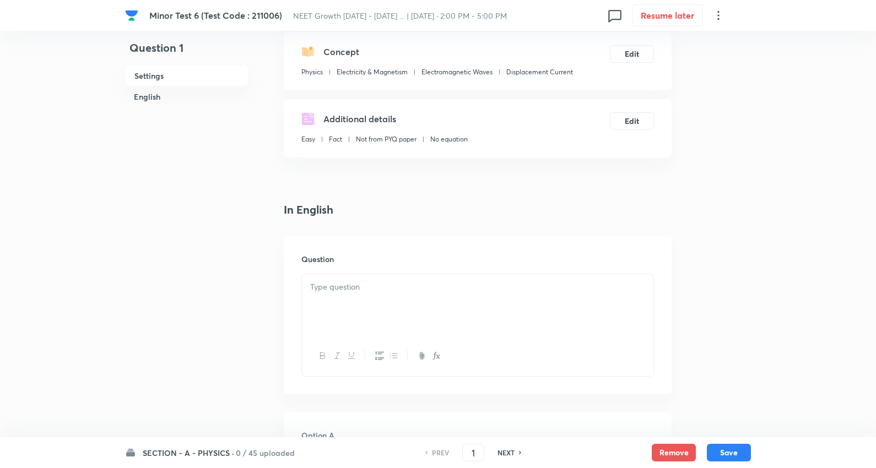
click at [364, 295] on div at bounding box center [477, 305] width 351 height 62
paste div
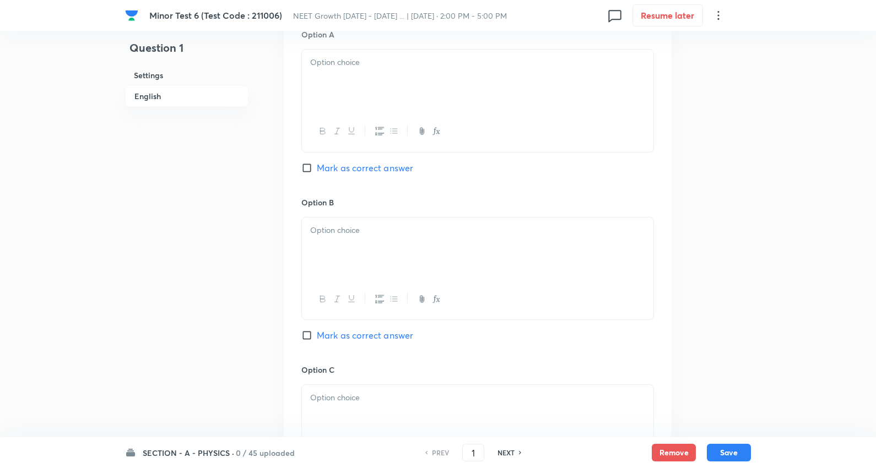
scroll to position [551, 0]
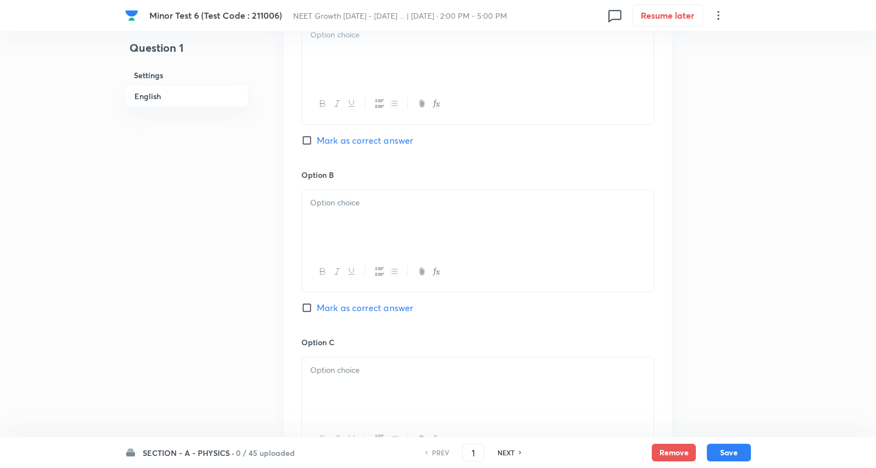
click at [343, 56] on div at bounding box center [477, 53] width 351 height 62
drag, startPoint x: 305, startPoint y: 47, endPoint x: 516, endPoint y: 86, distance: 214.0
click at [516, 86] on div "Energy Velocity Acceleration Displacement" at bounding box center [477, 73] width 353 height 105
drag, startPoint x: 345, startPoint y: 144, endPoint x: 349, endPoint y: 211, distance: 67.4
click at [345, 144] on span "Mark as correct answer" at bounding box center [365, 140] width 96 height 13
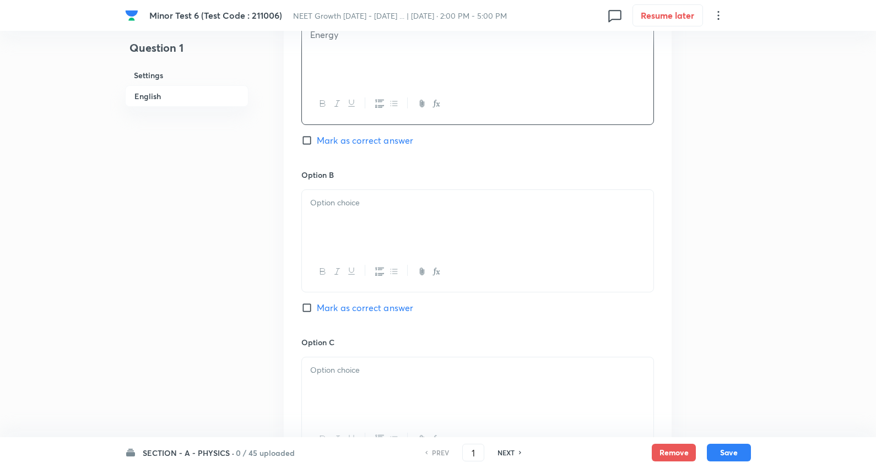
click at [317, 144] on input "Mark as correct answer" at bounding box center [308, 140] width 15 height 11
click at [349, 218] on div at bounding box center [477, 221] width 351 height 62
drag, startPoint x: 320, startPoint y: 223, endPoint x: 298, endPoint y: 206, distance: 27.9
click at [635, 254] on div "Velocity Acceleration Displacement" at bounding box center [477, 241] width 353 height 103
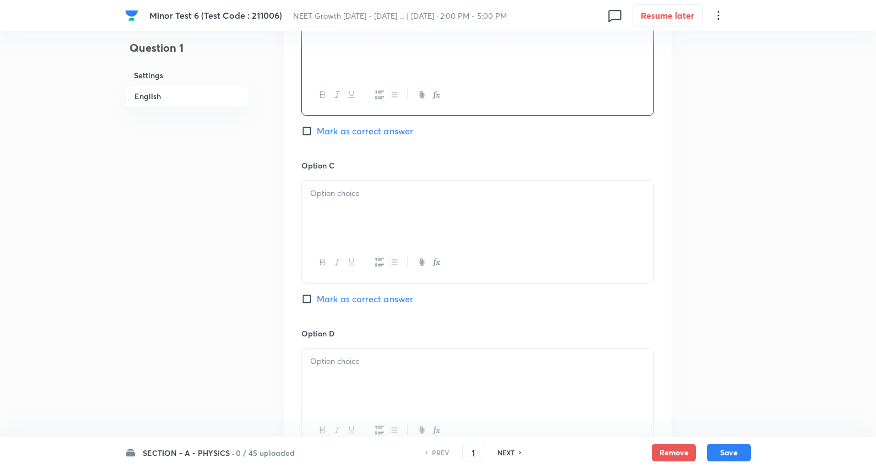
scroll to position [734, 0]
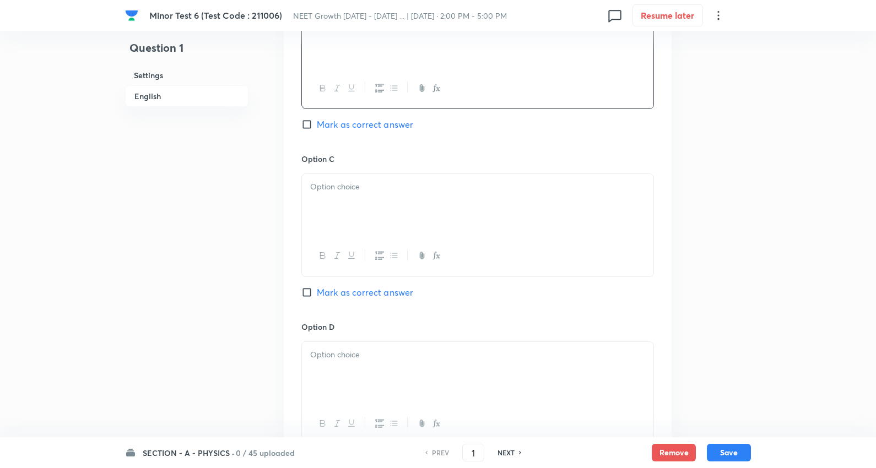
click at [342, 193] on p at bounding box center [477, 187] width 335 height 13
drag, startPoint x: 310, startPoint y: 201, endPoint x: 610, endPoint y: 224, distance: 301.6
click at [610, 224] on div "Acceleration Displacement" at bounding box center [477, 205] width 351 height 62
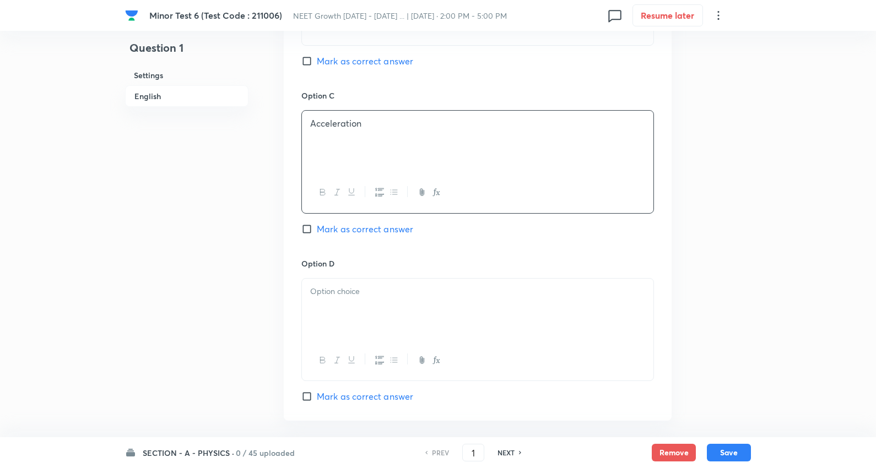
scroll to position [857, 0]
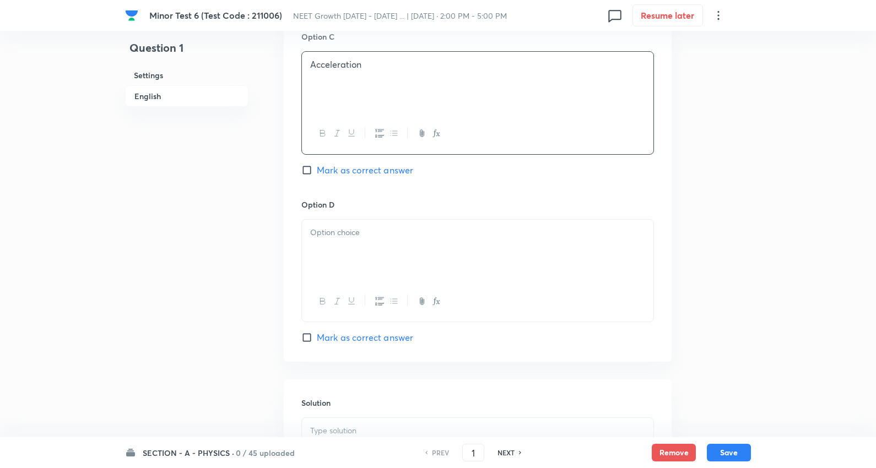
click at [345, 240] on div at bounding box center [477, 251] width 351 height 62
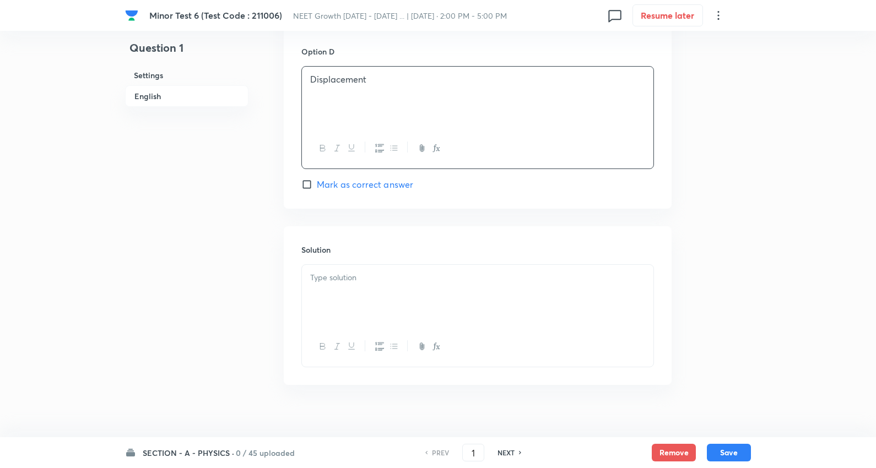
scroll to position [1026, 0]
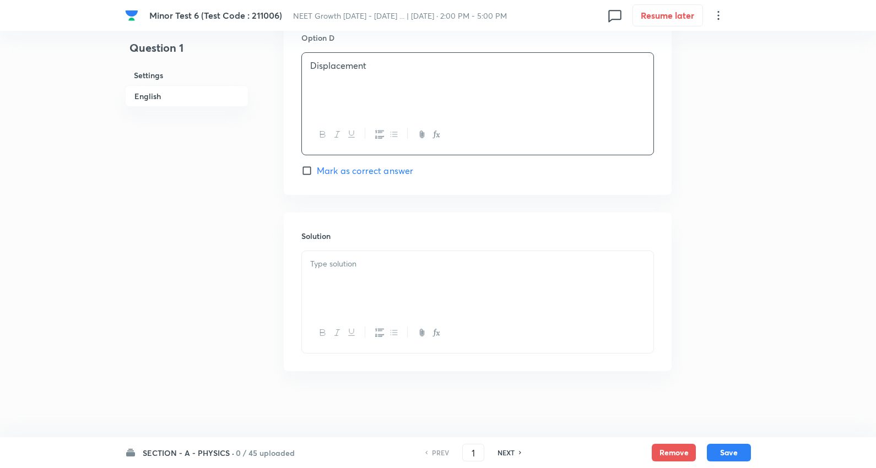
click at [345, 267] on p at bounding box center [477, 264] width 335 height 13
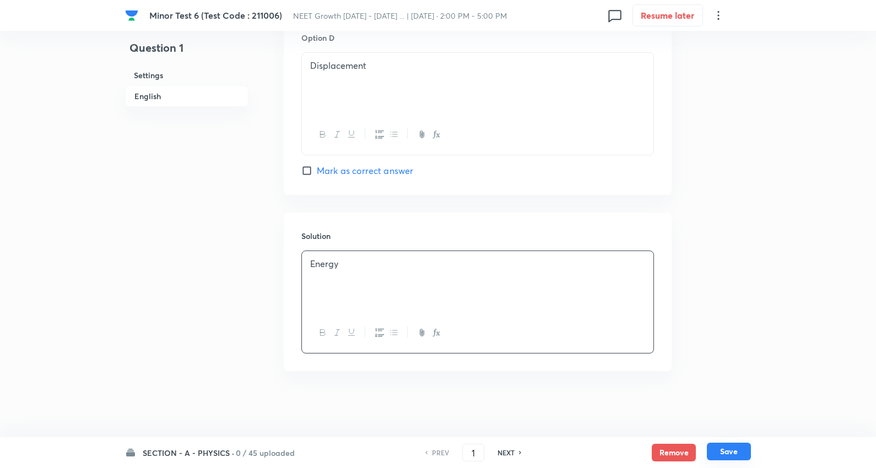
click at [736, 453] on button "Save" at bounding box center [729, 452] width 44 height 18
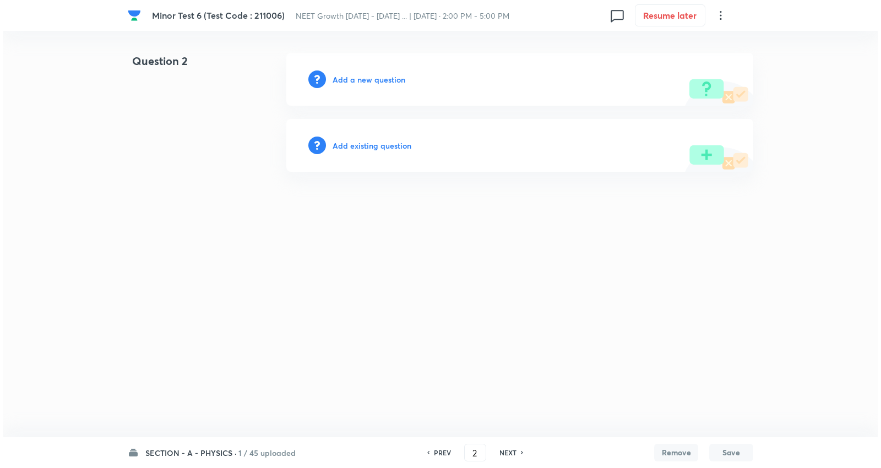
scroll to position [0, 0]
click at [382, 78] on h6 "Add a new question" at bounding box center [369, 80] width 73 height 12
click at [382, 78] on h6 "Choose a question type" at bounding box center [375, 80] width 85 height 12
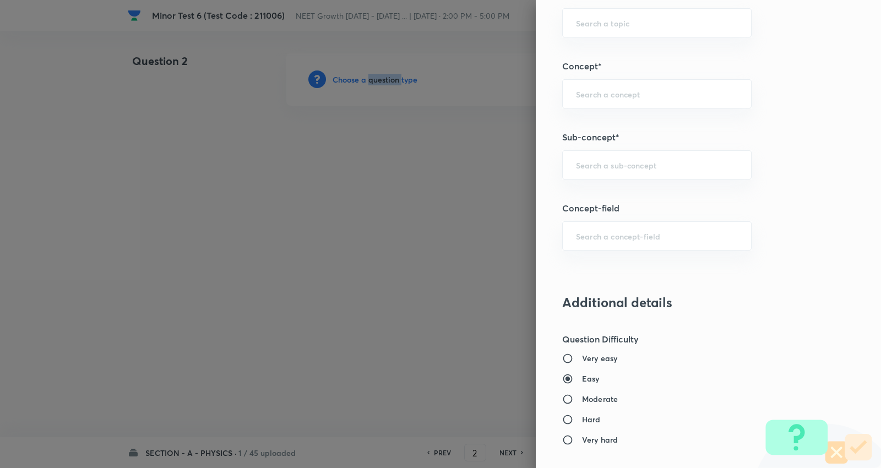
scroll to position [673, 0]
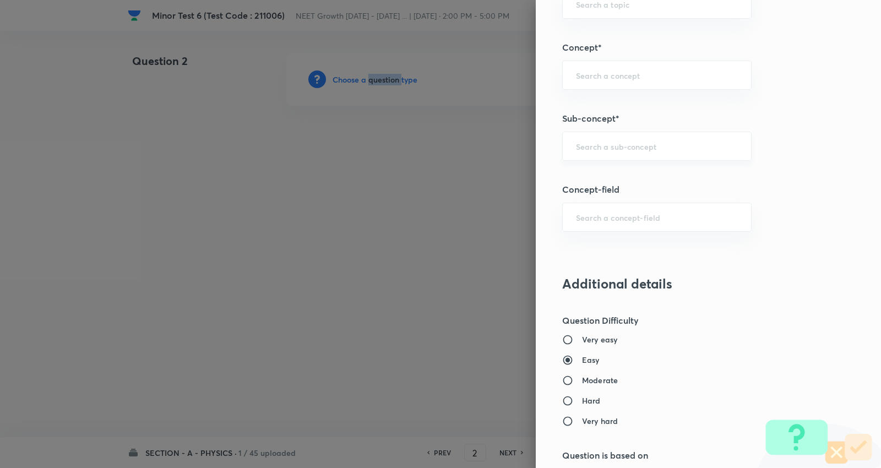
click at [618, 140] on div "​" at bounding box center [657, 146] width 190 height 29
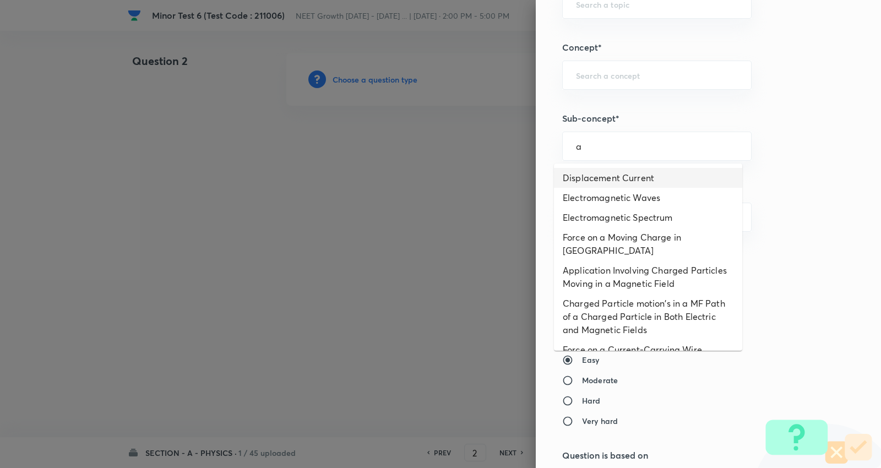
click at [615, 172] on li "Displacement Current" at bounding box center [648, 178] width 188 height 20
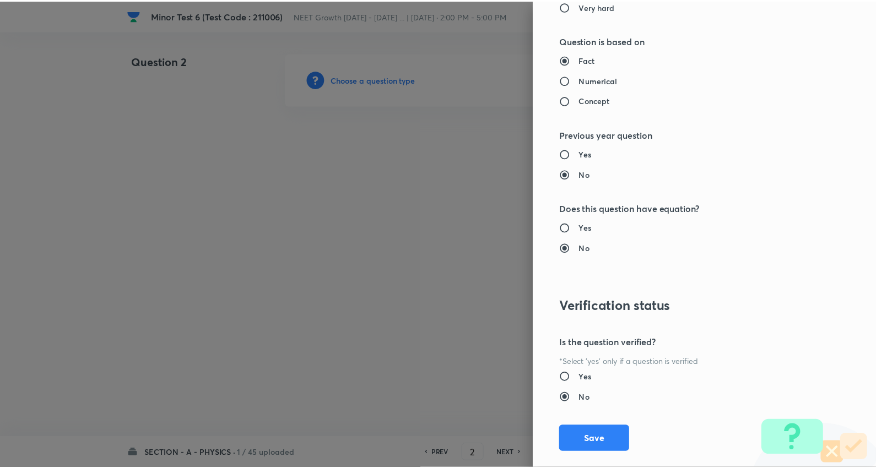
scroll to position [1108, 0]
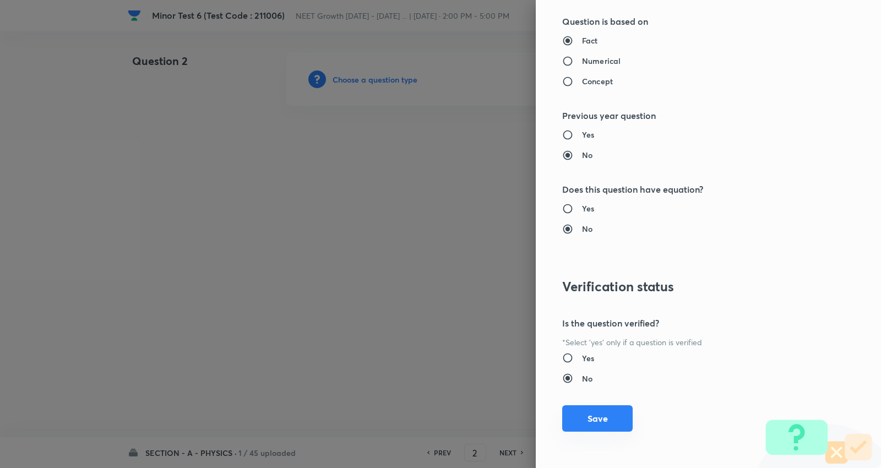
click at [604, 414] on button "Save" at bounding box center [597, 418] width 71 height 26
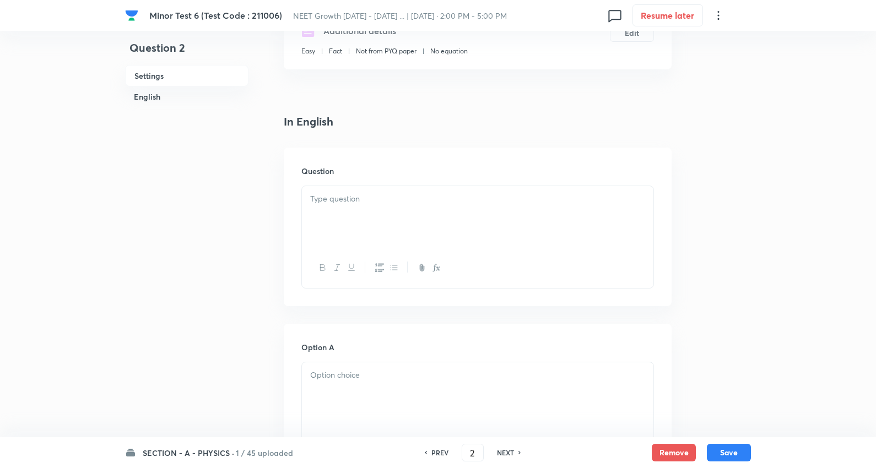
scroll to position [245, 0]
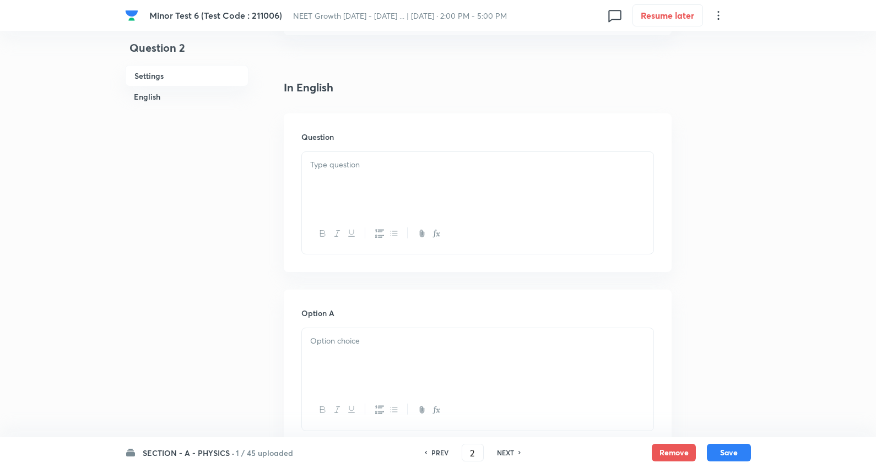
click at [371, 174] on div at bounding box center [477, 183] width 351 height 62
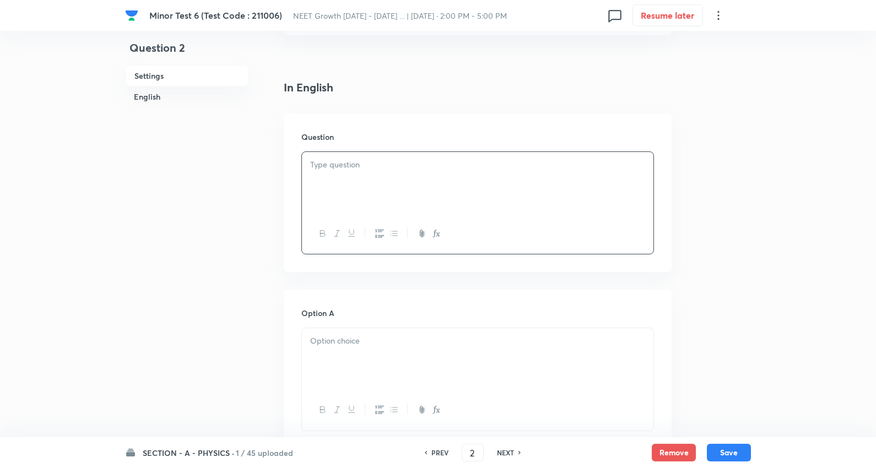
click at [396, 152] on div at bounding box center [477, 183] width 351 height 62
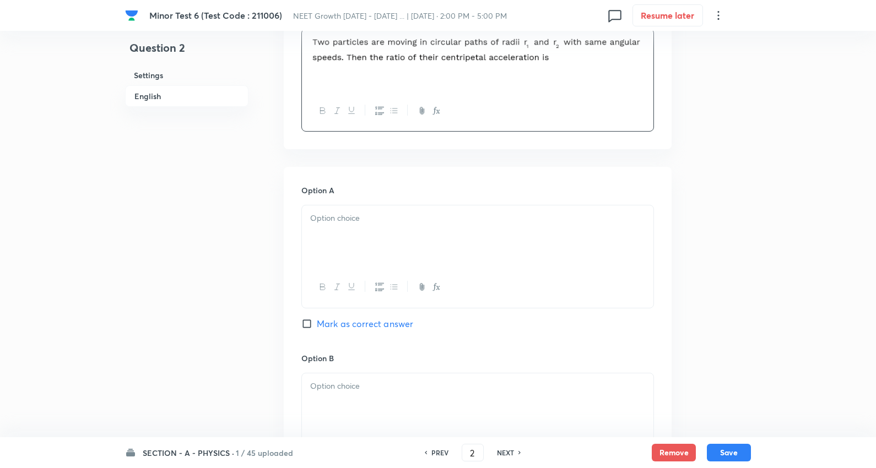
scroll to position [489, 0]
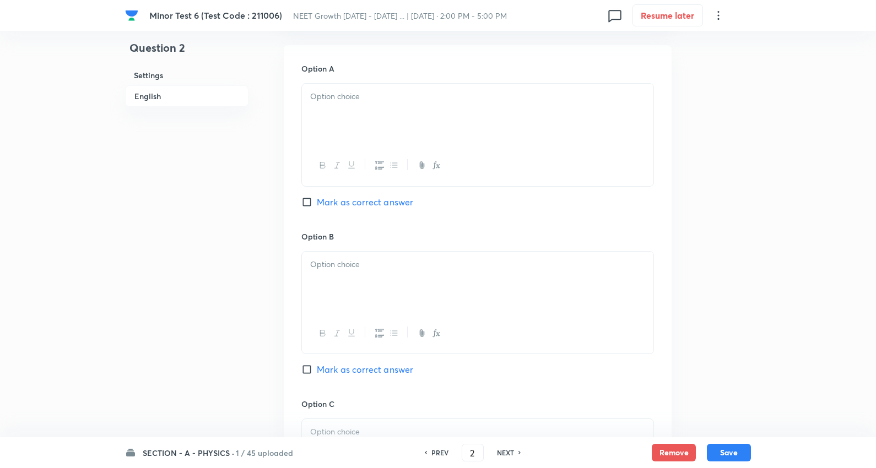
click at [362, 106] on div at bounding box center [477, 115] width 351 height 62
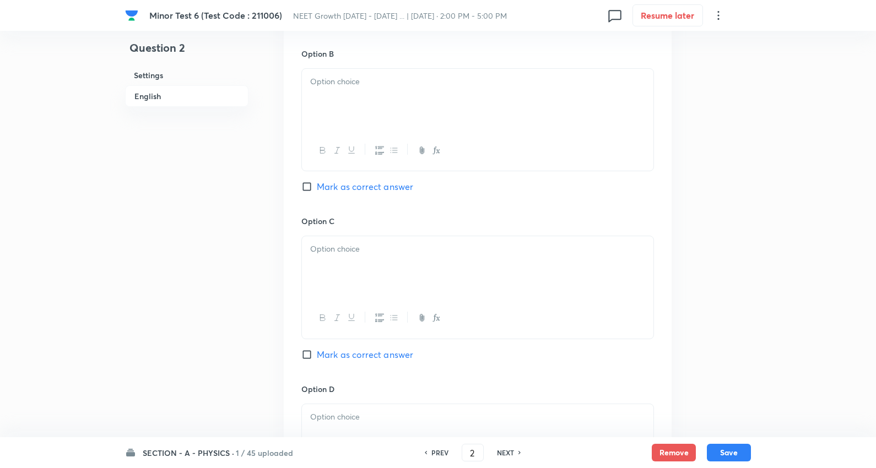
scroll to position [673, 0]
click at [349, 86] on p at bounding box center [477, 80] width 335 height 13
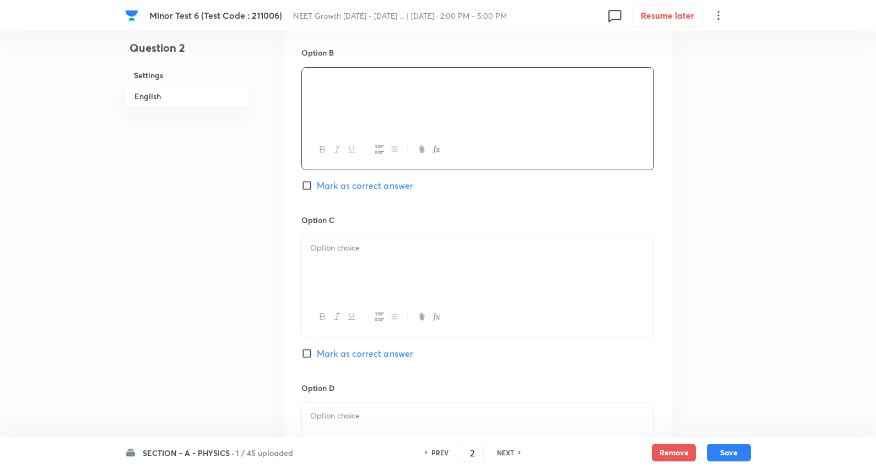
click at [403, 186] on span "Mark as correct answer" at bounding box center [365, 185] width 96 height 13
click at [317, 186] on input "Mark as correct answer" at bounding box center [308, 185] width 15 height 11
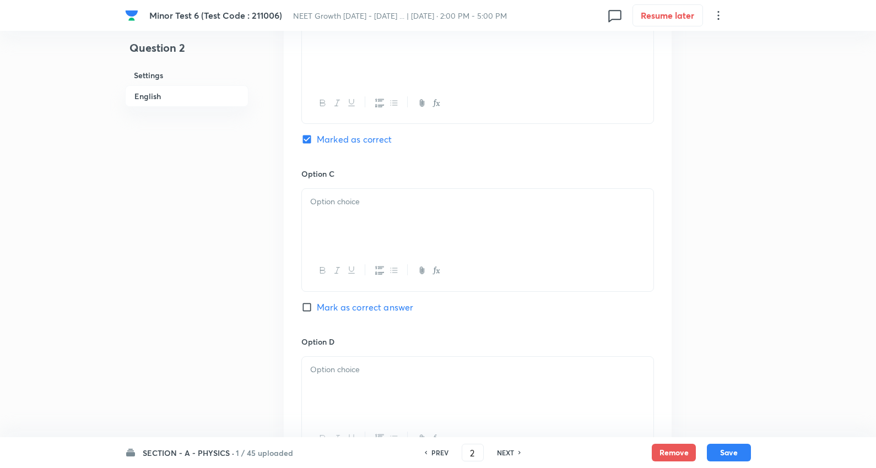
scroll to position [795, 0]
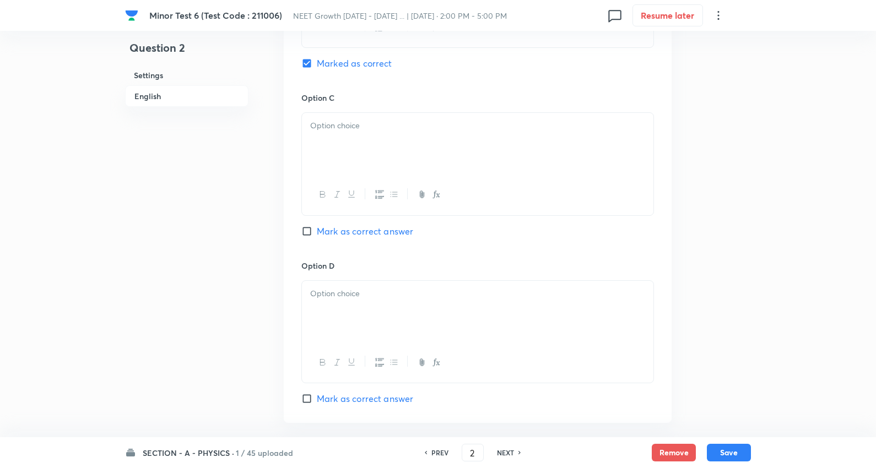
click at [350, 138] on div at bounding box center [477, 144] width 351 height 62
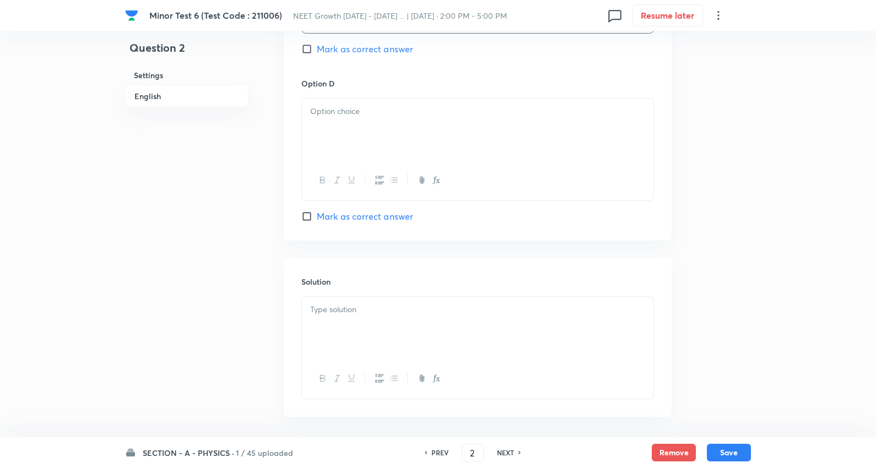
scroll to position [979, 0]
click at [349, 138] on div at bounding box center [477, 129] width 351 height 62
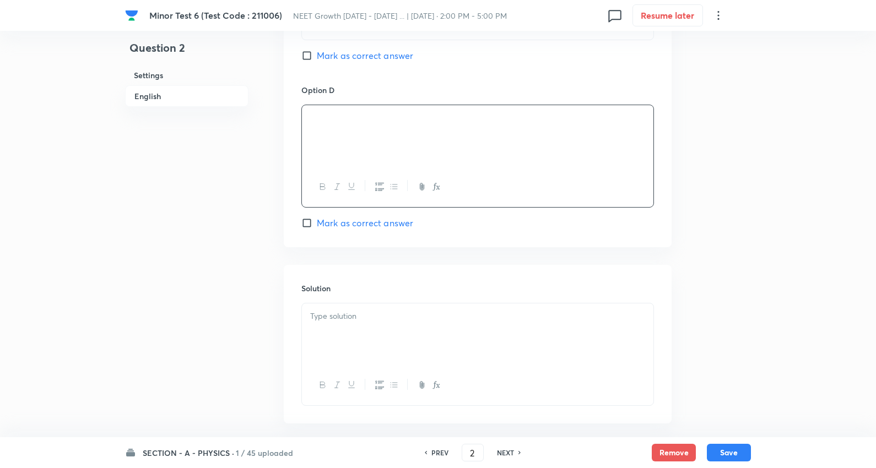
scroll to position [1026, 0]
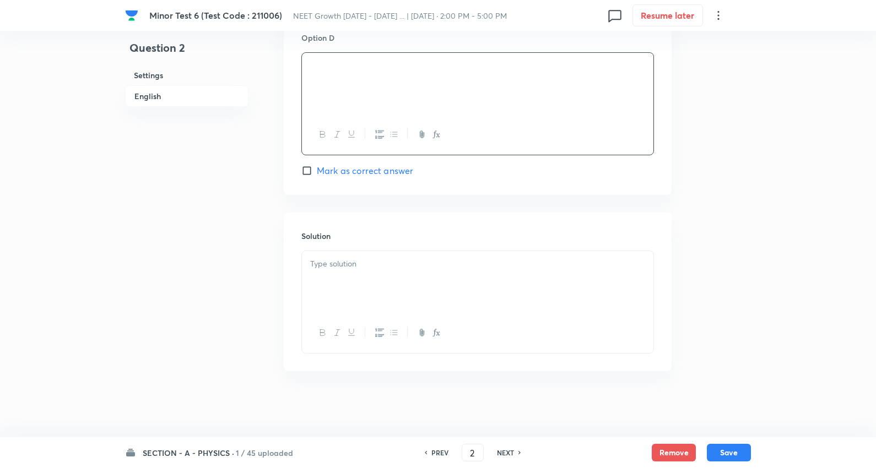
click at [358, 268] on p at bounding box center [477, 264] width 335 height 13
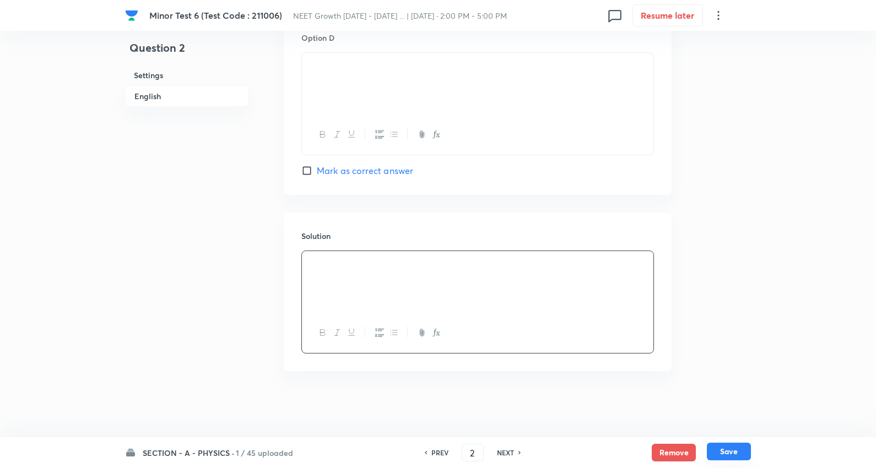
click at [723, 451] on button "Save" at bounding box center [729, 452] width 44 height 18
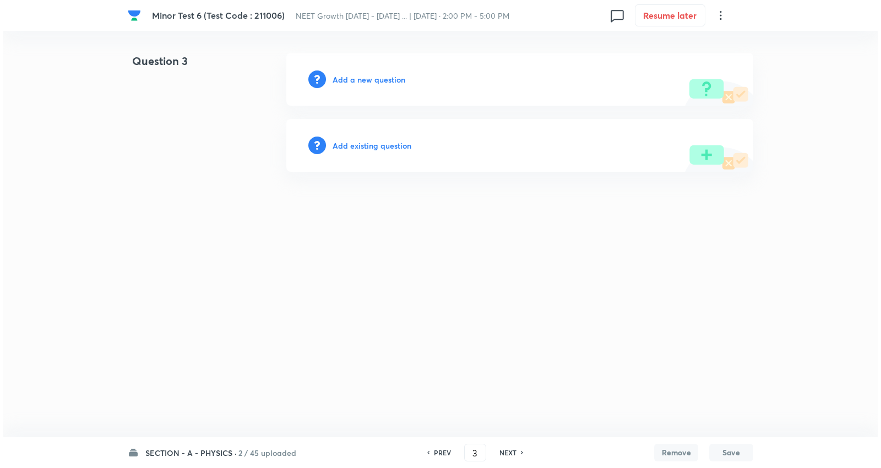
scroll to position [0, 0]
click at [377, 76] on h6 "Add a new question" at bounding box center [369, 80] width 73 height 12
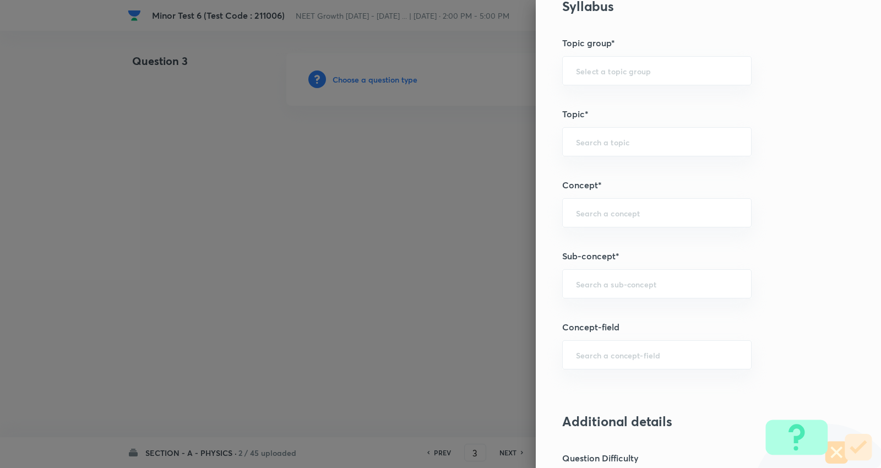
scroll to position [612, 0]
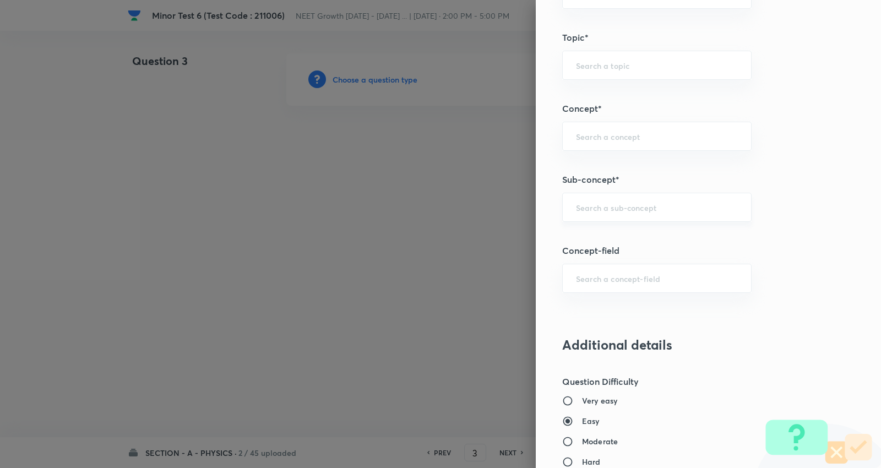
drag, startPoint x: 634, startPoint y: 205, endPoint x: 639, endPoint y: 212, distance: 8.6
click at [637, 208] on input "text" at bounding box center [657, 207] width 162 height 10
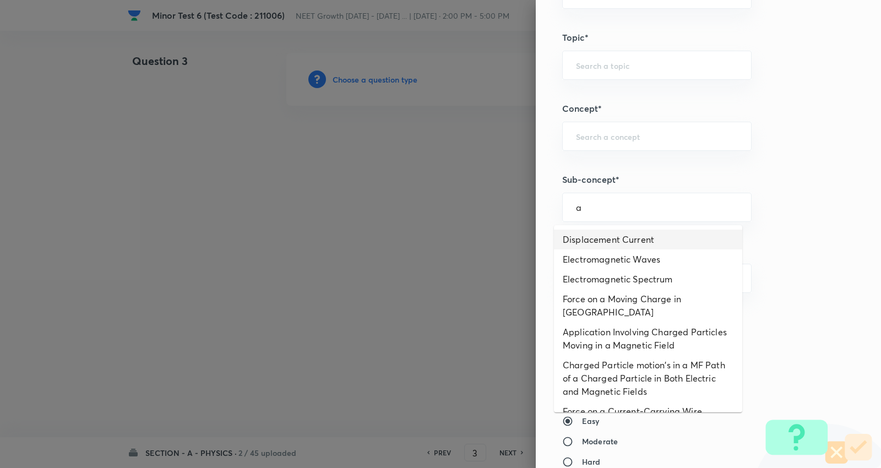
click at [598, 234] on li "Displacement Current" at bounding box center [648, 240] width 188 height 20
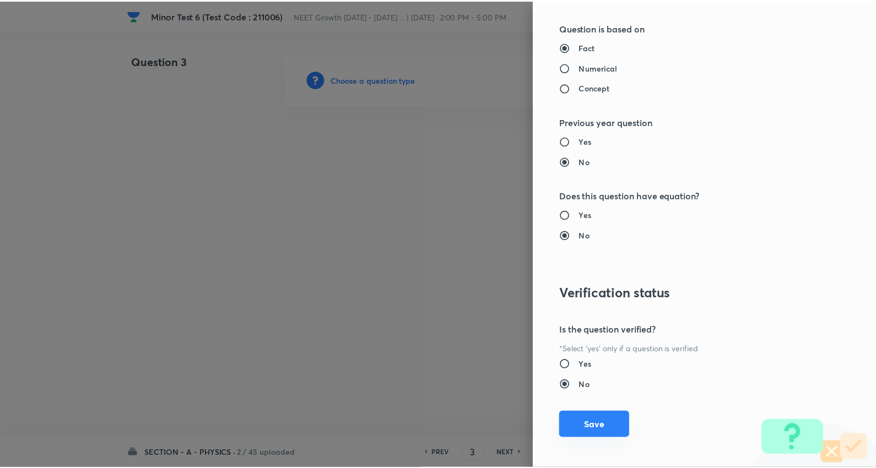
scroll to position [1108, 0]
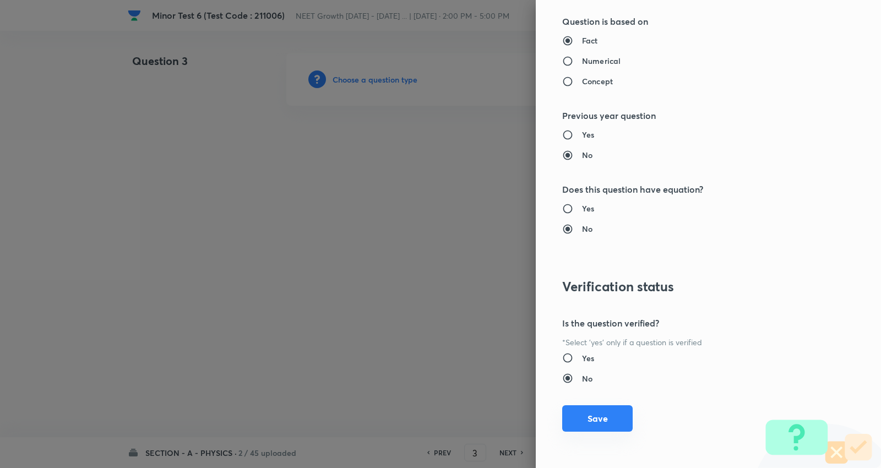
click at [569, 416] on button "Save" at bounding box center [597, 418] width 71 height 26
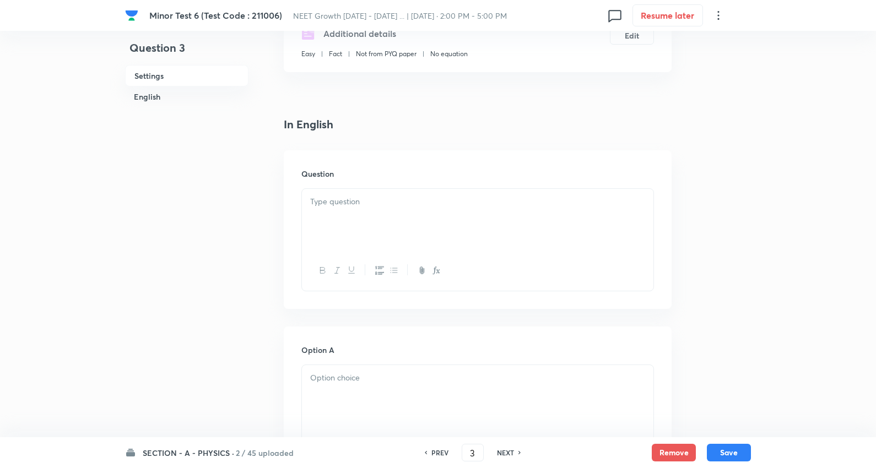
scroll to position [245, 0]
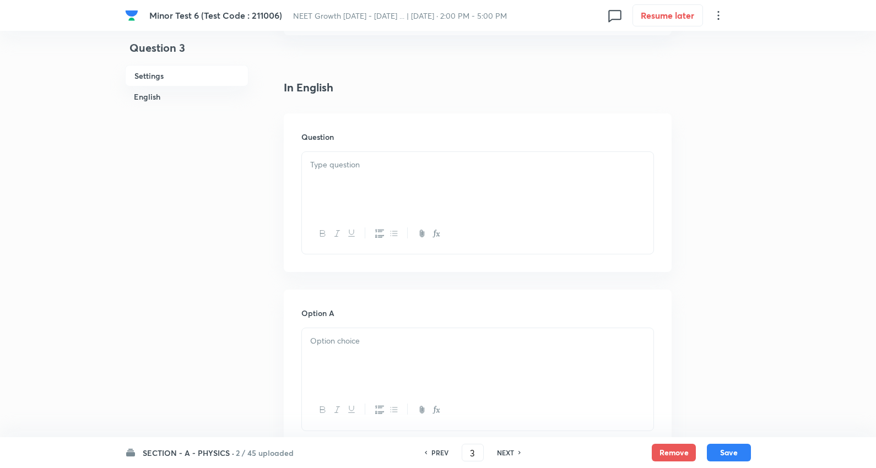
click at [370, 166] on p at bounding box center [477, 165] width 335 height 13
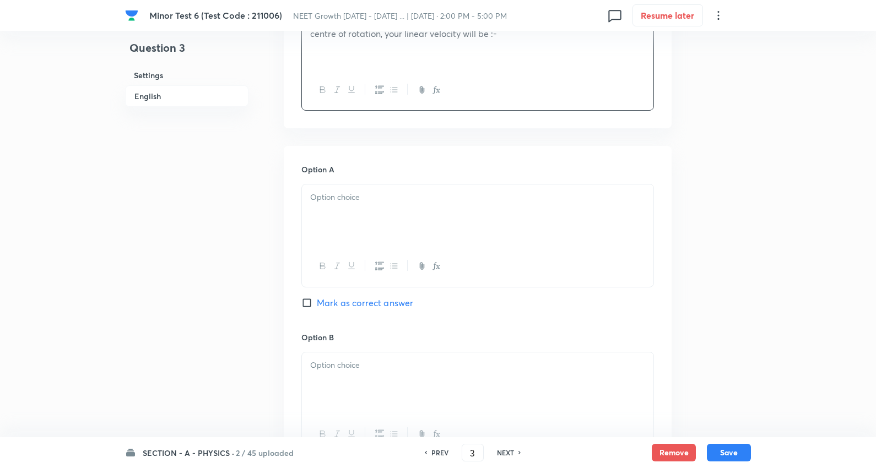
scroll to position [428, 0]
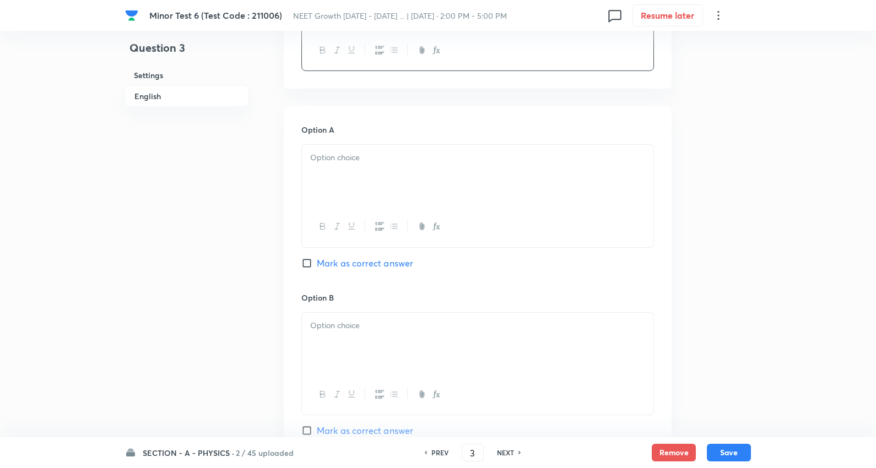
click at [345, 190] on div at bounding box center [477, 176] width 351 height 62
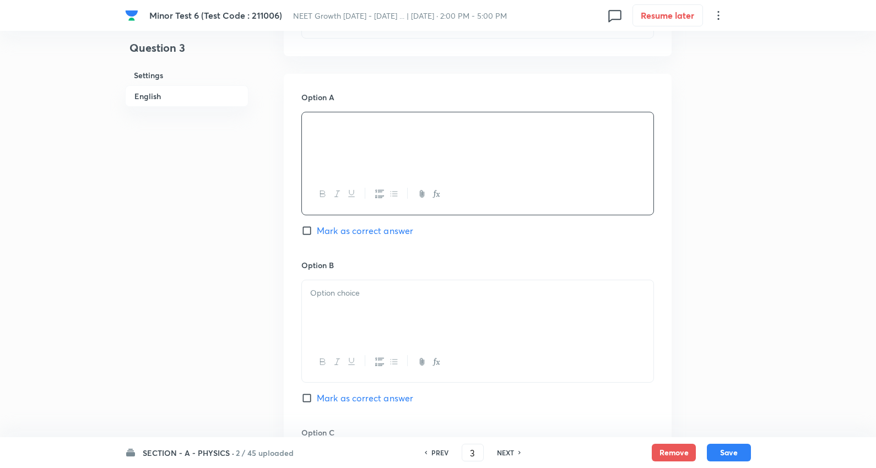
scroll to position [489, 0]
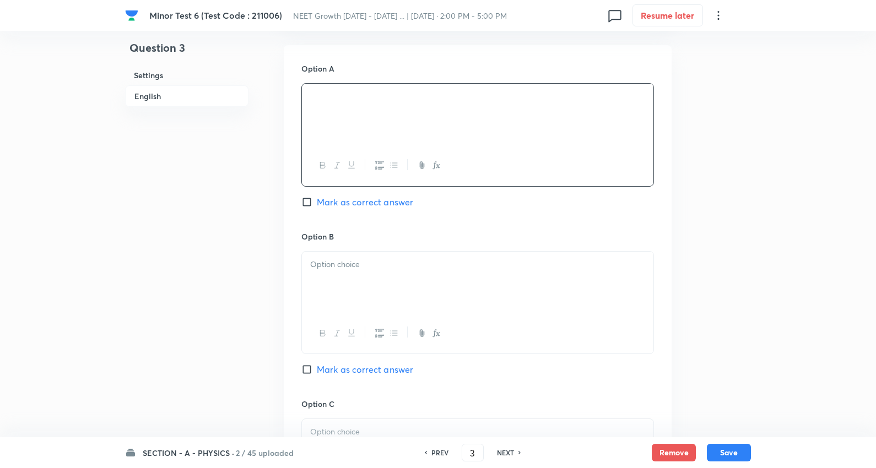
click at [353, 266] on p at bounding box center [477, 264] width 335 height 13
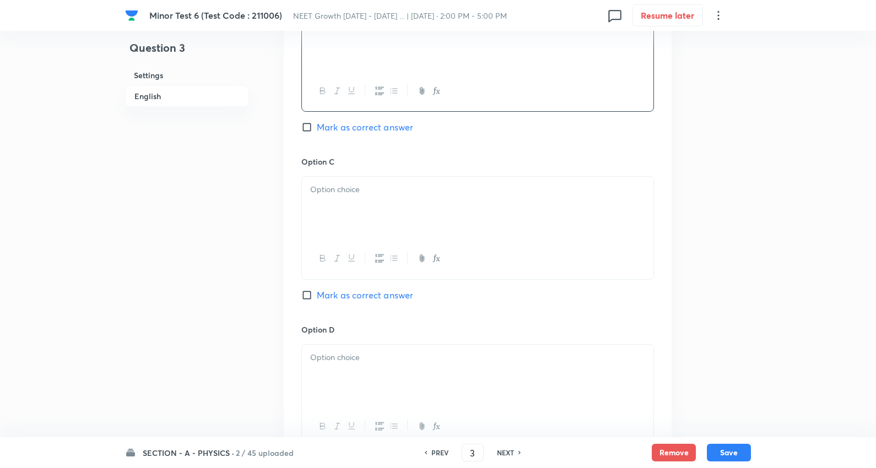
scroll to position [734, 0]
click at [356, 194] on div at bounding box center [477, 205] width 351 height 62
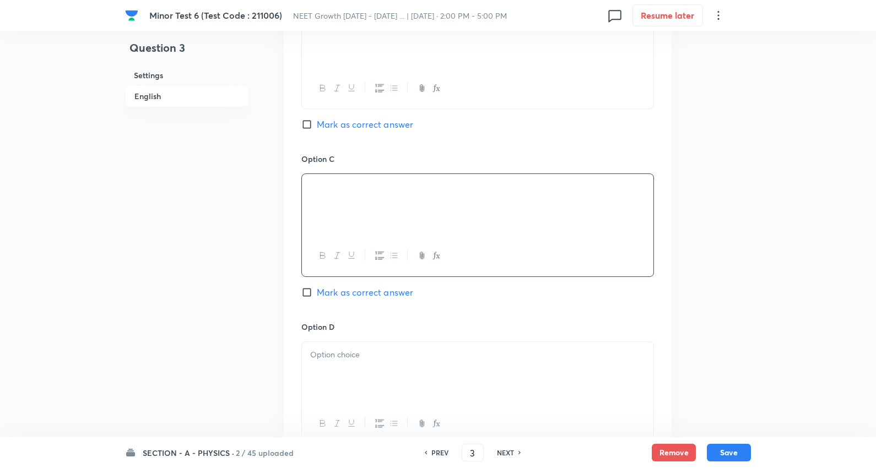
drag, startPoint x: 371, startPoint y: 295, endPoint x: 382, endPoint y: 373, distance: 78.4
click at [372, 295] on span "Mark as correct answer" at bounding box center [365, 292] width 96 height 13
click at [317, 295] on input "Mark as correct answer" at bounding box center [308, 292] width 15 height 11
click at [374, 376] on div at bounding box center [477, 373] width 351 height 62
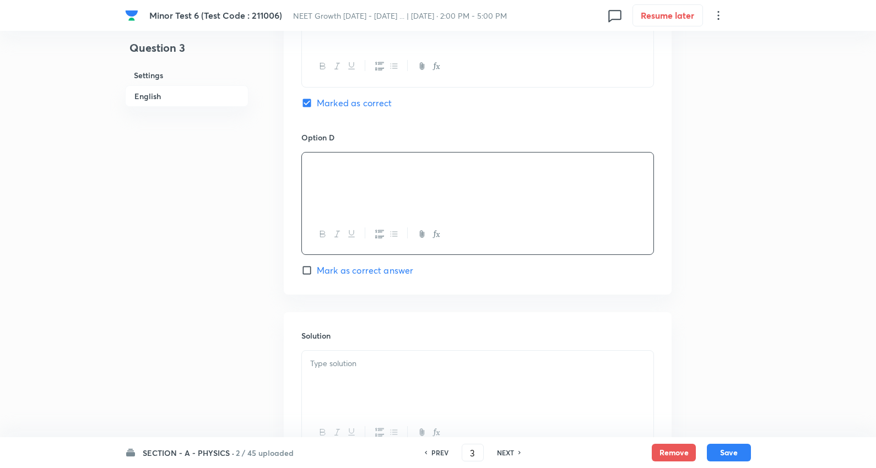
scroll to position [1026, 0]
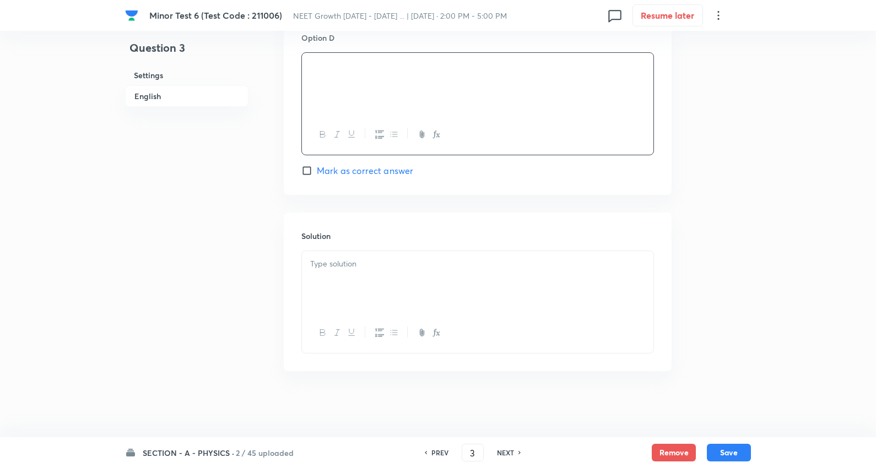
click at [369, 275] on div at bounding box center [477, 282] width 351 height 62
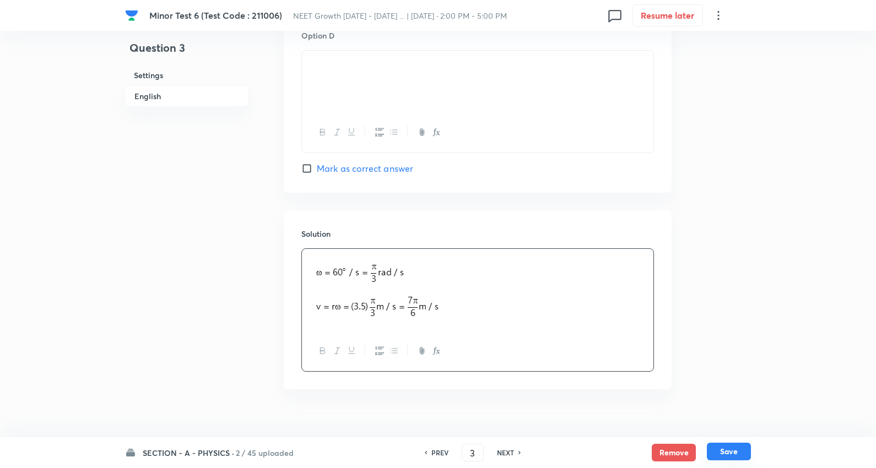
click at [734, 452] on button "Save" at bounding box center [729, 452] width 44 height 18
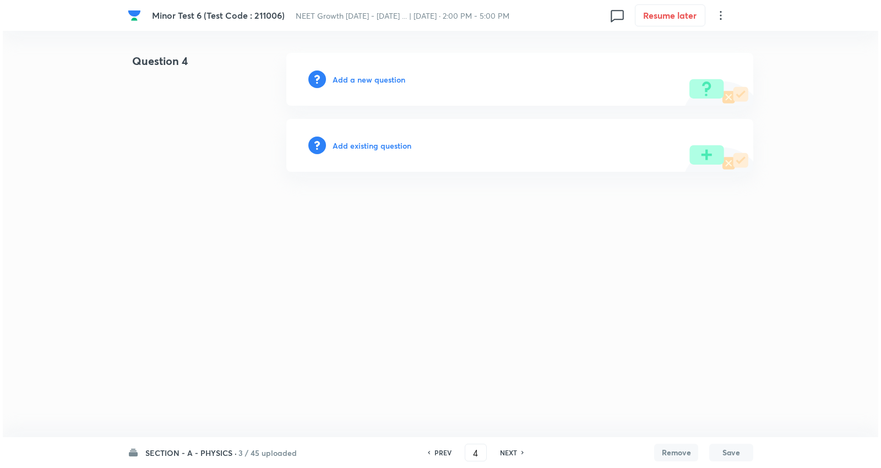
scroll to position [0, 0]
click at [371, 79] on h6 "Add a new question" at bounding box center [369, 80] width 73 height 12
click at [370, 80] on h6 "Choose a question type" at bounding box center [375, 80] width 85 height 12
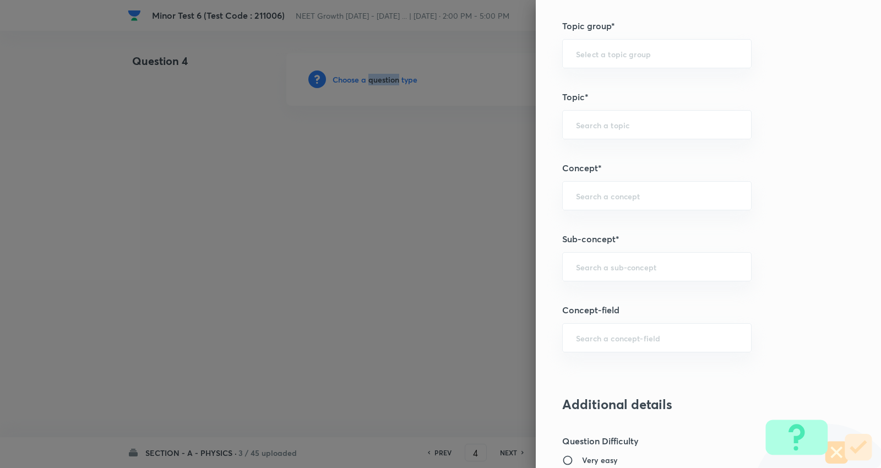
scroll to position [612, 0]
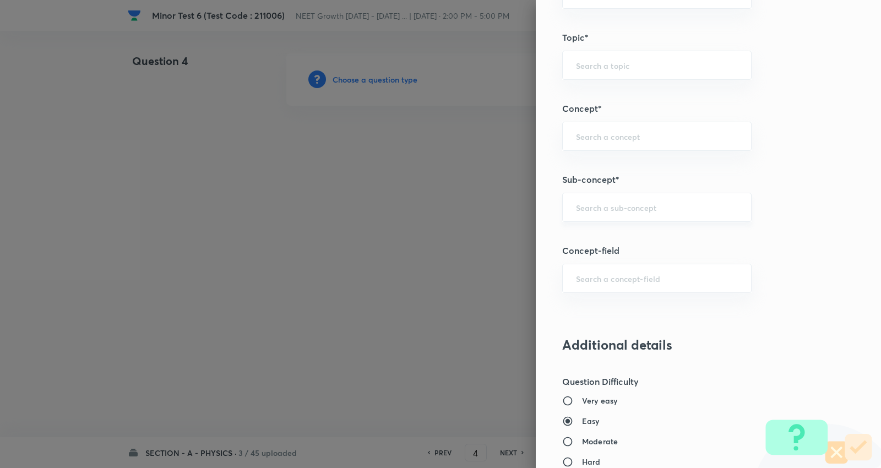
click at [620, 208] on input "text" at bounding box center [657, 207] width 162 height 10
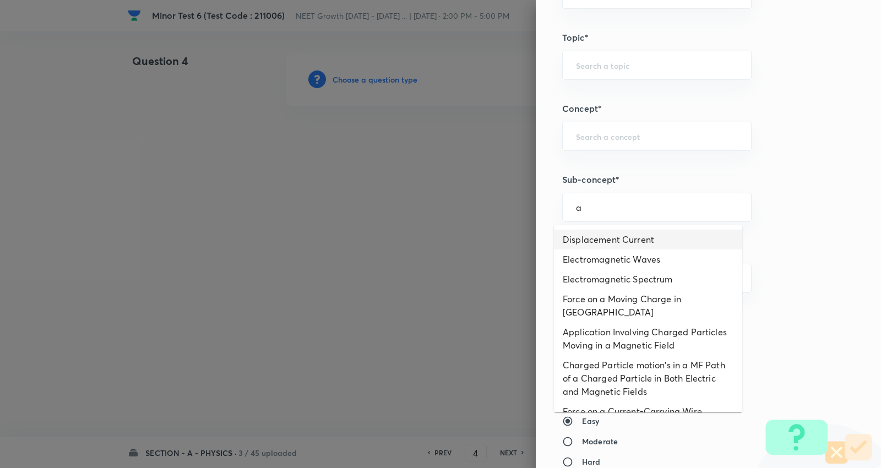
click at [625, 237] on li "Displacement Current" at bounding box center [648, 240] width 188 height 20
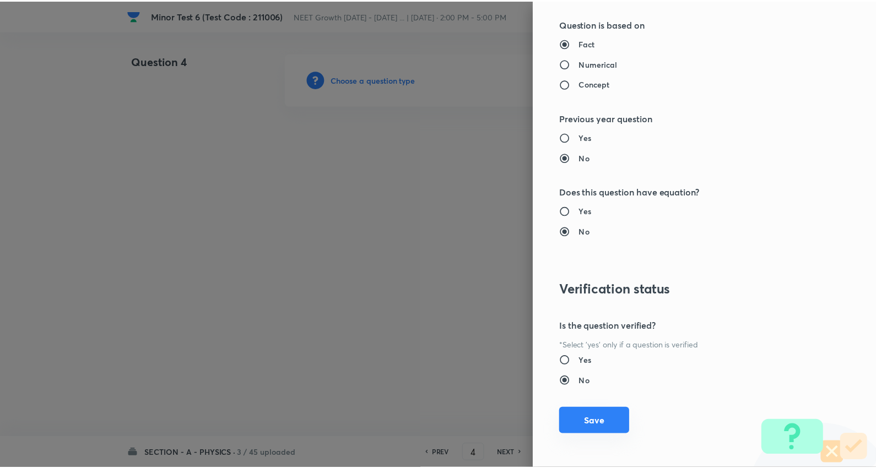
scroll to position [1108, 0]
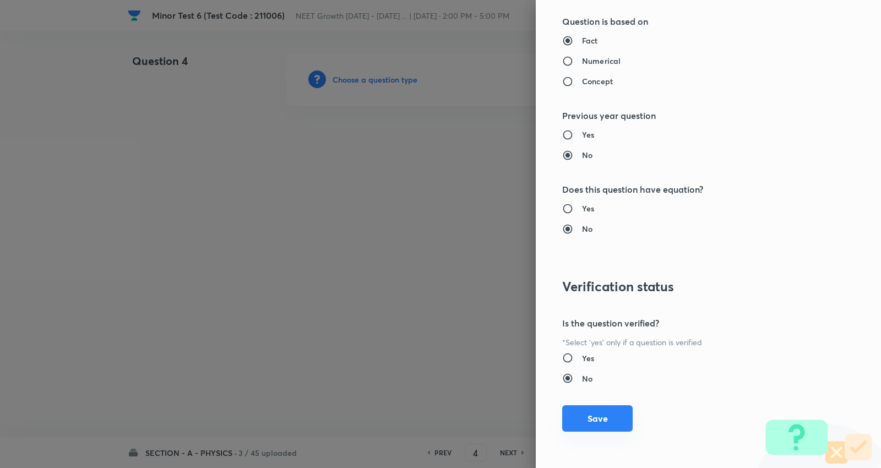
drag, startPoint x: 596, startPoint y: 414, endPoint x: 225, endPoint y: 180, distance: 438.5
click at [596, 414] on button "Save" at bounding box center [597, 418] width 71 height 26
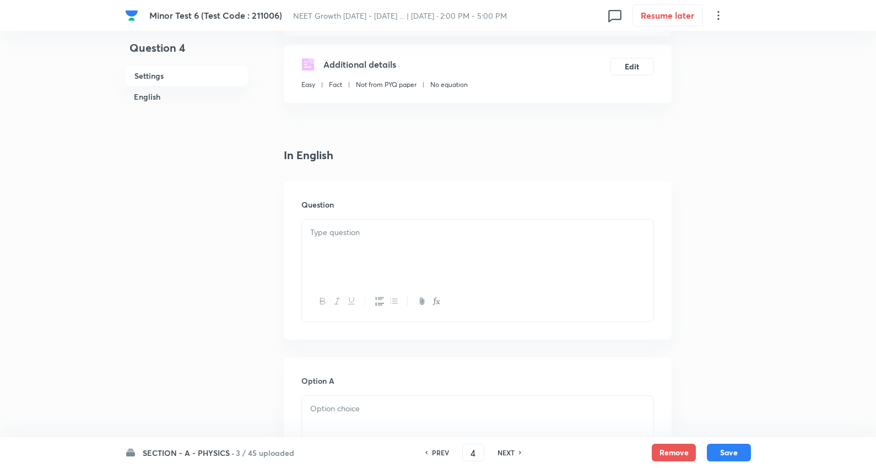
scroll to position [183, 0]
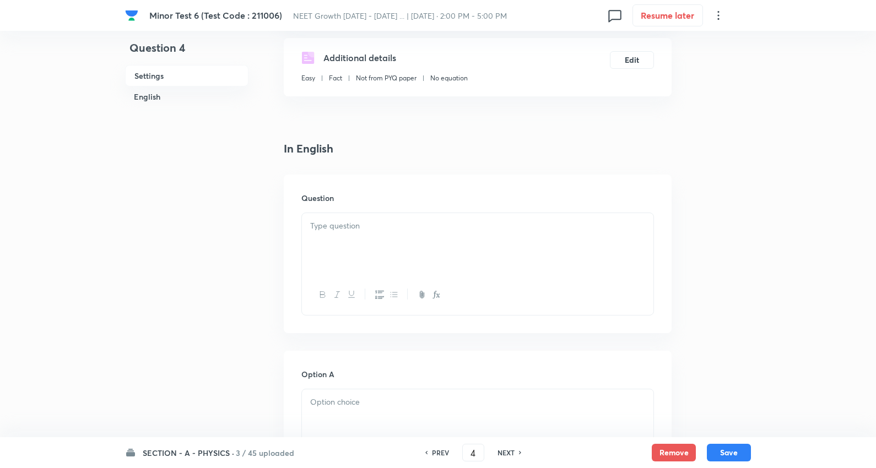
drag, startPoint x: 340, startPoint y: 221, endPoint x: 340, endPoint y: 195, distance: 25.9
click at [342, 220] on p at bounding box center [477, 226] width 335 height 13
click at [399, 235] on div at bounding box center [477, 244] width 351 height 62
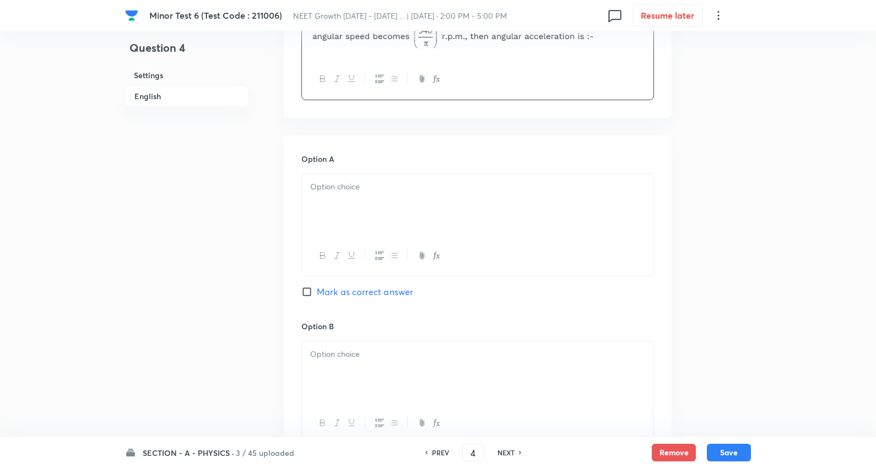
scroll to position [428, 0]
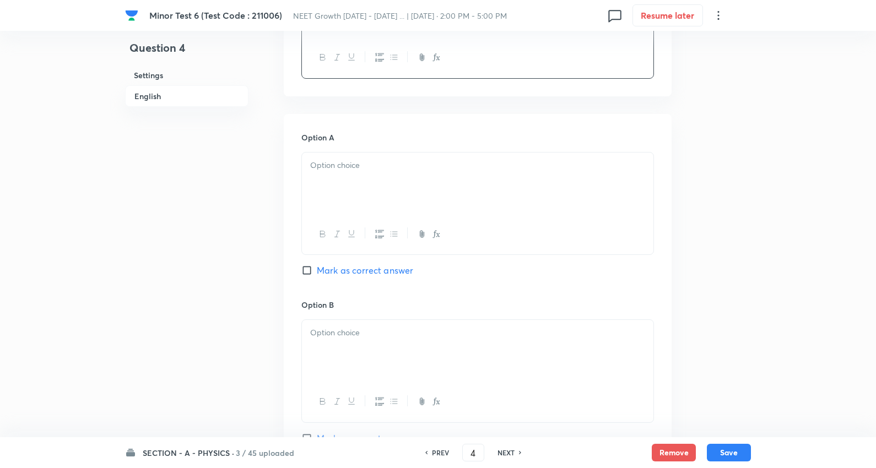
click at [374, 203] on div at bounding box center [477, 184] width 351 height 62
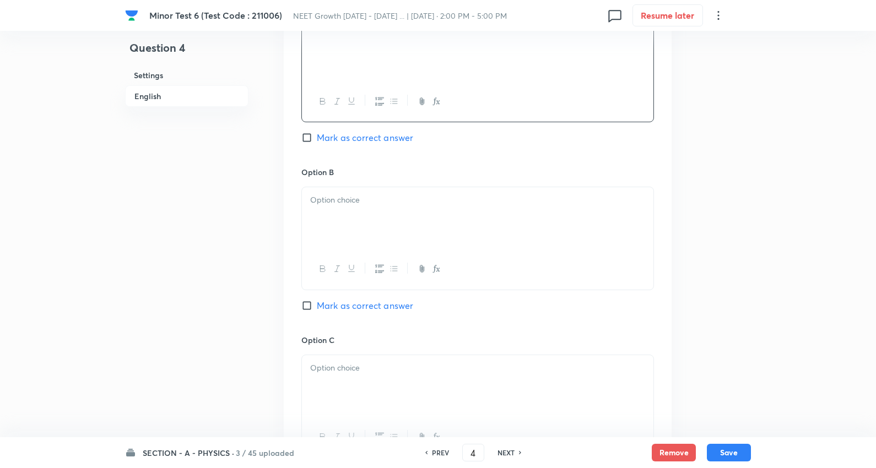
scroll to position [612, 0]
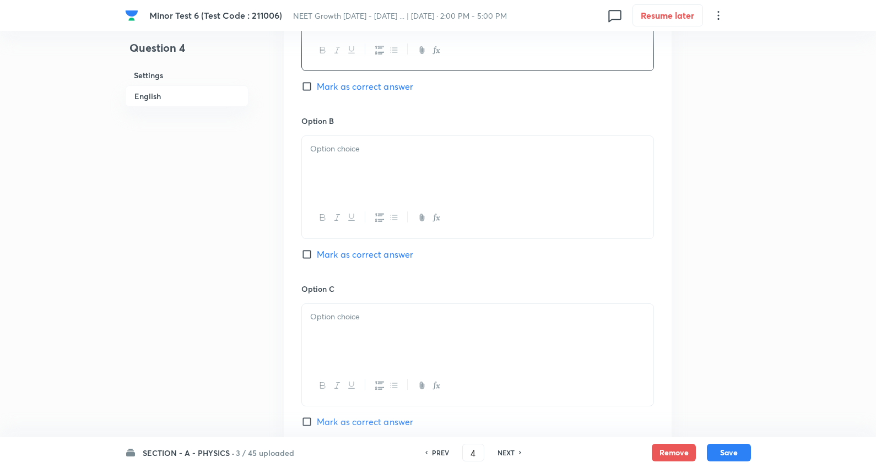
click at [354, 161] on div at bounding box center [477, 167] width 351 height 62
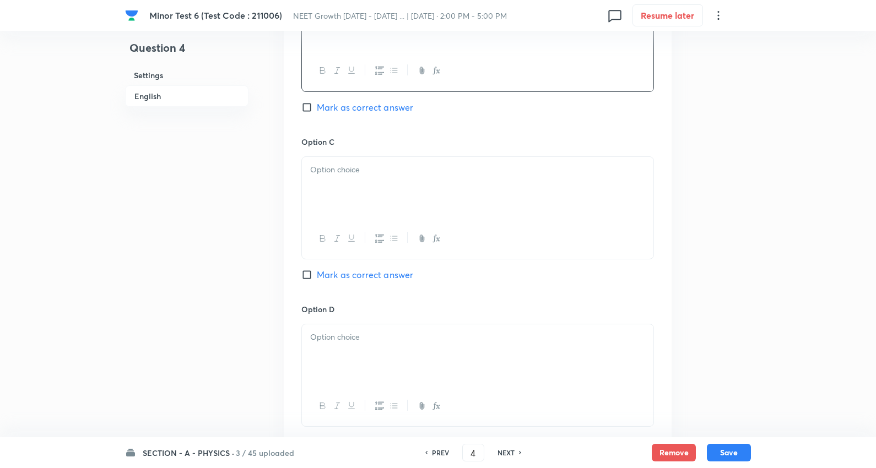
scroll to position [795, 0]
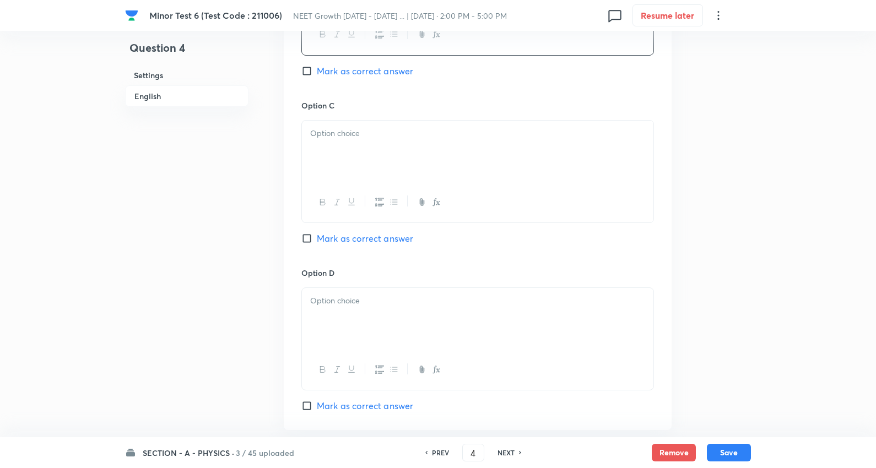
click at [359, 145] on div at bounding box center [477, 152] width 351 height 62
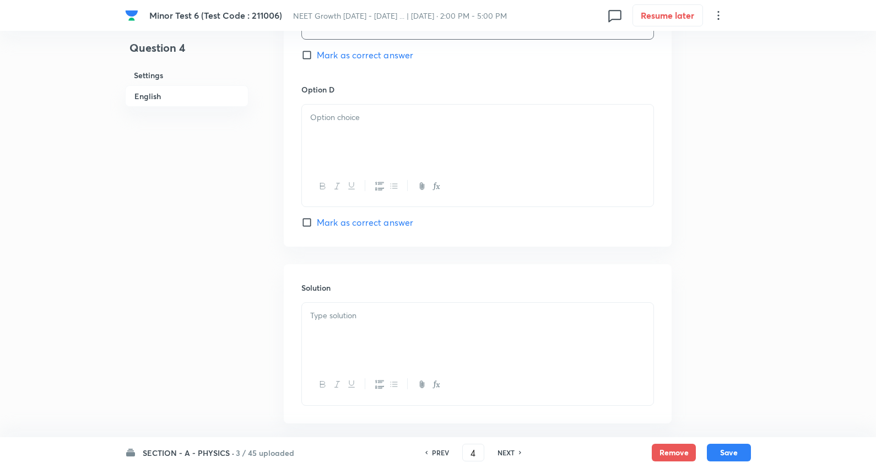
click at [369, 128] on div at bounding box center [477, 136] width 351 height 62
click at [378, 222] on span "Mark as correct answer" at bounding box center [365, 222] width 96 height 13
click at [317, 222] on input "Mark as correct answer" at bounding box center [308, 222] width 15 height 11
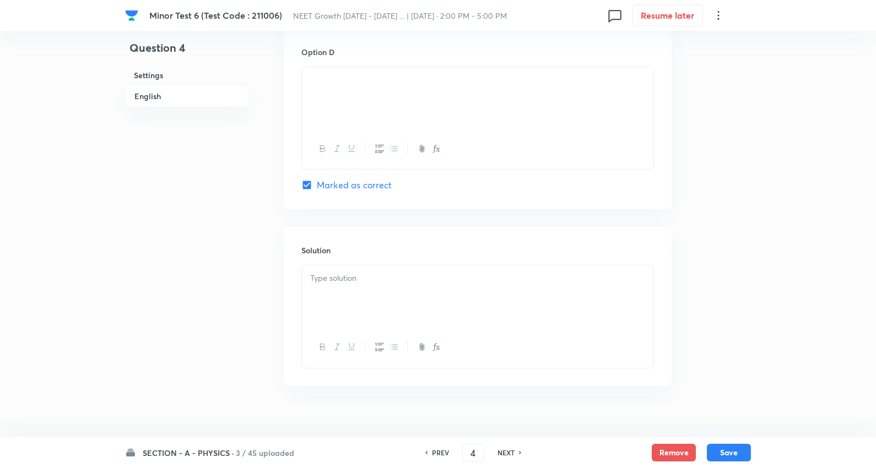
scroll to position [1033, 0]
click at [367, 283] on div at bounding box center [477, 282] width 351 height 62
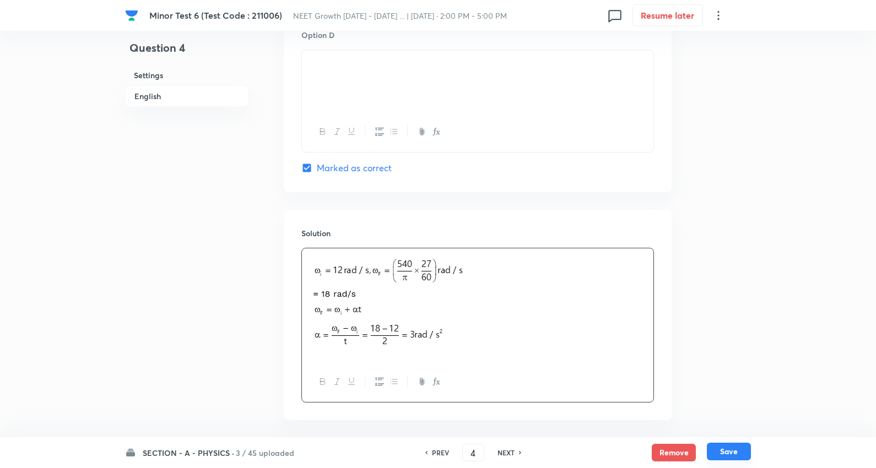
click at [726, 453] on button "Save" at bounding box center [729, 452] width 44 height 18
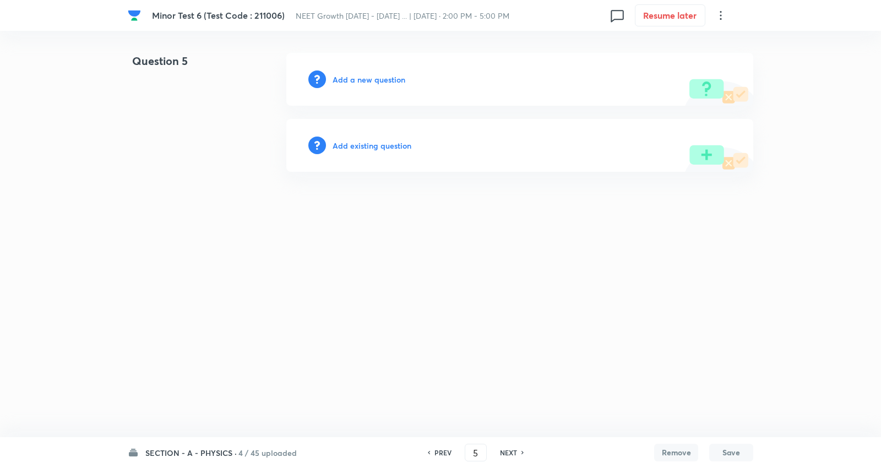
click at [382, 74] on h6 "Add a new question" at bounding box center [369, 80] width 73 height 12
click at [382, 74] on h6 "Choose a question type" at bounding box center [375, 80] width 85 height 12
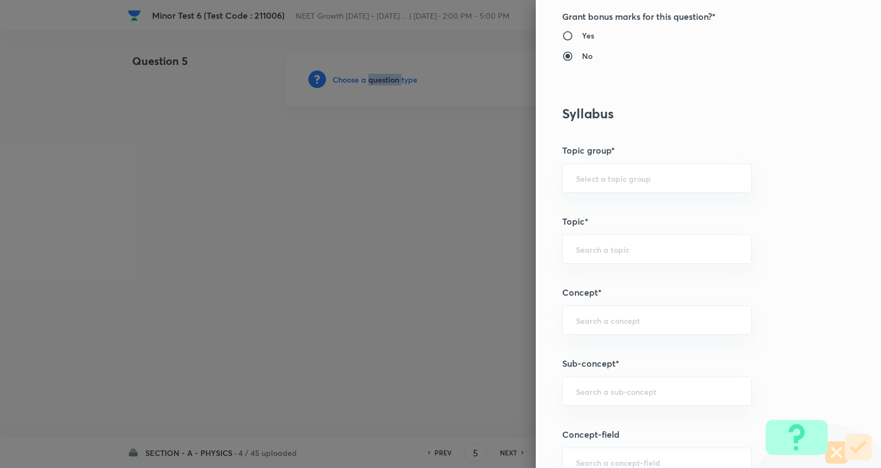
scroll to position [612, 0]
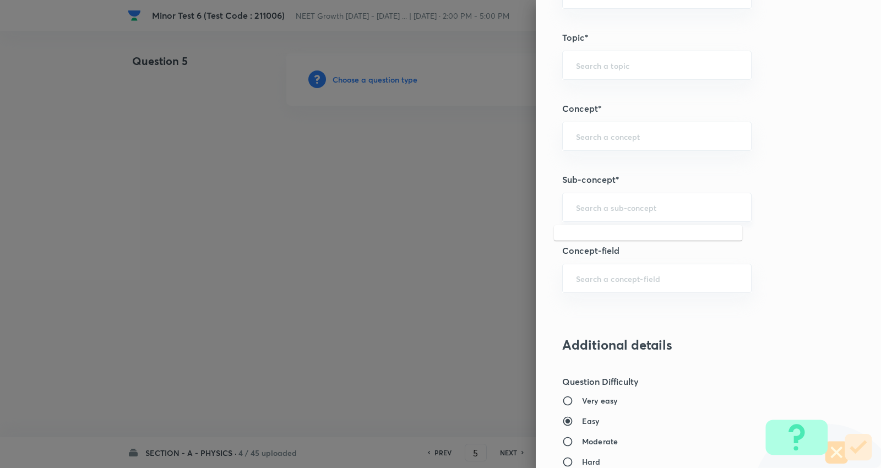
click at [656, 207] on input "text" at bounding box center [657, 207] width 162 height 10
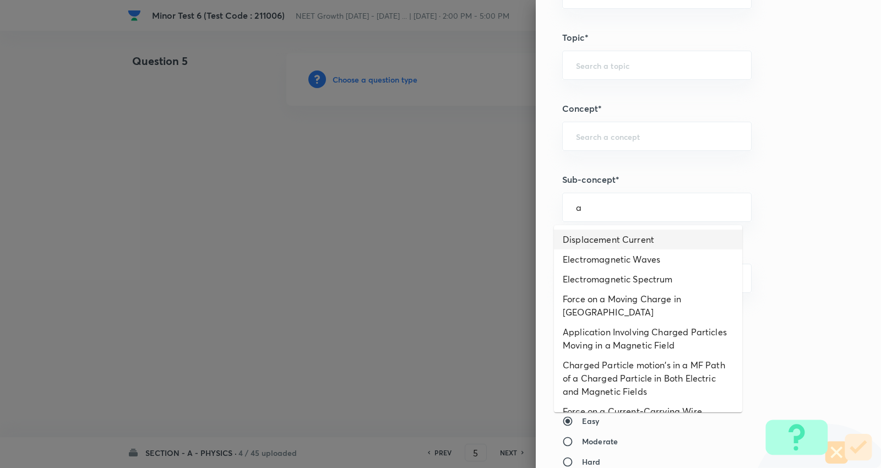
click at [620, 236] on li "Displacement Current" at bounding box center [648, 240] width 188 height 20
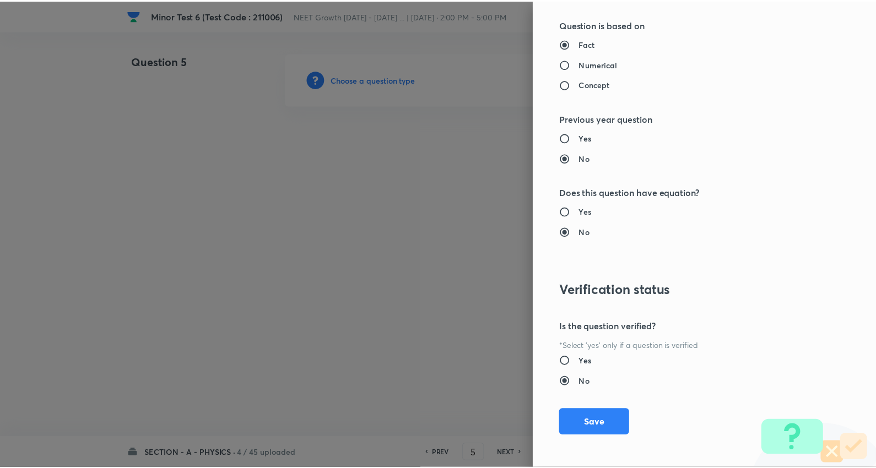
scroll to position [1108, 0]
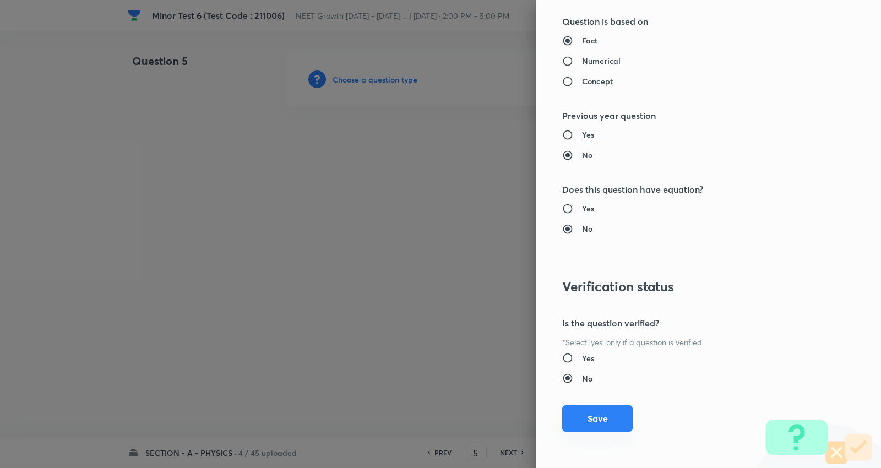
click at [595, 408] on div "Question settings Question type* Single choice correct Number of options* 2 3 4…" at bounding box center [708, 234] width 345 height 468
click at [597, 412] on button "Save" at bounding box center [597, 420] width 71 height 26
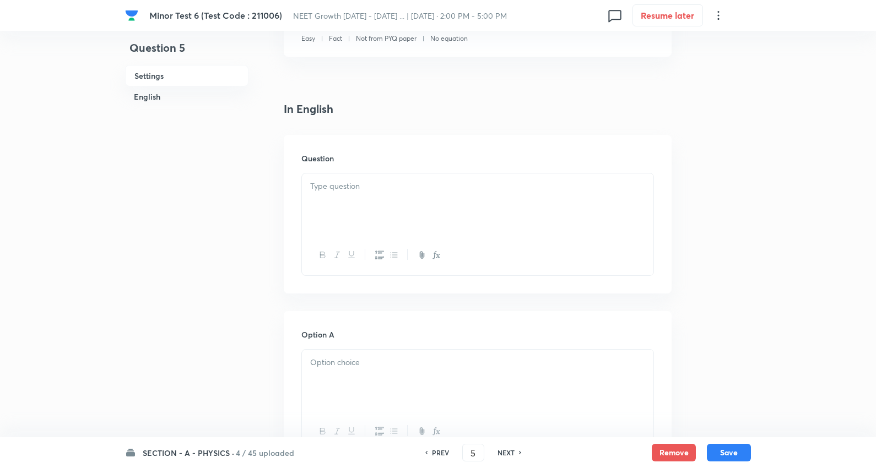
scroll to position [245, 0]
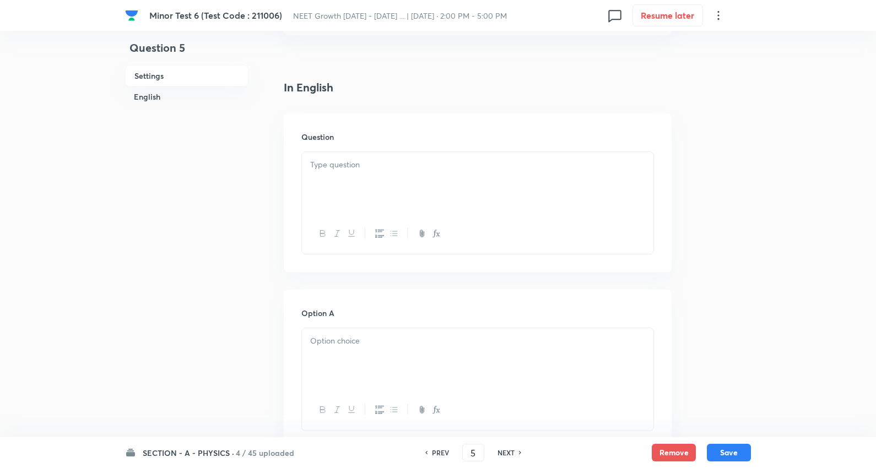
click at [366, 210] on div at bounding box center [477, 202] width 353 height 103
click at [353, 174] on div at bounding box center [477, 183] width 351 height 62
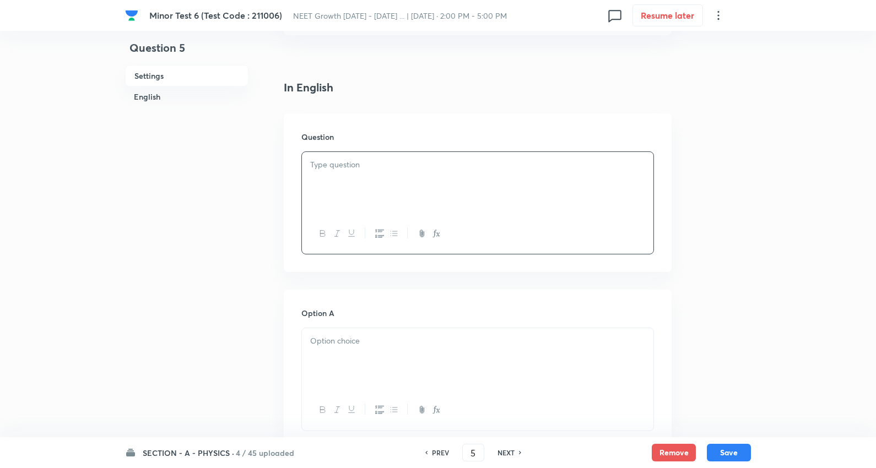
paste div
click at [637, 161] on p "Find angular velocity of A with respect to O at the instant shown in the figure." at bounding box center [477, 165] width 335 height 13
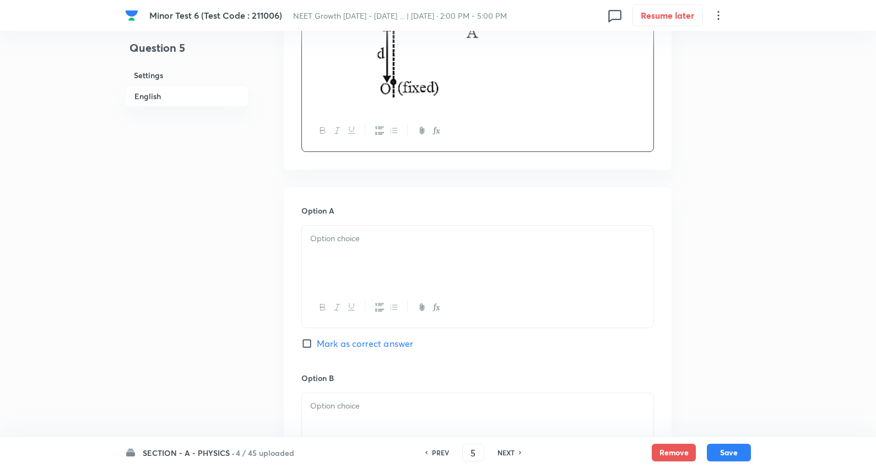
scroll to position [428, 0]
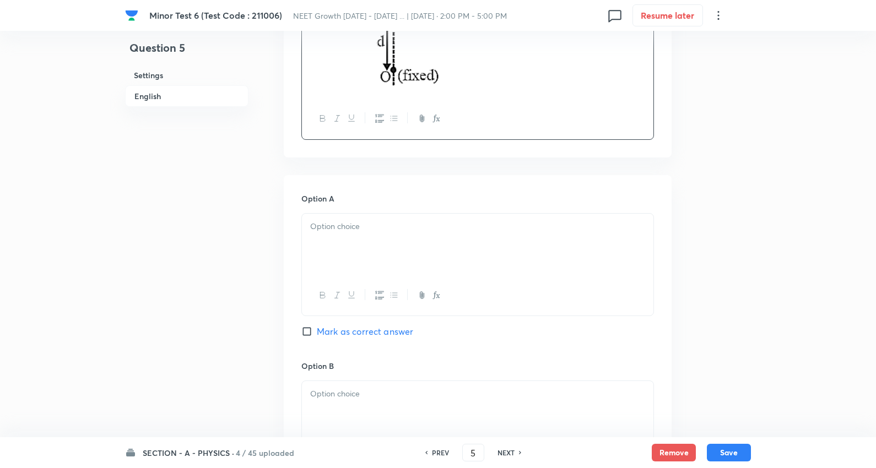
click at [362, 228] on p at bounding box center [477, 226] width 335 height 13
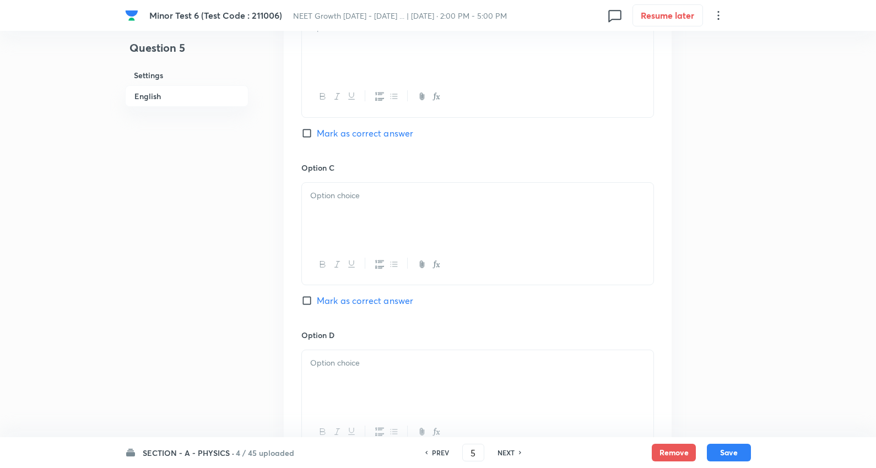
scroll to position [795, 0]
click at [349, 51] on div at bounding box center [477, 45] width 351 height 62
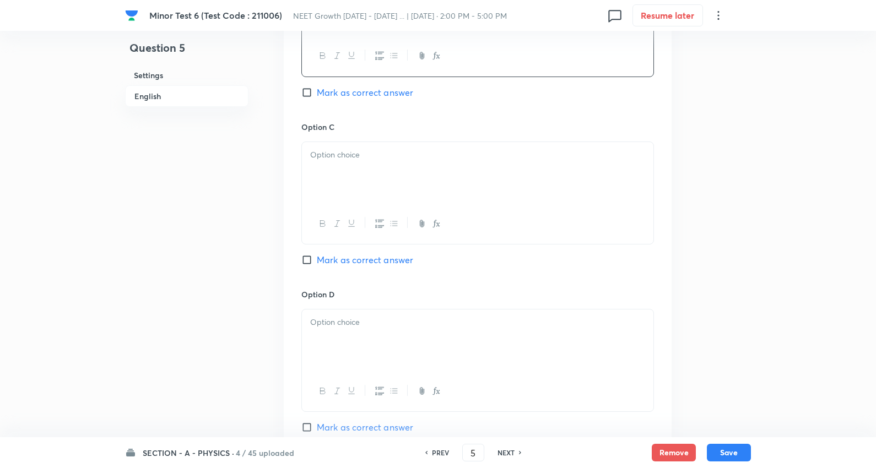
scroll to position [857, 0]
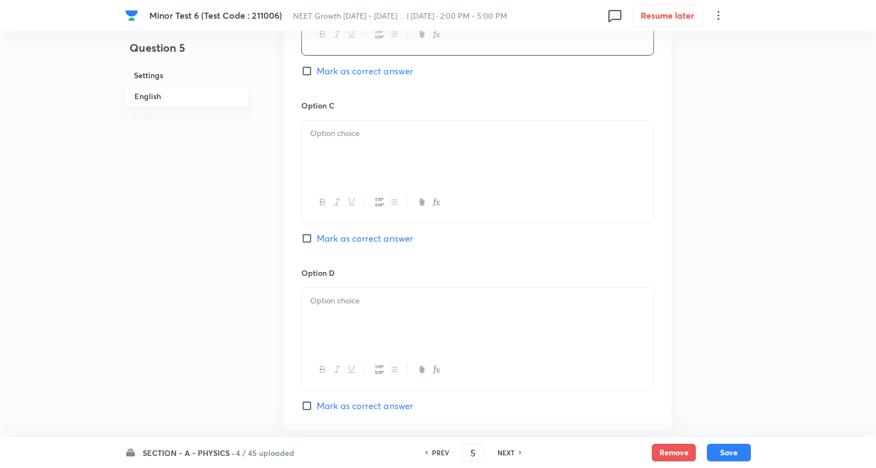
click at [364, 142] on div at bounding box center [477, 152] width 351 height 62
click at [364, 325] on div at bounding box center [477, 319] width 351 height 62
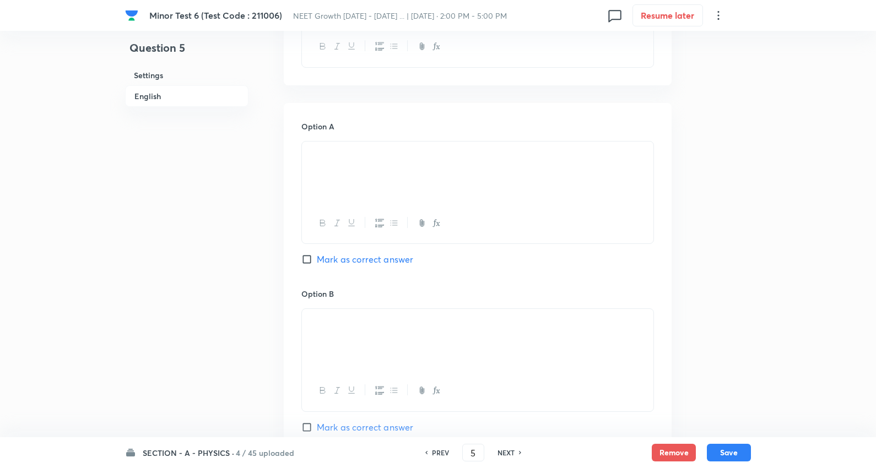
scroll to position [489, 0]
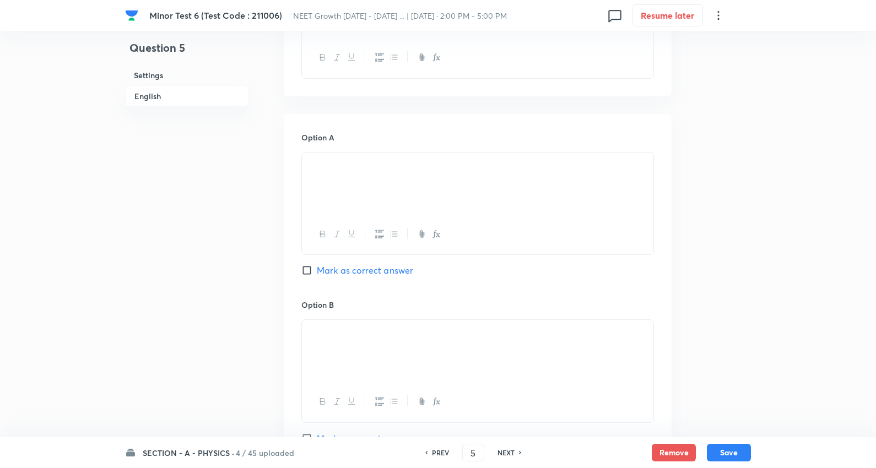
click at [383, 272] on span "Mark as correct answer" at bounding box center [365, 270] width 96 height 13
click at [317, 272] on input "Mark as correct answer" at bounding box center [308, 270] width 15 height 11
click at [377, 277] on div at bounding box center [477, 282] width 351 height 62
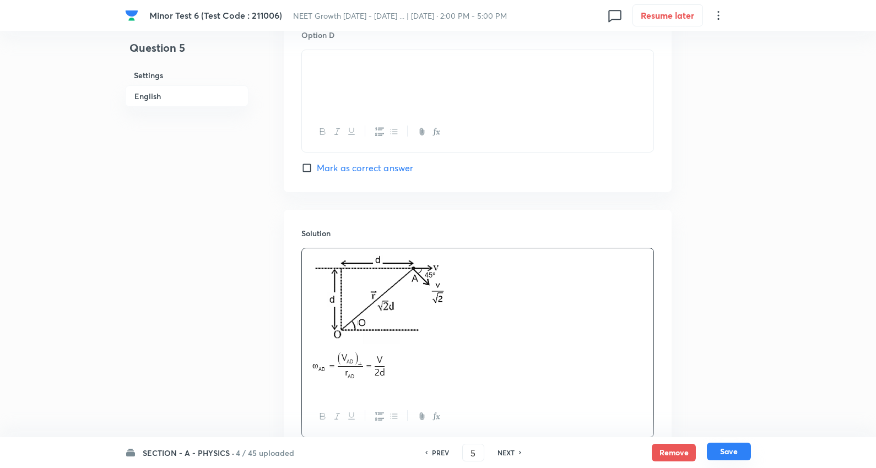
click at [728, 451] on button "Save" at bounding box center [729, 452] width 44 height 18
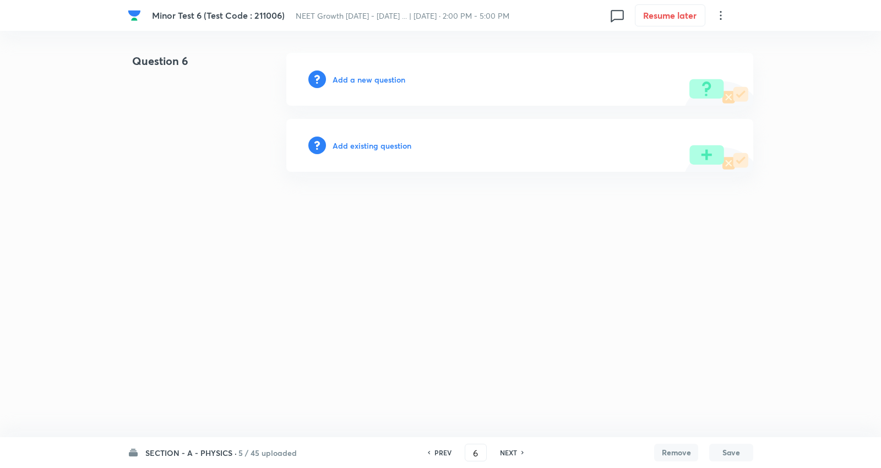
click at [366, 80] on h6 "Add a new question" at bounding box center [369, 80] width 73 height 12
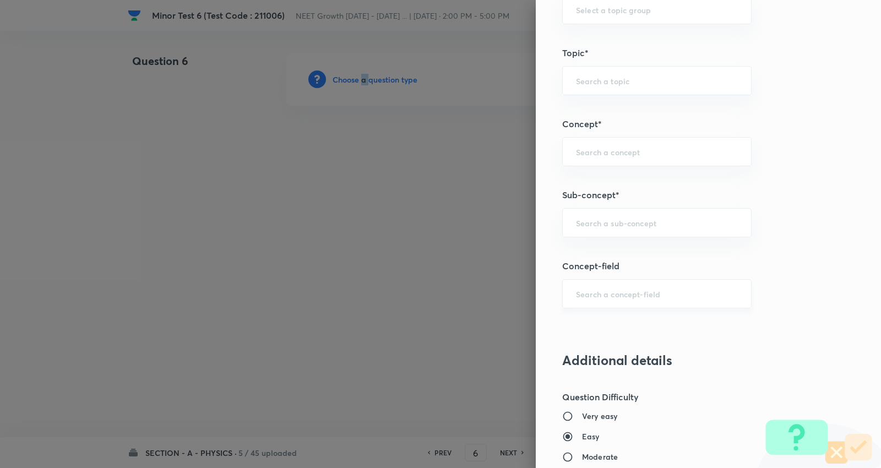
scroll to position [673, 0]
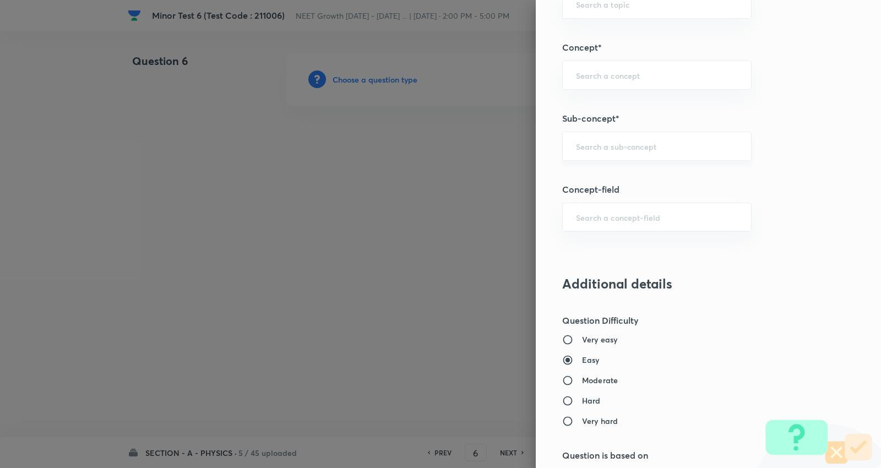
click at [625, 151] on input "text" at bounding box center [657, 146] width 162 height 10
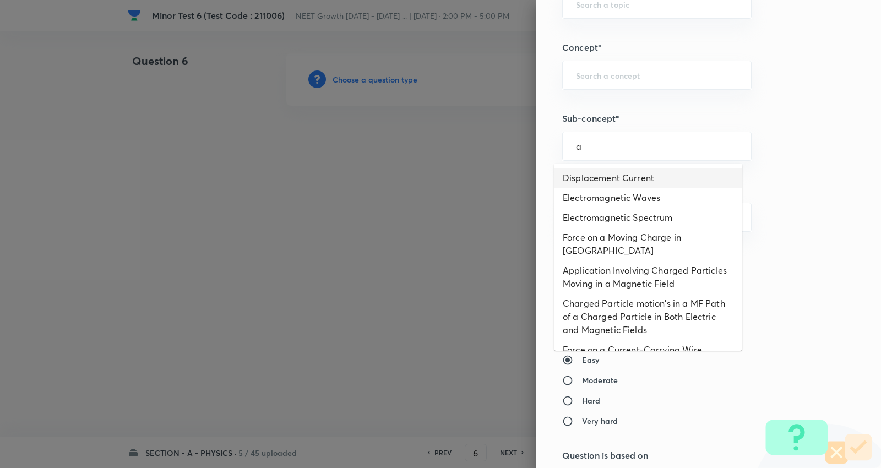
click at [604, 175] on li "Displacement Current" at bounding box center [648, 178] width 188 height 20
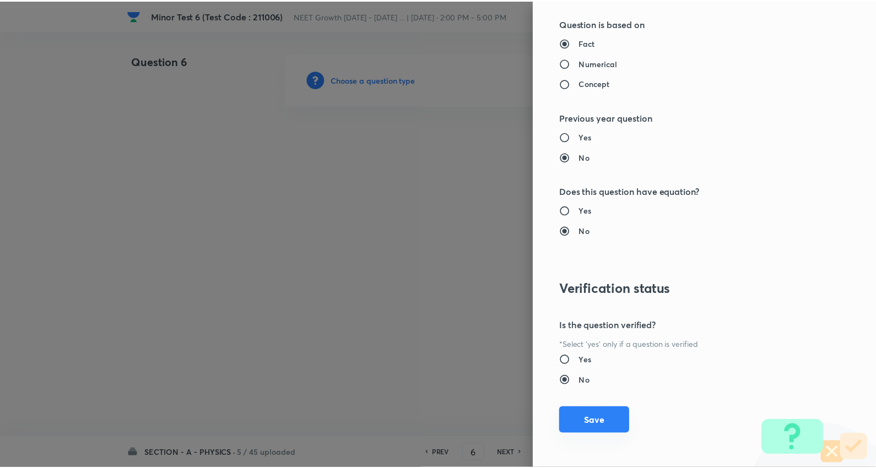
scroll to position [1108, 0]
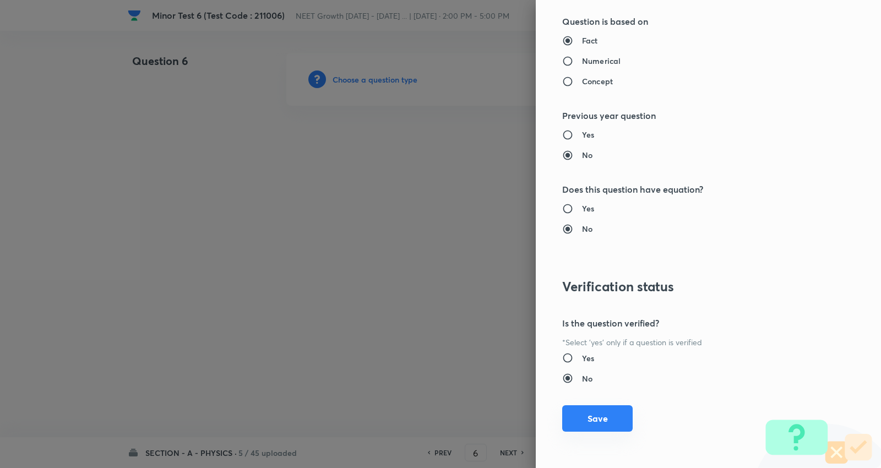
click at [596, 412] on button "Save" at bounding box center [597, 418] width 71 height 26
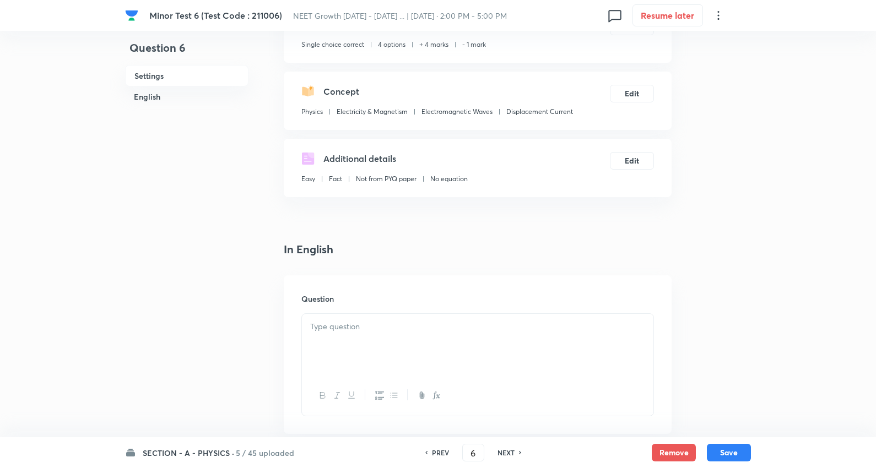
scroll to position [245, 0]
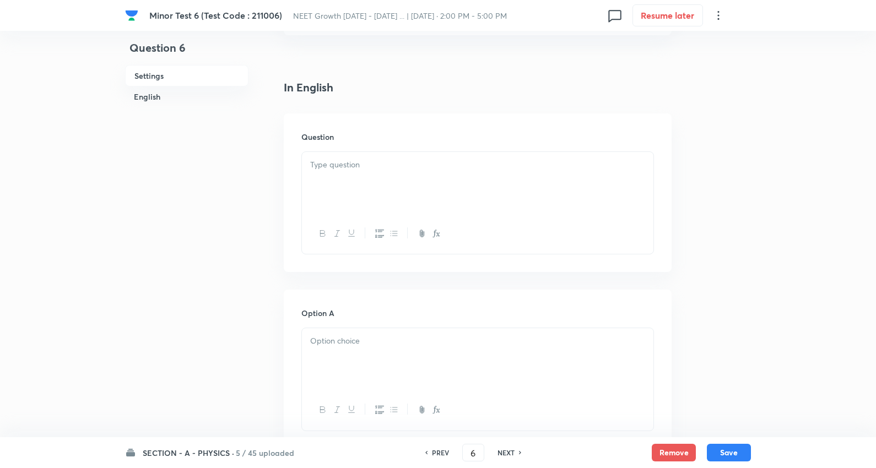
click at [384, 180] on div at bounding box center [477, 183] width 351 height 62
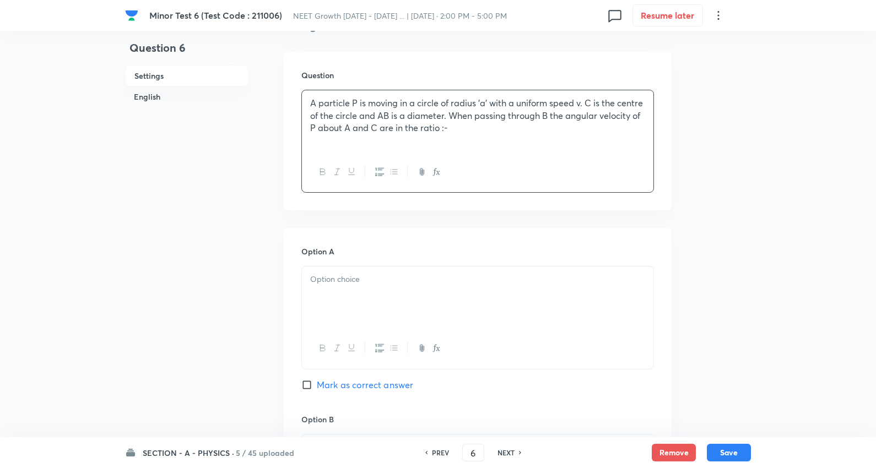
scroll to position [428, 0]
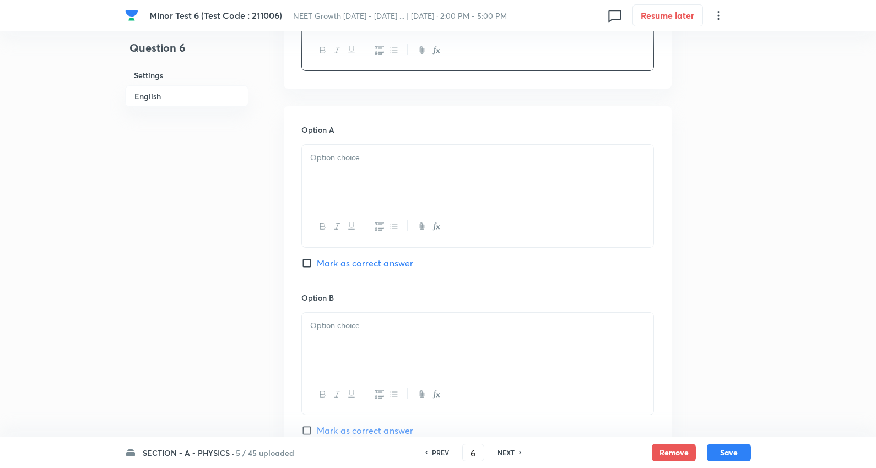
drag, startPoint x: 364, startPoint y: 181, endPoint x: 315, endPoint y: 167, distance: 50.9
click at [364, 180] on div at bounding box center [477, 176] width 351 height 62
drag, startPoint x: 307, startPoint y: 173, endPoint x: 475, endPoint y: 238, distance: 180.2
click at [524, 226] on div "1 : 1 1 : 2 2 : 1 4 : 1" at bounding box center [477, 196] width 353 height 105
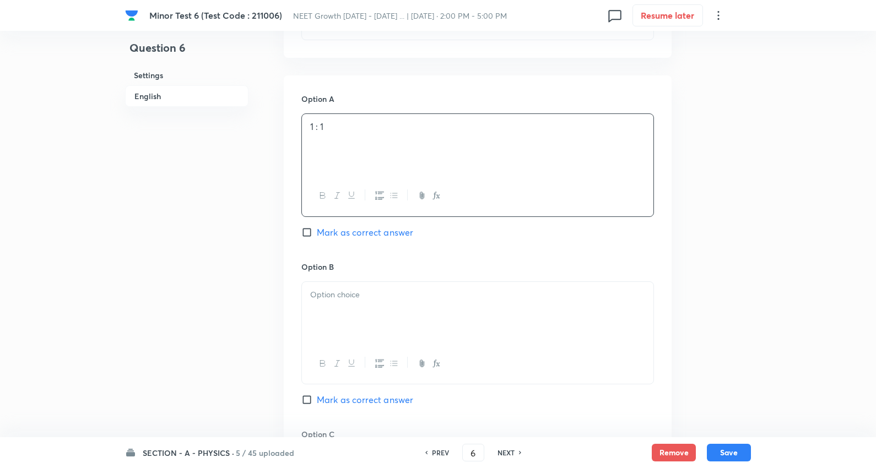
scroll to position [489, 0]
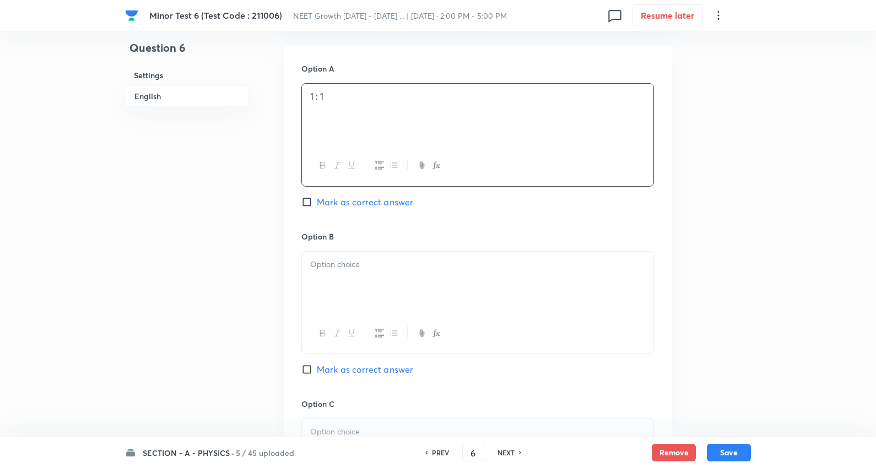
drag, startPoint x: 339, startPoint y: 273, endPoint x: 316, endPoint y: 278, distance: 23.6
click at [339, 274] on div at bounding box center [477, 283] width 351 height 62
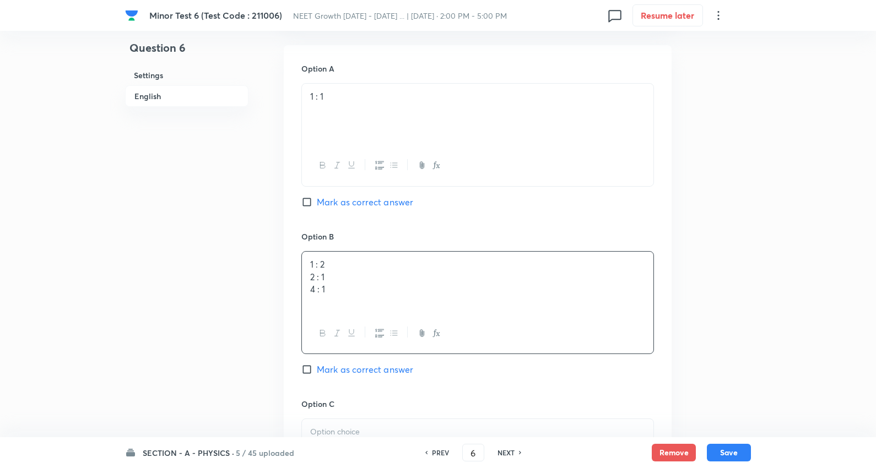
drag, startPoint x: 476, startPoint y: 300, endPoint x: 562, endPoint y: 310, distance: 86.5
click at [562, 310] on div "1 : 2 2 : 1 4 : 1" at bounding box center [477, 283] width 351 height 62
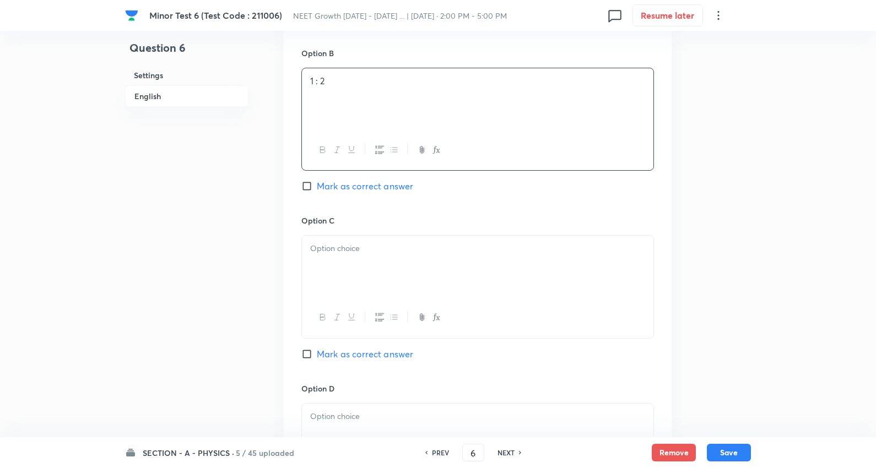
scroll to position [673, 0]
drag, startPoint x: 386, startPoint y: 184, endPoint x: 379, endPoint y: 199, distance: 16.8
click at [387, 183] on span "Mark as correct answer" at bounding box center [365, 185] width 96 height 13
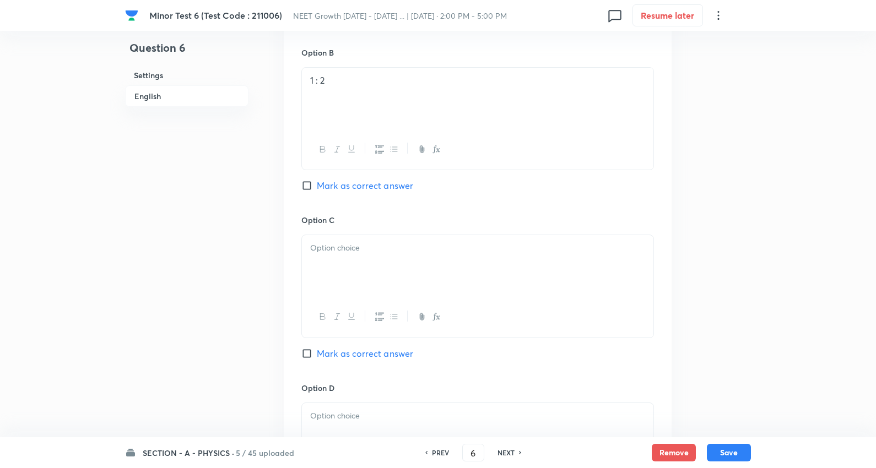
click at [355, 190] on span "Mark as correct answer" at bounding box center [365, 185] width 96 height 13
click at [317, 190] on input "Mark as correct answer" at bounding box center [308, 185] width 15 height 11
click at [343, 245] on p at bounding box center [477, 248] width 335 height 13
drag, startPoint x: 312, startPoint y: 261, endPoint x: 388, endPoint y: 285, distance: 79.3
click at [500, 274] on div "2 : 1 4 : 1" at bounding box center [477, 266] width 351 height 62
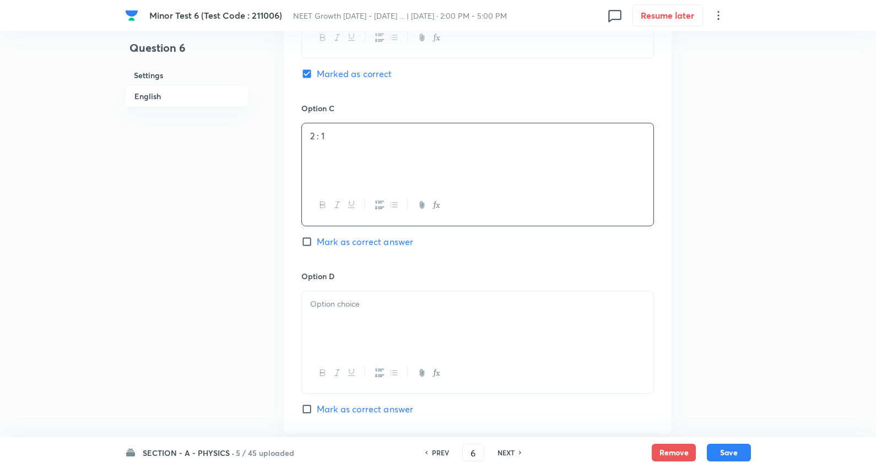
scroll to position [795, 0]
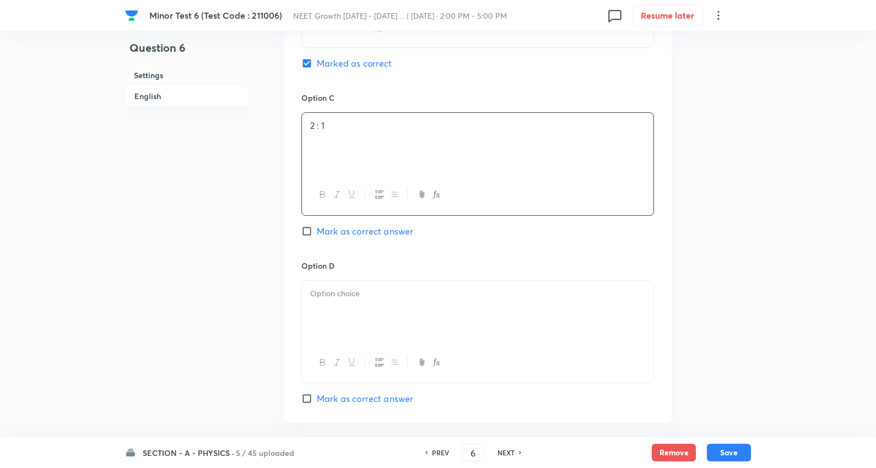
drag, startPoint x: 344, startPoint y: 316, endPoint x: 367, endPoint y: 316, distance: 23.1
click at [343, 314] on div at bounding box center [477, 312] width 351 height 62
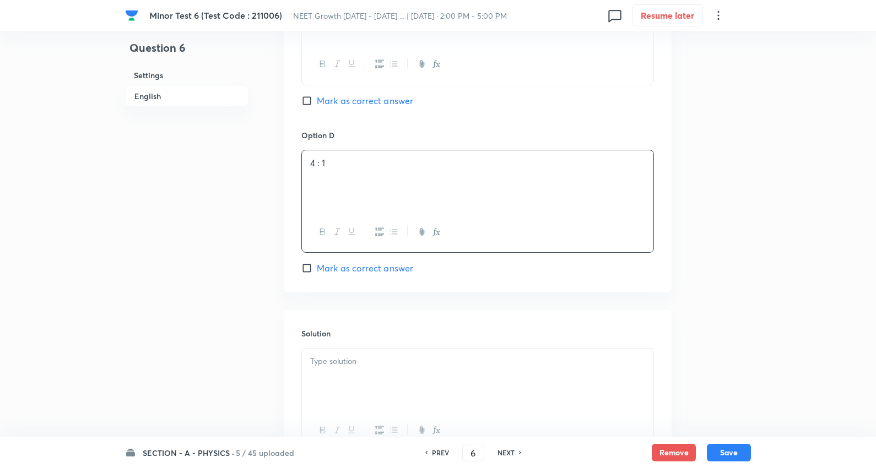
scroll to position [1026, 0]
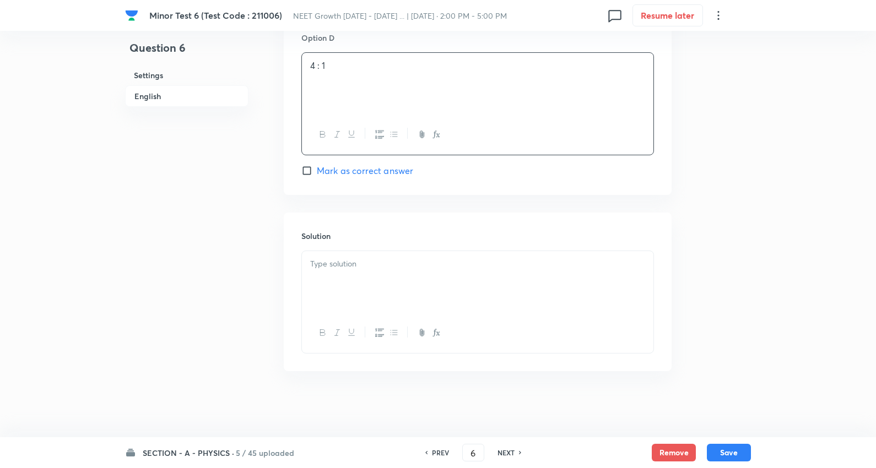
drag, startPoint x: 381, startPoint y: 268, endPoint x: 468, endPoint y: 268, distance: 87.0
click at [383, 268] on p at bounding box center [477, 264] width 335 height 13
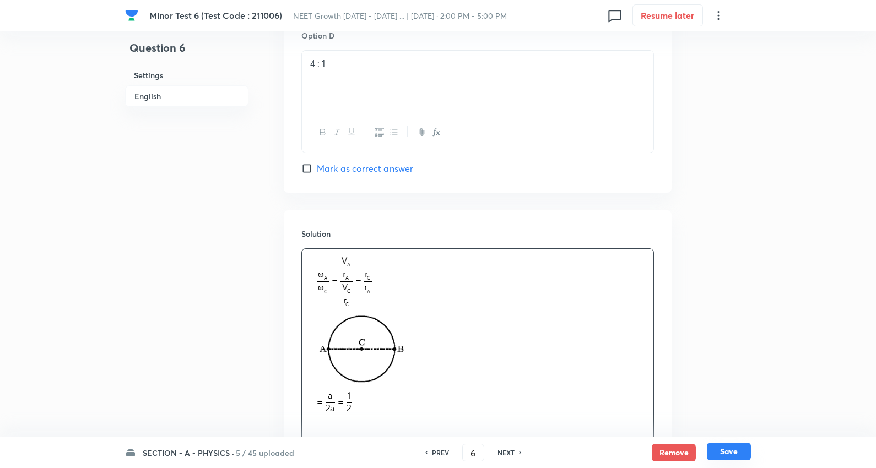
click at [730, 452] on button "Save" at bounding box center [729, 452] width 44 height 18
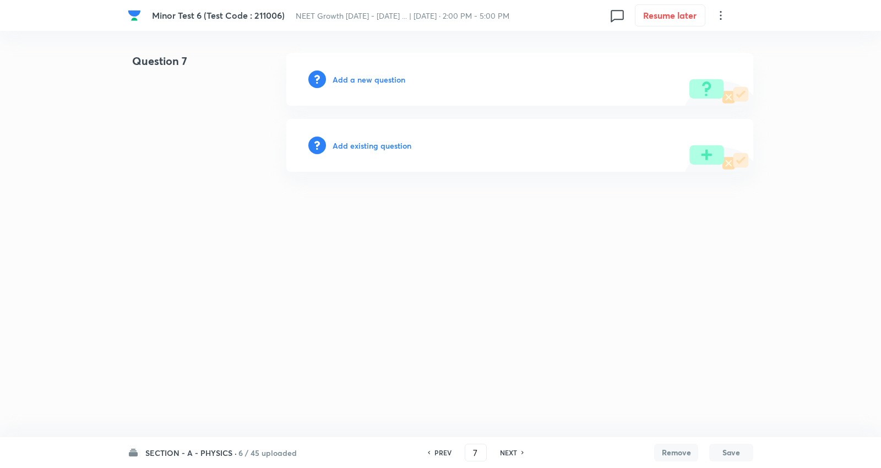
click at [361, 79] on h6 "Add a new question" at bounding box center [369, 80] width 73 height 12
click at [361, 79] on h6 "Choose a question type" at bounding box center [375, 80] width 85 height 12
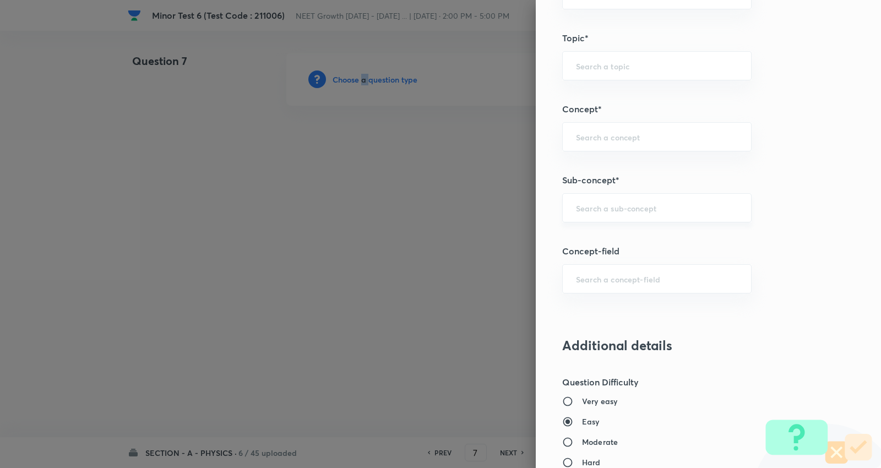
scroll to position [612, 0]
click at [651, 208] on input "text" at bounding box center [657, 207] width 162 height 10
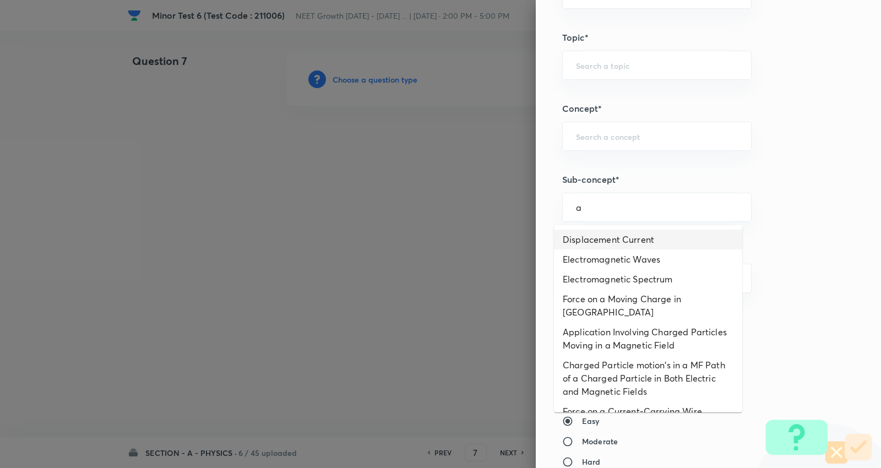
click at [610, 237] on li "Displacement Current" at bounding box center [648, 240] width 188 height 20
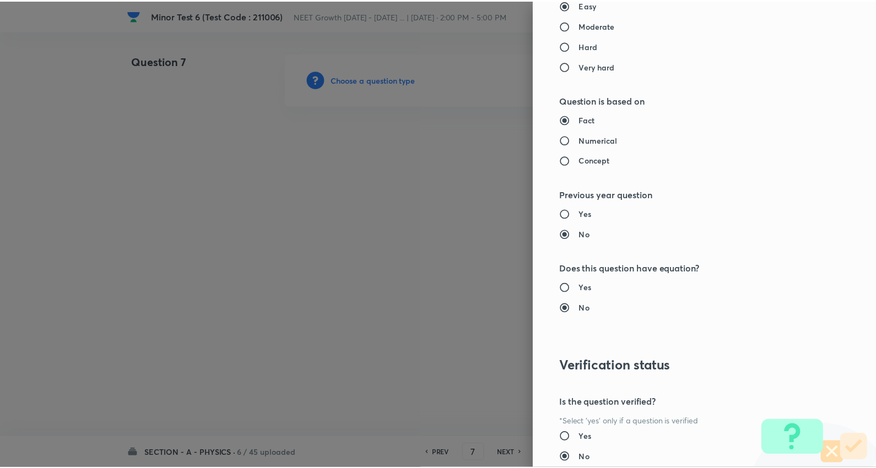
scroll to position [1108, 0]
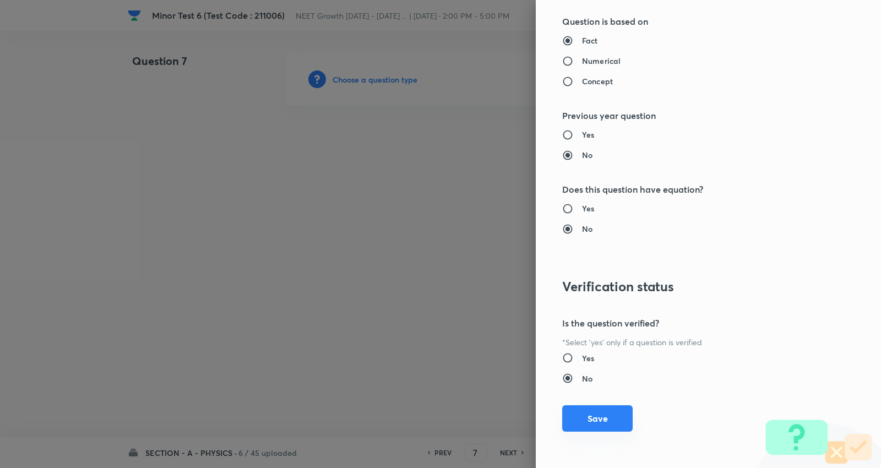
click at [593, 417] on button "Save" at bounding box center [597, 418] width 71 height 26
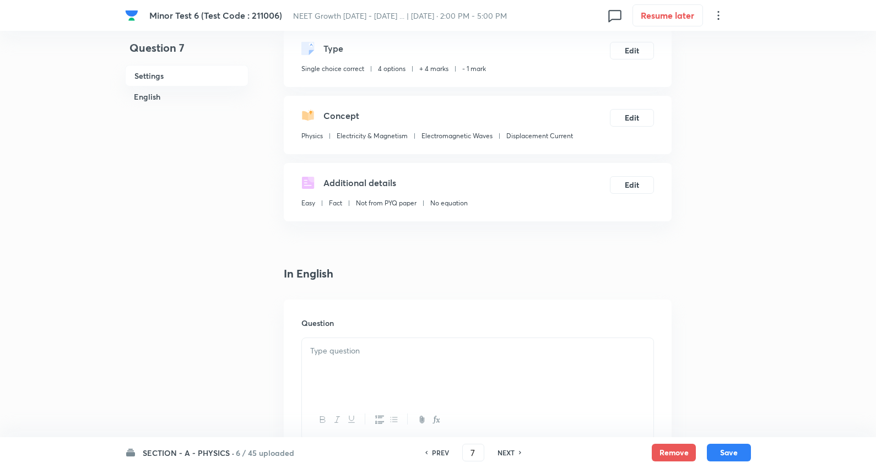
scroll to position [183, 0]
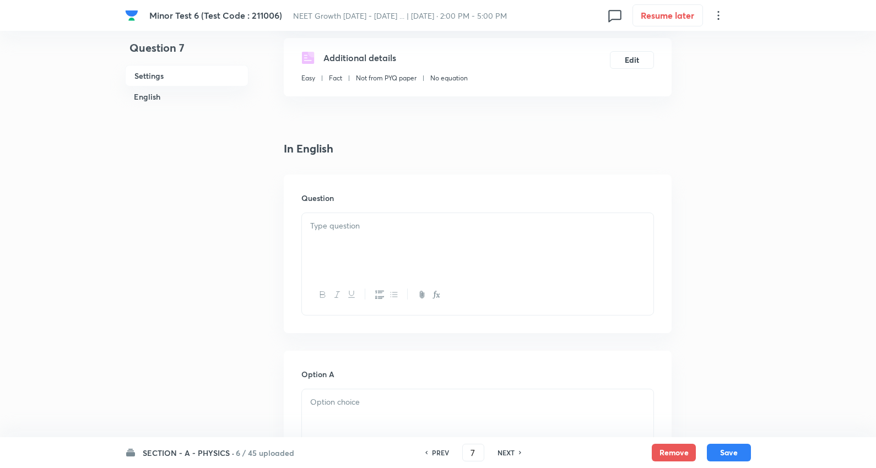
click at [359, 246] on div at bounding box center [477, 244] width 351 height 62
drag, startPoint x: 409, startPoint y: 243, endPoint x: 415, endPoint y: 241, distance: 6.4
click at [409, 243] on div at bounding box center [477, 244] width 351 height 62
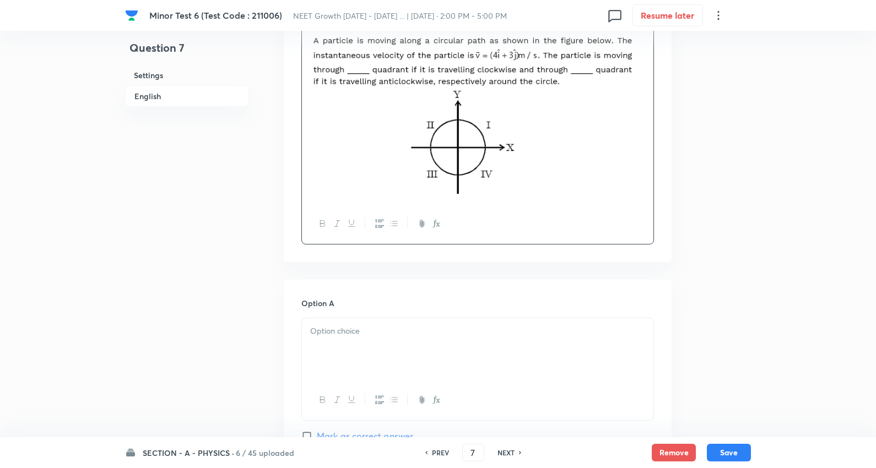
scroll to position [489, 0]
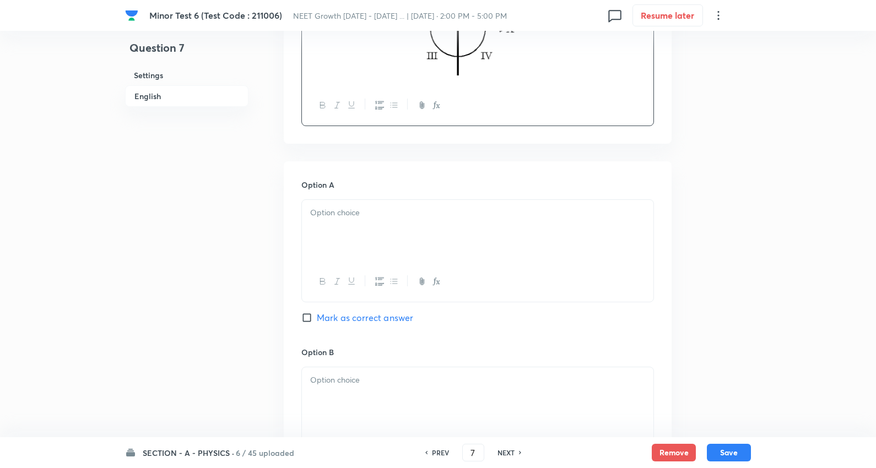
click at [362, 210] on p at bounding box center [477, 213] width 335 height 13
drag, startPoint x: 310, startPoint y: 224, endPoint x: 462, endPoint y: 279, distance: 161.2
click at [618, 293] on div "Second, Fourth First, Second First, Third Third, First" at bounding box center [477, 251] width 353 height 105
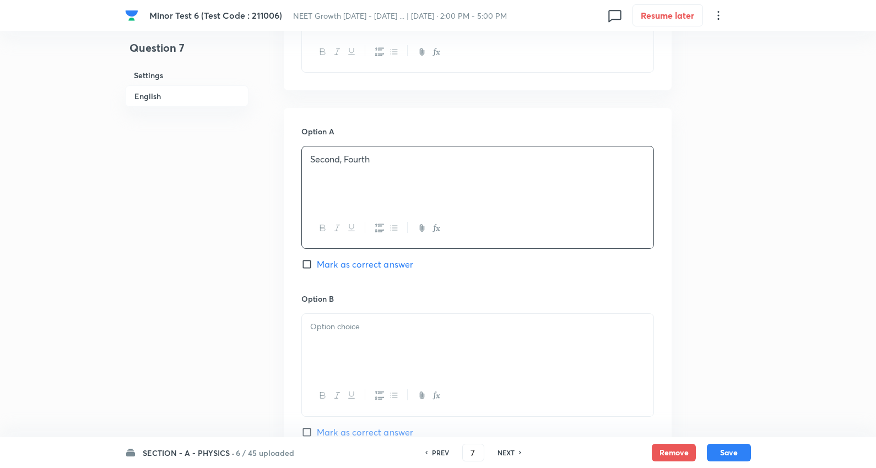
scroll to position [612, 0]
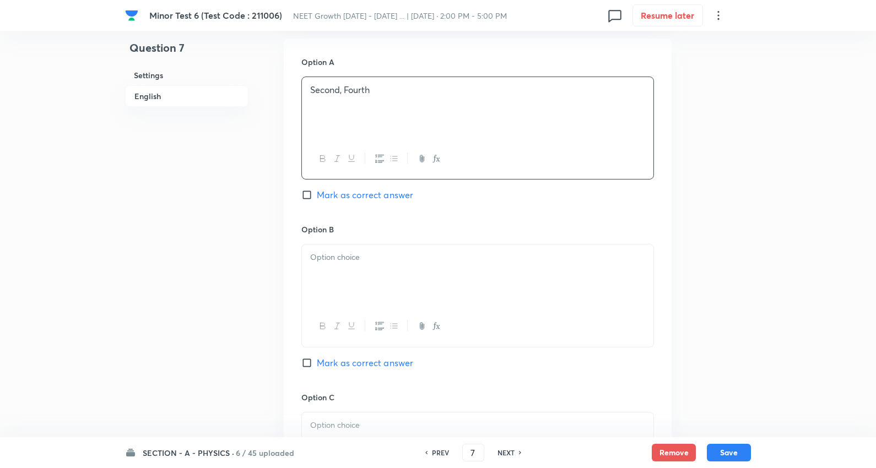
click at [382, 196] on span "Mark as correct answer" at bounding box center [365, 194] width 96 height 13
click at [317, 196] on input "Mark as correct answer" at bounding box center [308, 195] width 15 height 11
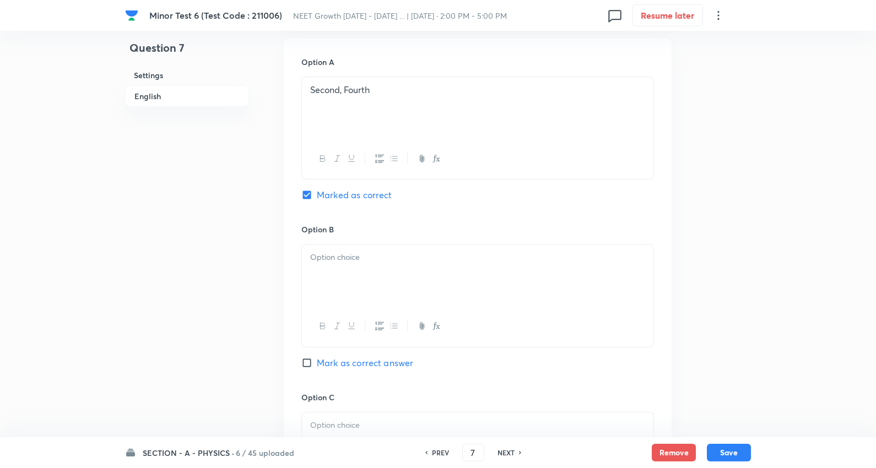
click at [371, 272] on div at bounding box center [477, 276] width 351 height 62
drag, startPoint x: 307, startPoint y: 270, endPoint x: 521, endPoint y: 299, distance: 215.2
click at [521, 299] on div "First, Second First, Third Third, First" at bounding box center [477, 276] width 351 height 62
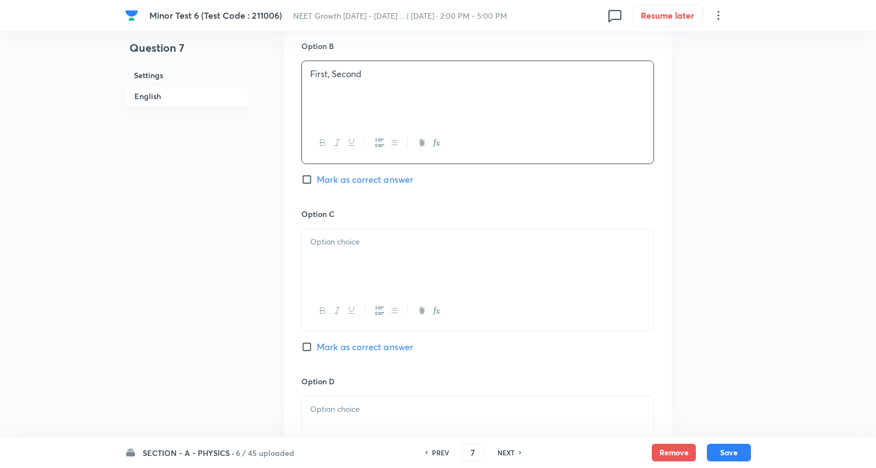
click at [334, 229] on div "Option C Mark as correct answer" at bounding box center [477, 291] width 353 height 167
click at [318, 246] on p at bounding box center [477, 242] width 335 height 13
drag, startPoint x: 409, startPoint y: 260, endPoint x: 589, endPoint y: 266, distance: 180.2
click at [599, 266] on div "First, Third Third, First" at bounding box center [477, 260] width 351 height 62
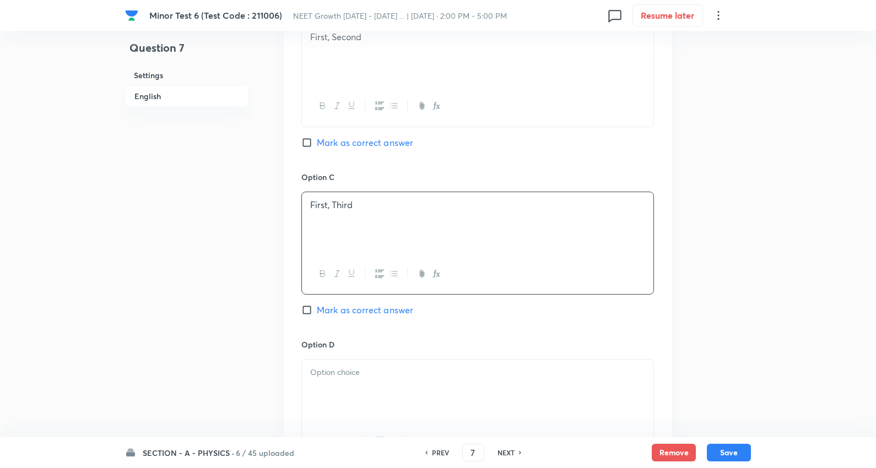
scroll to position [979, 0]
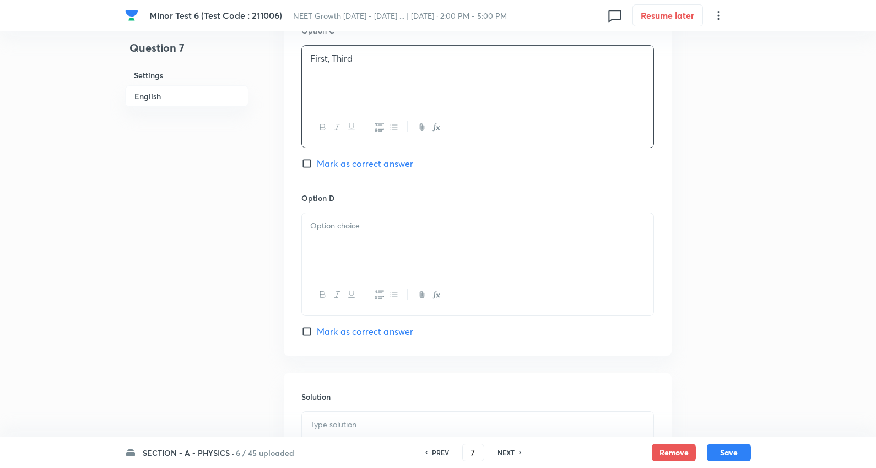
click at [359, 235] on div at bounding box center [477, 244] width 351 height 62
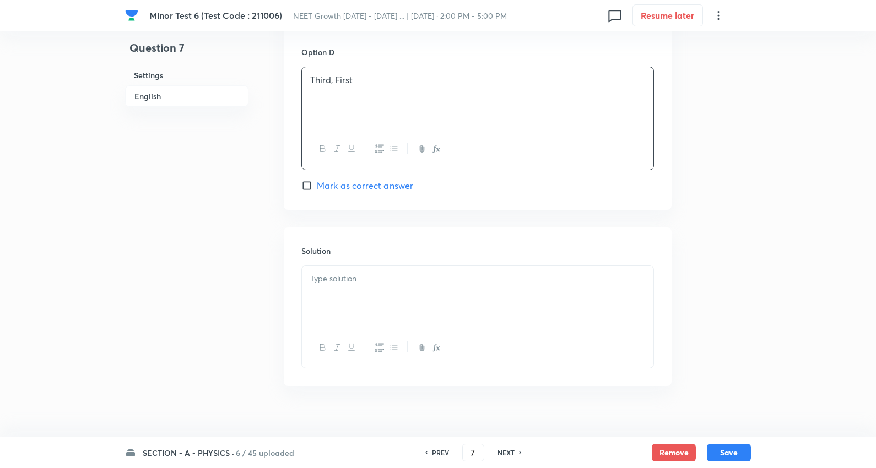
scroll to position [1142, 0]
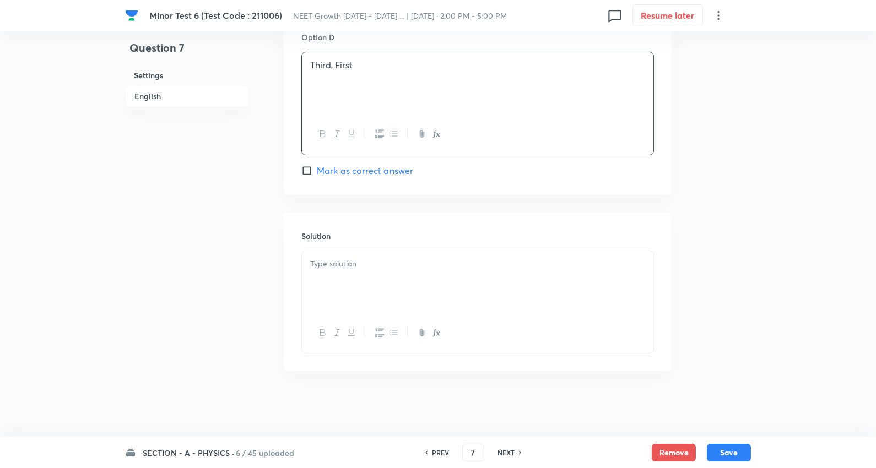
drag, startPoint x: 349, startPoint y: 249, endPoint x: 350, endPoint y: 261, distance: 11.6
click at [349, 250] on div "Solution" at bounding box center [478, 292] width 388 height 159
click at [353, 266] on p at bounding box center [477, 264] width 335 height 13
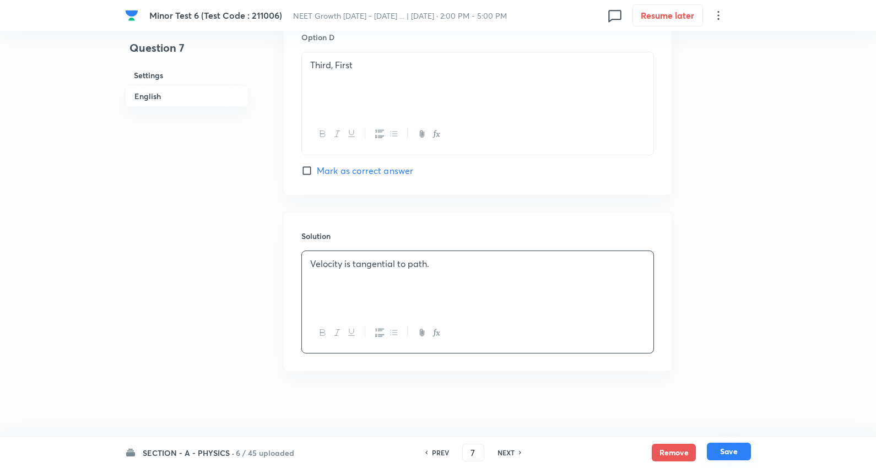
click at [717, 453] on button "Save" at bounding box center [729, 452] width 44 height 18
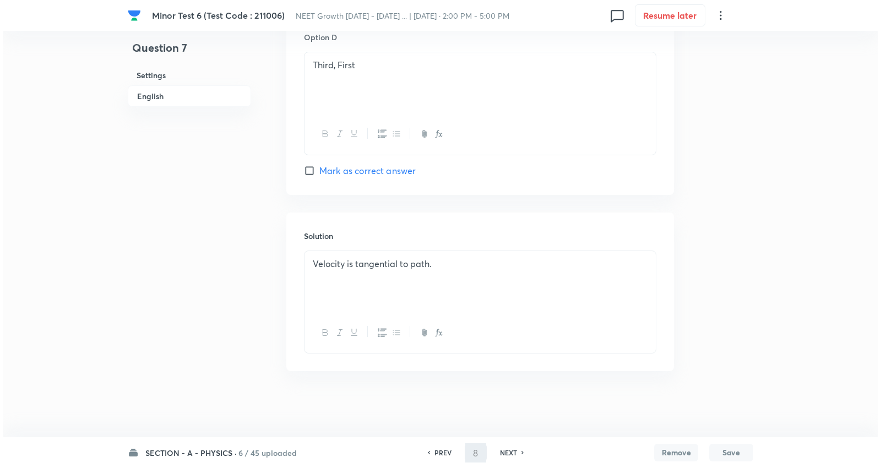
scroll to position [0, 0]
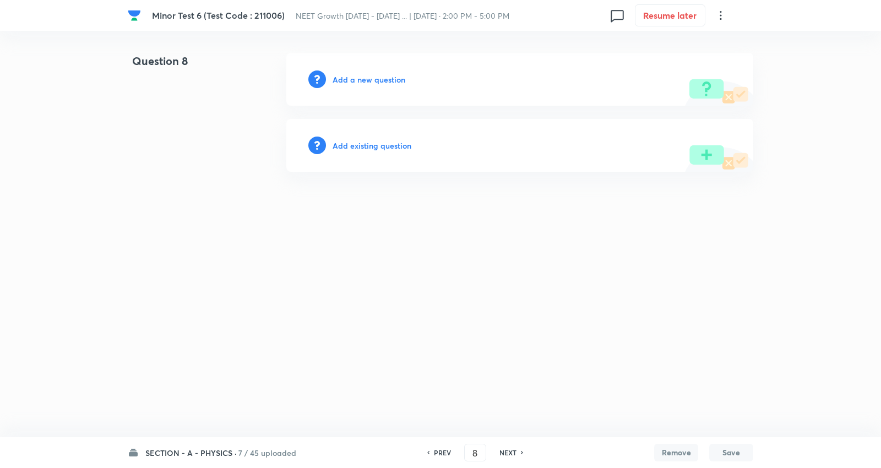
click at [389, 83] on h6 "Add a new question" at bounding box center [369, 80] width 73 height 12
click at [389, 82] on h6 "Choose a question type" at bounding box center [375, 80] width 85 height 12
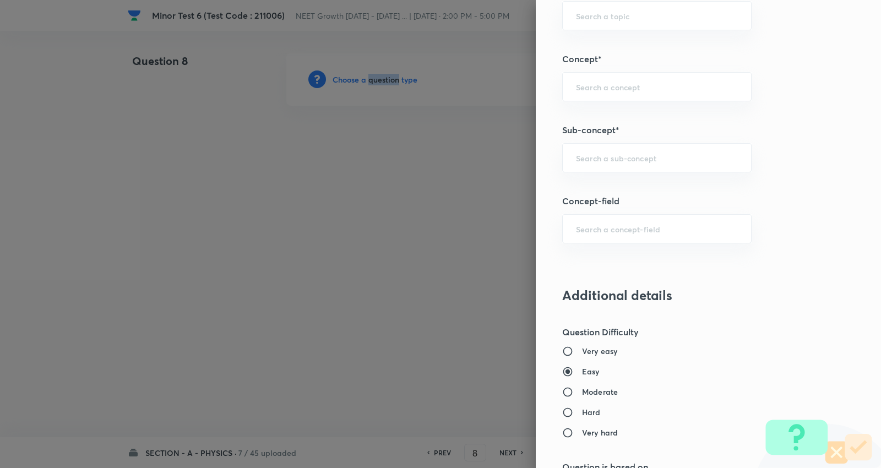
scroll to position [673, 0]
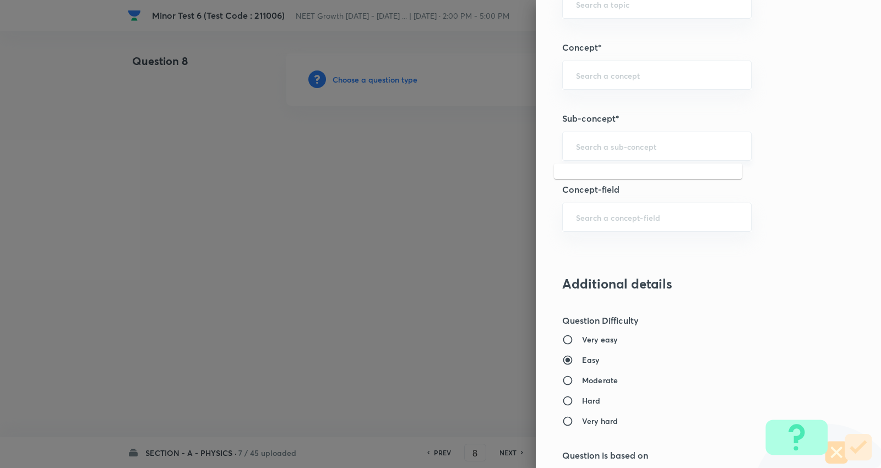
click at [634, 150] on input "text" at bounding box center [657, 146] width 162 height 10
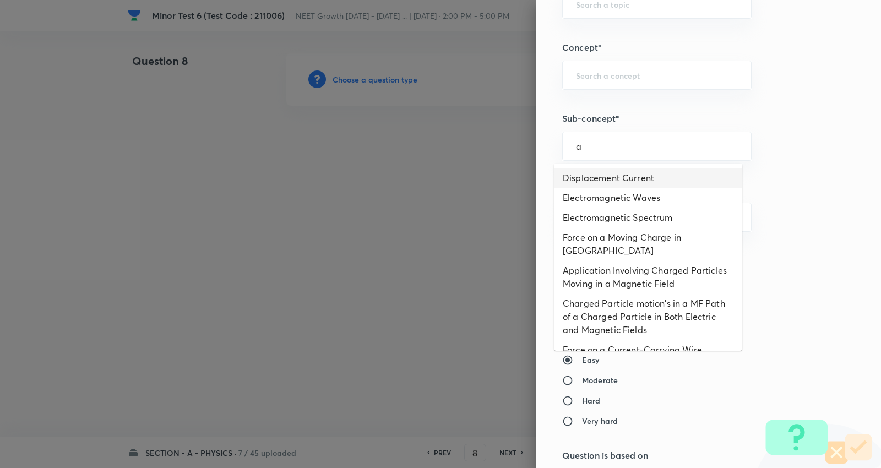
click at [631, 171] on li "Displacement Current" at bounding box center [648, 178] width 188 height 20
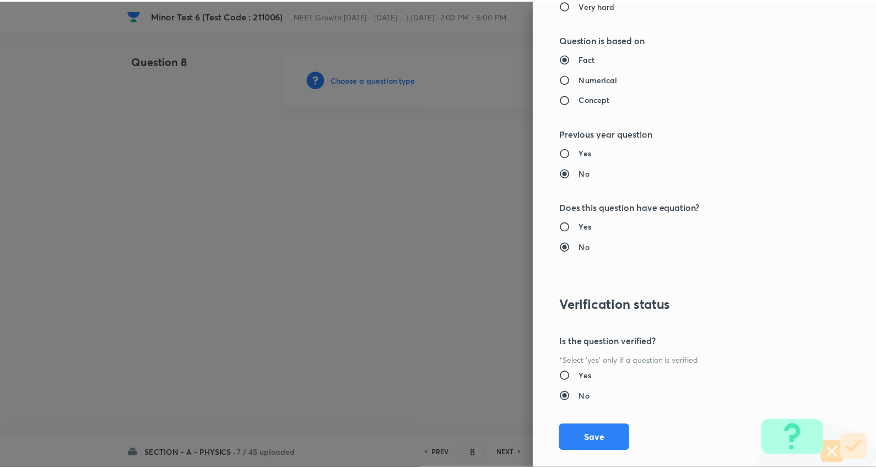
scroll to position [1108, 0]
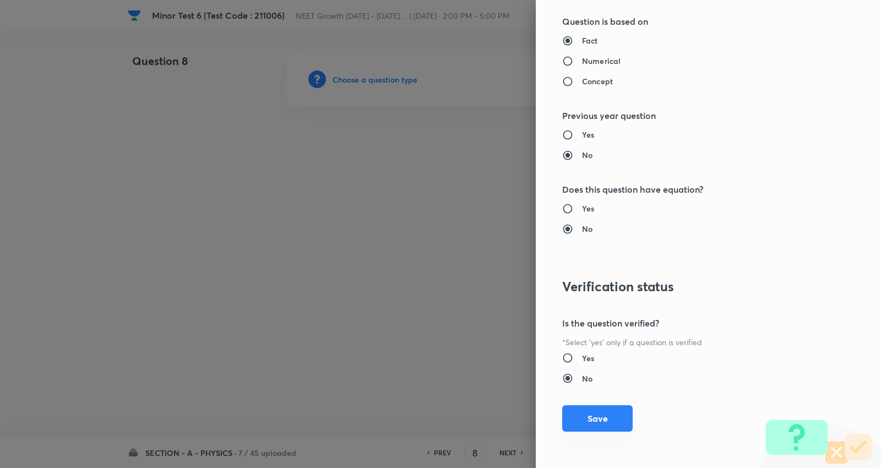
drag, startPoint x: 597, startPoint y: 420, endPoint x: 347, endPoint y: 245, distance: 305.4
click at [597, 420] on button "Save" at bounding box center [597, 420] width 71 height 26
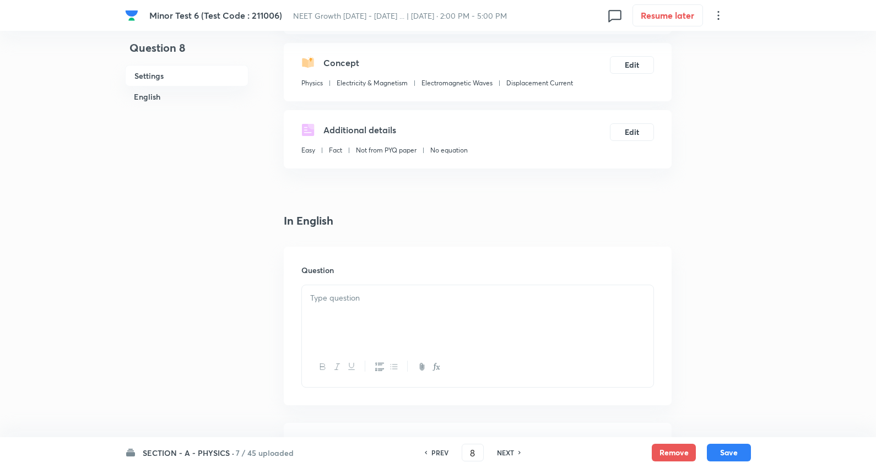
scroll to position [122, 0]
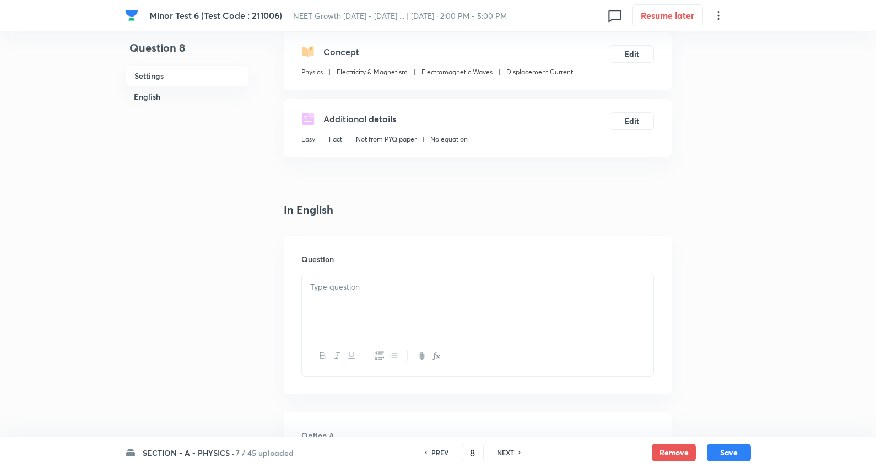
drag, startPoint x: 367, startPoint y: 296, endPoint x: 375, endPoint y: 242, distance: 53.9
click at [367, 295] on div at bounding box center [477, 305] width 351 height 62
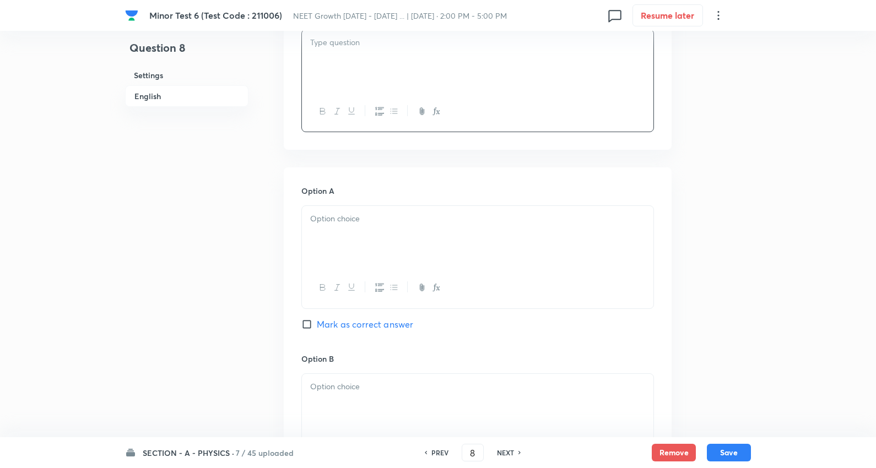
scroll to position [306, 0]
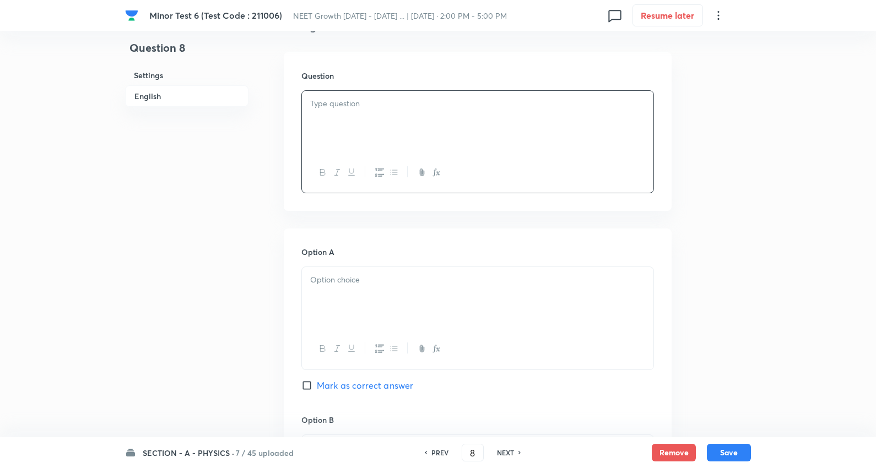
click at [351, 110] on div at bounding box center [477, 122] width 351 height 62
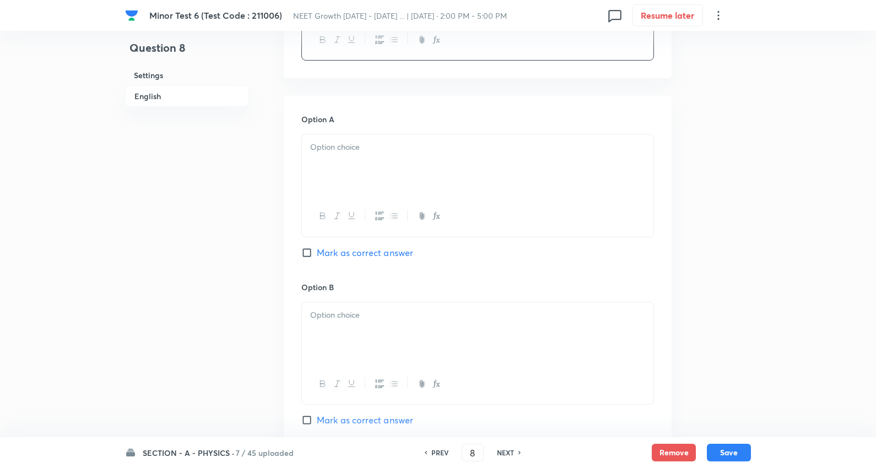
scroll to position [489, 0]
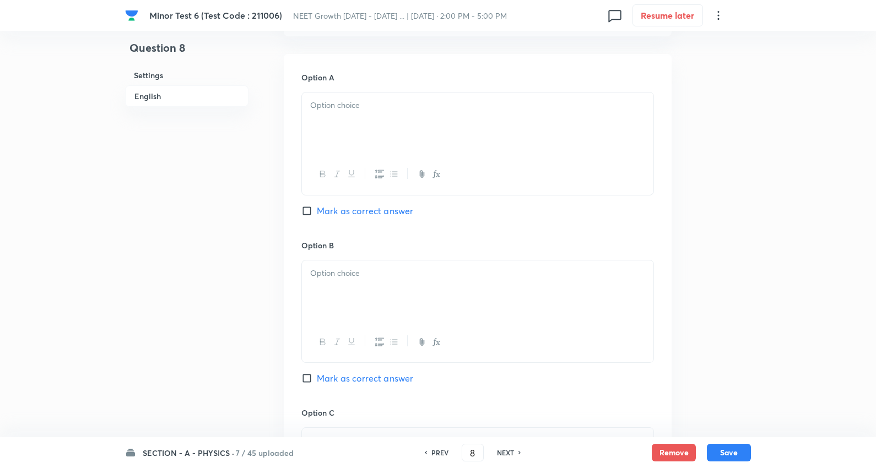
click at [347, 137] on div at bounding box center [477, 124] width 351 height 62
drag, startPoint x: 305, startPoint y: 120, endPoint x: 383, endPoint y: 196, distance: 108.7
click at [384, 194] on div "1 2 3 4" at bounding box center [477, 144] width 353 height 105
drag, startPoint x: 351, startPoint y: 276, endPoint x: 310, endPoint y: 282, distance: 41.7
click at [350, 276] on p at bounding box center [477, 273] width 335 height 13
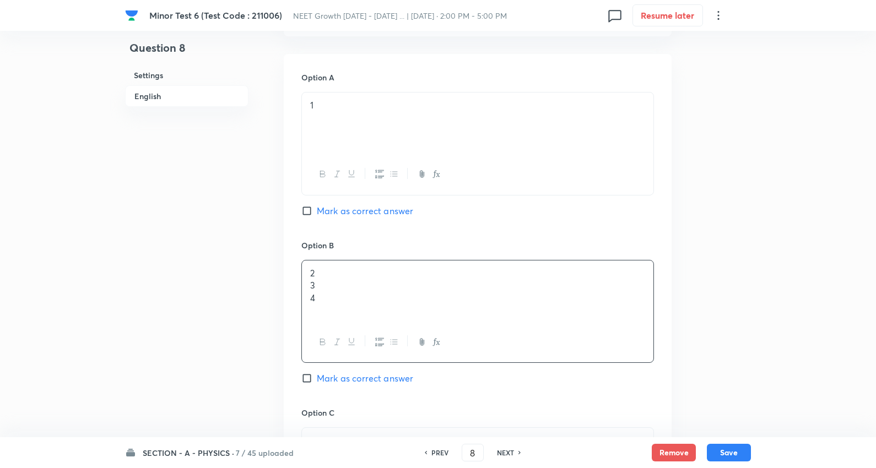
drag, startPoint x: 310, startPoint y: 285, endPoint x: 357, endPoint y: 278, distance: 47.9
click at [410, 318] on div "2 3 4" at bounding box center [477, 292] width 351 height 62
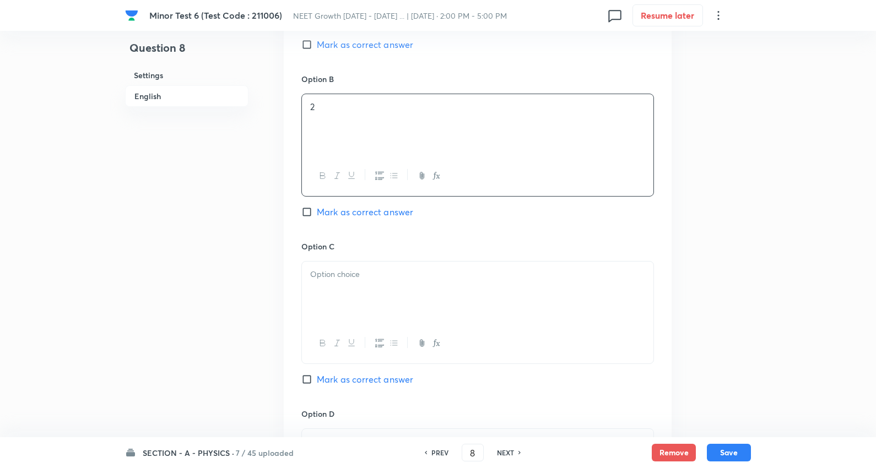
scroll to position [673, 0]
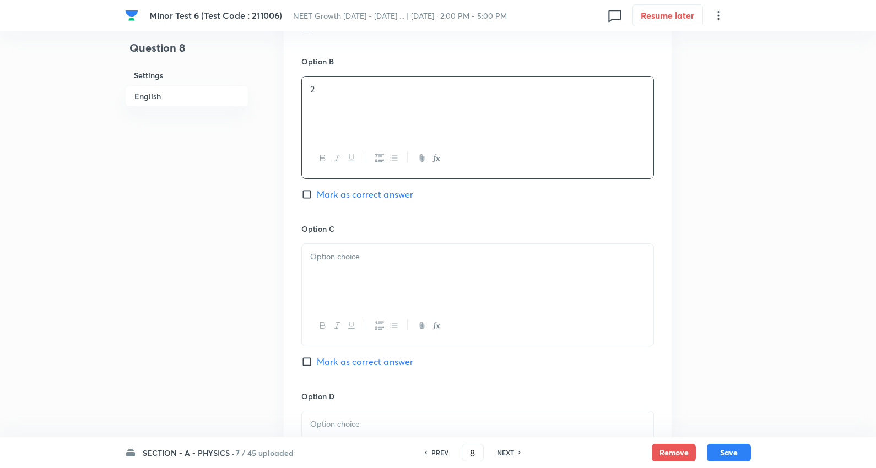
drag, startPoint x: 349, startPoint y: 261, endPoint x: 328, endPoint y: 260, distance: 21.0
click at [348, 261] on p at bounding box center [477, 257] width 335 height 13
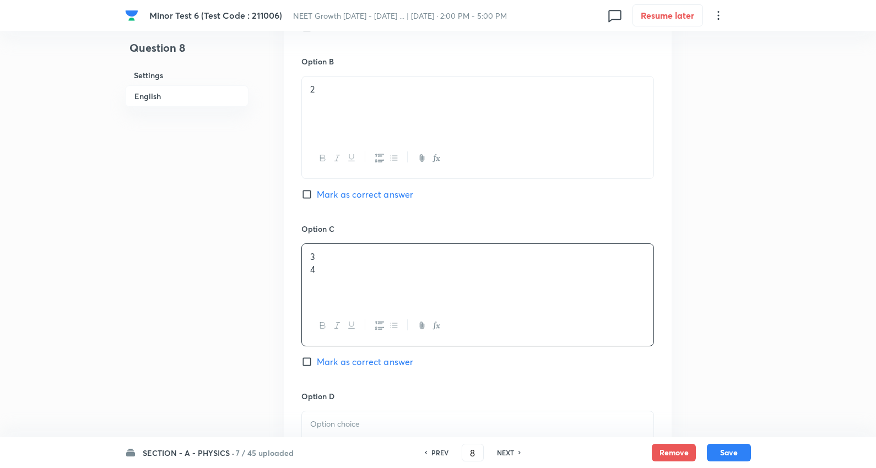
drag, startPoint x: 313, startPoint y: 270, endPoint x: 502, endPoint y: 273, distance: 189.0
click at [498, 273] on p "4" at bounding box center [477, 269] width 335 height 13
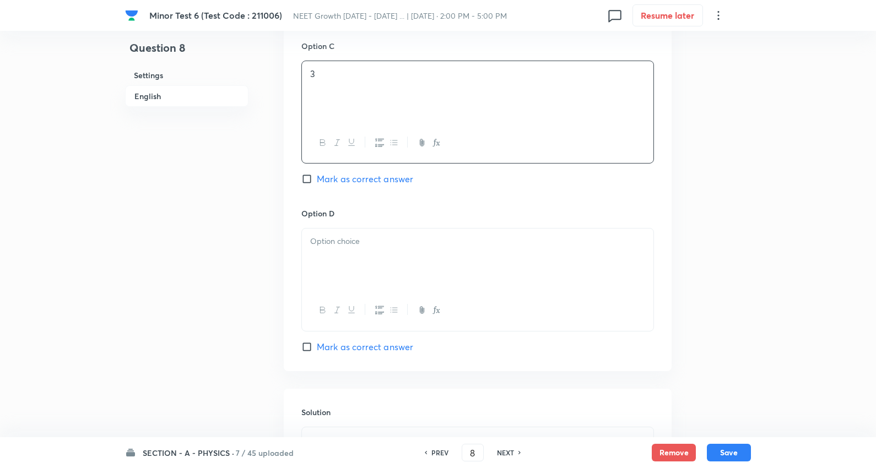
scroll to position [857, 0]
click at [348, 250] on div at bounding box center [477, 259] width 351 height 62
click at [348, 177] on span "Mark as correct answer" at bounding box center [365, 178] width 96 height 13
click at [317, 177] on input "Mark as correct answer" at bounding box center [308, 178] width 15 height 11
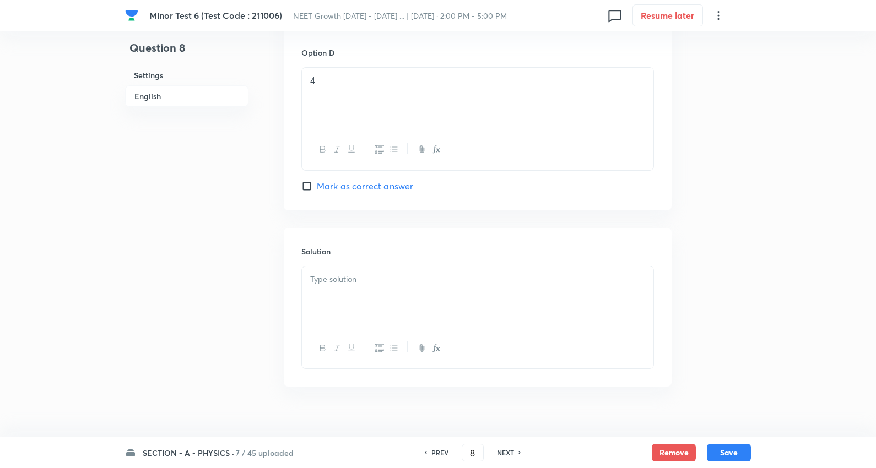
scroll to position [1035, 0]
drag, startPoint x: 360, startPoint y: 277, endPoint x: 592, endPoint y: 293, distance: 232.5
click at [365, 275] on div at bounding box center [477, 282] width 351 height 62
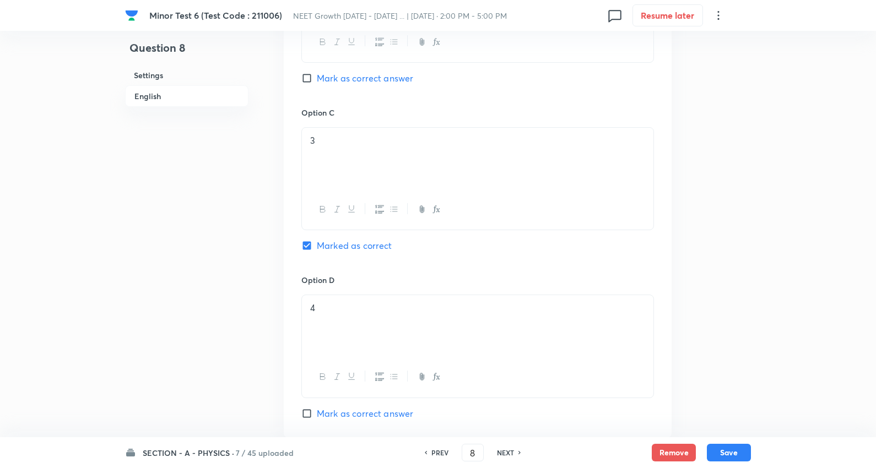
scroll to position [851, 0]
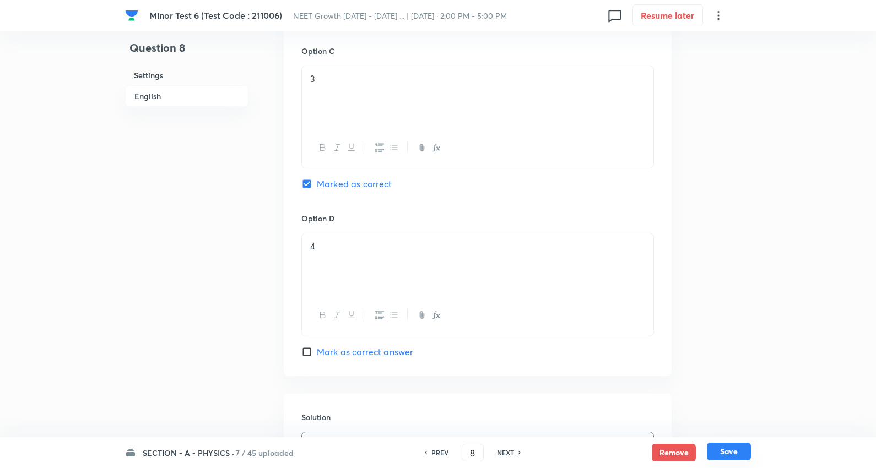
drag, startPoint x: 732, startPoint y: 452, endPoint x: 707, endPoint y: 427, distance: 34.7
click at [731, 452] on button "Save" at bounding box center [729, 453] width 44 height 18
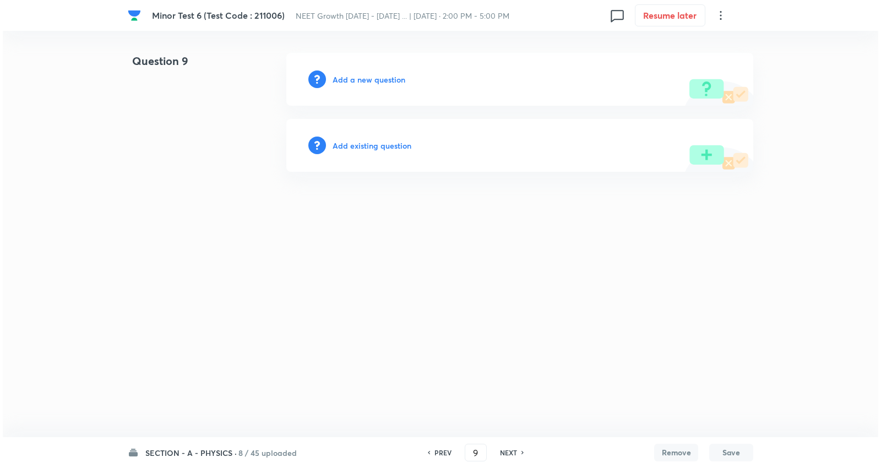
scroll to position [0, 0]
click at [381, 81] on h6 "Add a new question" at bounding box center [369, 80] width 73 height 12
click at [381, 80] on h6 "Choose a question type" at bounding box center [375, 80] width 85 height 12
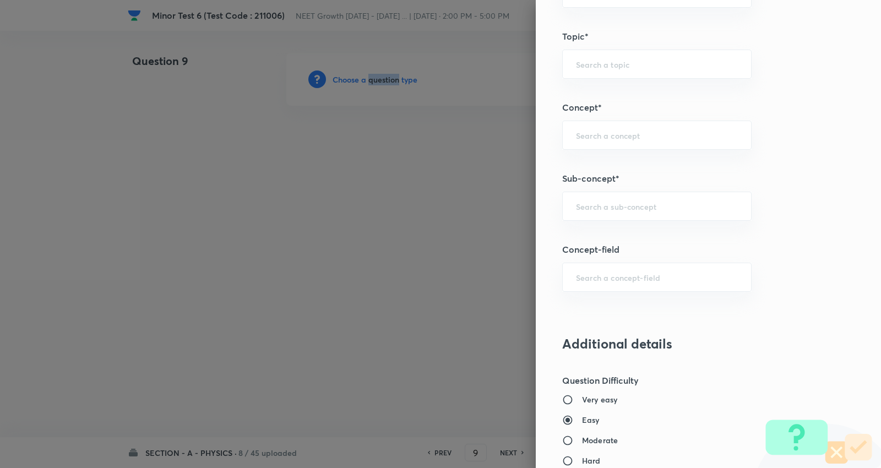
scroll to position [673, 0]
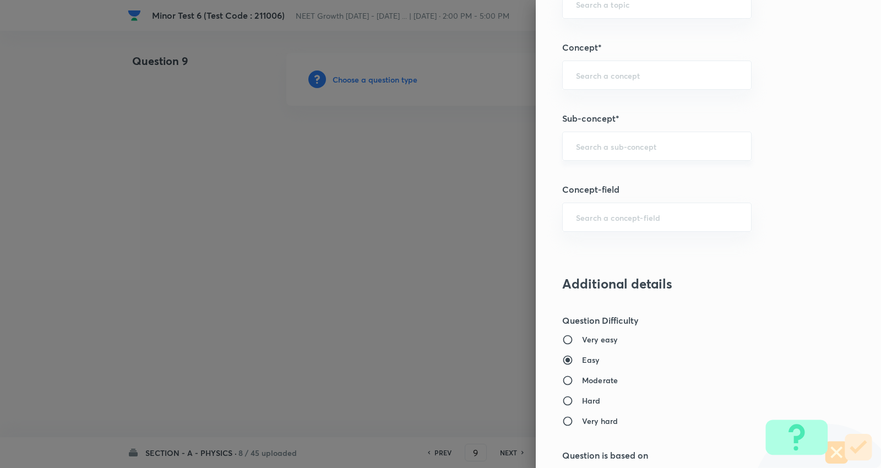
click at [638, 143] on input "text" at bounding box center [657, 146] width 162 height 10
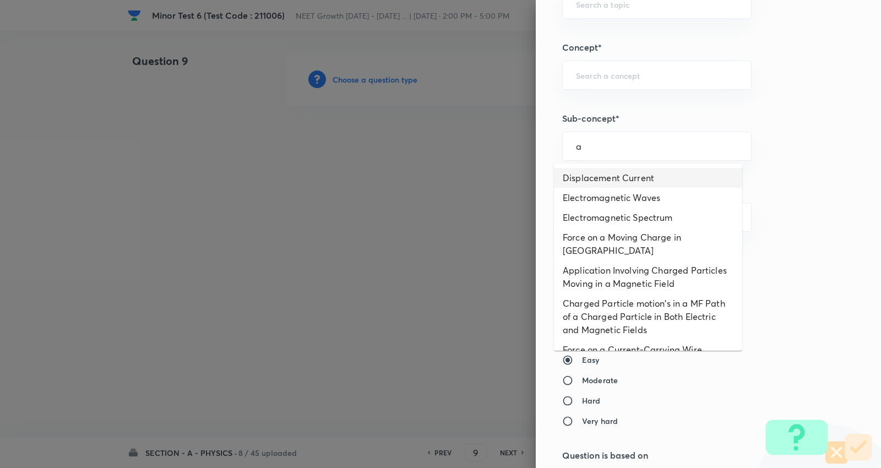
click at [634, 180] on li "Displacement Current" at bounding box center [648, 178] width 188 height 20
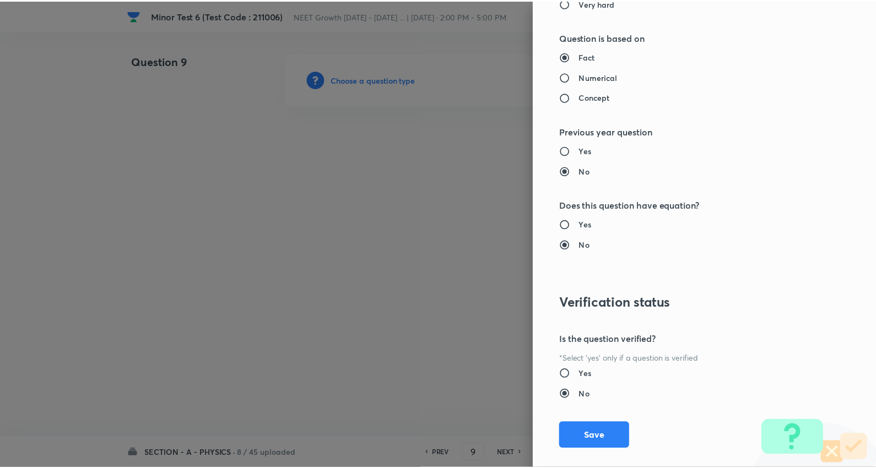
scroll to position [1108, 0]
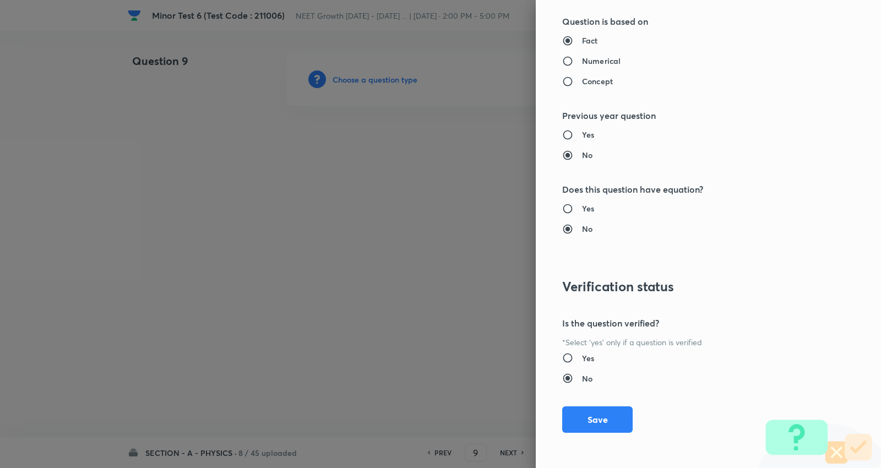
click at [603, 412] on button "Save" at bounding box center [597, 420] width 71 height 26
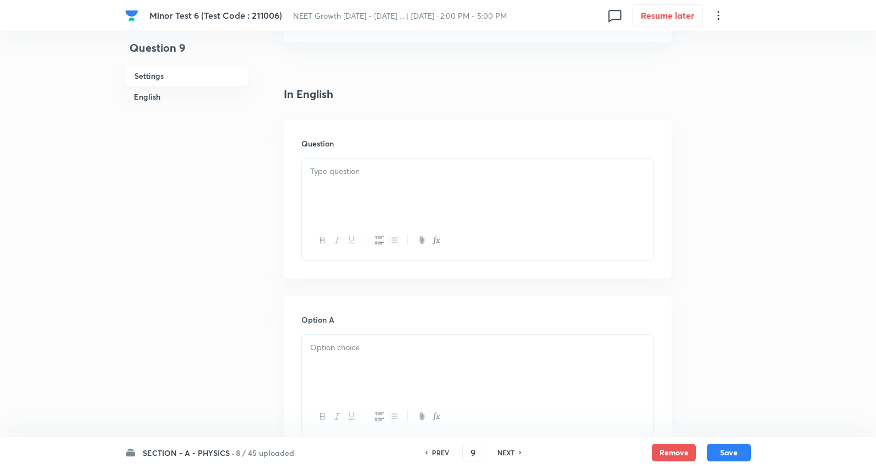
scroll to position [245, 0]
click at [327, 161] on p at bounding box center [477, 165] width 335 height 13
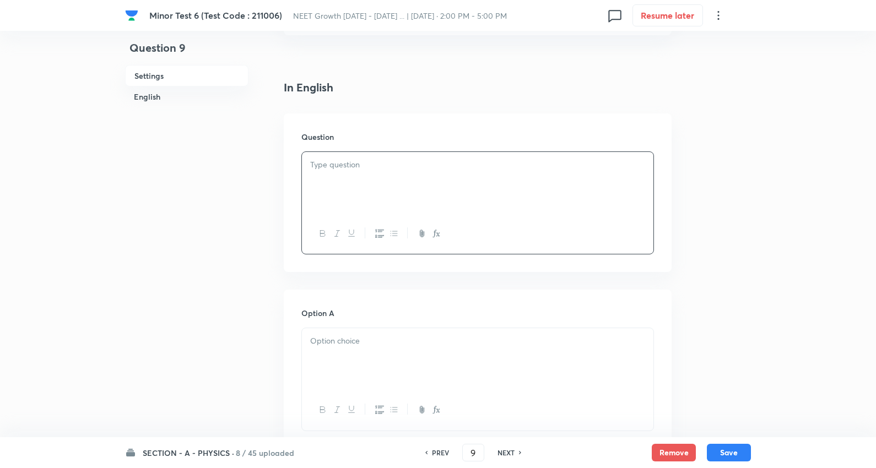
click at [390, 206] on div at bounding box center [477, 183] width 351 height 62
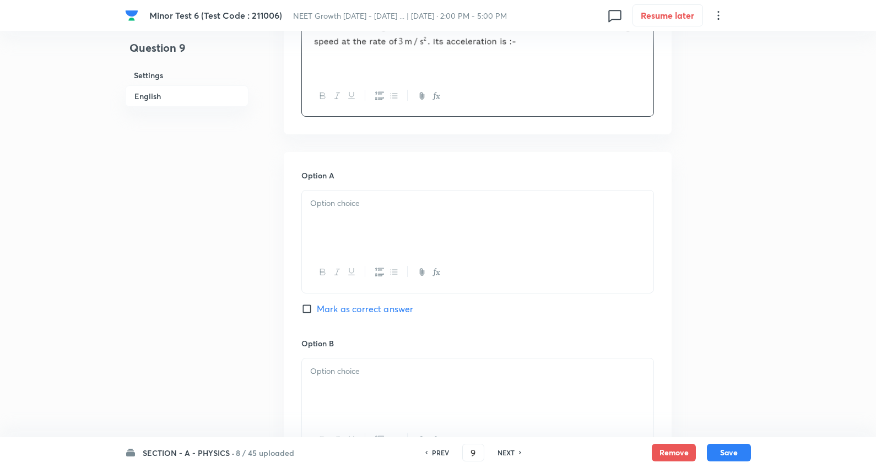
scroll to position [428, 0]
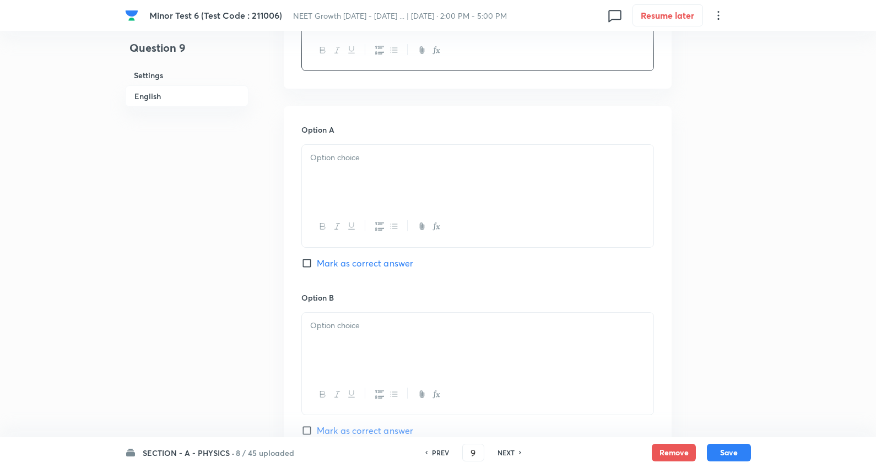
click at [368, 164] on div at bounding box center [477, 176] width 351 height 62
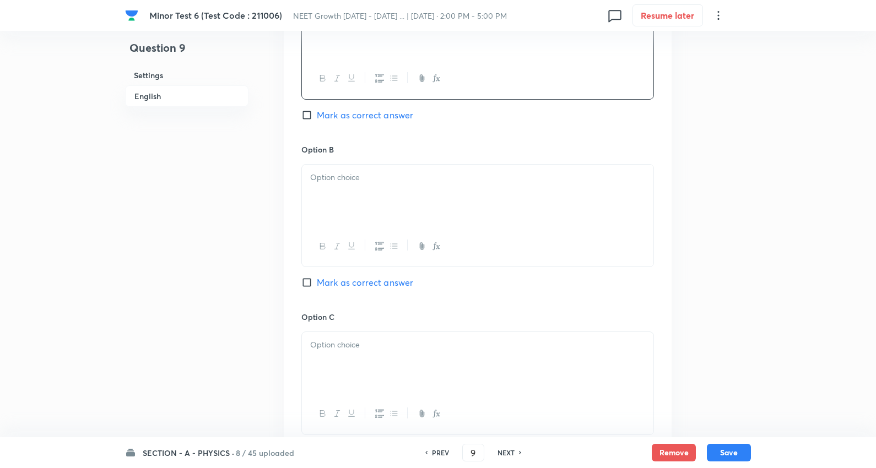
scroll to position [612, 0]
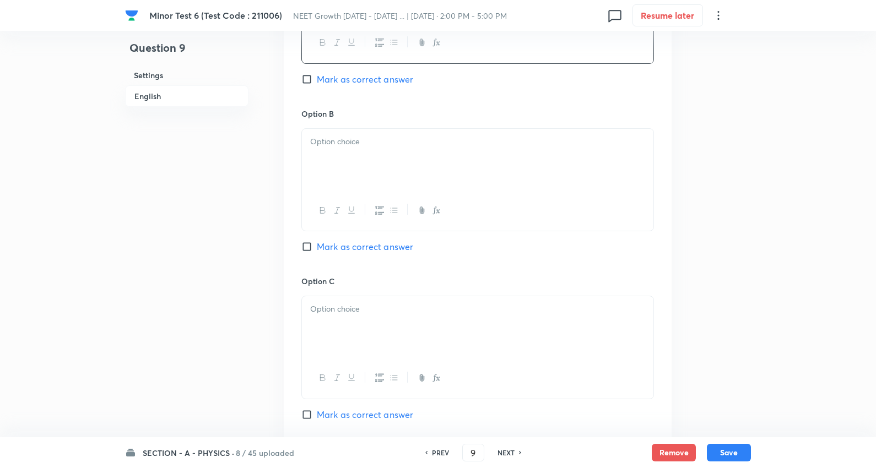
click at [376, 179] on div at bounding box center [477, 160] width 351 height 62
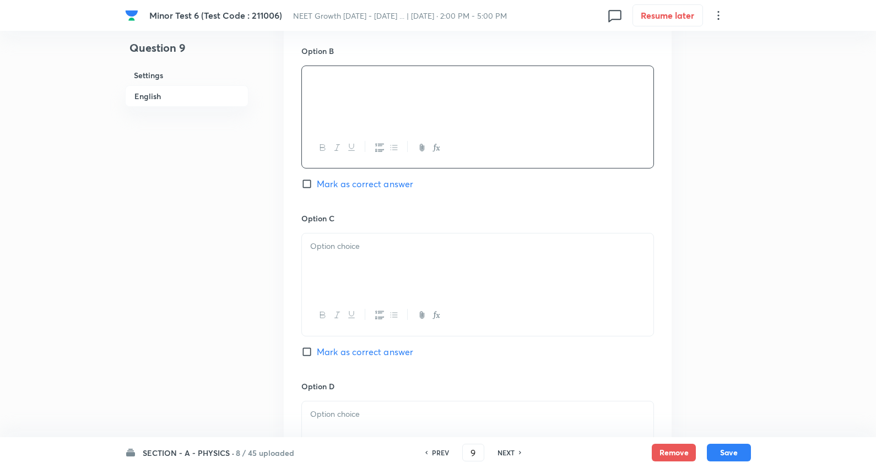
scroll to position [734, 0]
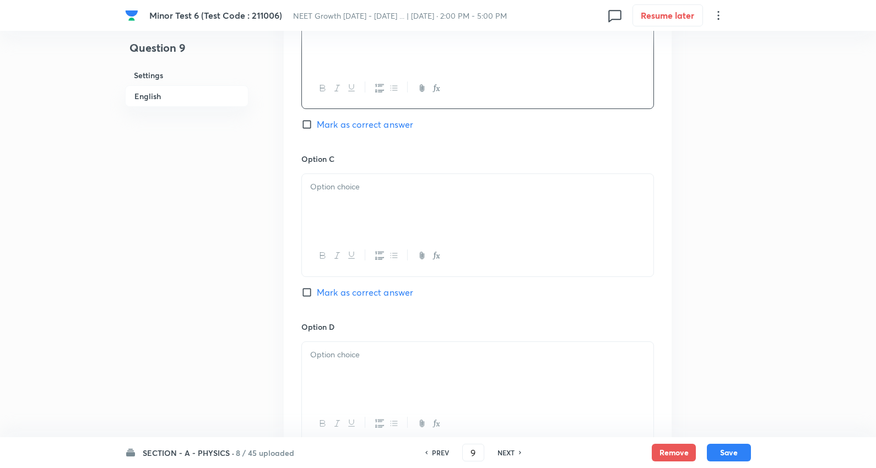
click at [382, 197] on div at bounding box center [477, 205] width 351 height 62
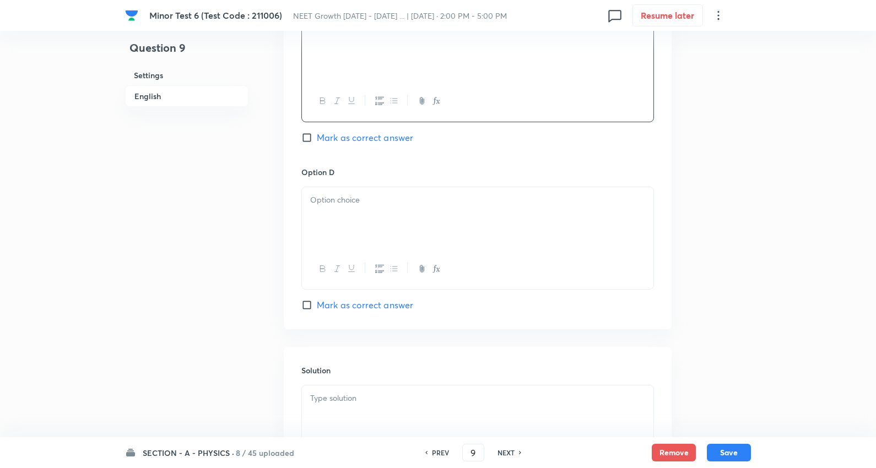
scroll to position [918, 0]
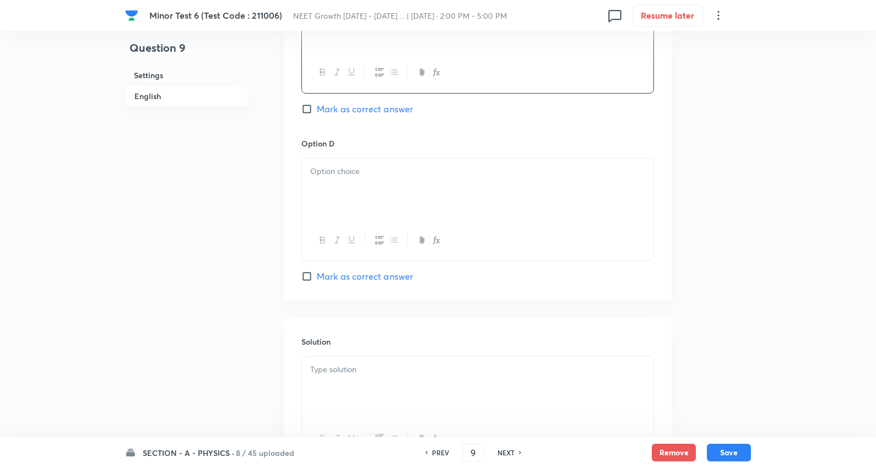
drag, startPoint x: 371, startPoint y: 187, endPoint x: 365, endPoint y: 186, distance: 6.3
click at [370, 186] on div at bounding box center [477, 190] width 351 height 62
click at [376, 113] on span "Mark as correct answer" at bounding box center [365, 108] width 96 height 13
click at [366, 109] on span "Mark as correct answer" at bounding box center [365, 108] width 96 height 13
click at [317, 109] on input "Mark as correct answer" at bounding box center [308, 109] width 15 height 11
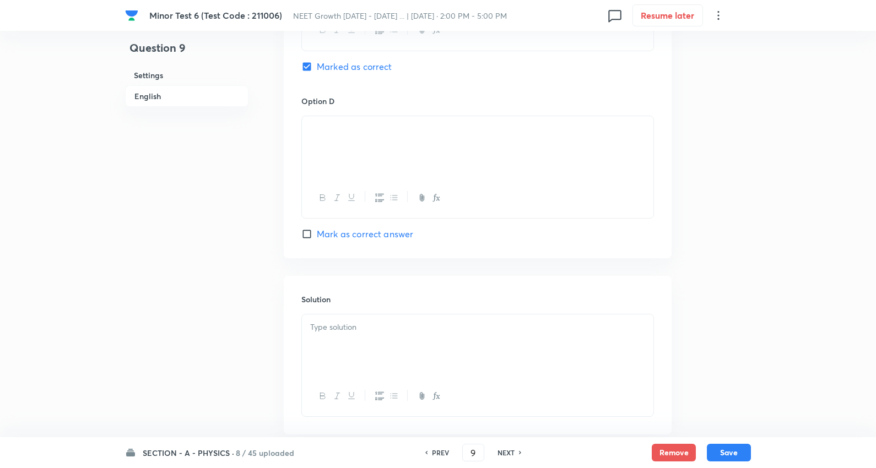
scroll to position [1026, 0]
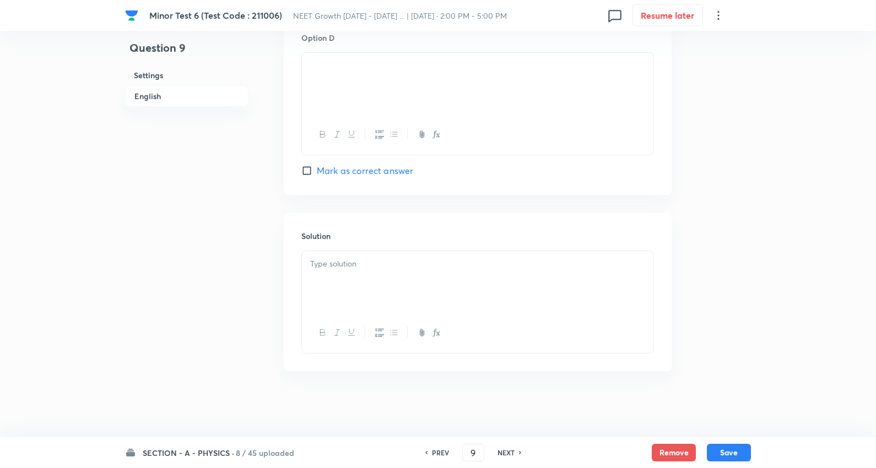
click at [375, 275] on div at bounding box center [477, 282] width 351 height 62
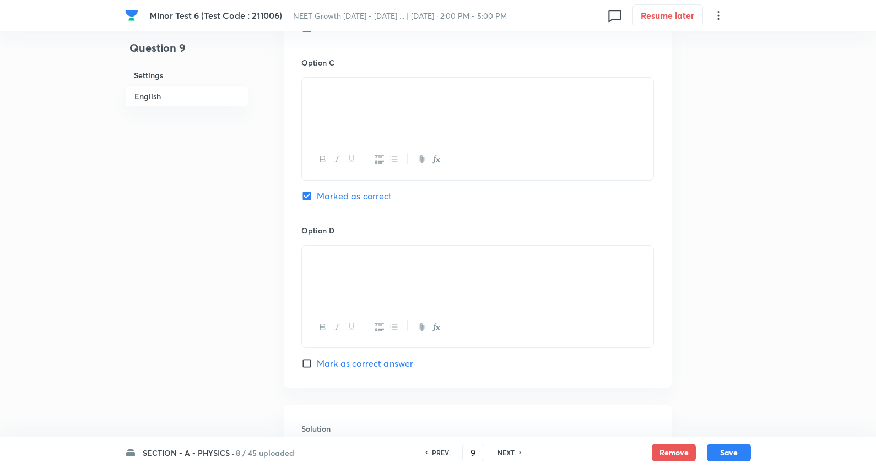
scroll to position [719, 0]
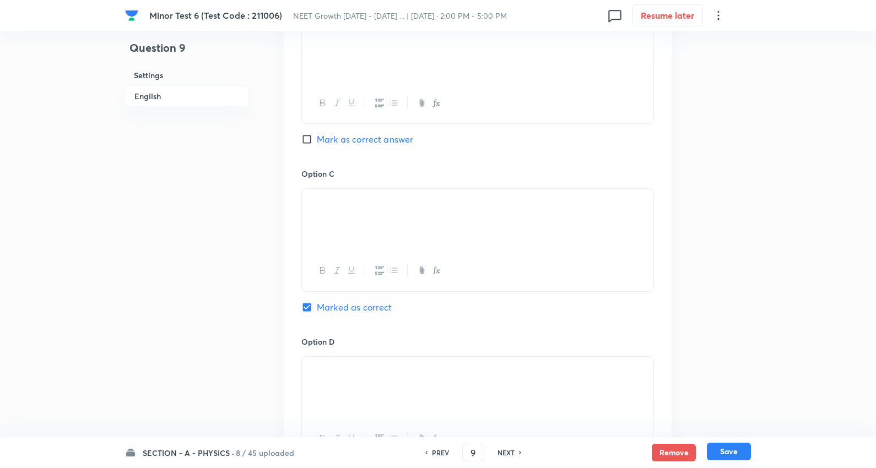
click at [740, 443] on button "Save" at bounding box center [729, 452] width 44 height 18
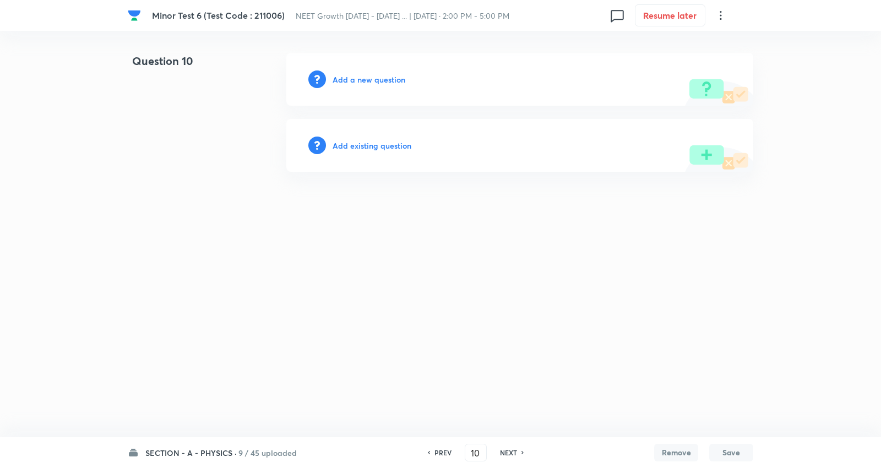
click at [371, 81] on h6 "Add a new question" at bounding box center [369, 80] width 73 height 12
click at [371, 80] on h6 "Choose a question type" at bounding box center [375, 80] width 85 height 12
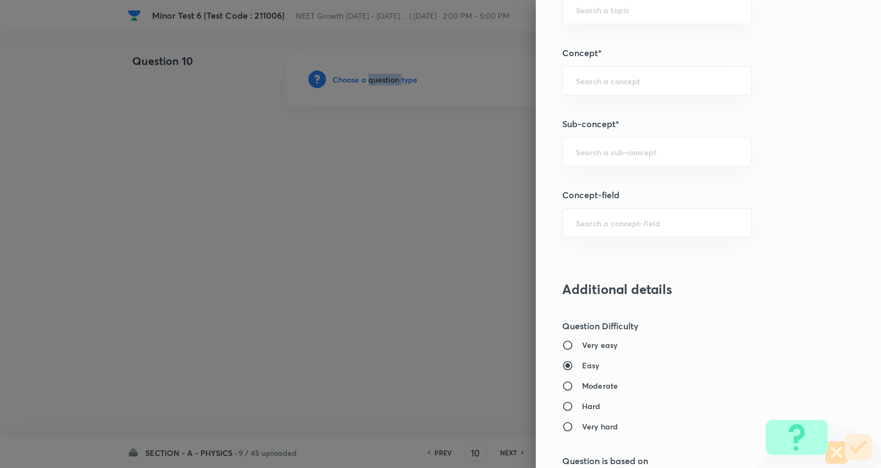
scroll to position [734, 0]
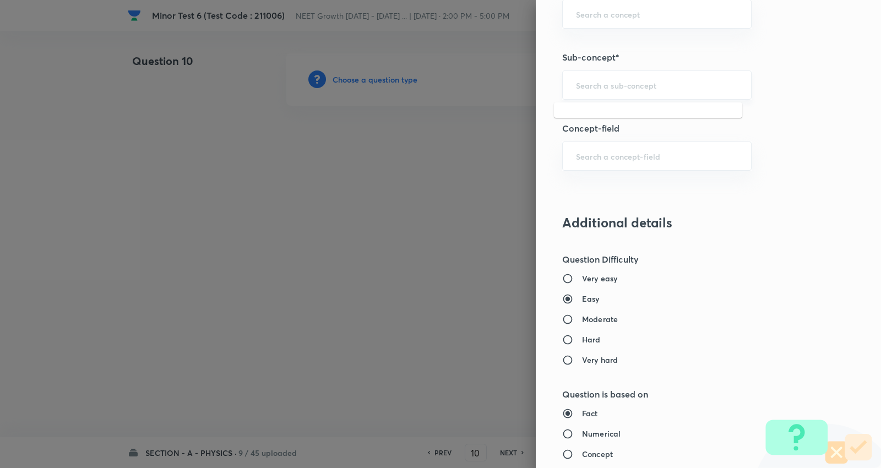
click at [608, 90] on input "text" at bounding box center [657, 85] width 162 height 10
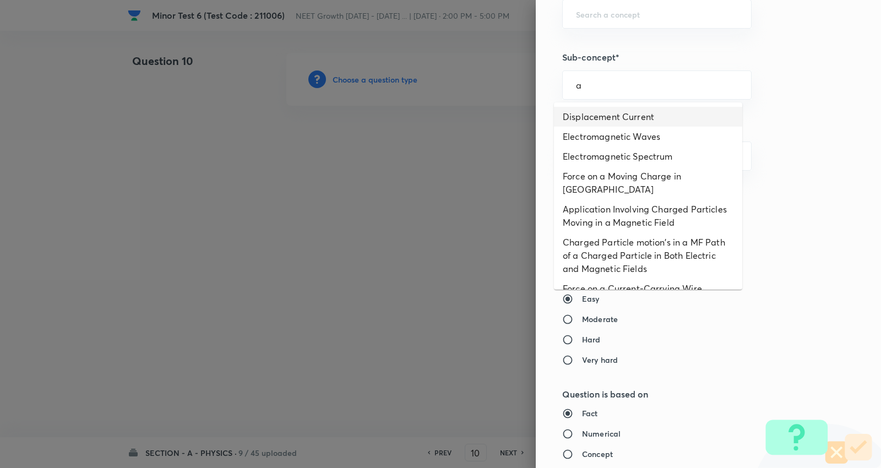
click at [603, 107] on li "Displacement Current" at bounding box center [648, 117] width 188 height 20
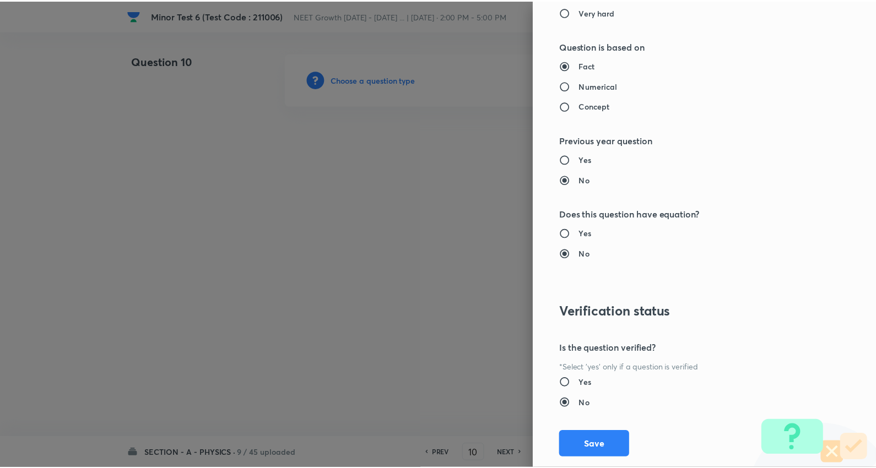
scroll to position [1108, 0]
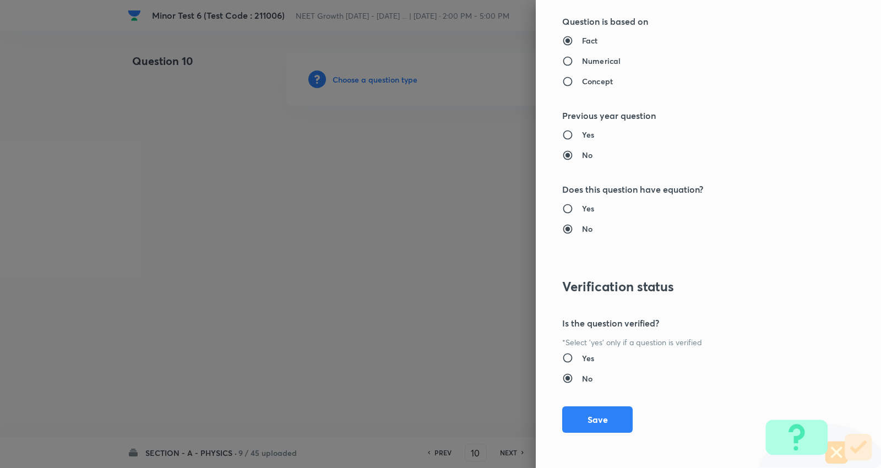
click at [591, 404] on div "Question settings Question type* Single choice correct Number of options* 2 3 4…" at bounding box center [708, 234] width 345 height 468
click at [586, 410] on button "Save" at bounding box center [597, 418] width 71 height 26
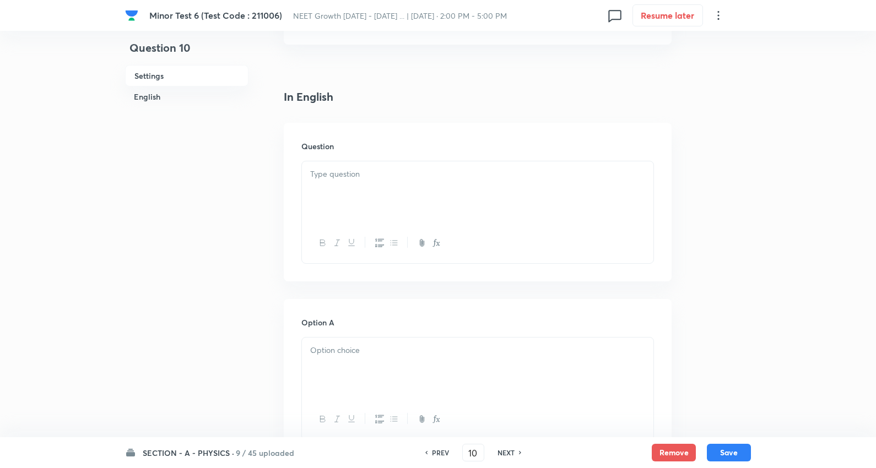
scroll to position [245, 0]
click at [323, 172] on div at bounding box center [477, 183] width 351 height 62
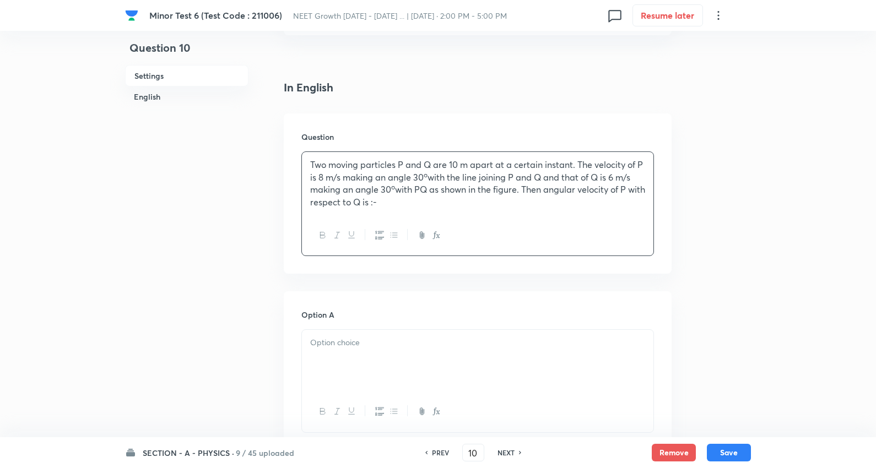
click at [429, 202] on p "Two moving particles P and Q are 10 m apart at a certain instant. The velocity …" at bounding box center [477, 184] width 335 height 50
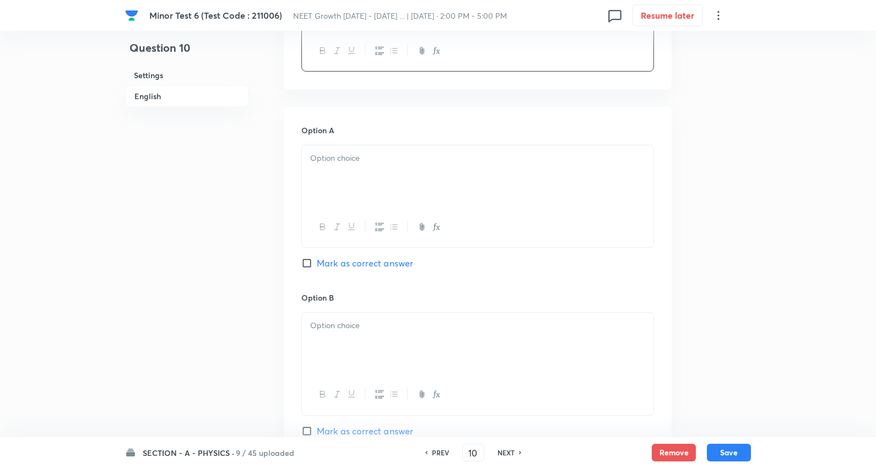
scroll to position [612, 0]
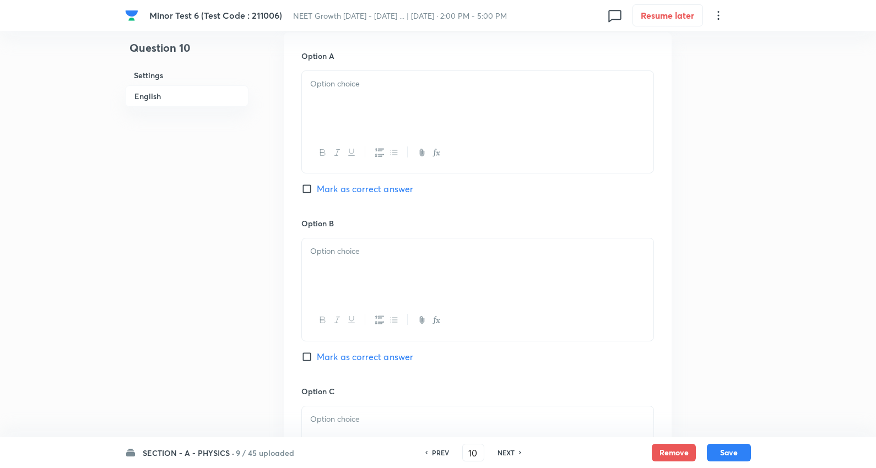
click at [343, 120] on div at bounding box center [477, 102] width 351 height 62
drag, startPoint x: 310, startPoint y: 100, endPoint x: 551, endPoint y: 166, distance: 250.6
click at [551, 166] on div "Zero 0.1 rad/sec 0.4 rad/sec 0.7 rad/sec" at bounding box center [477, 123] width 353 height 105
click at [354, 254] on p at bounding box center [477, 251] width 335 height 13
drag, startPoint x: 311, startPoint y: 266, endPoint x: 447, endPoint y: 290, distance: 137.7
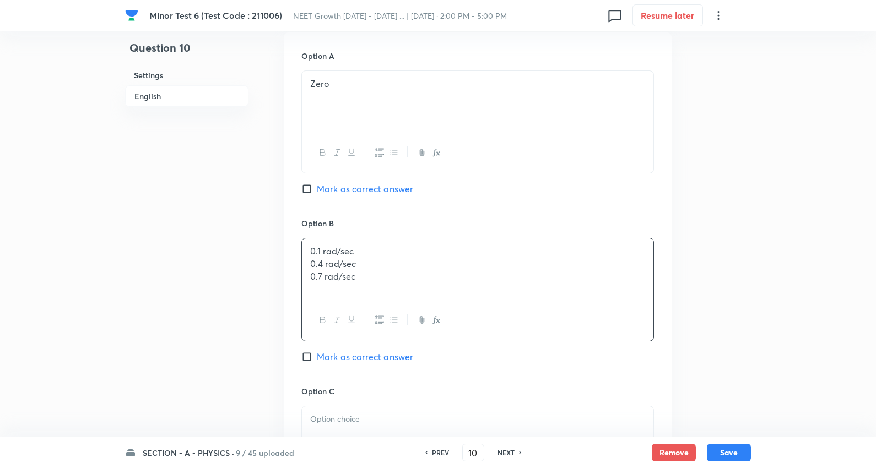
click at [615, 314] on div "0.1 rad/sec 0.4 rad/sec 0.7 rad/sec" at bounding box center [477, 289] width 353 height 103
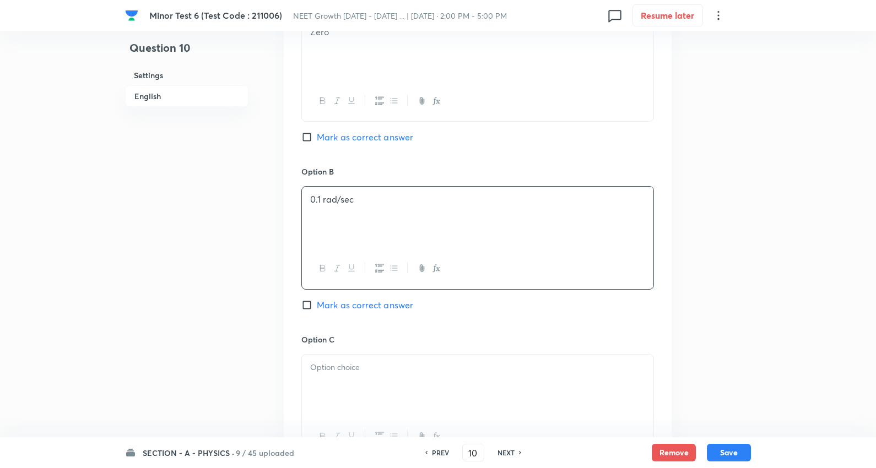
scroll to position [734, 0]
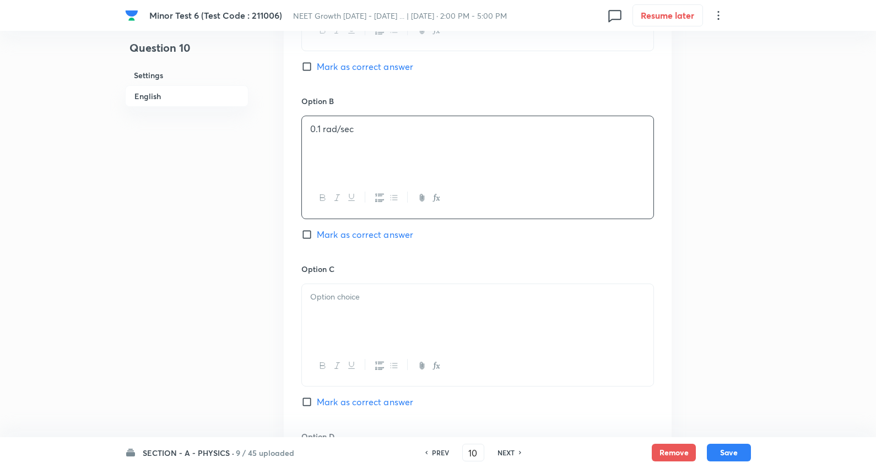
click at [339, 305] on div at bounding box center [477, 315] width 351 height 62
drag, startPoint x: 316, startPoint y: 314, endPoint x: 416, endPoint y: 337, distance: 103.4
click at [518, 351] on div "0.4 rad/sec 0.7 rad/sec" at bounding box center [477, 335] width 353 height 103
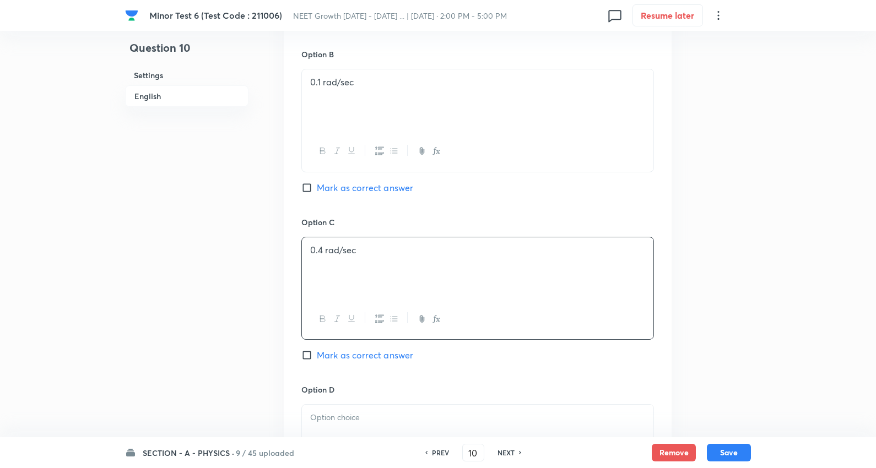
scroll to position [979, 0]
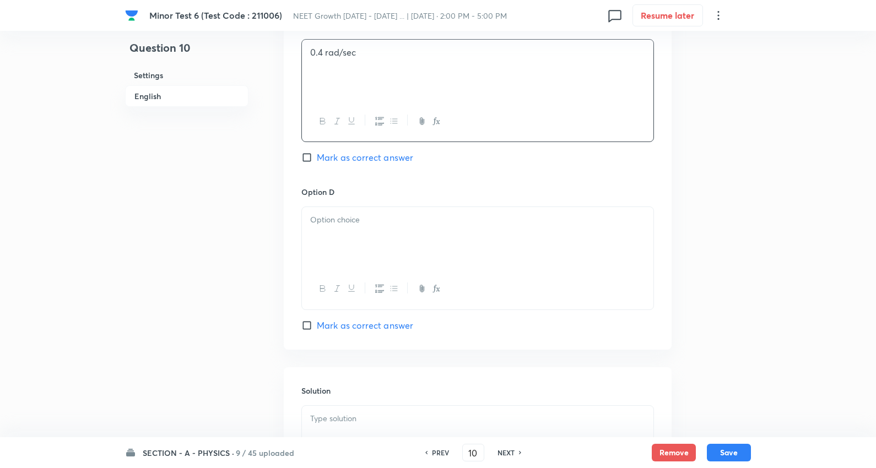
click at [334, 221] on p at bounding box center [477, 220] width 335 height 13
click at [377, 328] on span "Mark as correct answer" at bounding box center [365, 325] width 96 height 13
click at [317, 328] on input "Mark as correct answer" at bounding box center [308, 325] width 15 height 11
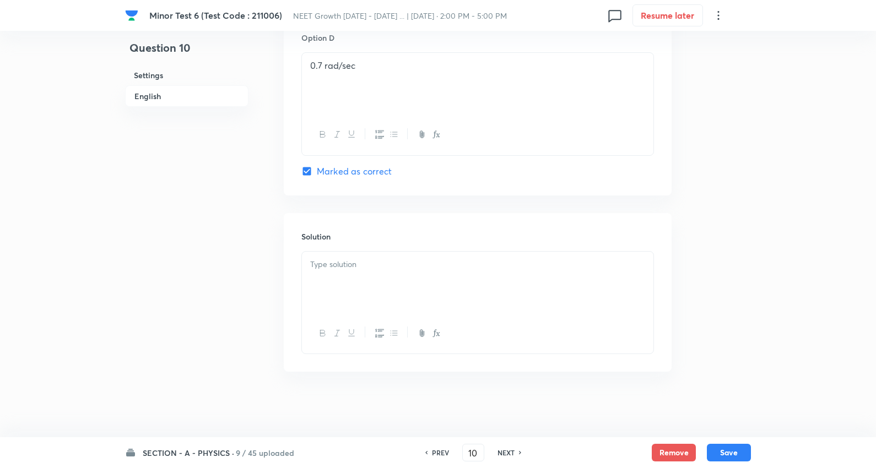
scroll to position [1136, 0]
click at [381, 266] on p at bounding box center [477, 264] width 335 height 13
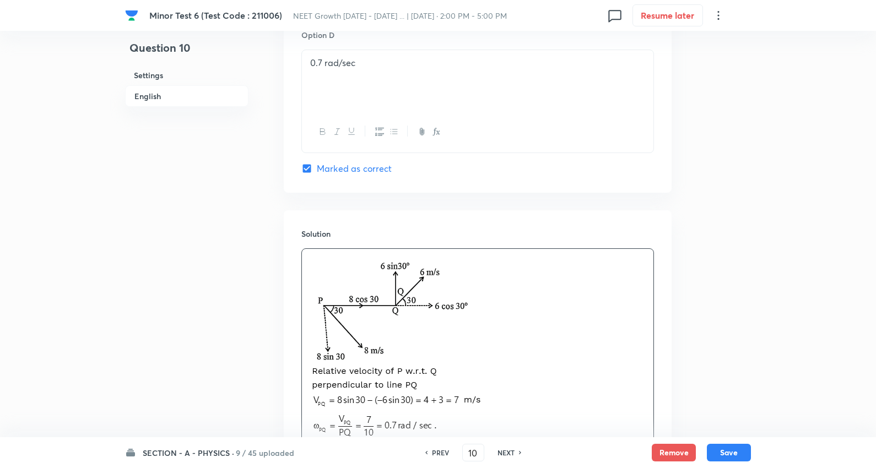
scroll to position [1281, 0]
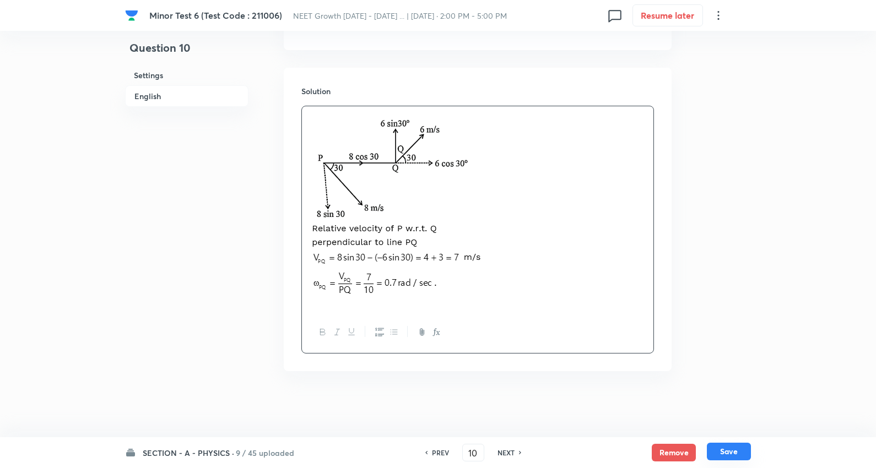
click at [719, 454] on button "Save" at bounding box center [729, 452] width 44 height 18
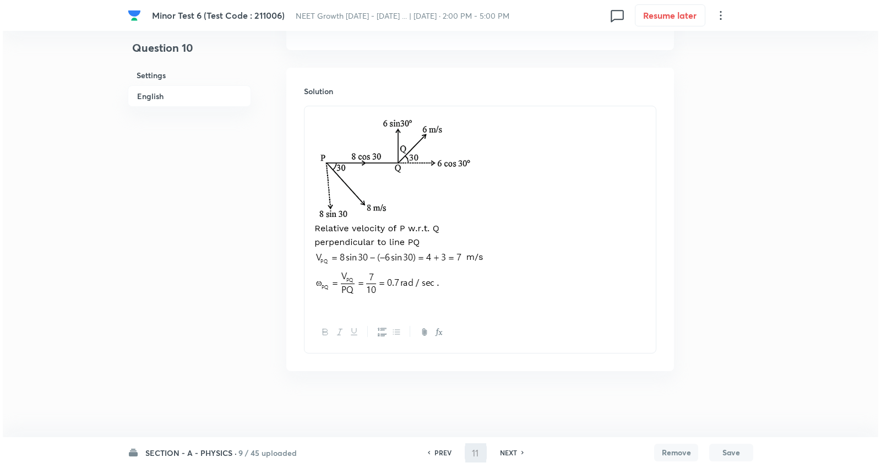
scroll to position [0, 0]
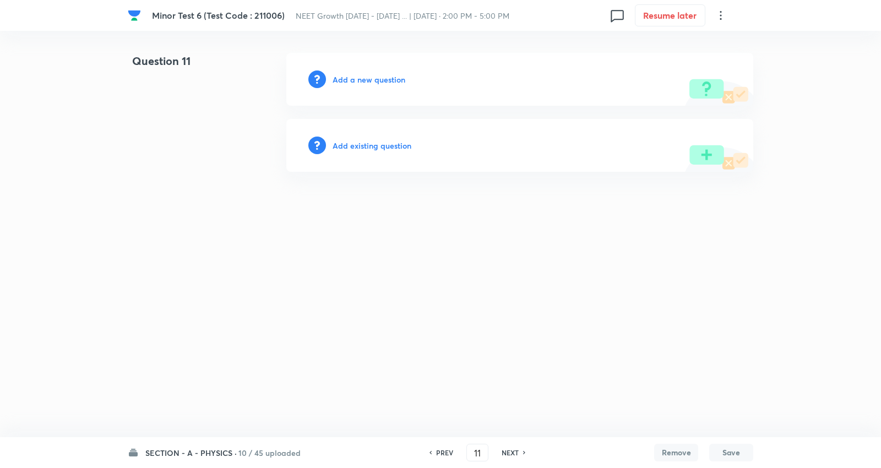
click at [371, 83] on h6 "Add a new question" at bounding box center [369, 80] width 73 height 12
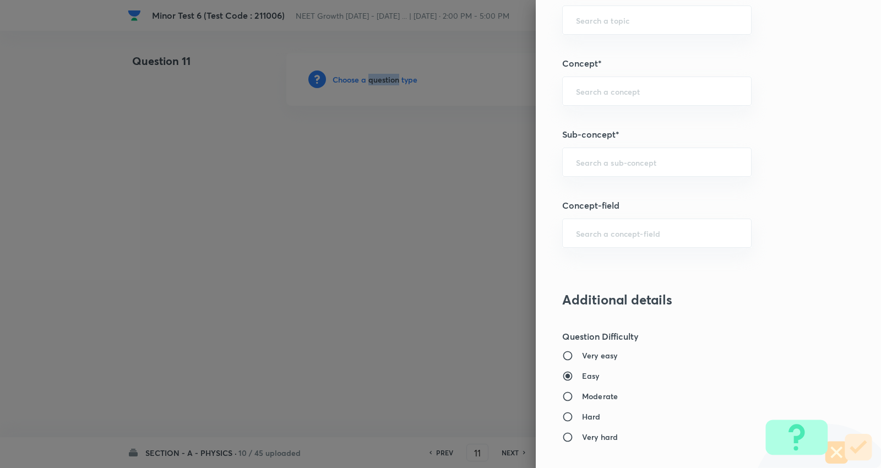
scroll to position [673, 0]
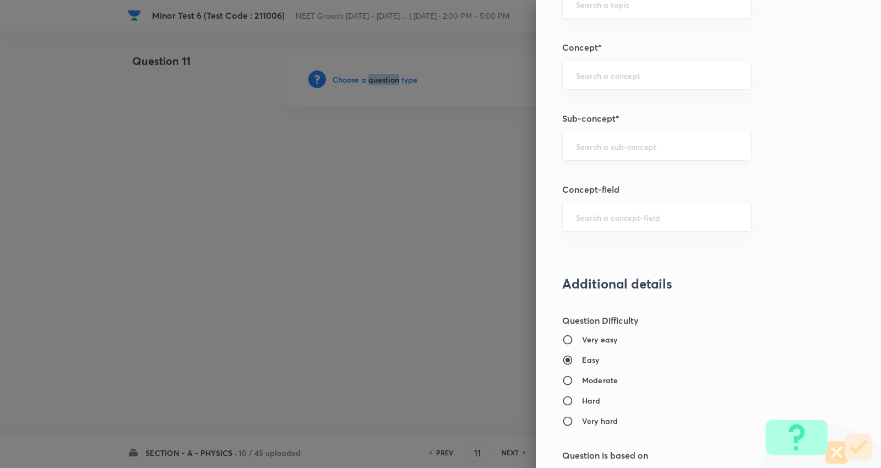
click at [624, 139] on div "​" at bounding box center [657, 146] width 190 height 29
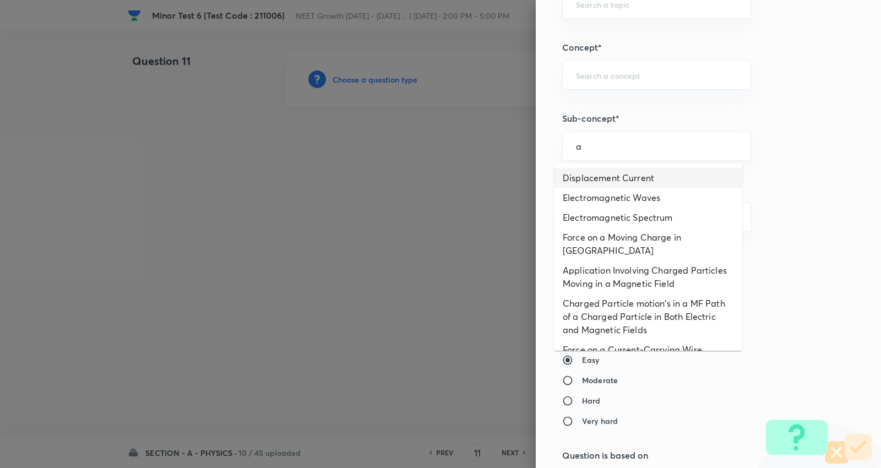
click at [611, 178] on li "Displacement Current" at bounding box center [648, 178] width 188 height 20
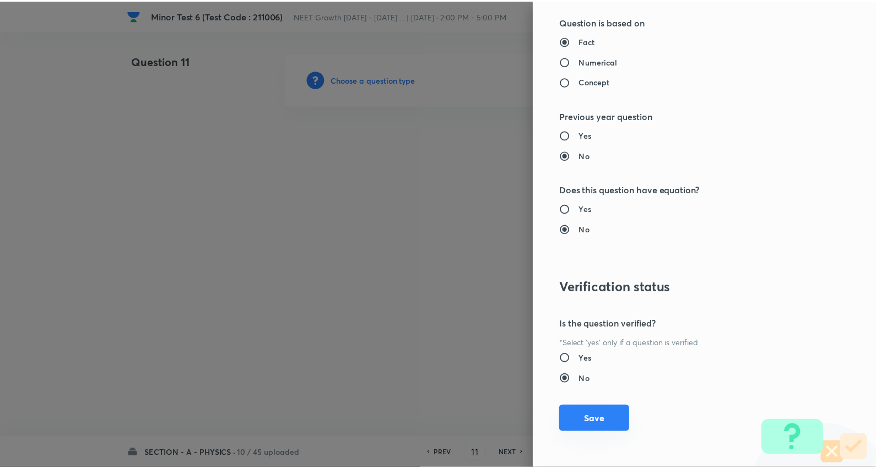
scroll to position [1108, 0]
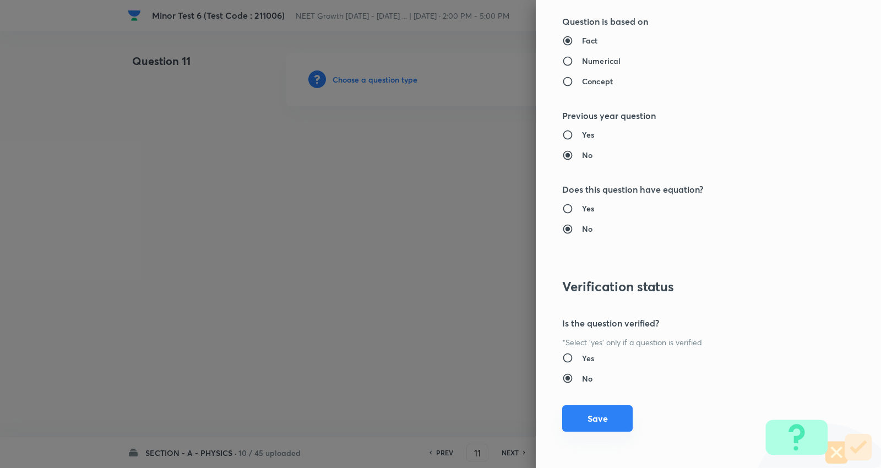
click at [586, 416] on button "Save" at bounding box center [597, 418] width 71 height 26
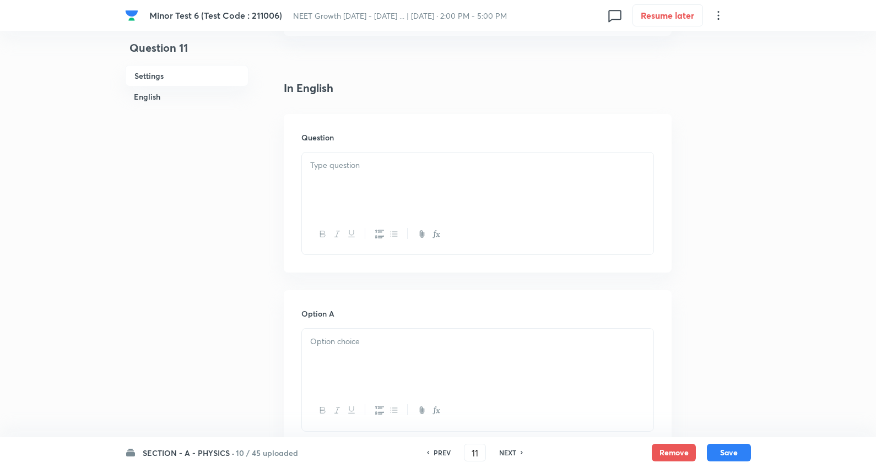
scroll to position [245, 0]
click at [361, 173] on div at bounding box center [477, 183] width 351 height 62
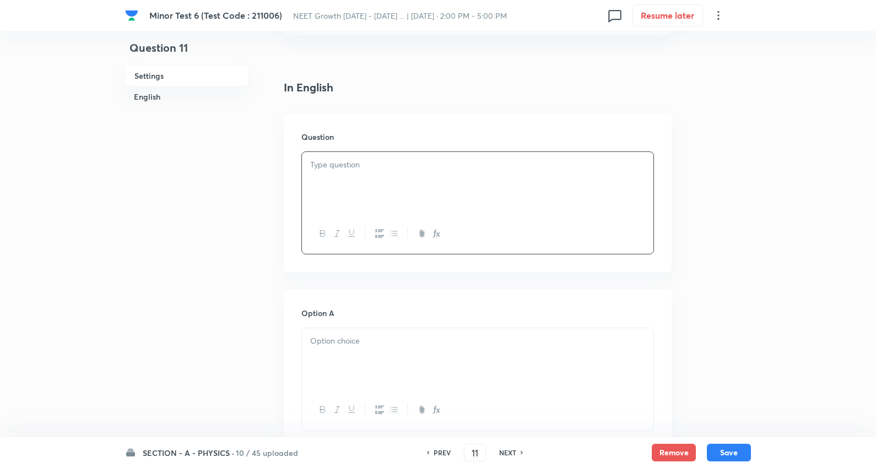
paste div
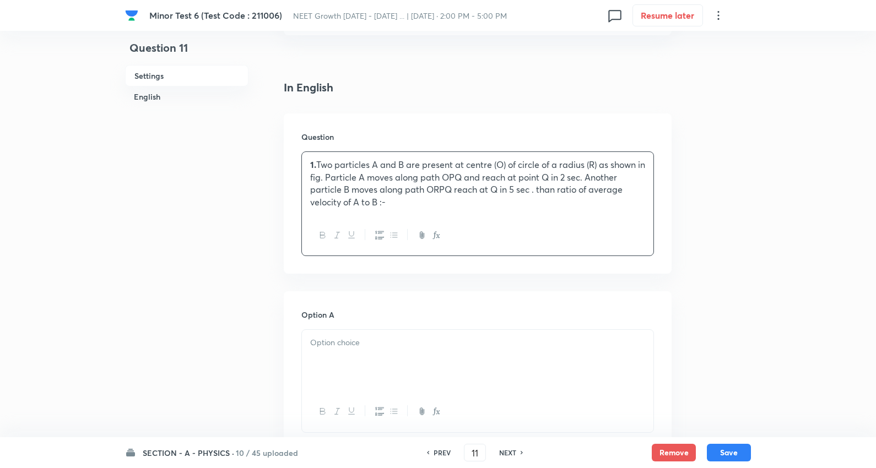
click at [377, 163] on p "1. Two particles A and B are present at centre (O) of circle of a radius (R) as…" at bounding box center [477, 184] width 335 height 50
drag, startPoint x: 378, startPoint y: 201, endPoint x: 408, endPoint y: 199, distance: 29.8
click at [391, 201] on p "Two particles A and B are present at centre (O) of circle of a radius (R) as sh…" at bounding box center [477, 184] width 335 height 50
click at [406, 199] on p "Two particles A and B are present at centre (O) of circle of a radius (R) as sh…" at bounding box center [477, 184] width 335 height 50
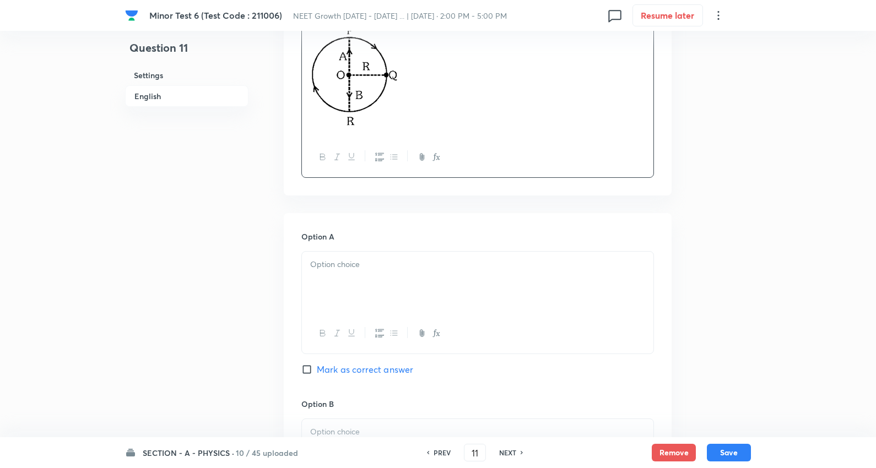
scroll to position [551, 0]
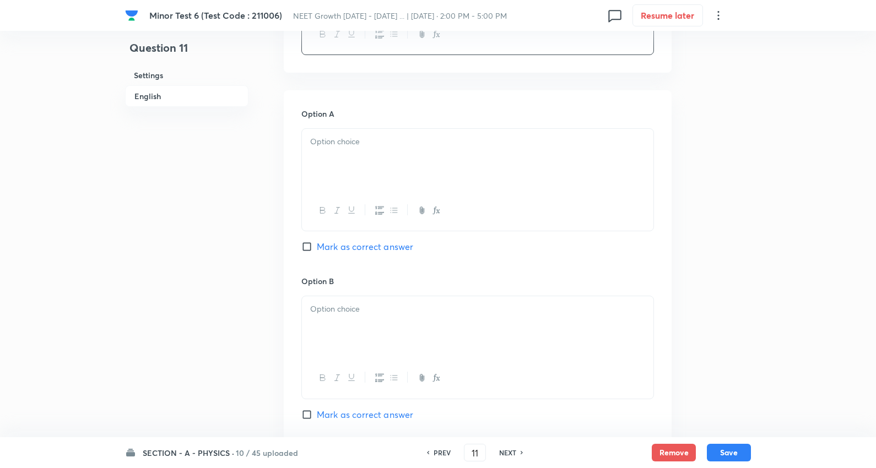
click at [359, 147] on p at bounding box center [477, 142] width 335 height 13
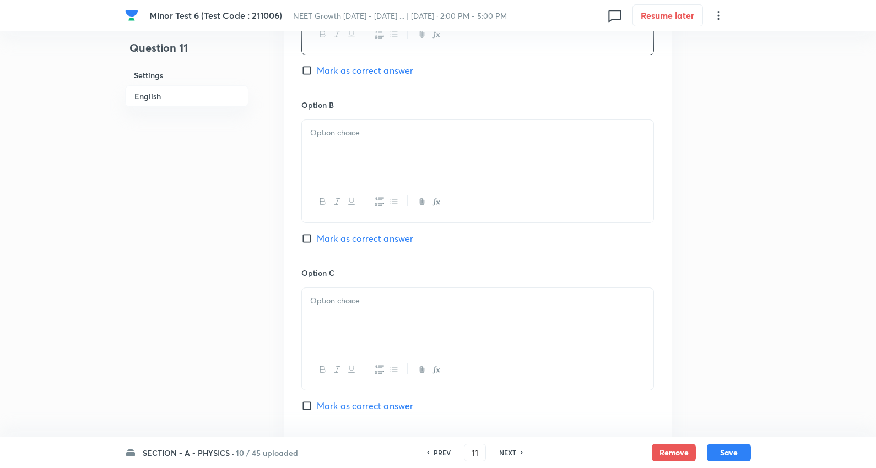
scroll to position [734, 0]
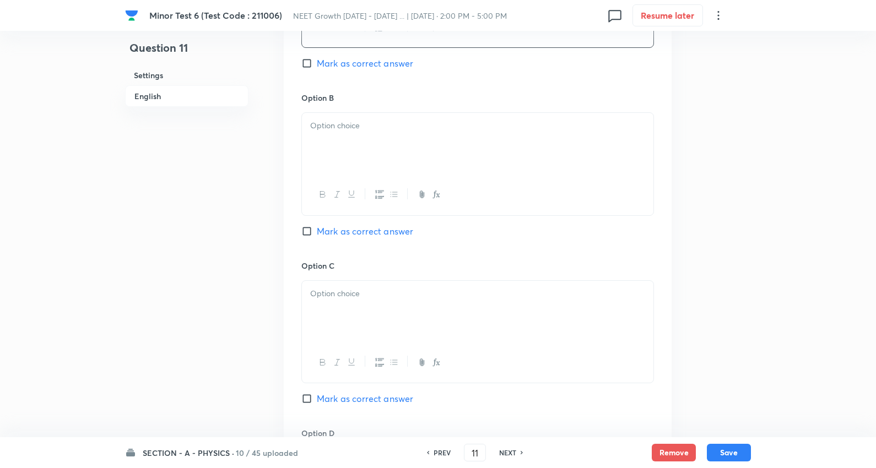
click at [364, 151] on div at bounding box center [477, 144] width 351 height 62
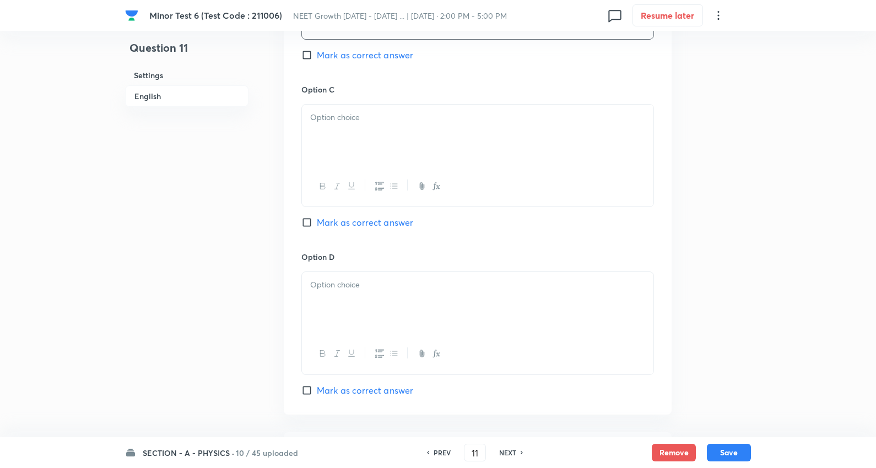
scroll to position [918, 0]
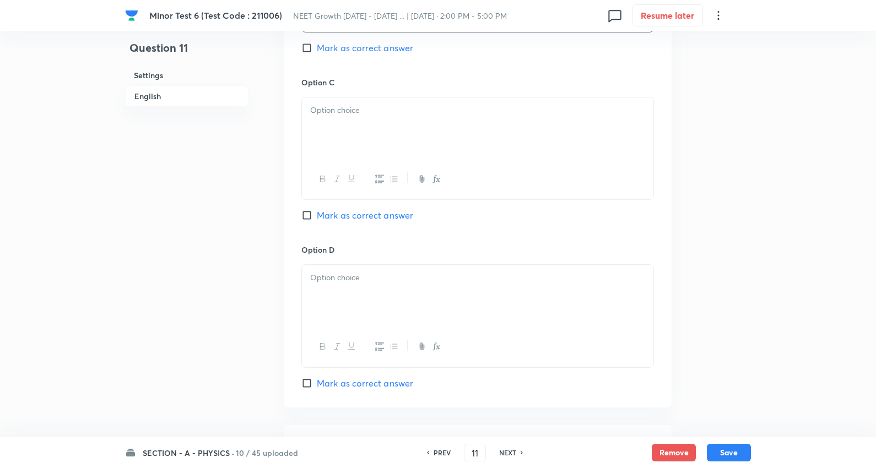
click at [360, 123] on div at bounding box center [477, 129] width 351 height 62
drag, startPoint x: 336, startPoint y: 131, endPoint x: 459, endPoint y: 151, distance: 124.4
click at [459, 151] on div "5 : 2 1 : 1" at bounding box center [477, 129] width 351 height 62
click at [380, 281] on p at bounding box center [477, 278] width 335 height 13
click at [381, 212] on span "Mark as correct answer" at bounding box center [365, 215] width 96 height 13
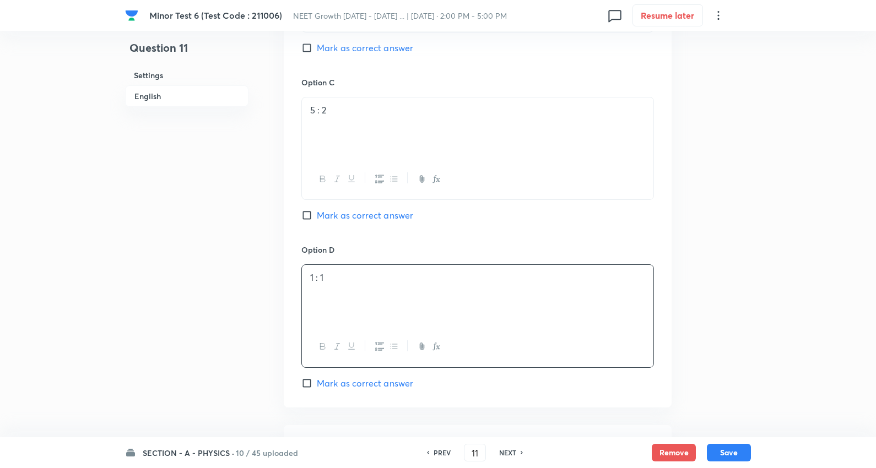
click at [317, 212] on input "Mark as correct answer" at bounding box center [308, 215] width 15 height 11
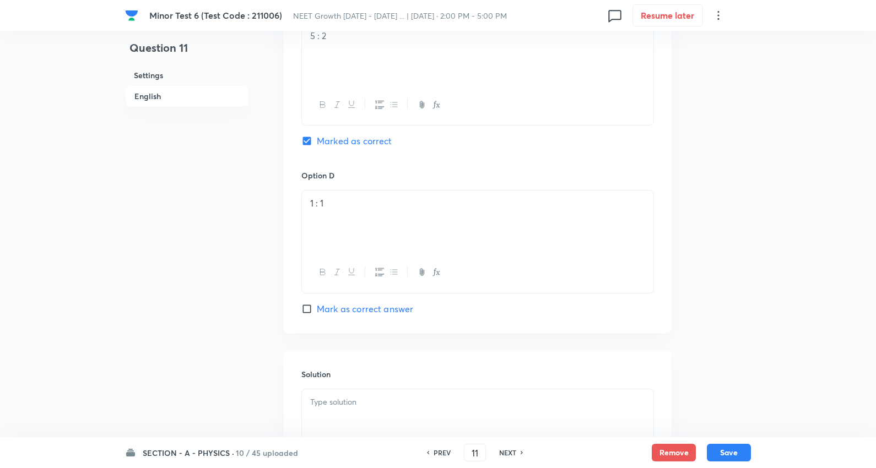
scroll to position [1133, 0]
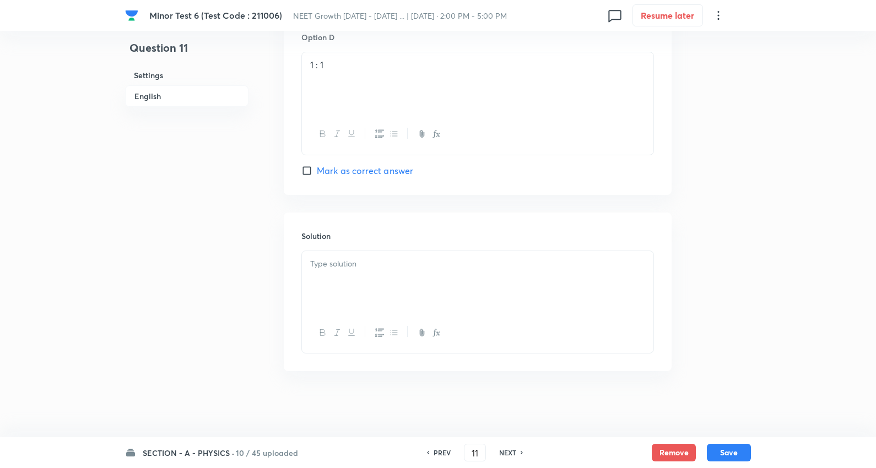
drag, startPoint x: 350, startPoint y: 262, endPoint x: 357, endPoint y: 263, distance: 6.7
click at [351, 263] on p at bounding box center [477, 264] width 335 height 13
click at [730, 451] on button "Save" at bounding box center [729, 452] width 44 height 18
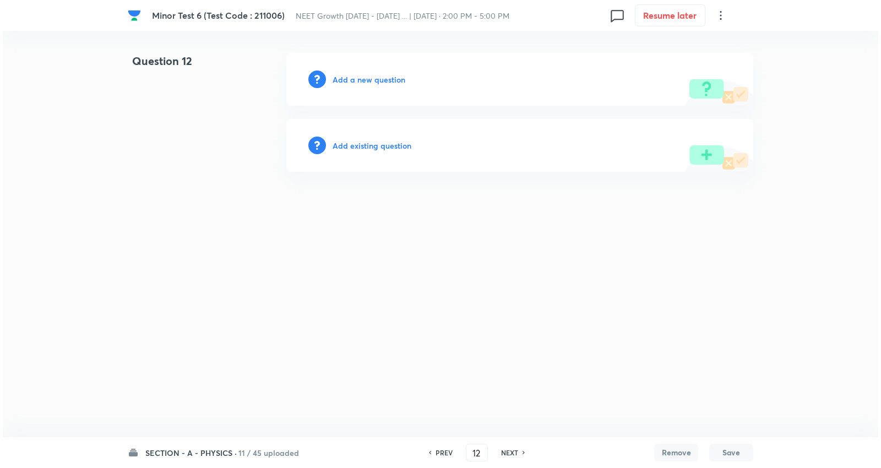
scroll to position [0, 0]
click at [377, 80] on h6 "Add a new question" at bounding box center [369, 80] width 73 height 12
click at [380, 80] on h6 "Choose a question type" at bounding box center [375, 80] width 85 height 12
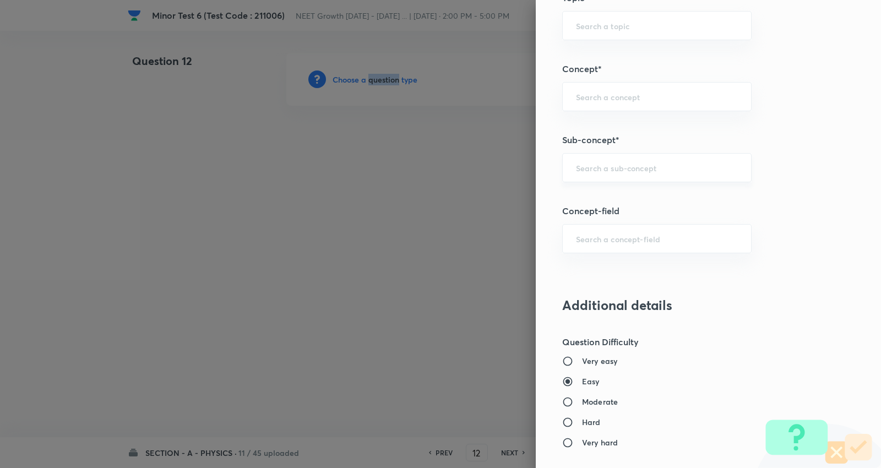
scroll to position [673, 0]
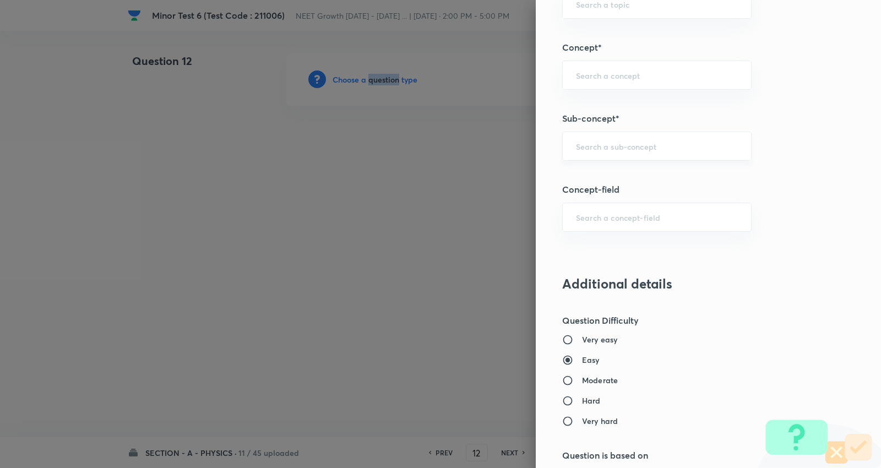
click at [609, 138] on div "​" at bounding box center [657, 146] width 190 height 29
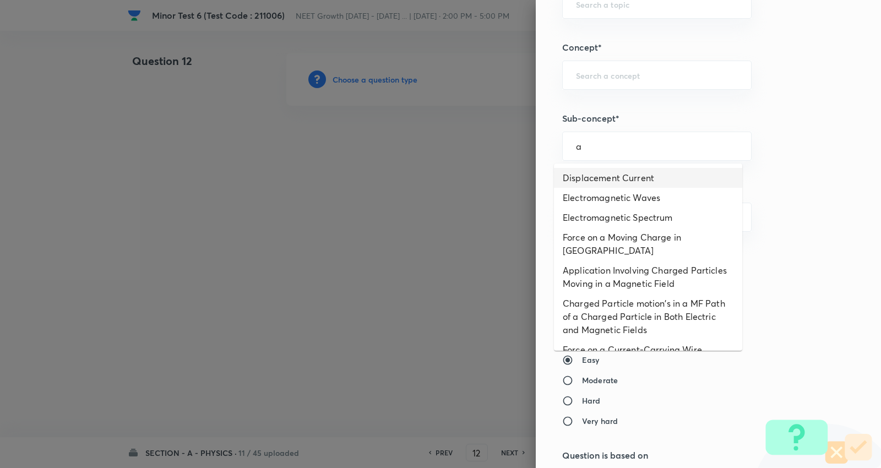
click at [628, 178] on li "Displacement Current" at bounding box center [648, 178] width 188 height 20
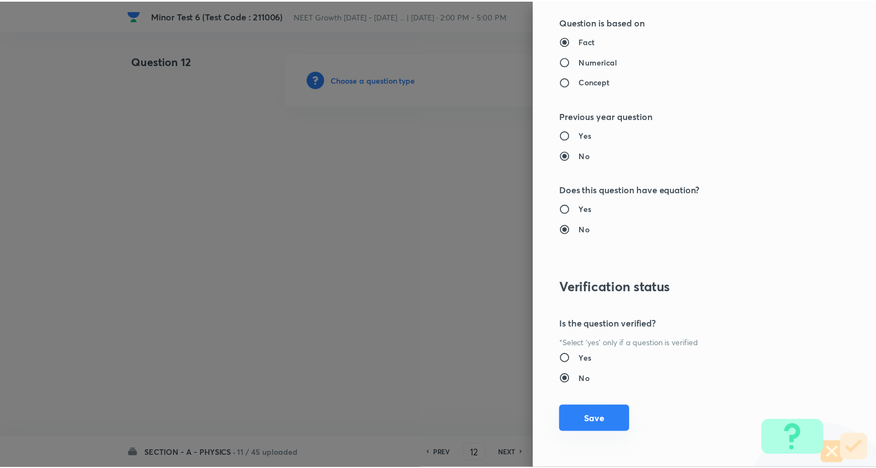
scroll to position [1108, 0]
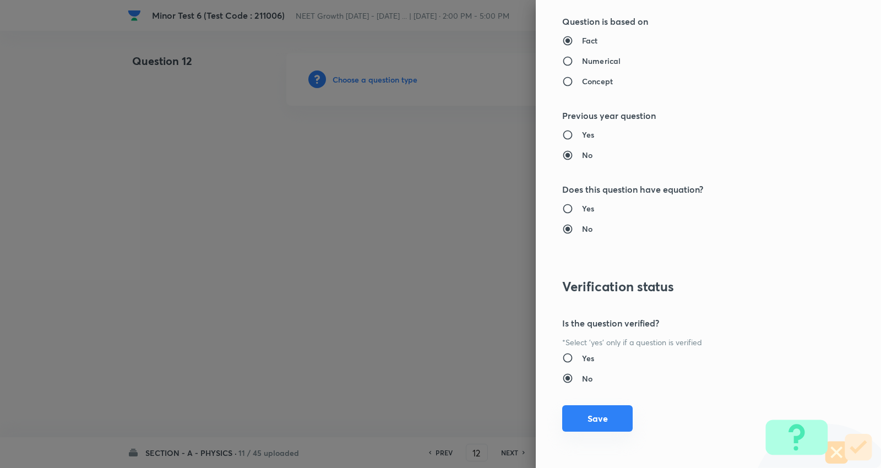
click at [587, 410] on button "Save" at bounding box center [597, 418] width 71 height 26
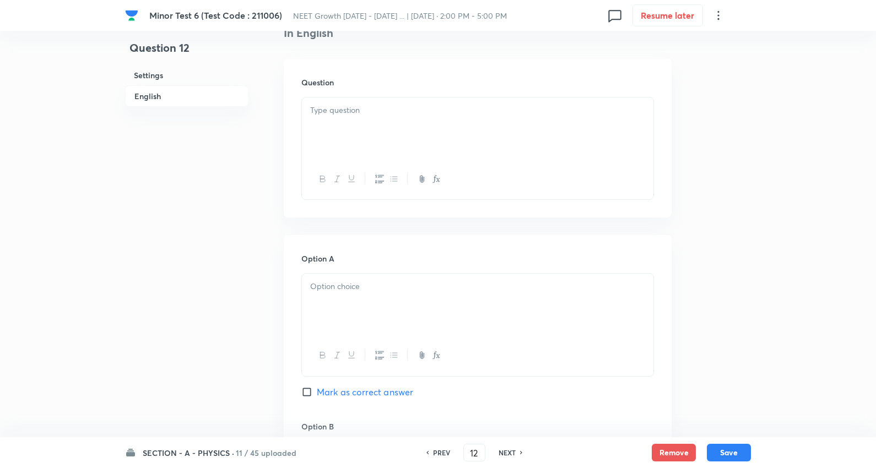
scroll to position [306, 0]
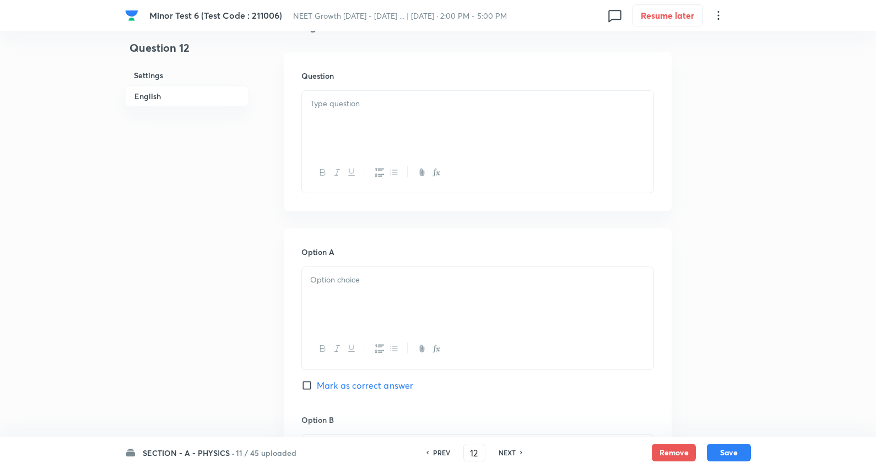
click at [351, 125] on div at bounding box center [477, 122] width 351 height 62
paste div
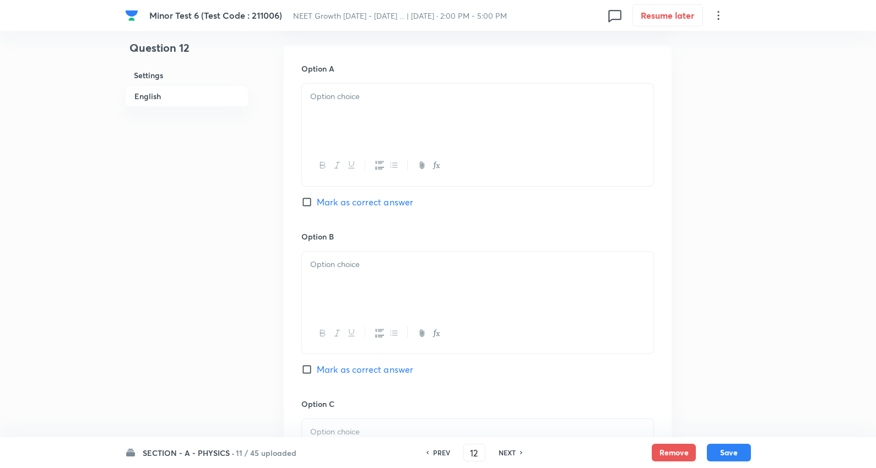
click at [355, 122] on div at bounding box center [477, 115] width 351 height 62
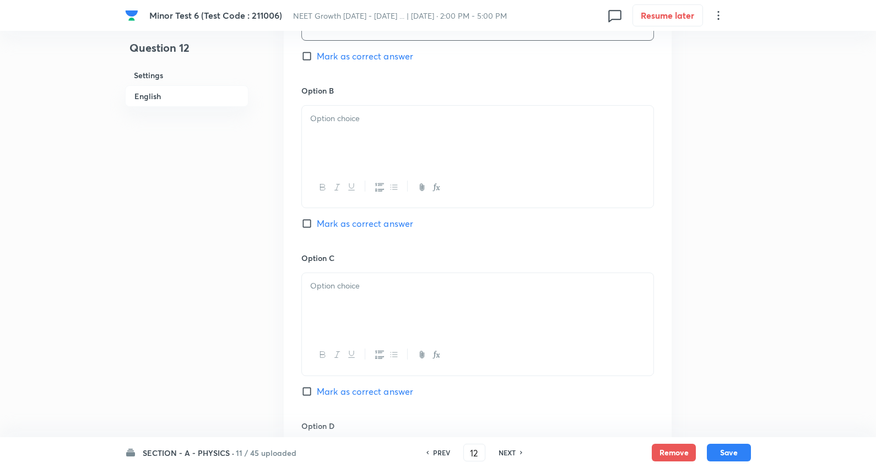
scroll to position [673, 0]
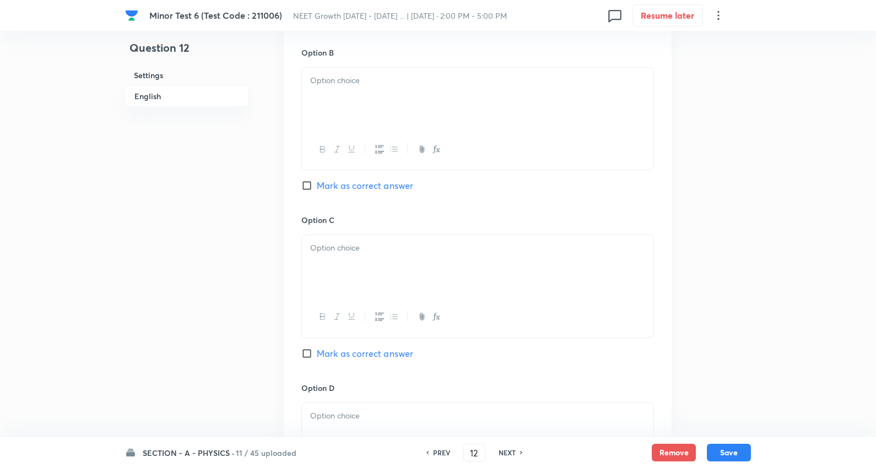
click at [353, 100] on div at bounding box center [477, 99] width 351 height 62
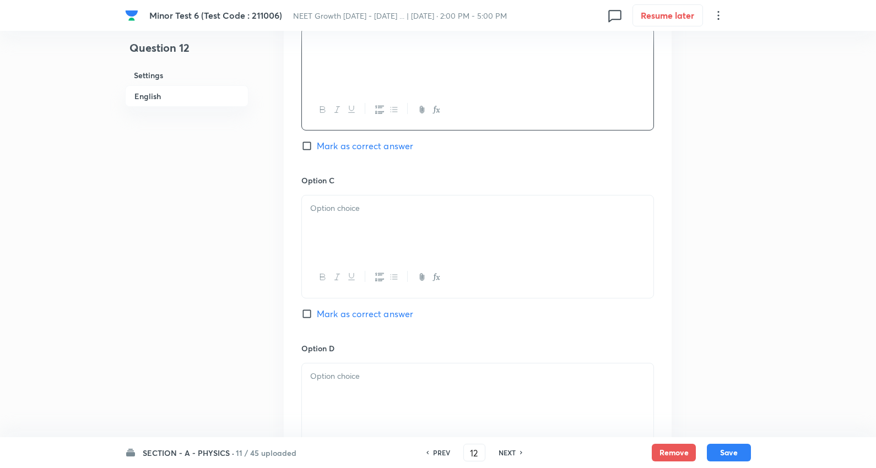
scroll to position [734, 0]
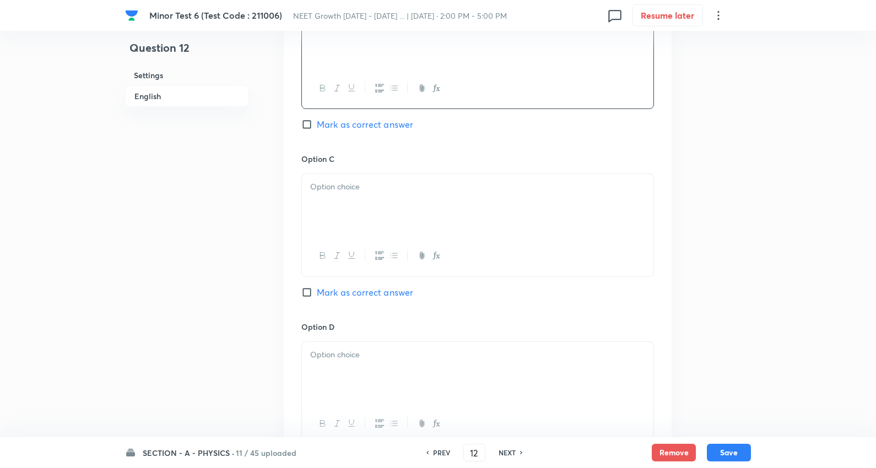
click at [344, 193] on p at bounding box center [477, 187] width 335 height 13
click at [388, 296] on span "Mark as correct answer" at bounding box center [365, 292] width 96 height 13
click at [317, 296] on input "Mark as correct answer" at bounding box center [308, 292] width 15 height 11
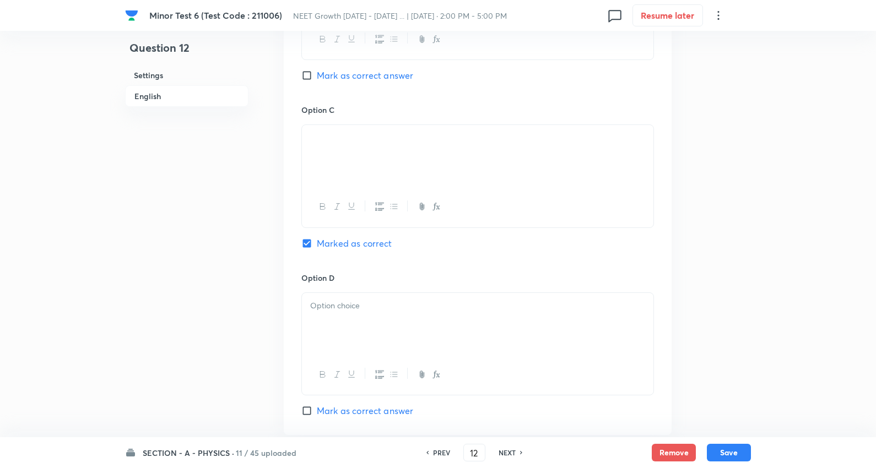
scroll to position [918, 0]
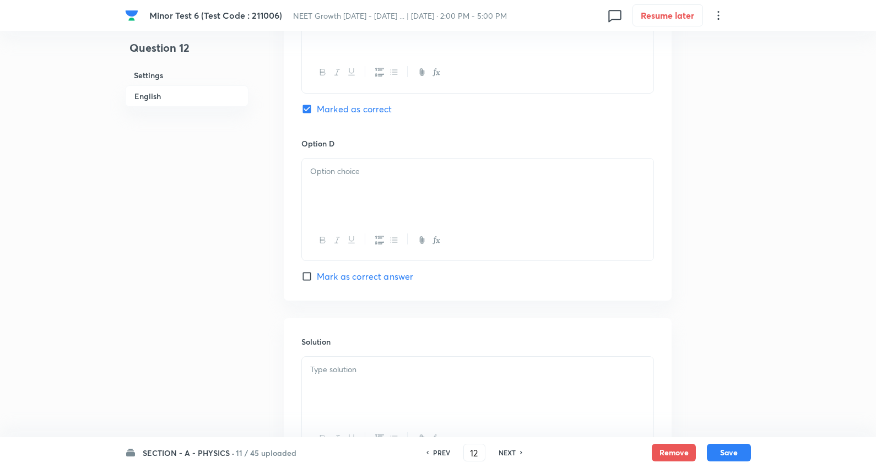
click at [376, 196] on div at bounding box center [477, 190] width 351 height 62
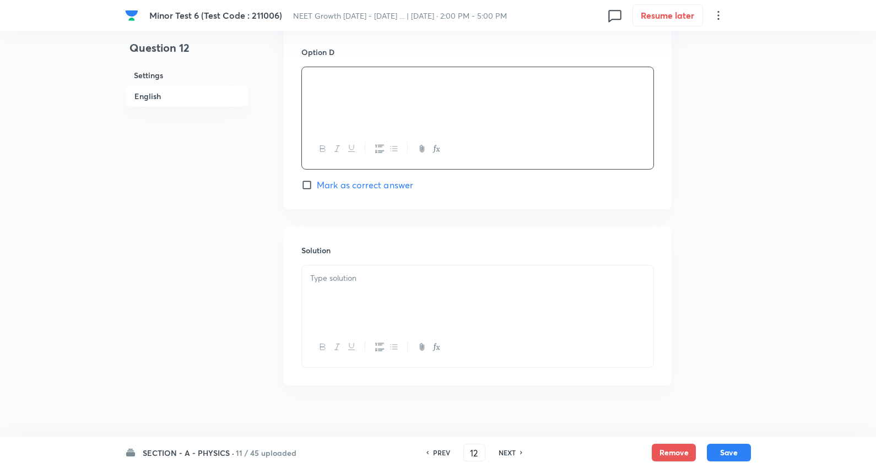
scroll to position [1026, 0]
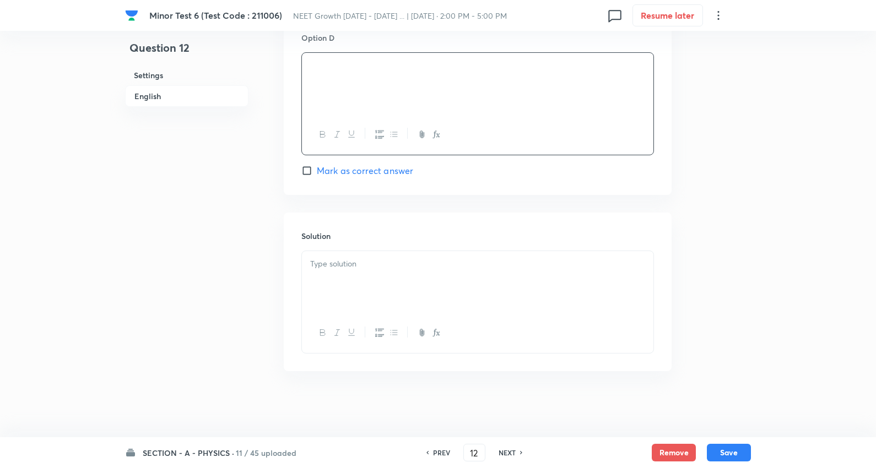
click at [362, 271] on div at bounding box center [477, 282] width 351 height 62
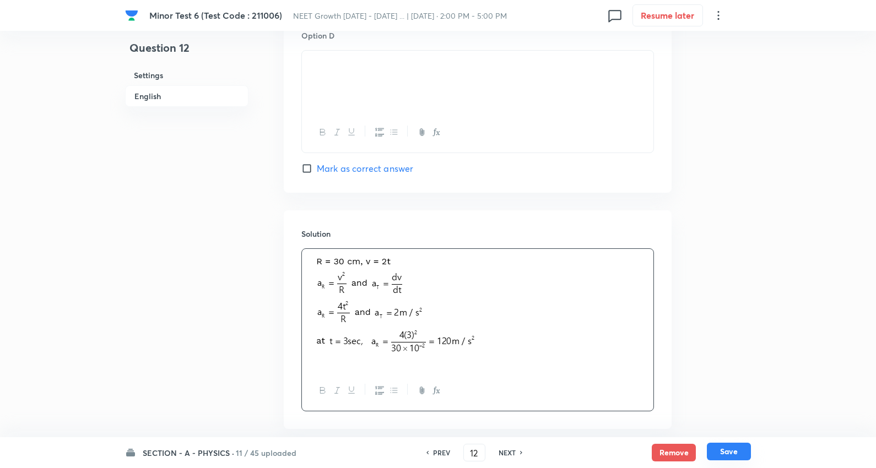
click at [740, 445] on button "Save" at bounding box center [729, 452] width 44 height 18
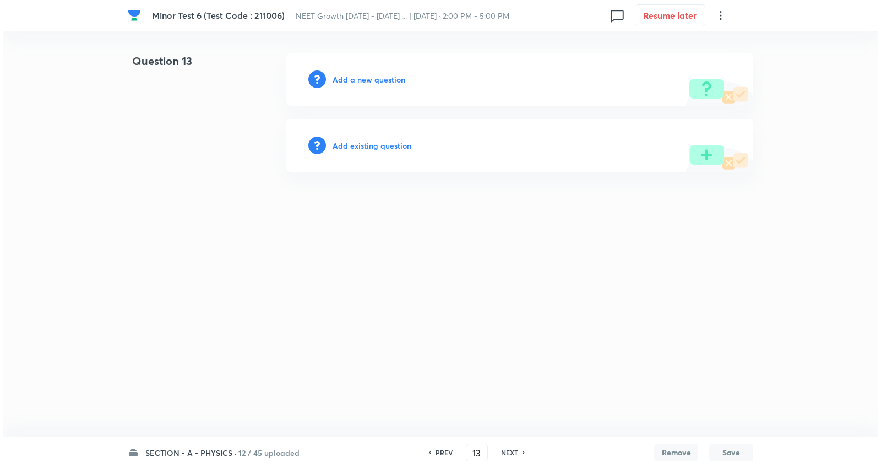
scroll to position [0, 0]
click at [374, 79] on h6 "Add a new question" at bounding box center [369, 80] width 73 height 12
click at [375, 79] on h6 "Choose a question type" at bounding box center [375, 80] width 85 height 12
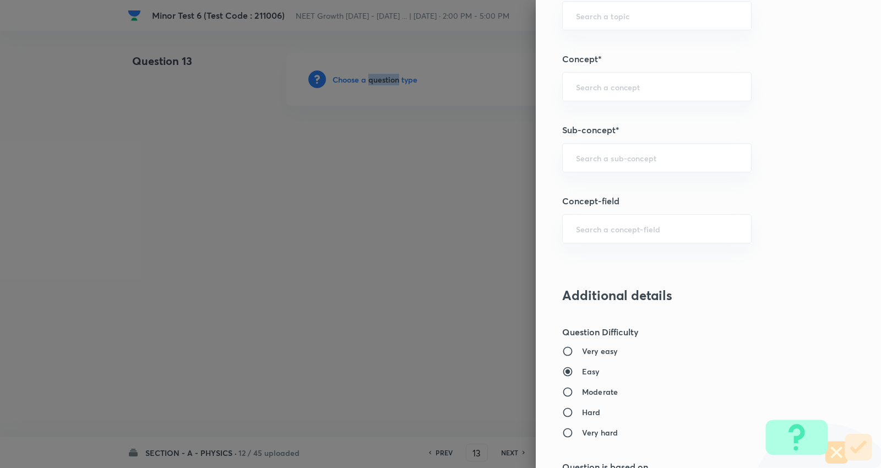
scroll to position [673, 0]
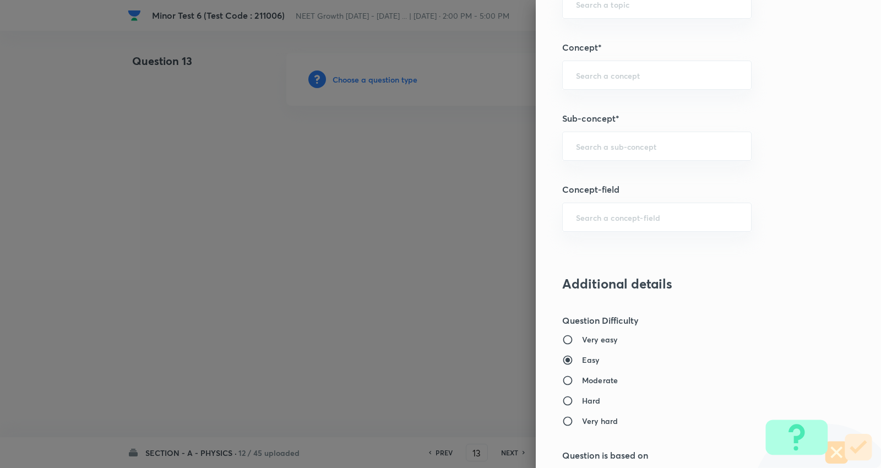
click at [640, 130] on div "Question settings Question type* Single choice correct Number of options* 2 3 4…" at bounding box center [708, 234] width 345 height 468
click at [634, 149] on input "text" at bounding box center [657, 146] width 162 height 10
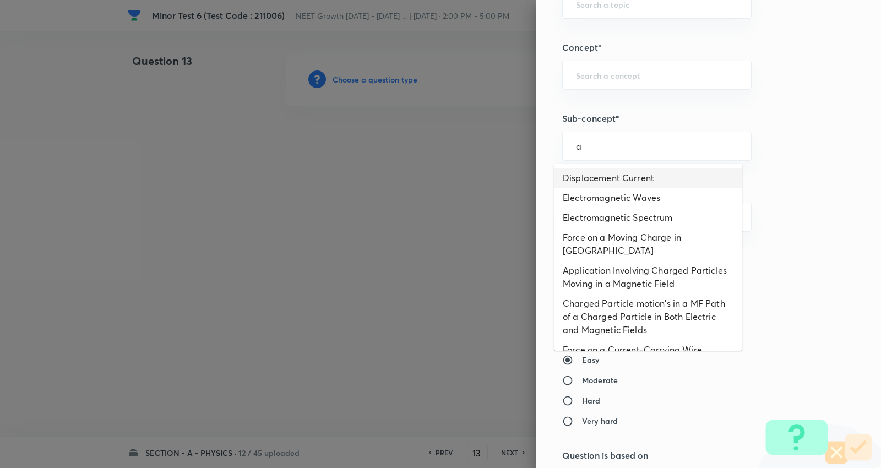
click at [627, 172] on li "Displacement Current" at bounding box center [648, 178] width 188 height 20
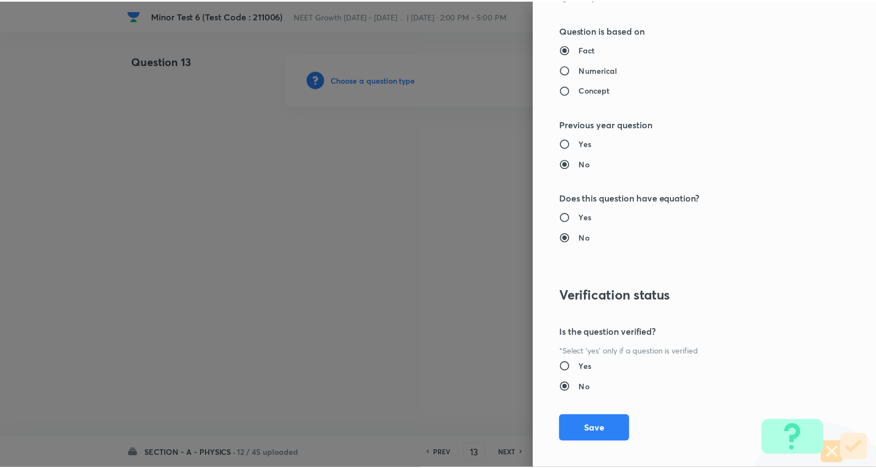
scroll to position [1108, 0]
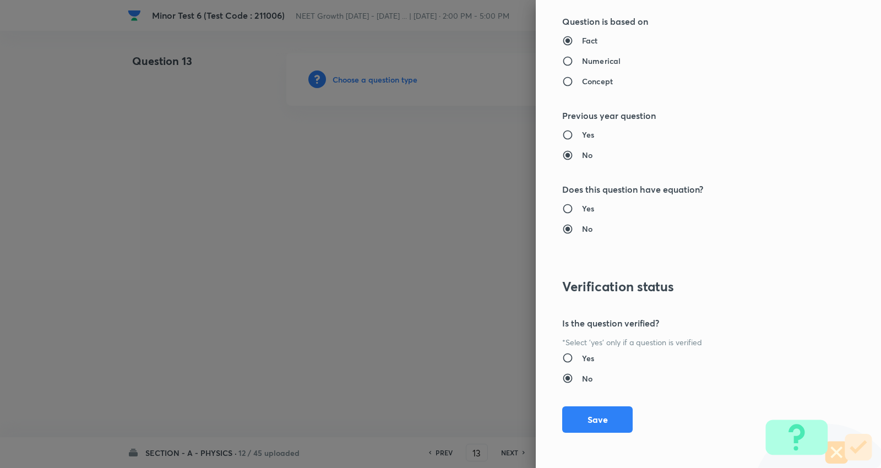
click at [605, 402] on div "Question settings Question type* Single choice correct Number of options* 2 3 4…" at bounding box center [708, 234] width 345 height 468
click at [587, 414] on button "Save" at bounding box center [597, 418] width 71 height 26
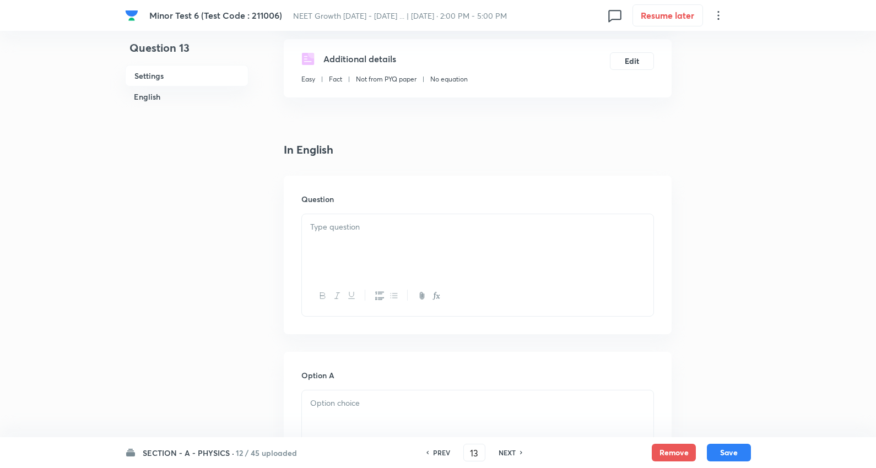
scroll to position [183, 0]
click at [369, 237] on div at bounding box center [477, 244] width 351 height 62
click at [392, 236] on div at bounding box center [477, 244] width 351 height 62
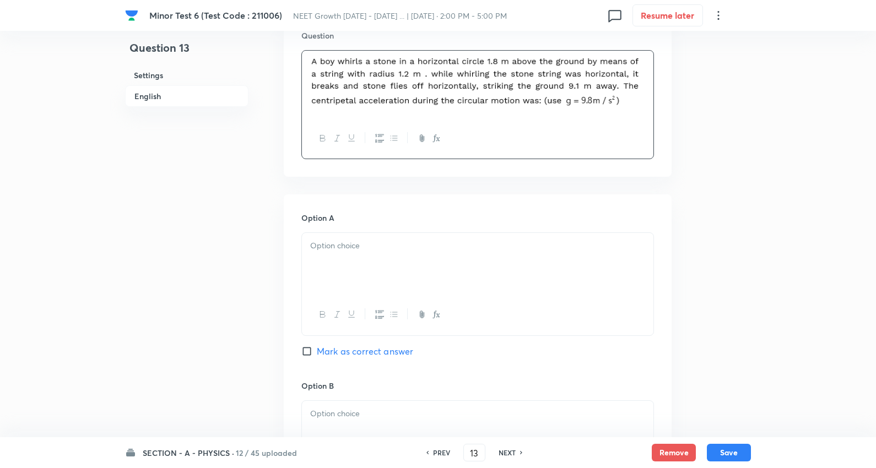
scroll to position [367, 0]
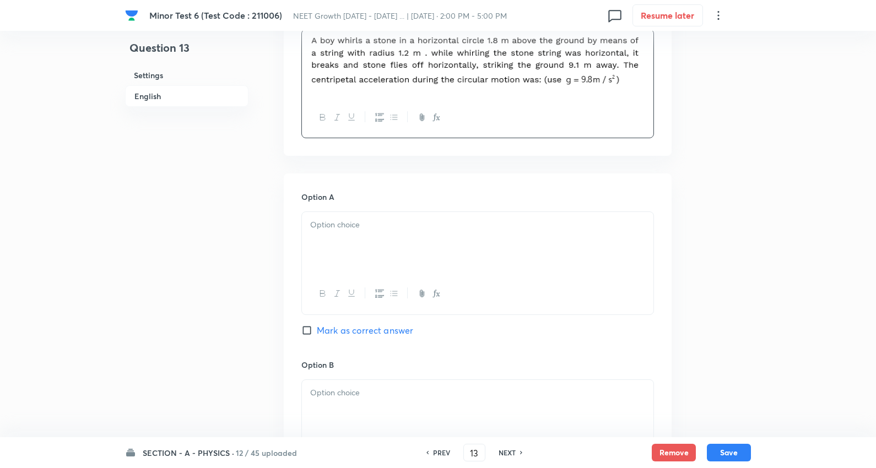
drag, startPoint x: 366, startPoint y: 243, endPoint x: 353, endPoint y: 252, distance: 15.1
click at [366, 242] on div at bounding box center [477, 243] width 351 height 62
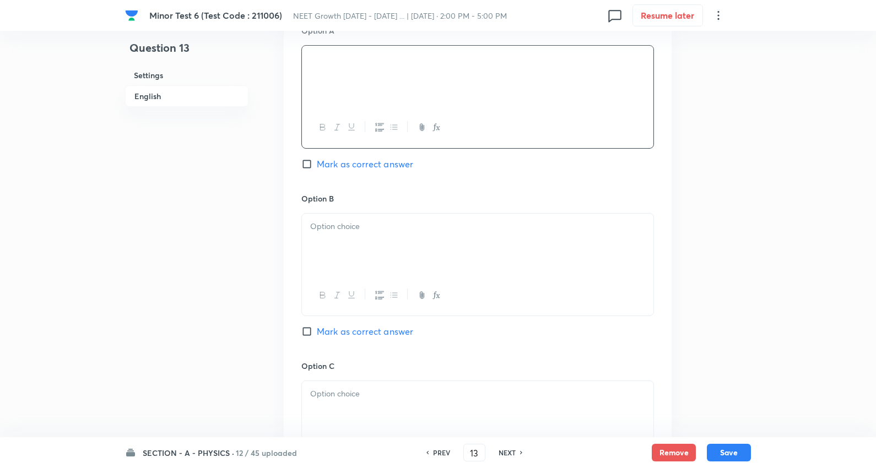
scroll to position [551, 0]
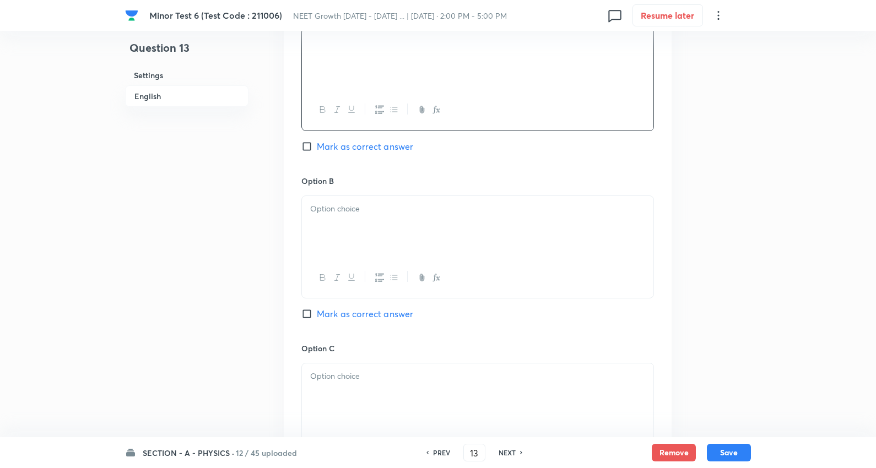
drag, startPoint x: 359, startPoint y: 194, endPoint x: 356, endPoint y: 200, distance: 6.4
click at [356, 198] on div "Option B [PERSON_NAME] as correct answer" at bounding box center [477, 258] width 353 height 167
click at [339, 211] on p at bounding box center [477, 209] width 335 height 13
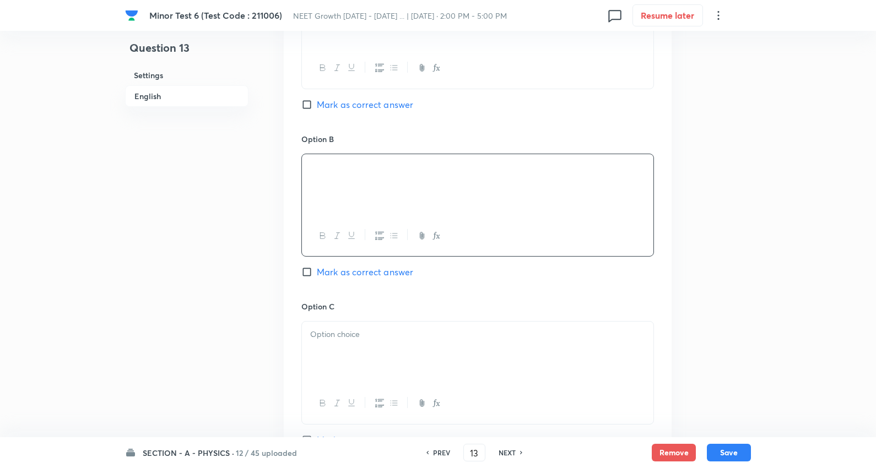
scroll to position [612, 0]
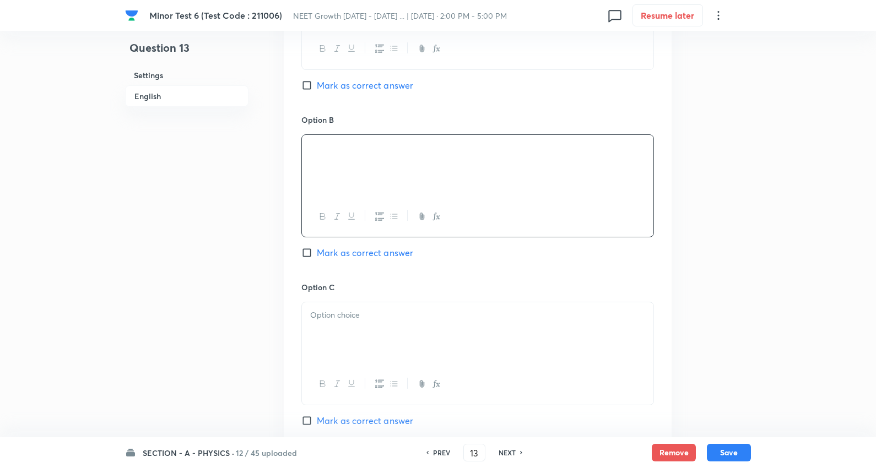
drag, startPoint x: 340, startPoint y: 331, endPoint x: 348, endPoint y: 327, distance: 7.9
click at [340, 329] on div at bounding box center [477, 333] width 351 height 62
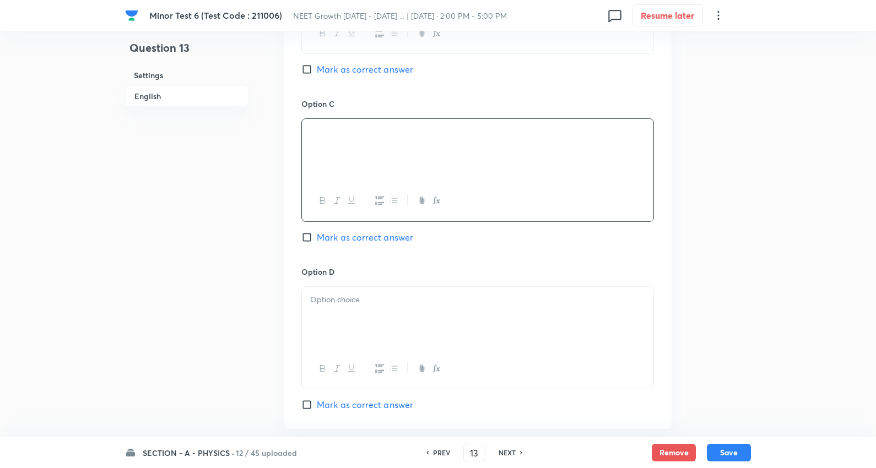
click at [389, 235] on span "Mark as correct answer" at bounding box center [365, 237] width 96 height 13
click at [317, 235] on input "Mark as correct answer" at bounding box center [308, 237] width 15 height 11
click at [346, 317] on div at bounding box center [477, 318] width 351 height 62
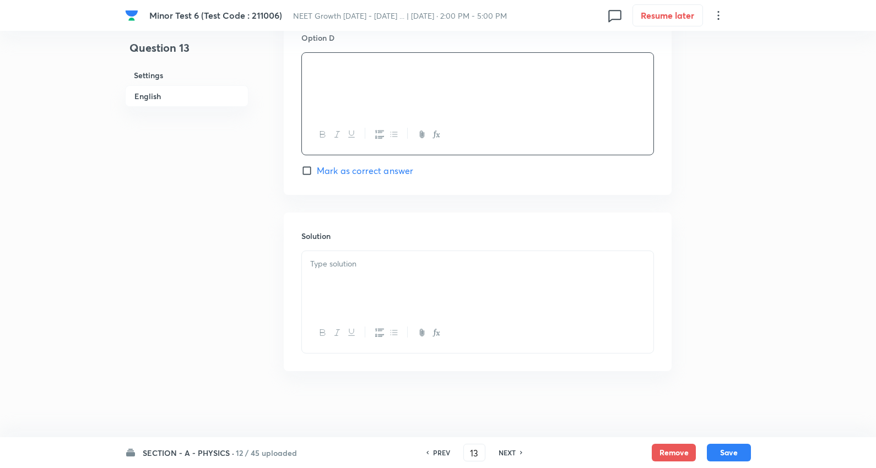
scroll to position [1032, 0]
click at [364, 266] on p at bounding box center [477, 264] width 335 height 13
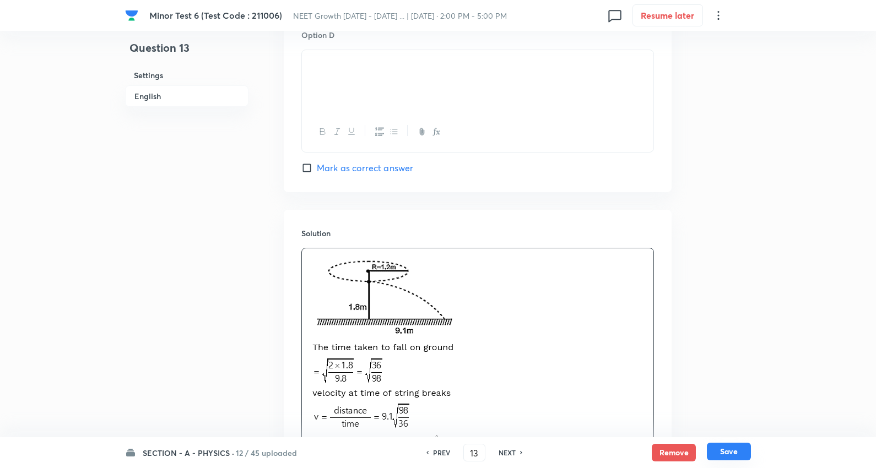
click at [734, 450] on button "Save" at bounding box center [729, 452] width 44 height 18
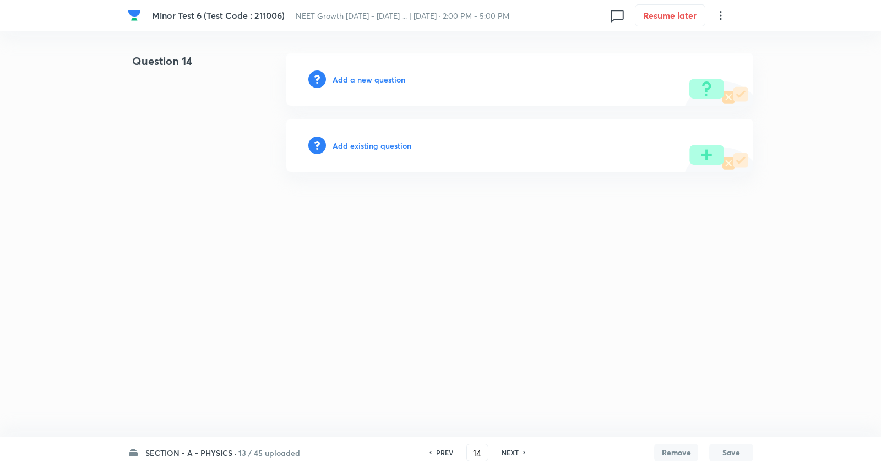
click at [369, 84] on h6 "Add a new question" at bounding box center [369, 80] width 73 height 12
click at [369, 84] on h6 "Choose a question type" at bounding box center [375, 80] width 85 height 12
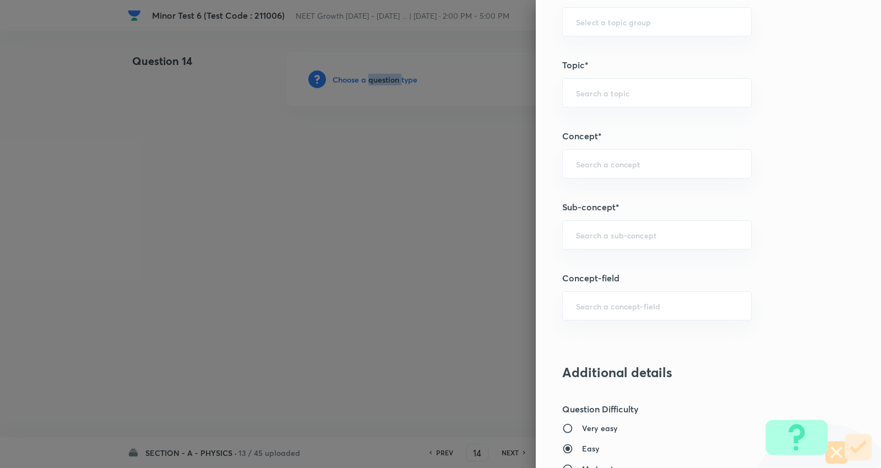
scroll to position [612, 0]
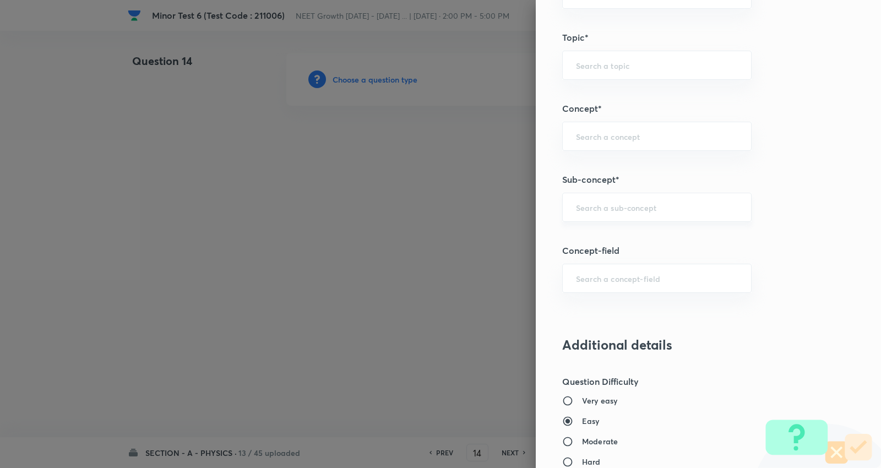
click at [619, 205] on input "text" at bounding box center [657, 207] width 162 height 10
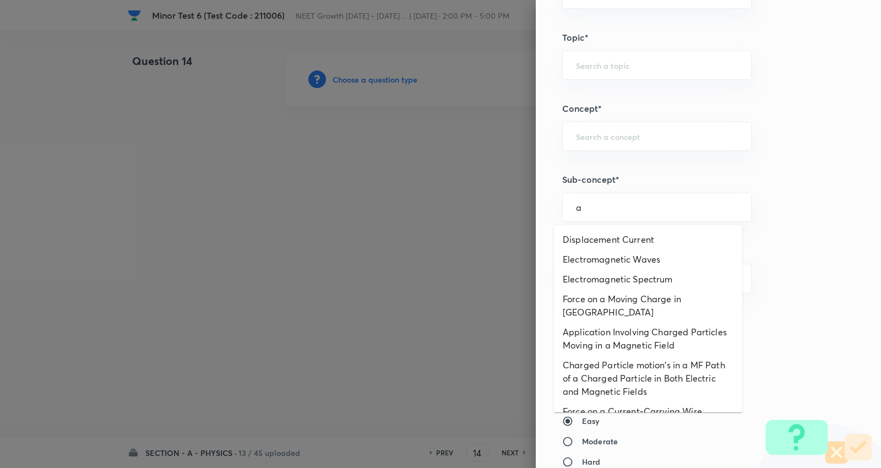
click at [617, 237] on li "Displacement Current" at bounding box center [648, 240] width 188 height 20
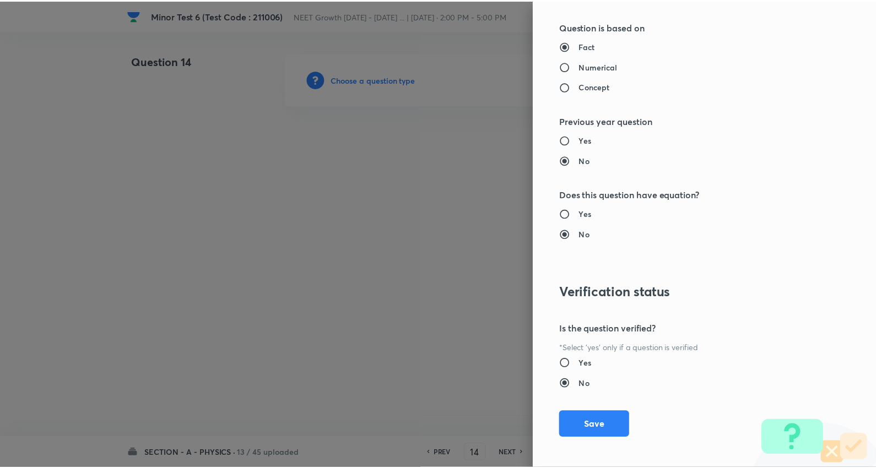
scroll to position [1108, 0]
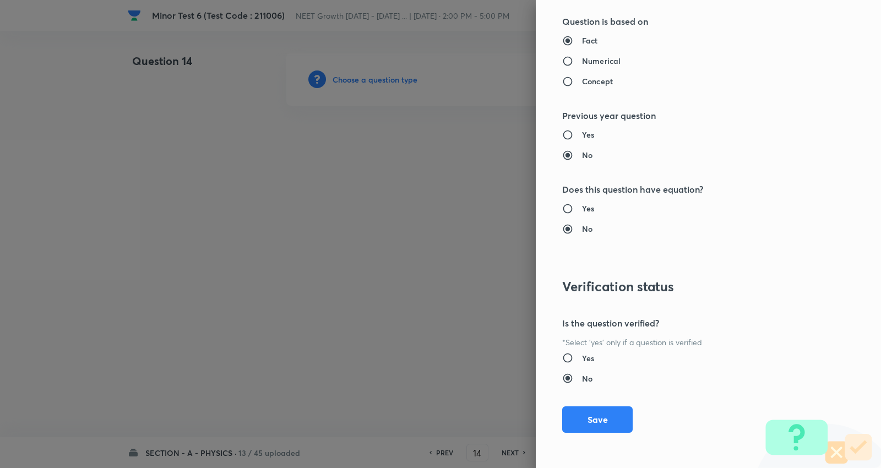
drag, startPoint x: 609, startPoint y: 421, endPoint x: 585, endPoint y: 392, distance: 38.0
click at [608, 420] on button "Save" at bounding box center [597, 420] width 71 height 26
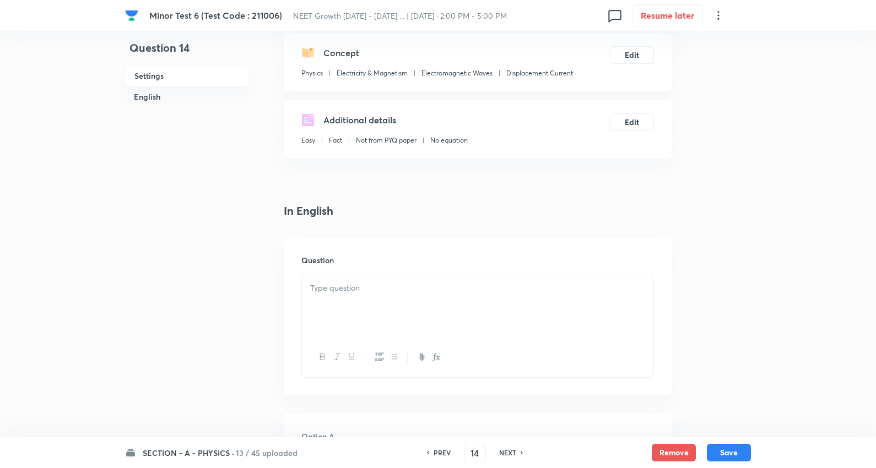
scroll to position [122, 0]
click at [350, 283] on p at bounding box center [477, 287] width 335 height 13
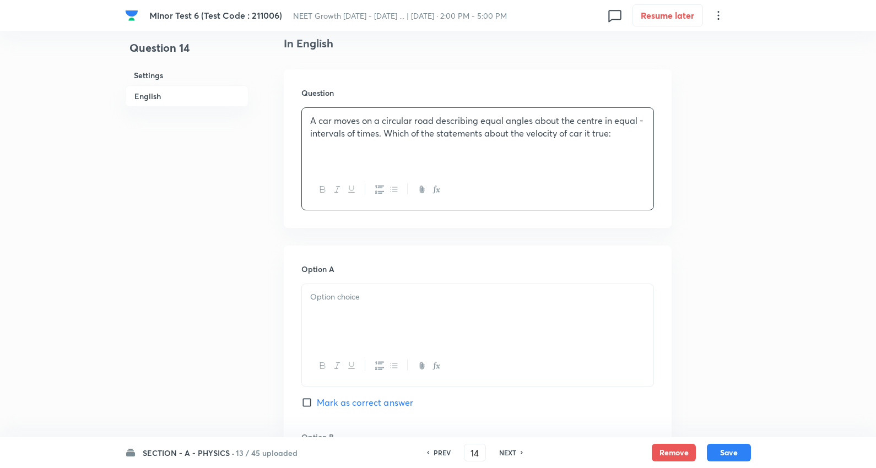
scroll to position [306, 0]
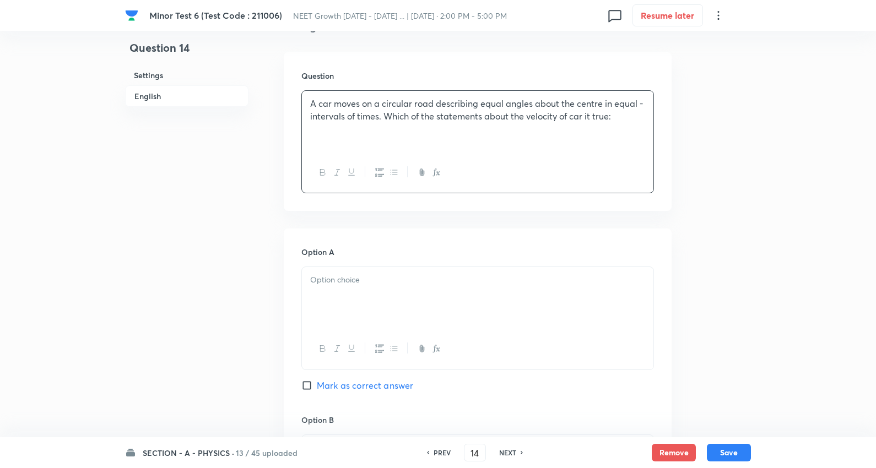
click at [355, 298] on div at bounding box center [477, 298] width 351 height 62
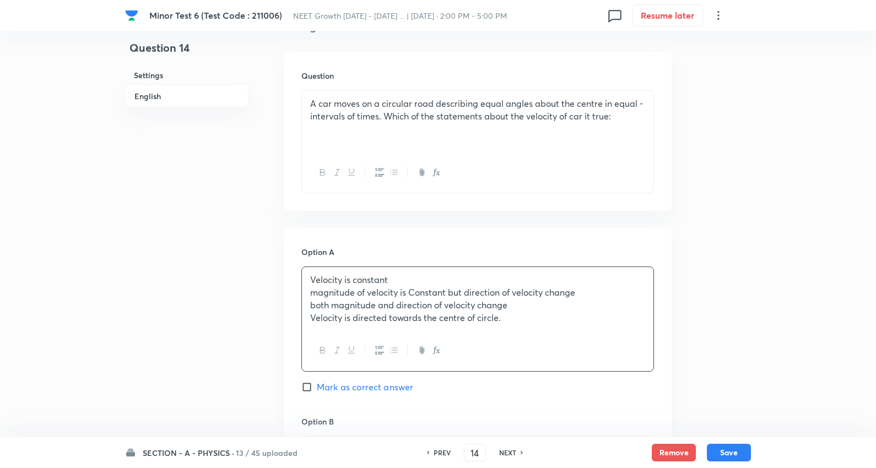
drag, startPoint x: 744, startPoint y: 369, endPoint x: 788, endPoint y: 367, distance: 44.1
click at [821, 372] on div "[MEDICAL_DATA] 6 (Test Code : 211006) NEET Growth [DATE] - [DATE] ... | [DATE] …" at bounding box center [438, 441] width 876 height 1388
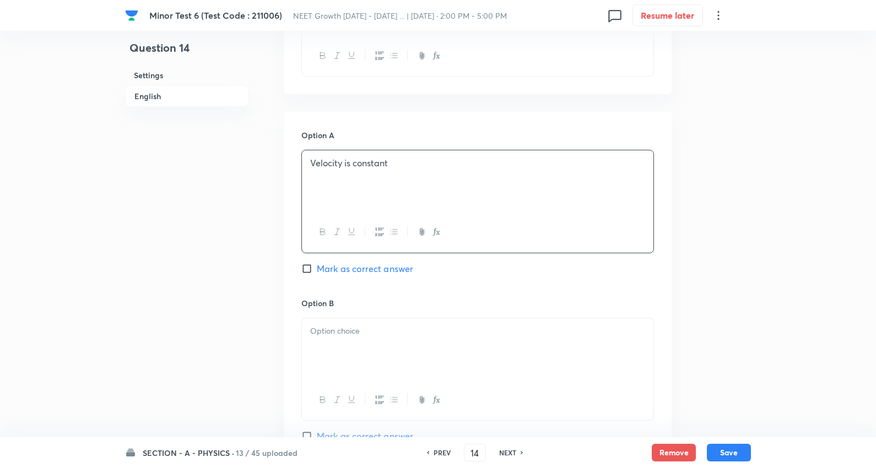
scroll to position [428, 0]
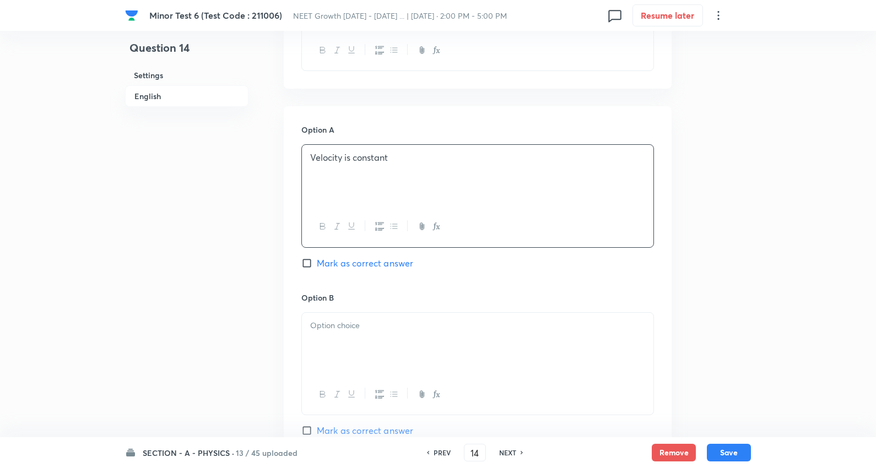
drag, startPoint x: 371, startPoint y: 316, endPoint x: 350, endPoint y: 328, distance: 24.2
click at [370, 317] on div at bounding box center [477, 344] width 351 height 62
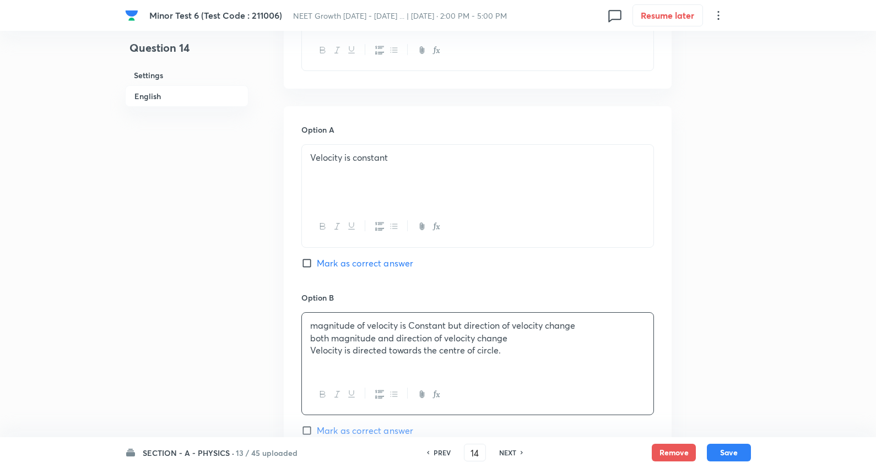
drag, startPoint x: 315, startPoint y: 342, endPoint x: 339, endPoint y: 296, distance: 51.3
click at [676, 366] on div "Question 14 Settings English Settings Type Single choice correct 4 options + 4 …" at bounding box center [438, 318] width 626 height 1386
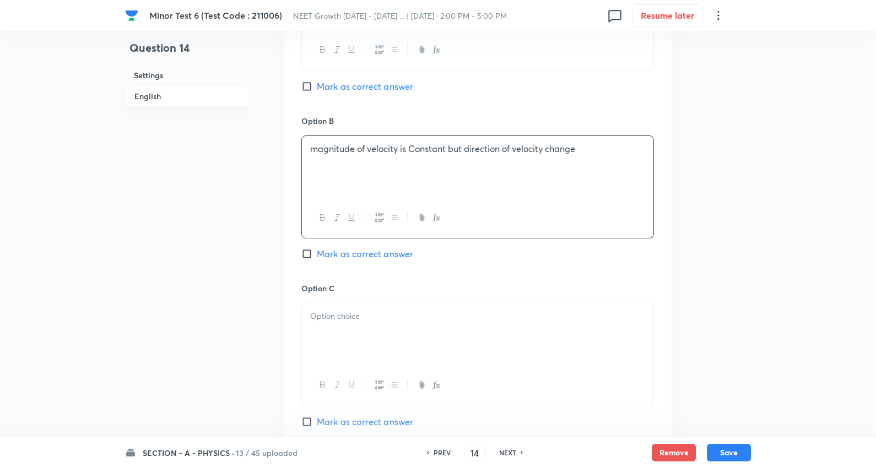
scroll to position [612, 0]
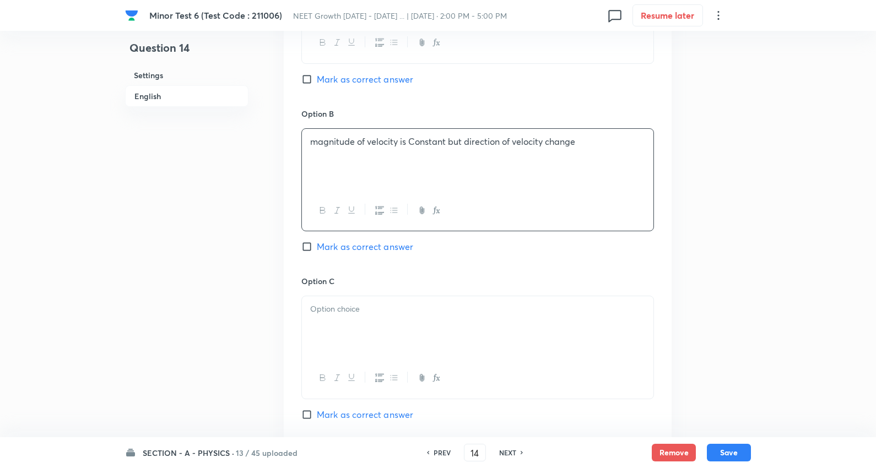
click at [383, 243] on span "Mark as correct answer" at bounding box center [365, 246] width 96 height 13
click at [317, 243] on input "Mark as correct answer" at bounding box center [308, 246] width 15 height 11
drag, startPoint x: 343, startPoint y: 321, endPoint x: 306, endPoint y: 331, distance: 38.2
click at [343, 320] on div at bounding box center [477, 327] width 351 height 62
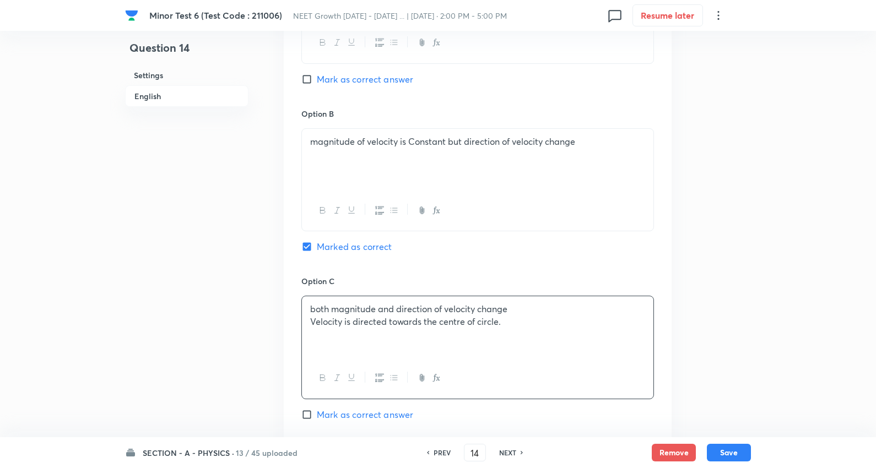
drag, startPoint x: 312, startPoint y: 326, endPoint x: 559, endPoint y: 345, distance: 248.1
click at [719, 367] on div "Question 14 Settings English Settings Type Single choice correct 4 options + 4 …" at bounding box center [438, 134] width 626 height 1386
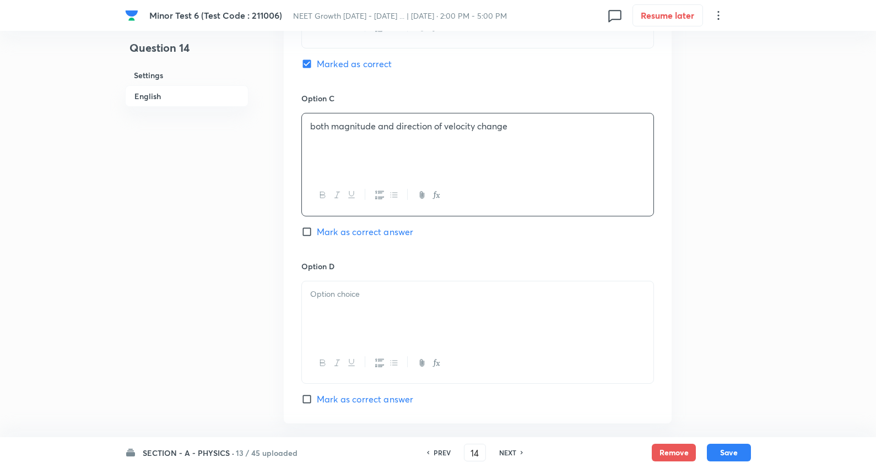
scroll to position [795, 0]
click at [366, 309] on div at bounding box center [477, 312] width 351 height 62
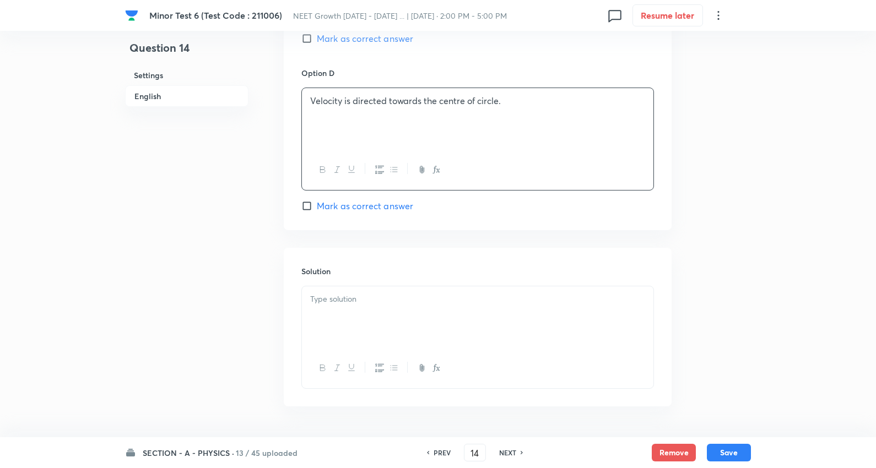
scroll to position [1026, 0]
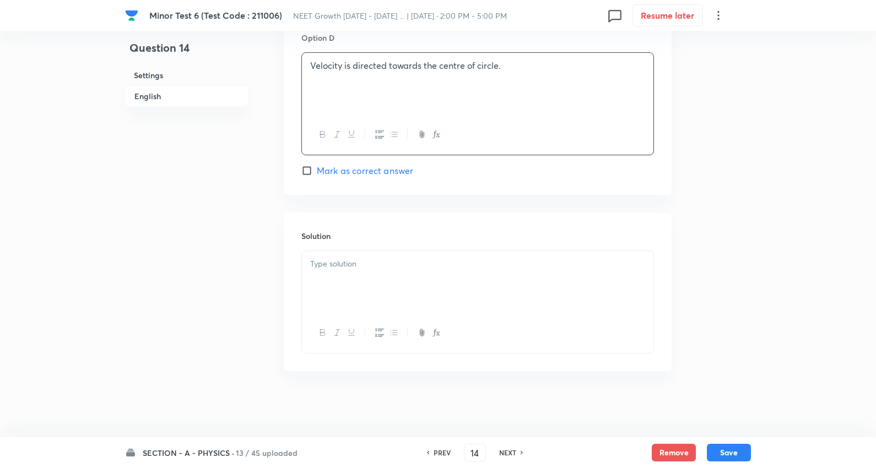
click at [355, 261] on p at bounding box center [477, 264] width 335 height 13
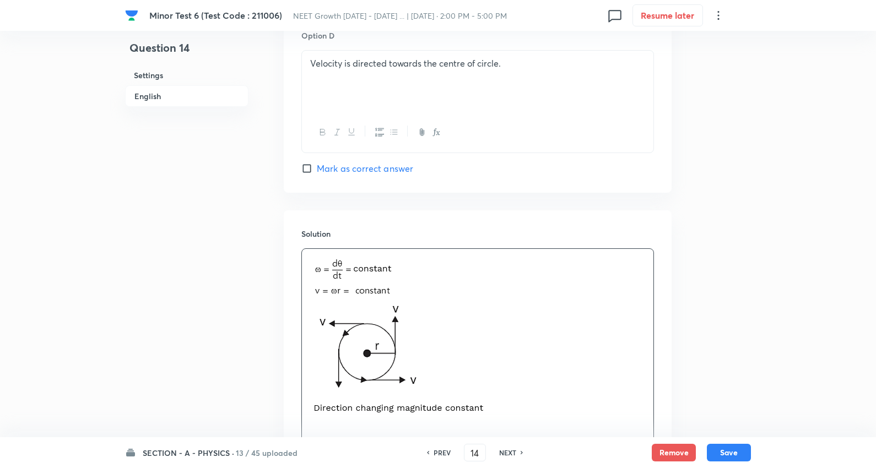
drag, startPoint x: 736, startPoint y: 449, endPoint x: 629, endPoint y: 212, distance: 259.9
click at [737, 450] on button "Save" at bounding box center [729, 453] width 44 height 18
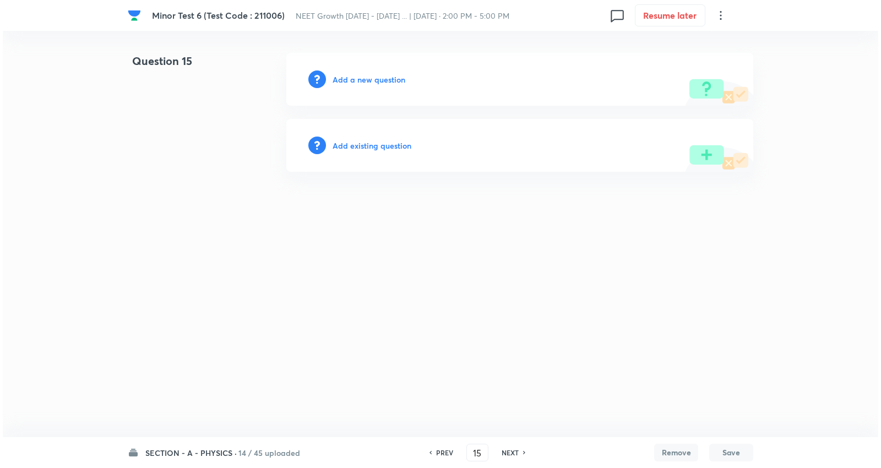
scroll to position [0, 0]
click at [362, 70] on div "Add a new question" at bounding box center [519, 79] width 467 height 53
click at [366, 78] on h6 "Add a new question" at bounding box center [369, 80] width 73 height 12
click at [390, 83] on h6 "Choose a question type" at bounding box center [375, 80] width 85 height 12
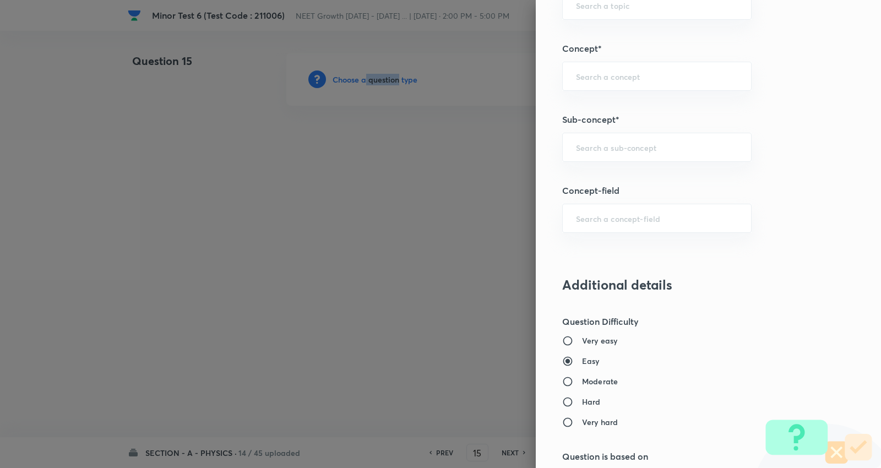
scroll to position [673, 0]
click at [623, 133] on div "​" at bounding box center [657, 146] width 190 height 29
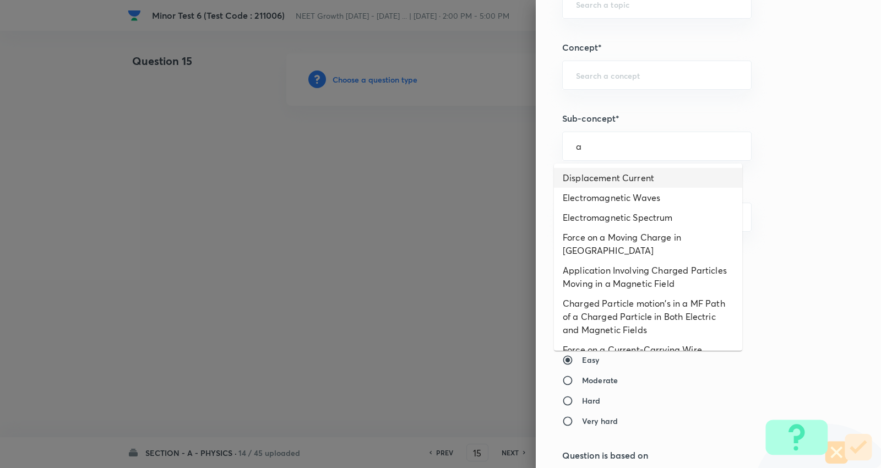
click at [615, 170] on li "Displacement Current" at bounding box center [648, 178] width 188 height 20
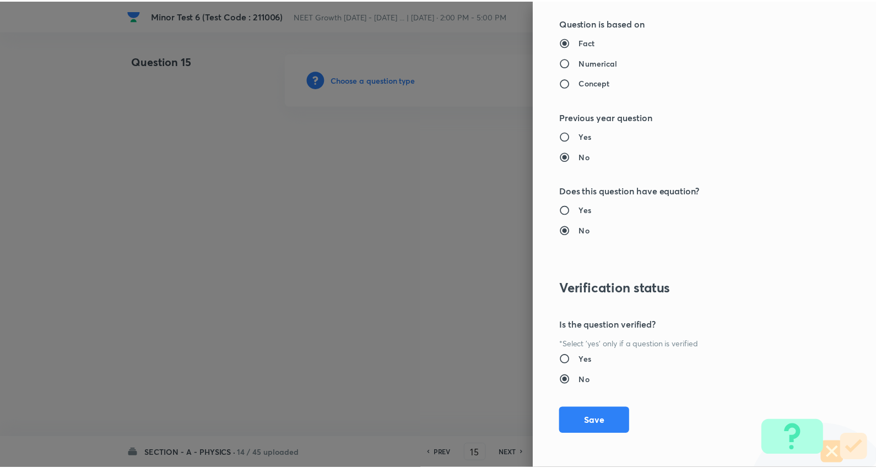
scroll to position [1108, 0]
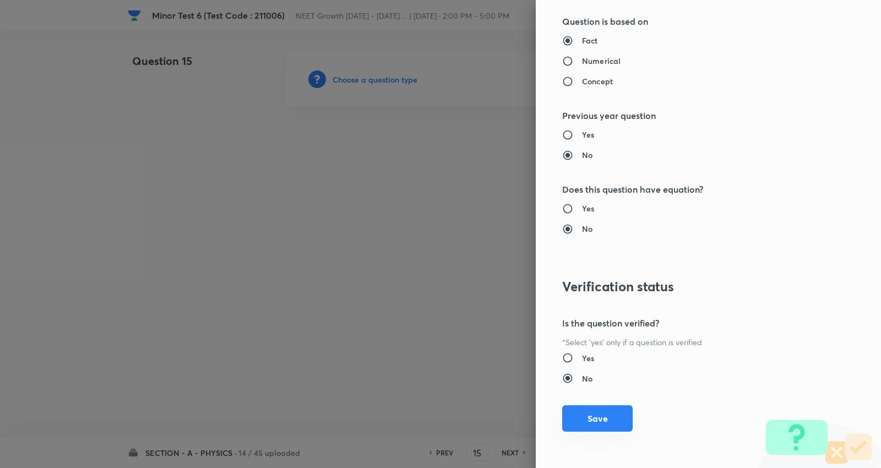
click at [591, 408] on button "Save" at bounding box center [597, 418] width 71 height 26
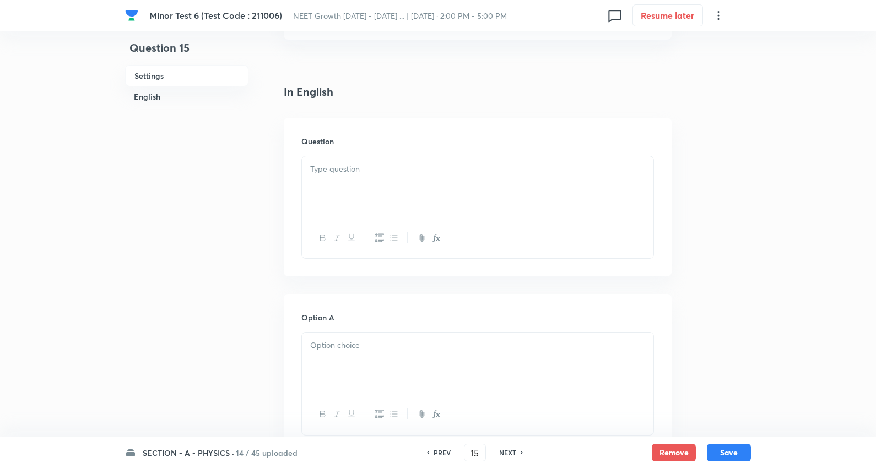
scroll to position [245, 0]
click at [362, 172] on div at bounding box center [477, 183] width 351 height 62
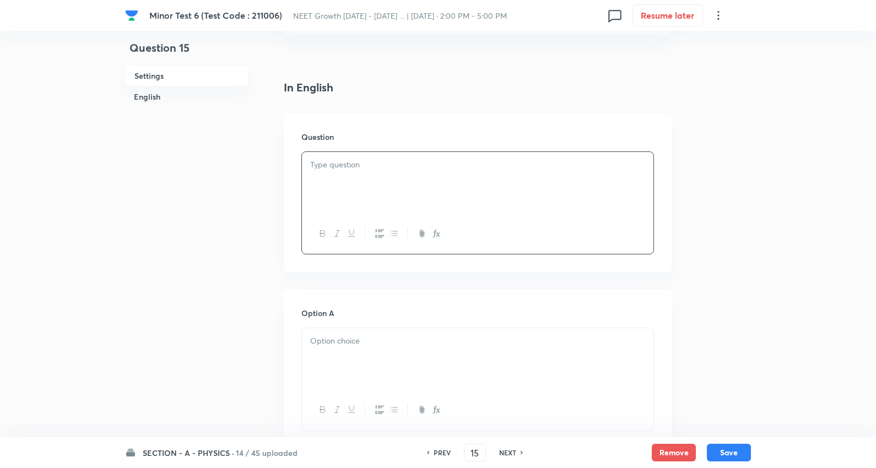
click at [376, 177] on div at bounding box center [477, 183] width 351 height 62
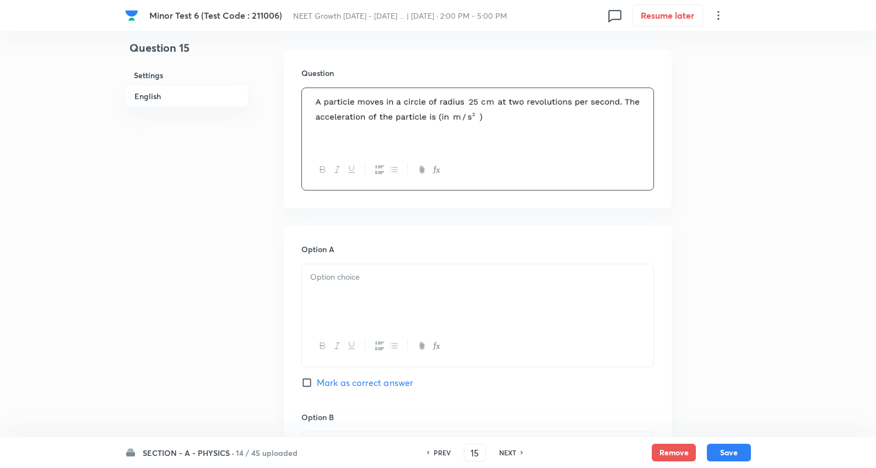
scroll to position [367, 0]
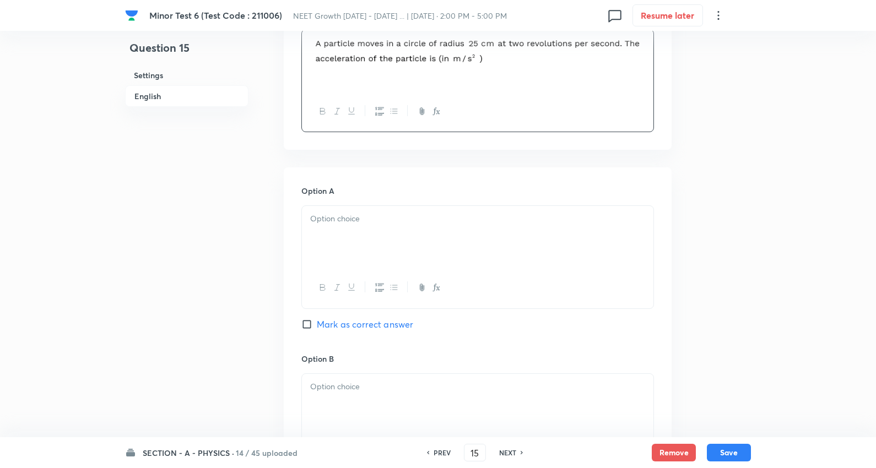
click at [350, 219] on p at bounding box center [477, 219] width 335 height 13
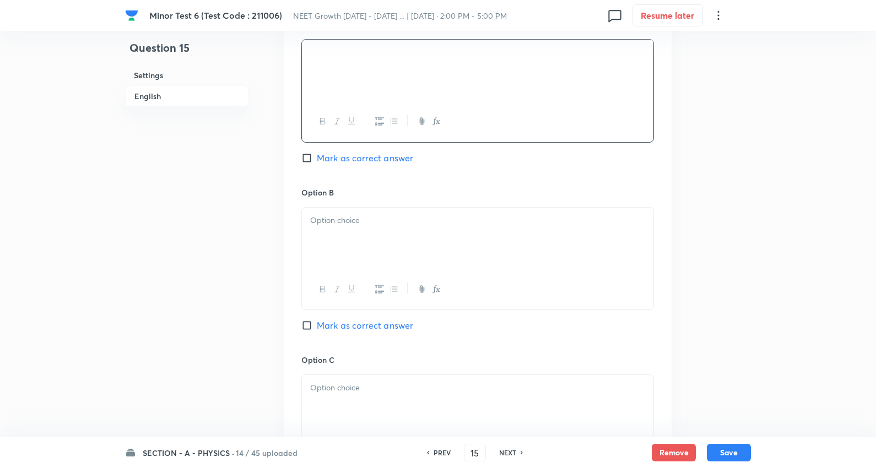
scroll to position [551, 0]
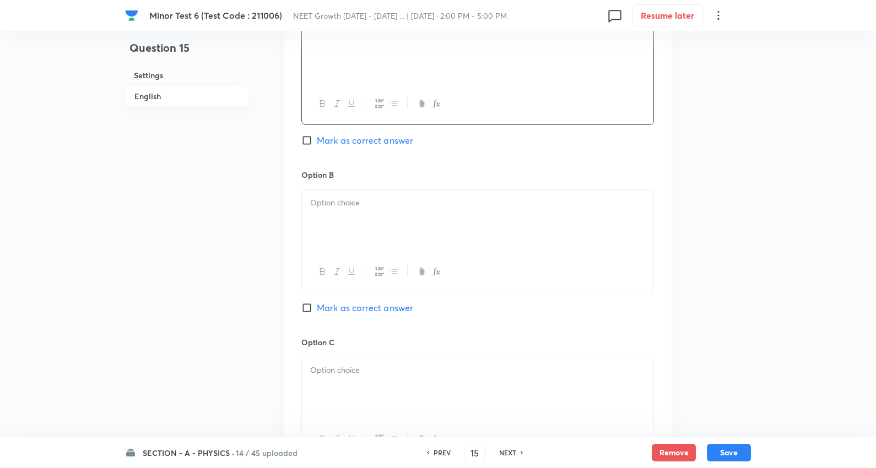
click at [349, 212] on div at bounding box center [477, 221] width 351 height 62
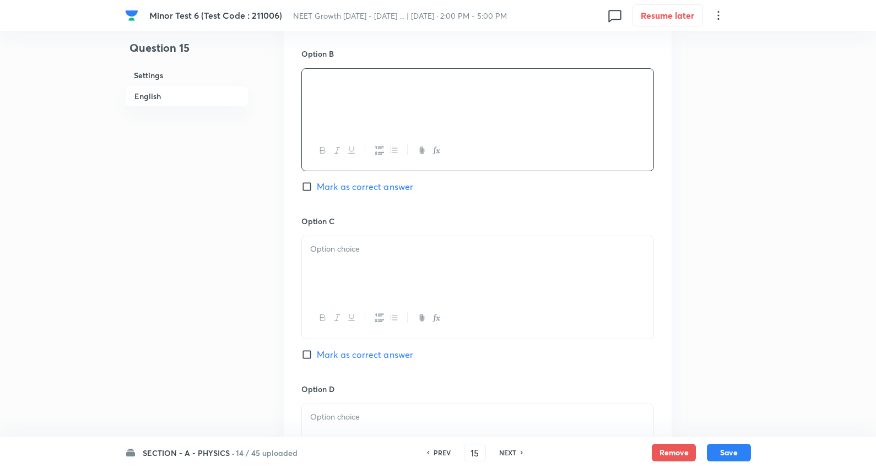
scroll to position [673, 0]
click at [358, 245] on p at bounding box center [477, 248] width 335 height 13
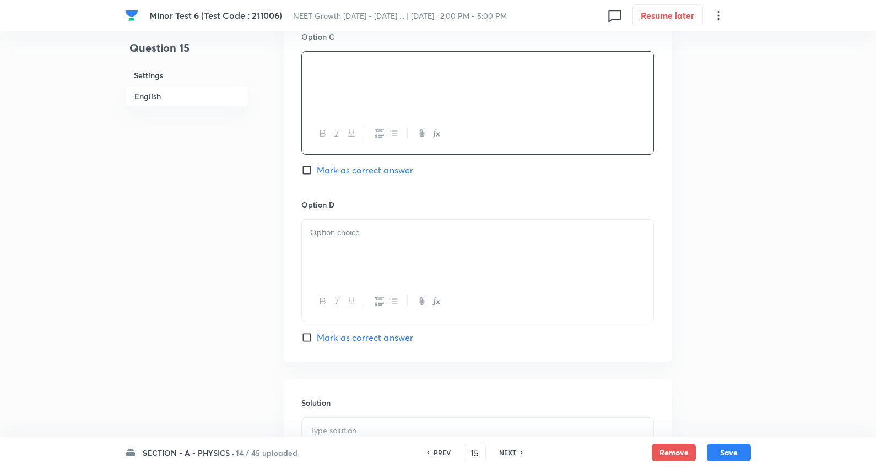
click at [350, 257] on div at bounding box center [477, 251] width 351 height 62
click at [382, 175] on span "Mark as correct answer" at bounding box center [365, 170] width 96 height 13
click at [372, 164] on span "Mark as correct answer" at bounding box center [365, 170] width 96 height 13
click at [317, 165] on input "Mark as correct answer" at bounding box center [308, 170] width 15 height 11
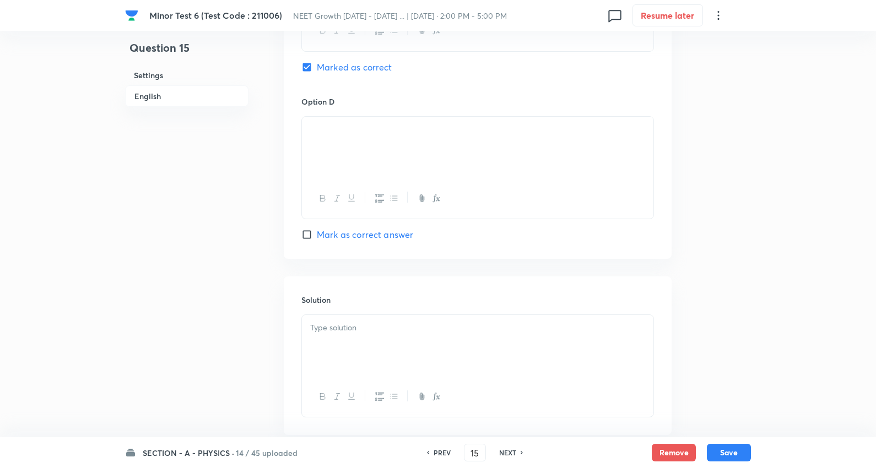
scroll to position [1026, 0]
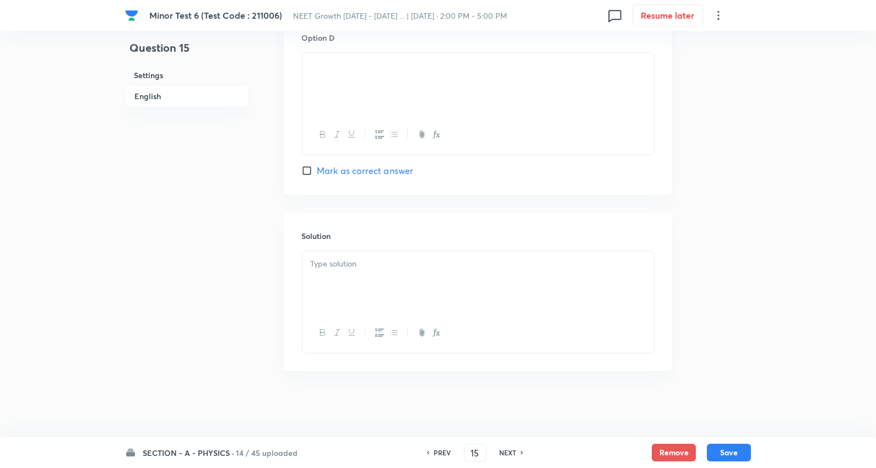
drag, startPoint x: 366, startPoint y: 266, endPoint x: 351, endPoint y: 264, distance: 14.4
click at [365, 266] on p at bounding box center [477, 264] width 335 height 13
click at [742, 452] on button "Save" at bounding box center [729, 452] width 44 height 18
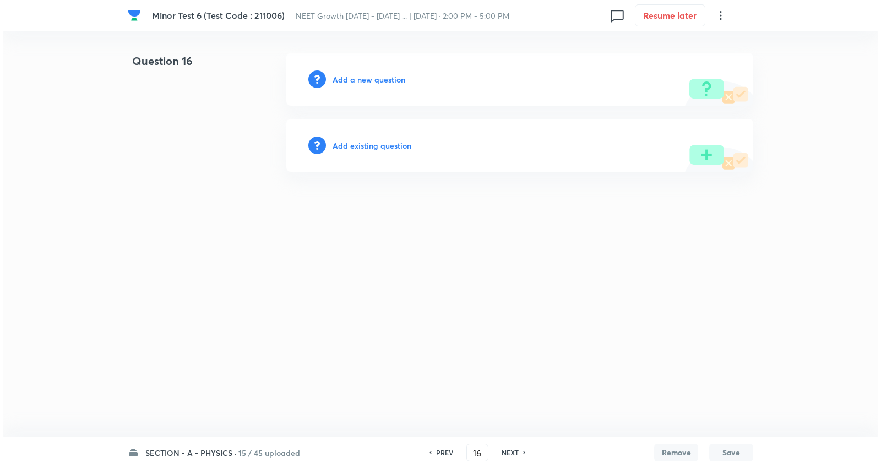
scroll to position [0, 0]
click at [370, 81] on h6 "Add a new question" at bounding box center [369, 80] width 73 height 12
click at [370, 81] on h6 "Choose a question type" at bounding box center [375, 80] width 85 height 12
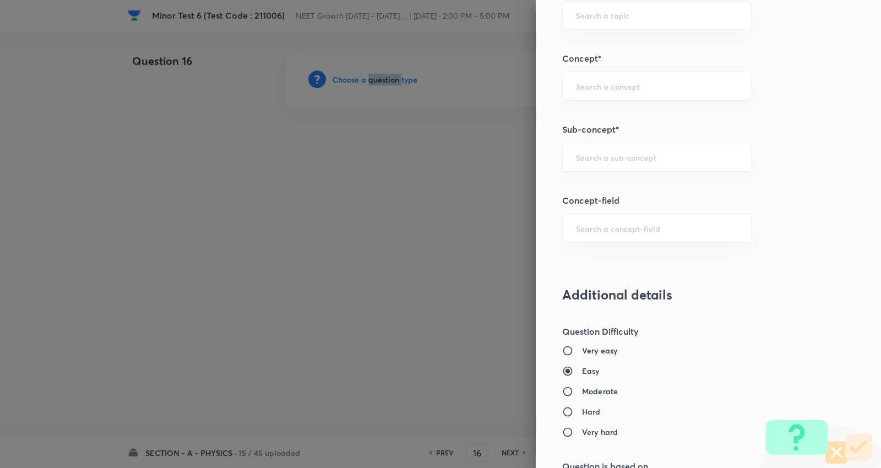
scroll to position [673, 0]
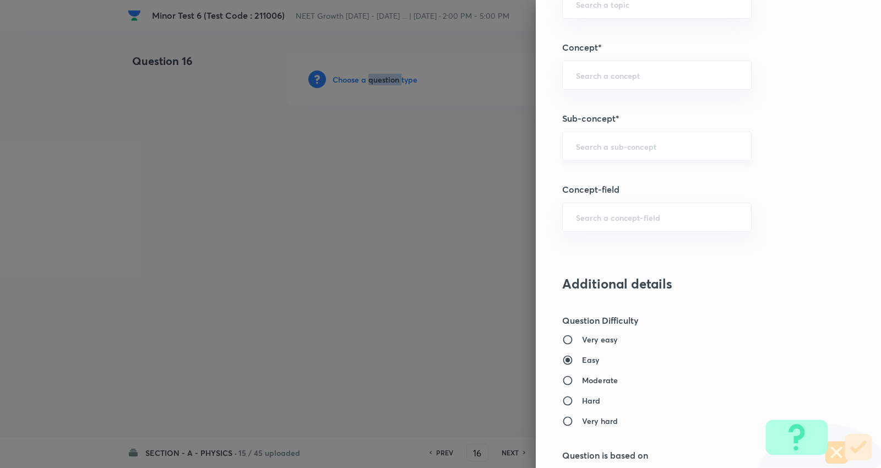
click at [612, 138] on div "​" at bounding box center [657, 146] width 190 height 29
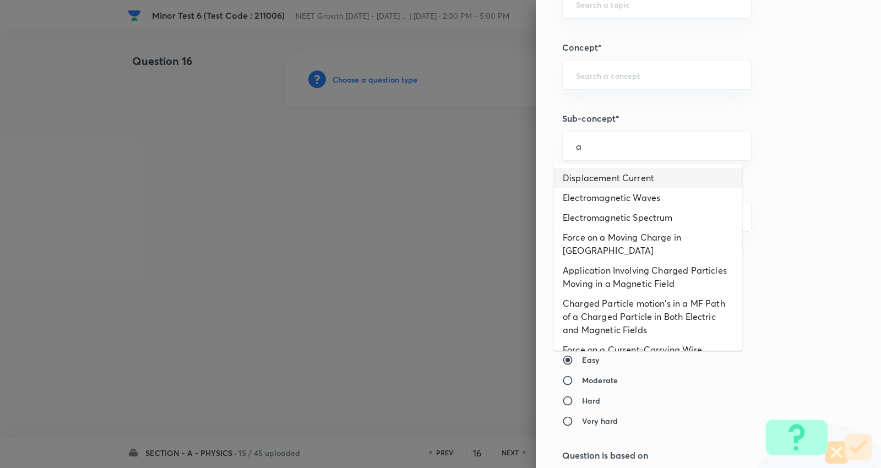
click at [605, 179] on li "Displacement Current" at bounding box center [648, 178] width 188 height 20
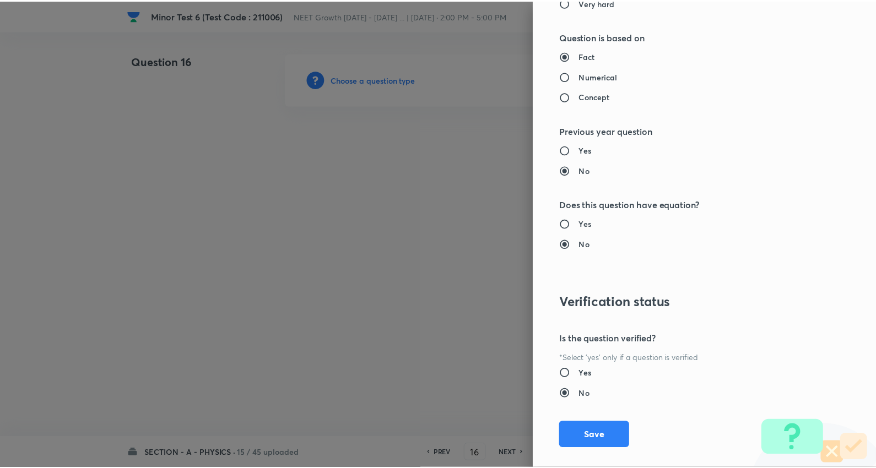
scroll to position [1108, 0]
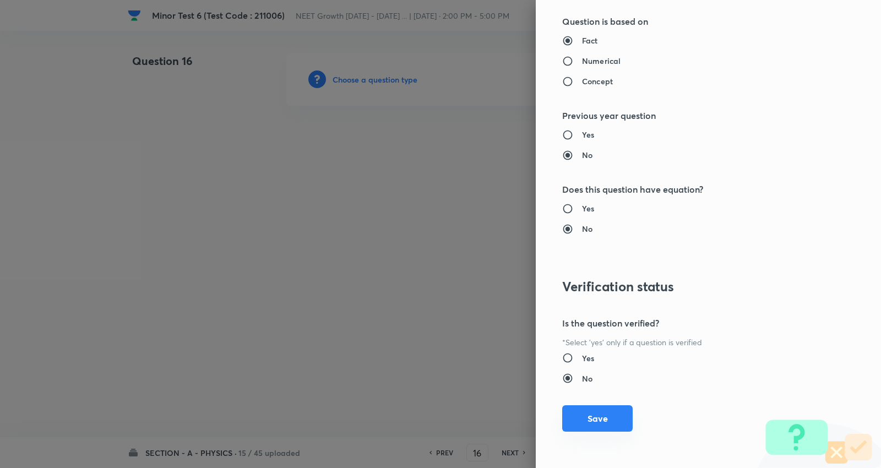
click at [591, 418] on button "Save" at bounding box center [597, 418] width 71 height 26
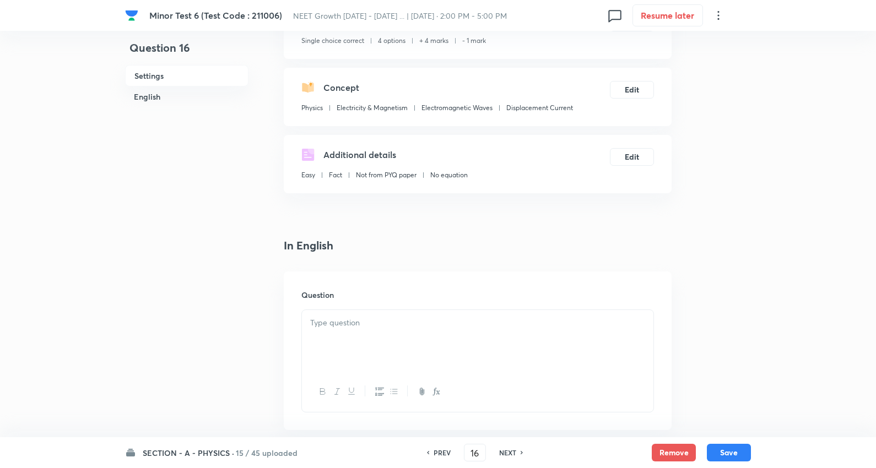
scroll to position [183, 0]
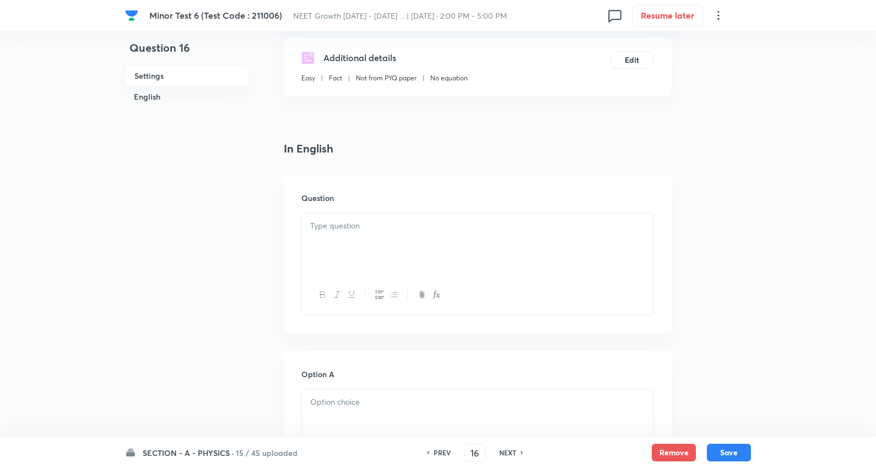
click at [360, 229] on p at bounding box center [477, 226] width 335 height 13
click at [394, 243] on div at bounding box center [477, 244] width 351 height 62
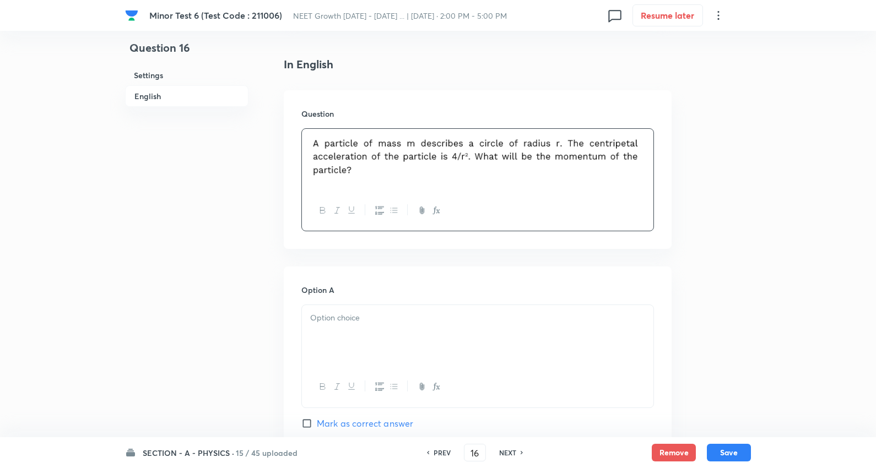
scroll to position [367, 0]
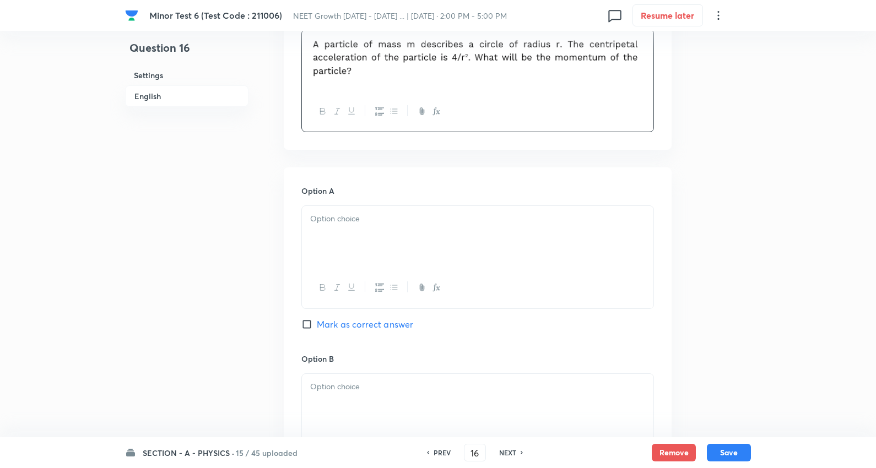
click at [359, 223] on p at bounding box center [477, 219] width 335 height 13
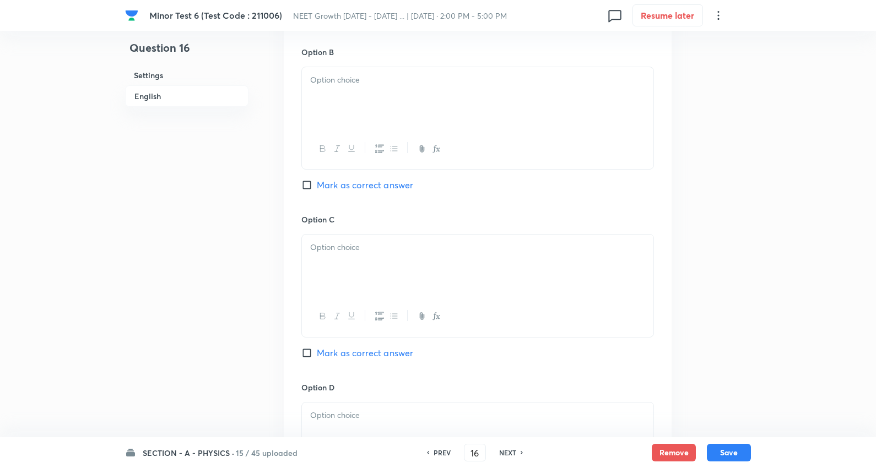
scroll to position [673, 0]
click at [359, 101] on div at bounding box center [477, 99] width 351 height 62
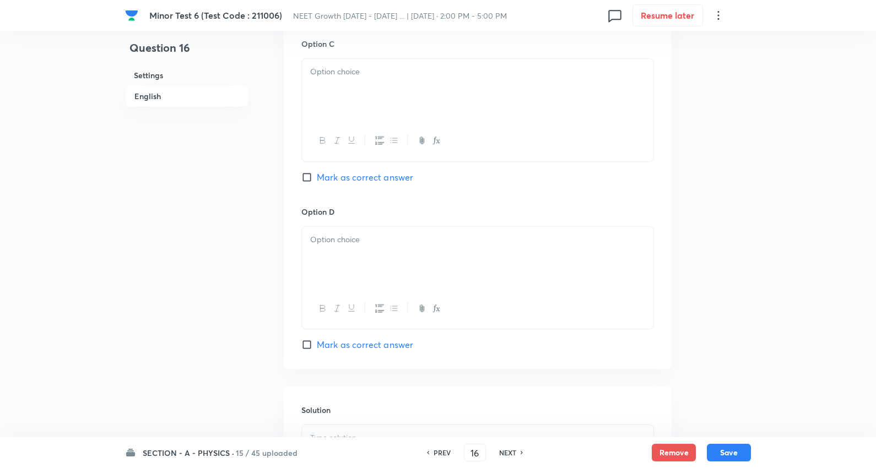
scroll to position [857, 0]
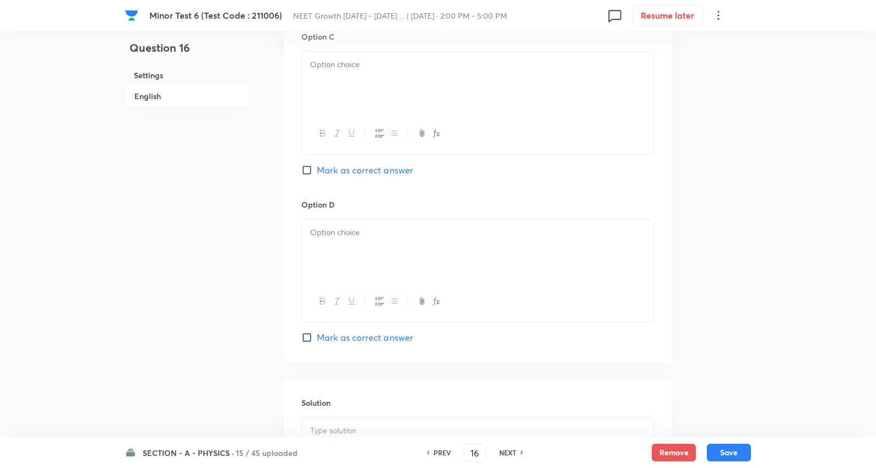
click at [348, 86] on div at bounding box center [477, 83] width 351 height 62
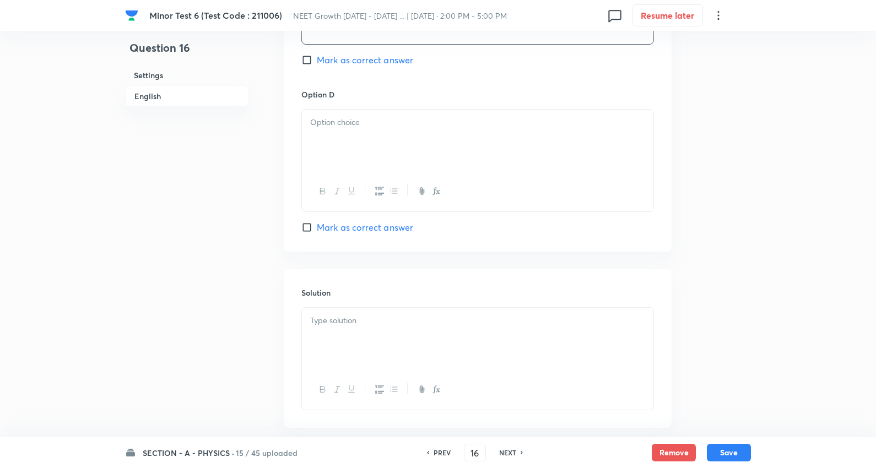
scroll to position [1026, 0]
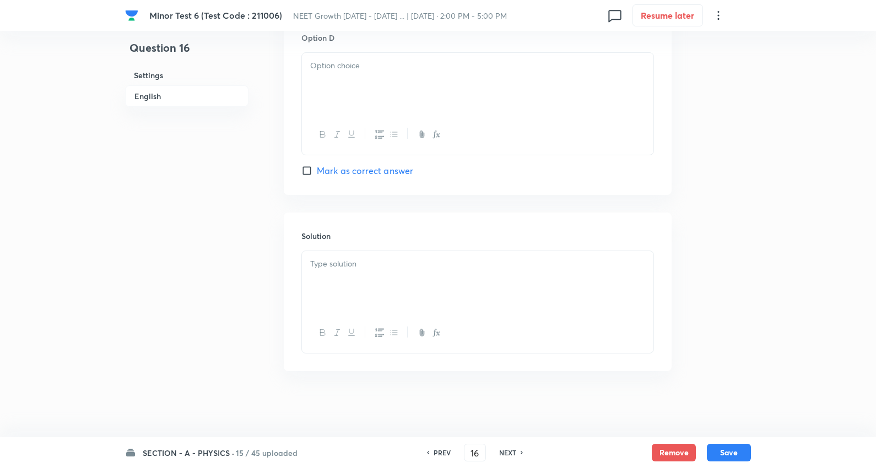
click at [370, 53] on div at bounding box center [477, 84] width 351 height 62
drag, startPoint x: 364, startPoint y: 277, endPoint x: 610, endPoint y: 312, distance: 248.8
click at [377, 277] on div at bounding box center [477, 282] width 351 height 62
click at [737, 454] on button "Save" at bounding box center [729, 452] width 44 height 18
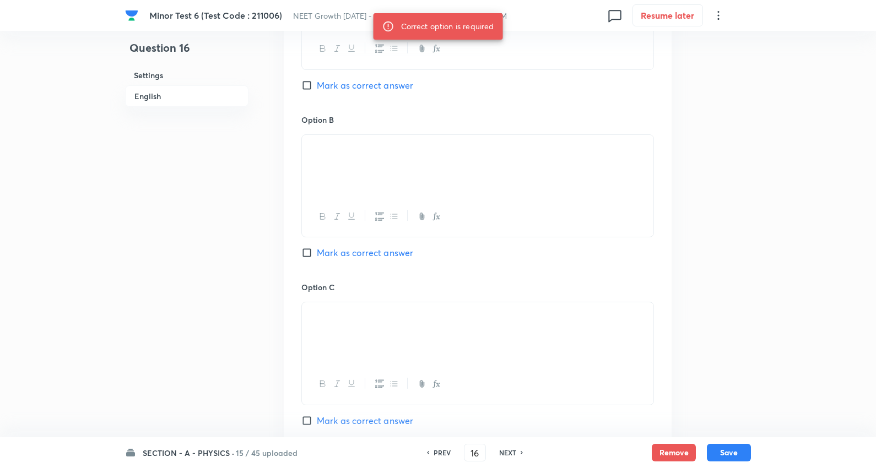
scroll to position [597, 0]
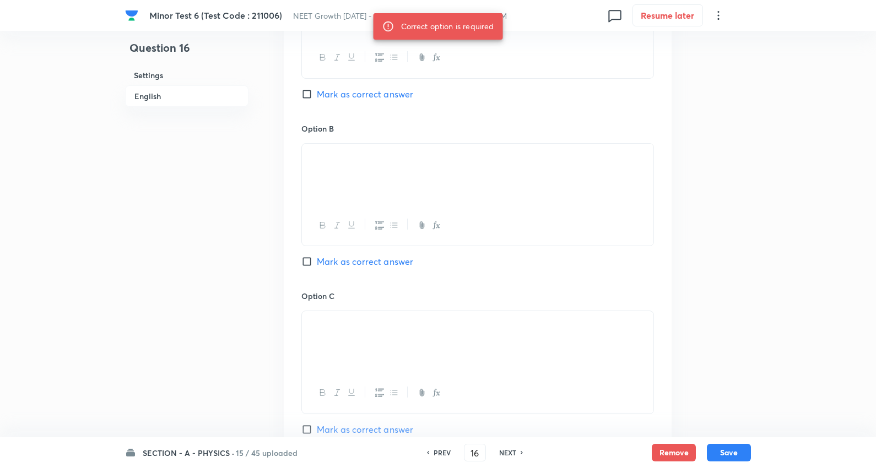
drag, startPoint x: 362, startPoint y: 257, endPoint x: 499, endPoint y: 337, distance: 157.5
click at [362, 258] on span "Mark as correct answer" at bounding box center [365, 261] width 96 height 13
click at [317, 258] on input "Mark as correct answer" at bounding box center [308, 261] width 15 height 11
click at [737, 454] on button "Save" at bounding box center [729, 452] width 44 height 18
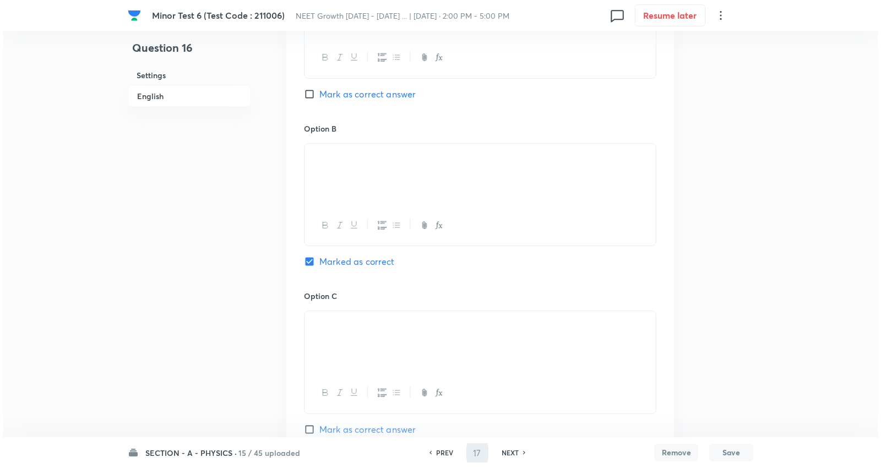
scroll to position [0, 0]
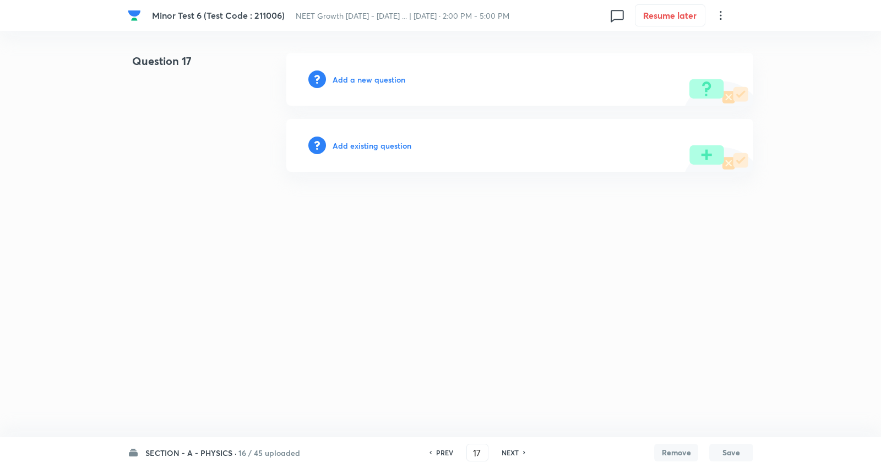
click at [372, 80] on h6 "Add a new question" at bounding box center [369, 80] width 73 height 12
click at [372, 80] on h6 "Choose a question type" at bounding box center [375, 80] width 85 height 12
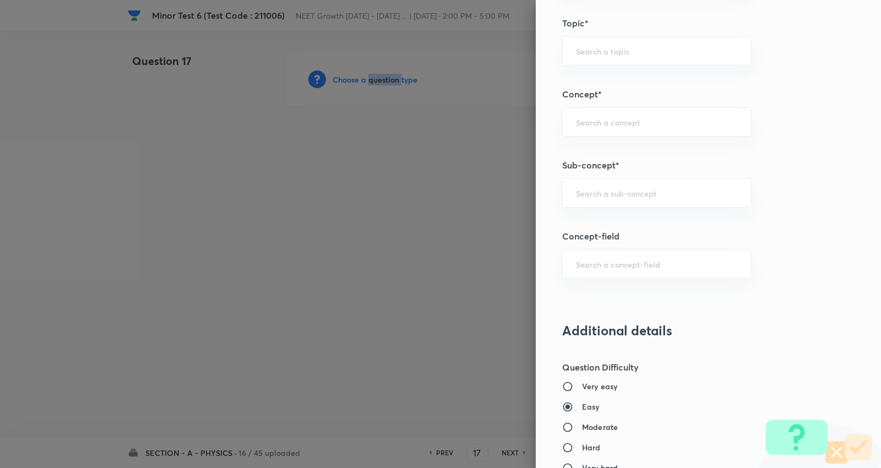
scroll to position [673, 0]
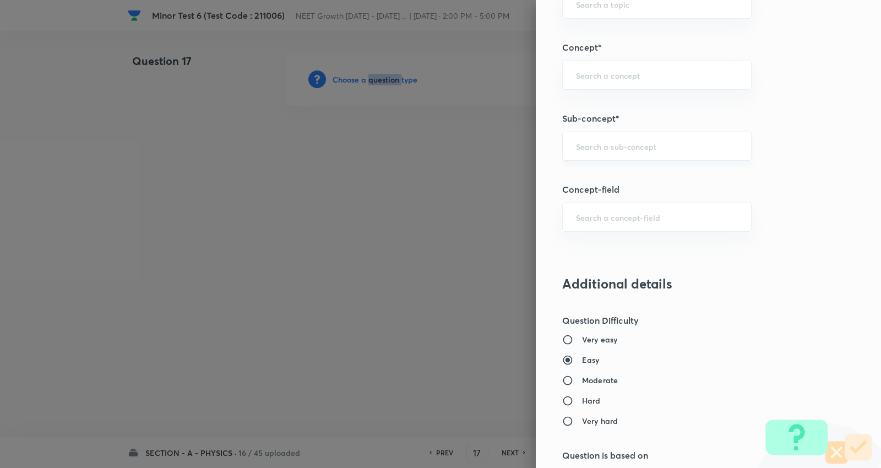
click at [602, 153] on div "​" at bounding box center [657, 146] width 190 height 29
click at [621, 151] on input "text" at bounding box center [657, 146] width 162 height 10
click at [621, 146] on input "text" at bounding box center [657, 146] width 162 height 10
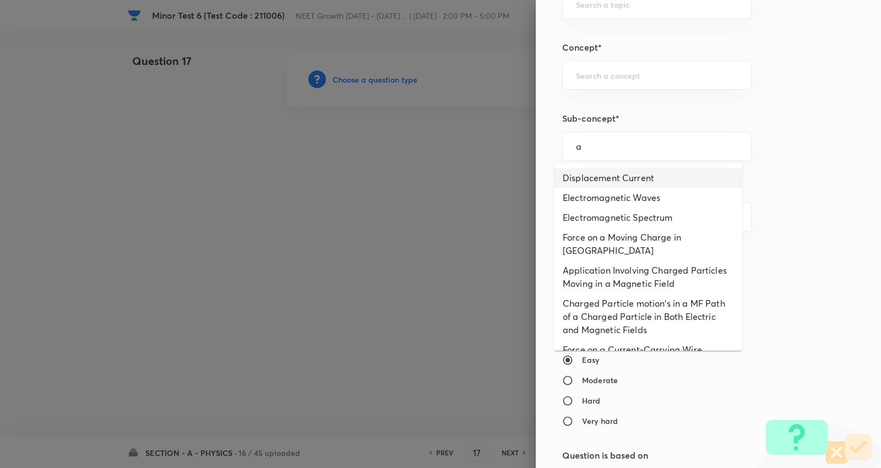
click at [611, 177] on li "Displacement Current" at bounding box center [648, 178] width 188 height 20
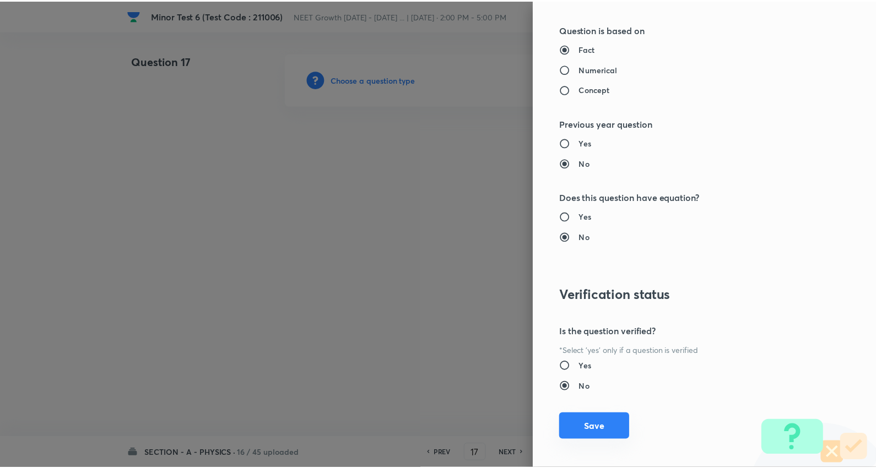
scroll to position [1108, 0]
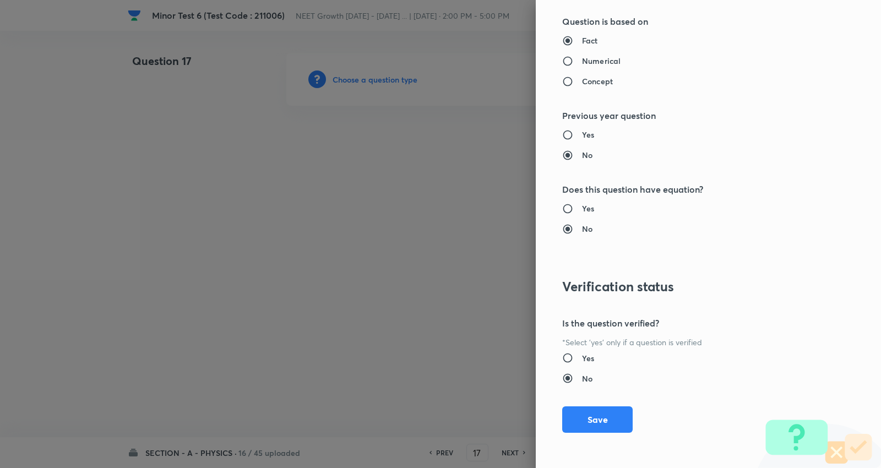
click at [620, 411] on button "Save" at bounding box center [597, 420] width 71 height 26
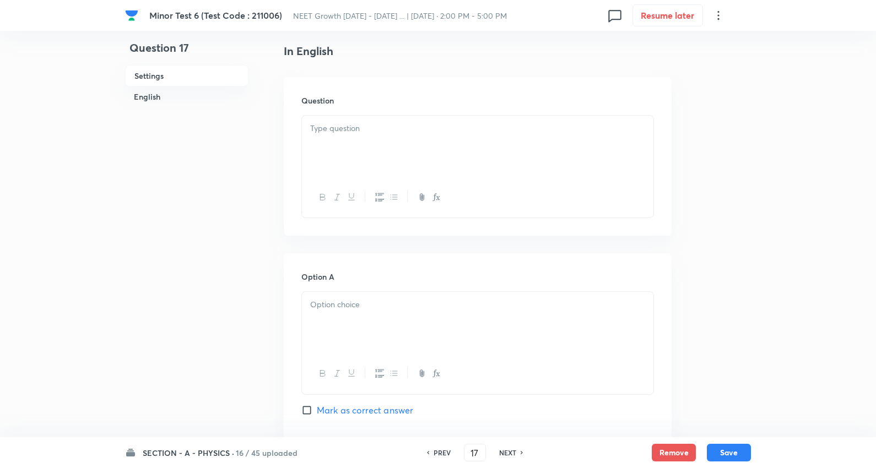
scroll to position [306, 0]
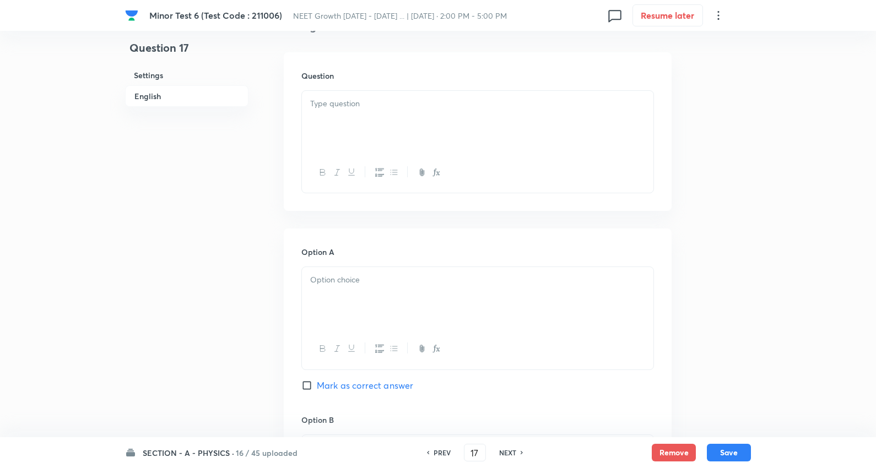
click at [362, 125] on div at bounding box center [477, 122] width 351 height 62
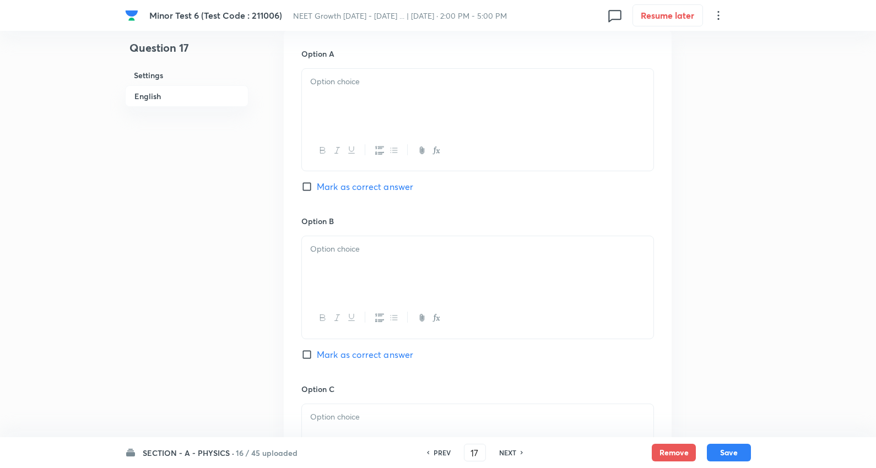
scroll to position [612, 0]
click at [338, 104] on div at bounding box center [477, 97] width 351 height 62
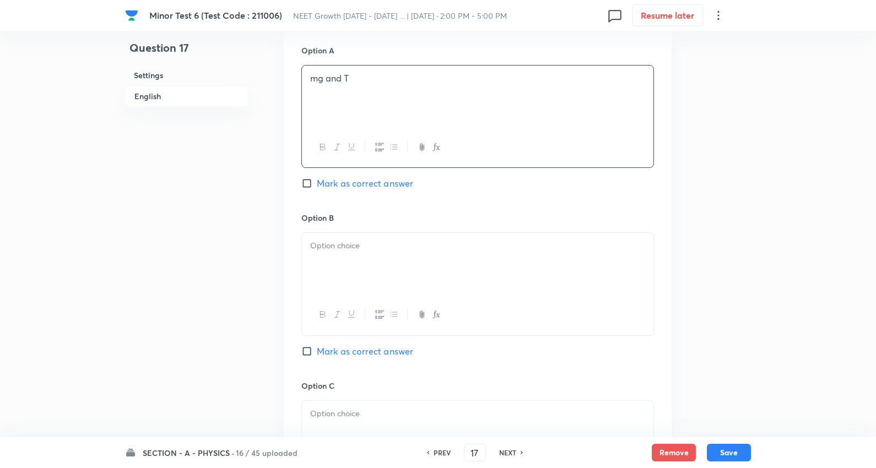
scroll to position [673, 0]
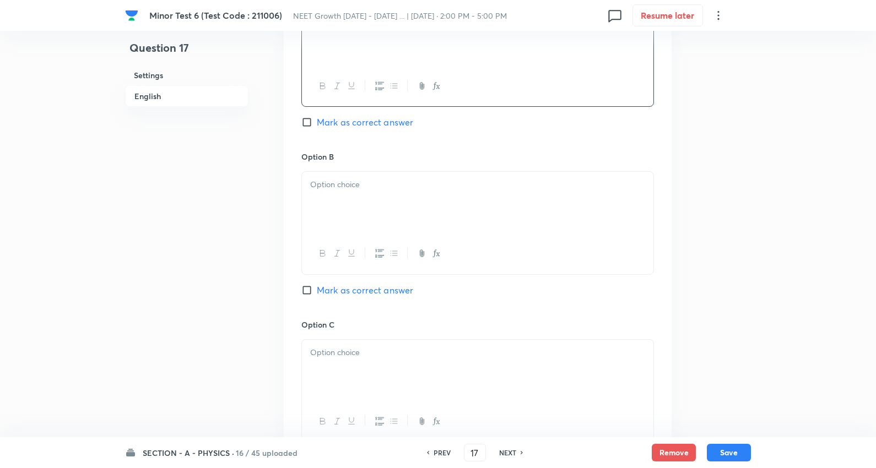
click at [368, 200] on div at bounding box center [477, 203] width 351 height 62
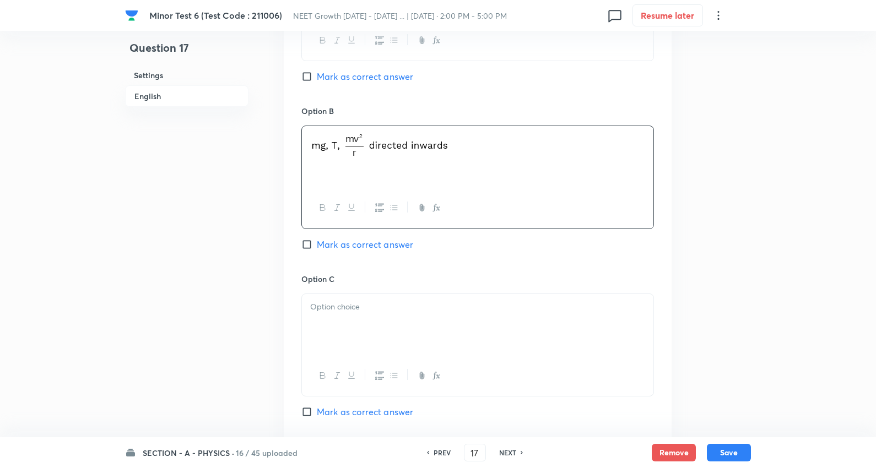
scroll to position [795, 0]
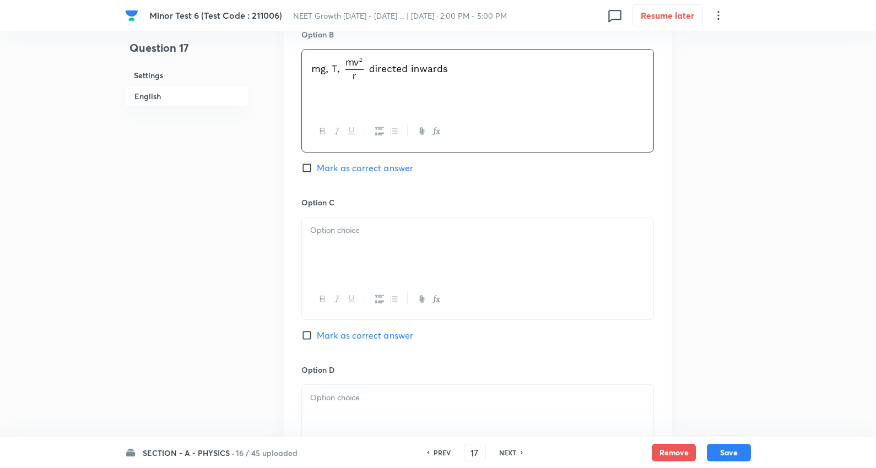
click at [360, 234] on p at bounding box center [477, 230] width 335 height 13
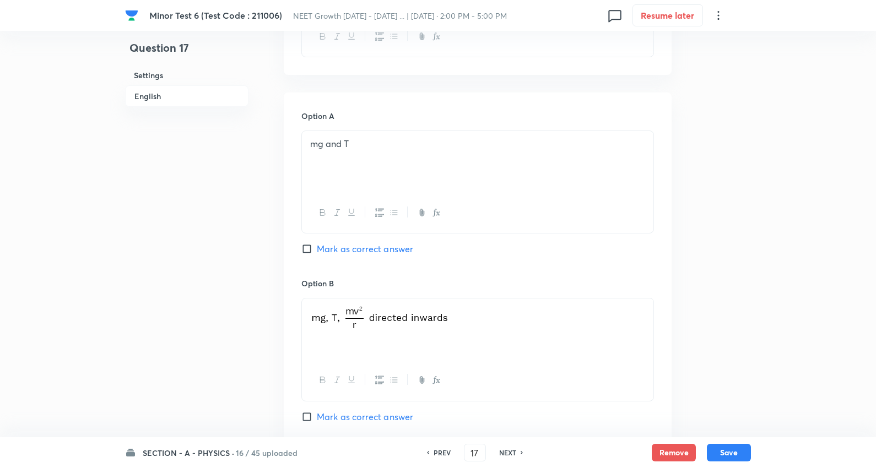
scroll to position [551, 0]
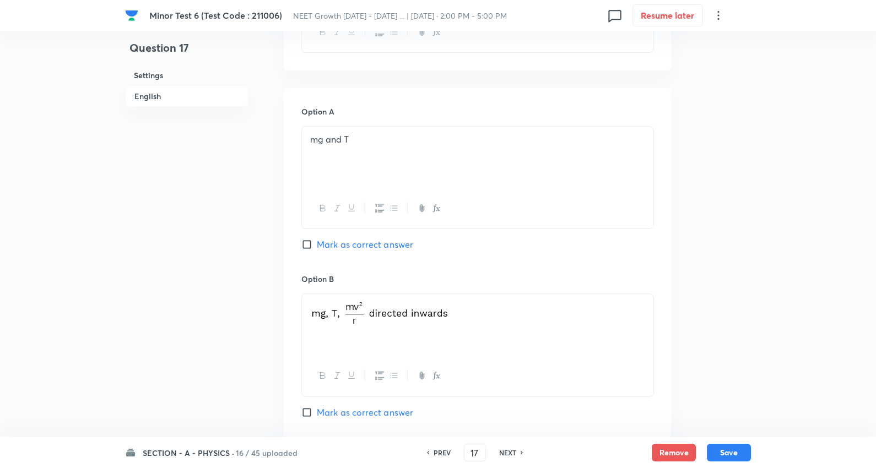
click at [372, 243] on span "Mark as correct answer" at bounding box center [365, 244] width 96 height 13
click at [317, 243] on input "Mark as correct answer" at bounding box center [308, 244] width 15 height 11
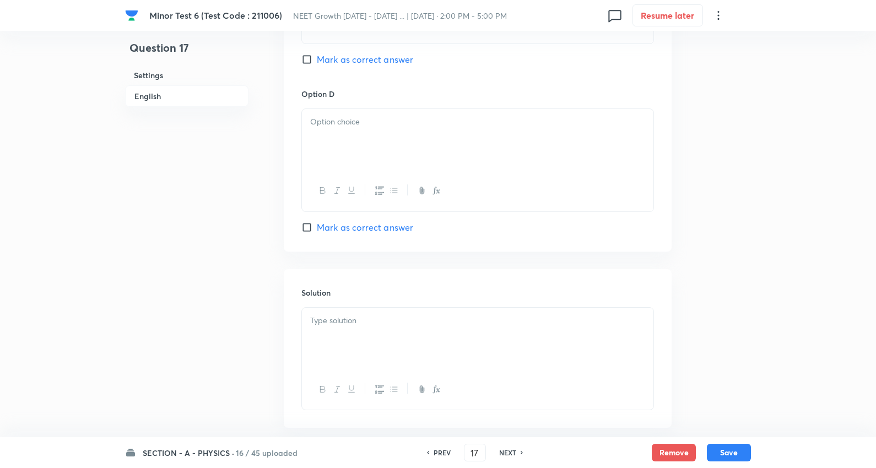
scroll to position [1102, 0]
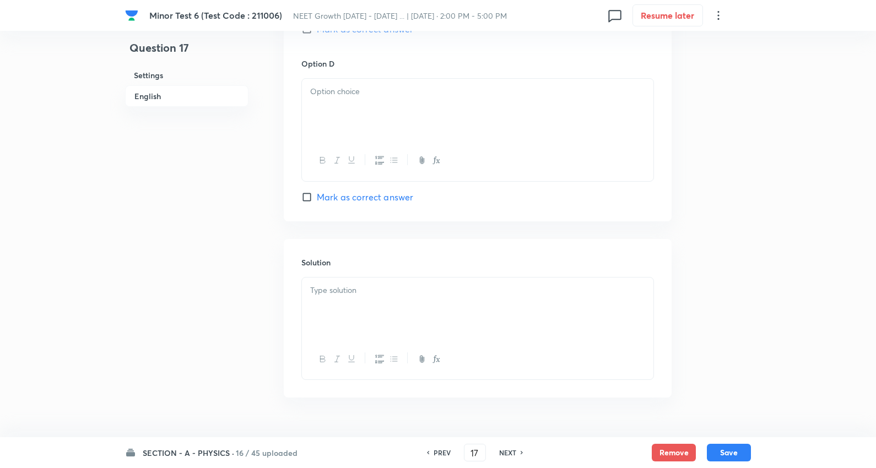
click at [367, 98] on p at bounding box center [477, 91] width 335 height 13
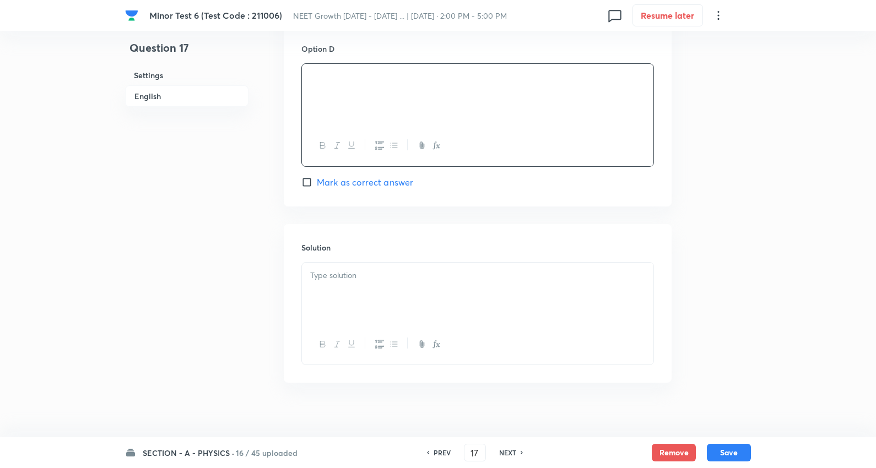
scroll to position [1130, 0]
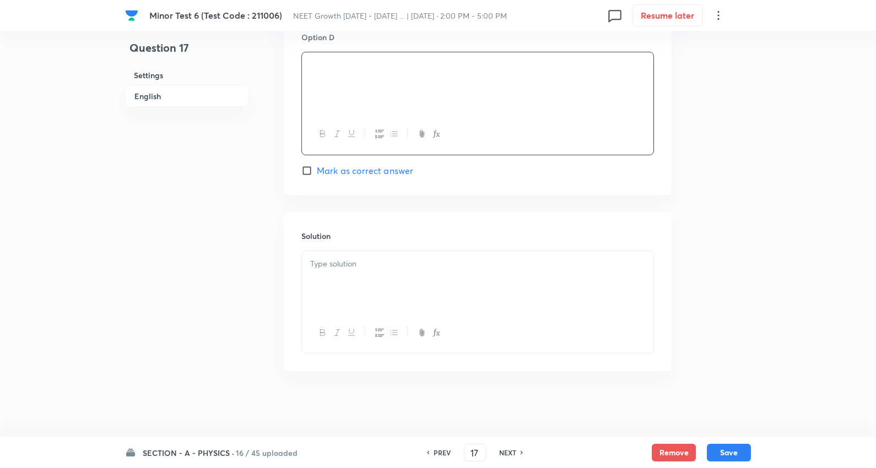
click at [367, 263] on p at bounding box center [477, 264] width 335 height 13
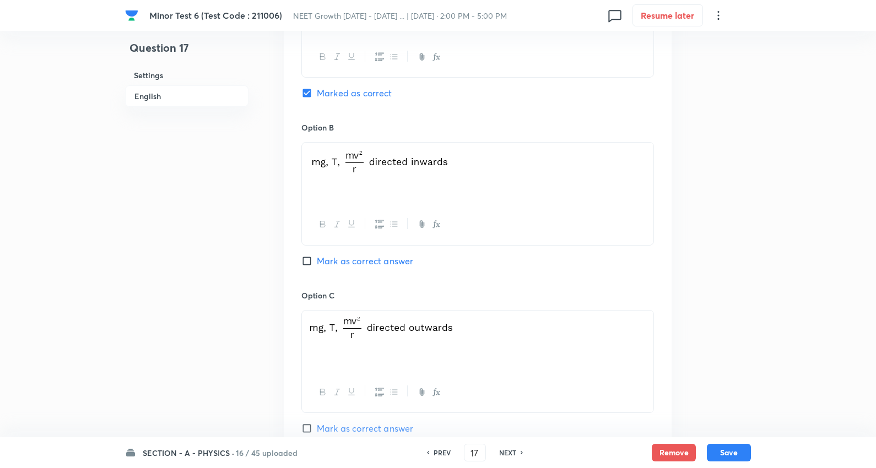
scroll to position [702, 0]
click at [728, 452] on button "Save" at bounding box center [729, 452] width 44 height 18
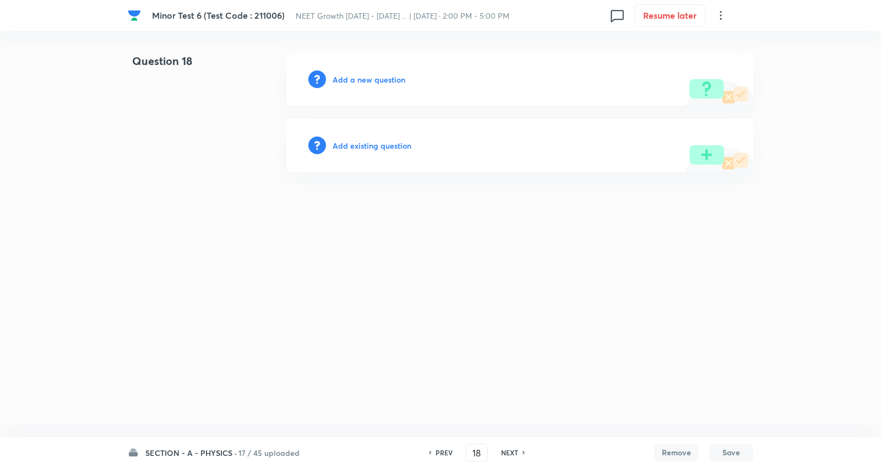
click at [365, 74] on h6 "Add a new question" at bounding box center [369, 80] width 73 height 12
click at [362, 72] on div "Choose a question type" at bounding box center [519, 79] width 467 height 53
click at [379, 79] on h6 "Choose a question type" at bounding box center [375, 80] width 85 height 12
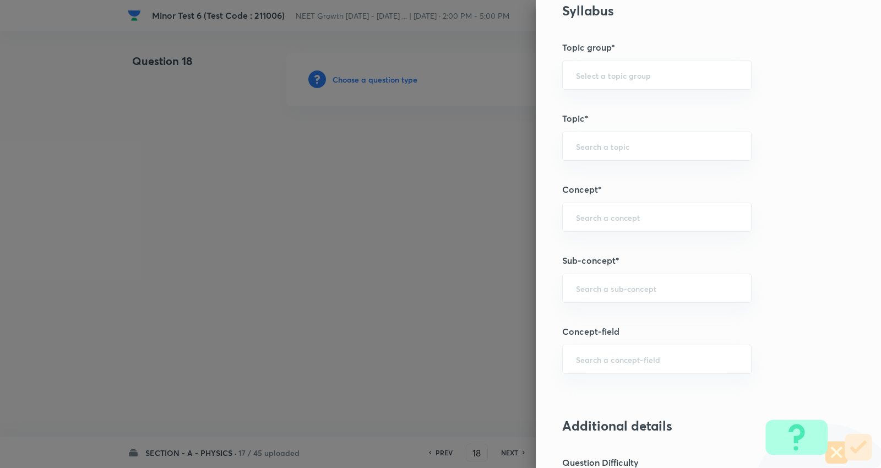
scroll to position [612, 0]
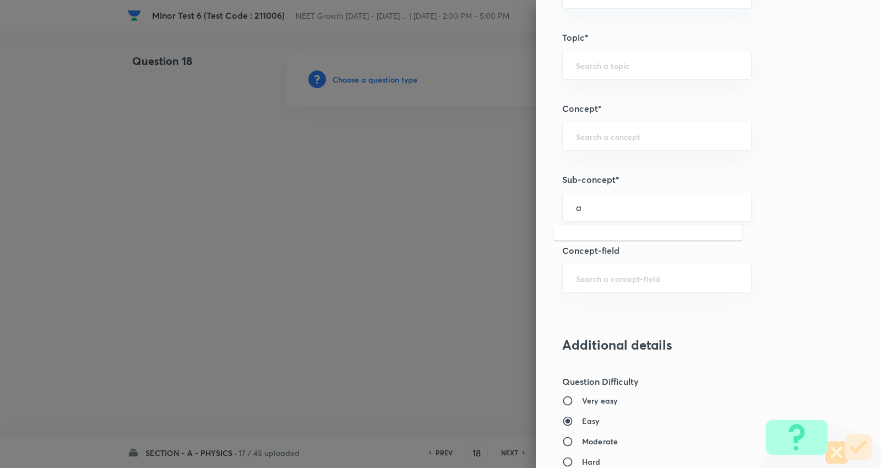
click at [597, 208] on input "a" at bounding box center [657, 207] width 162 height 10
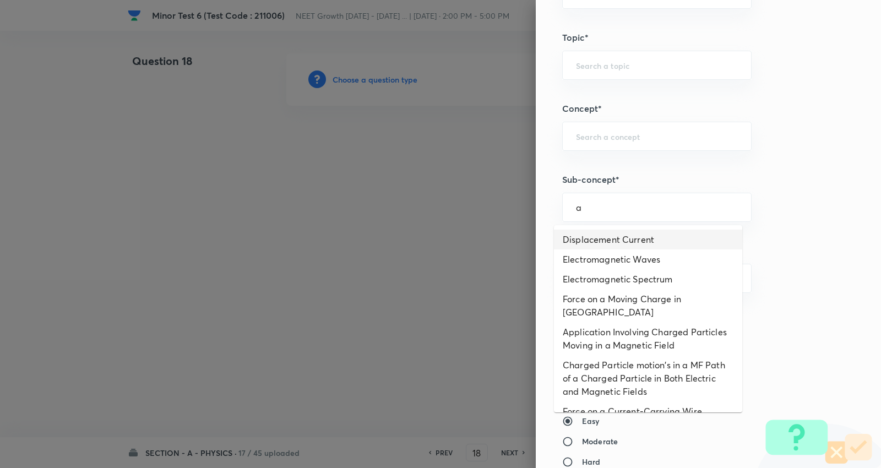
click at [593, 235] on li "Displacement Current" at bounding box center [648, 240] width 188 height 20
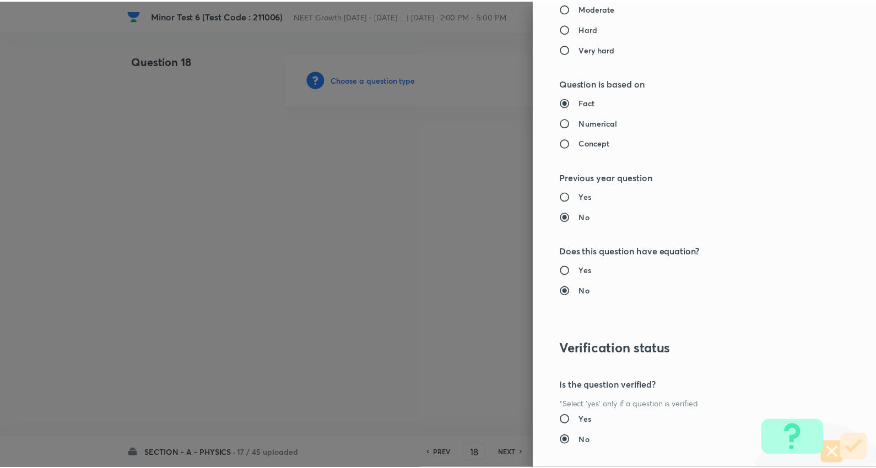
scroll to position [1108, 0]
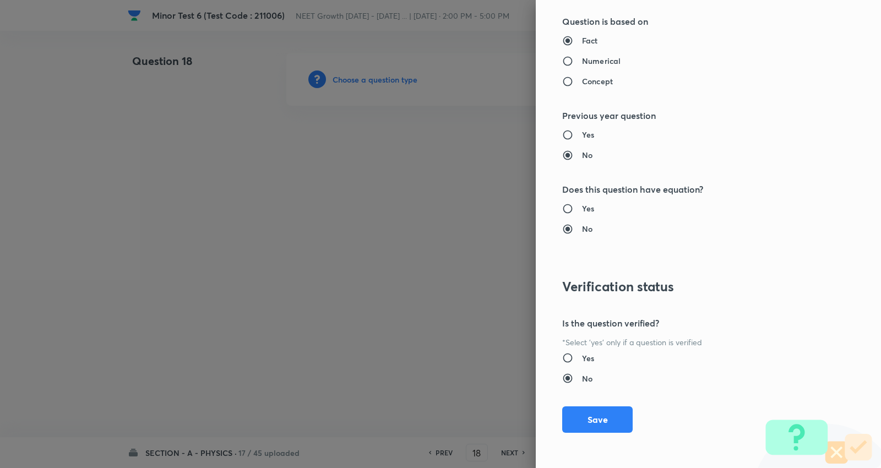
click at [772, 367] on div "Yes No" at bounding box center [690, 369] width 256 height 32
click at [595, 417] on button "Save" at bounding box center [597, 418] width 71 height 26
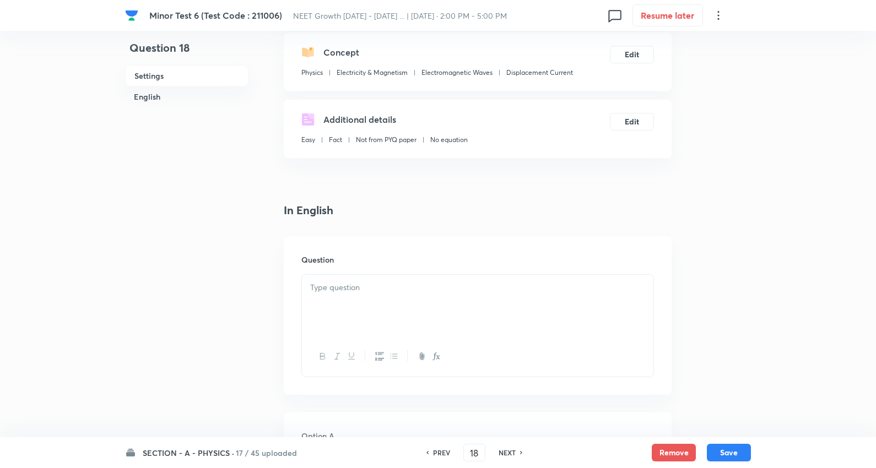
scroll to position [122, 0]
click at [349, 286] on p at bounding box center [477, 287] width 335 height 13
drag, startPoint x: 344, startPoint y: 305, endPoint x: 353, endPoint y: 299, distance: 10.4
click at [345, 303] on div at bounding box center [477, 305] width 351 height 62
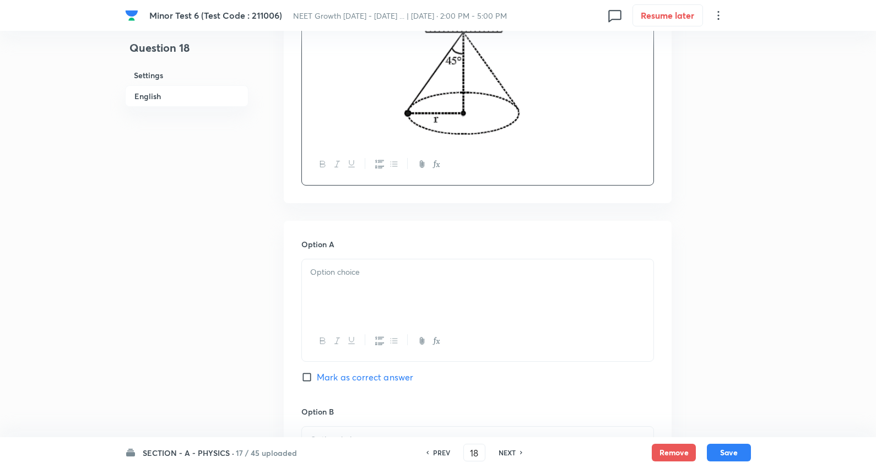
scroll to position [428, 0]
click at [355, 290] on div at bounding box center [477, 289] width 351 height 62
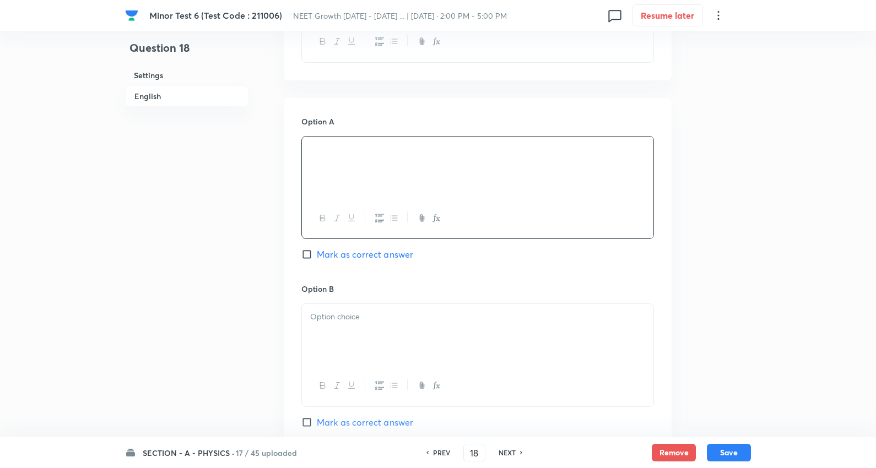
scroll to position [551, 0]
click at [361, 321] on p at bounding box center [477, 316] width 335 height 13
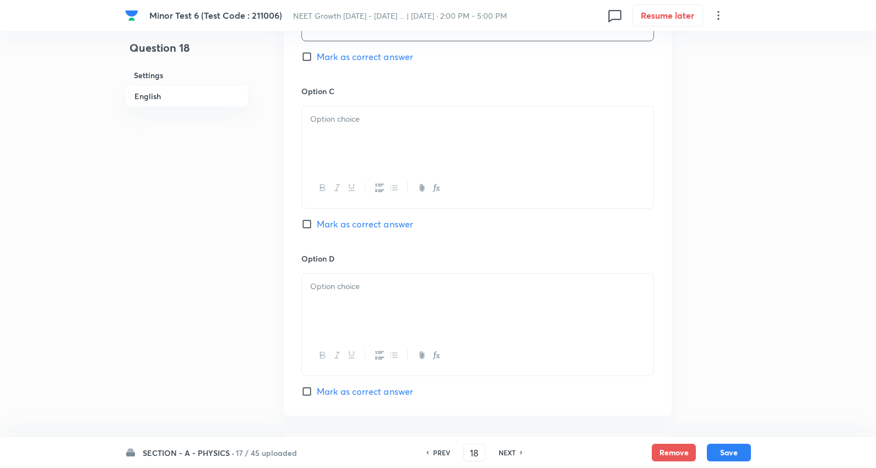
scroll to position [918, 0]
click at [343, 134] on div at bounding box center [477, 135] width 351 height 62
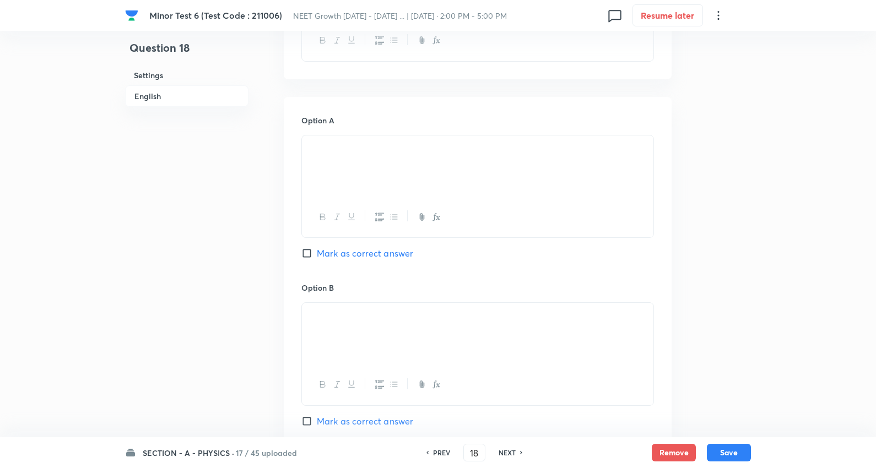
click at [372, 251] on span "Mark as correct answer" at bounding box center [365, 253] width 96 height 13
click at [317, 251] on input "Mark as correct answer" at bounding box center [308, 253] width 15 height 11
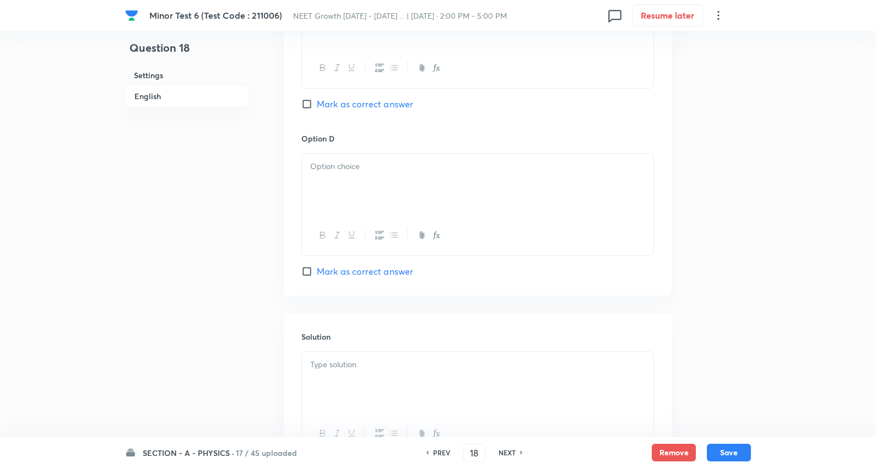
scroll to position [1102, 0]
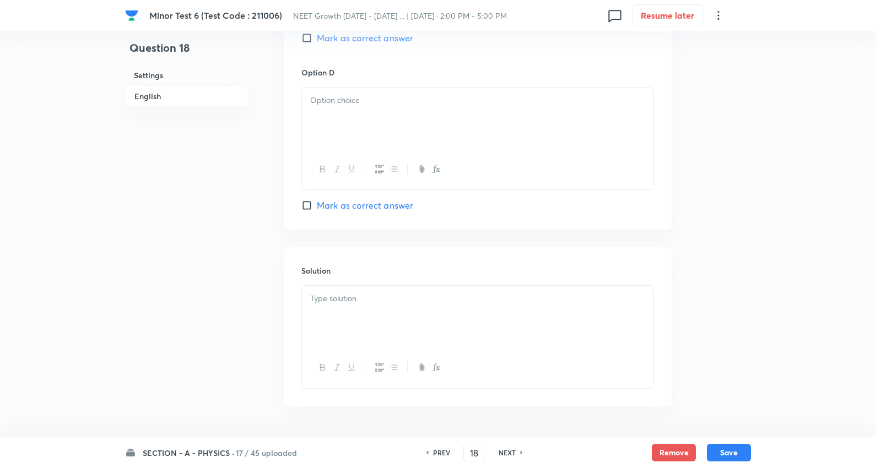
click at [358, 109] on div at bounding box center [477, 119] width 351 height 62
click at [353, 311] on div at bounding box center [477, 317] width 351 height 62
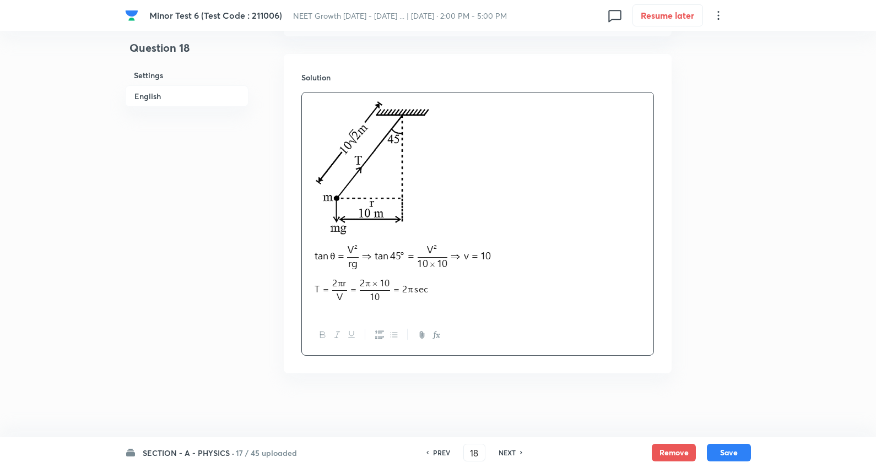
scroll to position [1300, 0]
click at [732, 447] on button "Save" at bounding box center [729, 452] width 44 height 18
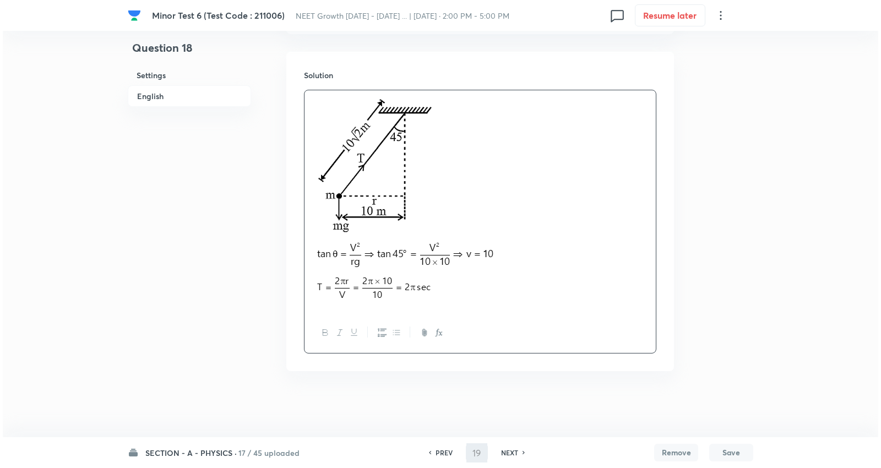
scroll to position [0, 0]
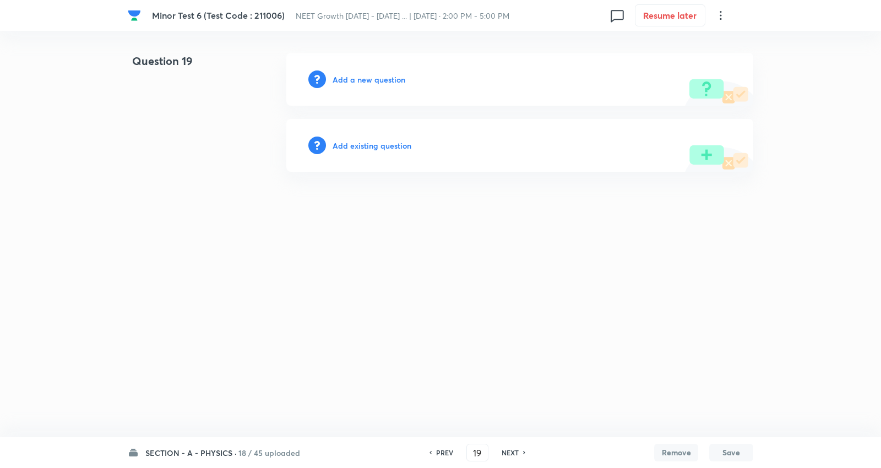
click at [361, 75] on h6 "Add a new question" at bounding box center [369, 80] width 73 height 12
click at [361, 75] on h6 "Choose a question type" at bounding box center [375, 80] width 85 height 12
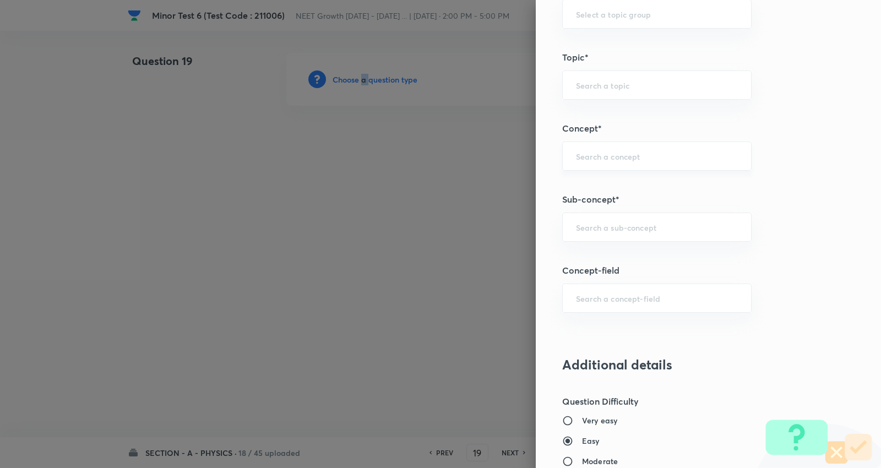
scroll to position [673, 0]
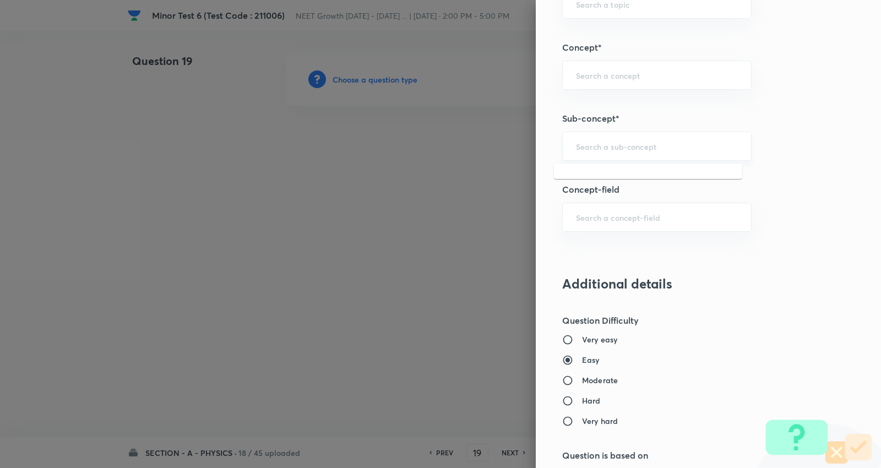
click at [615, 145] on input "text" at bounding box center [657, 146] width 162 height 10
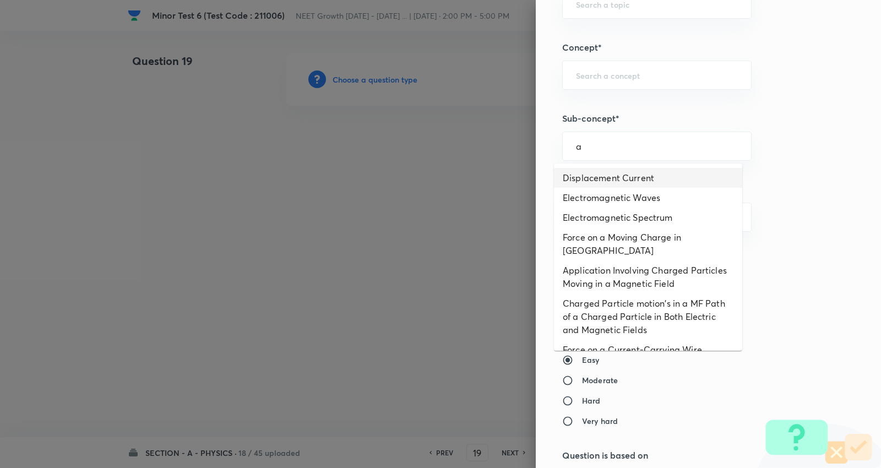
click at [619, 173] on li "Displacement Current" at bounding box center [648, 178] width 188 height 20
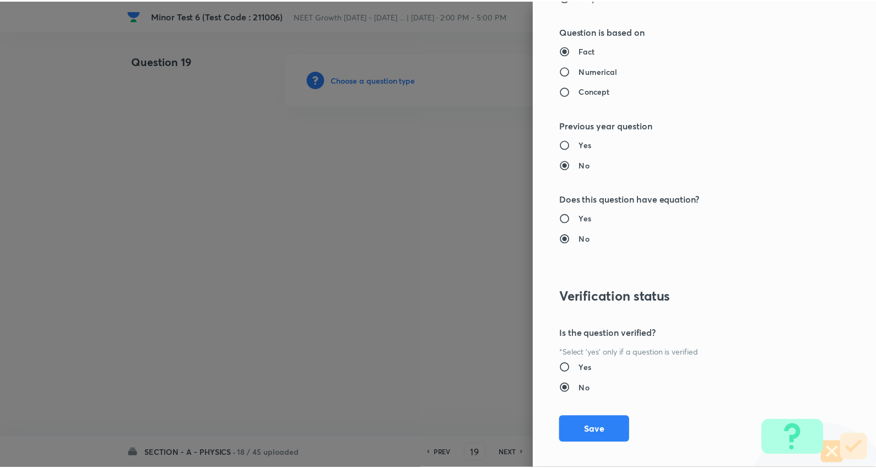
scroll to position [1108, 0]
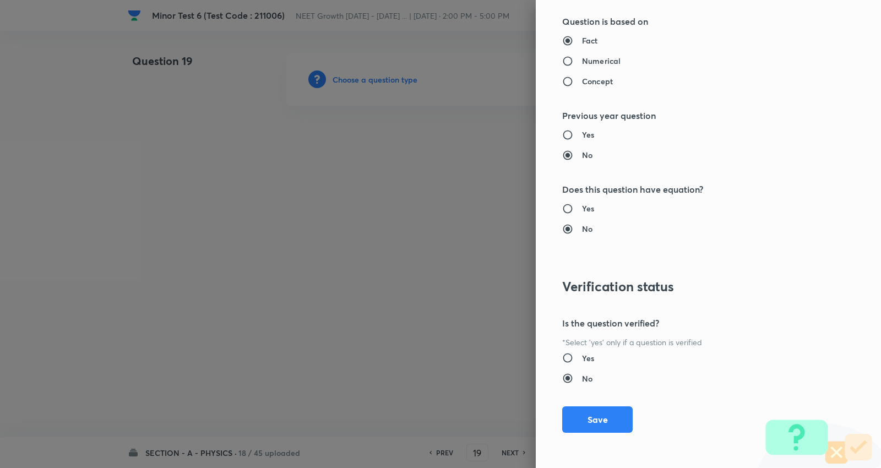
click at [604, 418] on button "Save" at bounding box center [597, 420] width 71 height 26
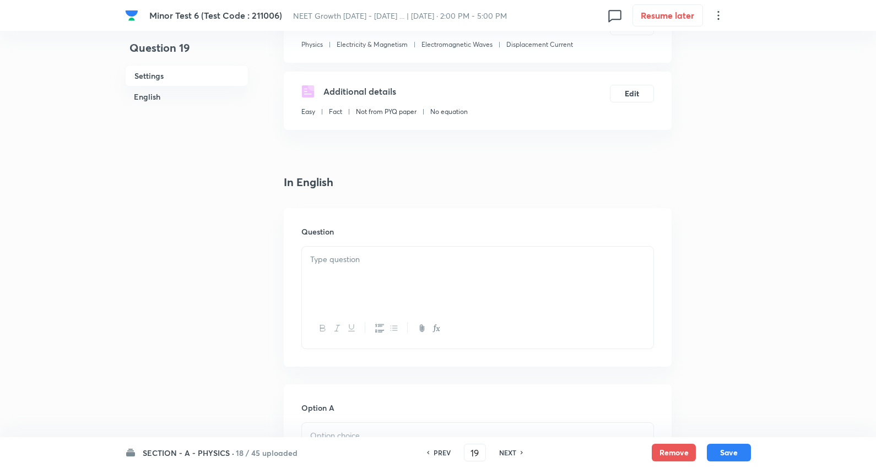
scroll to position [183, 0]
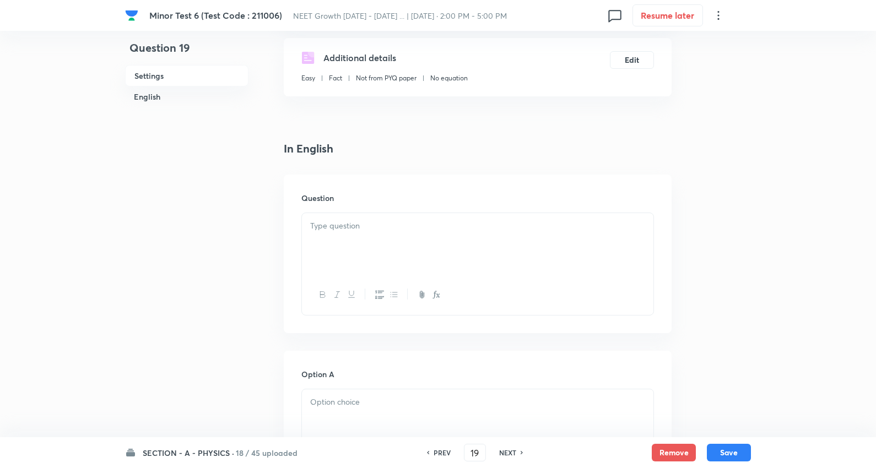
click at [365, 235] on div at bounding box center [477, 244] width 351 height 62
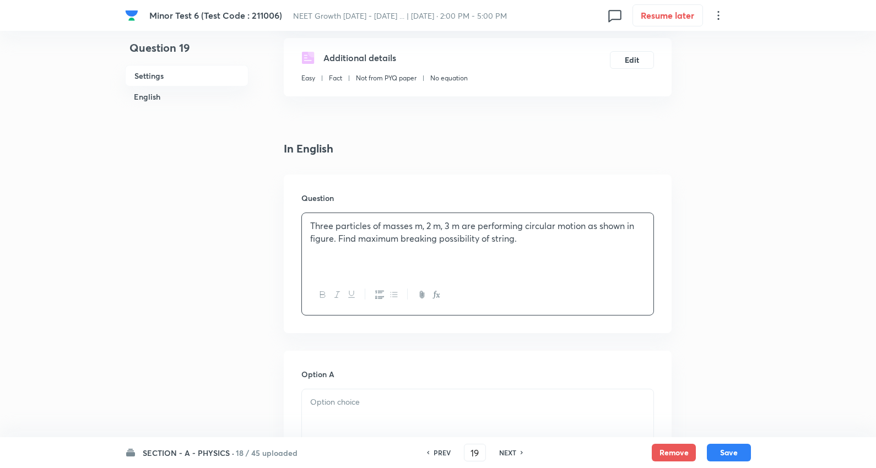
click at [538, 247] on div "Three particles of masses m, 2 m, 3 m are performing circular motion as shown i…" at bounding box center [477, 244] width 351 height 62
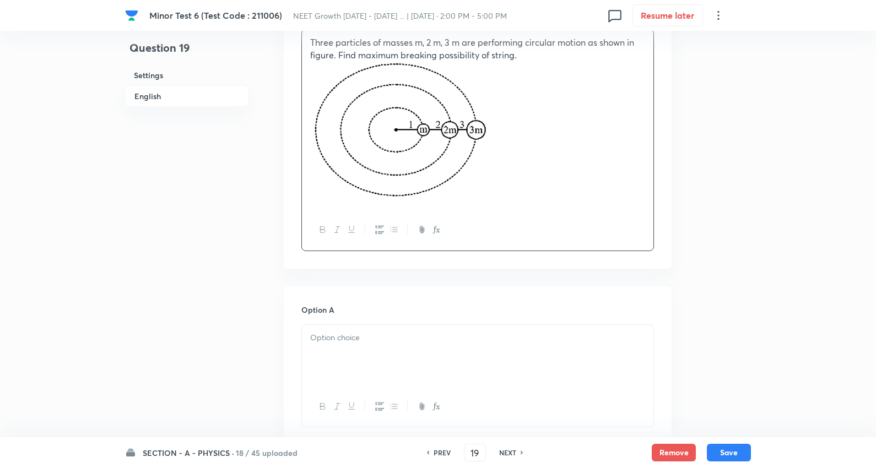
scroll to position [489, 0]
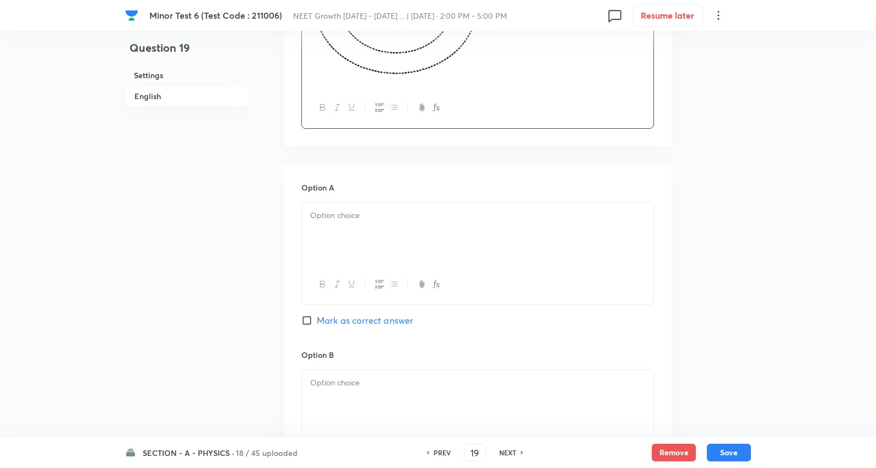
click at [366, 212] on p at bounding box center [477, 215] width 335 height 13
drag, startPoint x: 309, startPoint y: 230, endPoint x: 641, endPoint y: 293, distance: 337.4
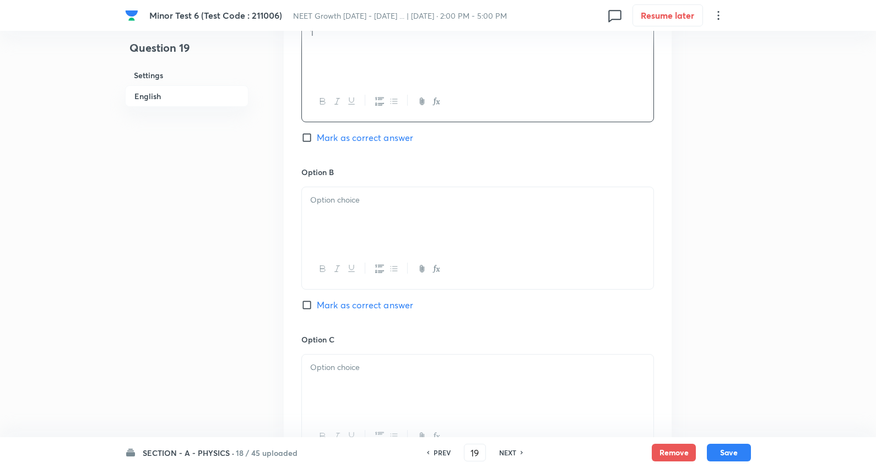
scroll to position [673, 0]
click at [348, 213] on div at bounding box center [477, 217] width 351 height 62
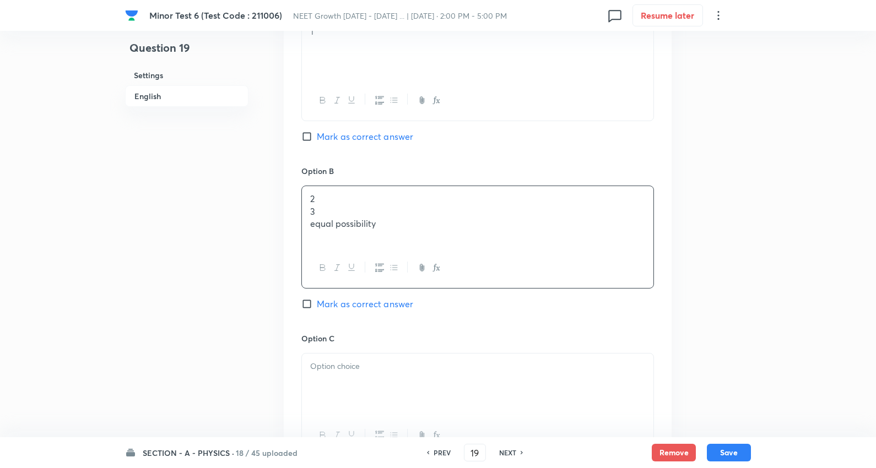
drag, startPoint x: 309, startPoint y: 215, endPoint x: 392, endPoint y: 223, distance: 83.0
click at [766, 286] on div "[MEDICAL_DATA] 6 (Test Code : 211006) NEET Growth [DATE] - [DATE] ... | [DATE] …" at bounding box center [438, 132] width 876 height 1505
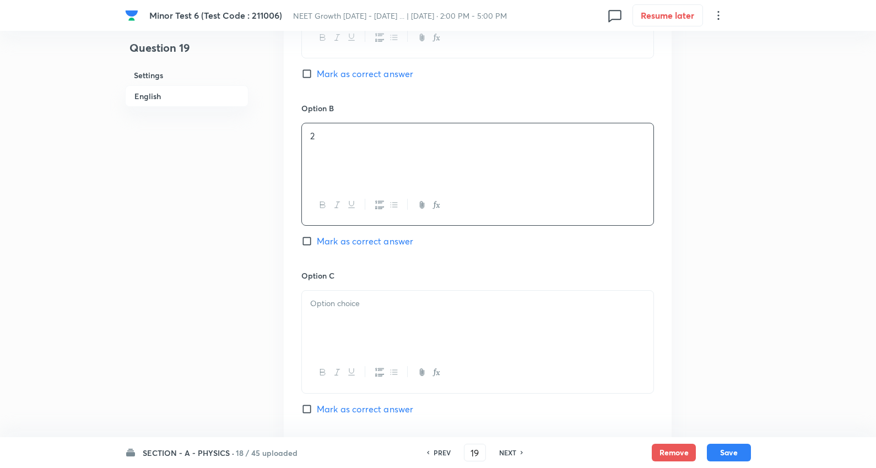
scroll to position [795, 0]
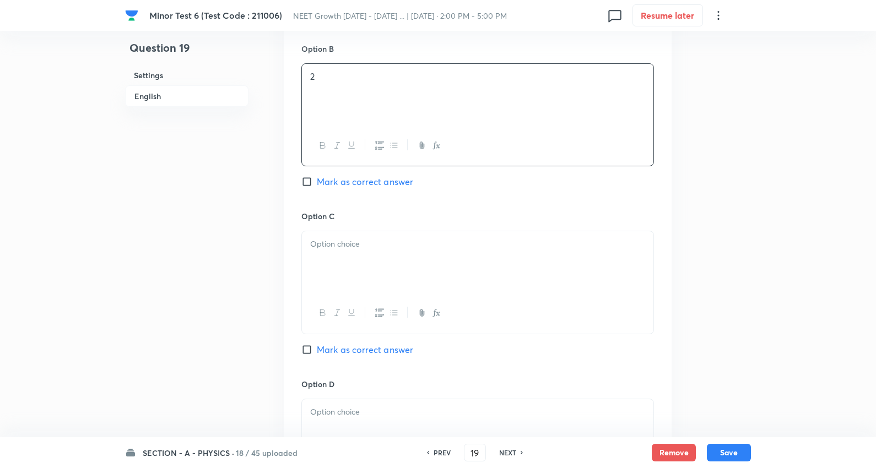
click at [332, 261] on div at bounding box center [477, 262] width 351 height 62
drag, startPoint x: 416, startPoint y: 257, endPoint x: 797, endPoint y: 251, distance: 380.7
click at [802, 252] on div "[MEDICAL_DATA] 6 (Test Code : 211006) NEET Growth [DATE] - [DATE] ... | [DATE] …" at bounding box center [438, 9] width 876 height 1505
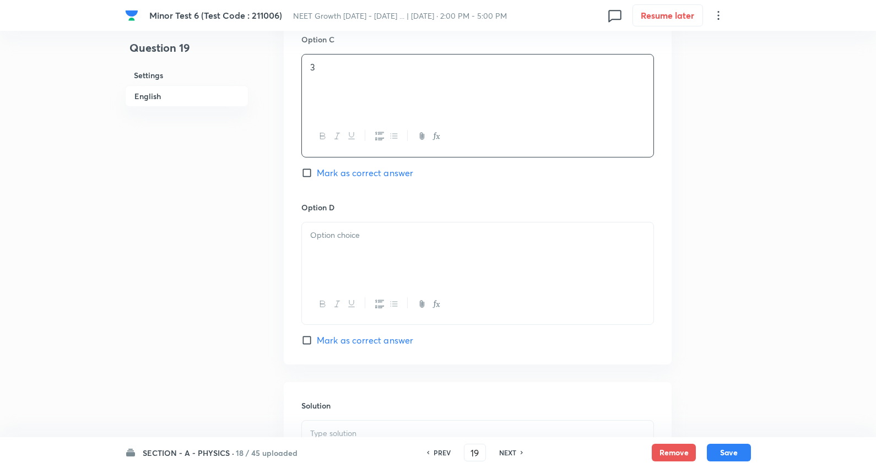
scroll to position [979, 0]
click at [356, 235] on p at bounding box center [477, 229] width 335 height 13
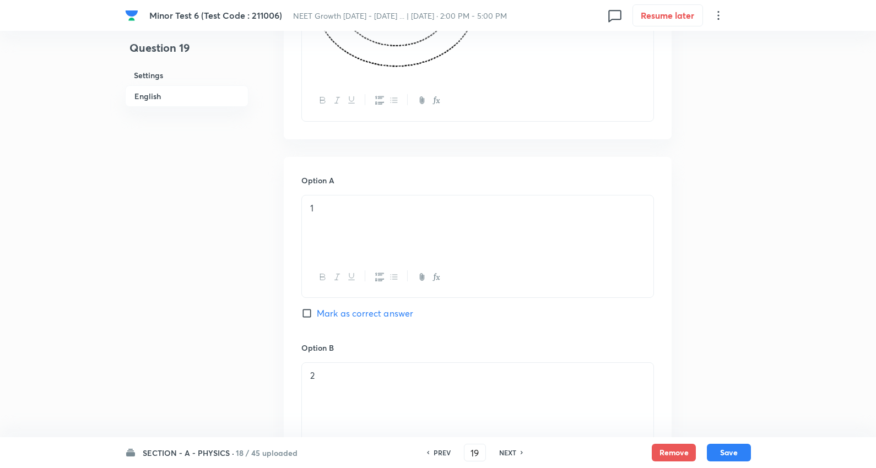
scroll to position [489, 0]
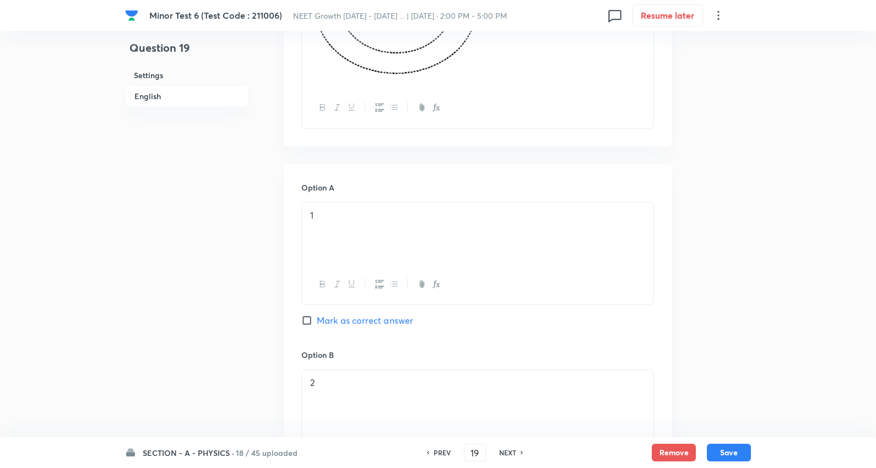
click at [372, 322] on span "Mark as correct answer" at bounding box center [365, 320] width 96 height 13
click at [317, 322] on input "Mark as correct answer" at bounding box center [308, 320] width 15 height 11
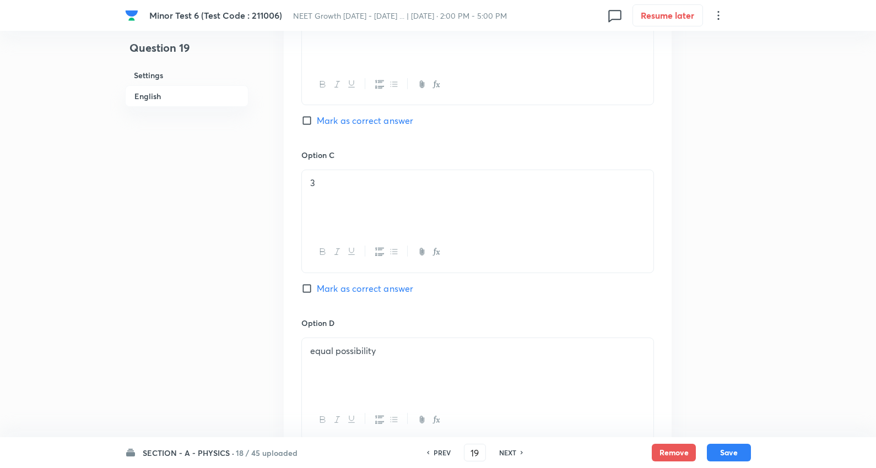
scroll to position [1102, 0]
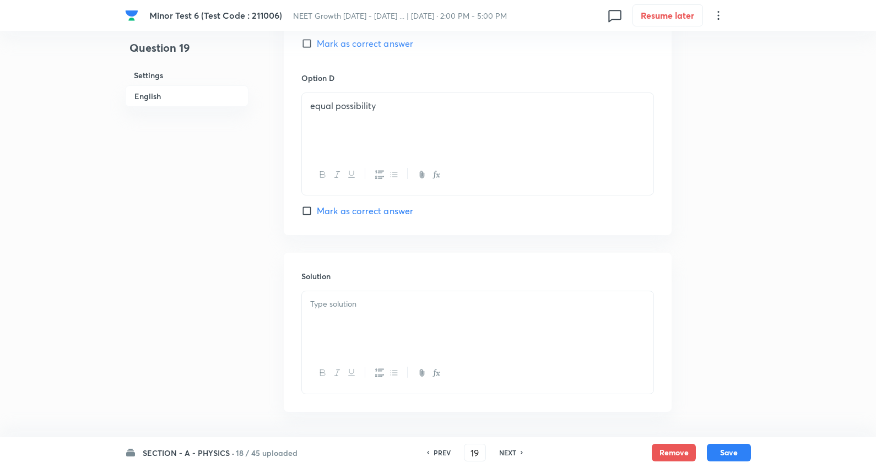
click at [356, 307] on p at bounding box center [477, 304] width 335 height 13
click at [730, 449] on button "Save" at bounding box center [729, 452] width 44 height 18
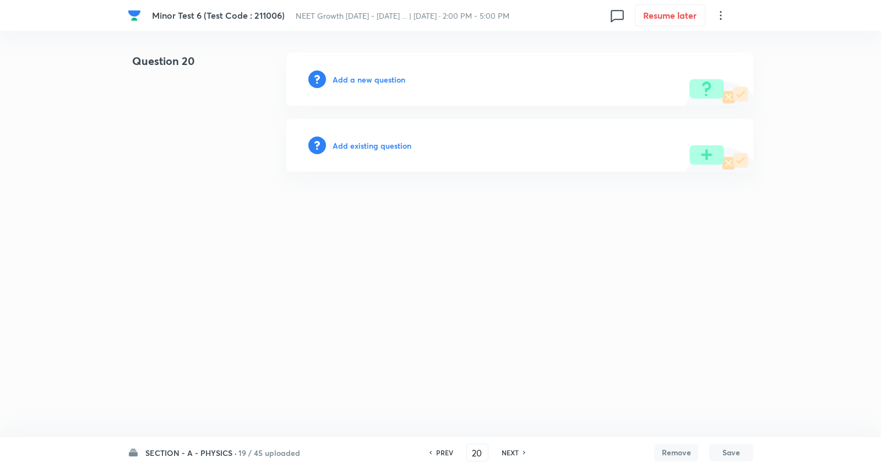
click at [366, 74] on h6 "Add a new question" at bounding box center [369, 80] width 73 height 12
click at [365, 73] on div "Choose a question type" at bounding box center [519, 79] width 467 height 53
click at [392, 82] on h6 "Choose a question type" at bounding box center [375, 80] width 85 height 12
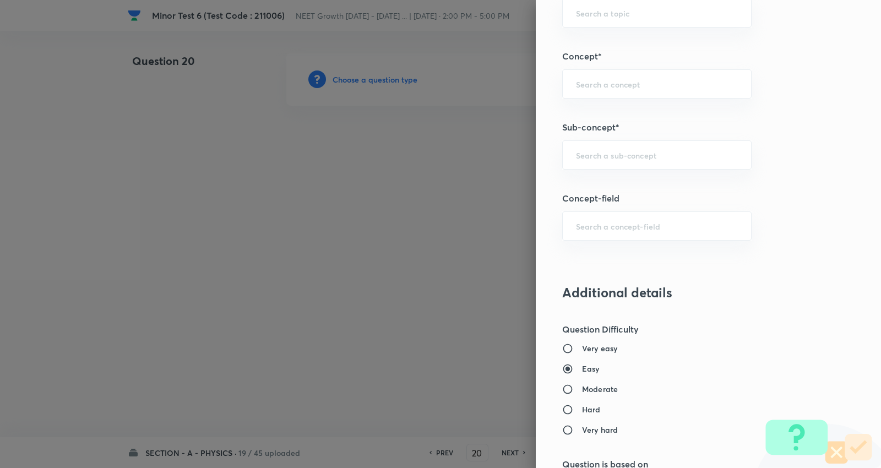
scroll to position [734, 0]
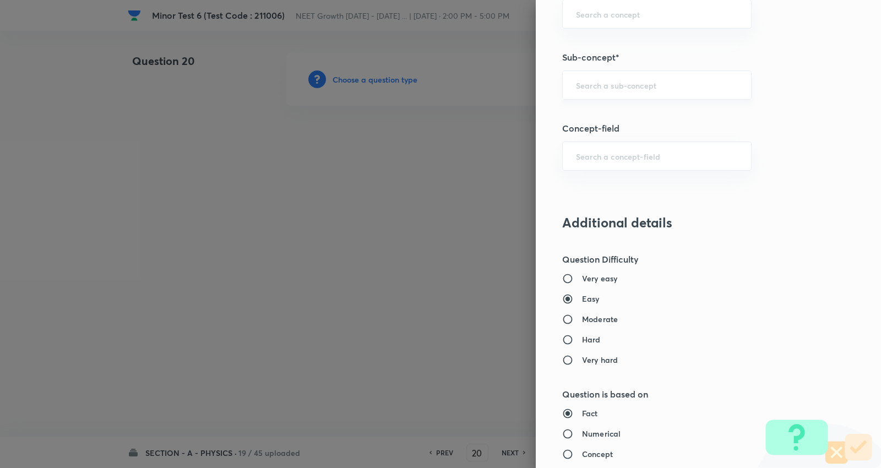
click at [614, 78] on div "​" at bounding box center [657, 85] width 190 height 29
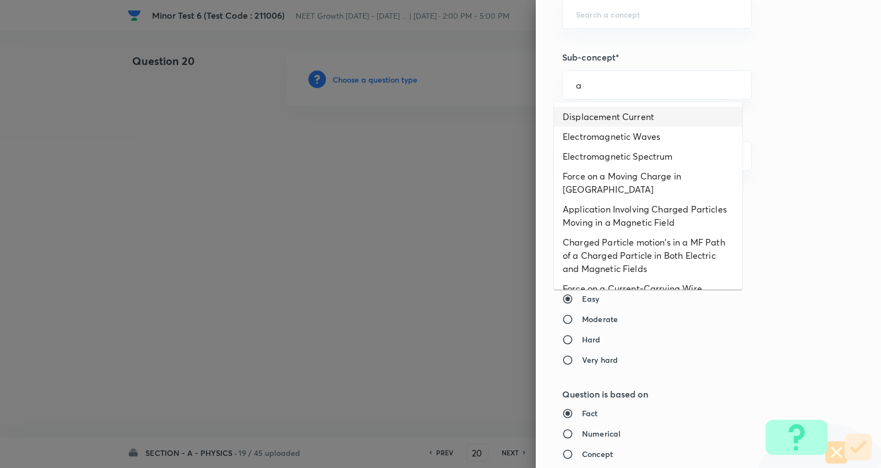
click at [608, 123] on li "Displacement Current" at bounding box center [648, 117] width 188 height 20
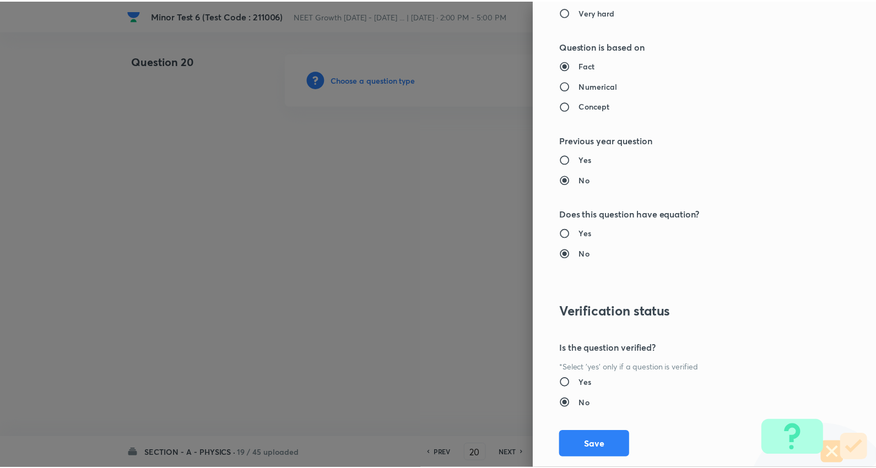
scroll to position [1108, 0]
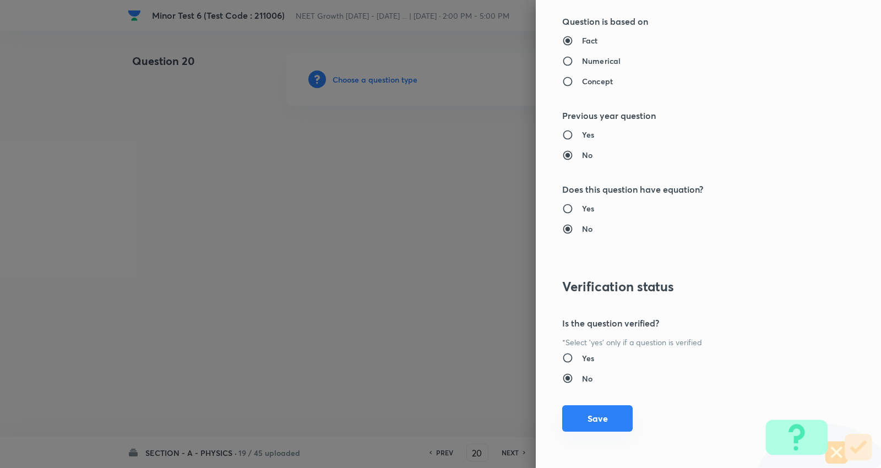
click at [589, 415] on button "Save" at bounding box center [597, 418] width 71 height 26
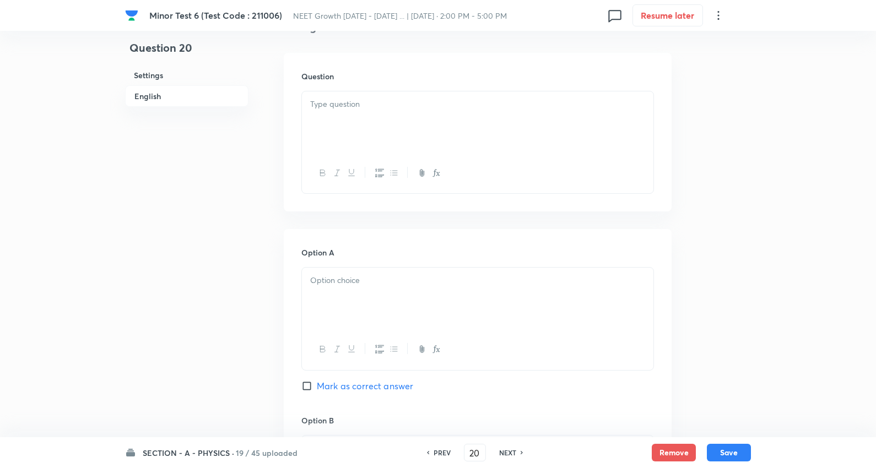
scroll to position [306, 0]
click at [377, 122] on div at bounding box center [477, 122] width 351 height 62
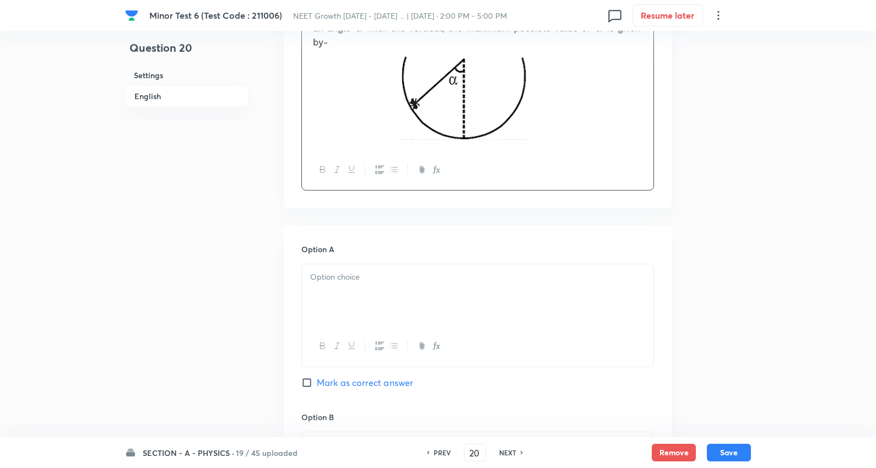
scroll to position [489, 0]
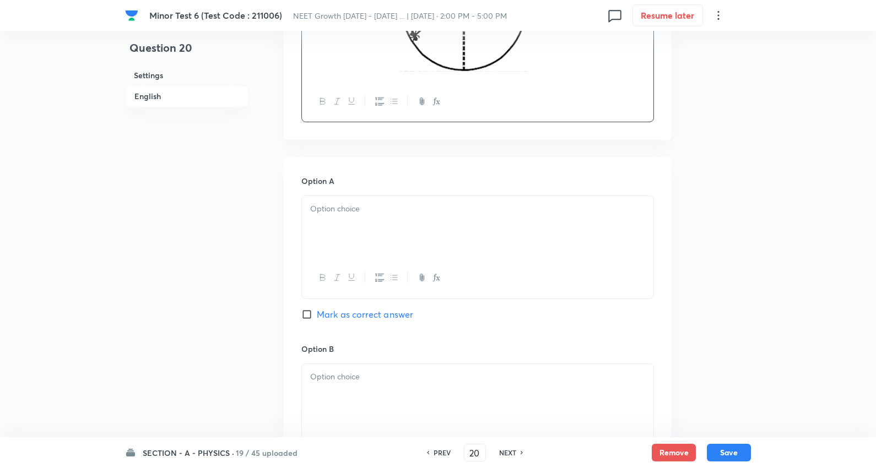
click at [355, 206] on p at bounding box center [477, 209] width 335 height 13
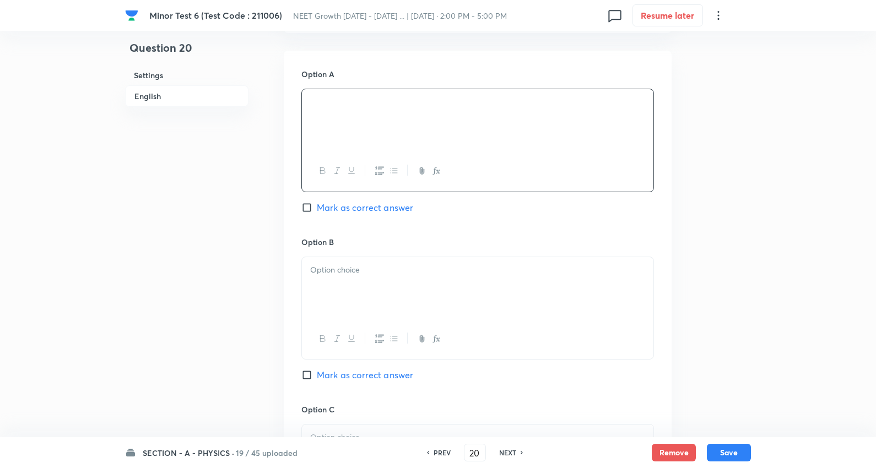
scroll to position [673, 0]
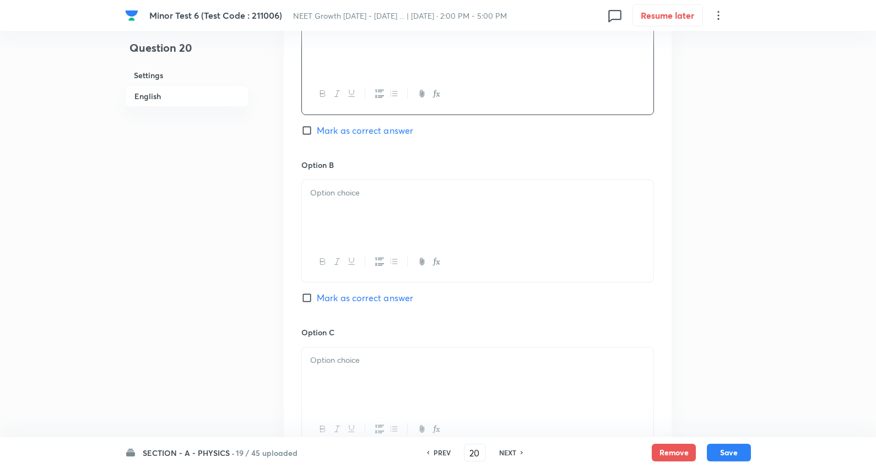
click at [356, 193] on p at bounding box center [477, 193] width 335 height 13
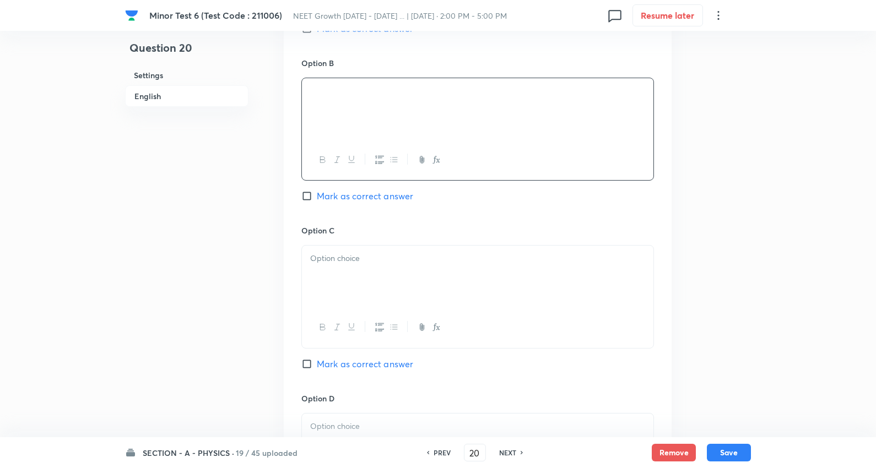
scroll to position [857, 0]
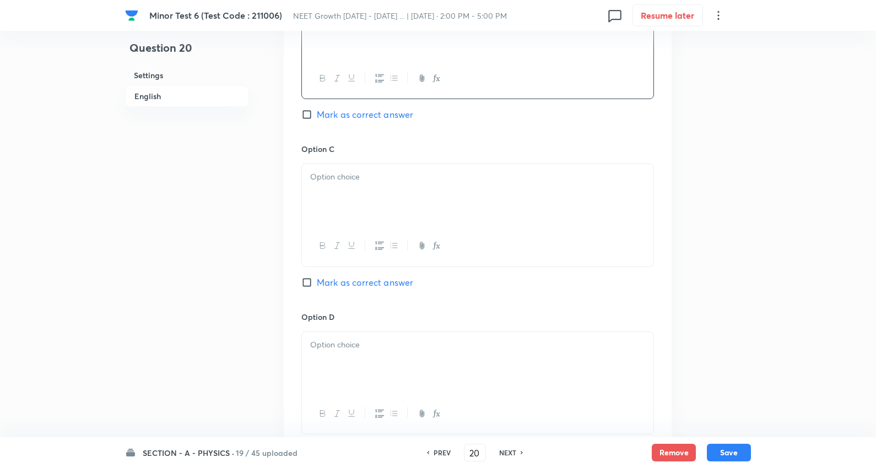
click at [350, 196] on div at bounding box center [477, 195] width 351 height 62
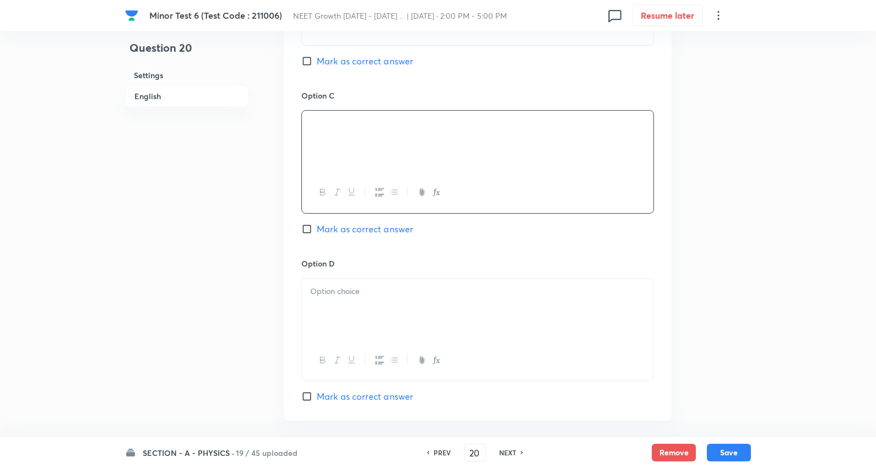
scroll to position [979, 0]
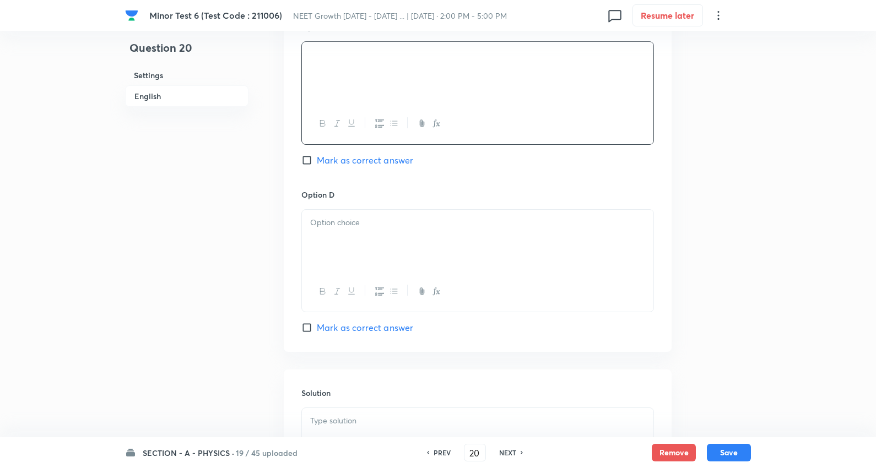
click at [355, 239] on div at bounding box center [477, 241] width 351 height 62
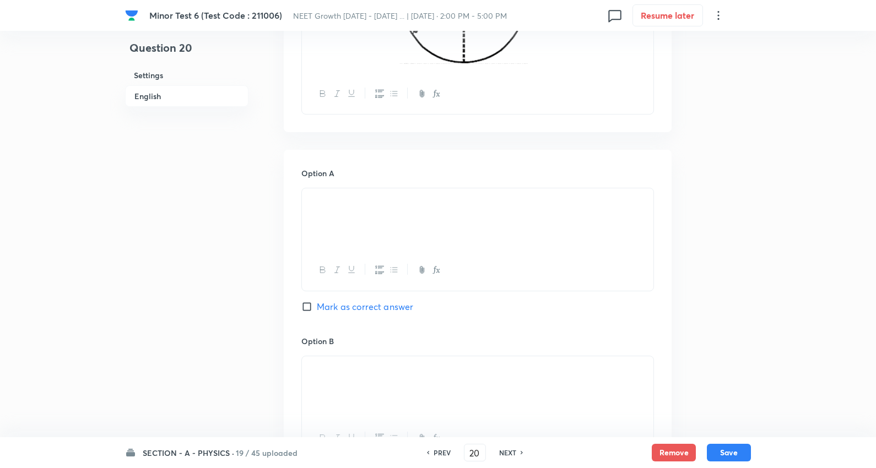
scroll to position [489, 0]
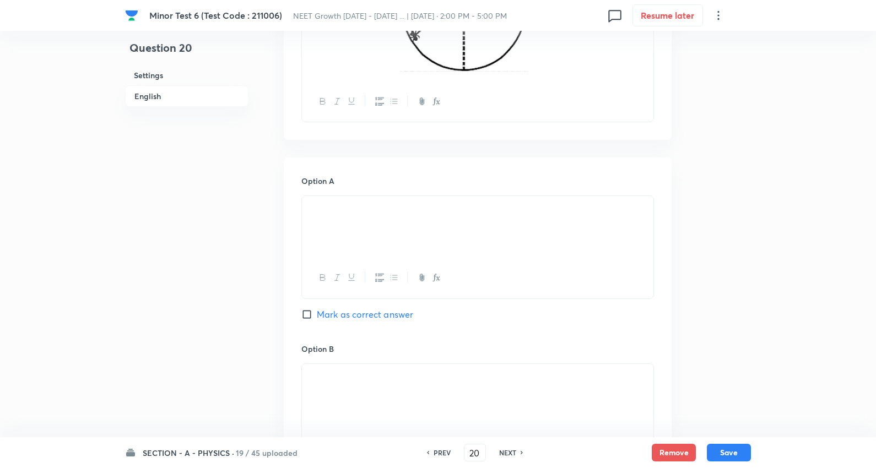
click at [362, 313] on span "Mark as correct answer" at bounding box center [365, 314] width 96 height 13
click at [317, 313] on input "Mark as correct answer" at bounding box center [308, 314] width 15 height 11
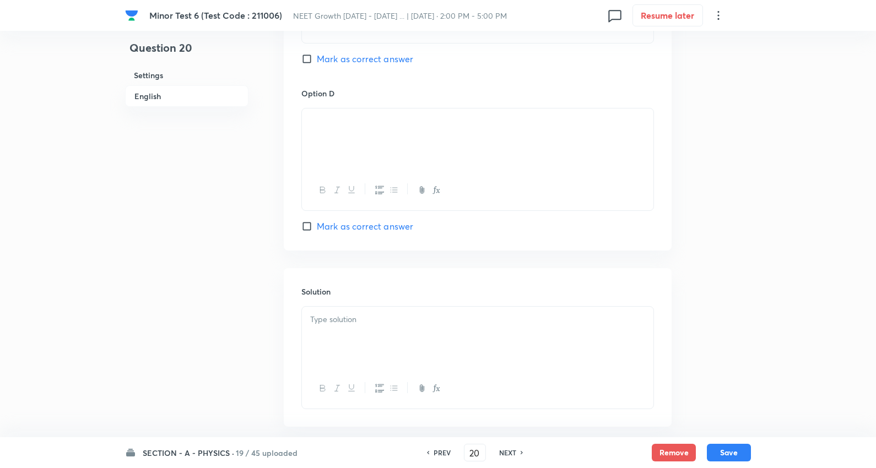
scroll to position [1102, 0]
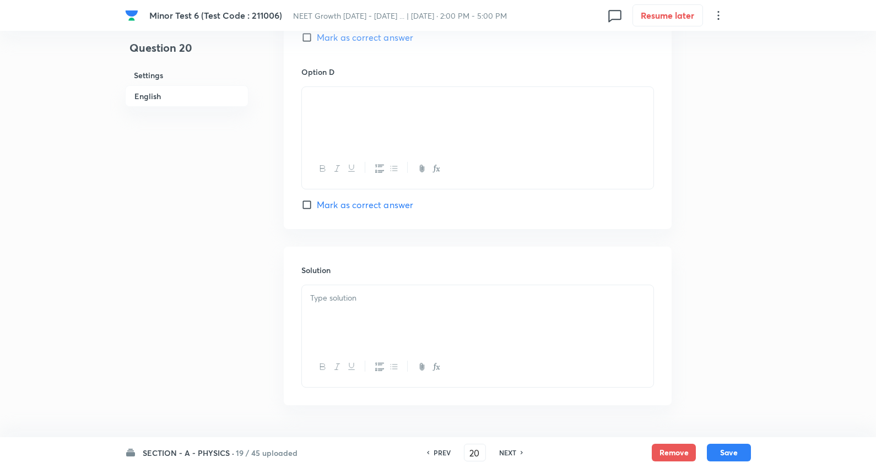
click at [356, 308] on div at bounding box center [477, 316] width 351 height 62
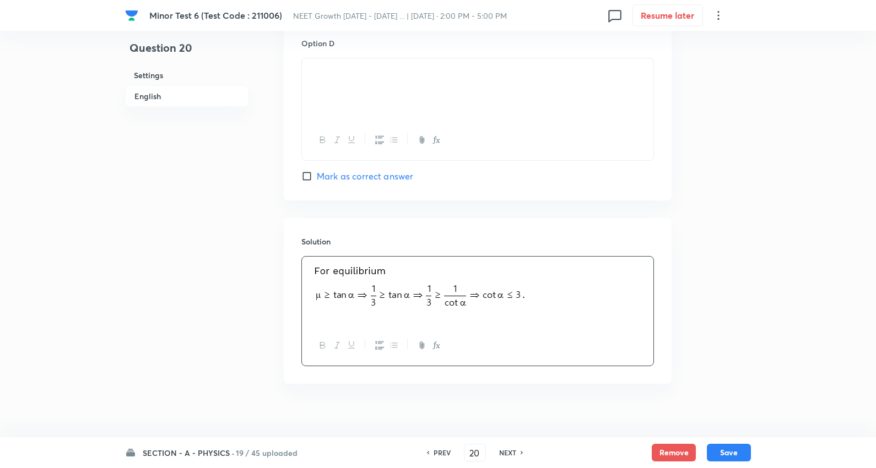
scroll to position [1146, 0]
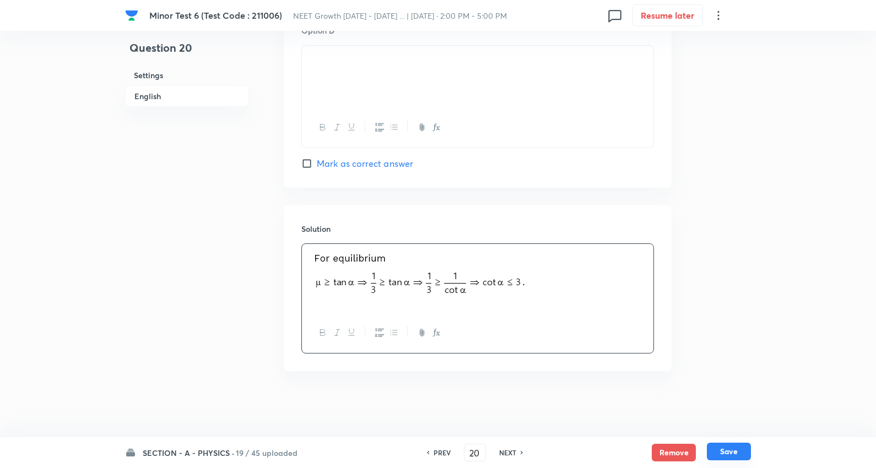
click at [729, 448] on button "Save" at bounding box center [729, 452] width 44 height 18
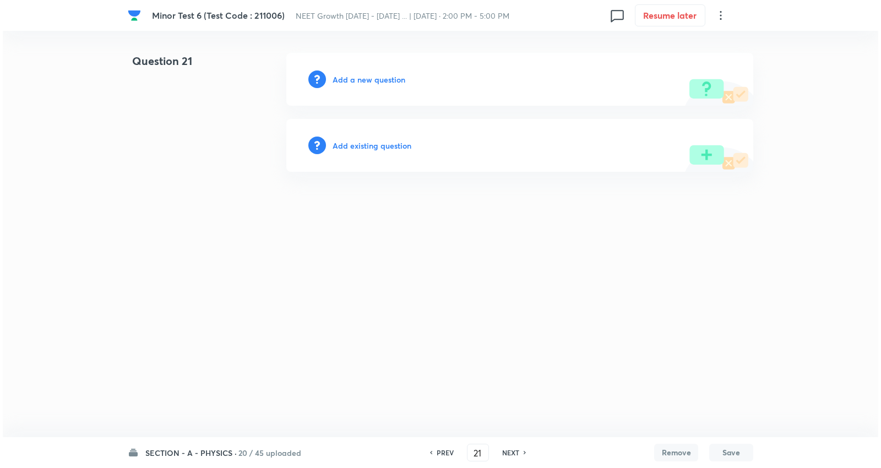
scroll to position [0, 0]
click at [369, 78] on h6 "Add a new question" at bounding box center [369, 80] width 73 height 12
click at [369, 76] on h6 "Choose a question type" at bounding box center [375, 80] width 85 height 12
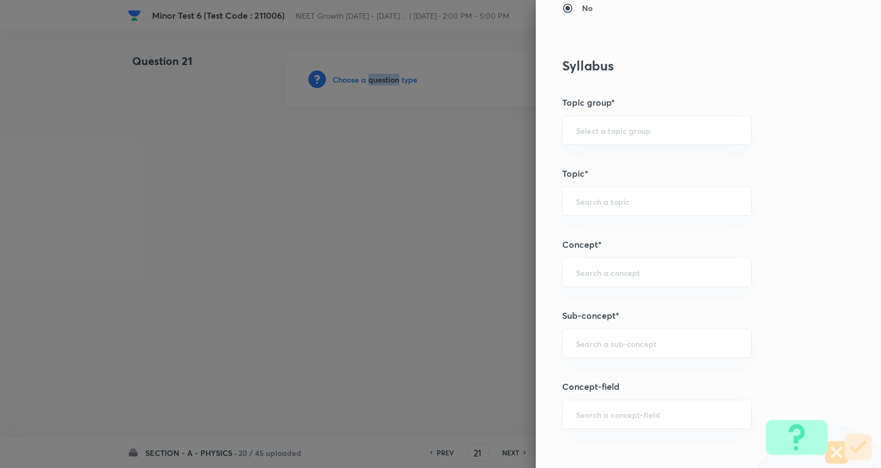
scroll to position [551, 0]
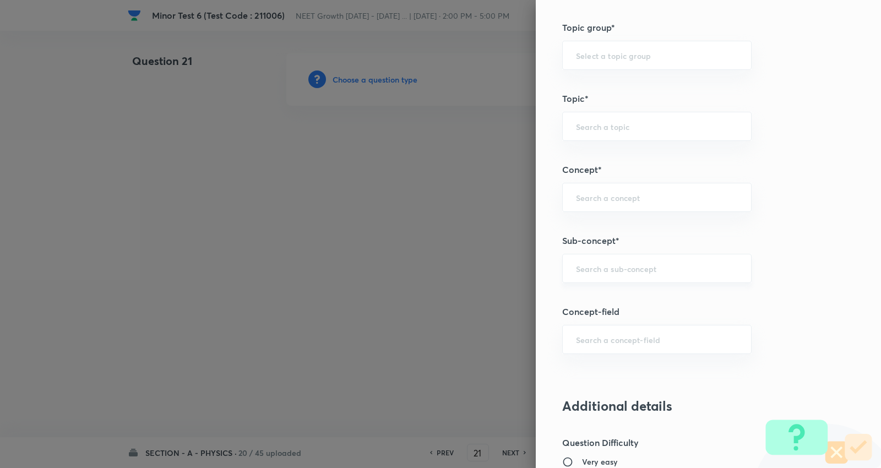
click at [610, 271] on input "text" at bounding box center [657, 268] width 162 height 10
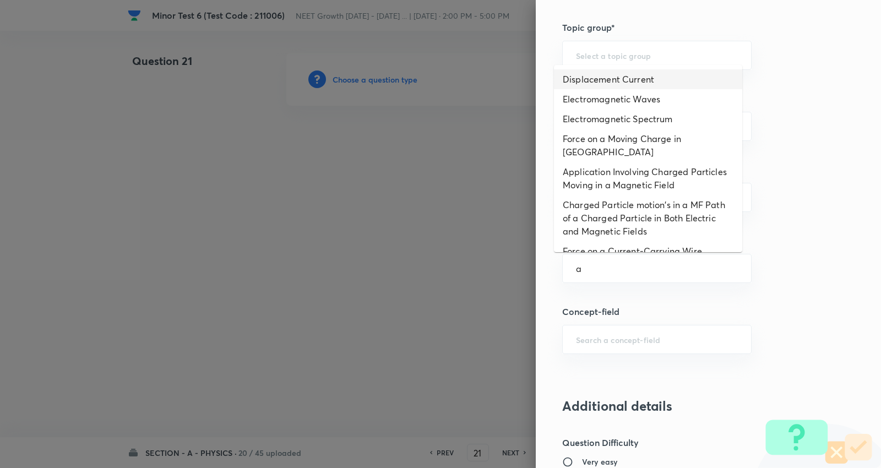
click at [607, 79] on li "Displacement Current" at bounding box center [648, 79] width 188 height 20
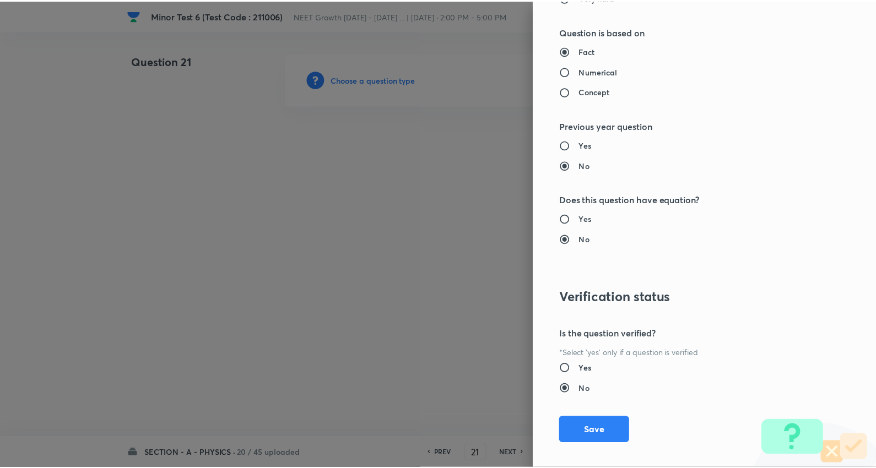
scroll to position [1108, 0]
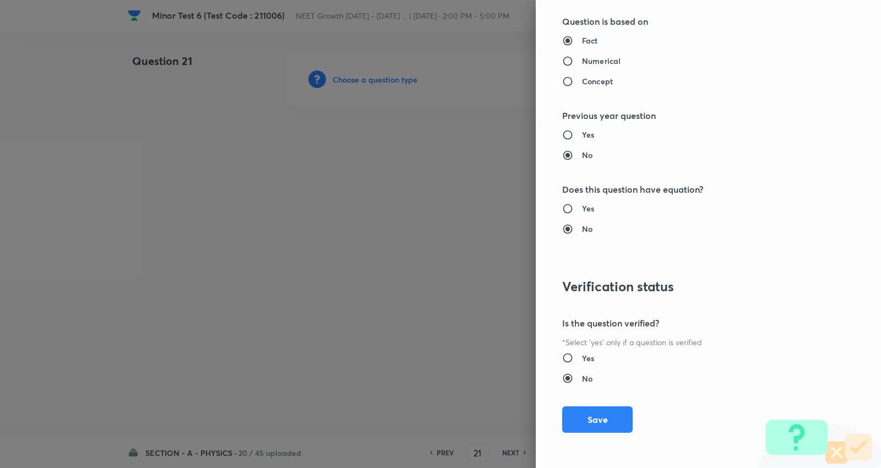
drag, startPoint x: 596, startPoint y: 408, endPoint x: 540, endPoint y: 392, distance: 58.6
click at [596, 408] on button "Save" at bounding box center [597, 420] width 71 height 26
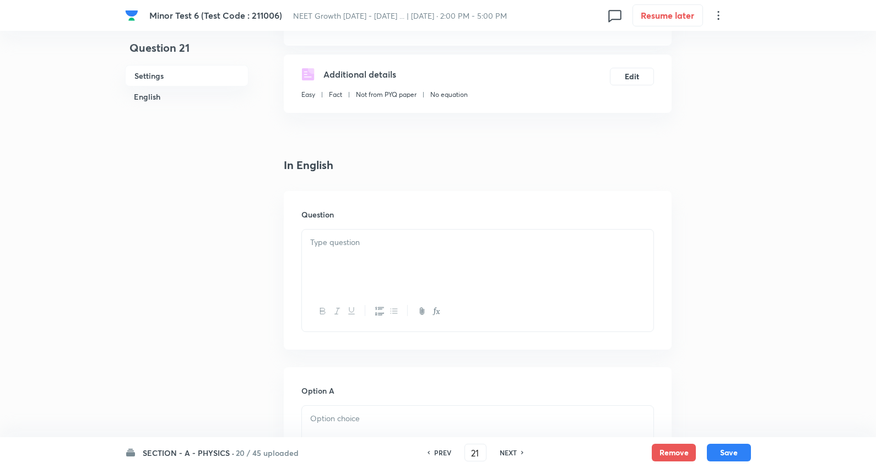
scroll to position [183, 0]
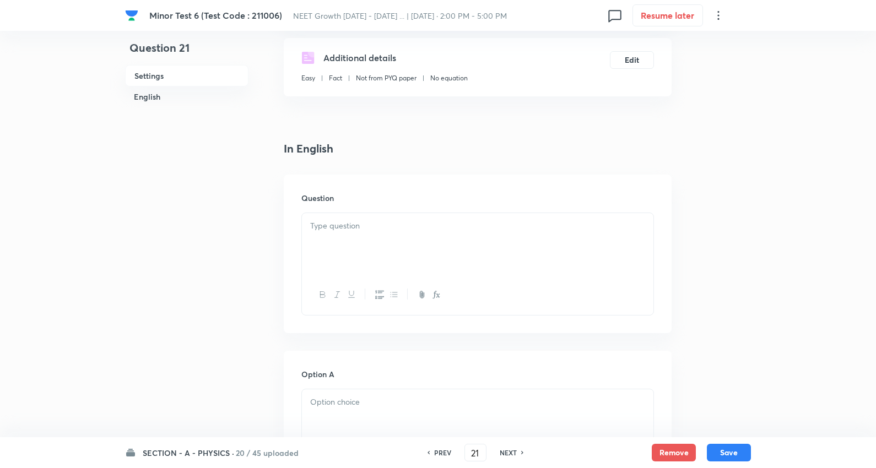
click at [365, 232] on p at bounding box center [477, 226] width 335 height 13
drag, startPoint x: 339, startPoint y: 236, endPoint x: 393, endPoint y: 234, distance: 54.0
click at [340, 235] on div at bounding box center [477, 244] width 351 height 62
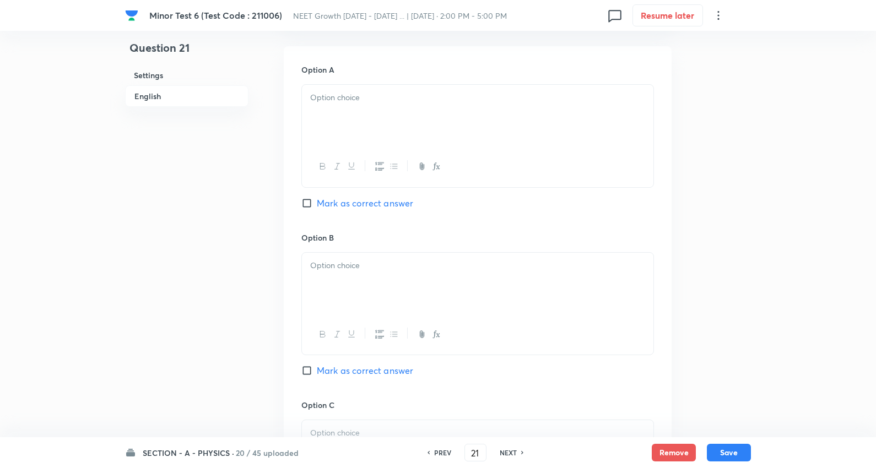
scroll to position [489, 0]
click at [375, 99] on p at bounding box center [477, 96] width 335 height 13
click at [359, 268] on p at bounding box center [477, 264] width 335 height 13
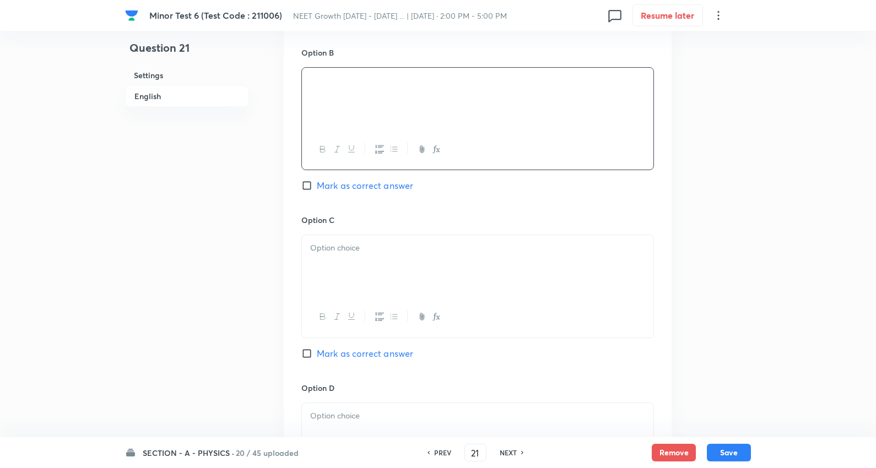
click at [359, 251] on p at bounding box center [477, 248] width 335 height 13
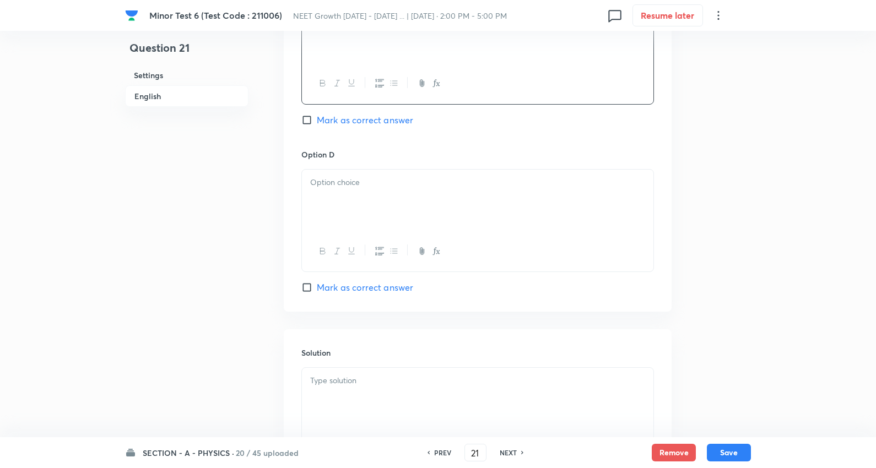
scroll to position [918, 0]
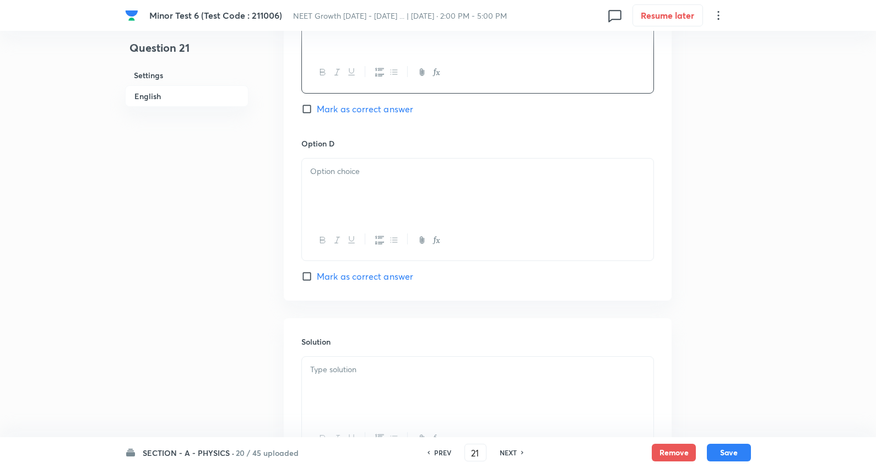
click at [361, 188] on div at bounding box center [477, 190] width 351 height 62
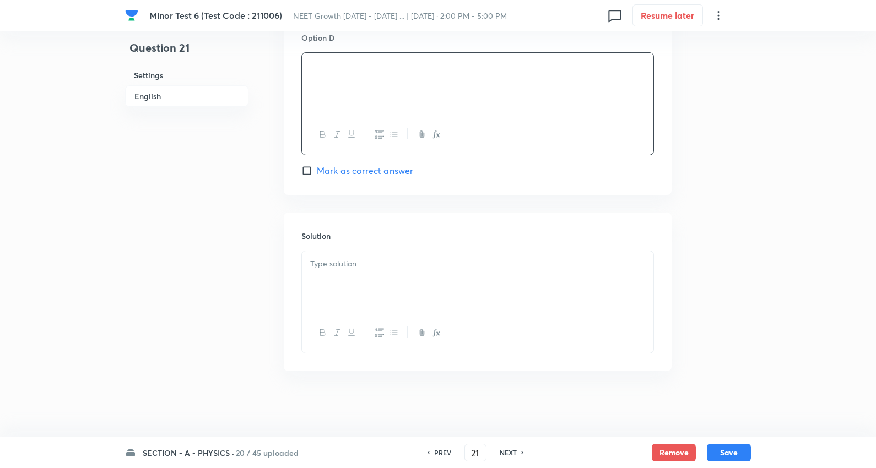
scroll to position [1026, 0]
click at [344, 263] on p at bounding box center [477, 264] width 335 height 13
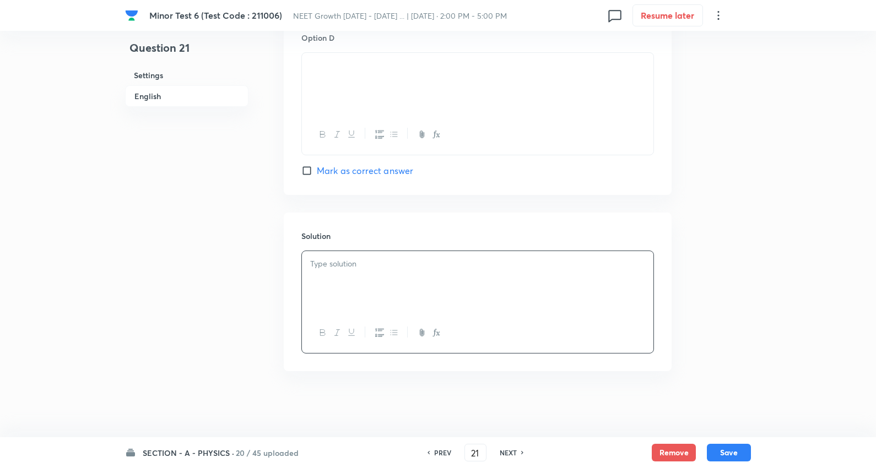
click at [356, 278] on div at bounding box center [477, 282] width 351 height 62
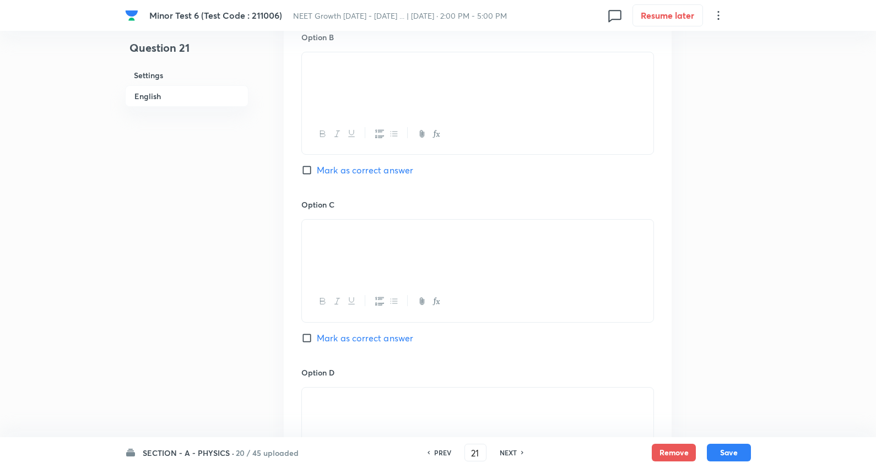
scroll to position [757, 0]
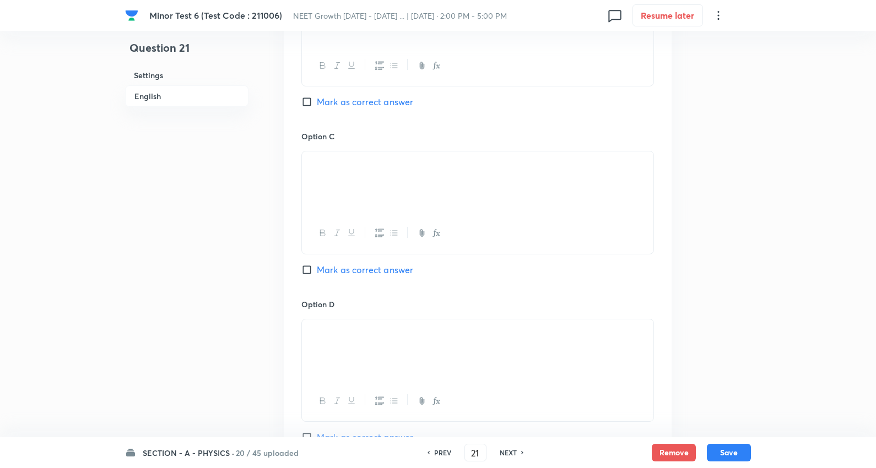
click at [359, 268] on span "Mark as correct answer" at bounding box center [365, 269] width 96 height 13
click at [317, 268] on input "Mark as correct answer" at bounding box center [308, 269] width 15 height 11
click at [725, 448] on button "Save" at bounding box center [729, 452] width 44 height 18
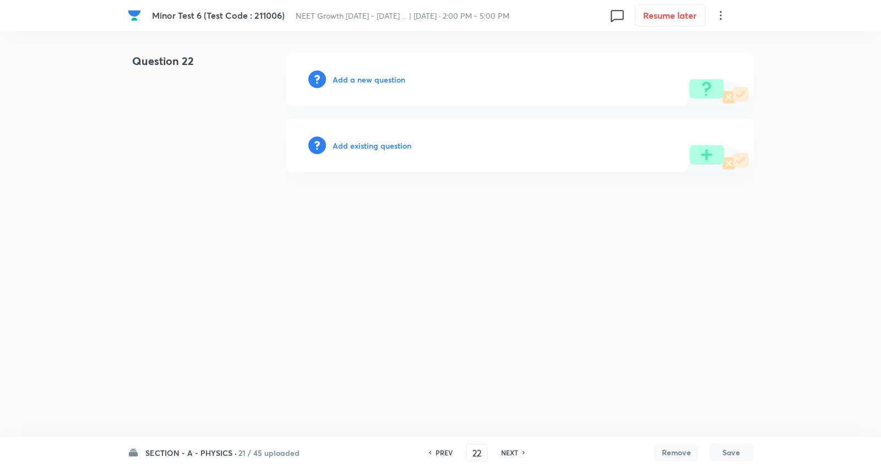
click at [382, 75] on h6 "Add a new question" at bounding box center [369, 80] width 73 height 12
click at [380, 75] on h6 "Choose a question type" at bounding box center [375, 80] width 85 height 12
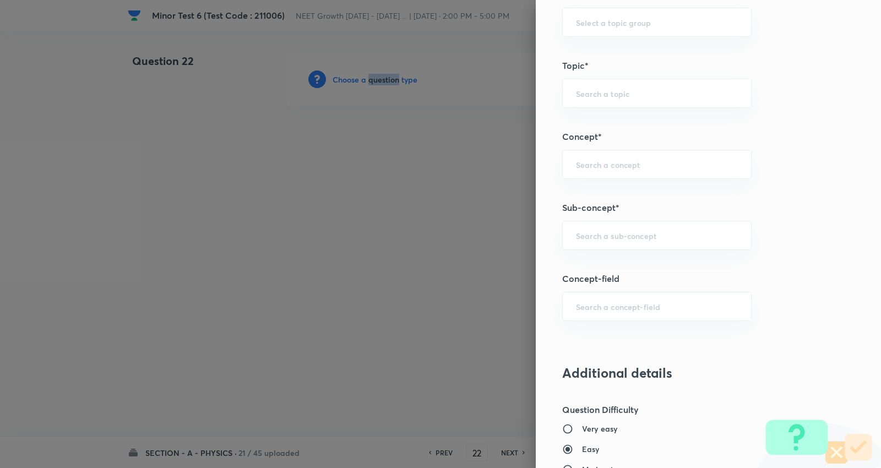
scroll to position [612, 0]
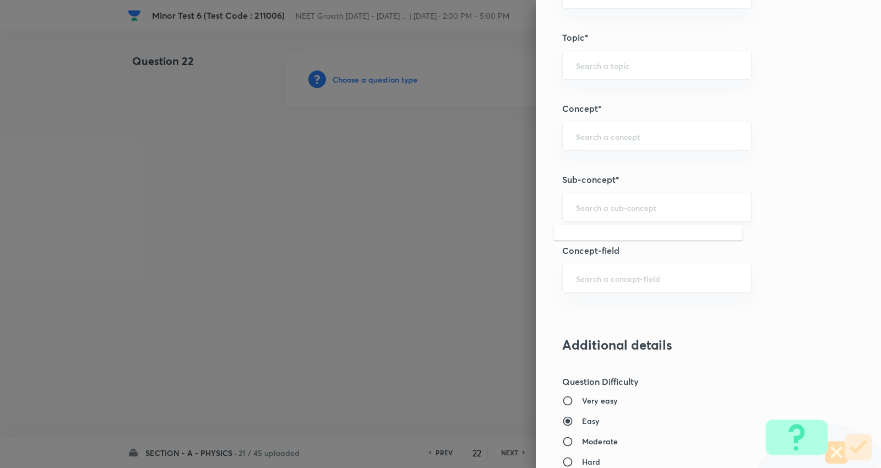
click at [604, 205] on input "text" at bounding box center [657, 207] width 162 height 10
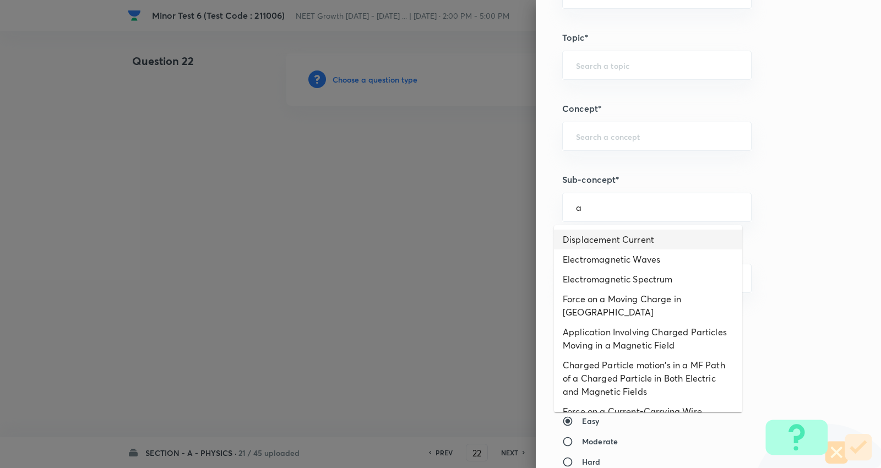
click at [603, 237] on li "Displacement Current" at bounding box center [648, 240] width 188 height 20
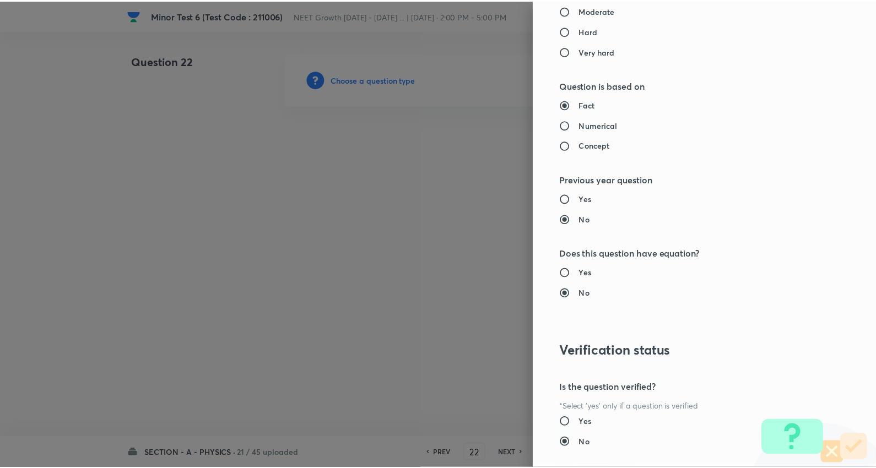
scroll to position [1108, 0]
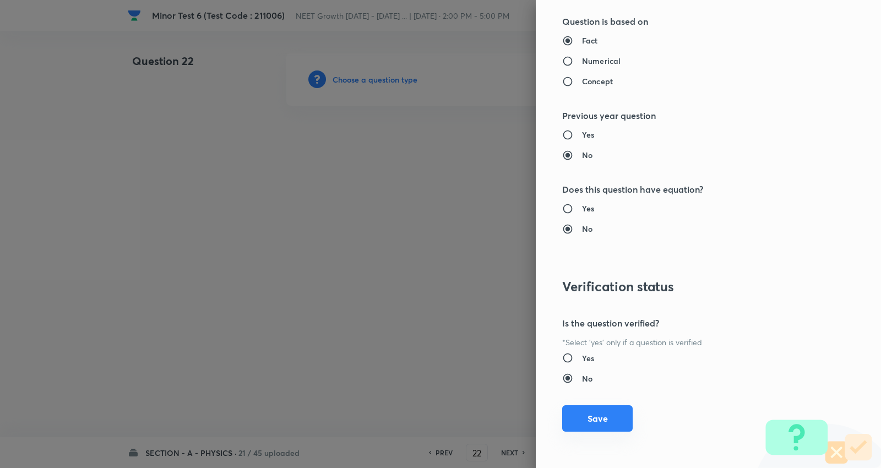
drag, startPoint x: 582, startPoint y: 414, endPoint x: 556, endPoint y: 369, distance: 52.1
click at [583, 414] on button "Save" at bounding box center [597, 420] width 71 height 26
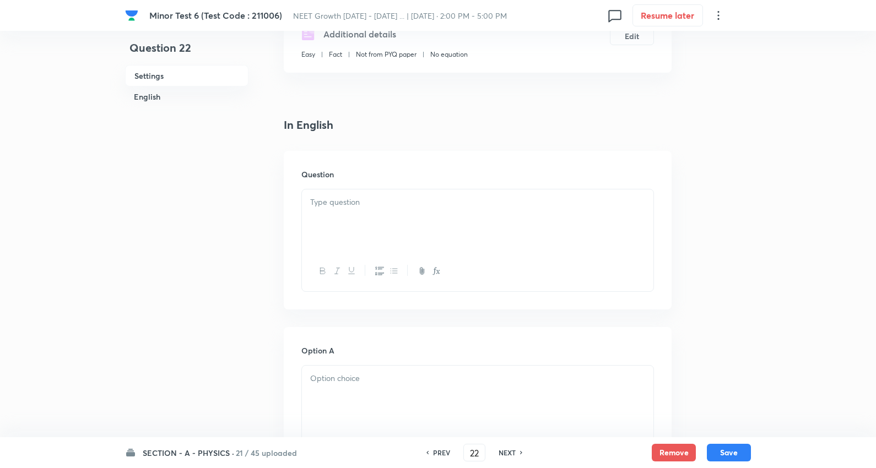
scroll to position [245, 0]
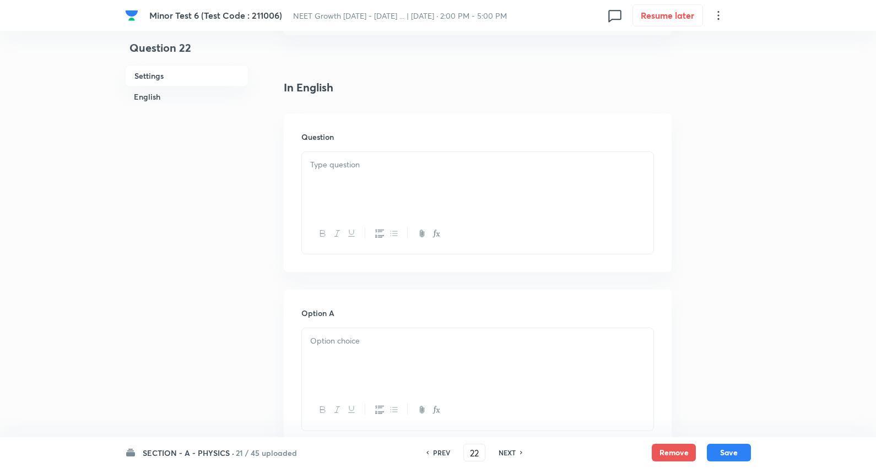
click at [342, 159] on p at bounding box center [477, 165] width 335 height 13
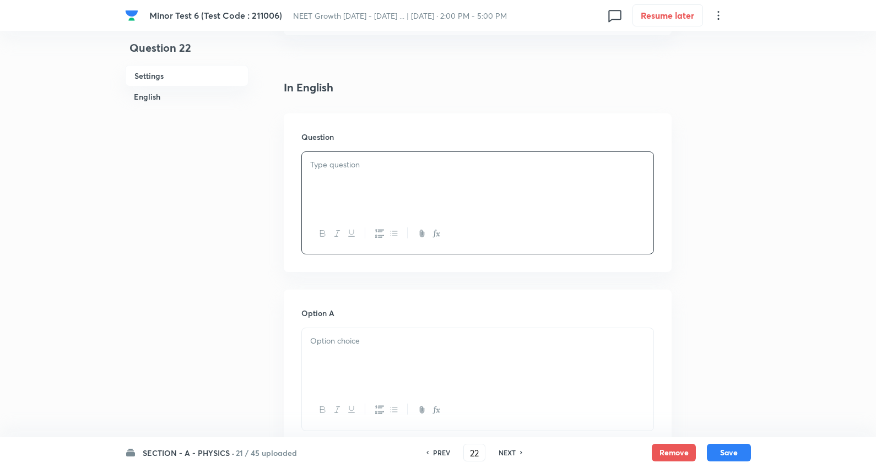
click at [369, 177] on div at bounding box center [477, 183] width 351 height 62
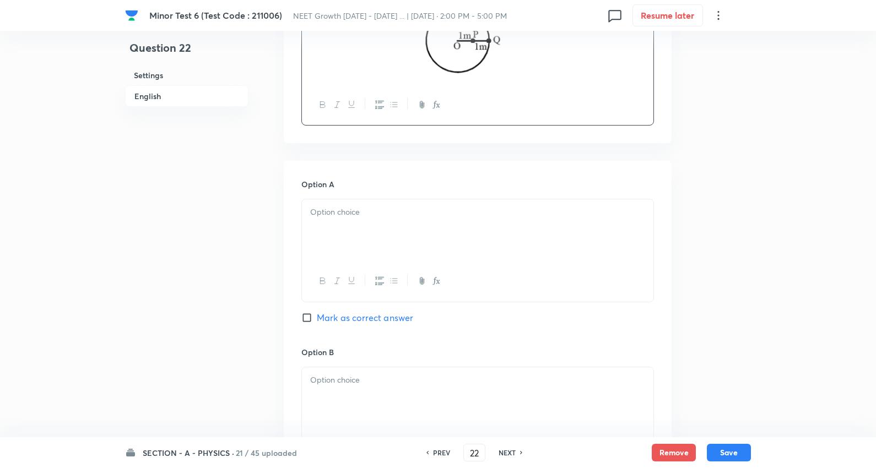
scroll to position [489, 0]
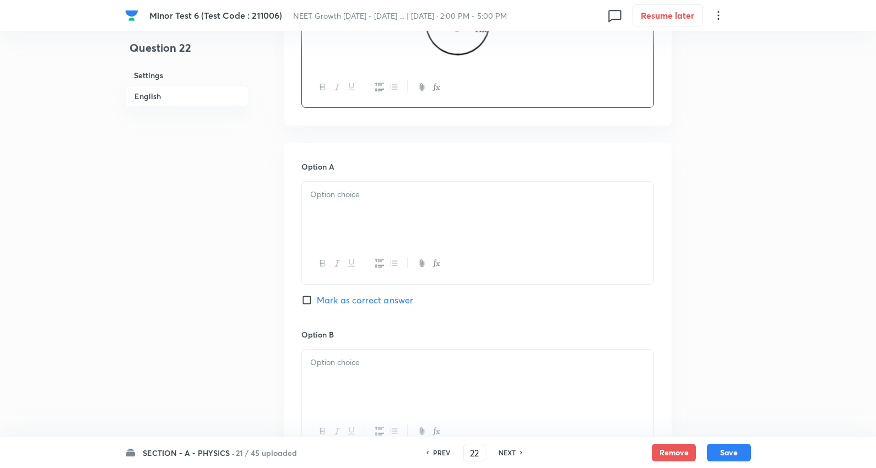
click at [396, 213] on div at bounding box center [477, 213] width 351 height 62
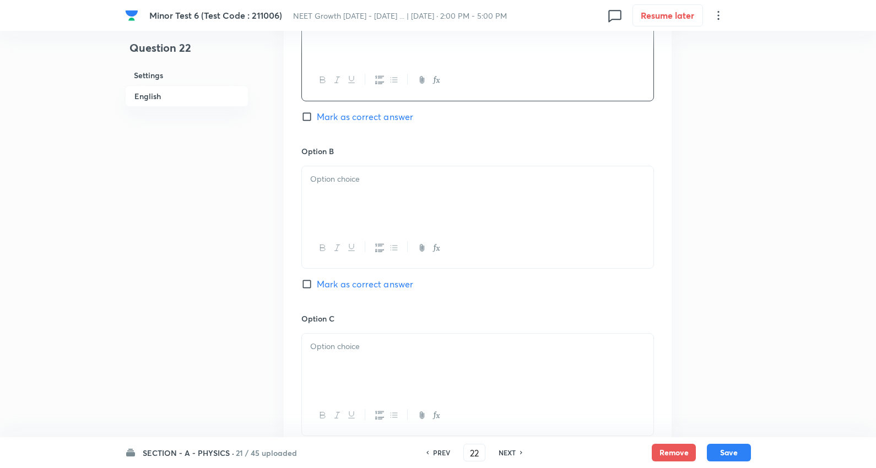
scroll to position [673, 0]
click at [357, 200] on div at bounding box center [477, 197] width 351 height 62
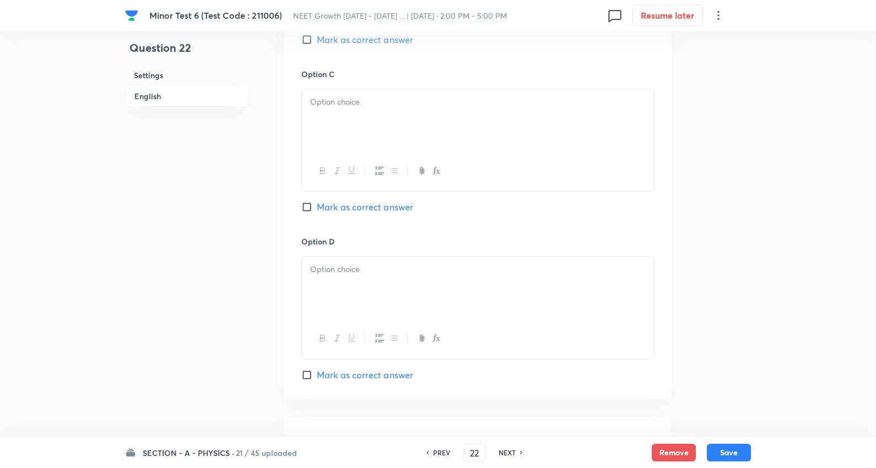
scroll to position [918, 0]
click at [382, 41] on span "Mark as correct answer" at bounding box center [365, 39] width 96 height 13
click at [317, 41] on input "Mark as correct answer" at bounding box center [308, 39] width 15 height 11
click at [360, 101] on p at bounding box center [477, 101] width 335 height 13
click at [345, 275] on p at bounding box center [477, 269] width 335 height 13
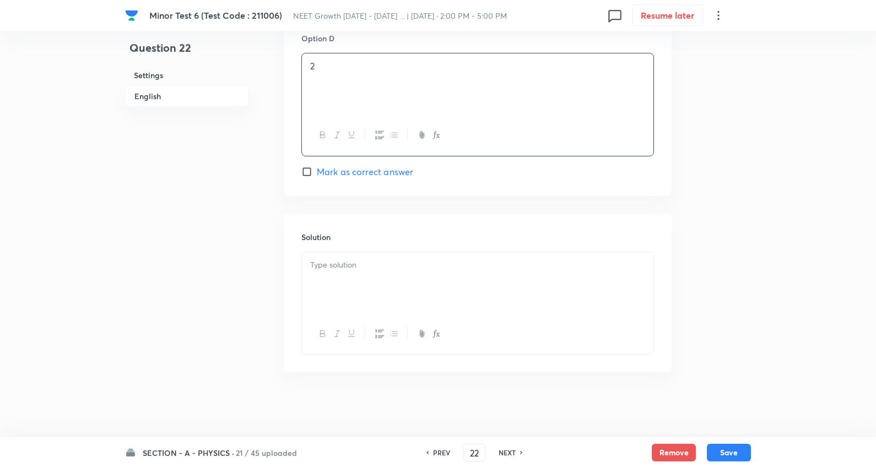
scroll to position [1124, 0]
click at [354, 269] on p at bounding box center [477, 264] width 335 height 13
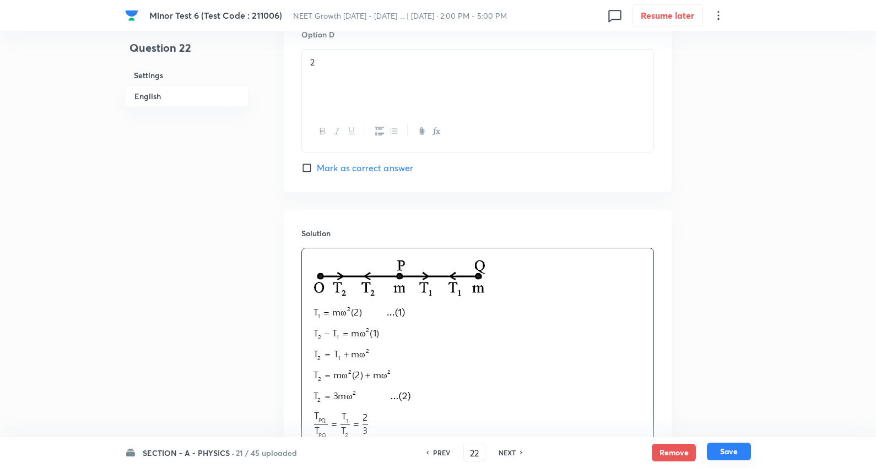
click at [726, 449] on button "Save" at bounding box center [729, 452] width 44 height 18
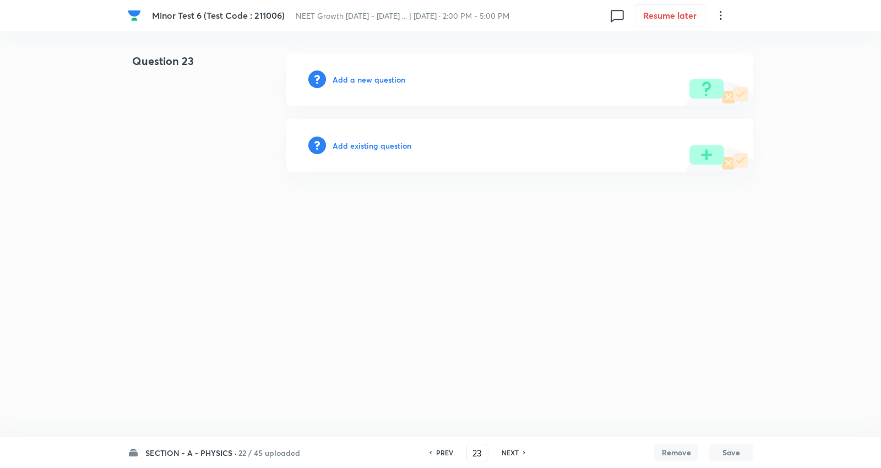
click at [382, 78] on h6 "Add a new question" at bounding box center [369, 80] width 73 height 12
click at [380, 78] on h6 "Choose a question type" at bounding box center [375, 80] width 85 height 12
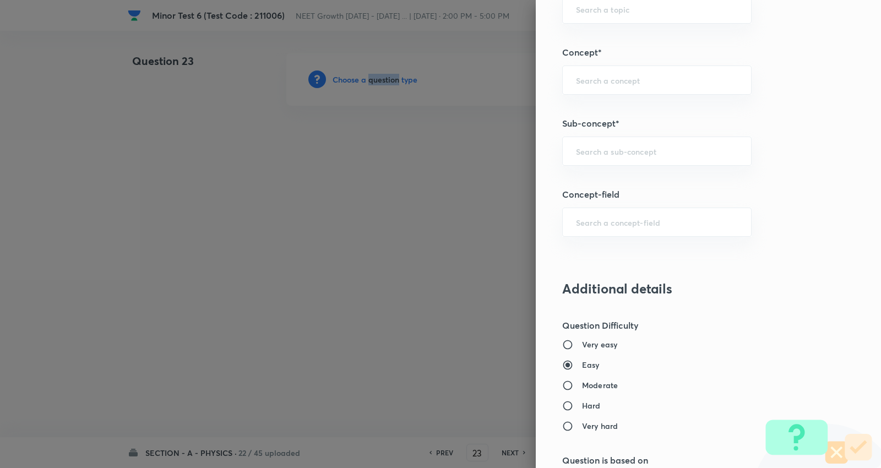
scroll to position [673, 0]
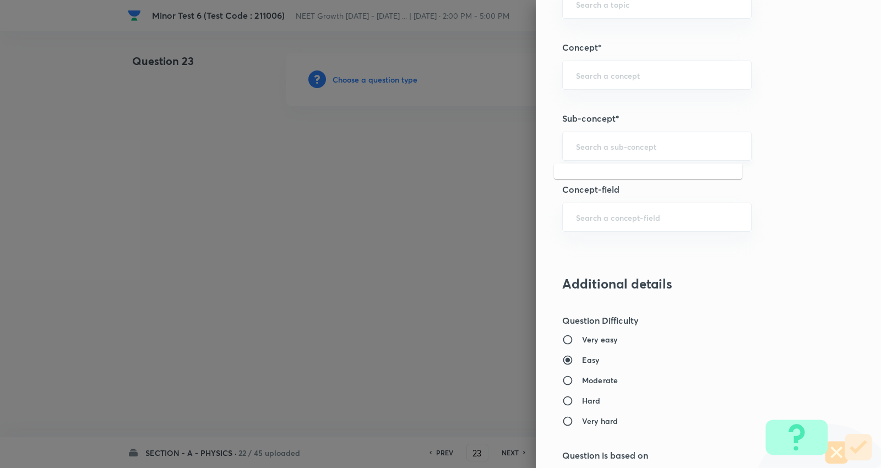
click at [604, 149] on input "text" at bounding box center [657, 146] width 162 height 10
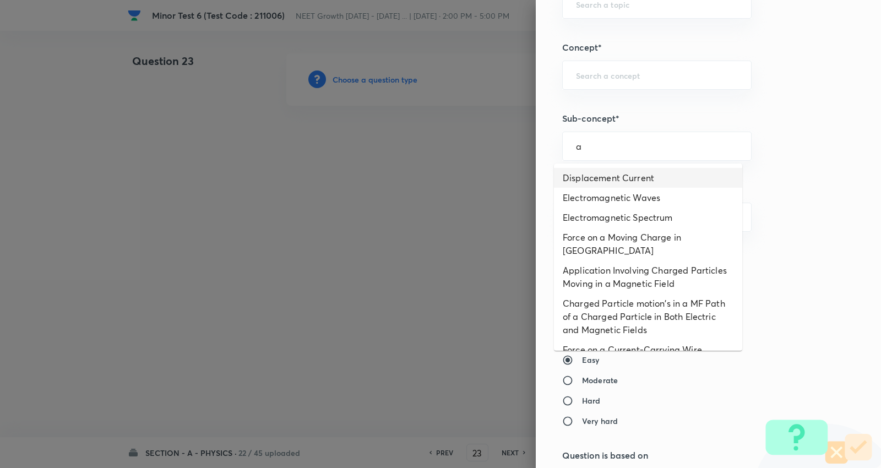
click at [598, 176] on li "Displacement Current" at bounding box center [648, 178] width 188 height 20
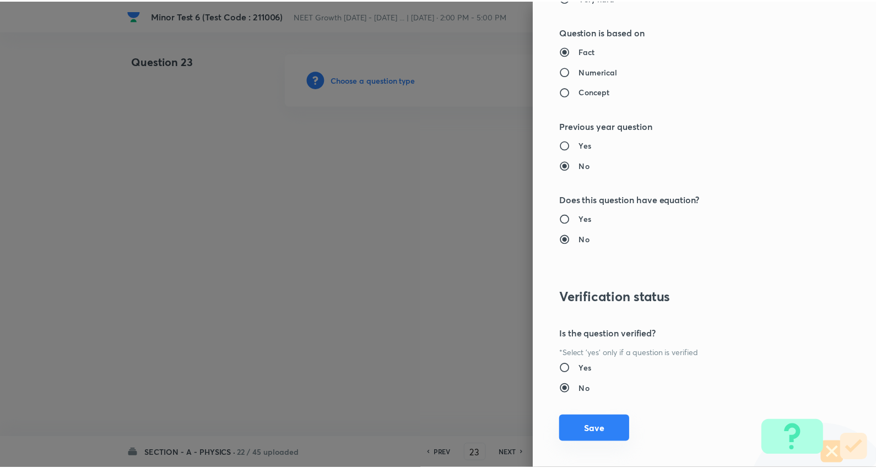
scroll to position [1108, 0]
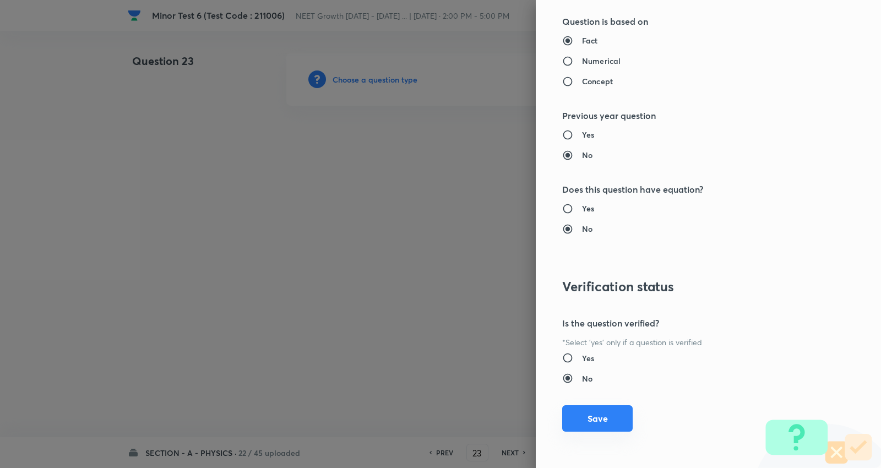
click at [586, 413] on button "Save" at bounding box center [597, 418] width 71 height 26
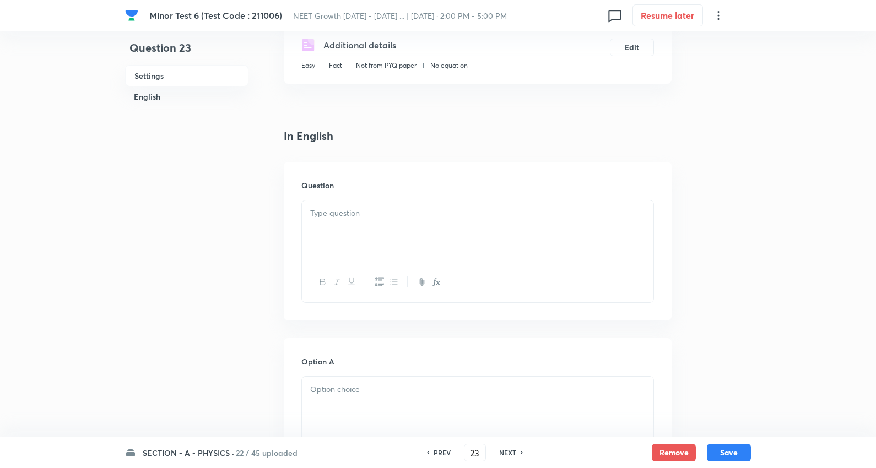
scroll to position [245, 0]
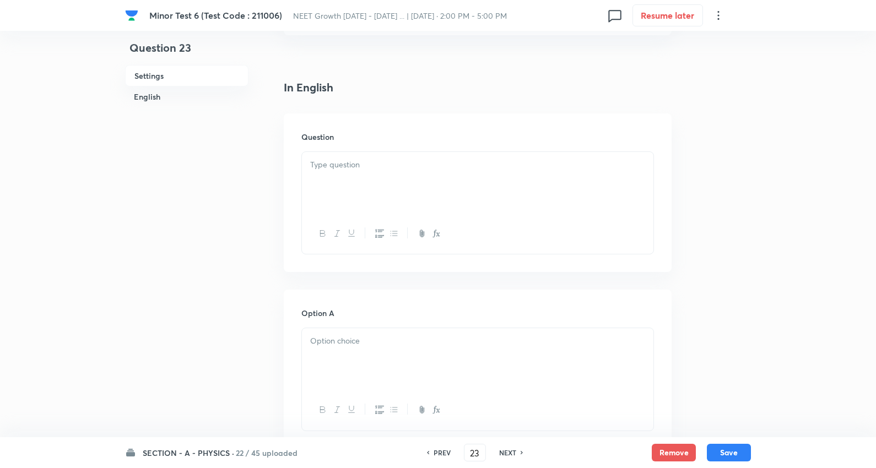
click at [354, 161] on p at bounding box center [477, 165] width 335 height 13
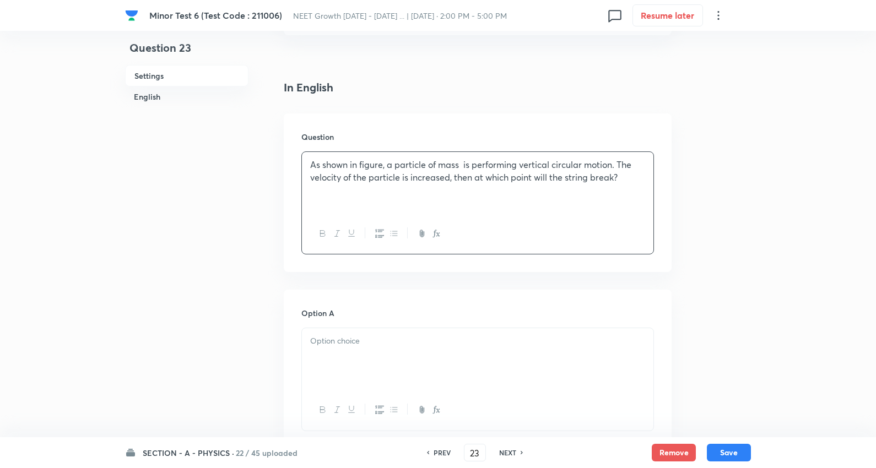
click at [632, 177] on p "As shown in figure, a particle of mass is performing vertical circular motion. …" at bounding box center [477, 171] width 335 height 25
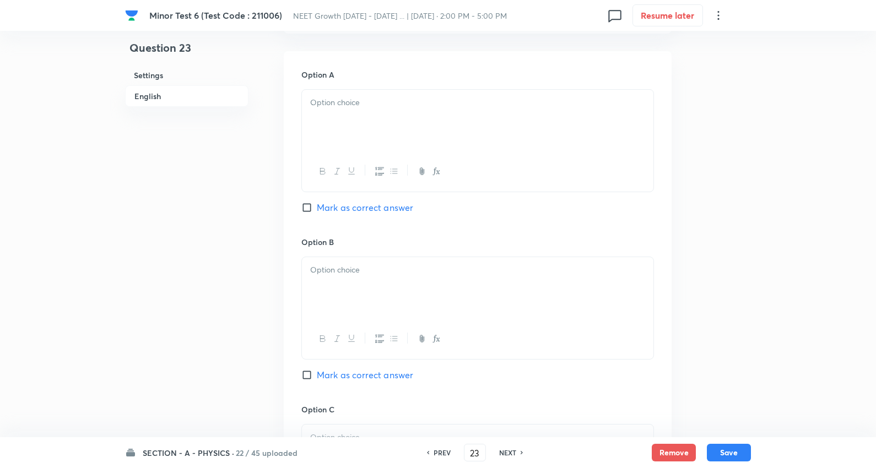
scroll to position [551, 0]
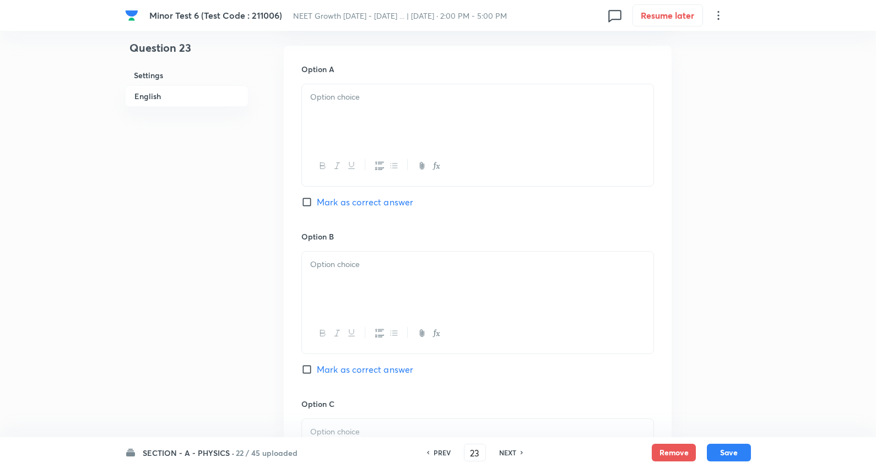
click at [361, 102] on p at bounding box center [477, 97] width 335 height 13
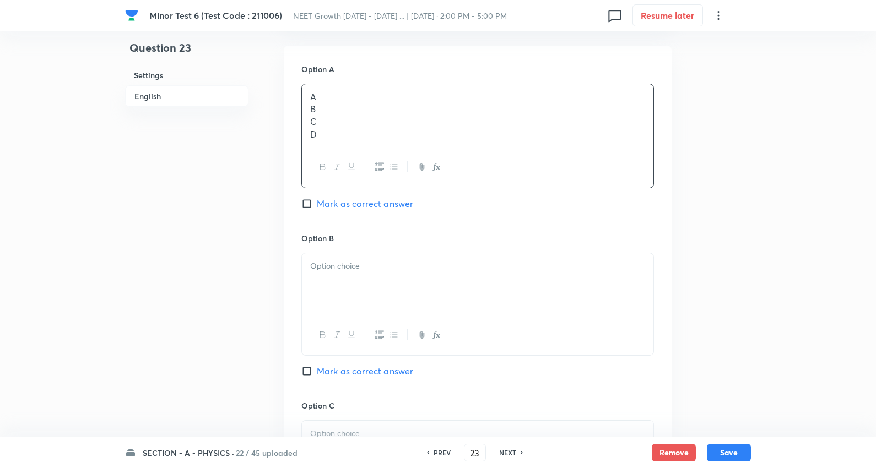
drag, startPoint x: 306, startPoint y: 109, endPoint x: 392, endPoint y: 177, distance: 110.6
click at [392, 177] on div "A B C D" at bounding box center [477, 136] width 353 height 105
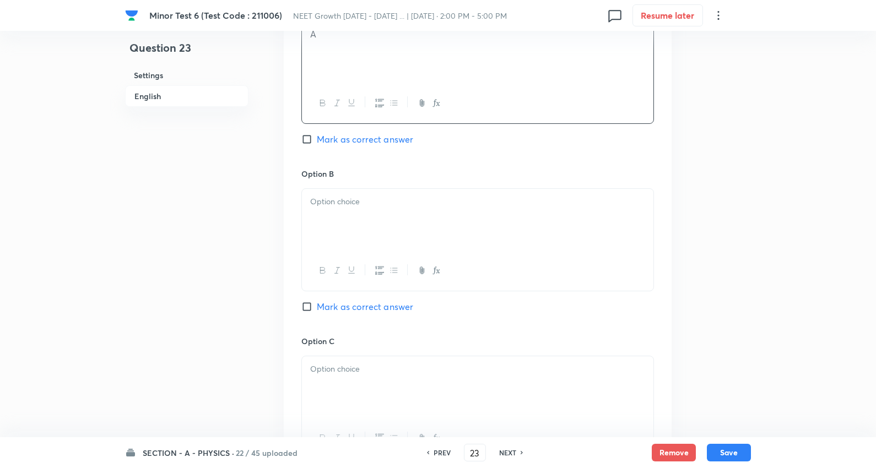
scroll to position [673, 0]
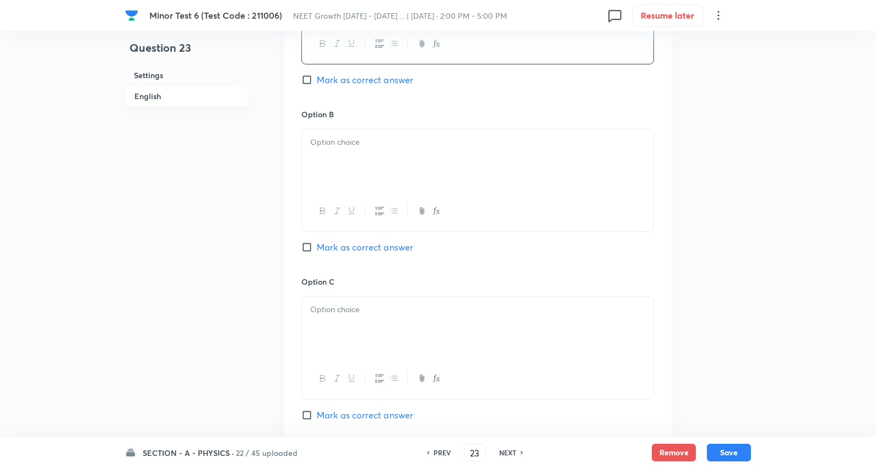
click at [332, 138] on p at bounding box center [477, 142] width 335 height 13
drag, startPoint x: 409, startPoint y: 201, endPoint x: 424, endPoint y: 205, distance: 15.5
click at [424, 205] on div "B C D" at bounding box center [477, 180] width 353 height 103
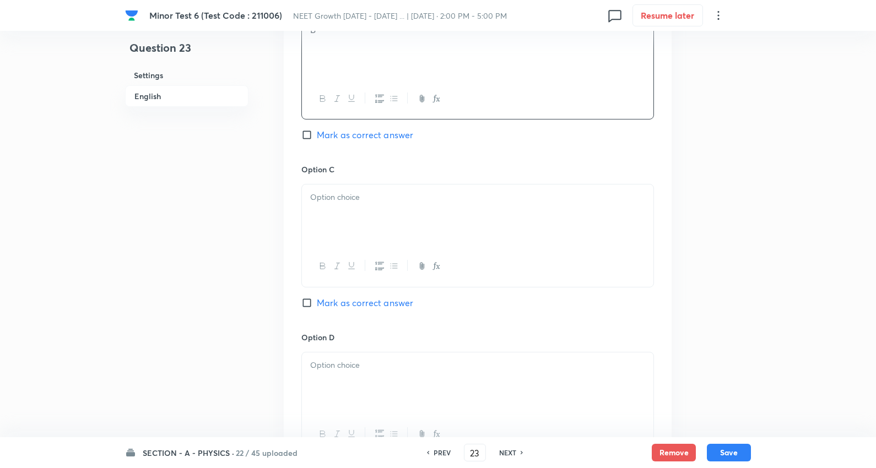
scroll to position [795, 0]
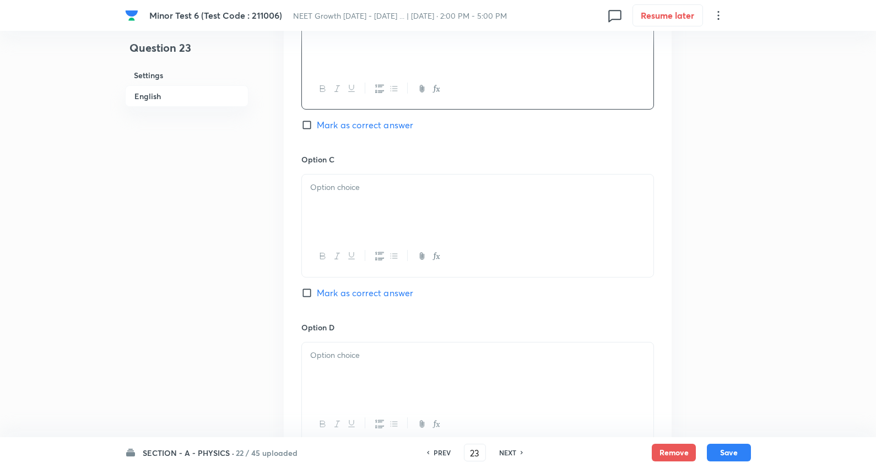
click at [340, 193] on p at bounding box center [477, 187] width 335 height 13
drag, startPoint x: 311, startPoint y: 204, endPoint x: 393, endPoint y: 218, distance: 83.2
click at [393, 218] on div "C D" at bounding box center [477, 206] width 351 height 62
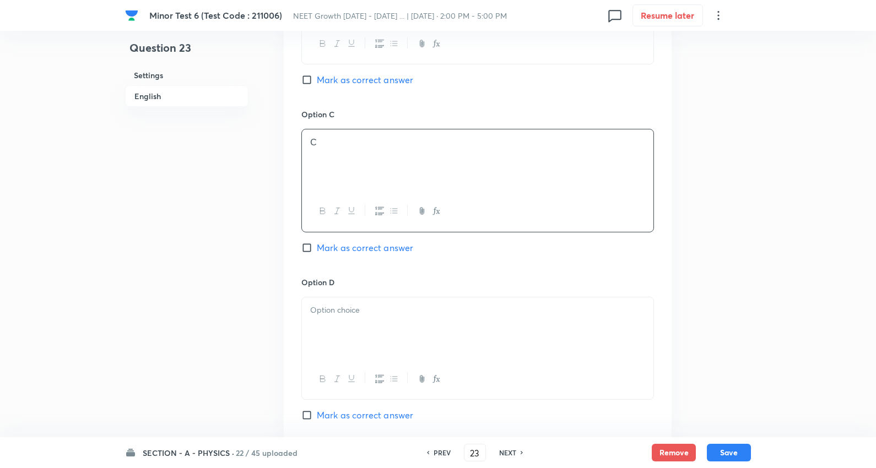
scroll to position [979, 0]
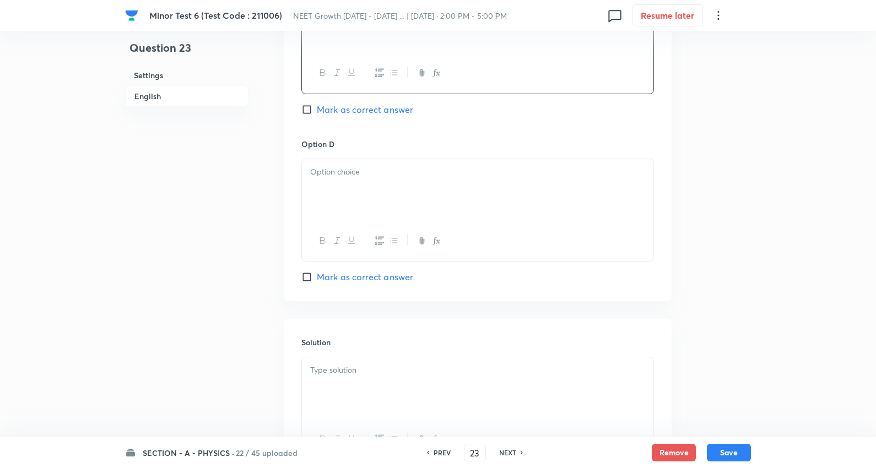
click at [351, 192] on div at bounding box center [477, 190] width 351 height 62
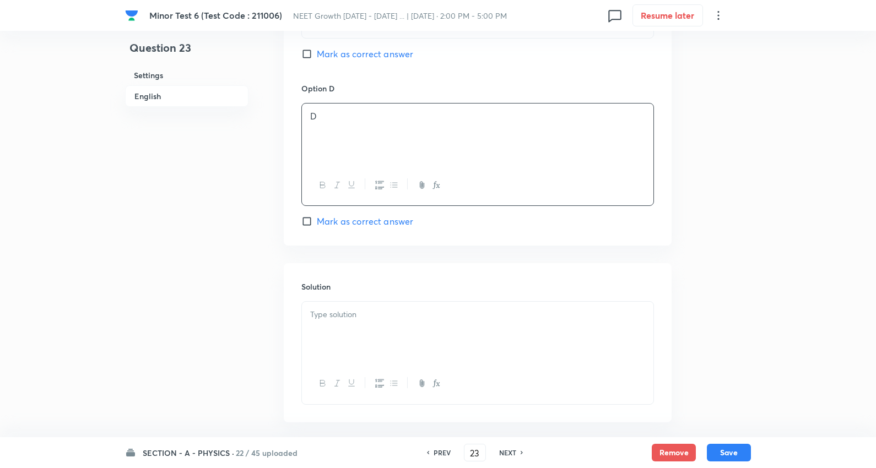
scroll to position [1088, 0]
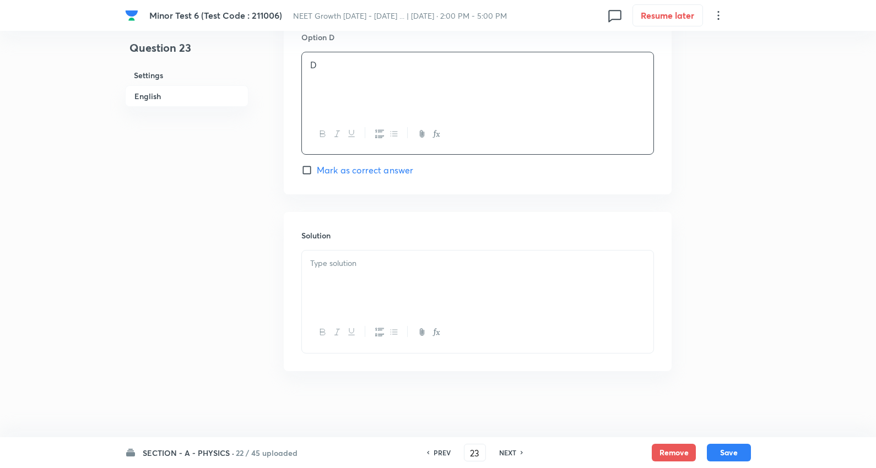
click at [364, 276] on div at bounding box center [477, 282] width 351 height 62
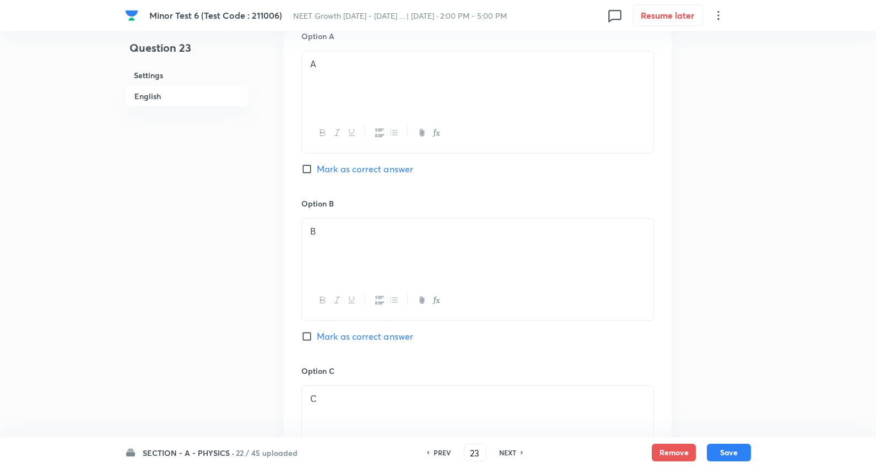
scroll to position [659, 0]
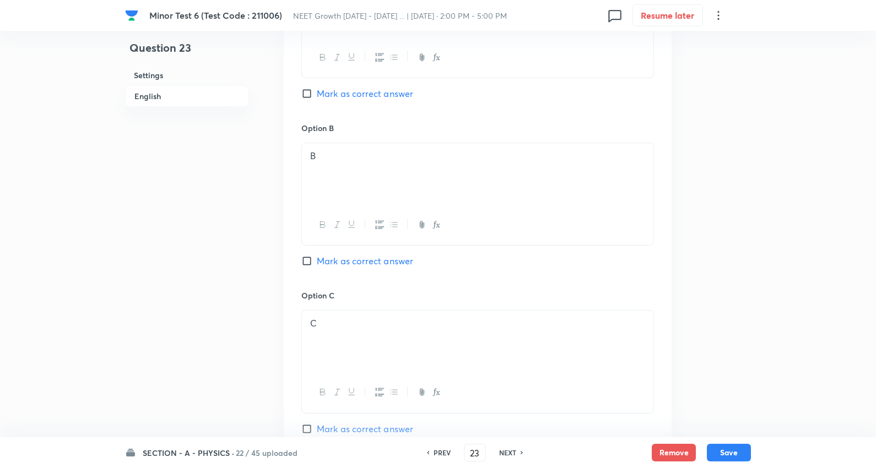
click at [383, 261] on span "Mark as correct answer" at bounding box center [365, 261] width 96 height 13
click at [317, 261] on input "Mark as correct answer" at bounding box center [308, 261] width 15 height 11
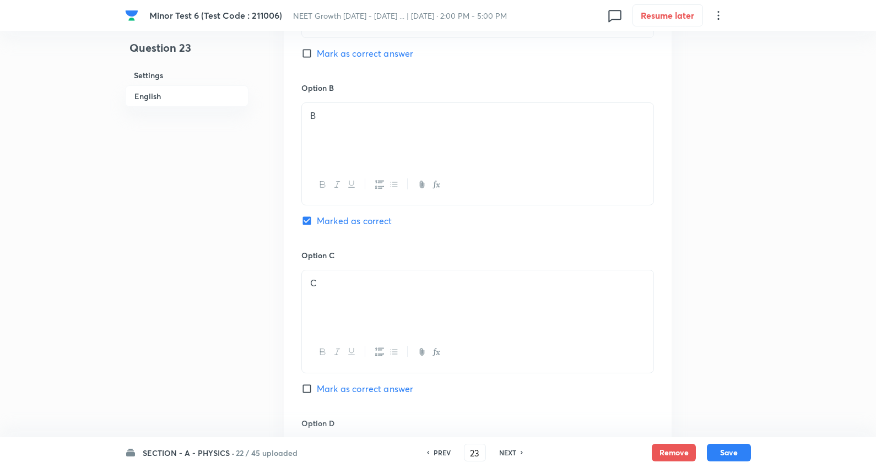
scroll to position [721, 0]
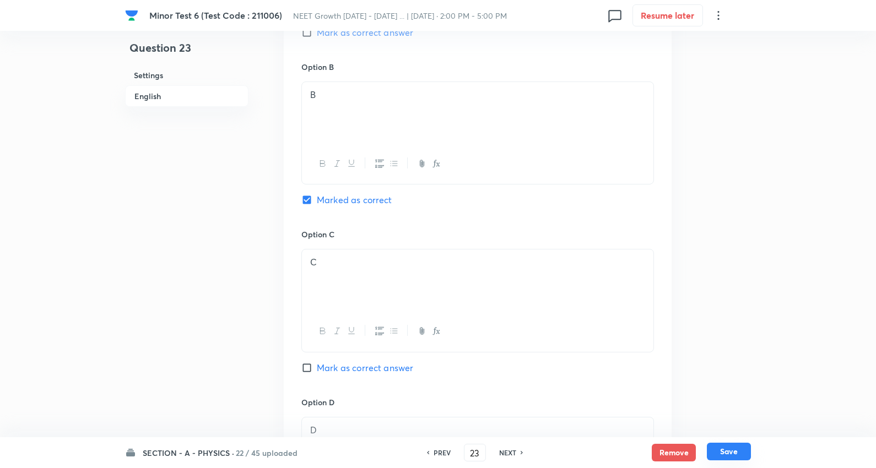
click at [723, 450] on button "Save" at bounding box center [729, 452] width 44 height 18
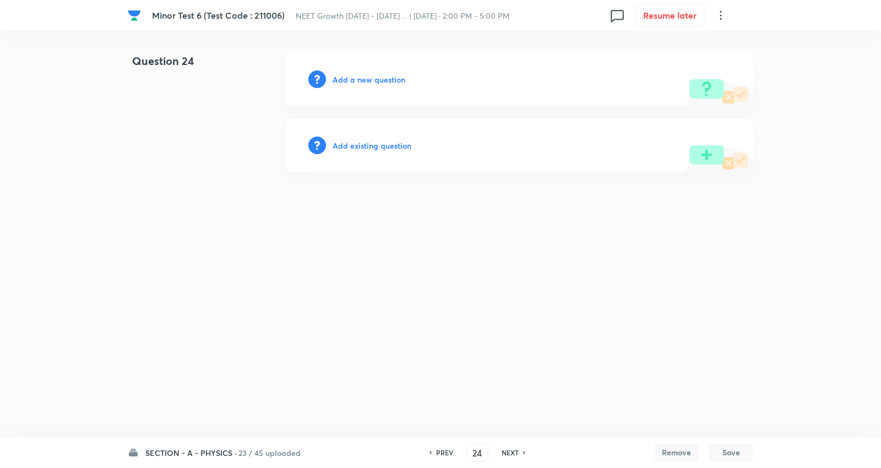
click at [372, 75] on h6 "Add a new question" at bounding box center [369, 80] width 73 height 12
click at [372, 74] on h6 "Choose a question type" at bounding box center [375, 80] width 85 height 12
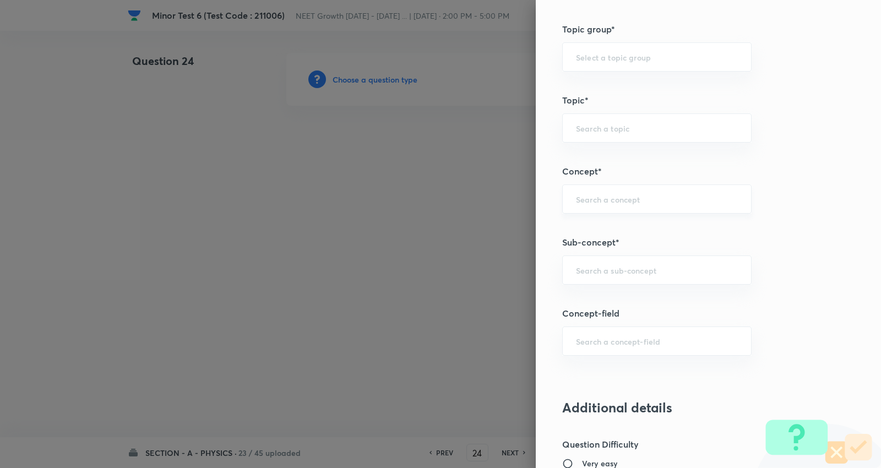
scroll to position [551, 0]
click at [630, 266] on input "text" at bounding box center [657, 268] width 162 height 10
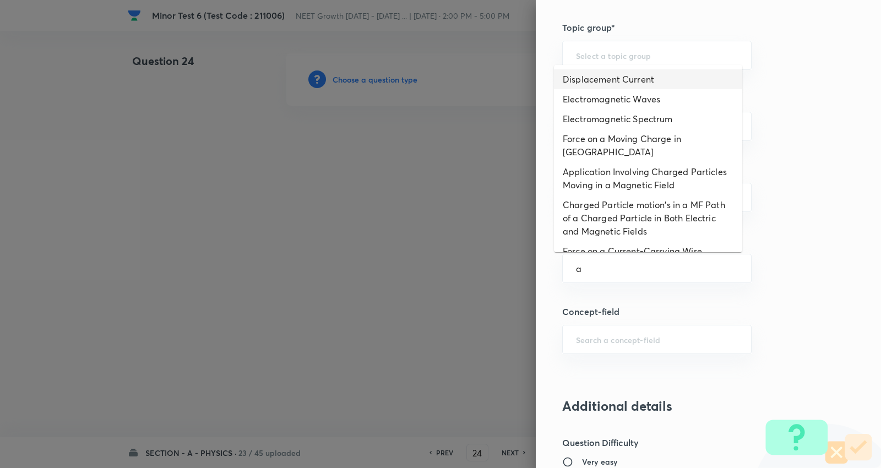
click at [615, 72] on li "Displacement Current" at bounding box center [648, 79] width 188 height 20
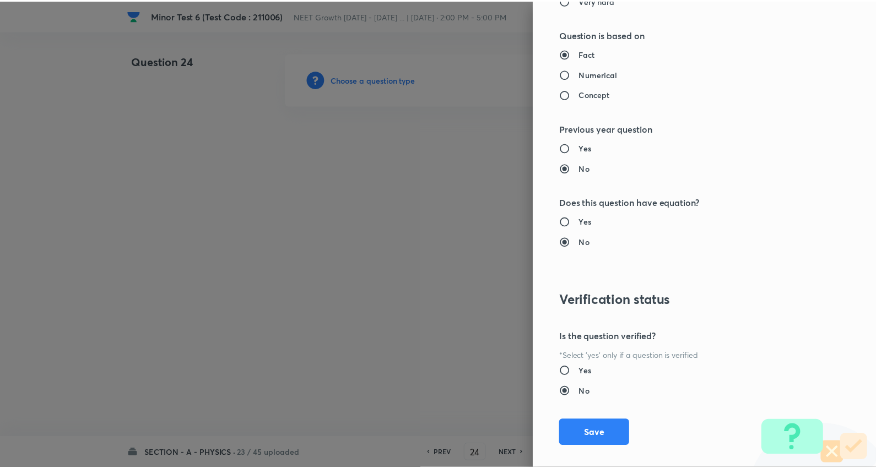
scroll to position [1108, 0]
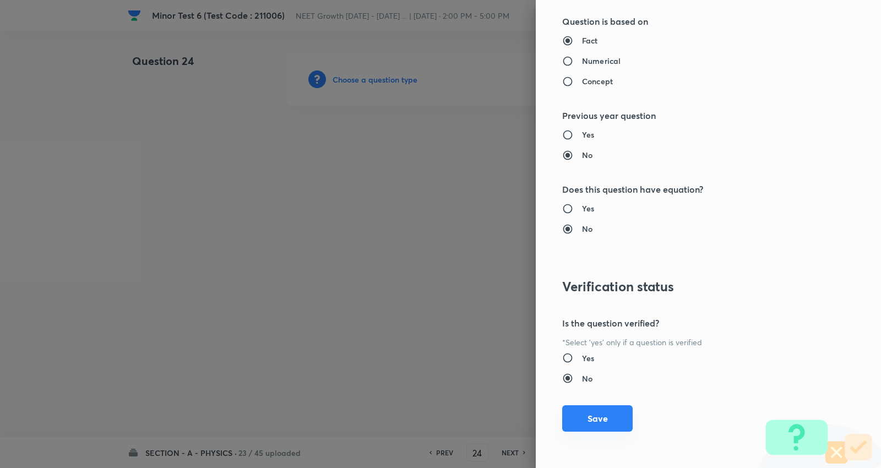
click at [606, 419] on button "Save" at bounding box center [597, 418] width 71 height 26
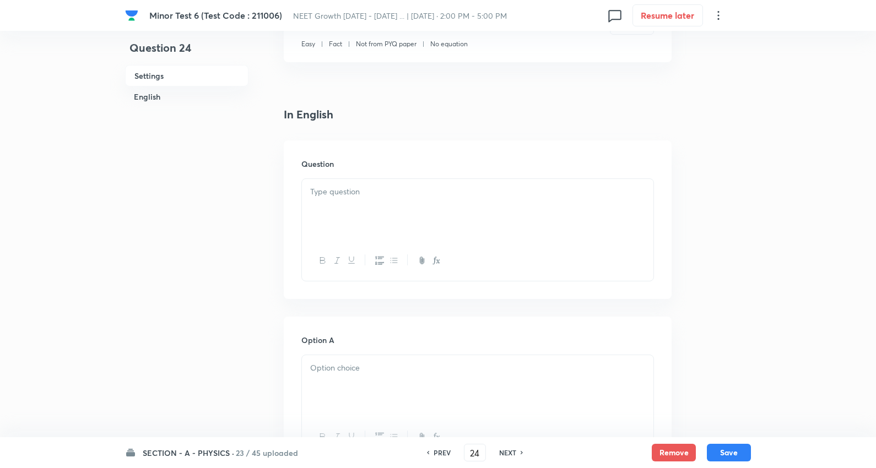
scroll to position [245, 0]
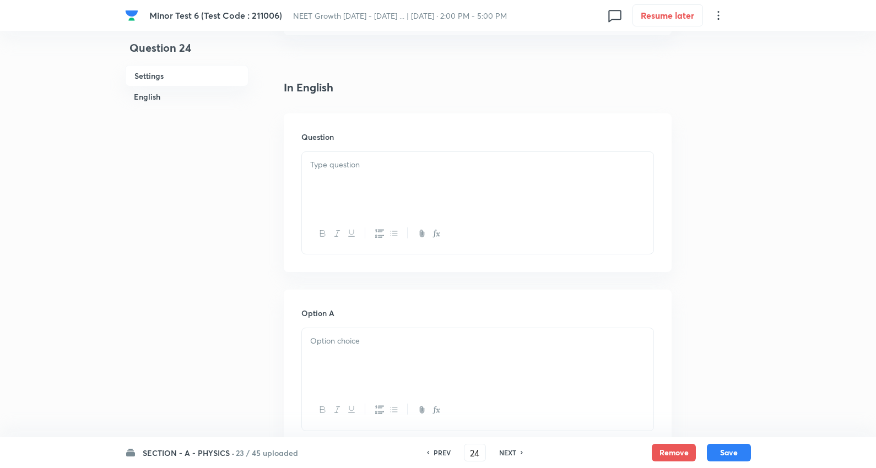
click at [365, 172] on div at bounding box center [477, 183] width 351 height 62
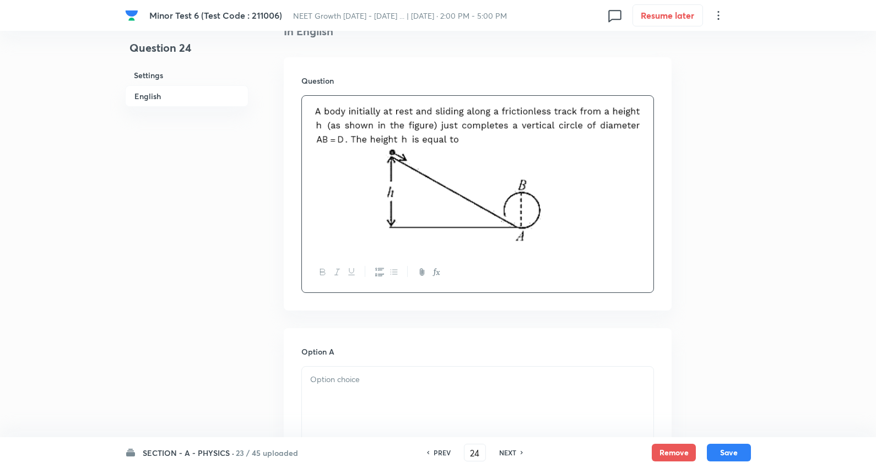
scroll to position [367, 0]
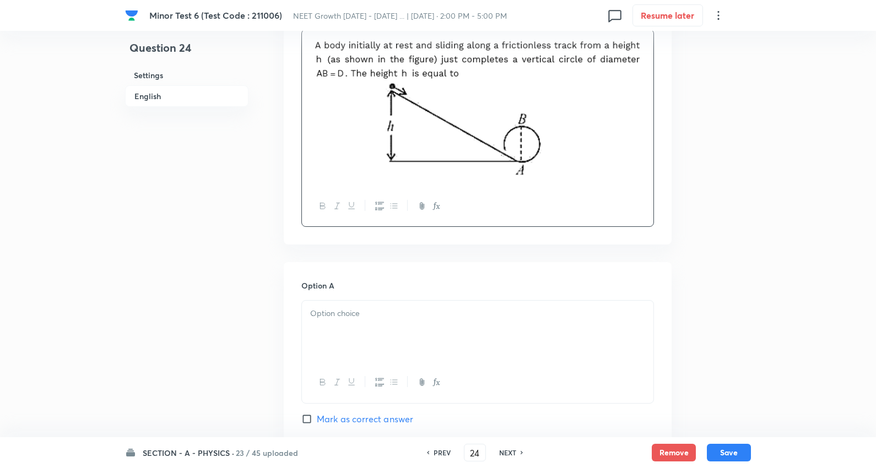
drag, startPoint x: 366, startPoint y: 307, endPoint x: 365, endPoint y: 317, distance: 10.0
click at [366, 317] on p at bounding box center [477, 313] width 335 height 13
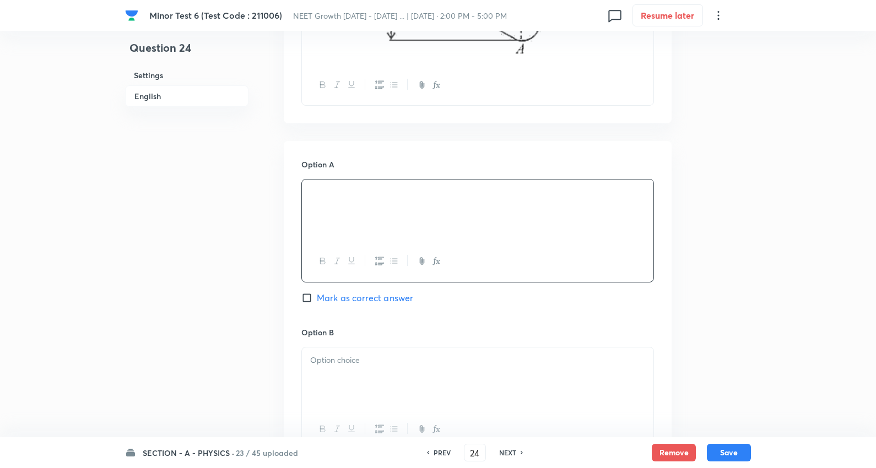
scroll to position [489, 0]
click at [356, 370] on div at bounding box center [477, 378] width 351 height 62
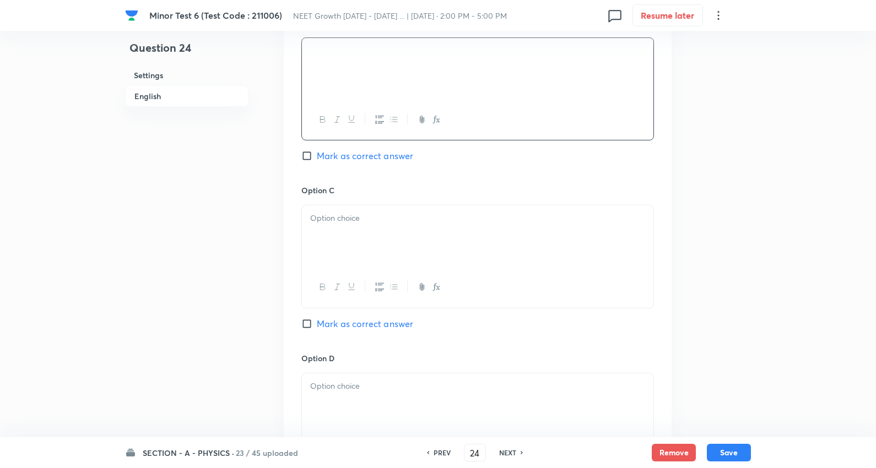
scroll to position [857, 0]
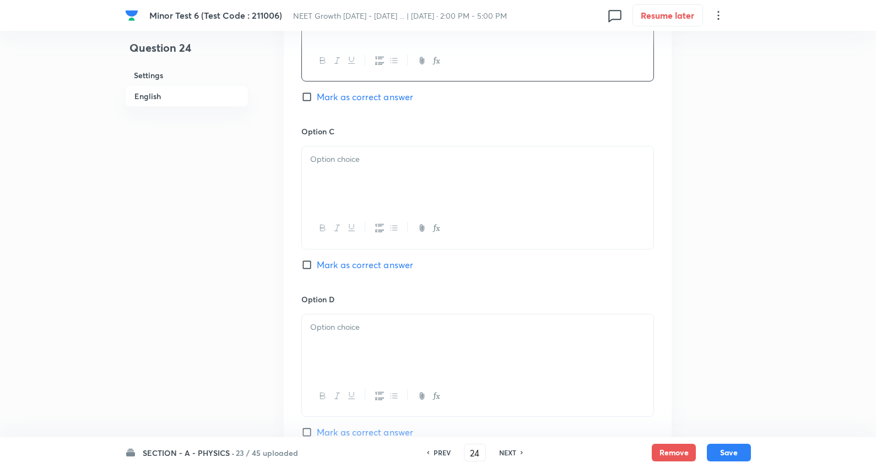
click at [359, 185] on div at bounding box center [477, 178] width 351 height 62
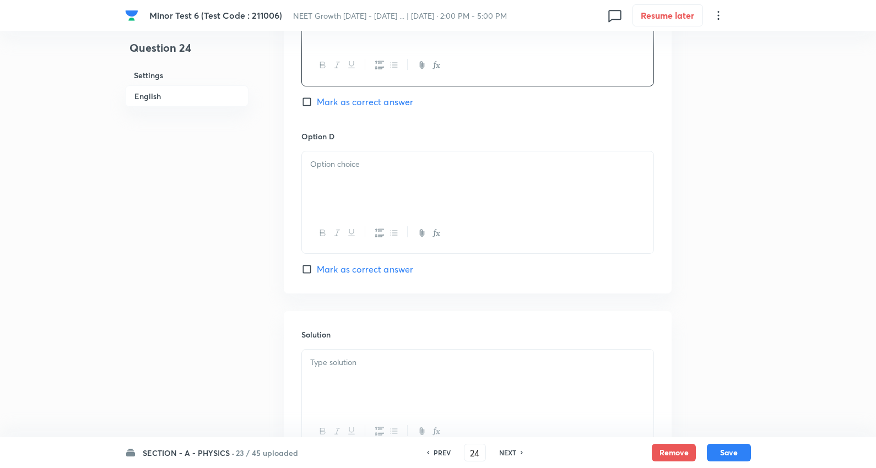
scroll to position [1040, 0]
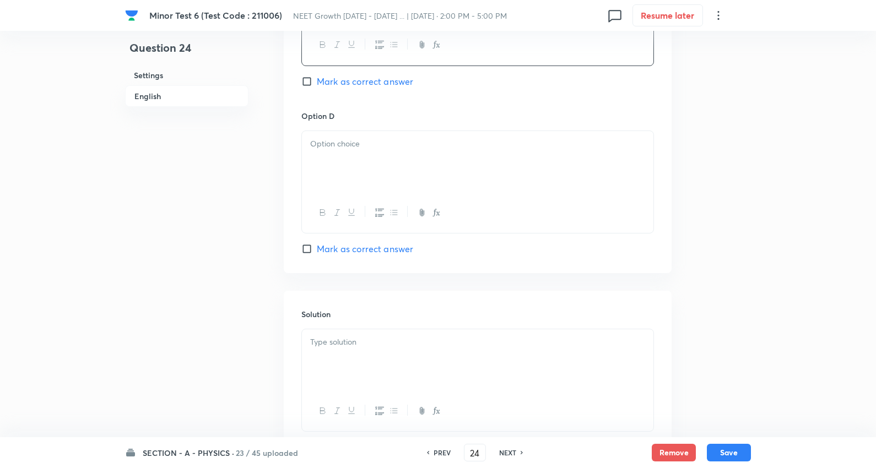
click at [359, 156] on div at bounding box center [477, 162] width 351 height 62
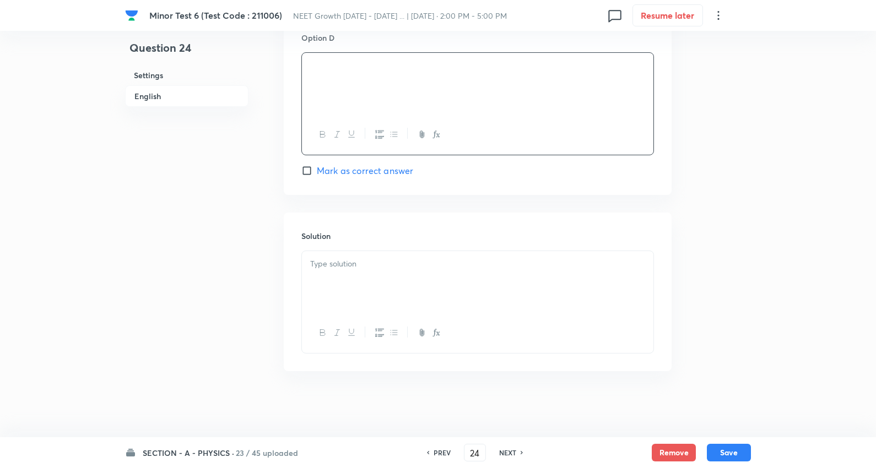
scroll to position [1121, 0]
click at [340, 264] on p at bounding box center [477, 264] width 335 height 13
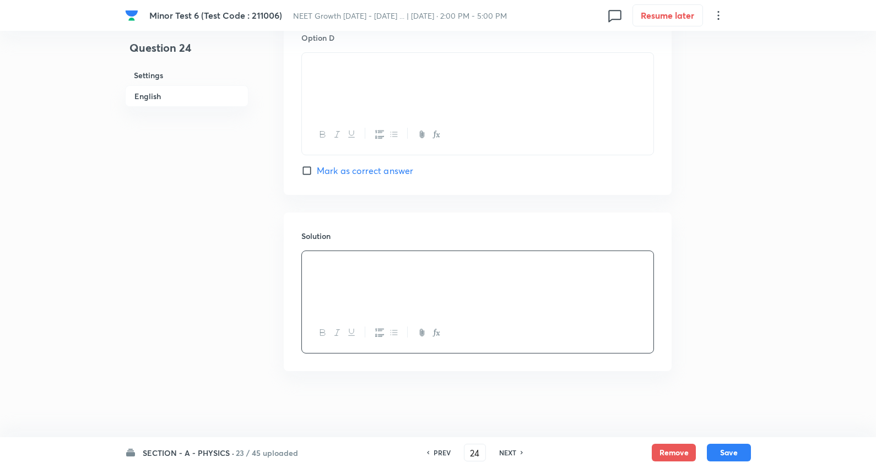
click at [392, 284] on div at bounding box center [477, 282] width 351 height 62
